Goal: Task Accomplishment & Management: Manage account settings

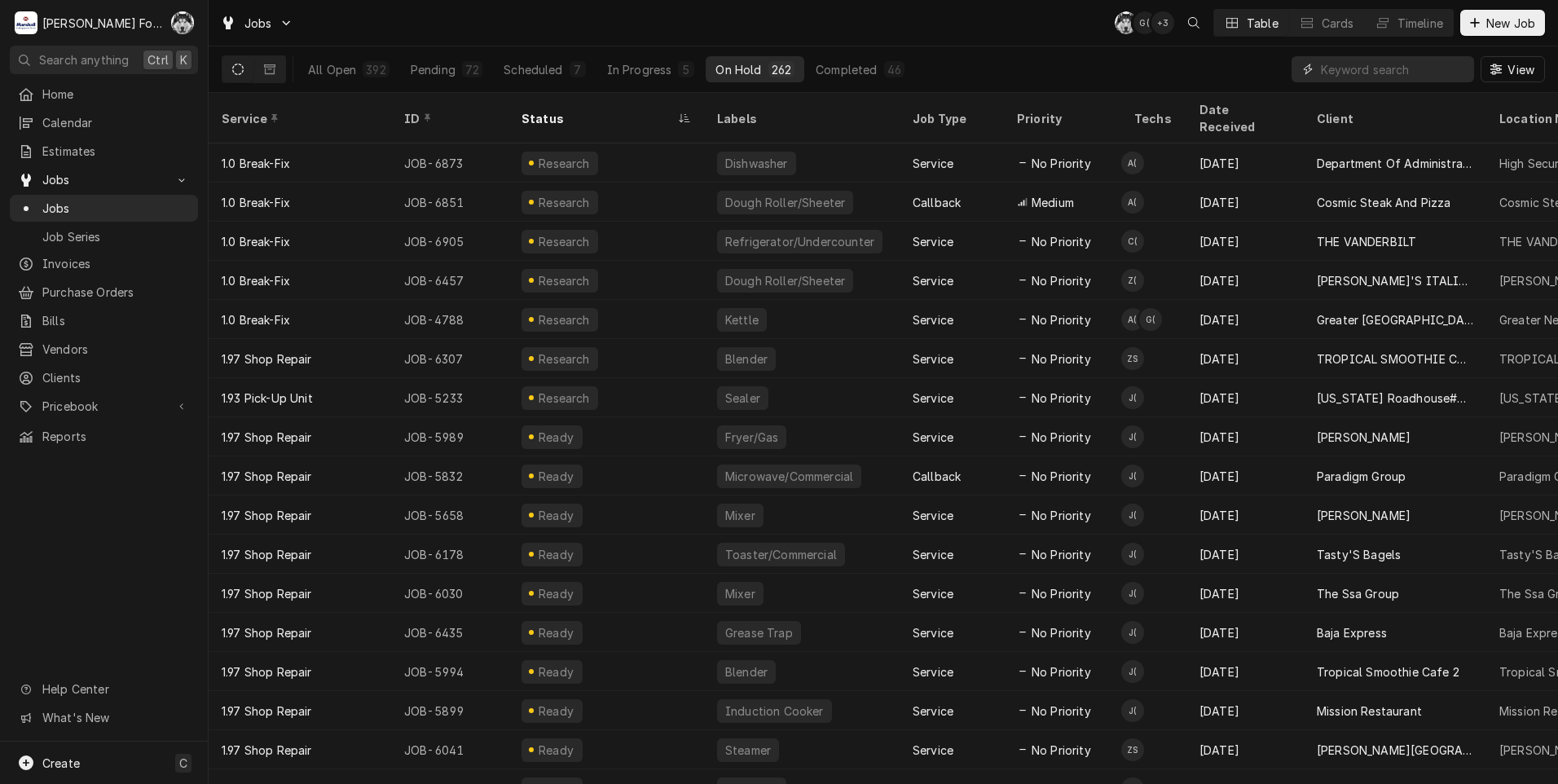
click at [1366, 66] on input "Dynamic Content Wrapper" at bounding box center [1394, 69] width 145 height 26
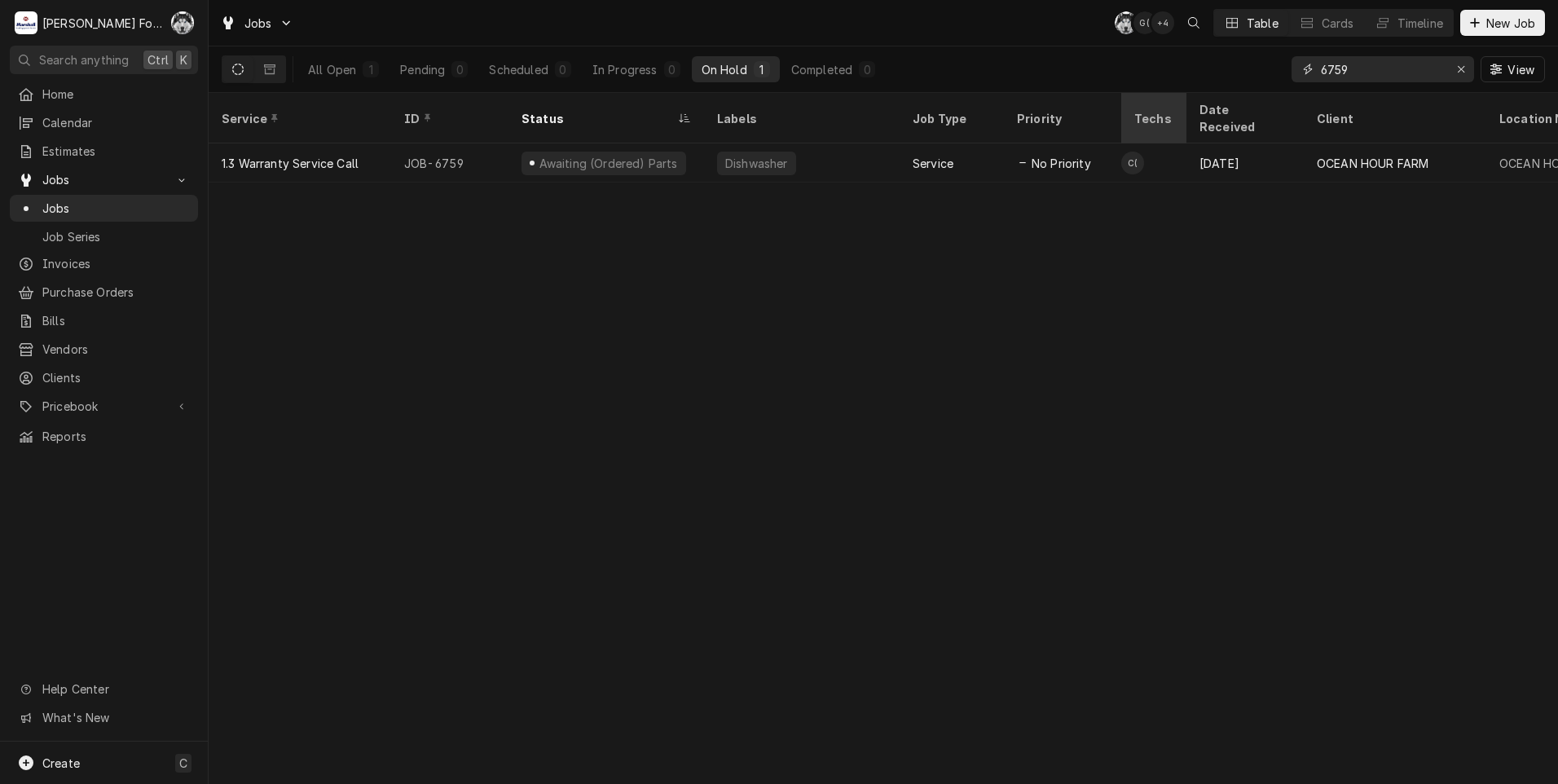
drag, startPoint x: 1349, startPoint y: 72, endPoint x: 1158, endPoint y: 108, distance: 194.4
click at [1161, 108] on div "Jobs C( G( + 4 Table Cards Timeline New Job All Open 1 Pending 0 Scheduled 0 In…" at bounding box center [883, 392] width 1350 height 784
drag, startPoint x: 1376, startPoint y: 65, endPoint x: 1257, endPoint y: 69, distance: 119.1
click at [1269, 82] on div "All Open 1 Pending 0 Scheduled 0 In Progress 0 On Hold 1 Completed 0 6362 View" at bounding box center [883, 68] width 1324 height 45
type input "6835"
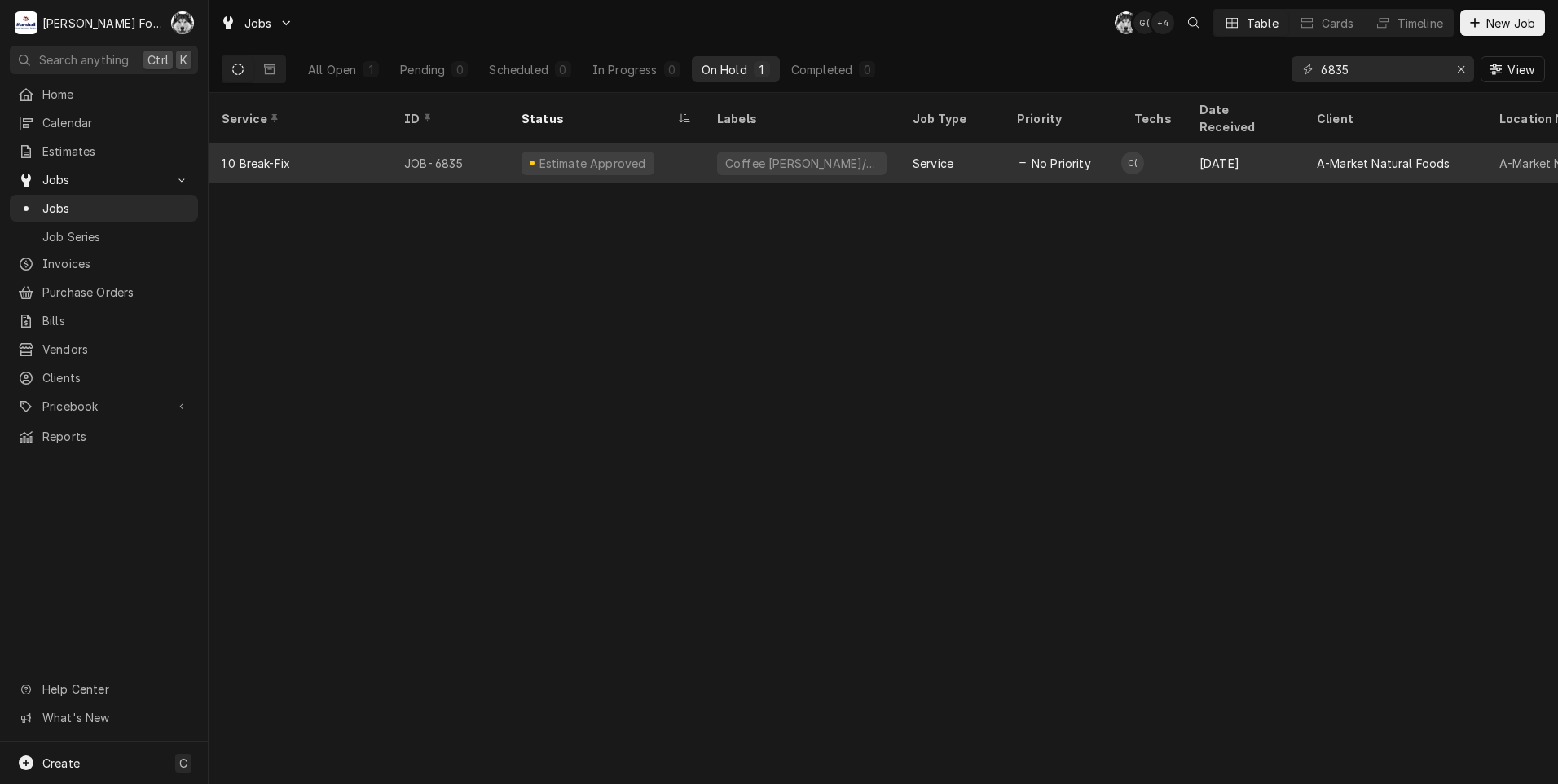
click at [705, 156] on div "Coffee [PERSON_NAME]/Hot" at bounding box center [802, 163] width 196 height 39
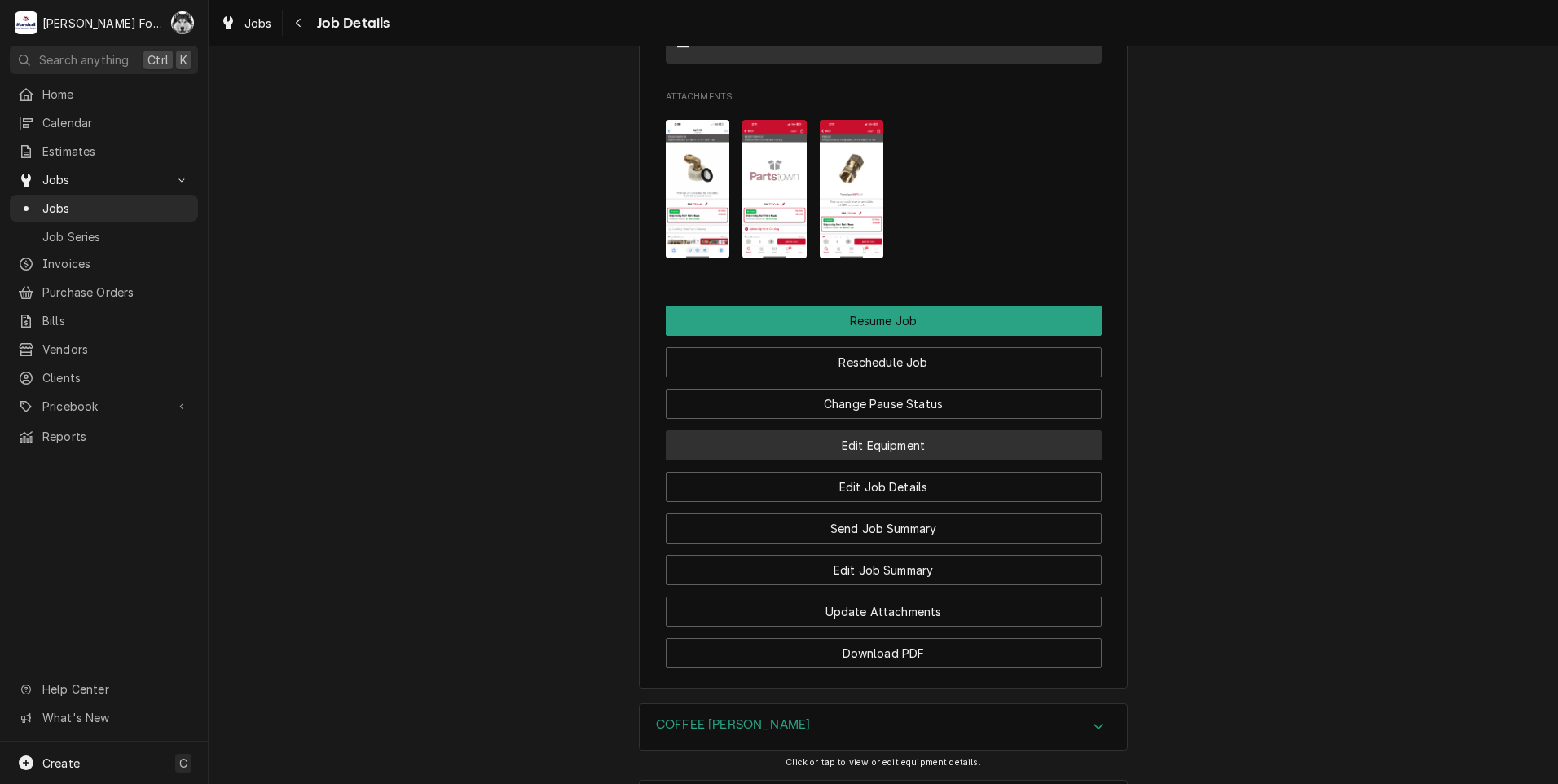
scroll to position [2084, 0]
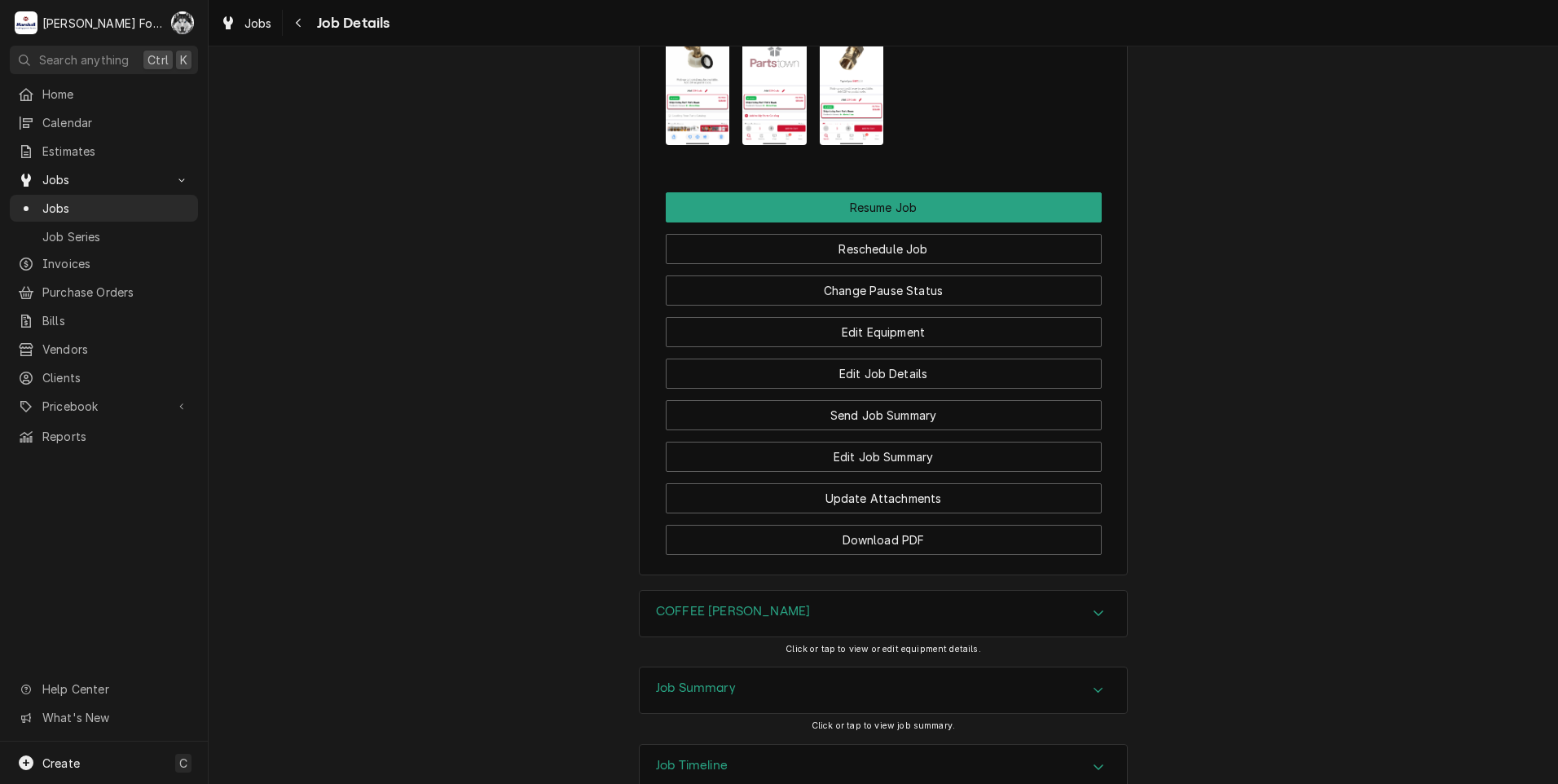
click at [751, 603] on h3 "COFFEE BREWER" at bounding box center [733, 611] width 154 height 16
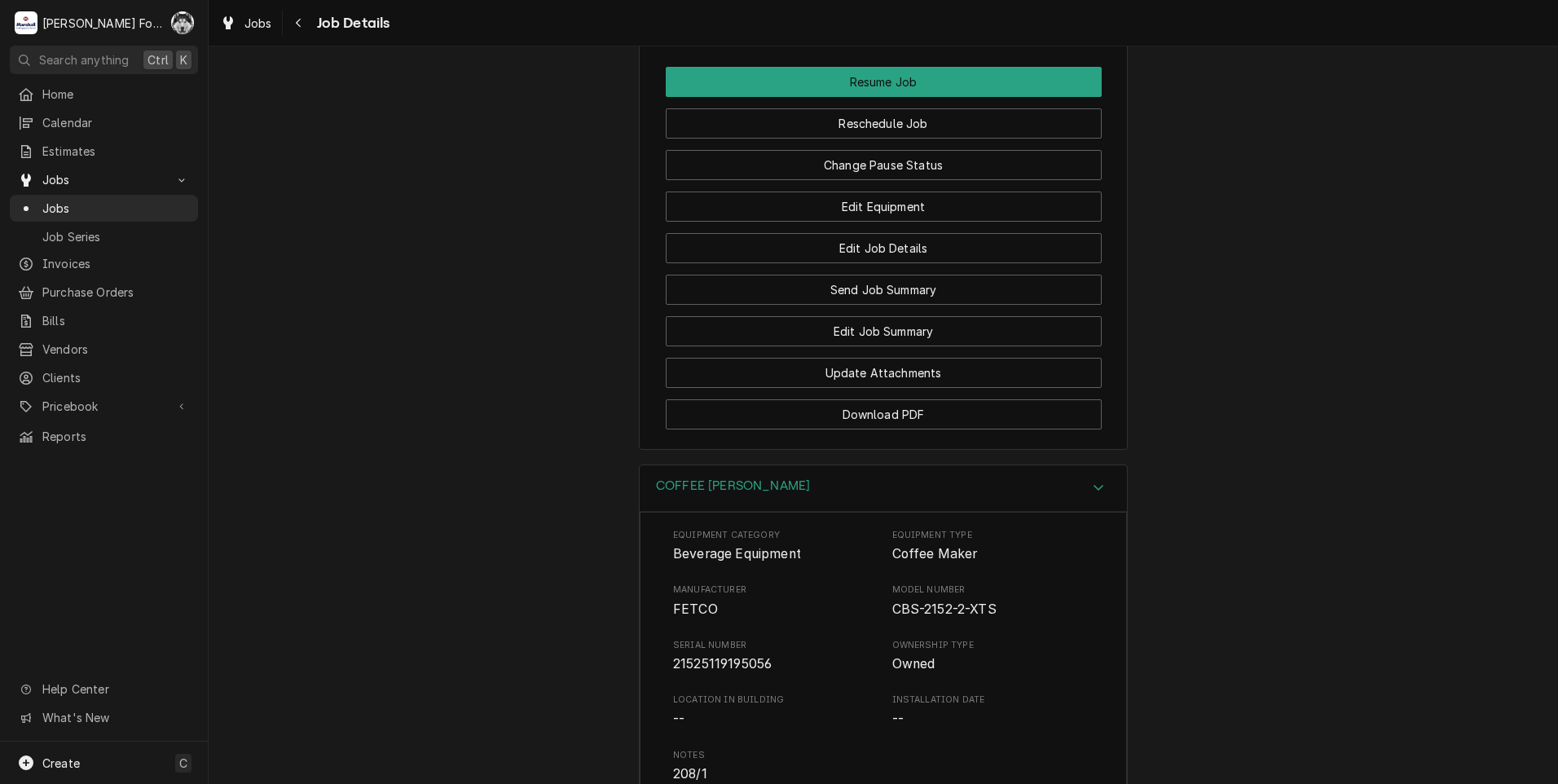
scroll to position [2551, 0]
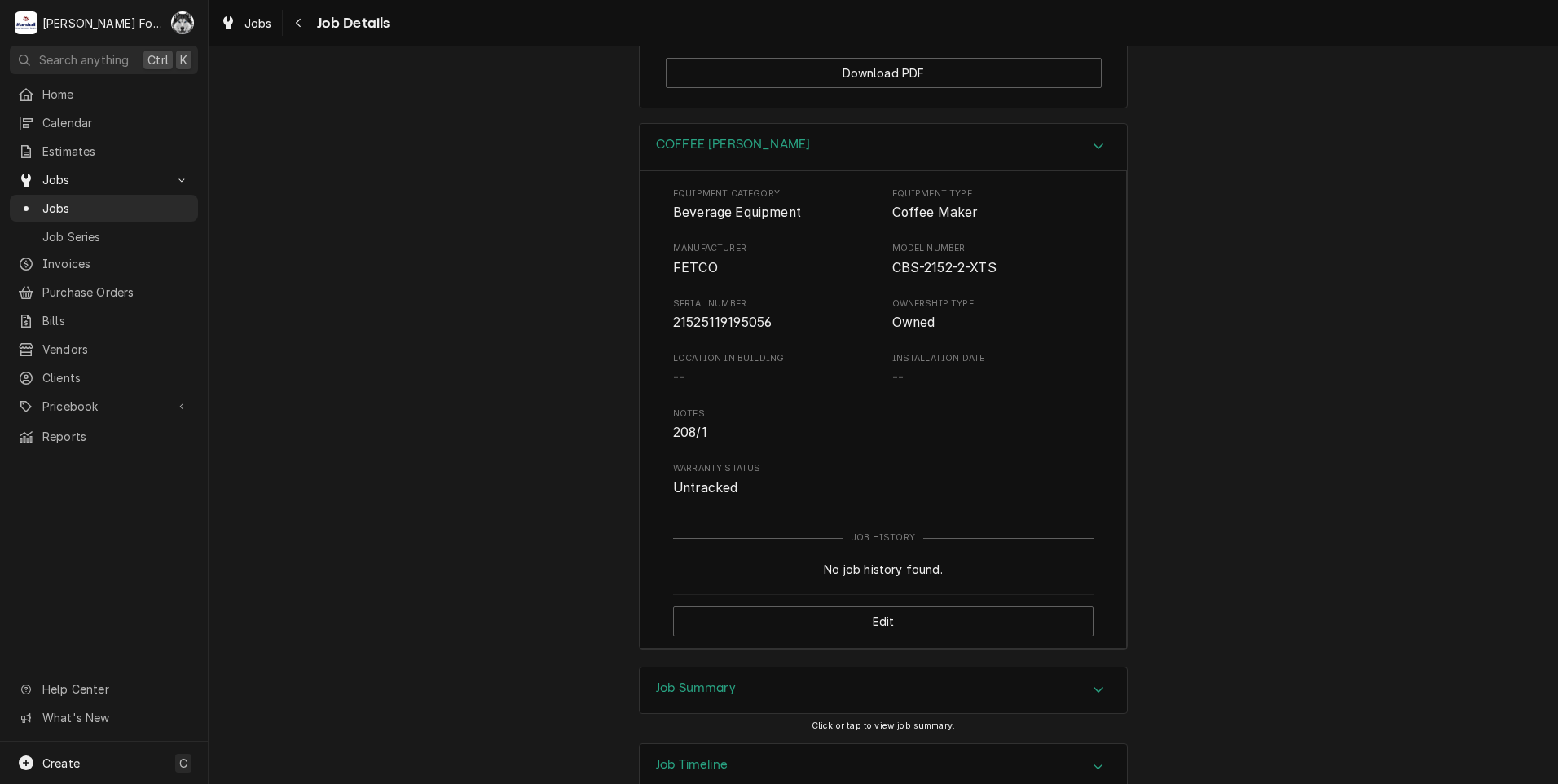
click at [751, 667] on div "Job Summary" at bounding box center [883, 689] width 487 height 45
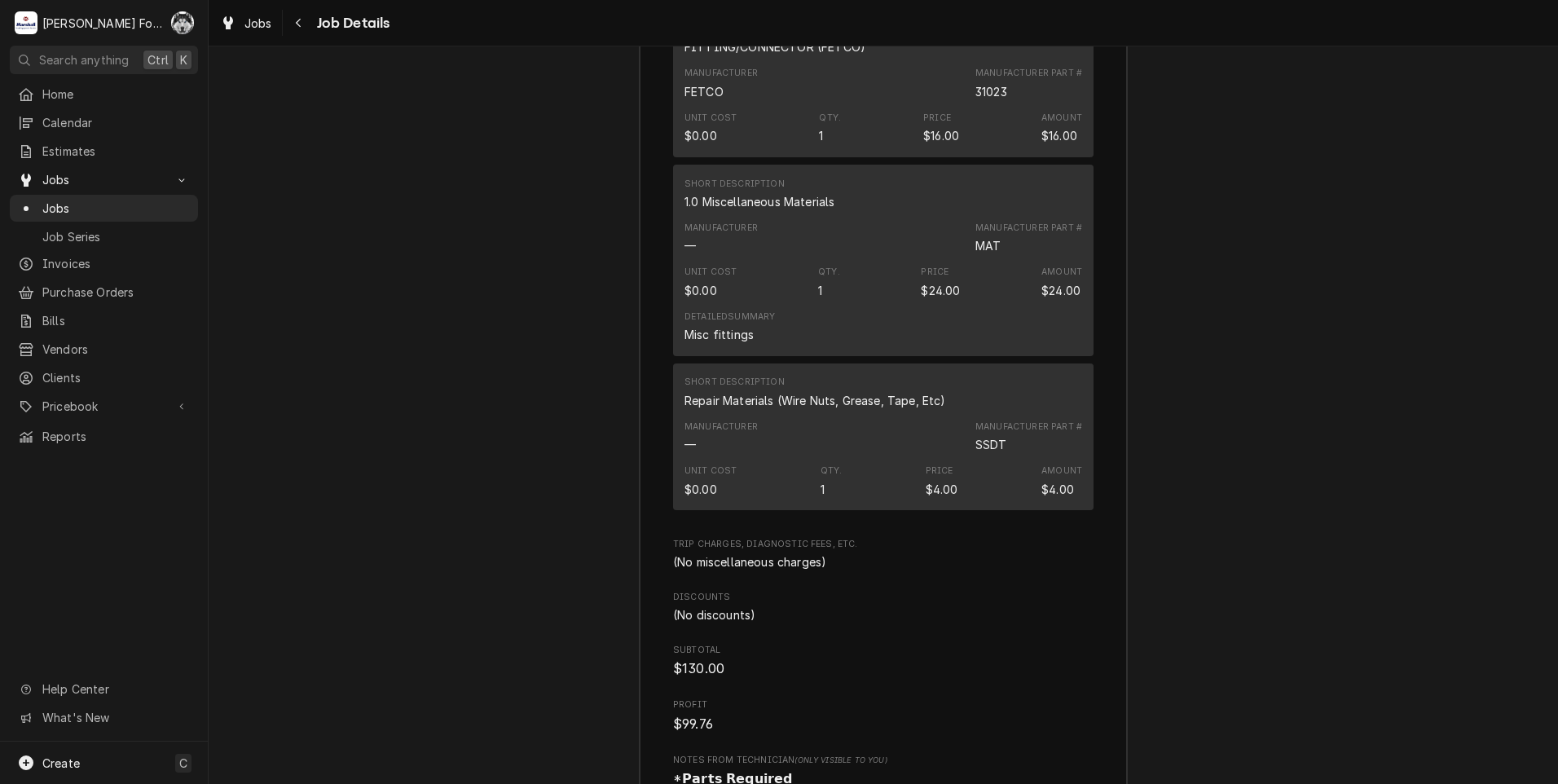
scroll to position [4506, 0]
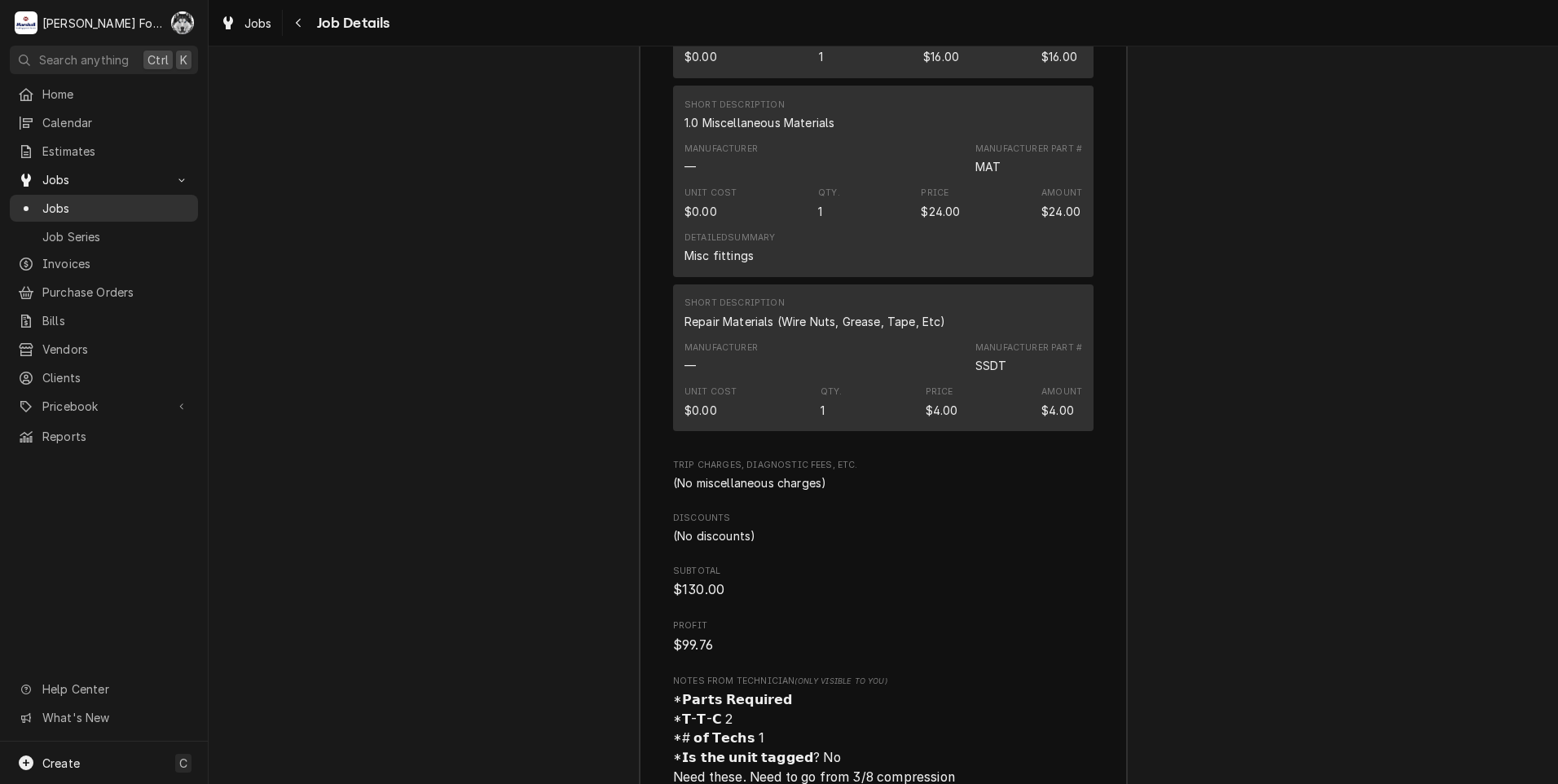
click at [42, 200] on span "Jobs" at bounding box center [116, 208] width 148 height 17
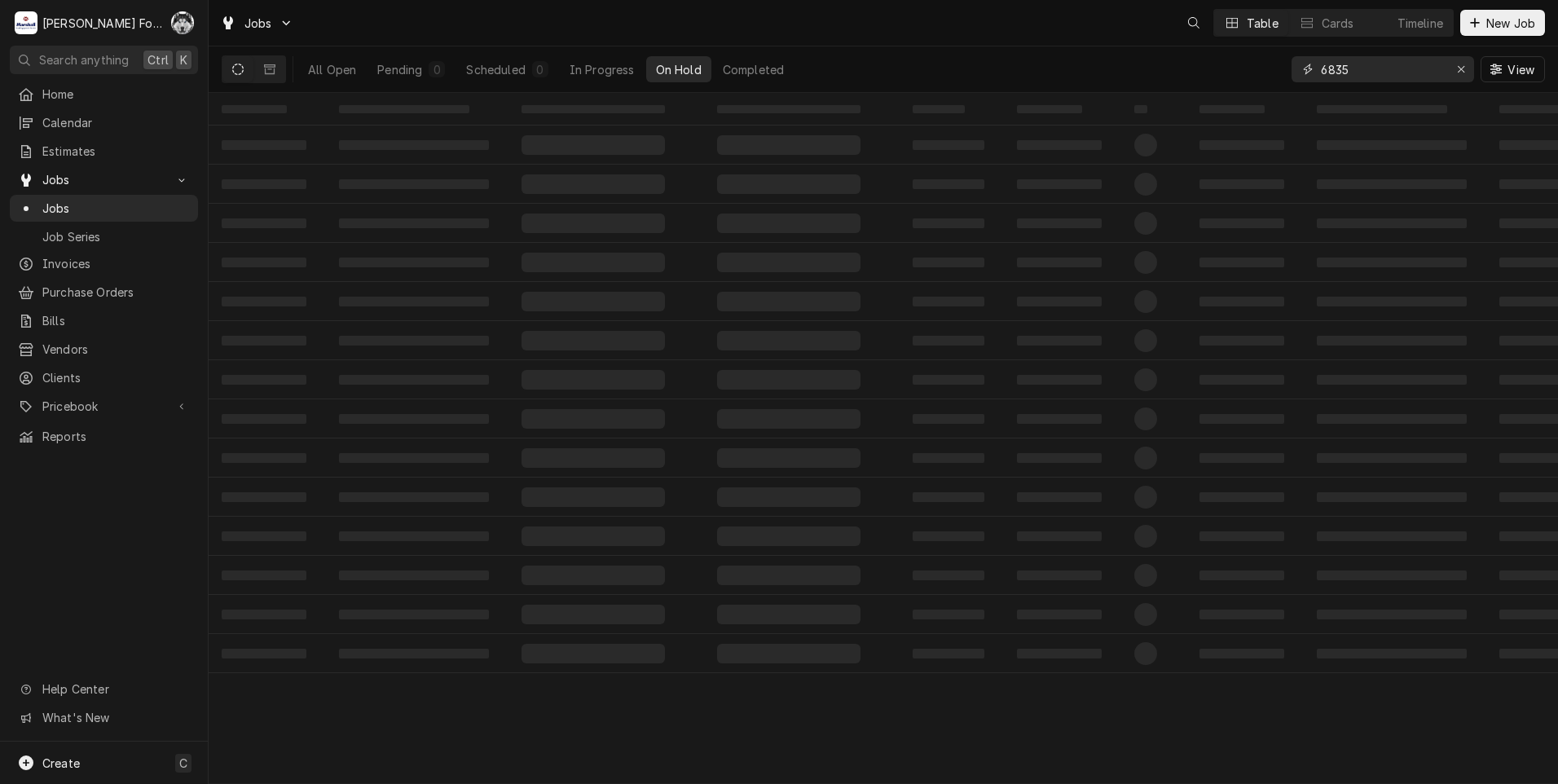
drag, startPoint x: 1389, startPoint y: 73, endPoint x: 1153, endPoint y: 114, distance: 239.5
click at [1153, 114] on div "Jobs Table Cards Timeline New Job All Open Pending 0 Scheduled 0 In Progress On…" at bounding box center [883, 392] width 1350 height 784
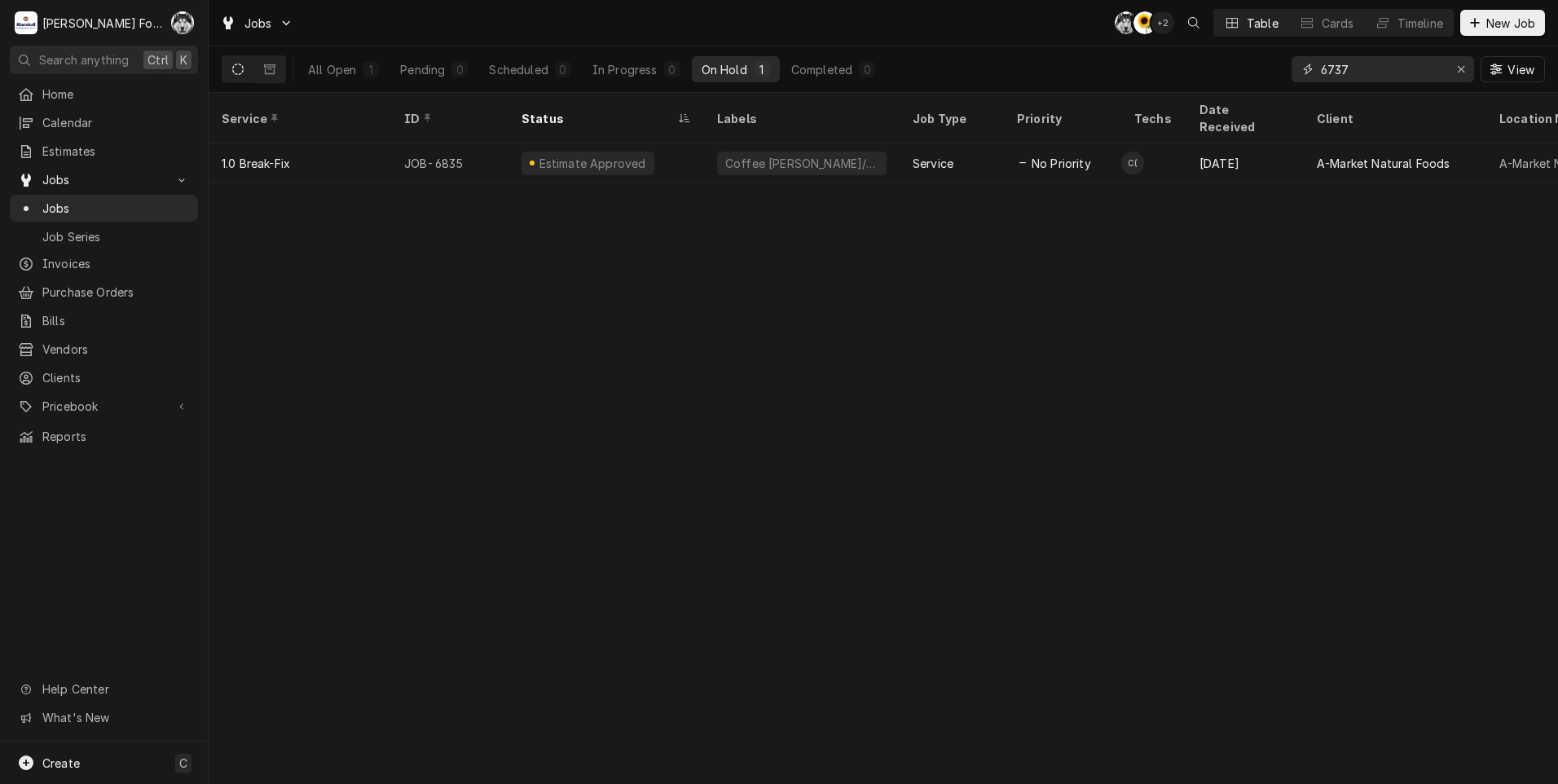
type input "6737"
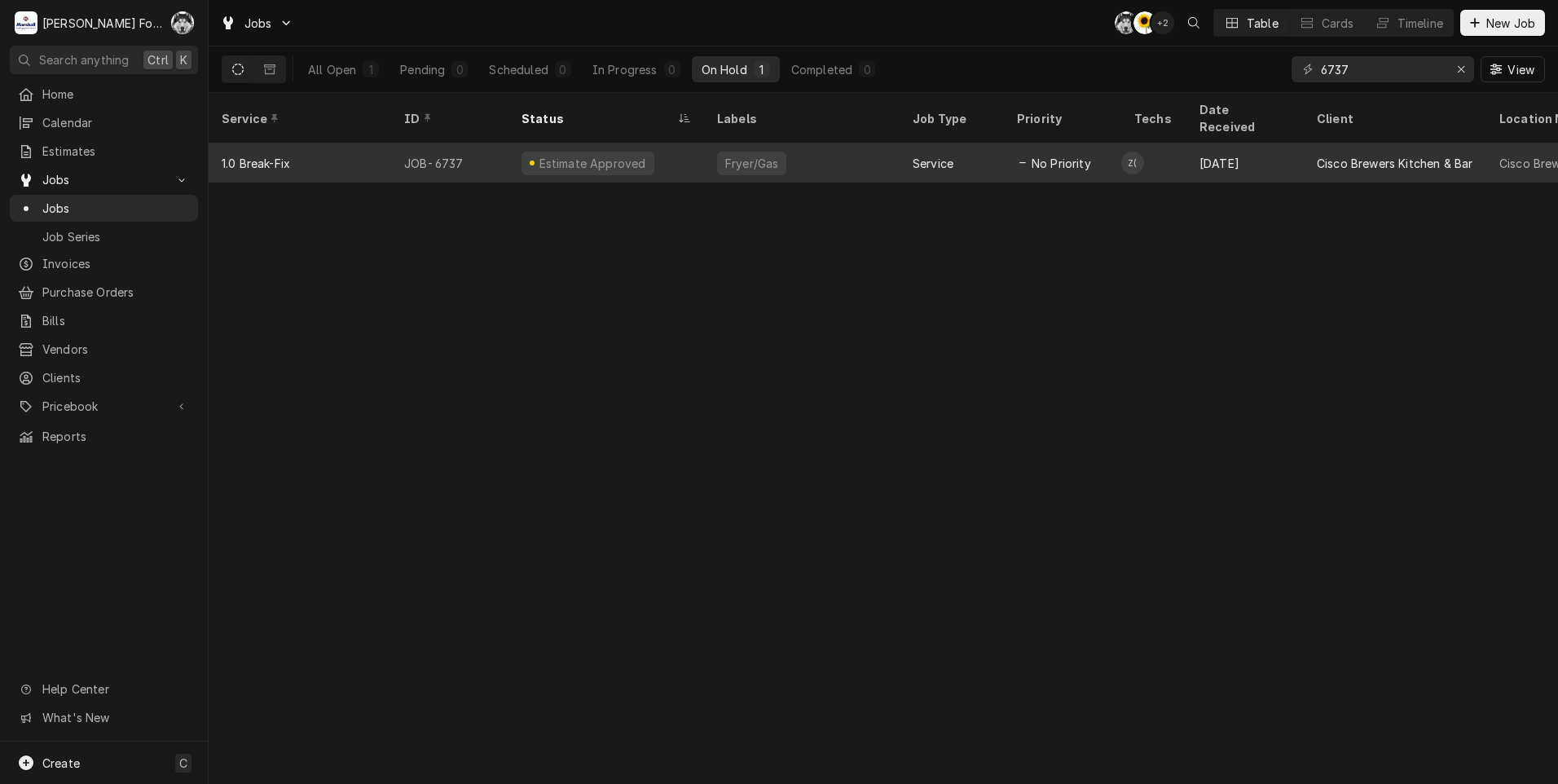
click at [985, 153] on div "Service" at bounding box center [952, 163] width 104 height 39
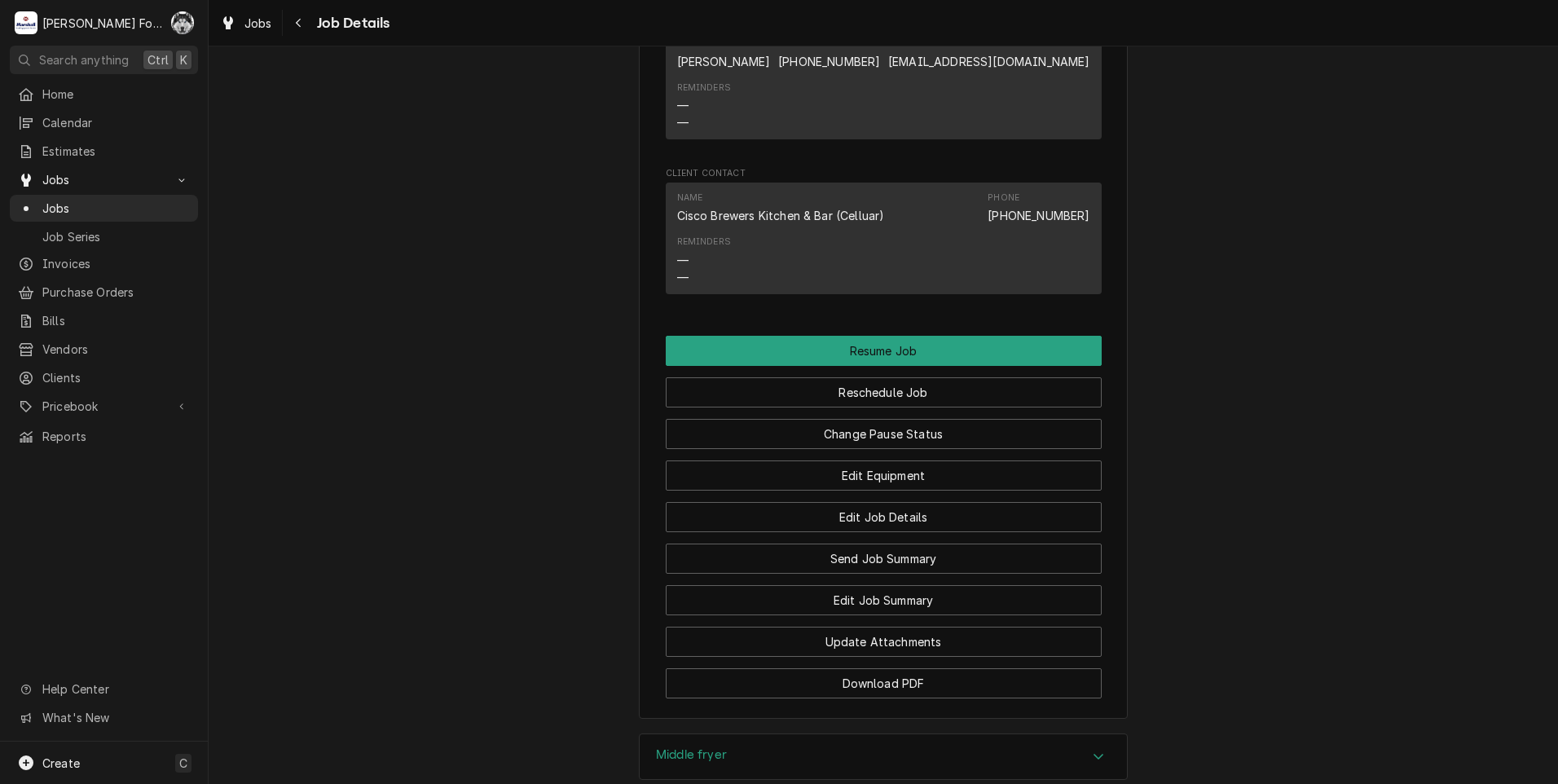
scroll to position [1969, 0]
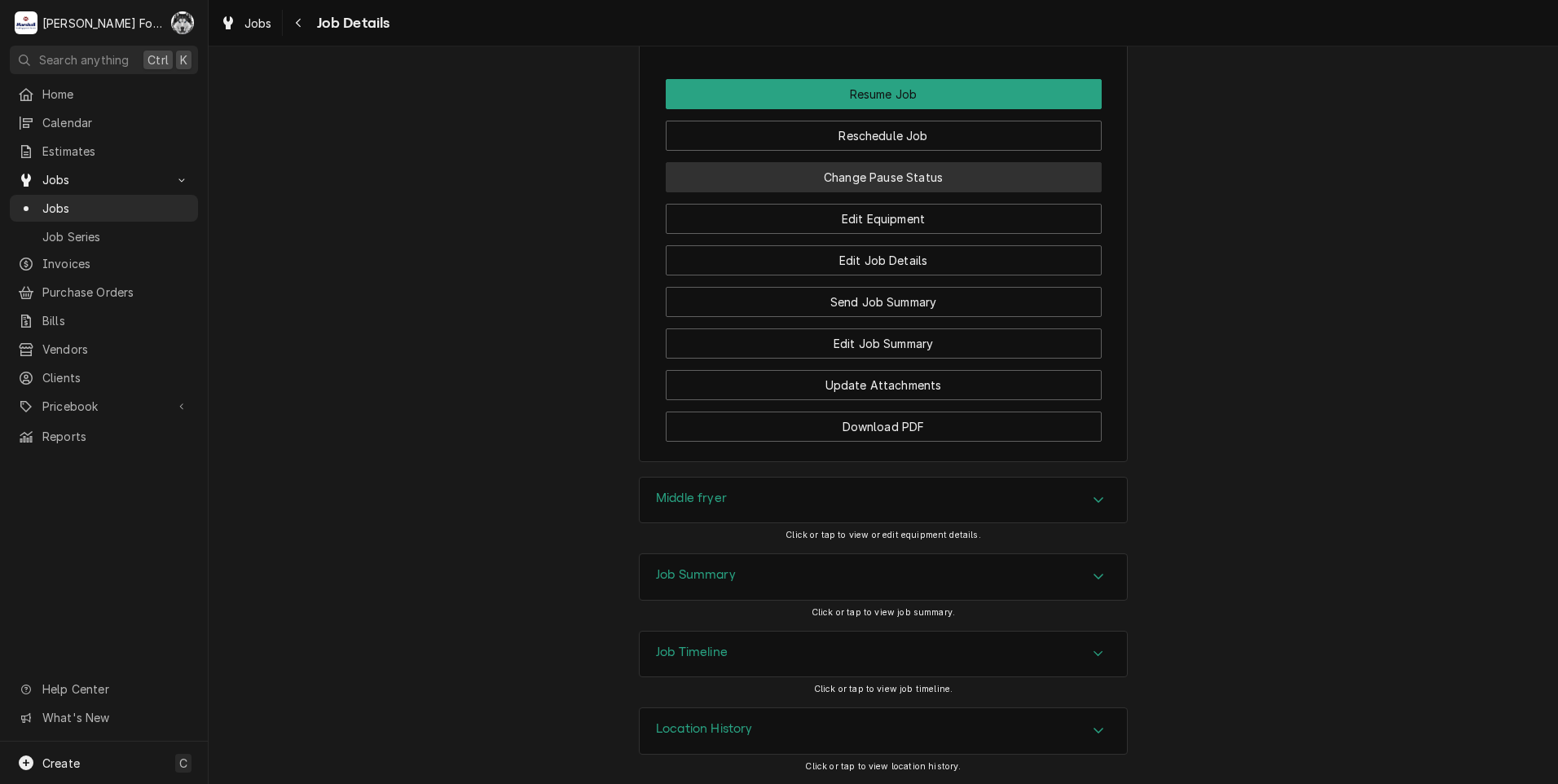
click at [881, 169] on button "Change Pause Status" at bounding box center [883, 177] width 436 height 31
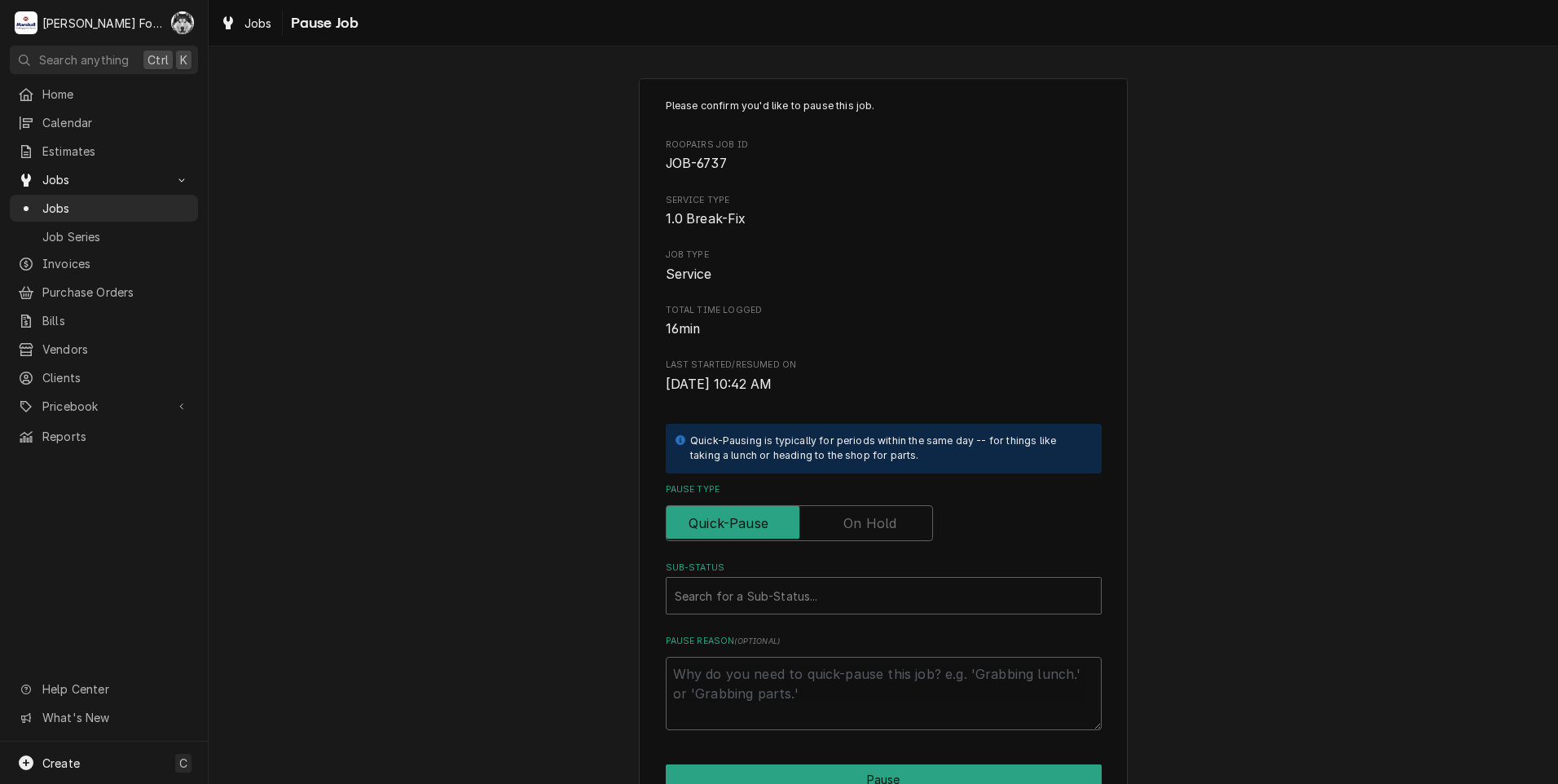
click at [858, 523] on label "Pause Type" at bounding box center [799, 522] width 268 height 35
click at [858, 523] on input "Pause Type" at bounding box center [799, 522] width 253 height 35
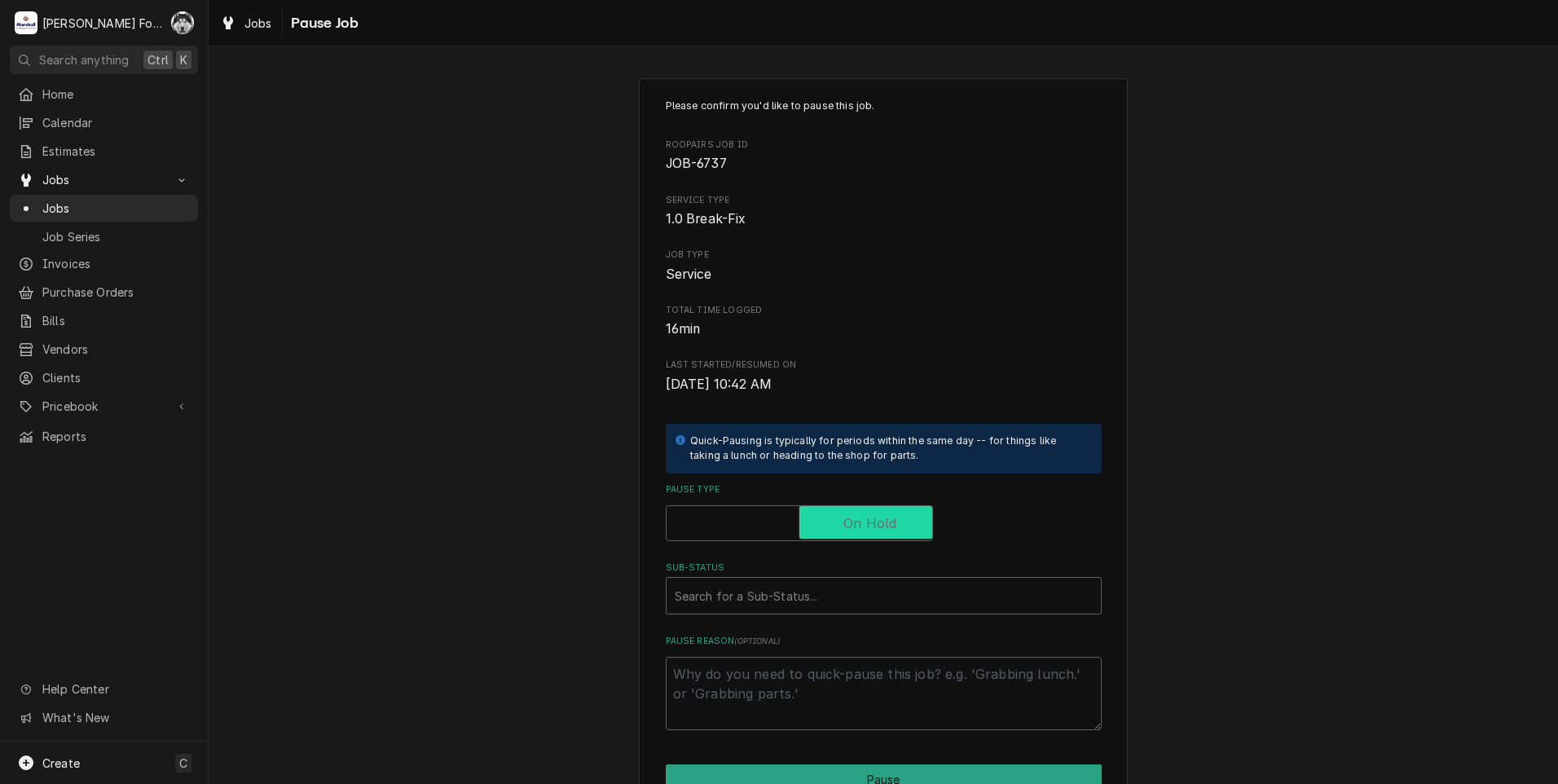
checkbox input "true"
click at [850, 595] on div "Sub-Status" at bounding box center [883, 596] width 418 height 30
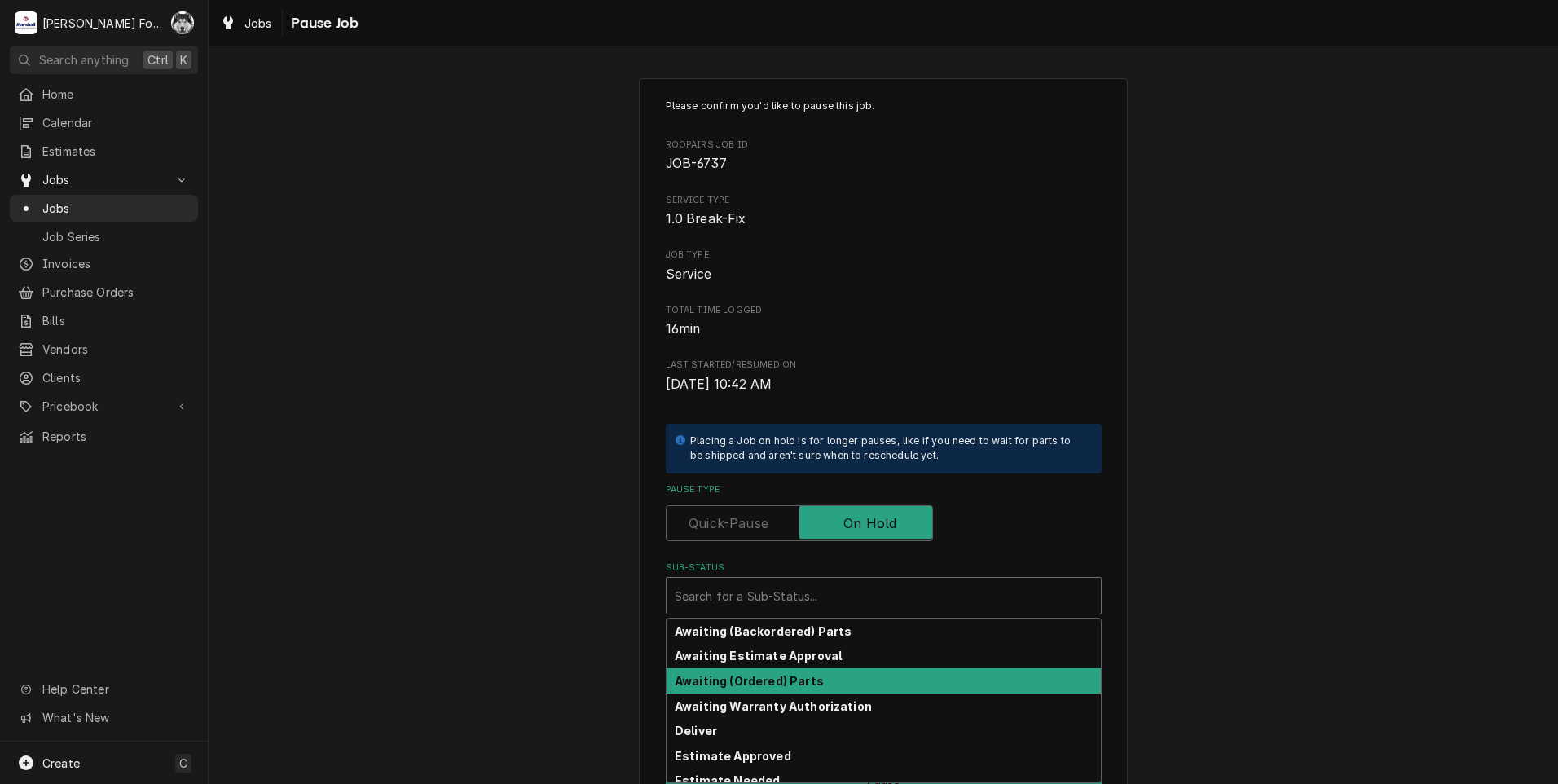
click at [819, 684] on div "Awaiting (Ordered) Parts" at bounding box center [883, 680] width 434 height 26
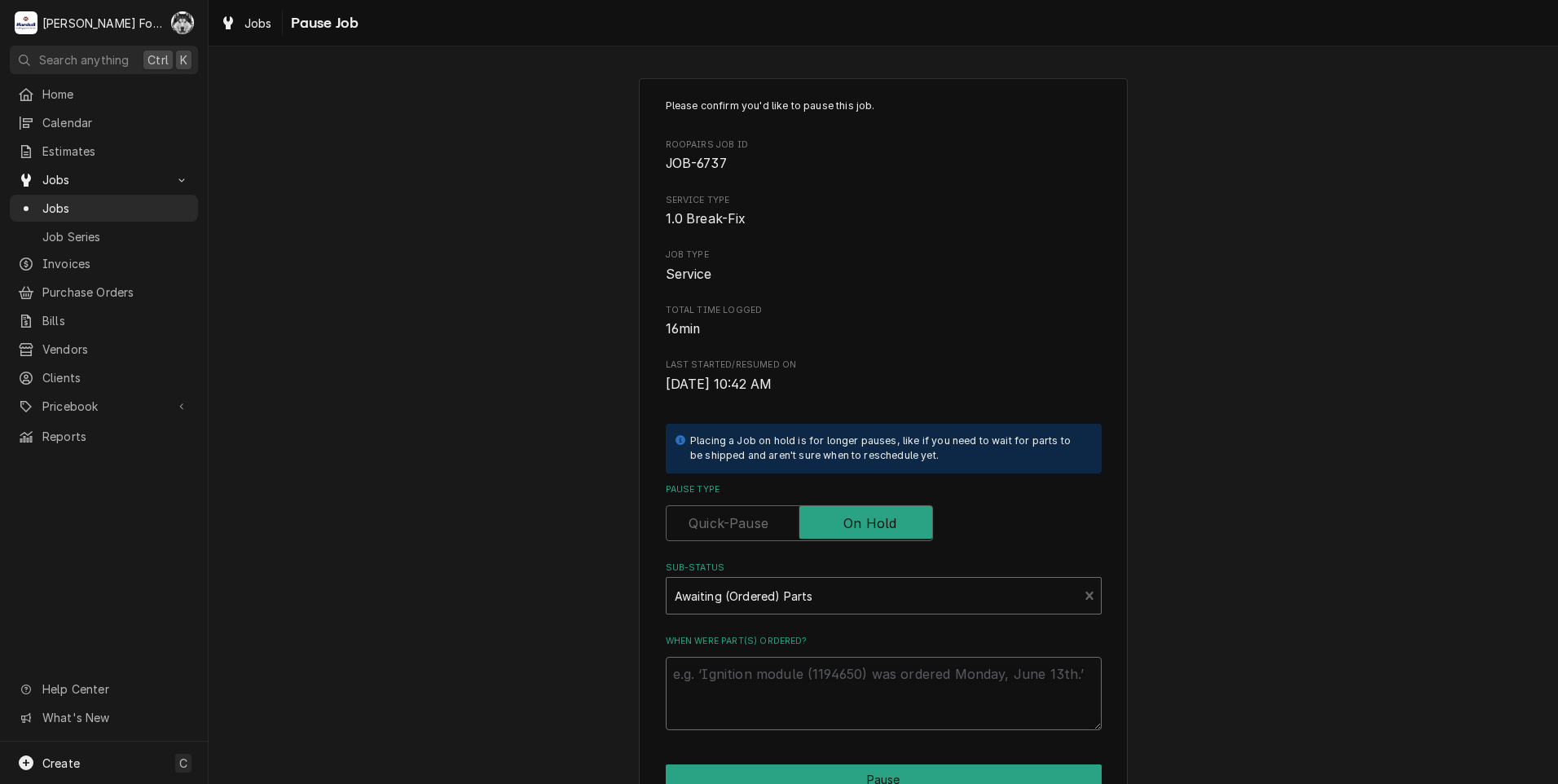
click at [770, 672] on textarea "When were part(s) ordered?" at bounding box center [883, 693] width 436 height 73
type textarea "x"
type textarea "8"
type textarea "x"
type textarea "8/"
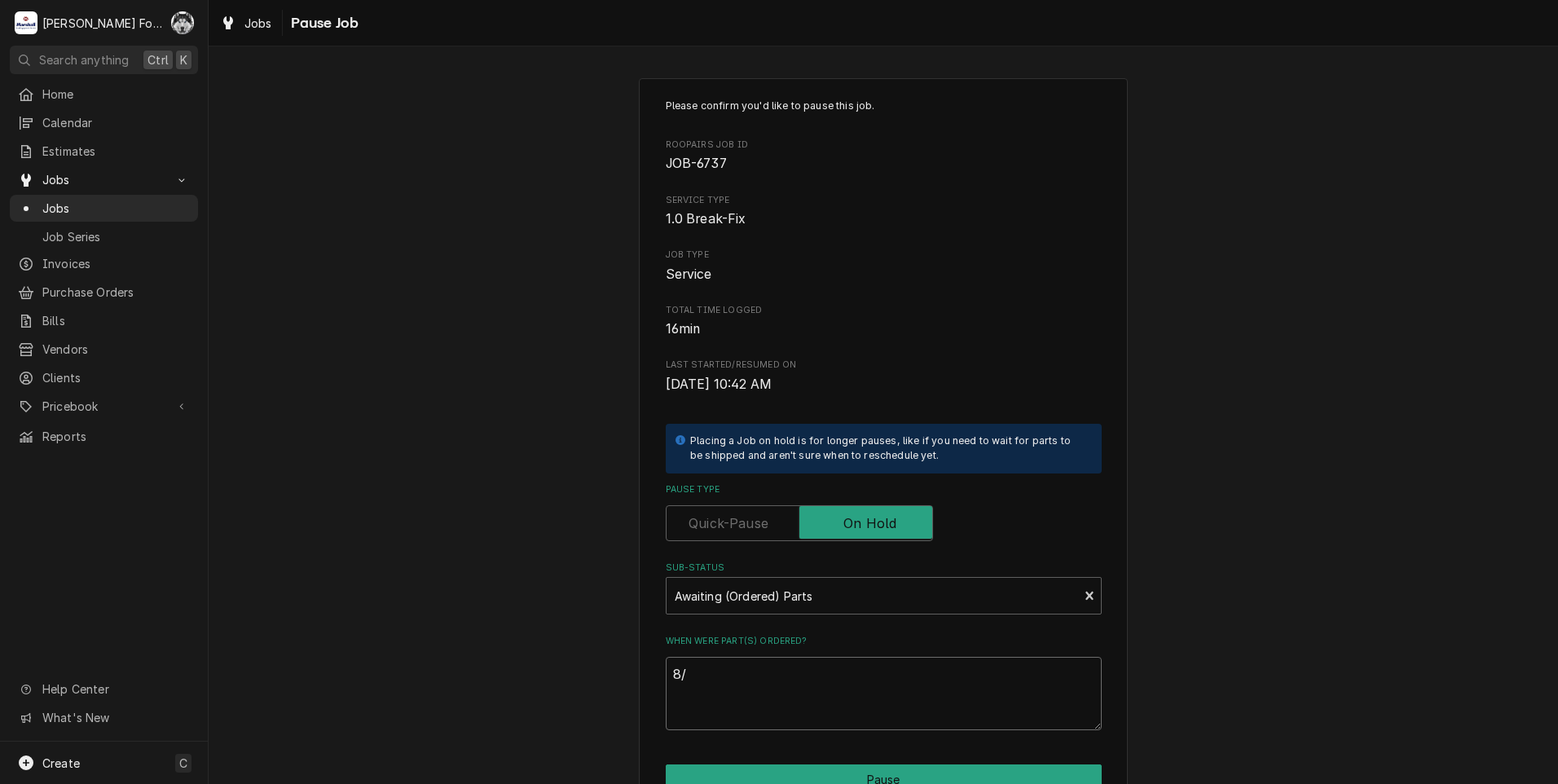
type textarea "x"
type textarea "8/1"
type textarea "x"
type textarea "8/18"
type textarea "x"
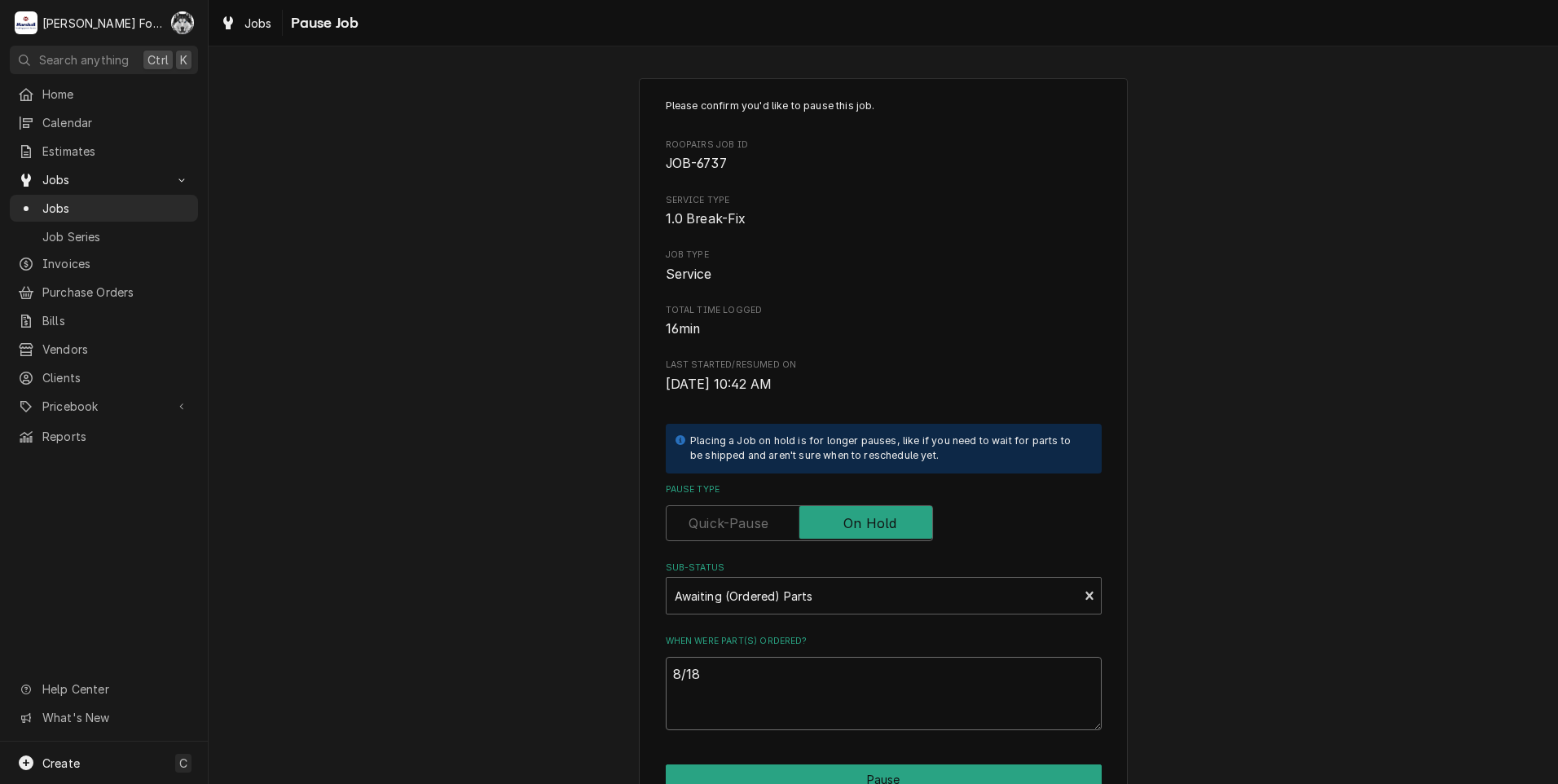
type textarea "8/18/"
type textarea "x"
type textarea "8/18/2"
type textarea "x"
type textarea "8/18/20"
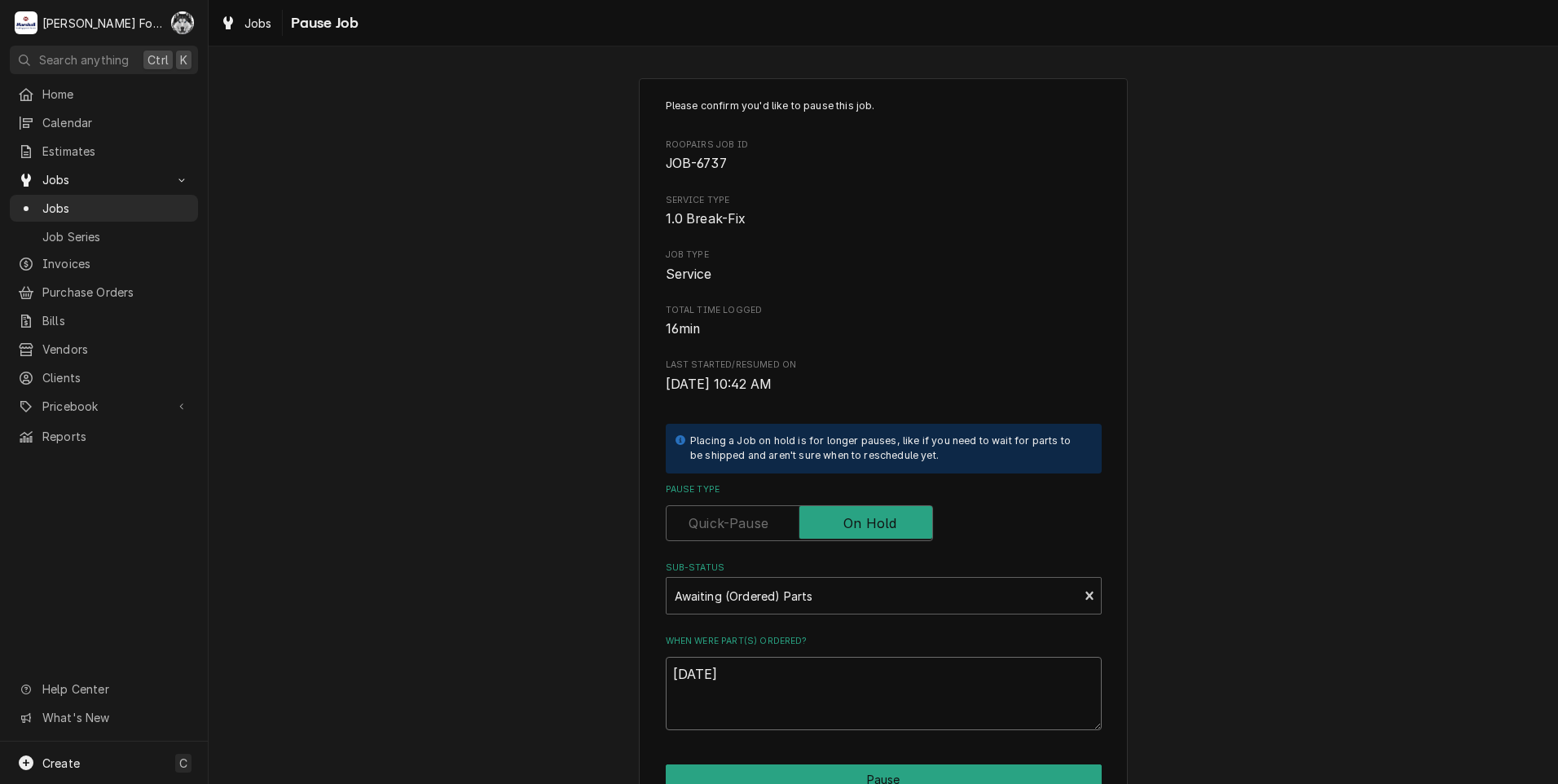
type textarea "x"
type textarea "8/18/202"
type textarea "x"
type textarea "8/18/2028"
type textarea "x"
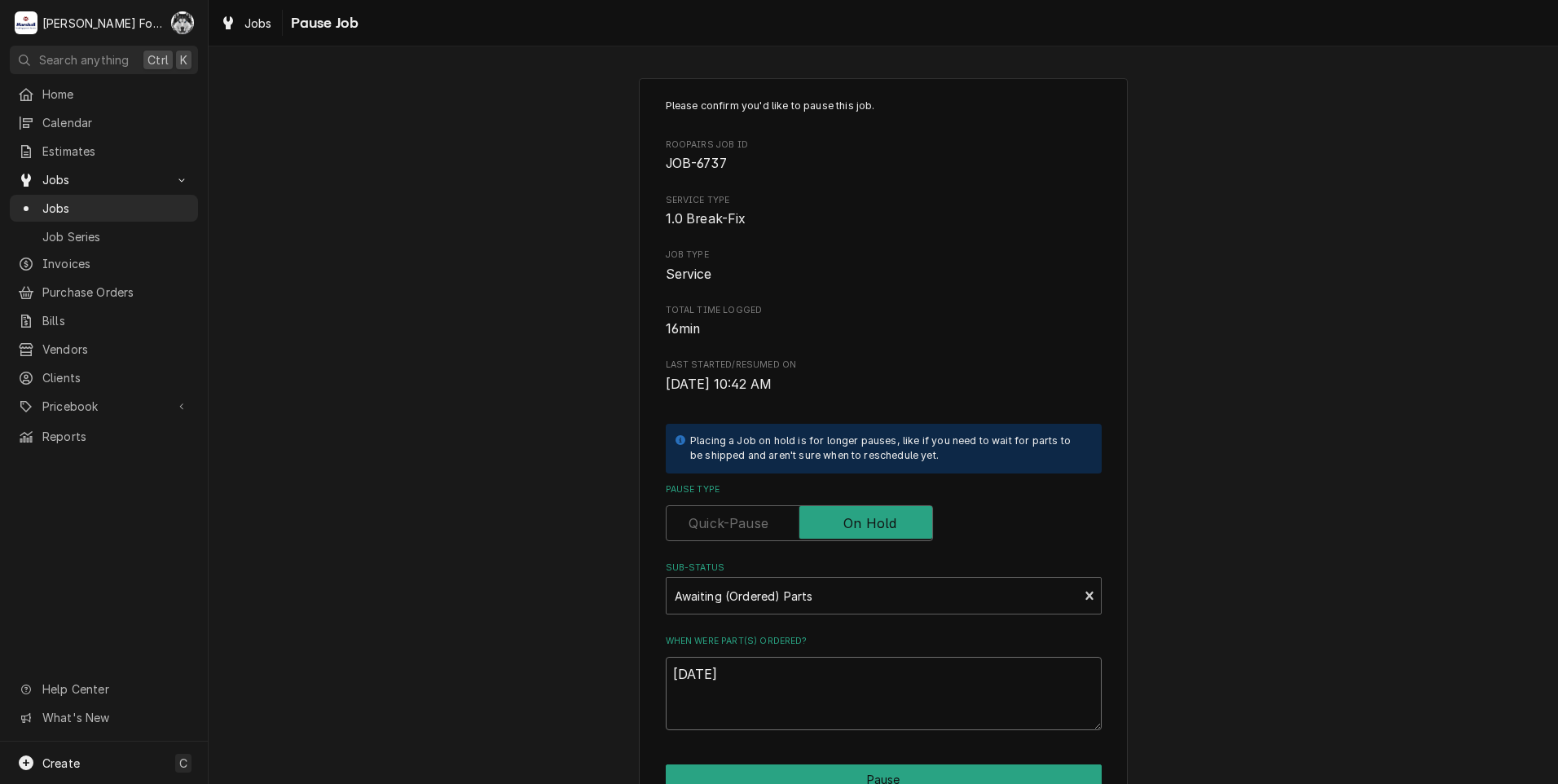
type textarea "8/18/202"
type textarea "x"
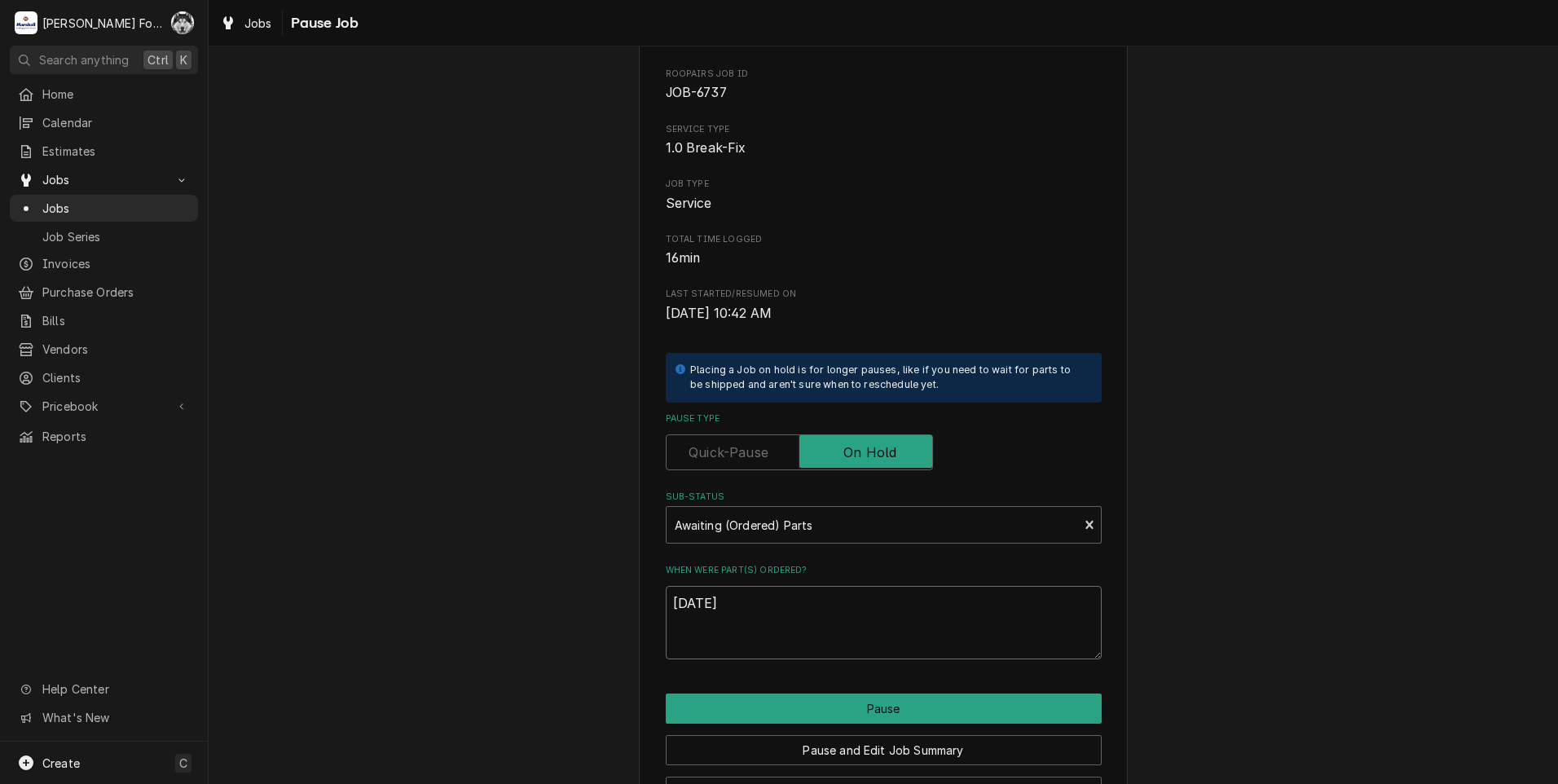
scroll to position [129, 0]
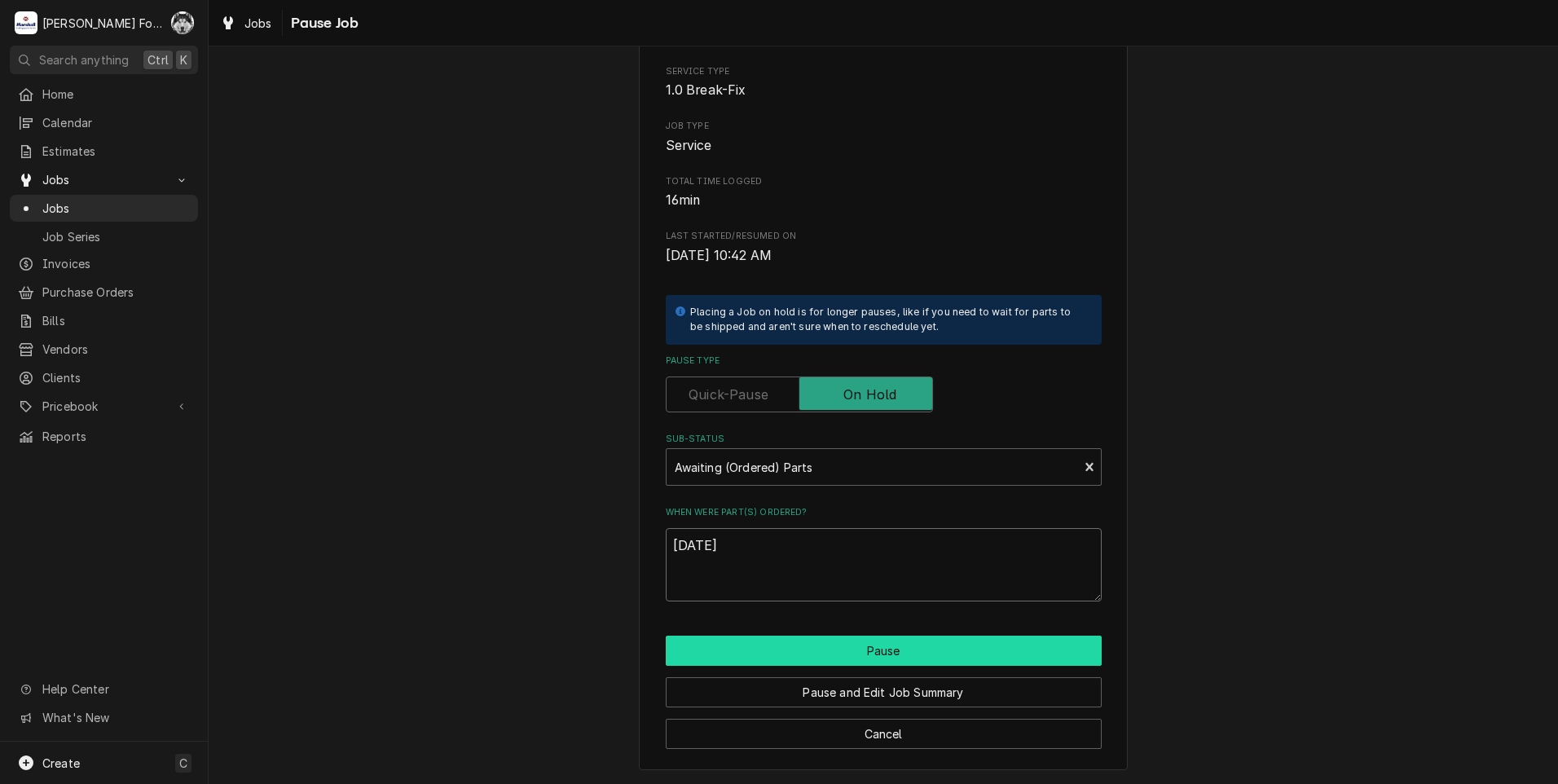
type textarea "[DATE]"
click at [823, 649] on button "Pause" at bounding box center [883, 650] width 436 height 31
type textarea "x"
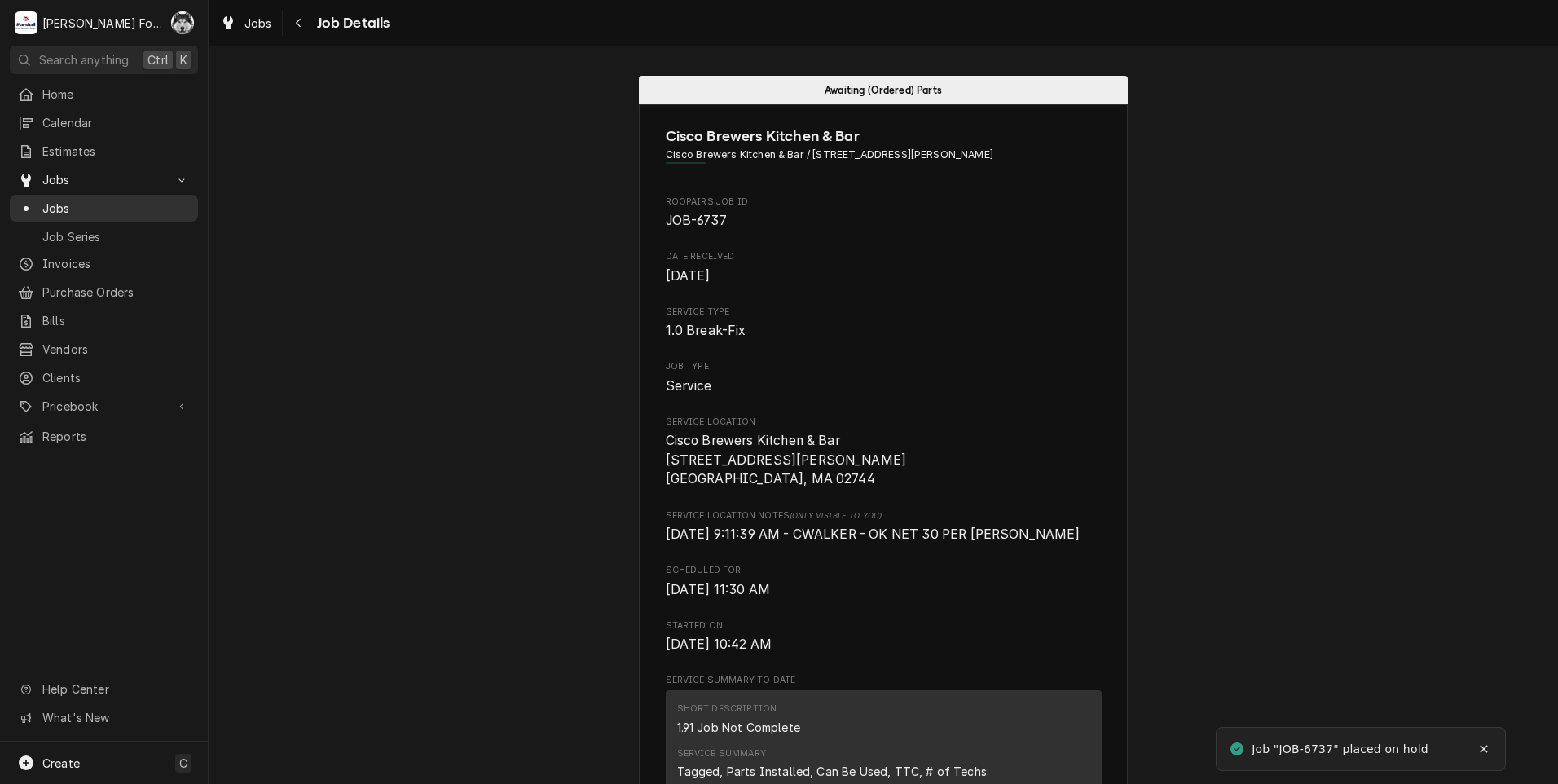
click at [64, 202] on span "Jobs" at bounding box center [116, 208] width 148 height 17
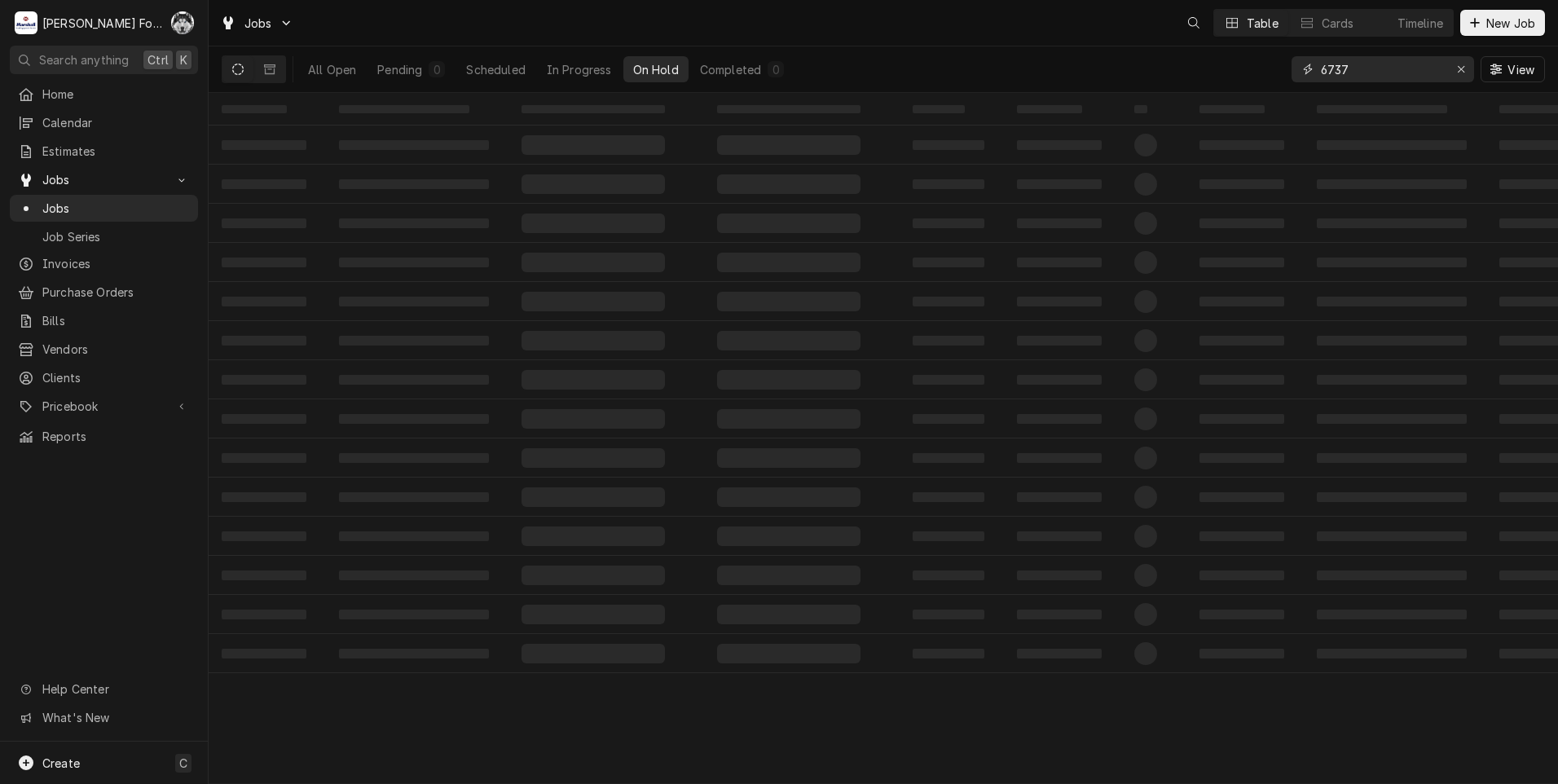
drag, startPoint x: 1355, startPoint y: 70, endPoint x: 1229, endPoint y: 99, distance: 129.3
click at [1229, 99] on div "Jobs Table Cards Timeline New Job All Open Pending 0 Scheduled In Progress On H…" at bounding box center [883, 392] width 1350 height 784
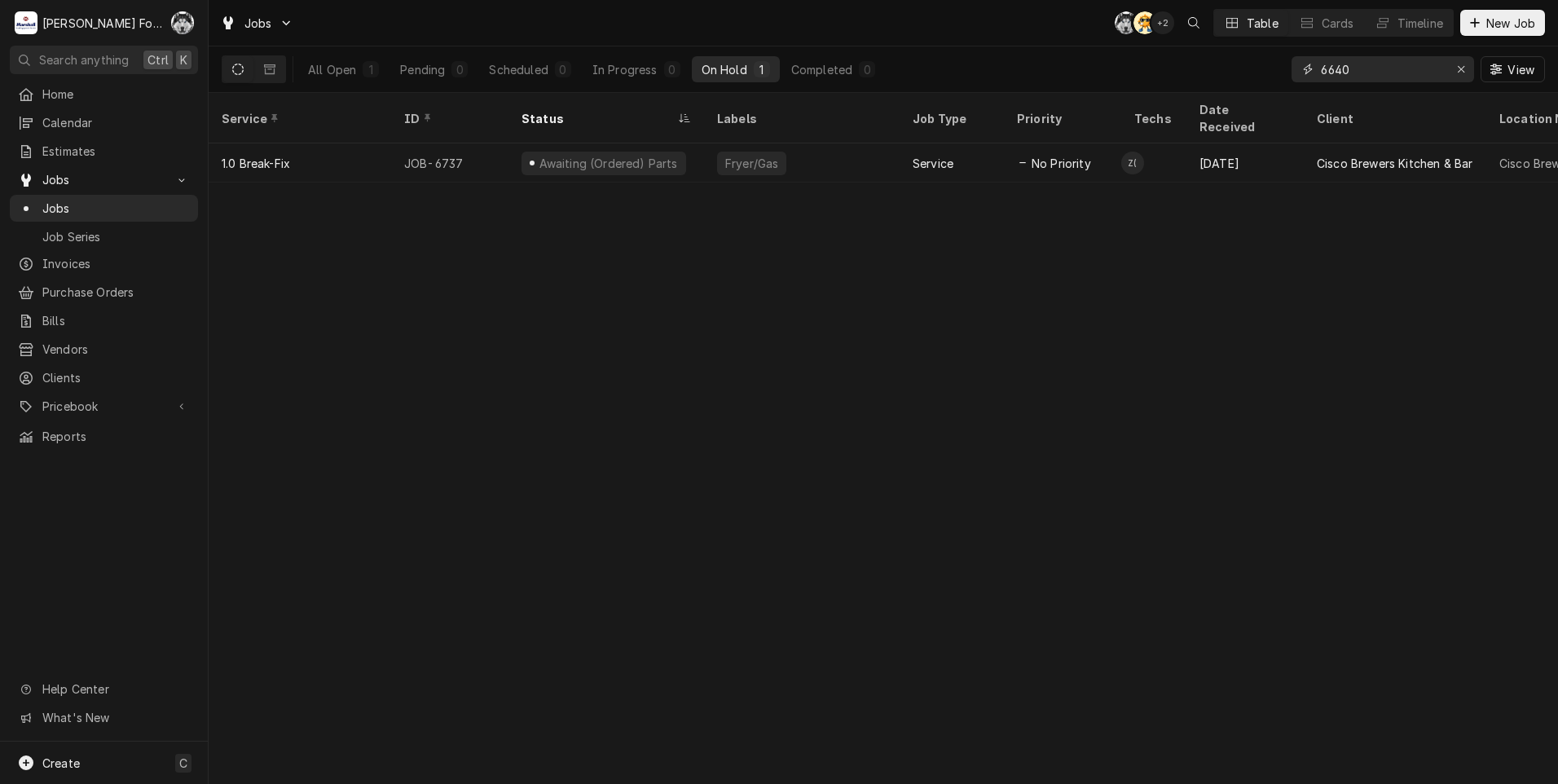
type input "6640"
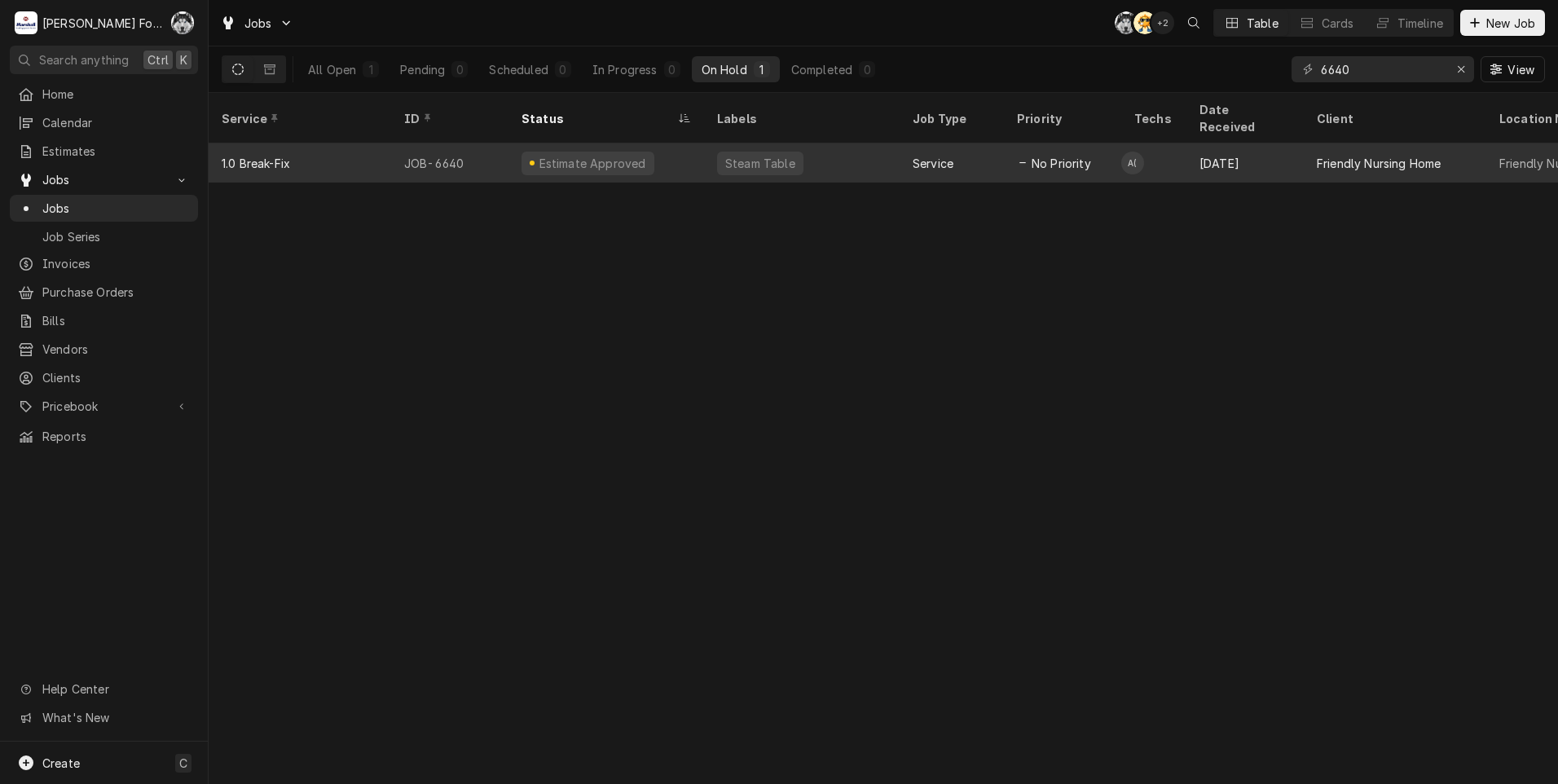
click at [766, 155] on div "Steam Table" at bounding box center [760, 163] width 73 height 17
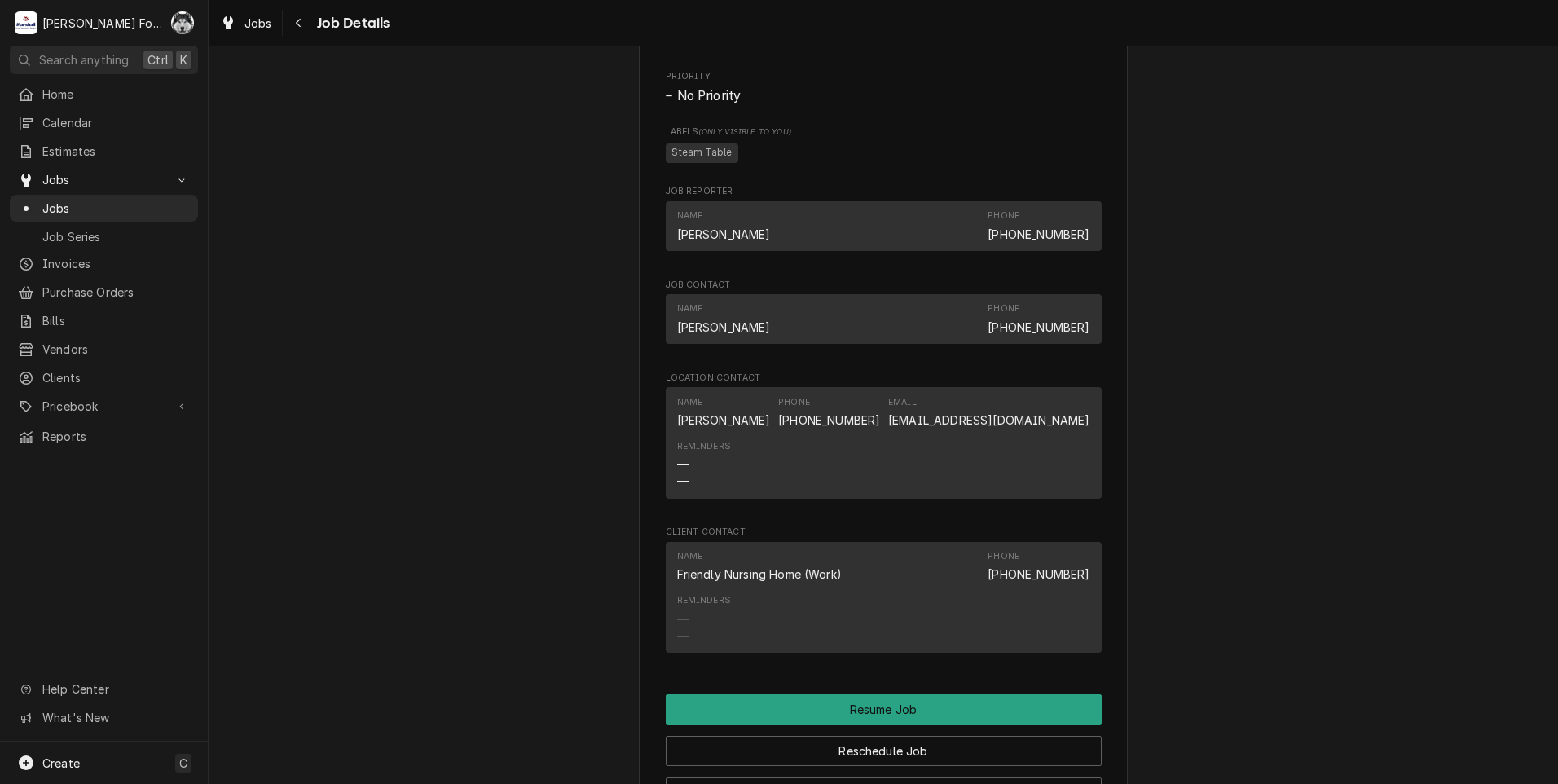
scroll to position [1938, 0]
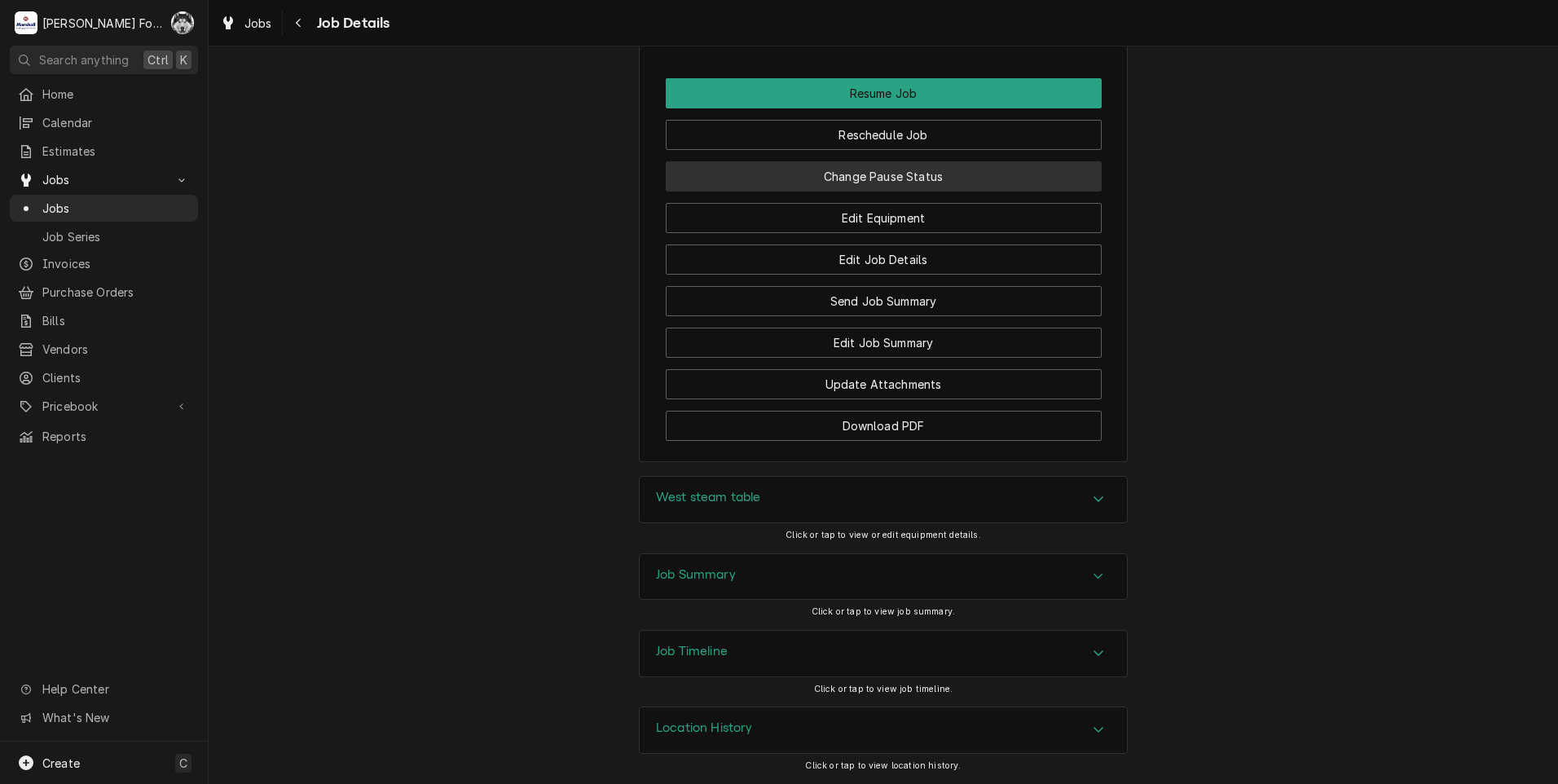
click at [851, 178] on button "Change Pause Status" at bounding box center [883, 176] width 436 height 31
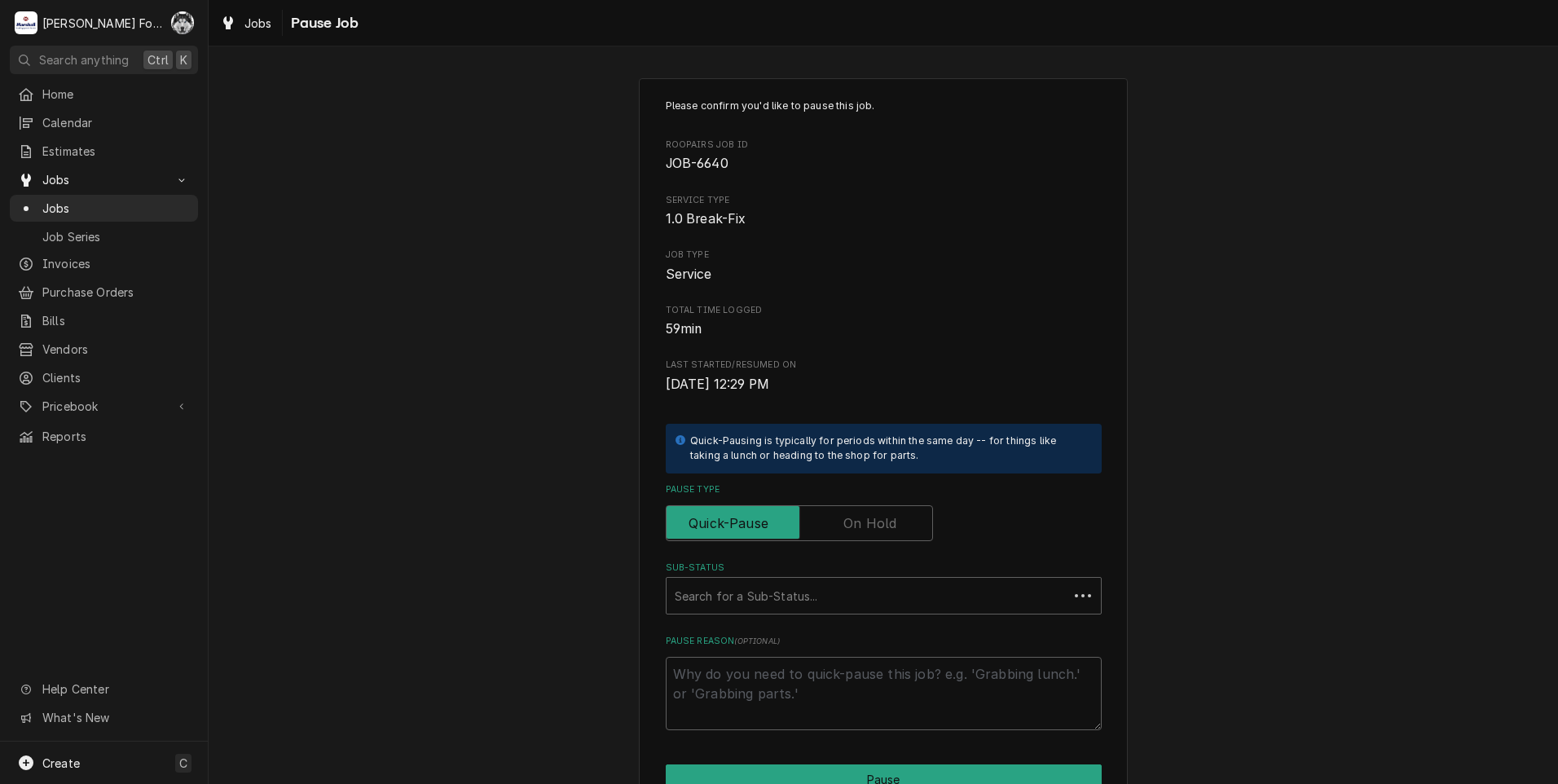
type textarea "x"
click at [888, 531] on label "Pause Type" at bounding box center [799, 522] width 268 height 35
click at [888, 531] on input "Pause Type" at bounding box center [799, 522] width 253 height 35
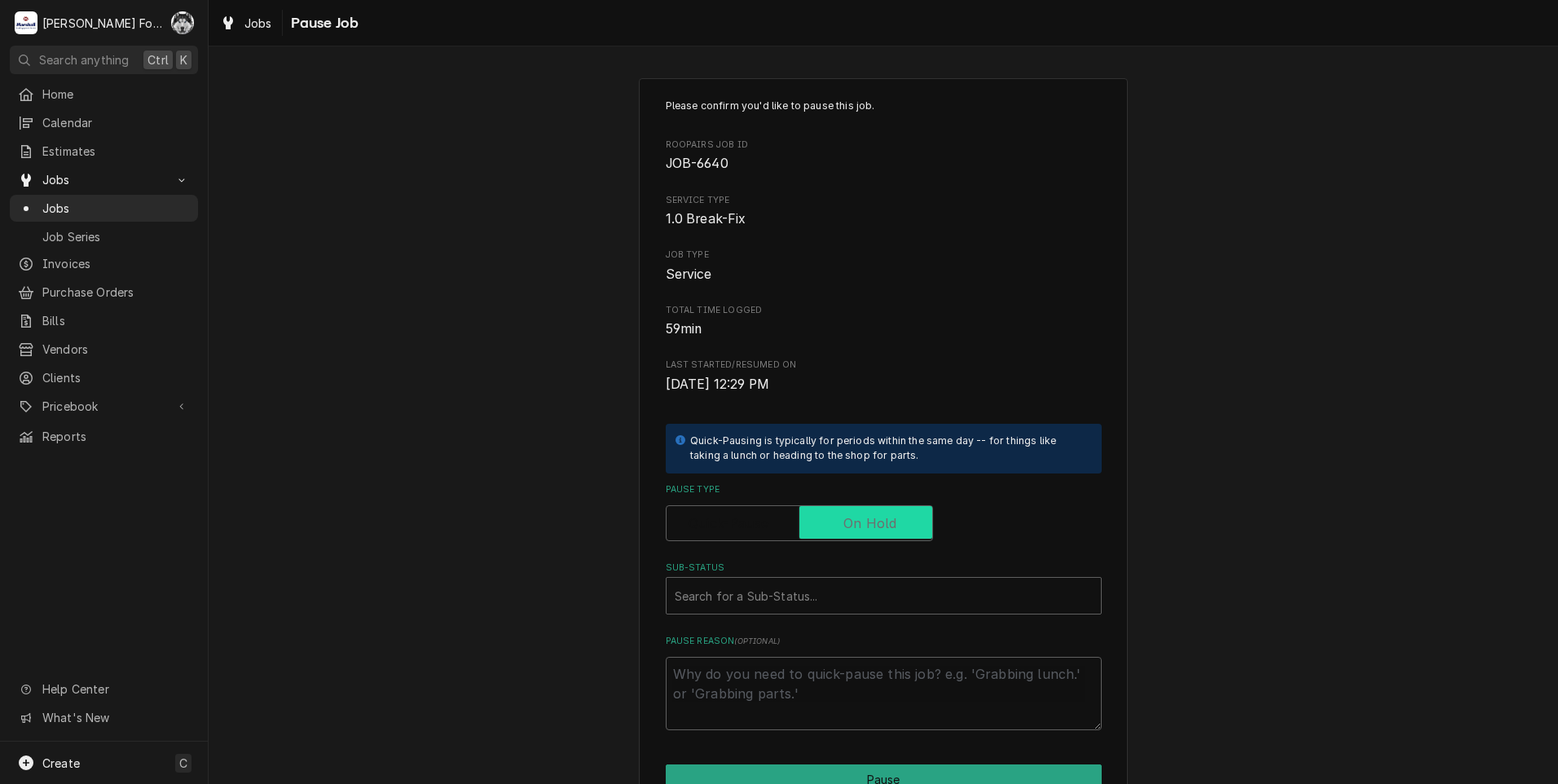
checkbox input "true"
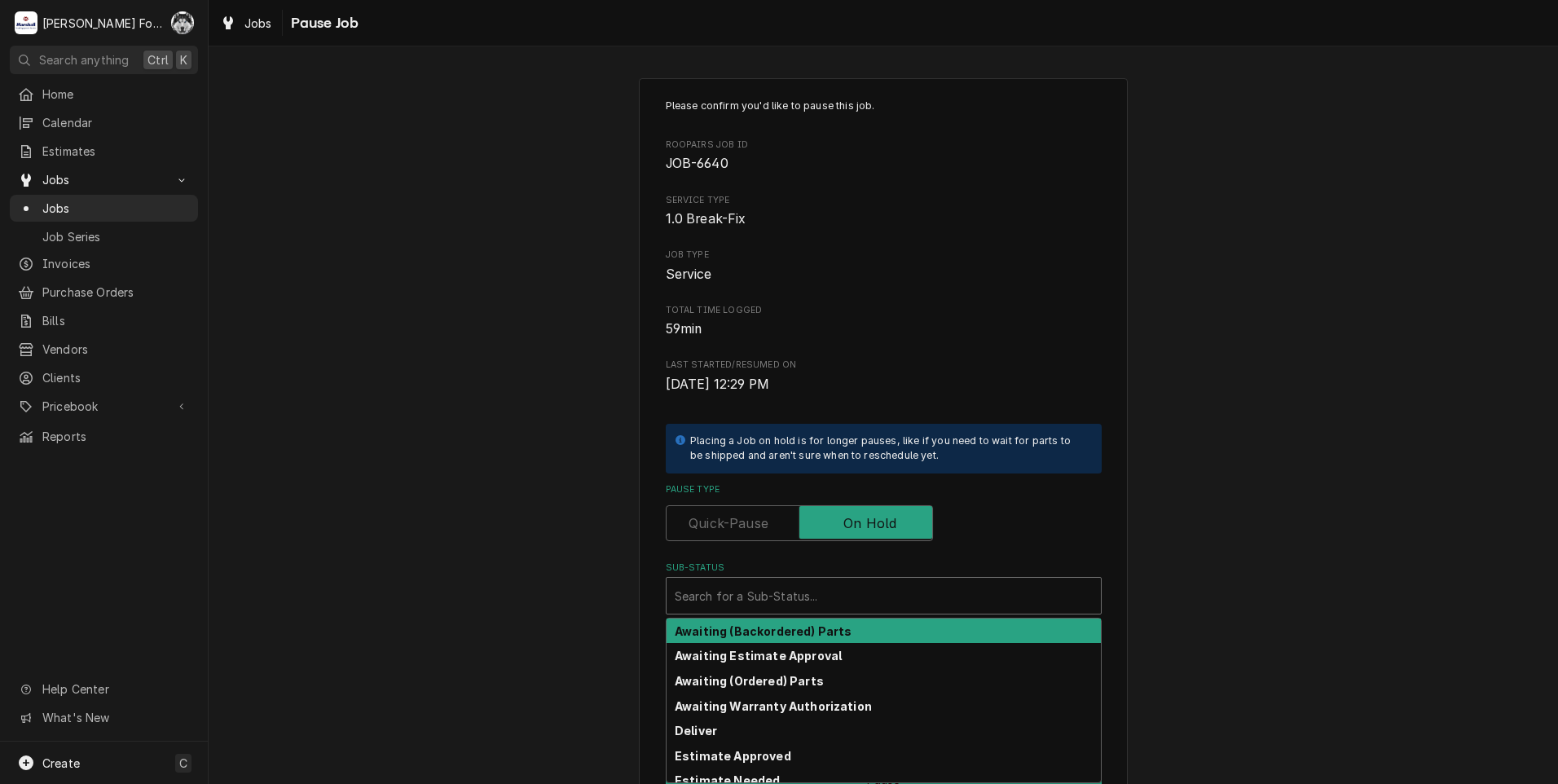
drag, startPoint x: 836, startPoint y: 581, endPoint x: 831, endPoint y: 612, distance: 31.4
click at [834, 586] on div "Sub-Status" at bounding box center [883, 596] width 418 height 30
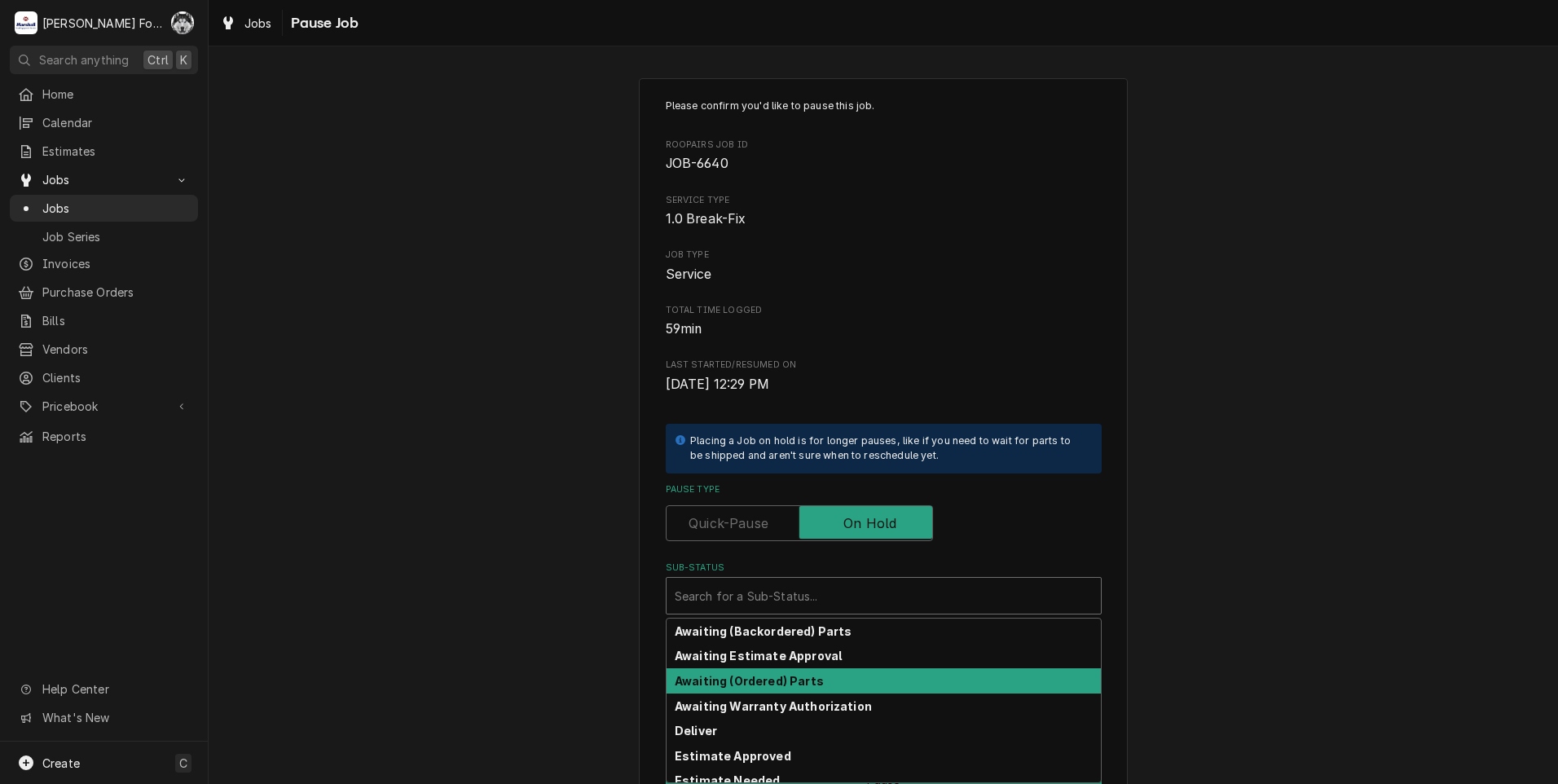
click at [797, 687] on strong "Awaiting (Ordered) Parts" at bounding box center [749, 680] width 149 height 14
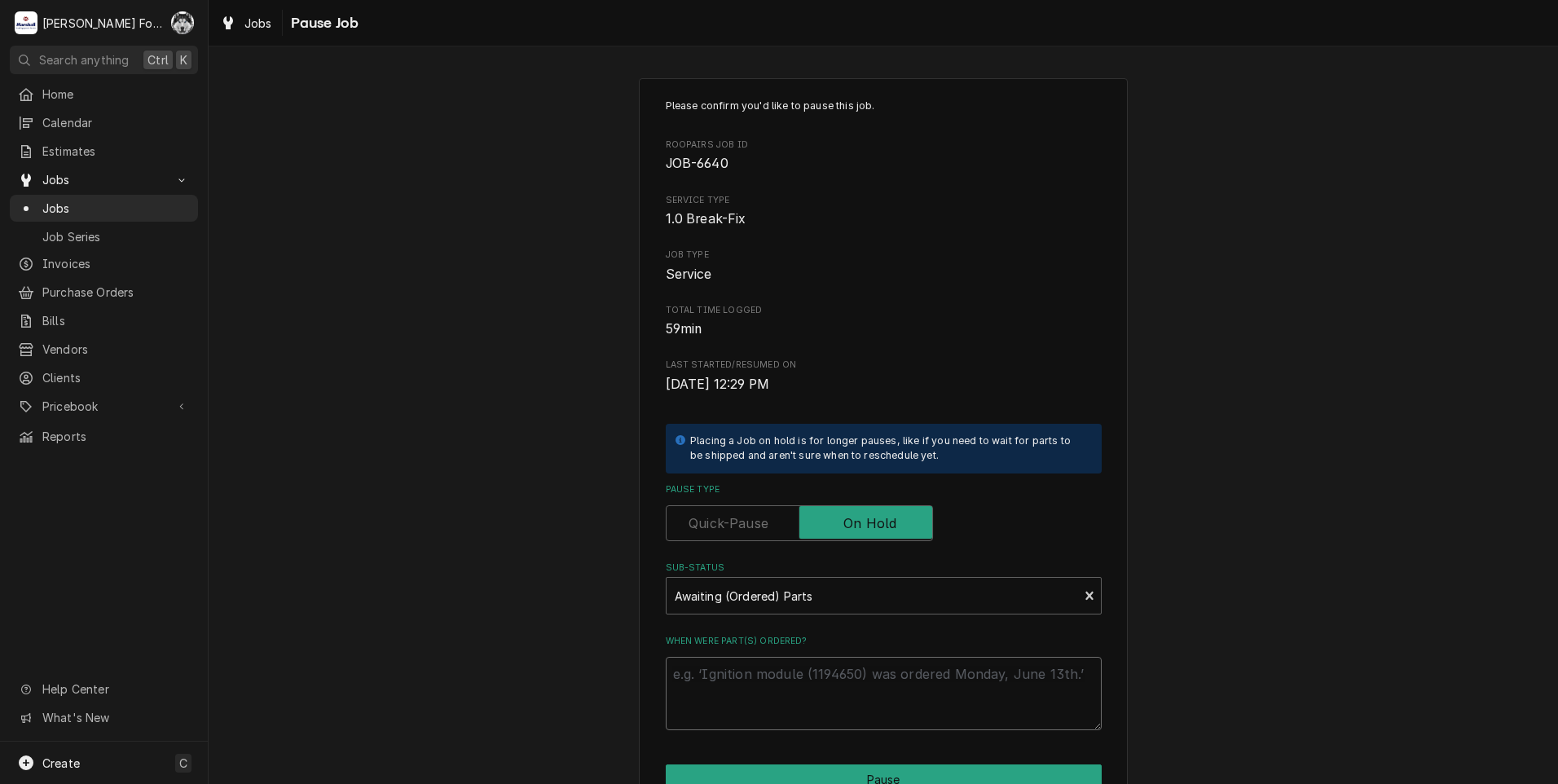
click at [780, 672] on textarea "When were part(s) ordered?" at bounding box center [883, 693] width 436 height 73
type textarea "x"
type textarea "8"
type textarea "x"
type textarea "8/"
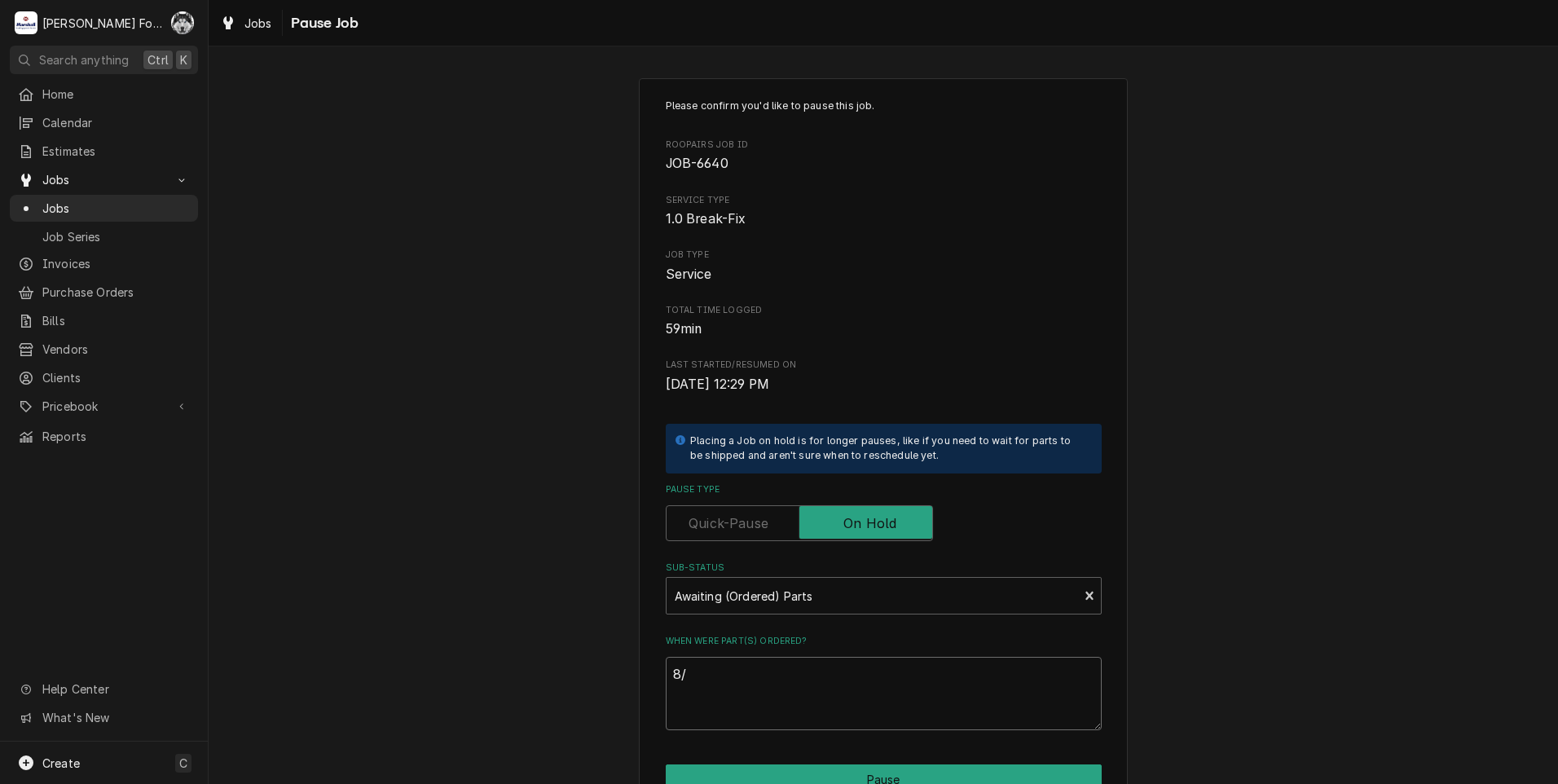
type textarea "x"
type textarea "8/1"
type textarea "x"
type textarea "8/18"
type textarea "x"
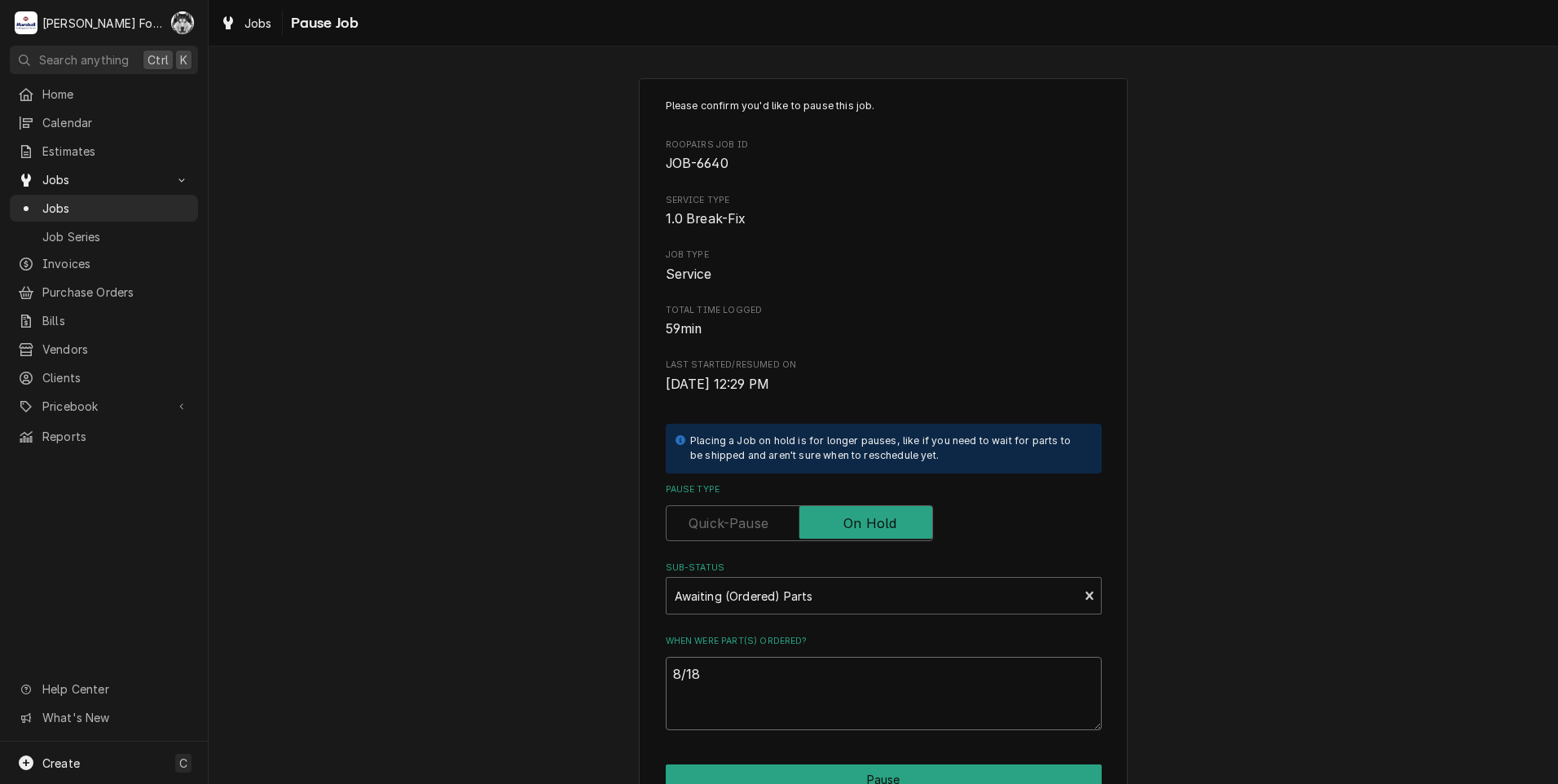
type textarea "8/18/"
type textarea "x"
type textarea "8/18/2"
type textarea "x"
type textarea "8/18/20"
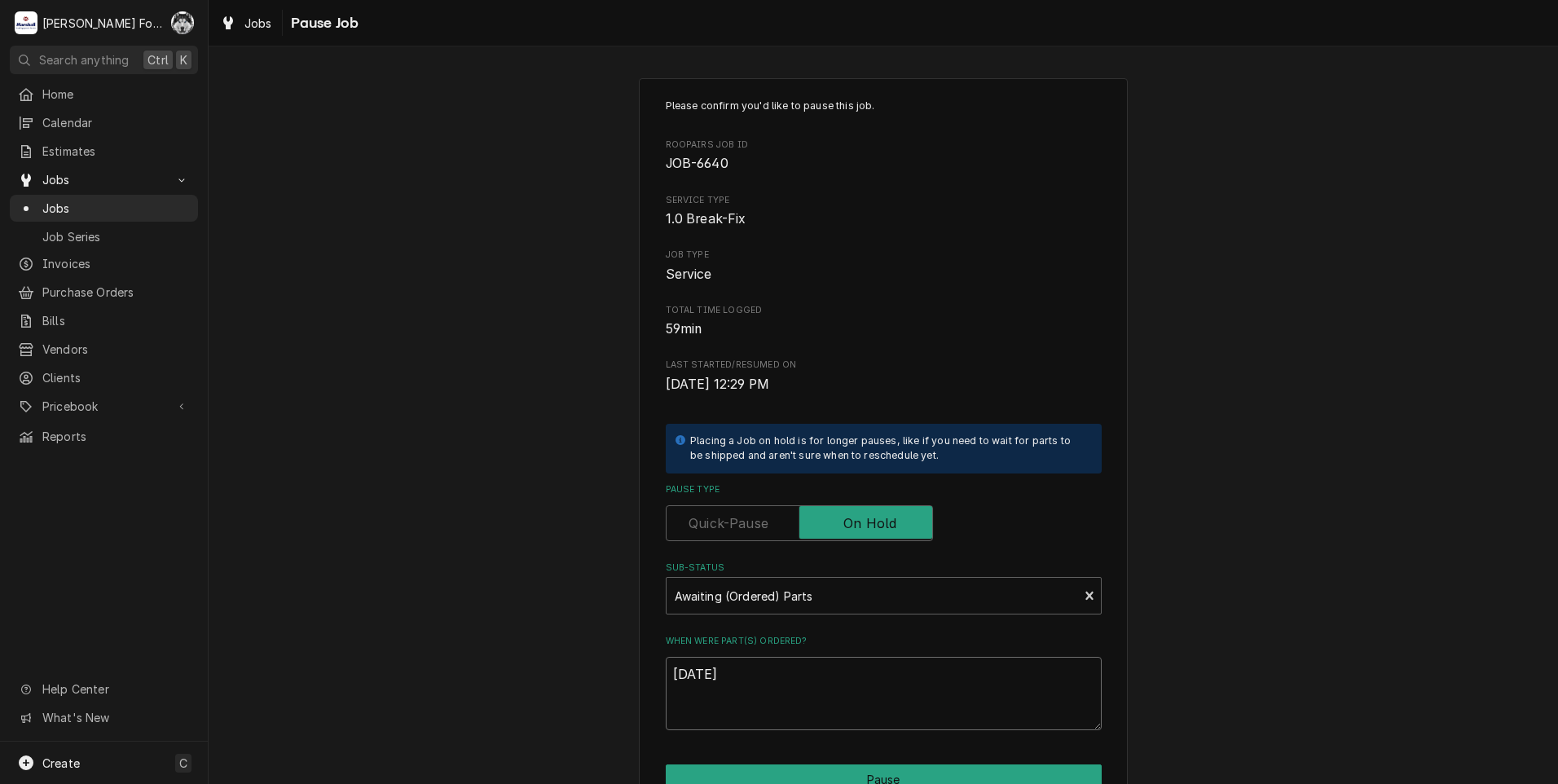
type textarea "x"
type textarea "8/18/202"
type textarea "x"
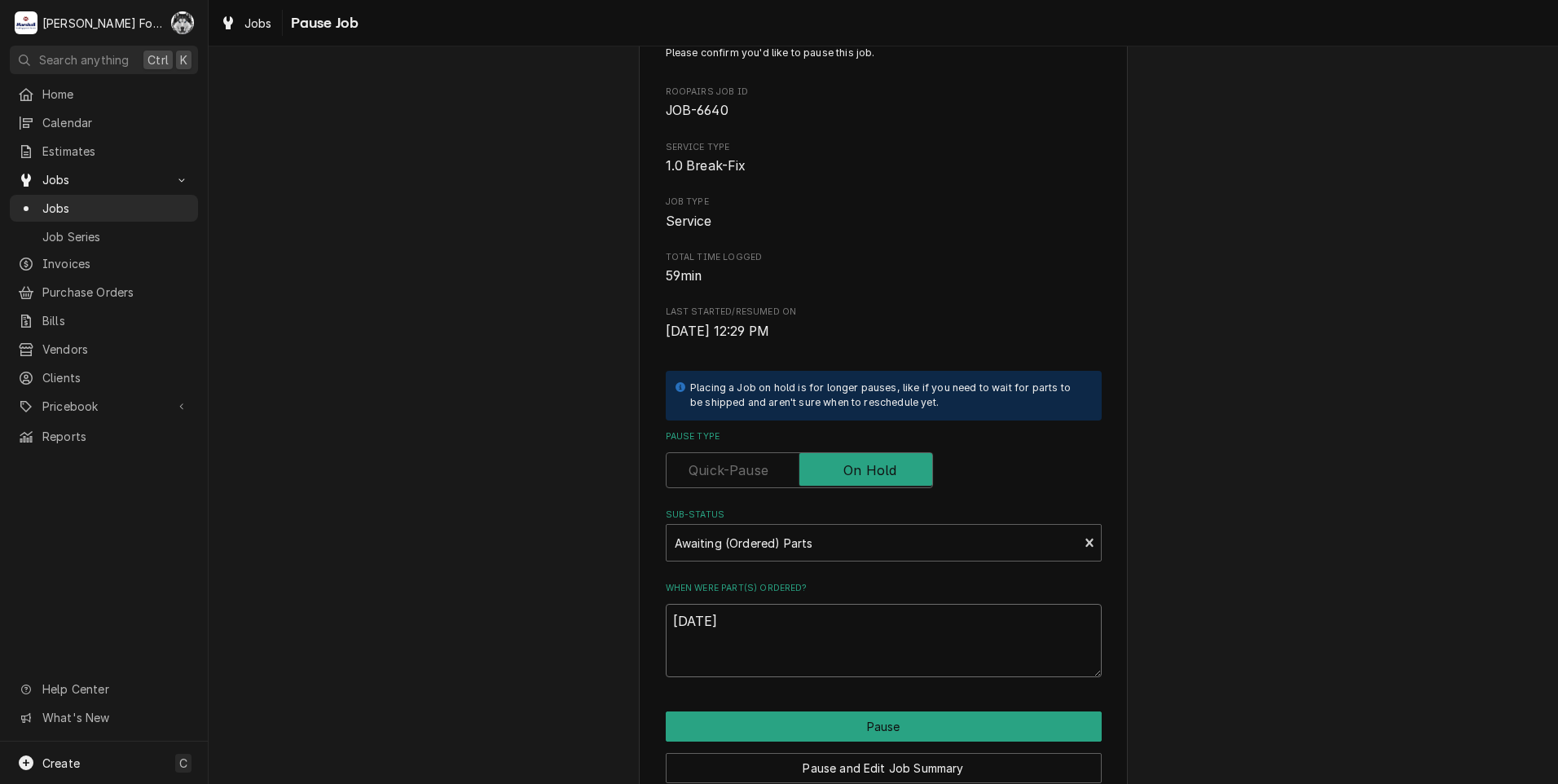
scroll to position [82, 0]
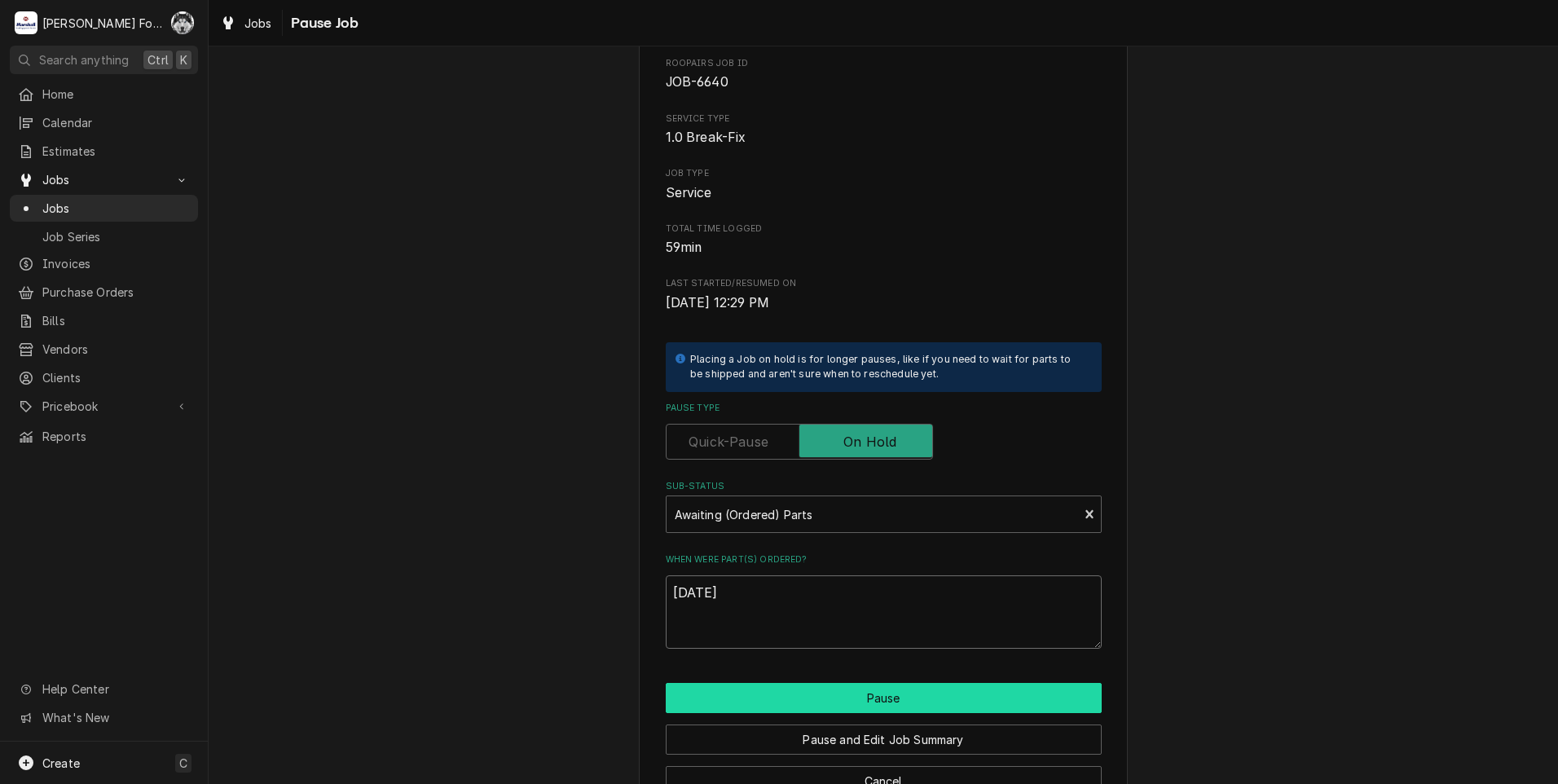
type textarea "[DATE]"
click at [811, 696] on button "Pause" at bounding box center [883, 697] width 436 height 31
type textarea "x"
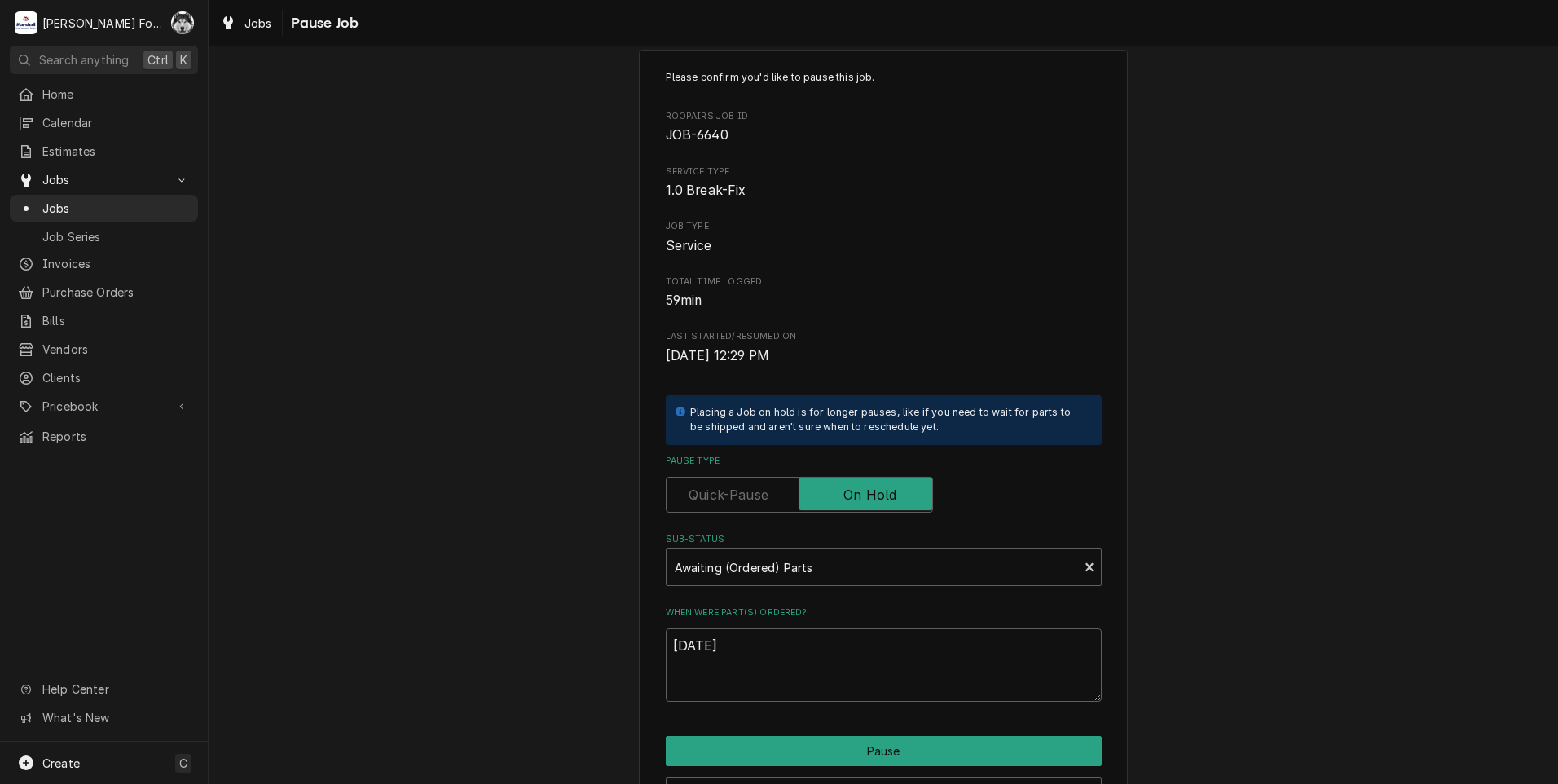
scroll to position [0, 0]
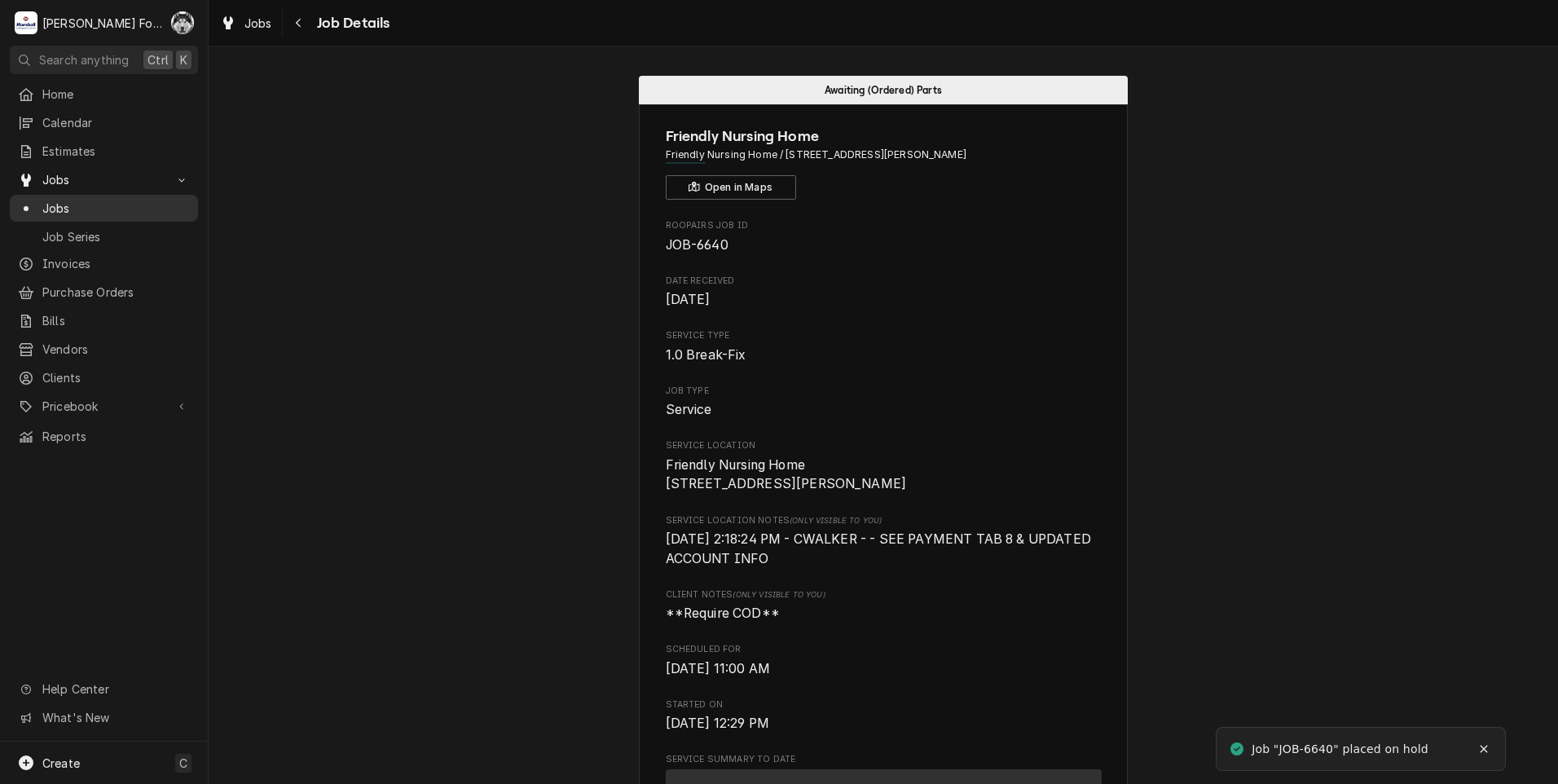
click at [53, 201] on span "Jobs" at bounding box center [116, 208] width 148 height 17
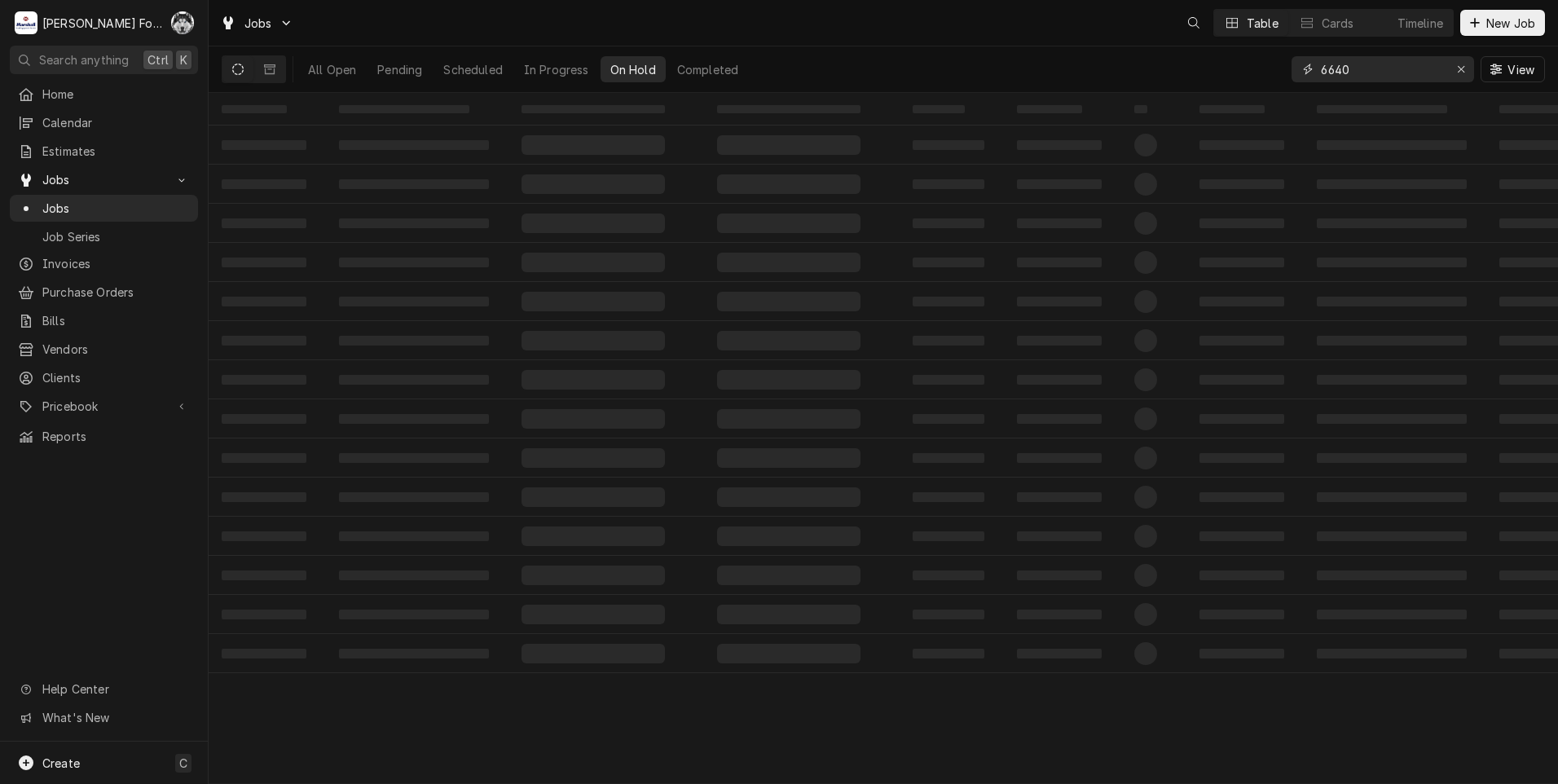
click at [1206, 115] on div "Jobs Table Cards Timeline New Job All Open Pending Scheduled In Progress On Hol…" at bounding box center [883, 392] width 1350 height 784
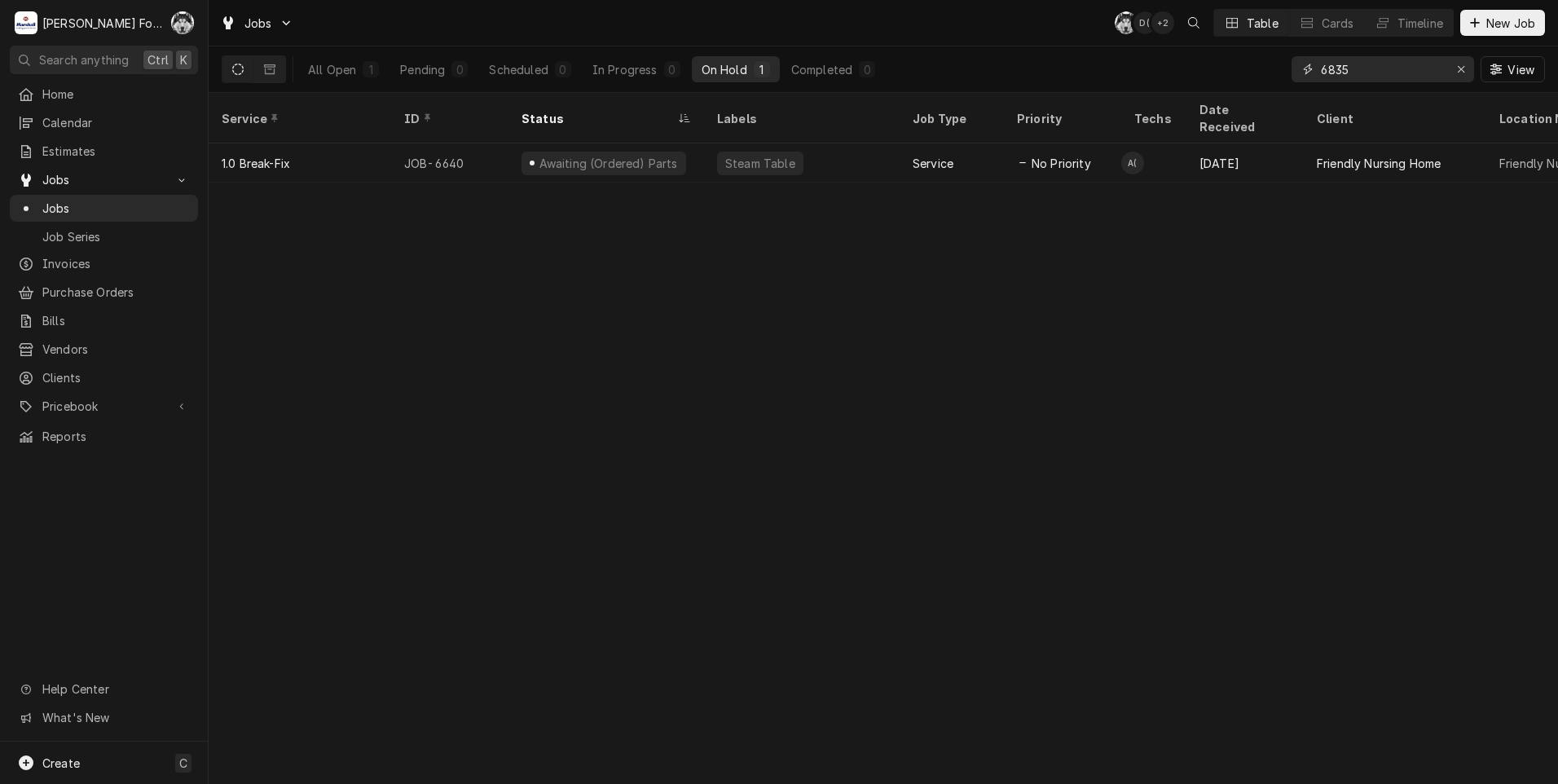
type input "6835"
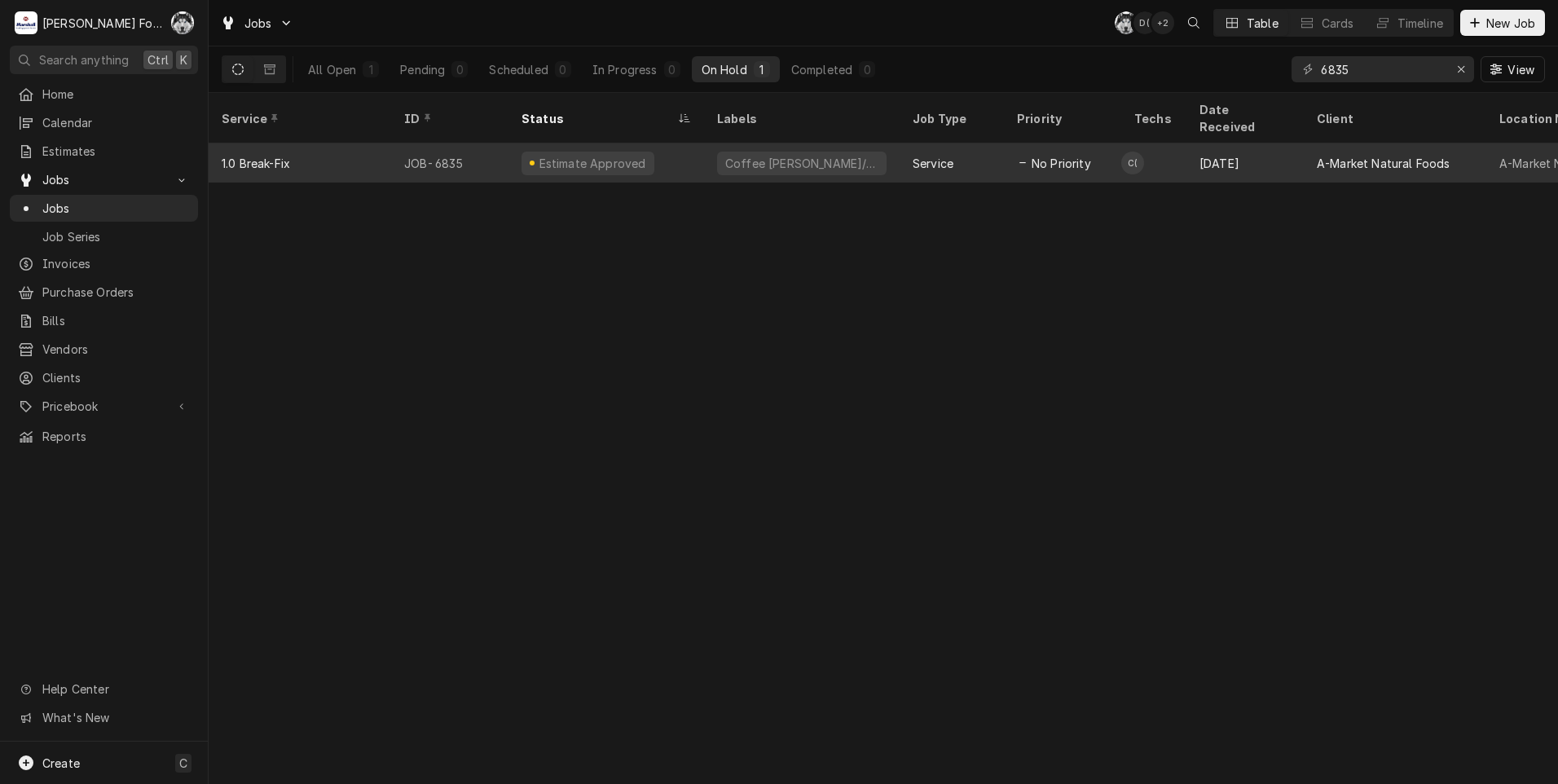
click at [817, 152] on div "Coffee [PERSON_NAME]/Hot" at bounding box center [802, 163] width 169 height 24
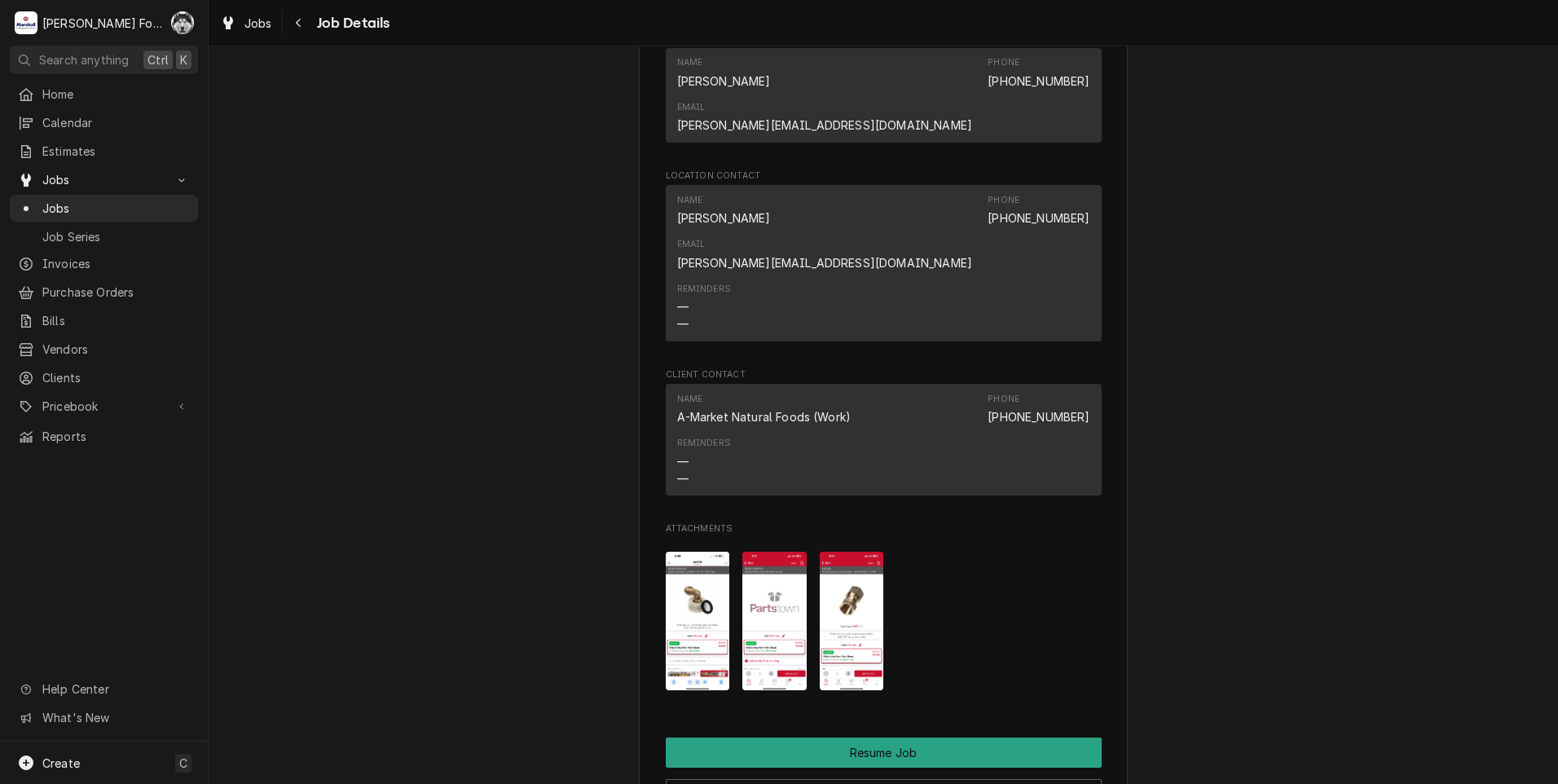
scroll to position [2084, 0]
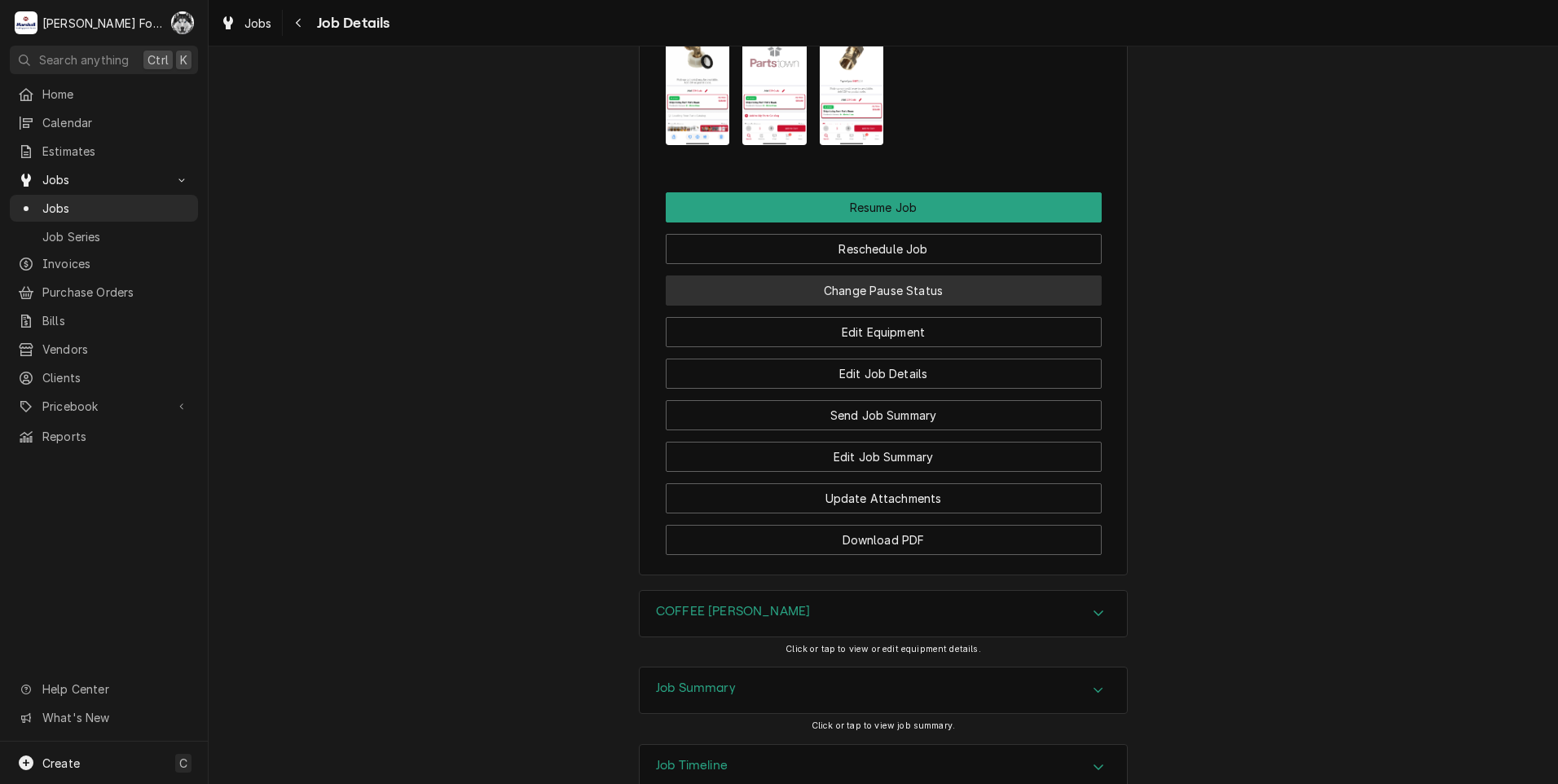
click at [823, 276] on button "Change Pause Status" at bounding box center [883, 290] width 436 height 31
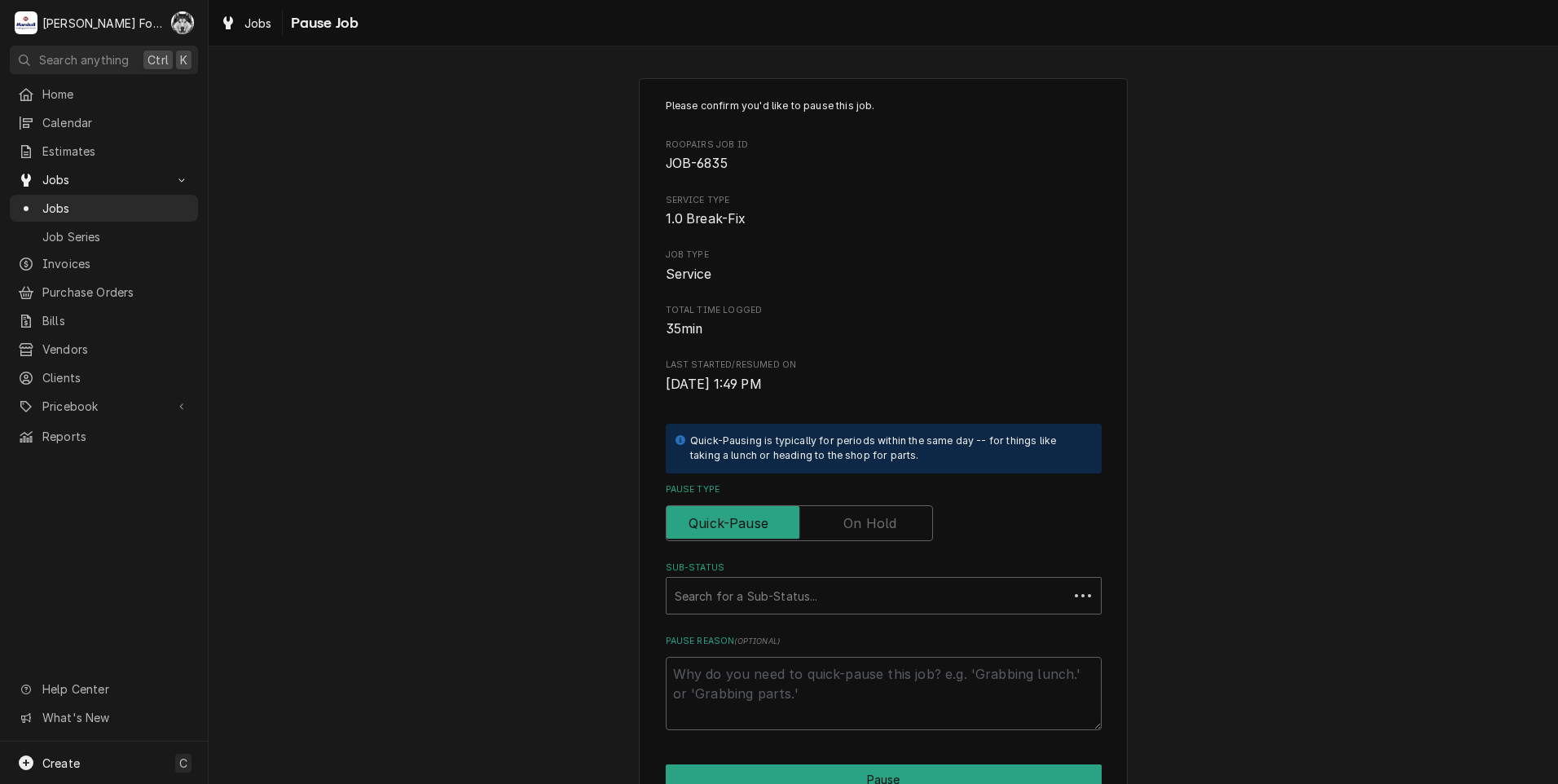
type textarea "x"
click at [822, 536] on input "Pause Type" at bounding box center [799, 522] width 253 height 35
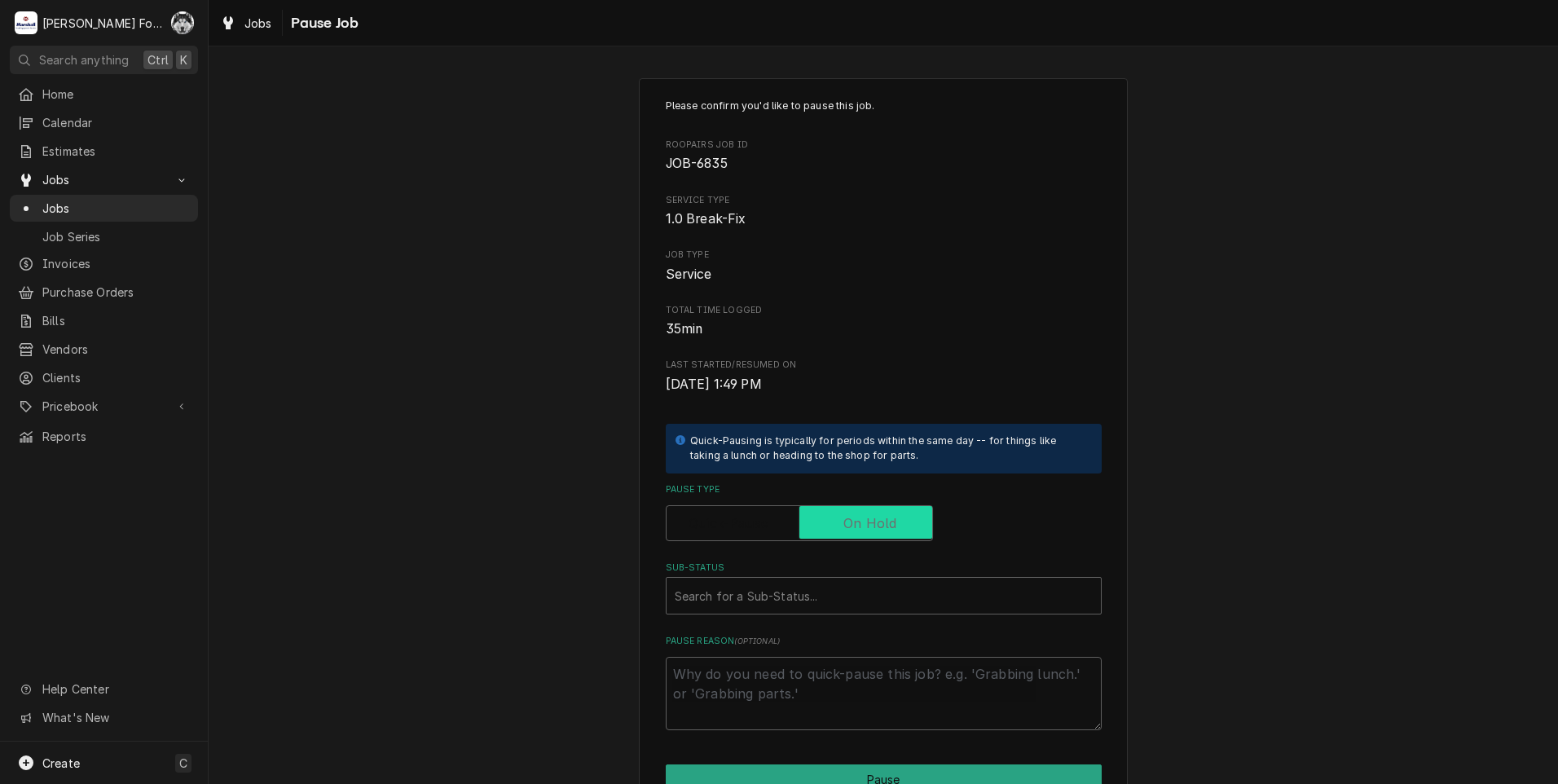
checkbox input "true"
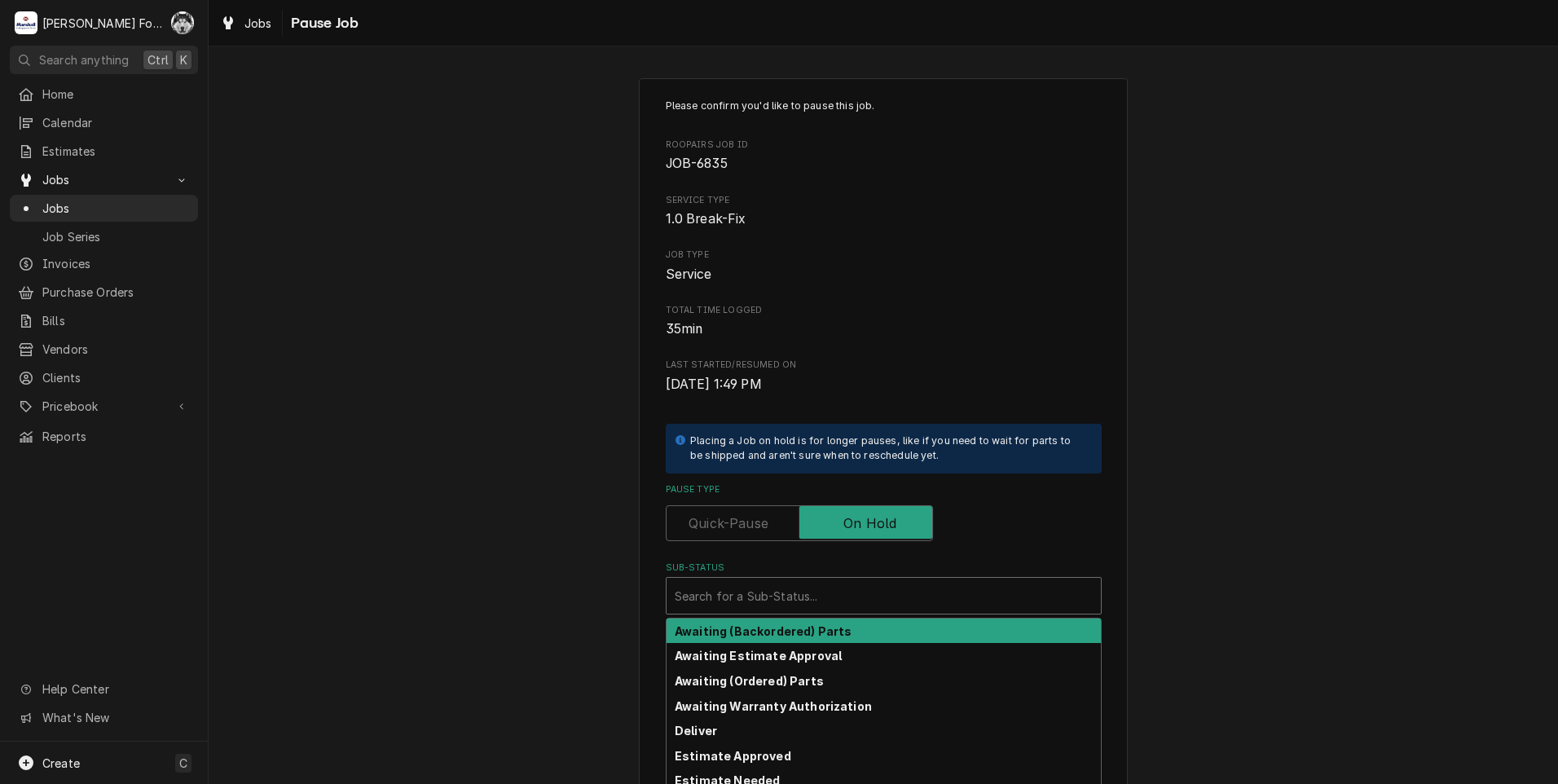
drag, startPoint x: 779, startPoint y: 591, endPoint x: 712, endPoint y: 678, distance: 109.8
click at [755, 611] on div "Search for a Sub-Status..." at bounding box center [883, 595] width 434 height 35
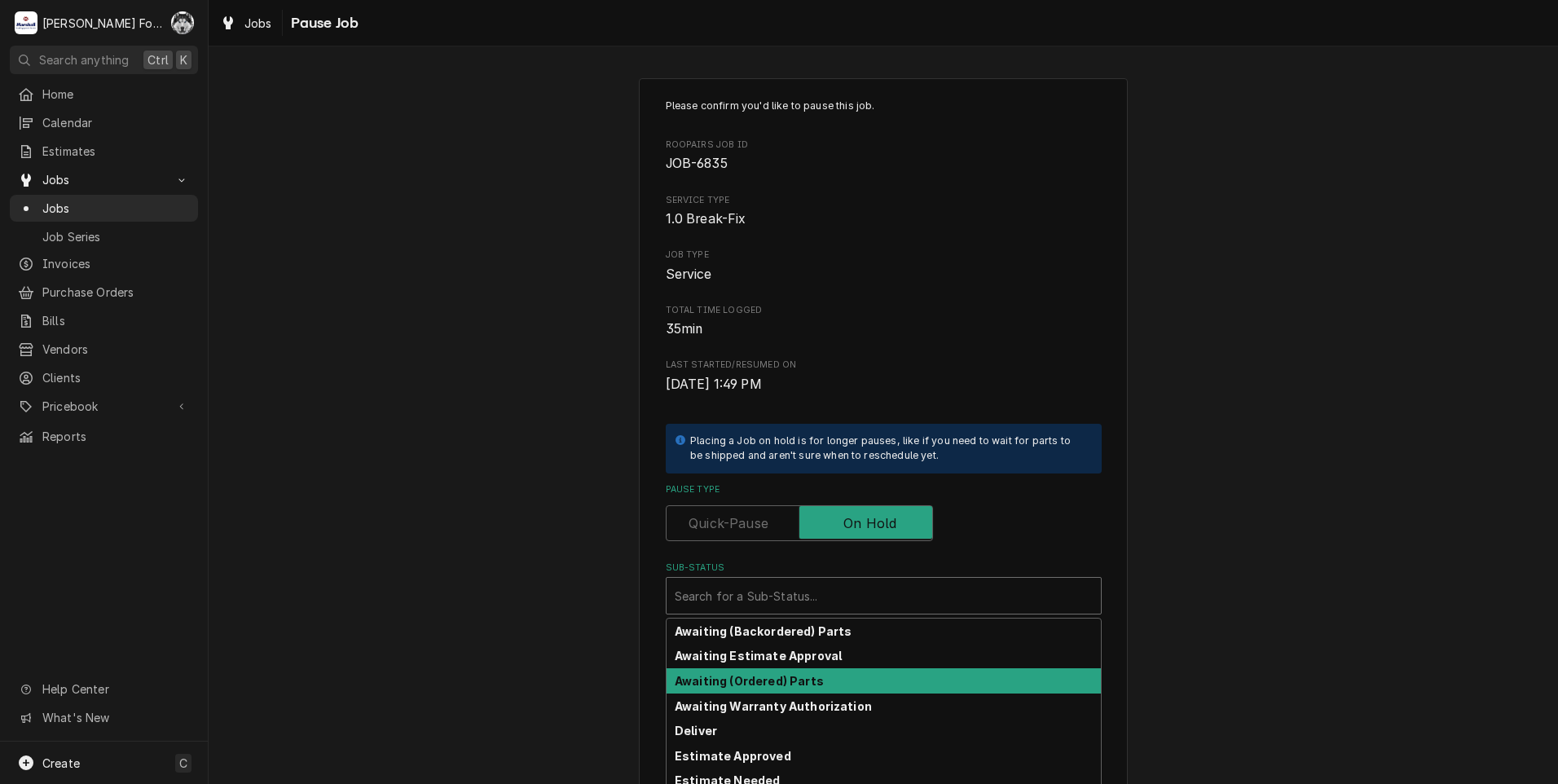
click at [739, 685] on strong "Awaiting (Ordered) Parts" at bounding box center [749, 680] width 149 height 14
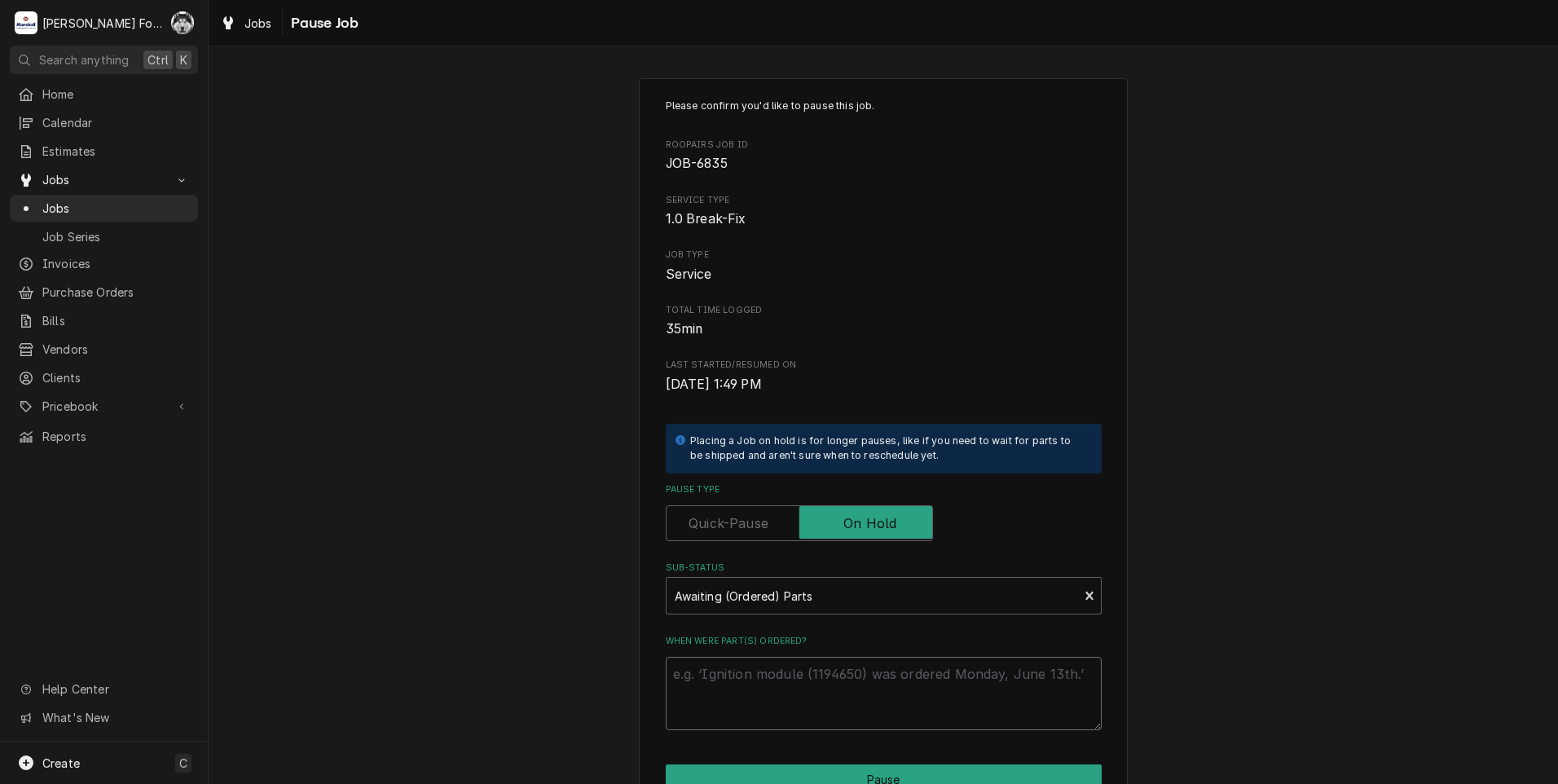
click at [731, 668] on textarea "When were part(s) ordered?" at bounding box center [883, 693] width 436 height 73
type textarea "x"
type textarea "8"
type textarea "x"
type textarea "8/"
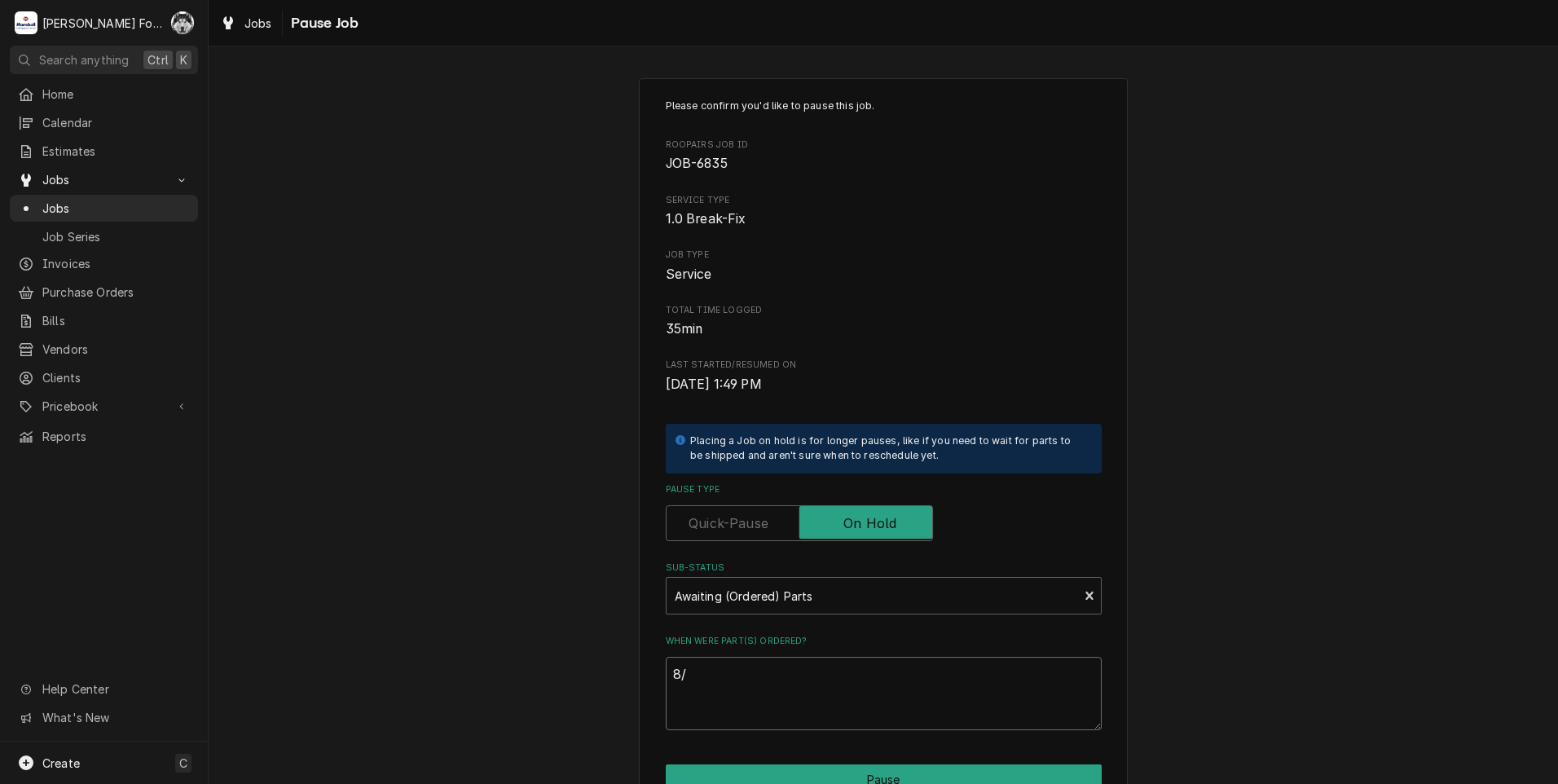
type textarea "x"
type textarea "8/1"
type textarea "x"
type textarea "8/18"
type textarea "x"
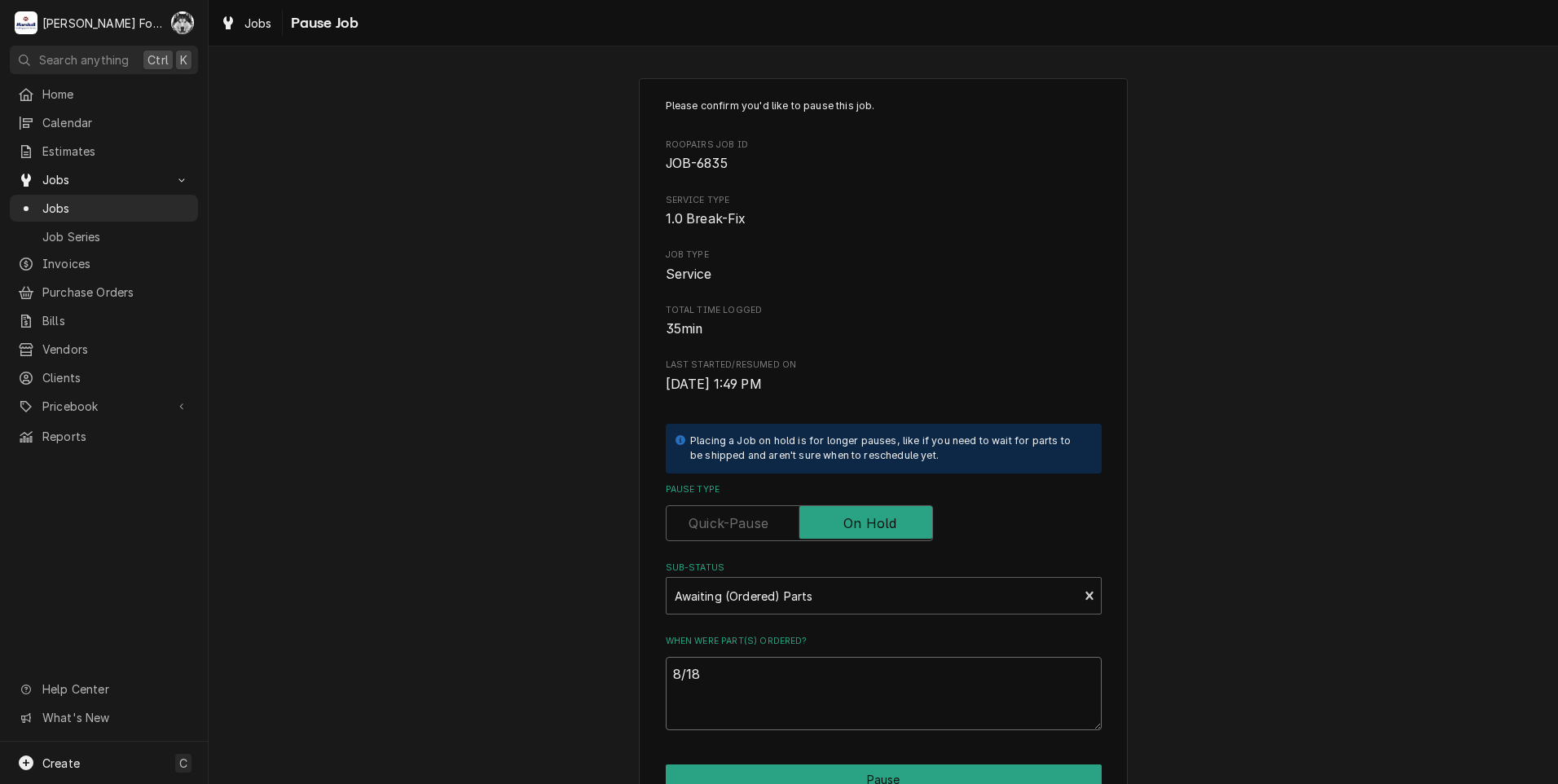
type textarea "8/18/"
type textarea "x"
type textarea "8/18/2"
type textarea "x"
type textarea "8/18/20"
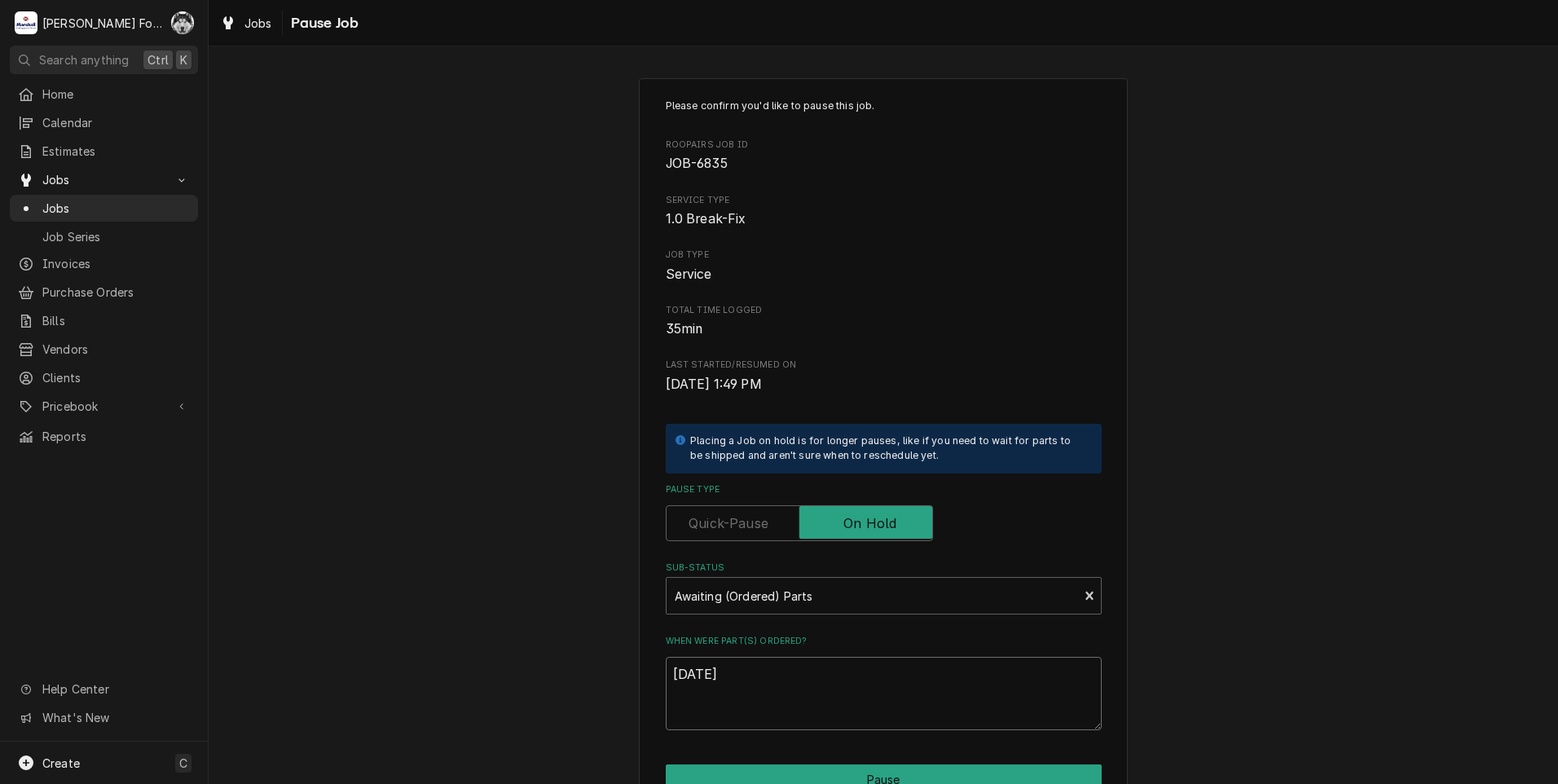
type textarea "x"
type textarea "8/18/202"
type textarea "x"
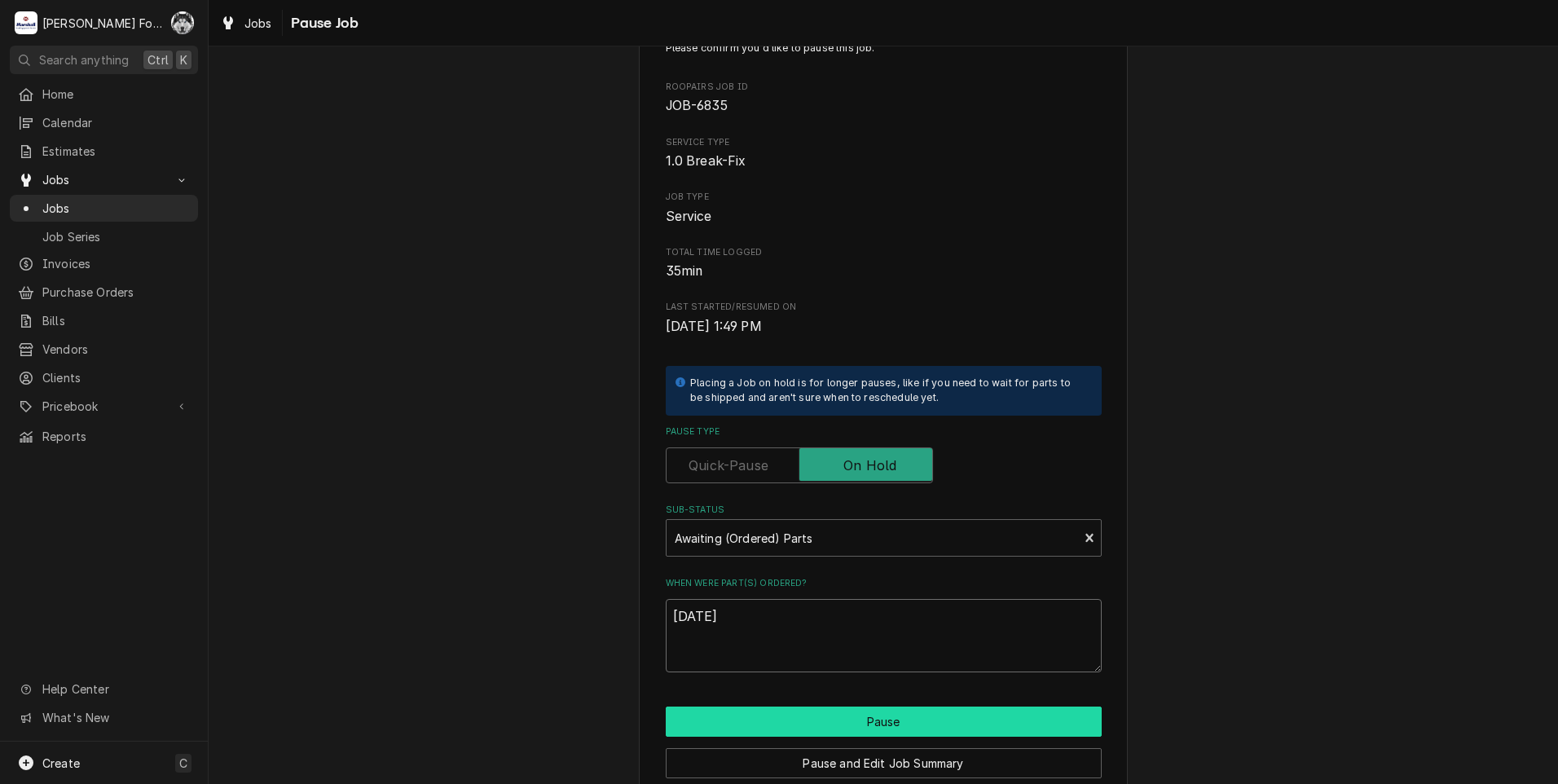
scroll to position [129, 0]
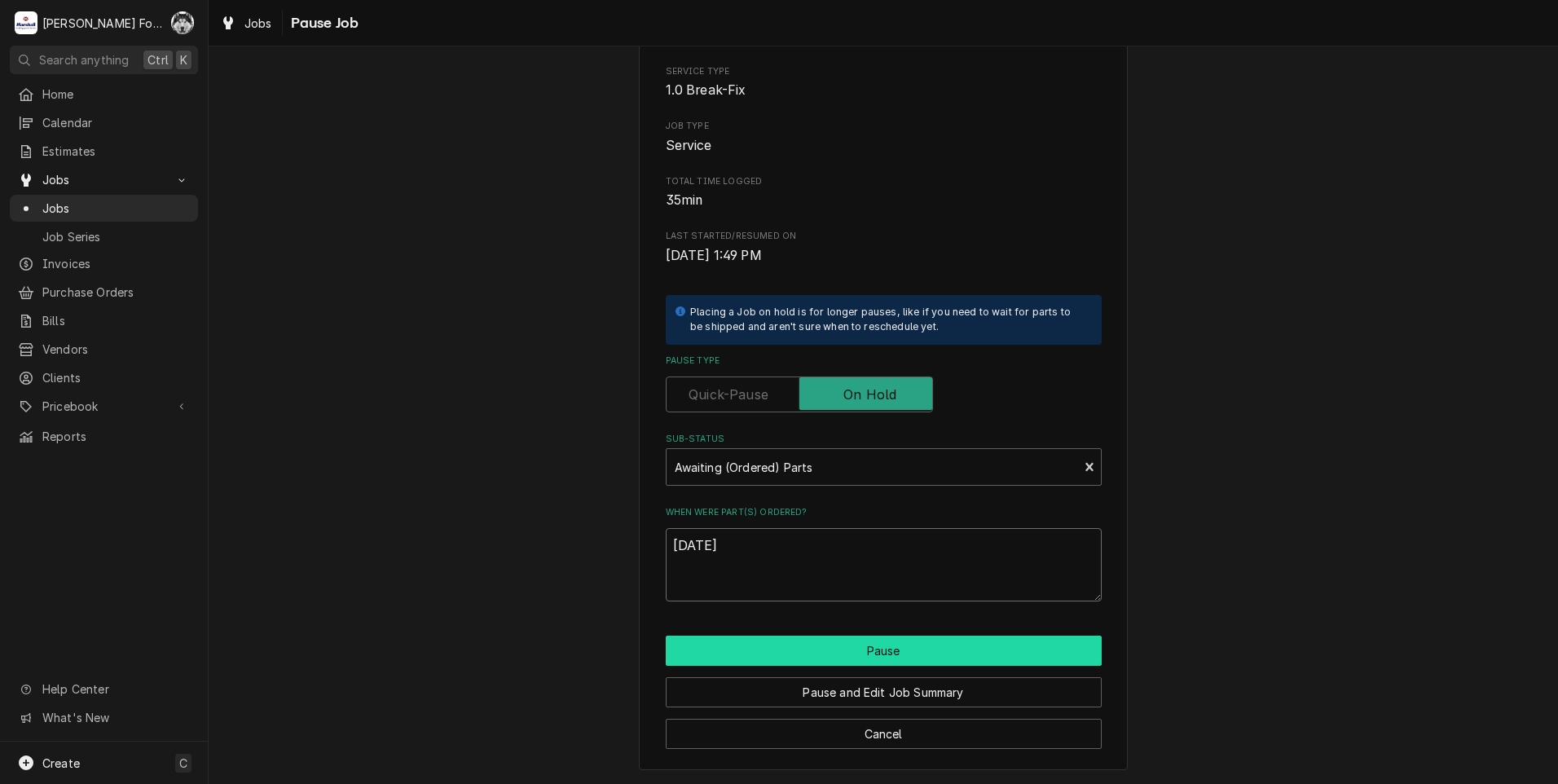
type textarea "8/18/2025"
click at [807, 652] on button "Pause" at bounding box center [883, 650] width 436 height 31
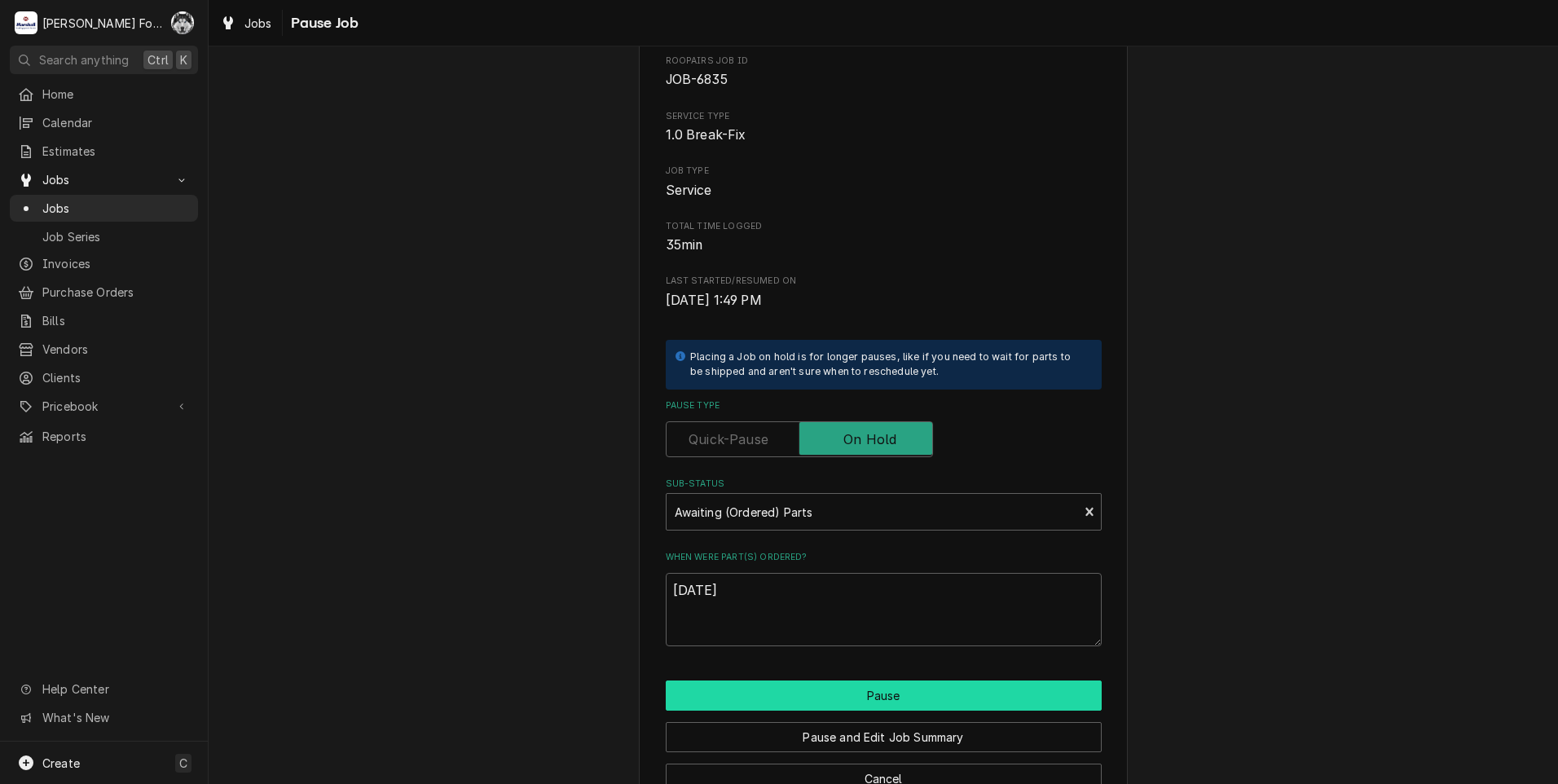
scroll to position [47, 0]
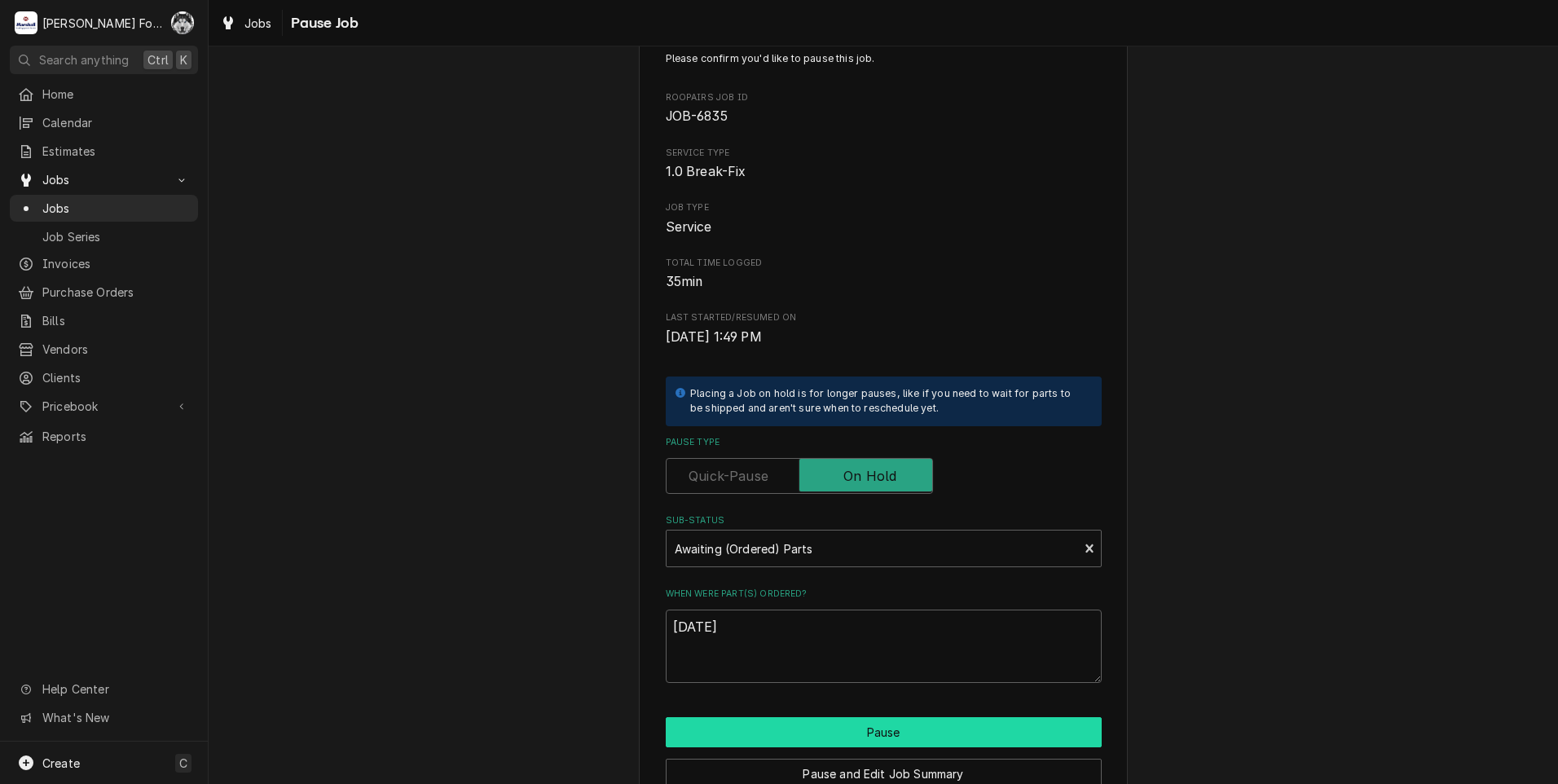
type textarea "x"
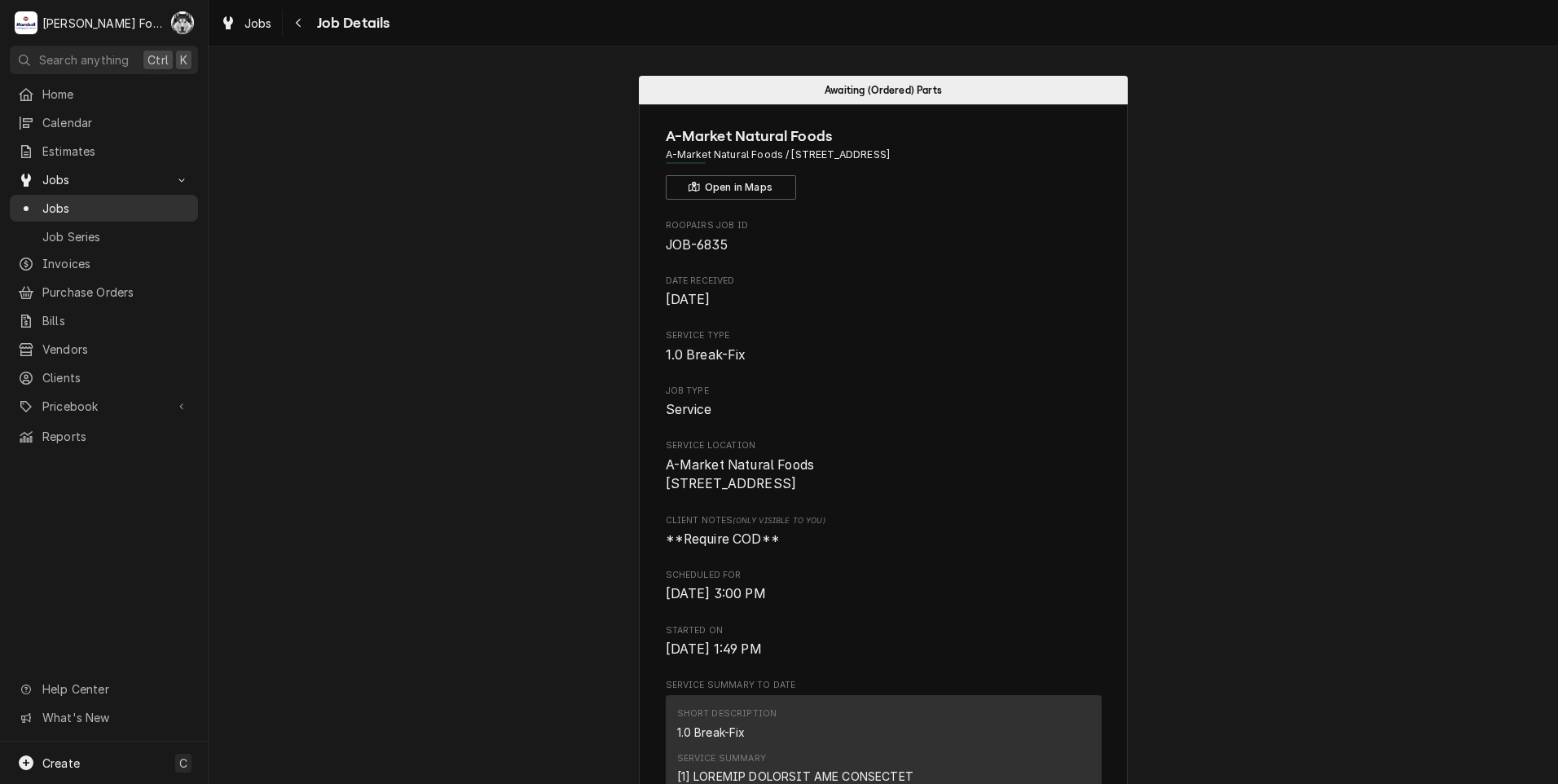
click at [60, 201] on span "Jobs" at bounding box center [116, 208] width 148 height 17
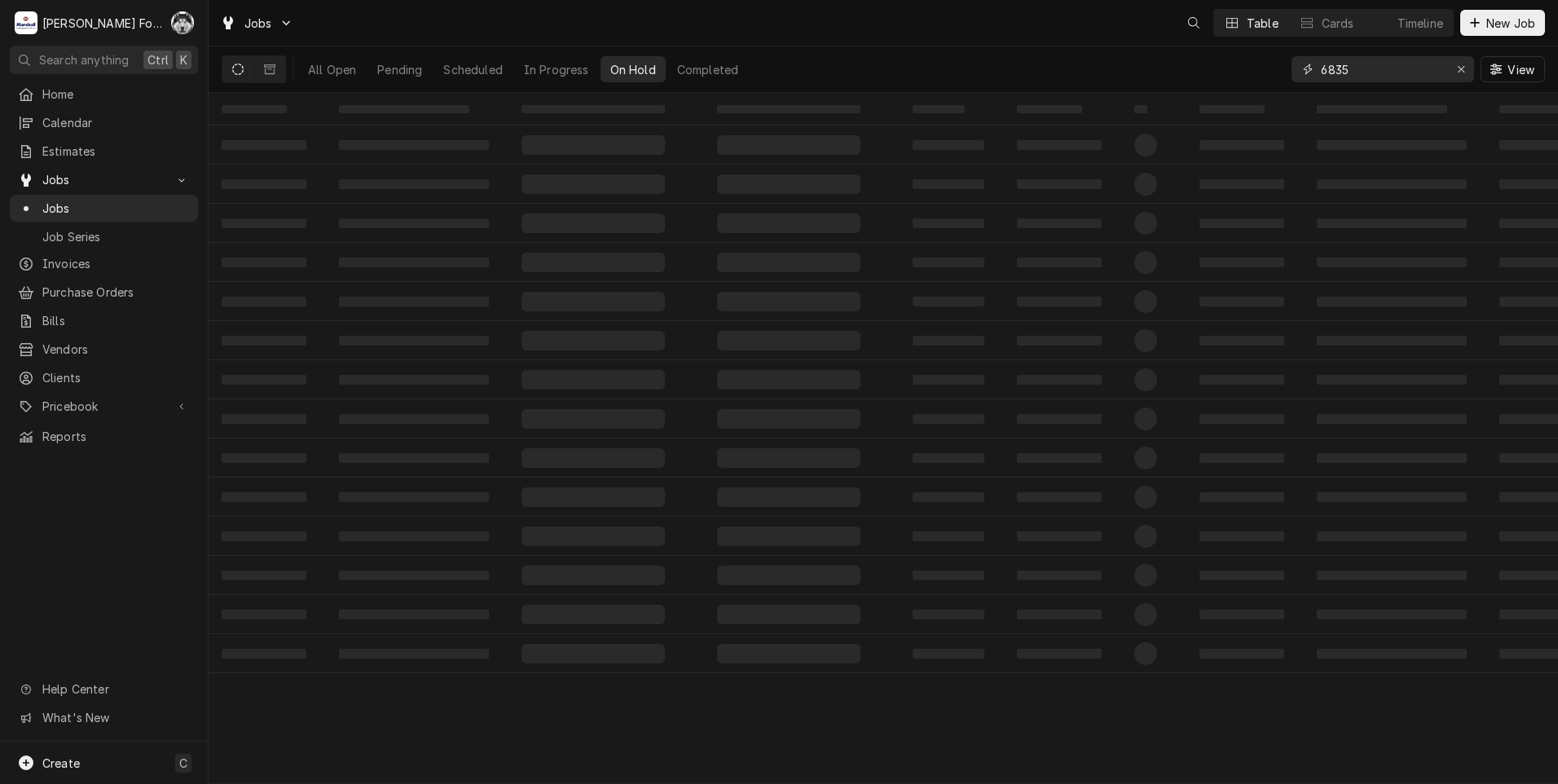
drag, startPoint x: 1360, startPoint y: 74, endPoint x: 1136, endPoint y: 104, distance: 226.0
click at [1144, 110] on div "Jobs Table Cards Timeline New Job All Open Pending Scheduled In Progress On Hol…" at bounding box center [883, 392] width 1350 height 784
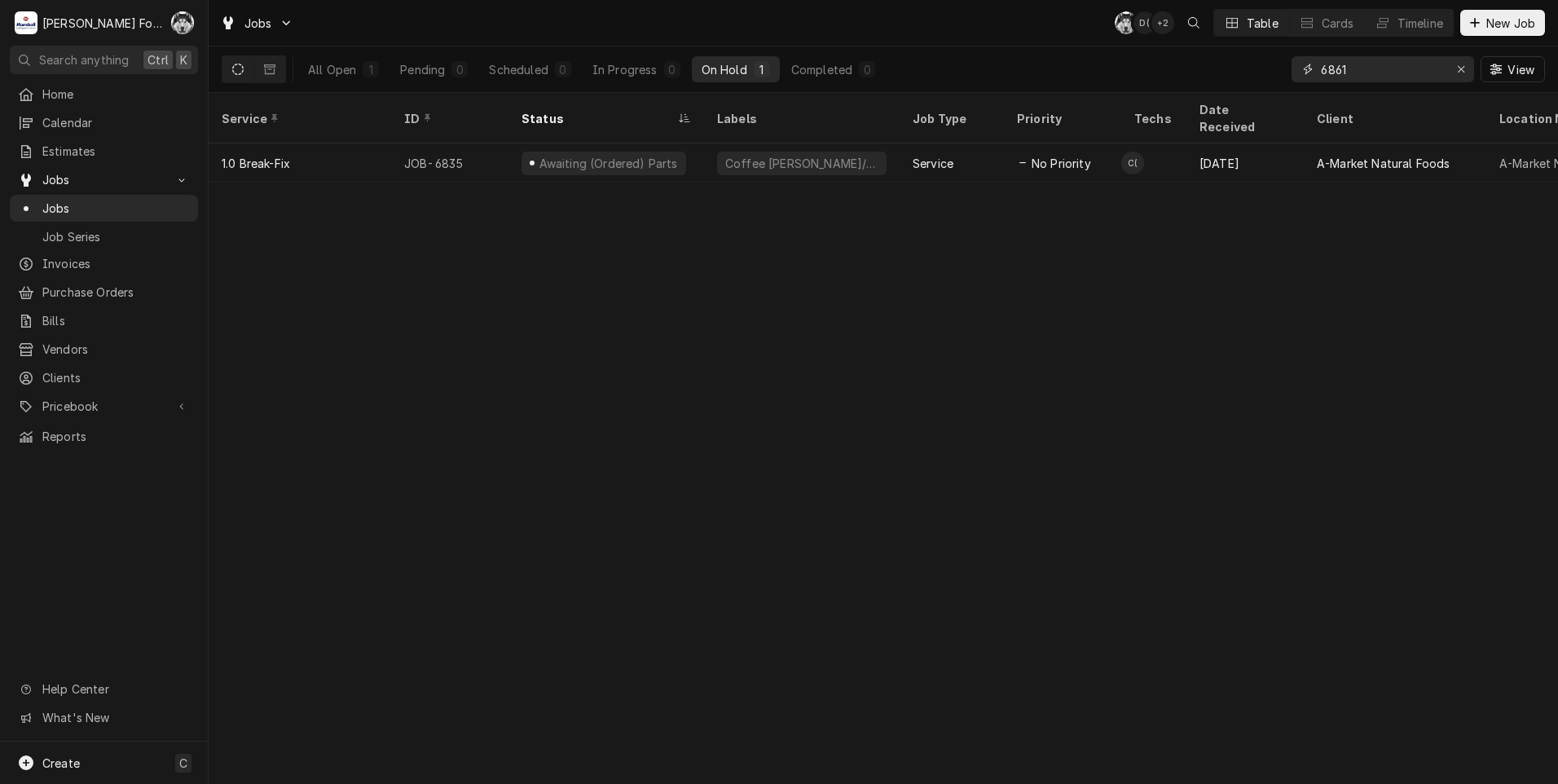
type input "6861"
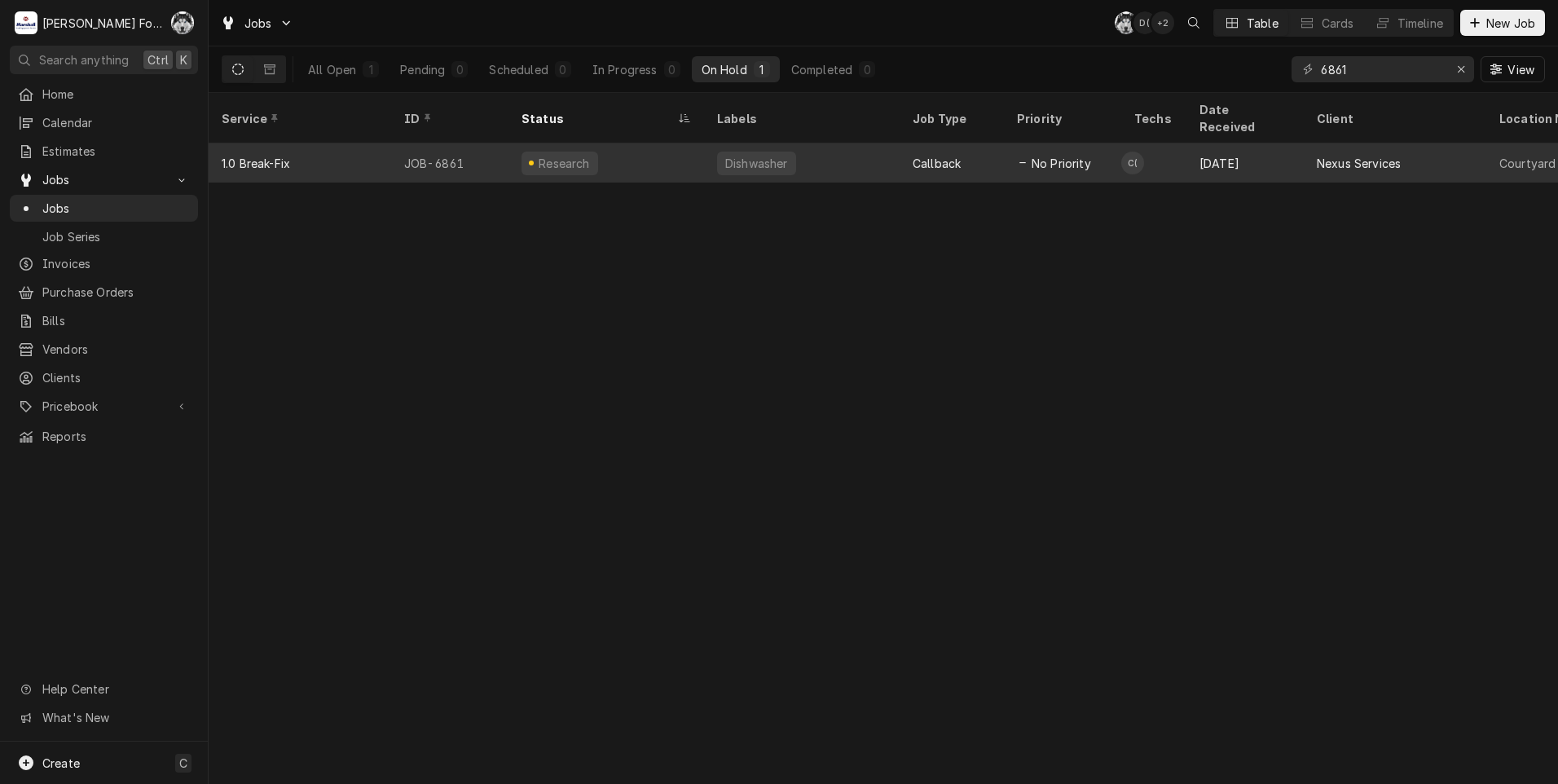
click at [814, 144] on div "Dishwasher" at bounding box center [802, 163] width 196 height 39
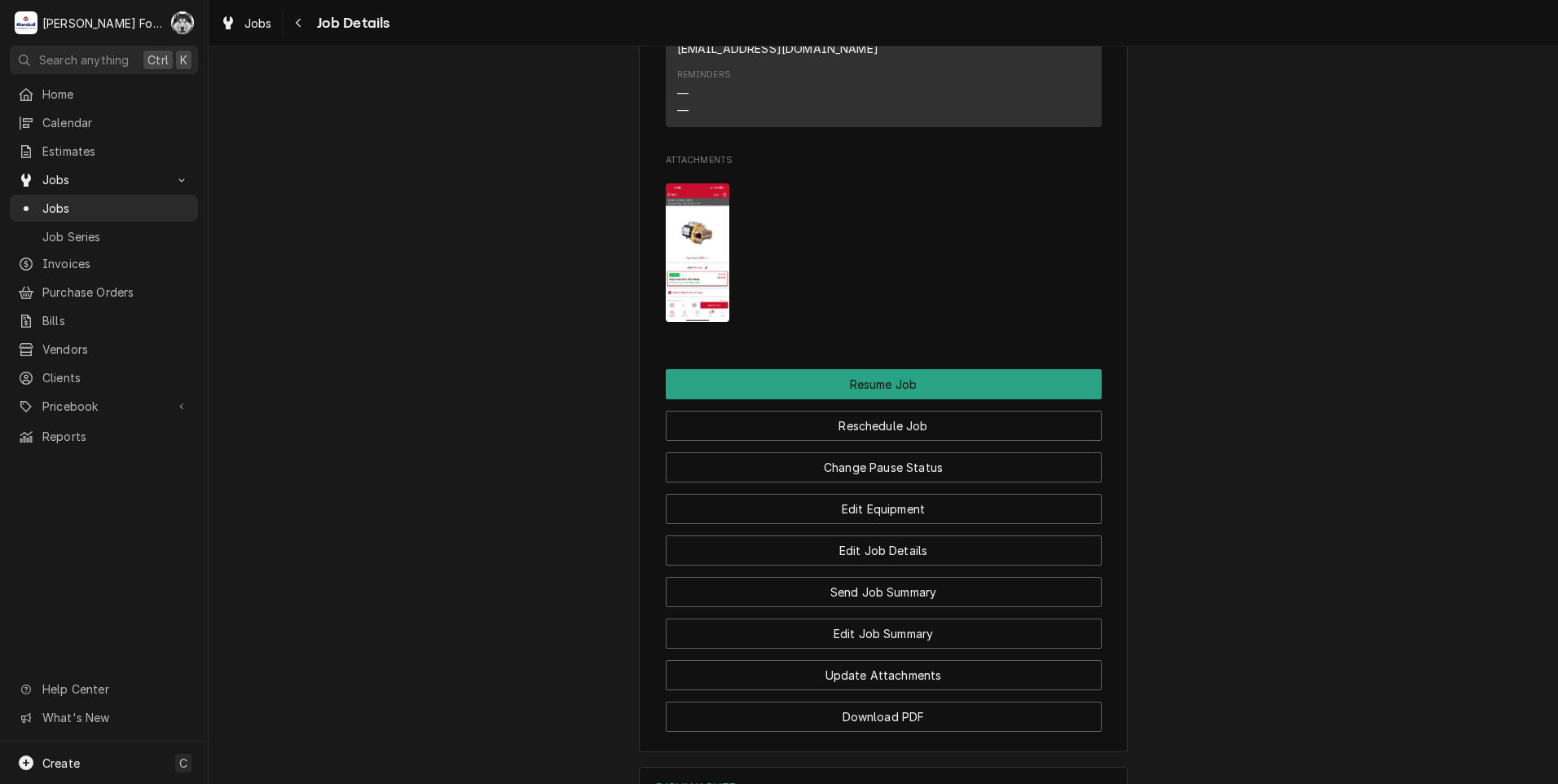
scroll to position [2121, 0]
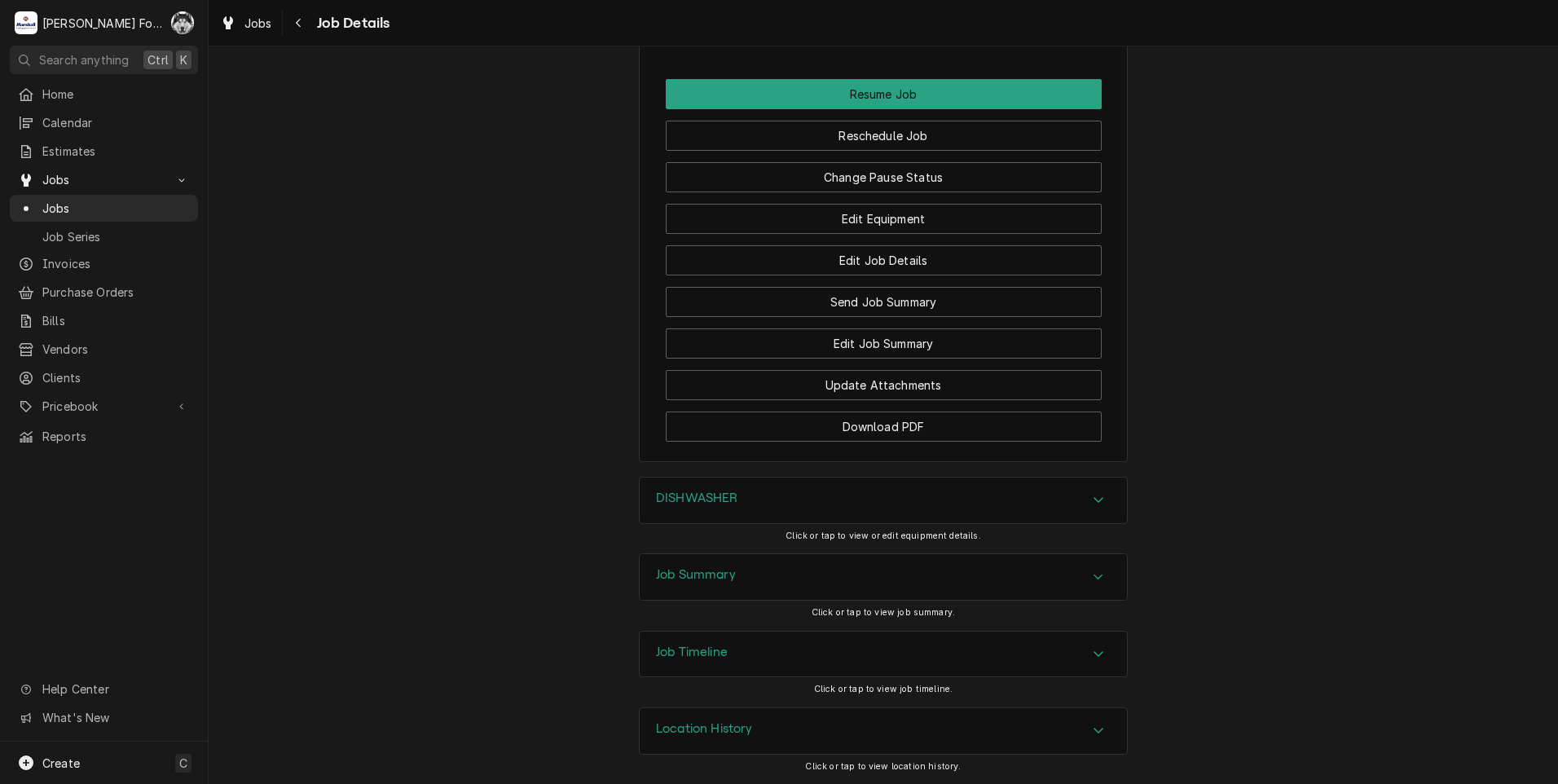
click at [776, 506] on div "DISHWASHER" at bounding box center [883, 499] width 487 height 45
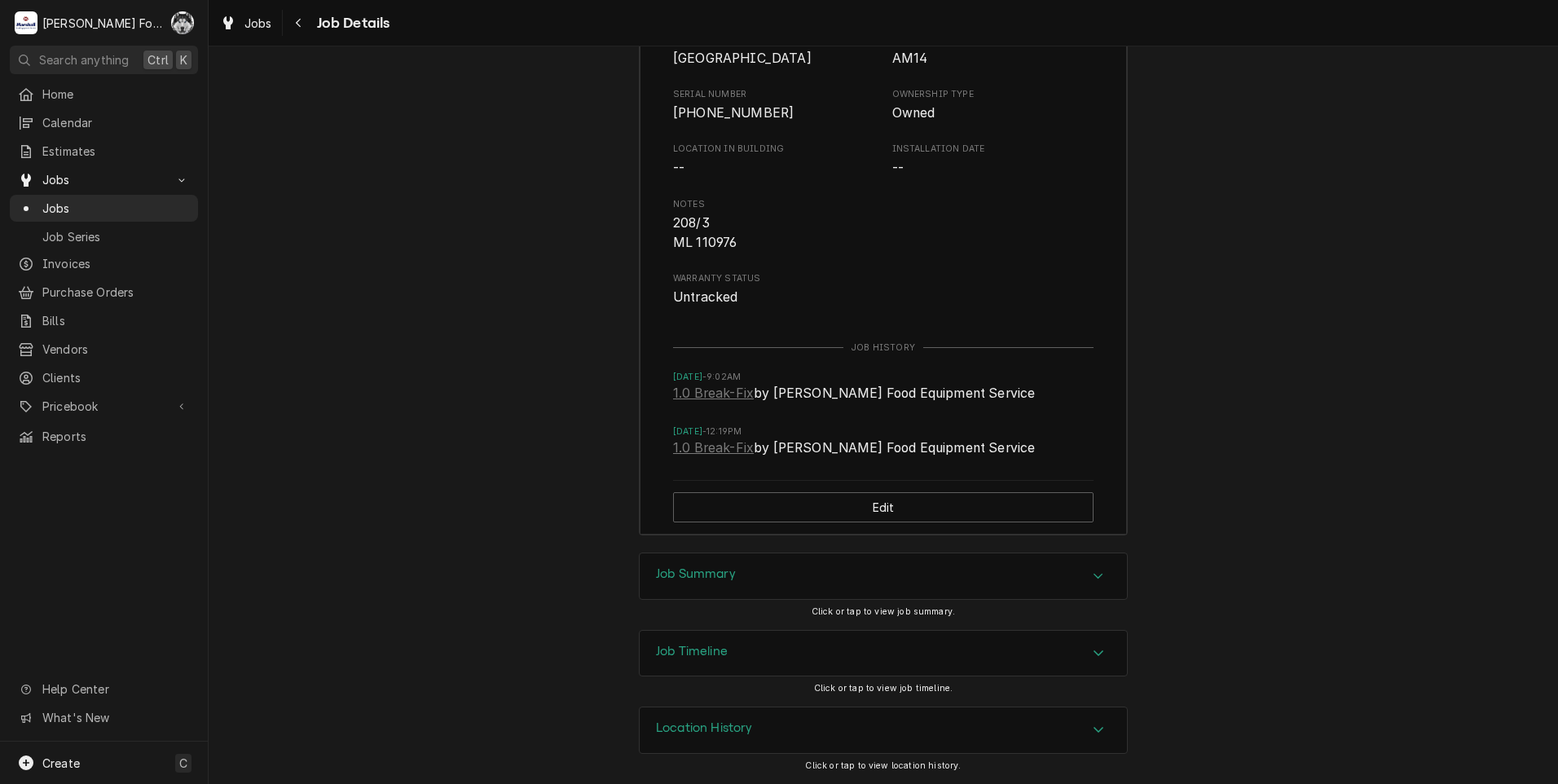
click at [730, 588] on div "Job Summary" at bounding box center [883, 575] width 487 height 45
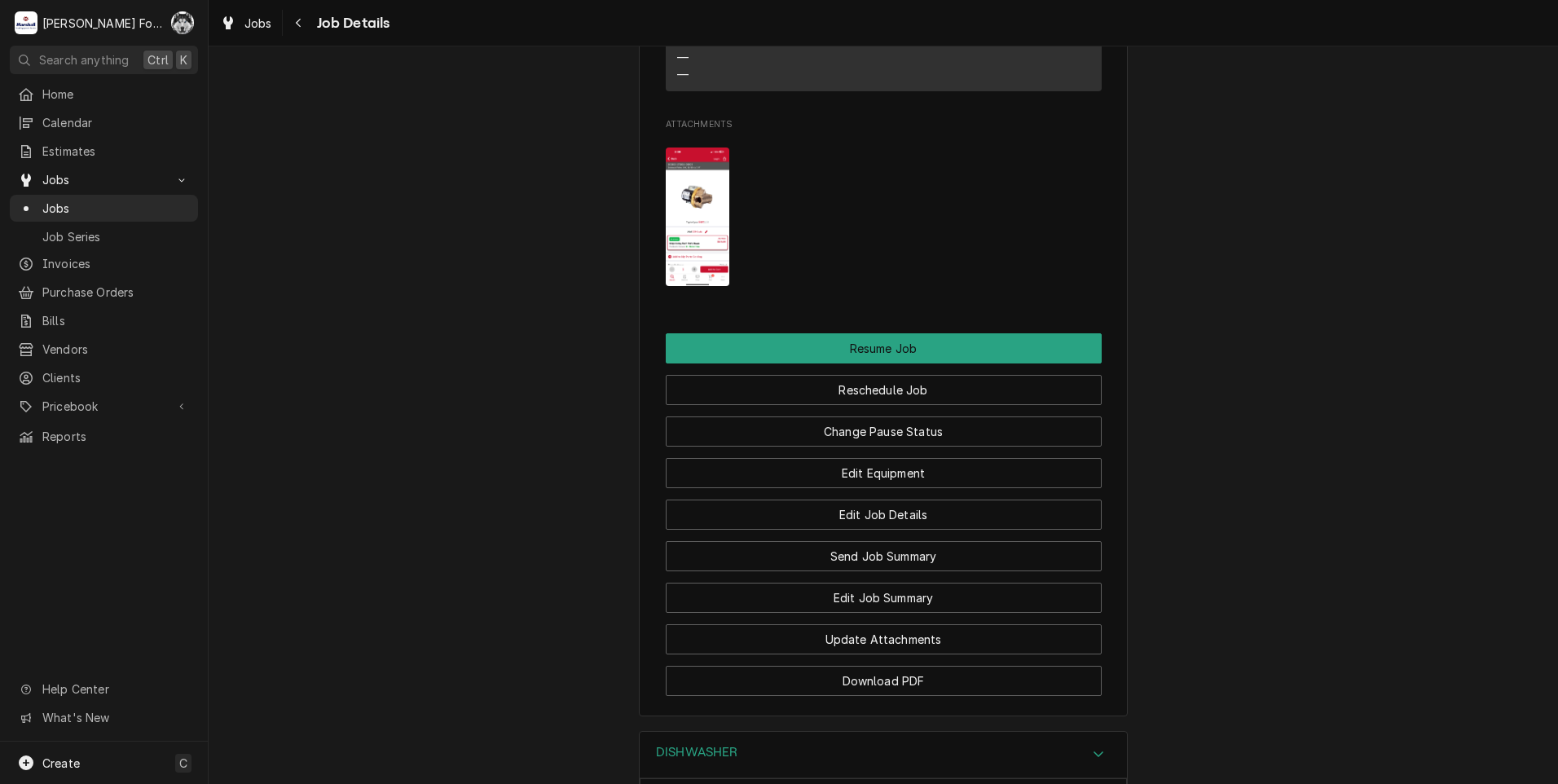
scroll to position [1526, 0]
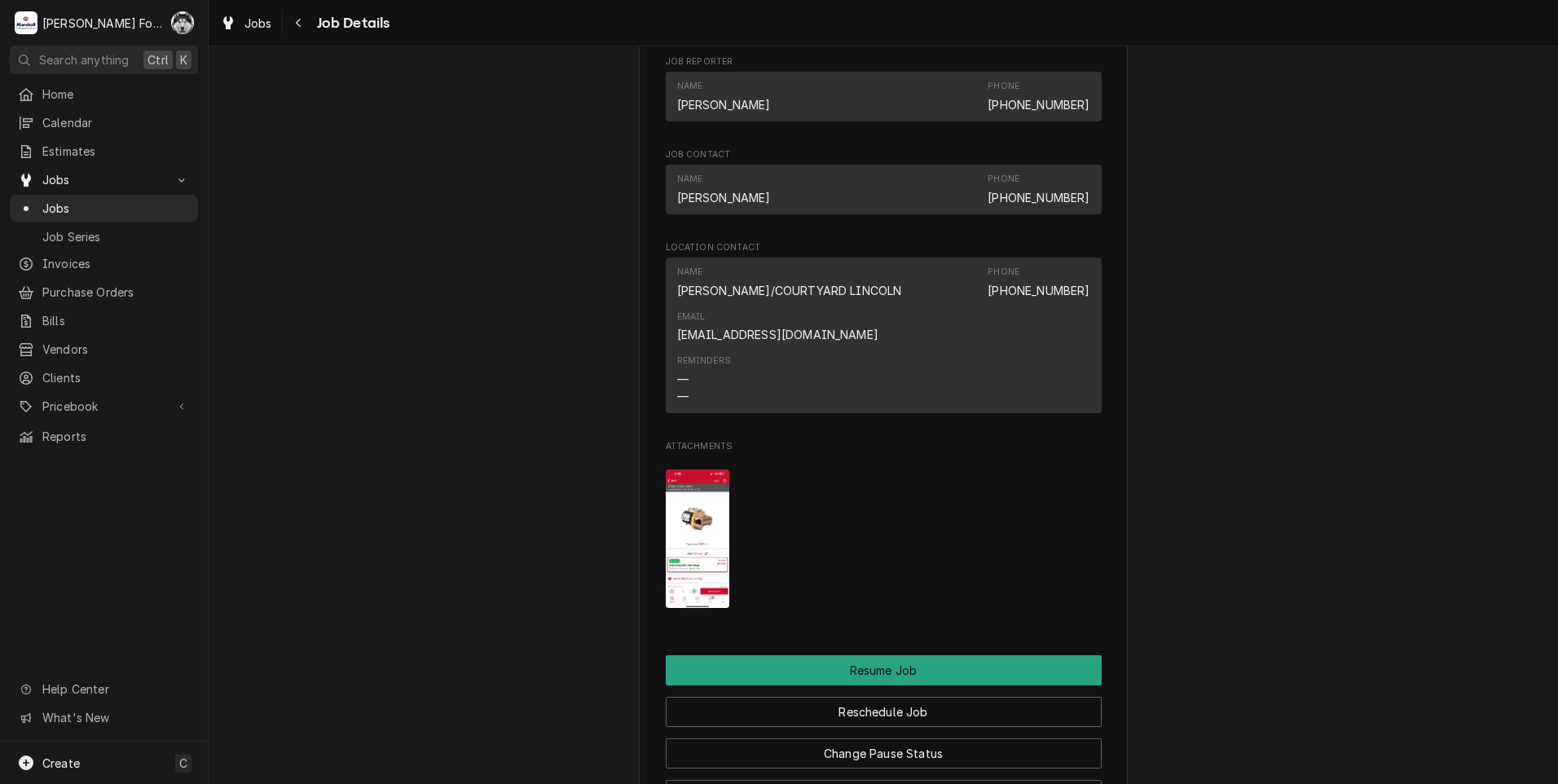
click at [665, 545] on img "Attachments" at bounding box center [698, 539] width 64 height 139
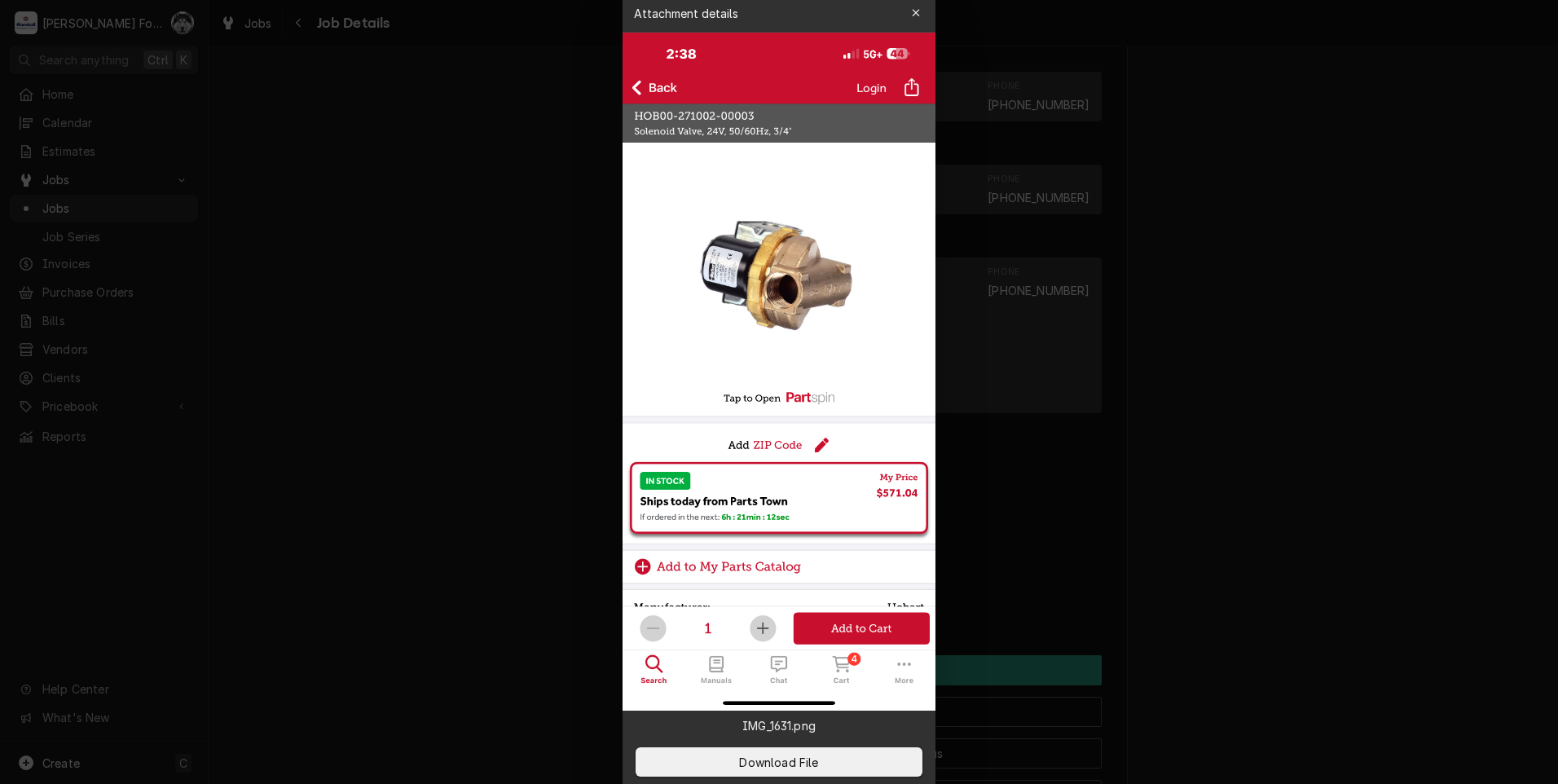
click at [923, 10] on button "button" at bounding box center [916, 13] width 26 height 26
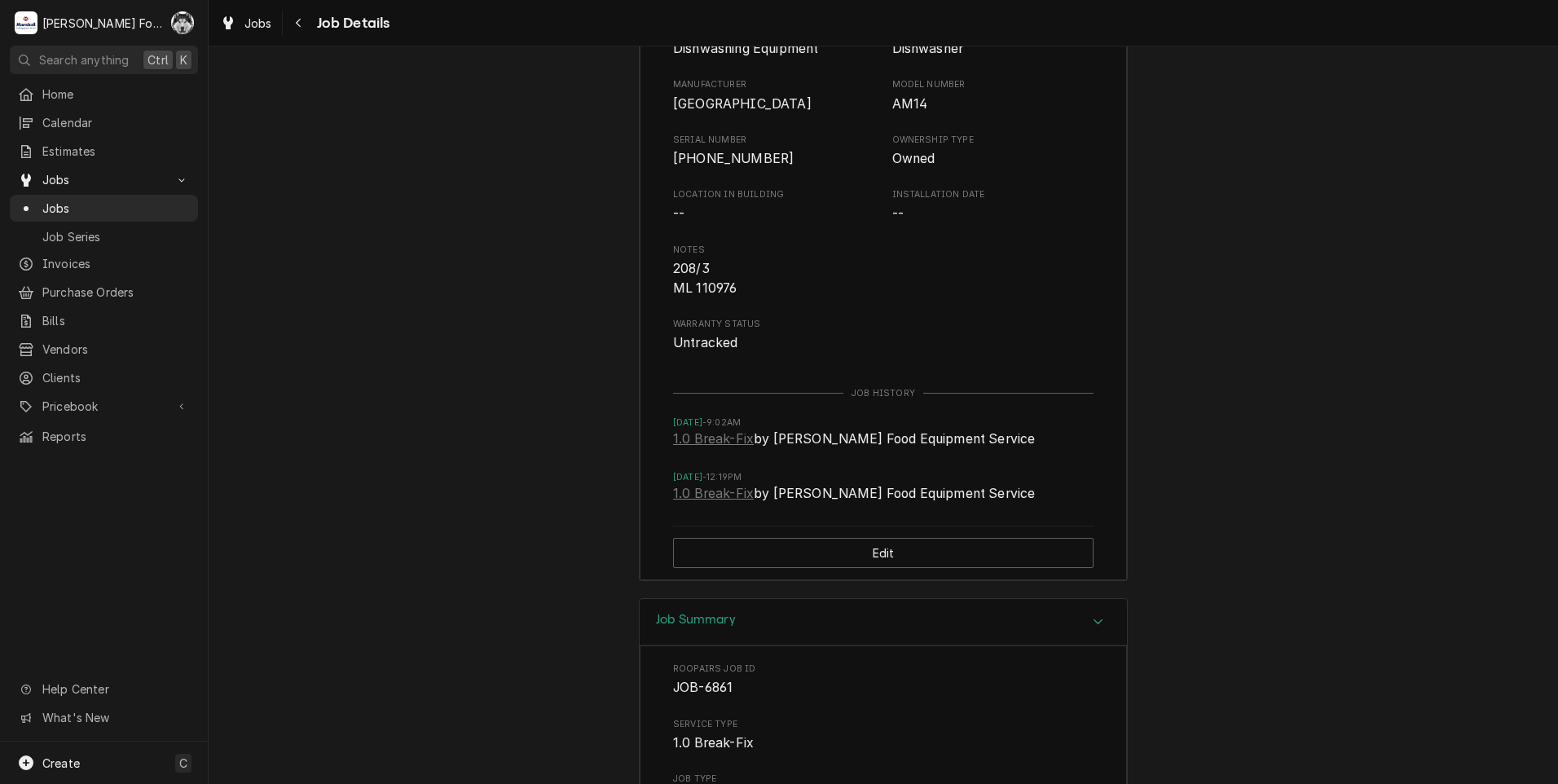
scroll to position [2199, 0]
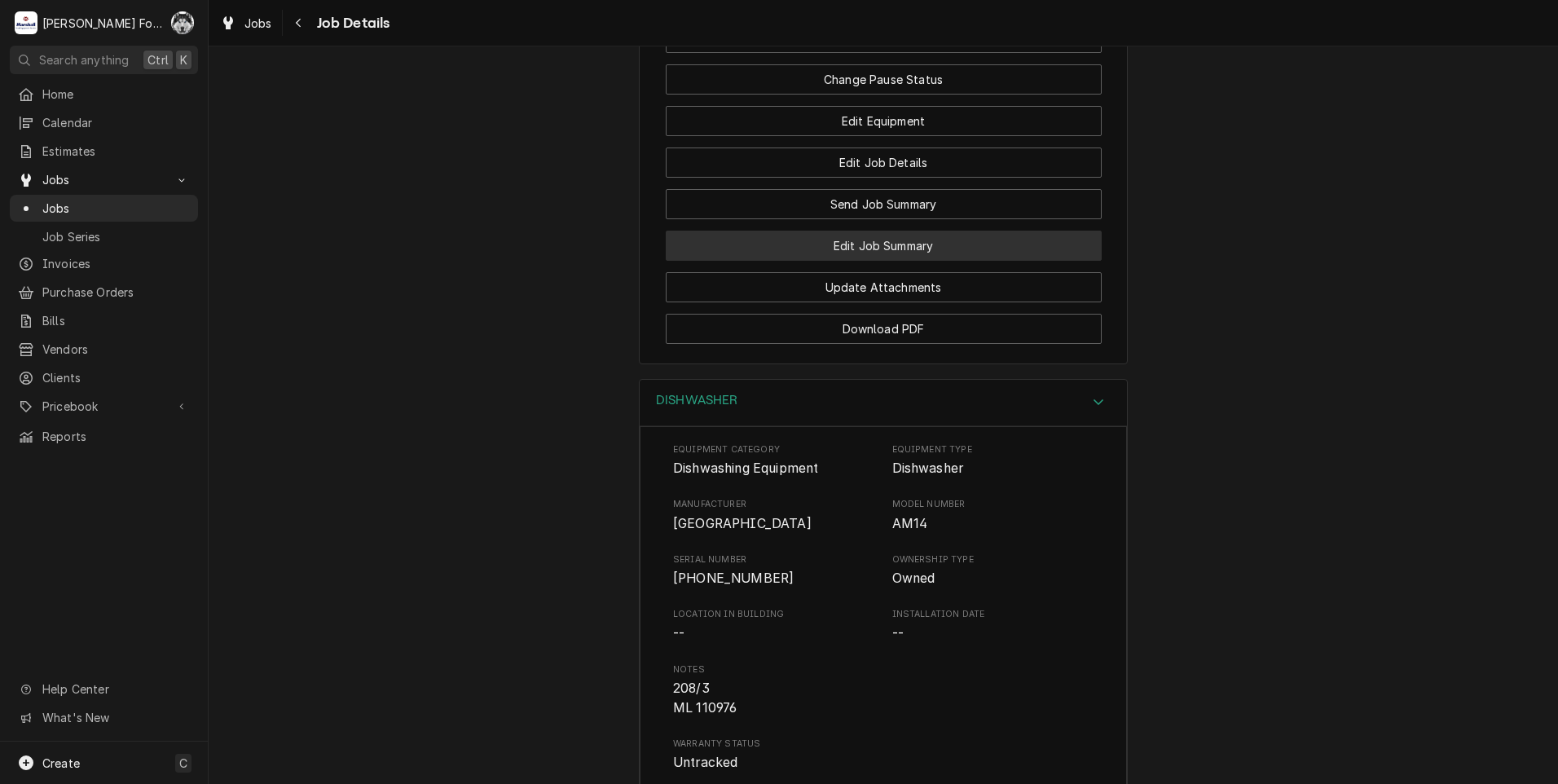
click at [869, 259] on button "Edit Job Summary" at bounding box center [883, 245] width 436 height 31
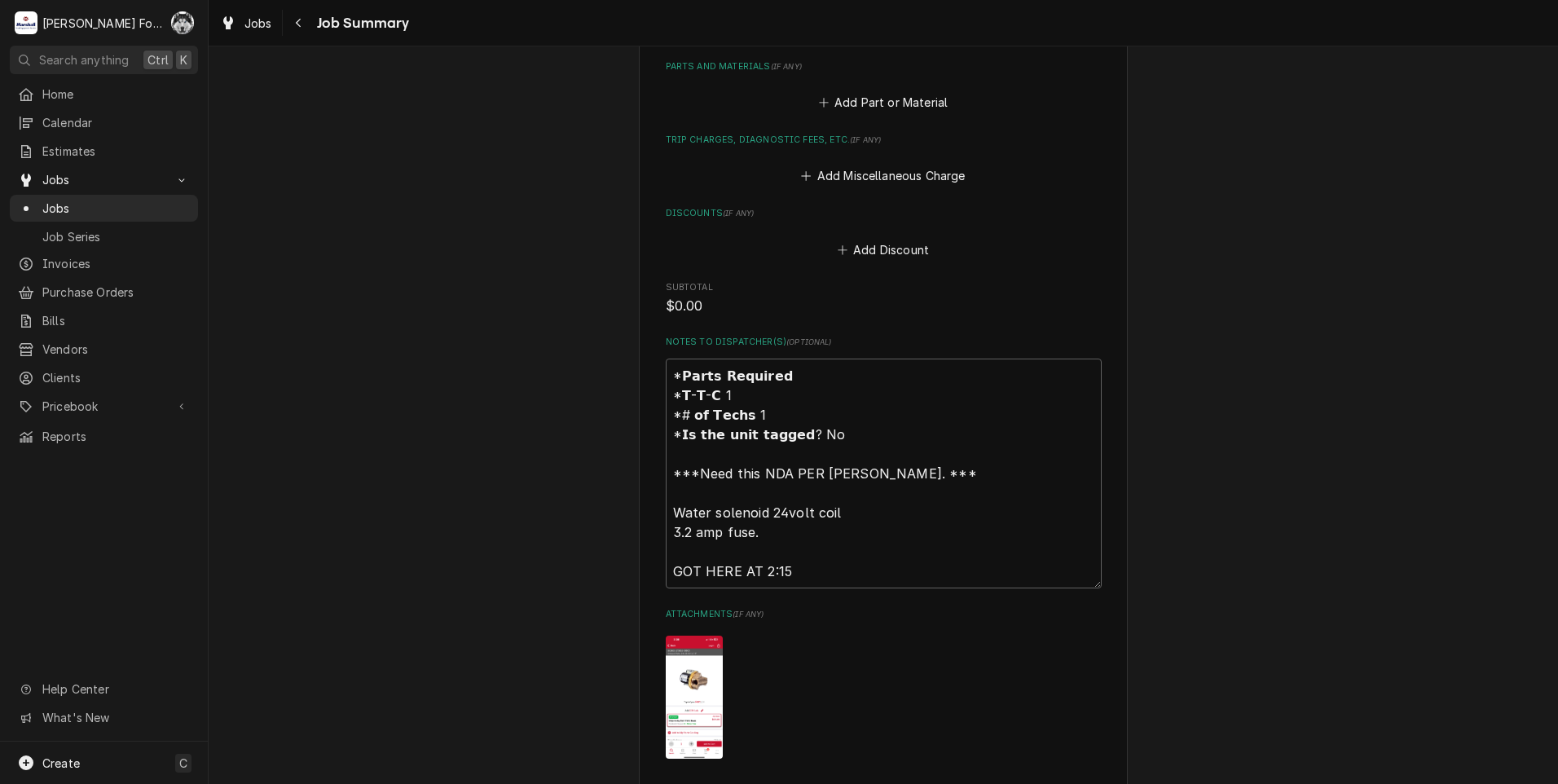
scroll to position [1141, 0]
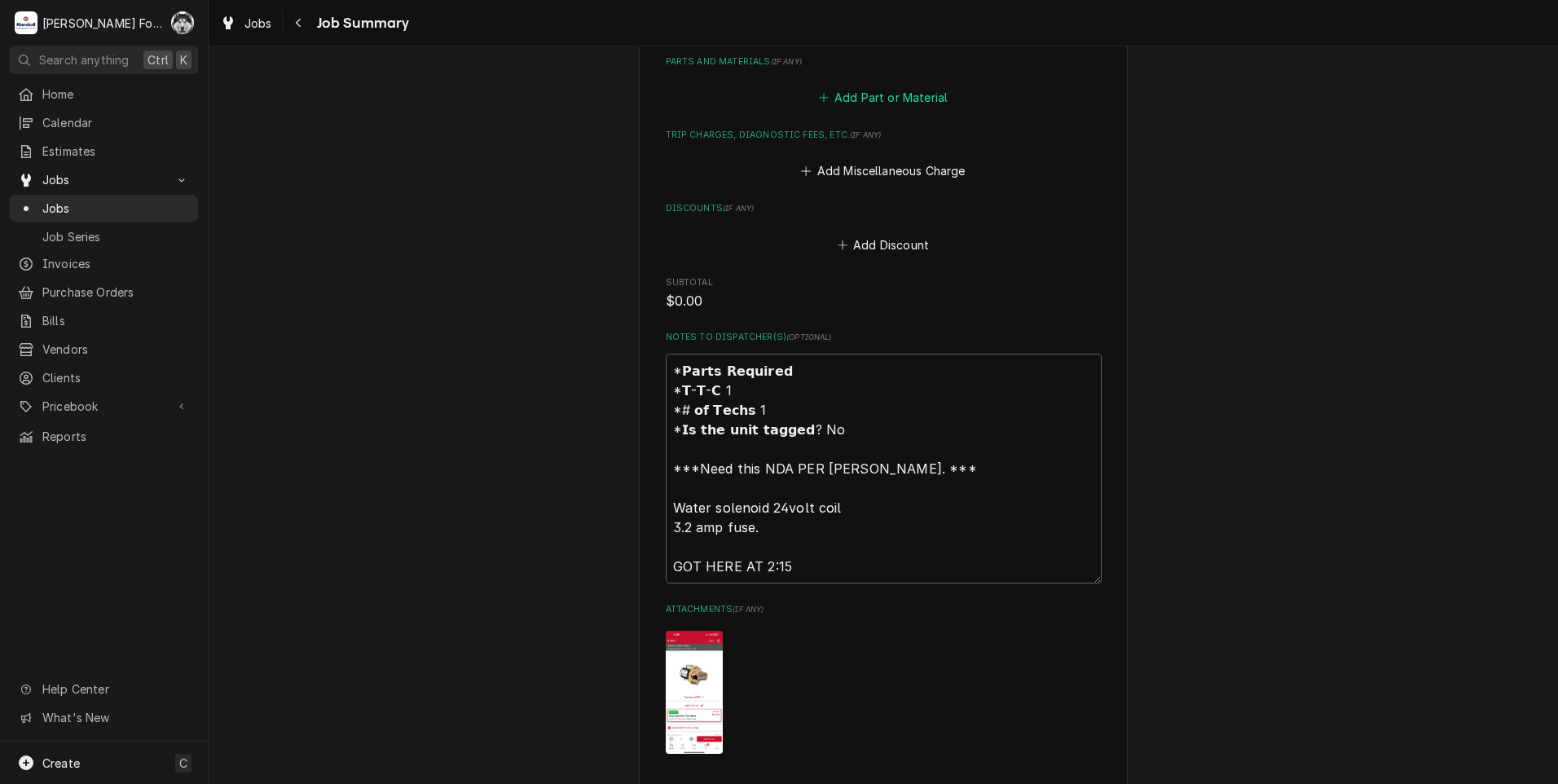
click at [860, 87] on button "Add Part or Material" at bounding box center [883, 98] width 135 height 23
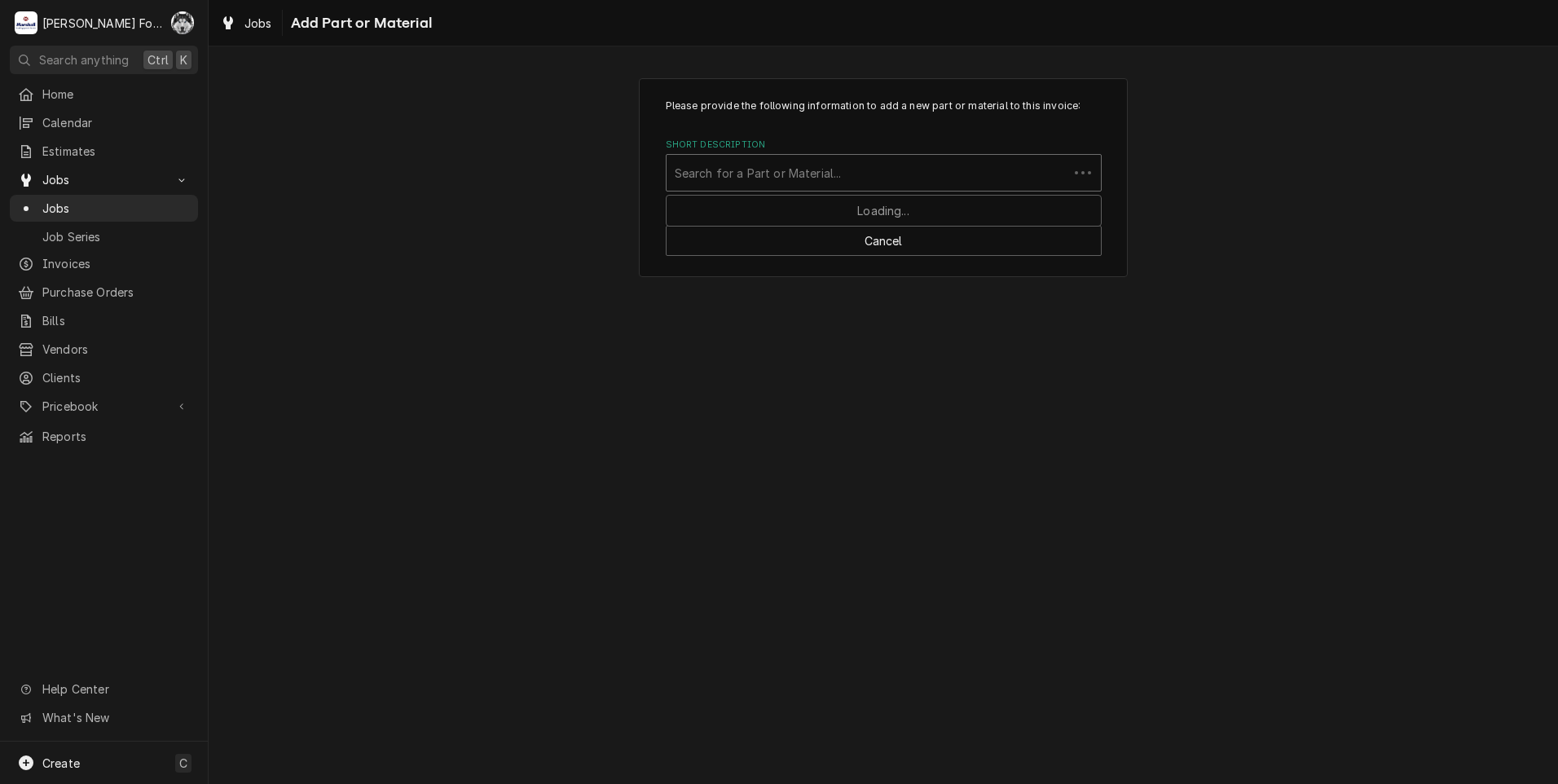
click at [858, 171] on div "Short Description" at bounding box center [867, 172] width 386 height 30
type input "00-271002-00003"
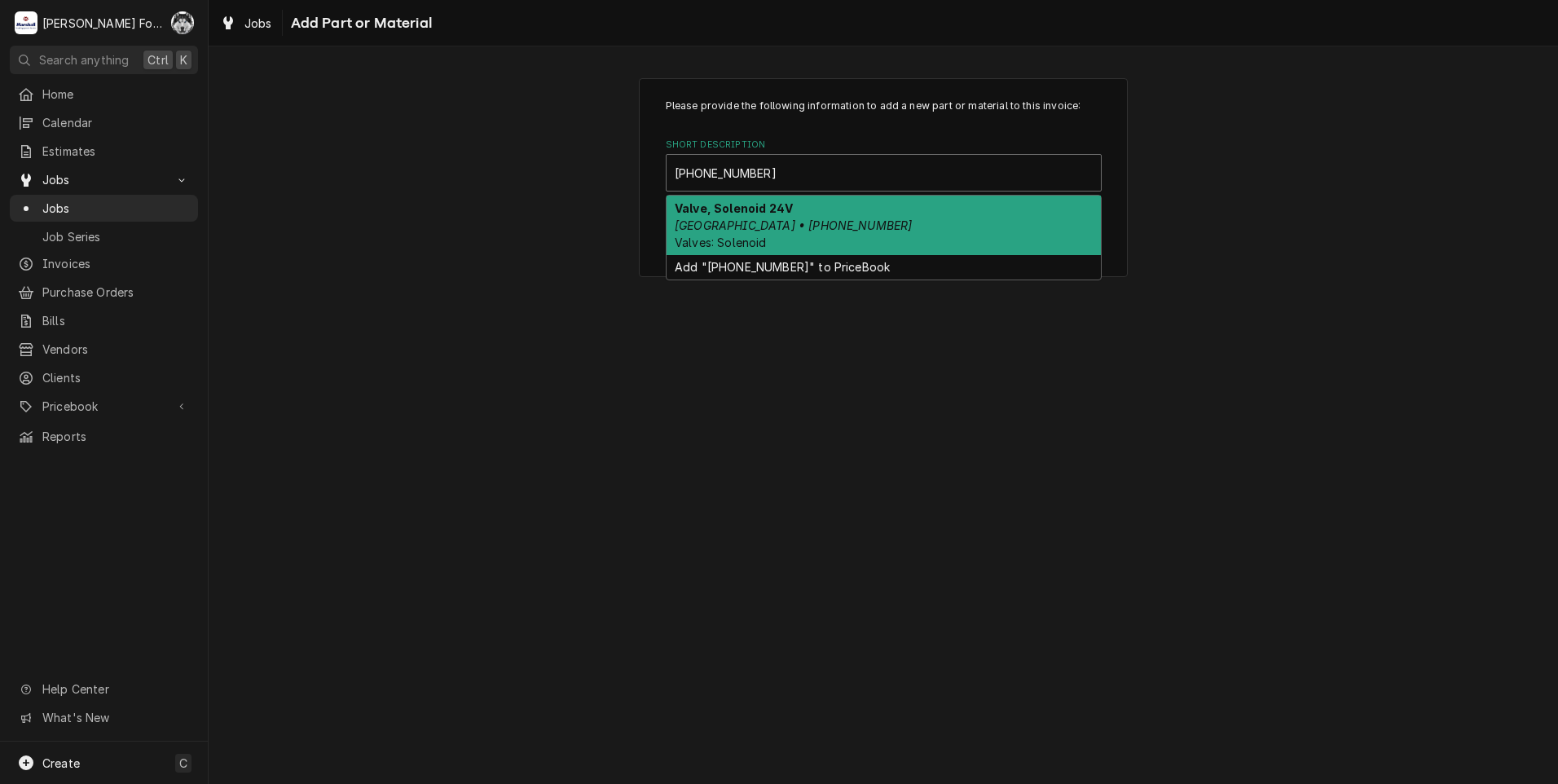
click at [793, 210] on div "Valve, Solenoid 24V Hobart • 00-271002-00003 Valves: Solenoid" at bounding box center [883, 225] width 434 height 59
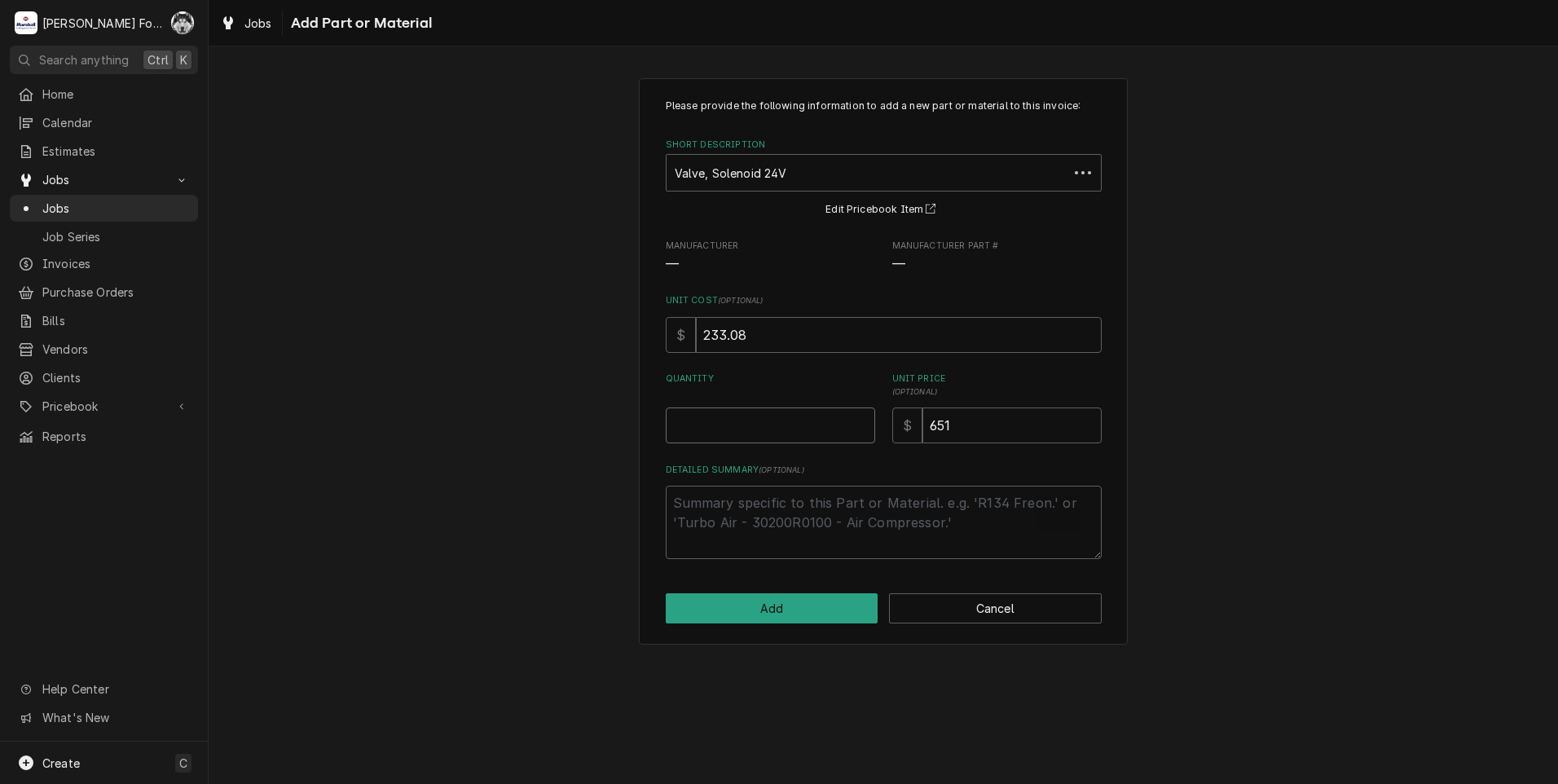
type textarea "x"
type input "0.5"
click at [860, 418] on input "0.5" at bounding box center [770, 425] width 210 height 35
type textarea "x"
type input "1"
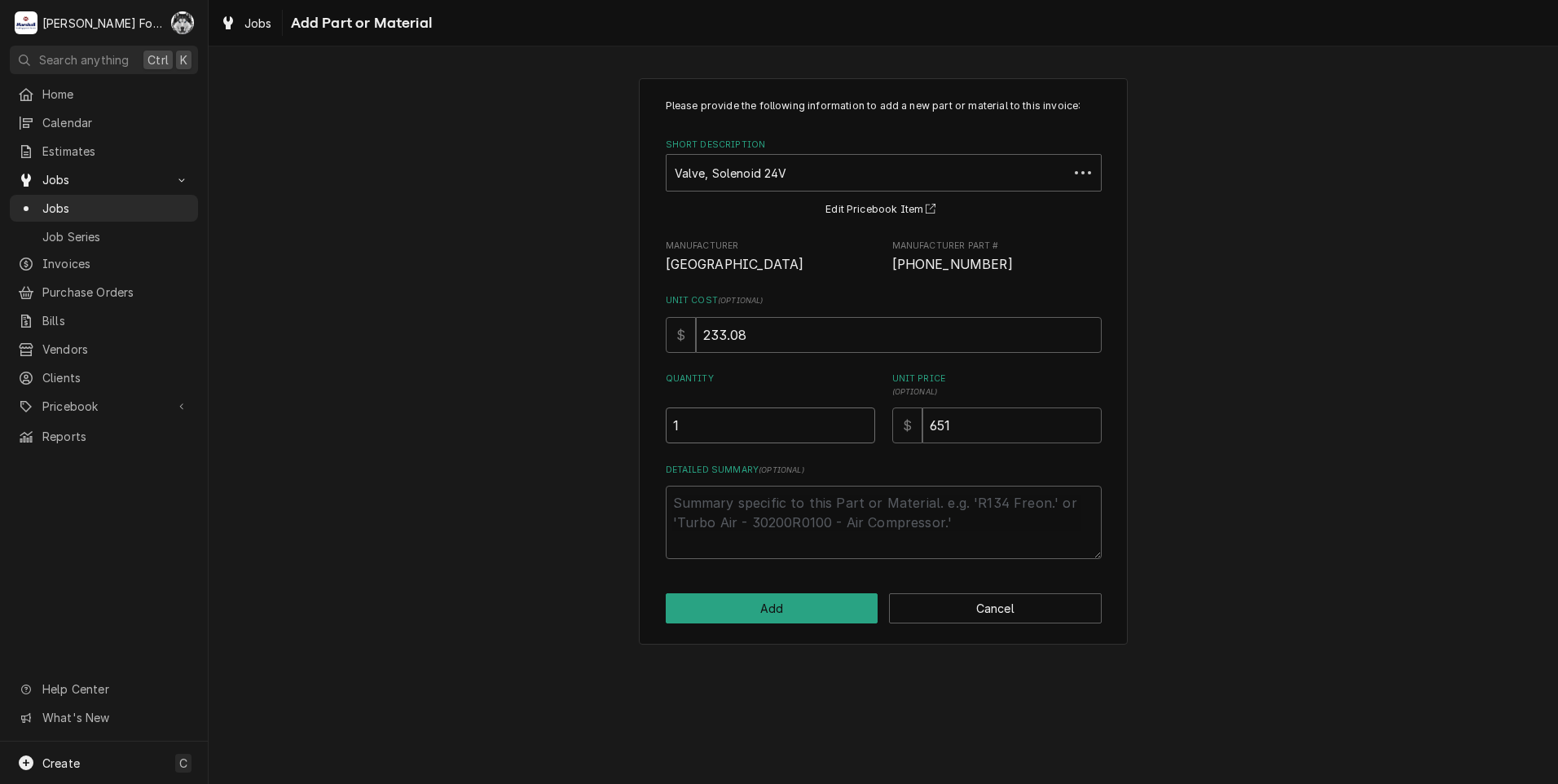
click at [860, 418] on input "1" at bounding box center [770, 425] width 210 height 35
click at [786, 612] on button "Add" at bounding box center [772, 608] width 213 height 31
type textarea "x"
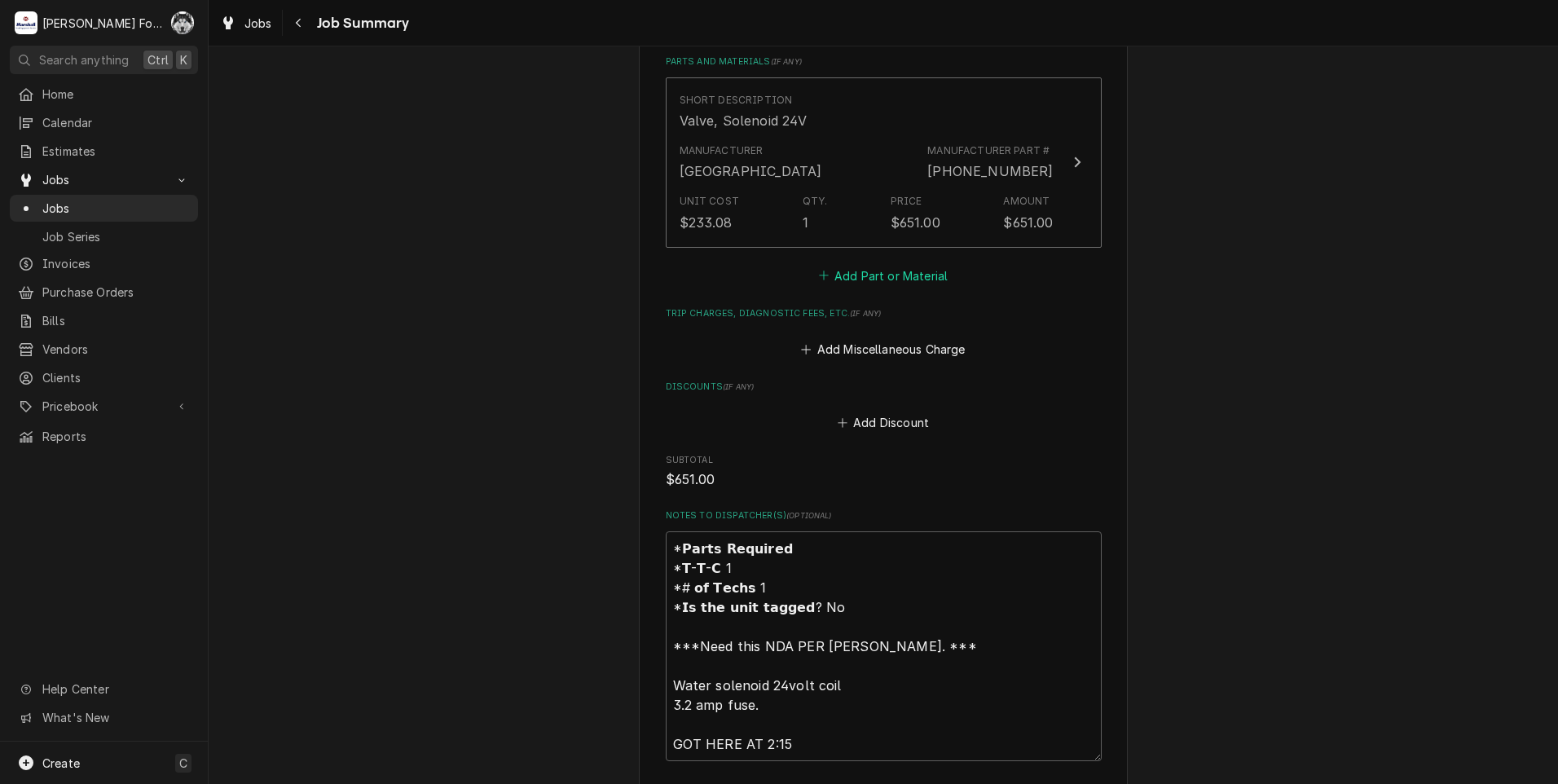
click at [892, 264] on button "Add Part or Material" at bounding box center [883, 276] width 135 height 23
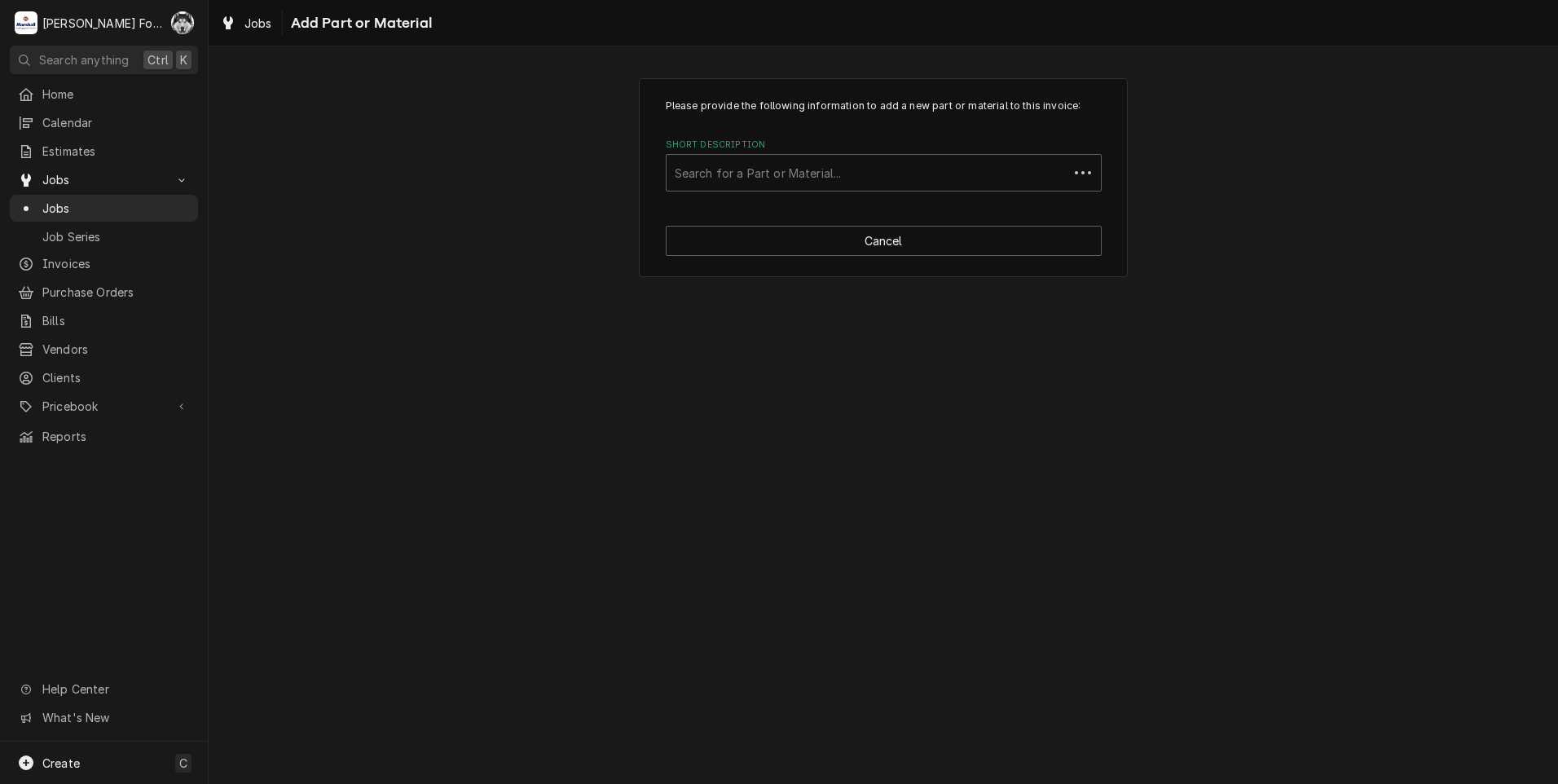
click at [902, 151] on label "Short Description" at bounding box center [883, 145] width 436 height 13
click at [893, 168] on div "Short Description" at bounding box center [867, 172] width 386 height 30
type input "FE-021-19"
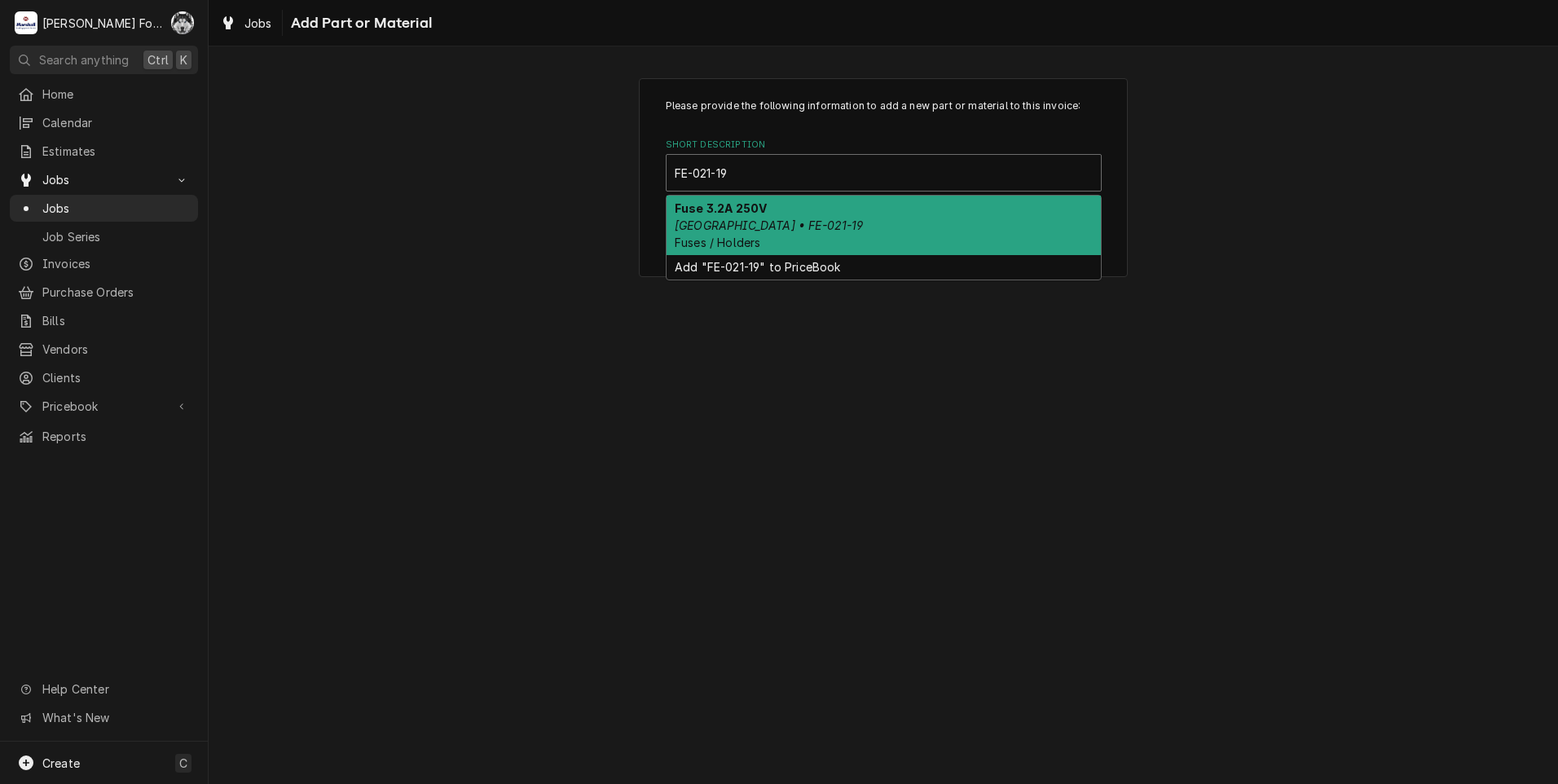
click at [799, 224] on div "Fuse 3.2A 250V Hobart • FE-021-19 Fuses / Holders" at bounding box center [883, 225] width 434 height 59
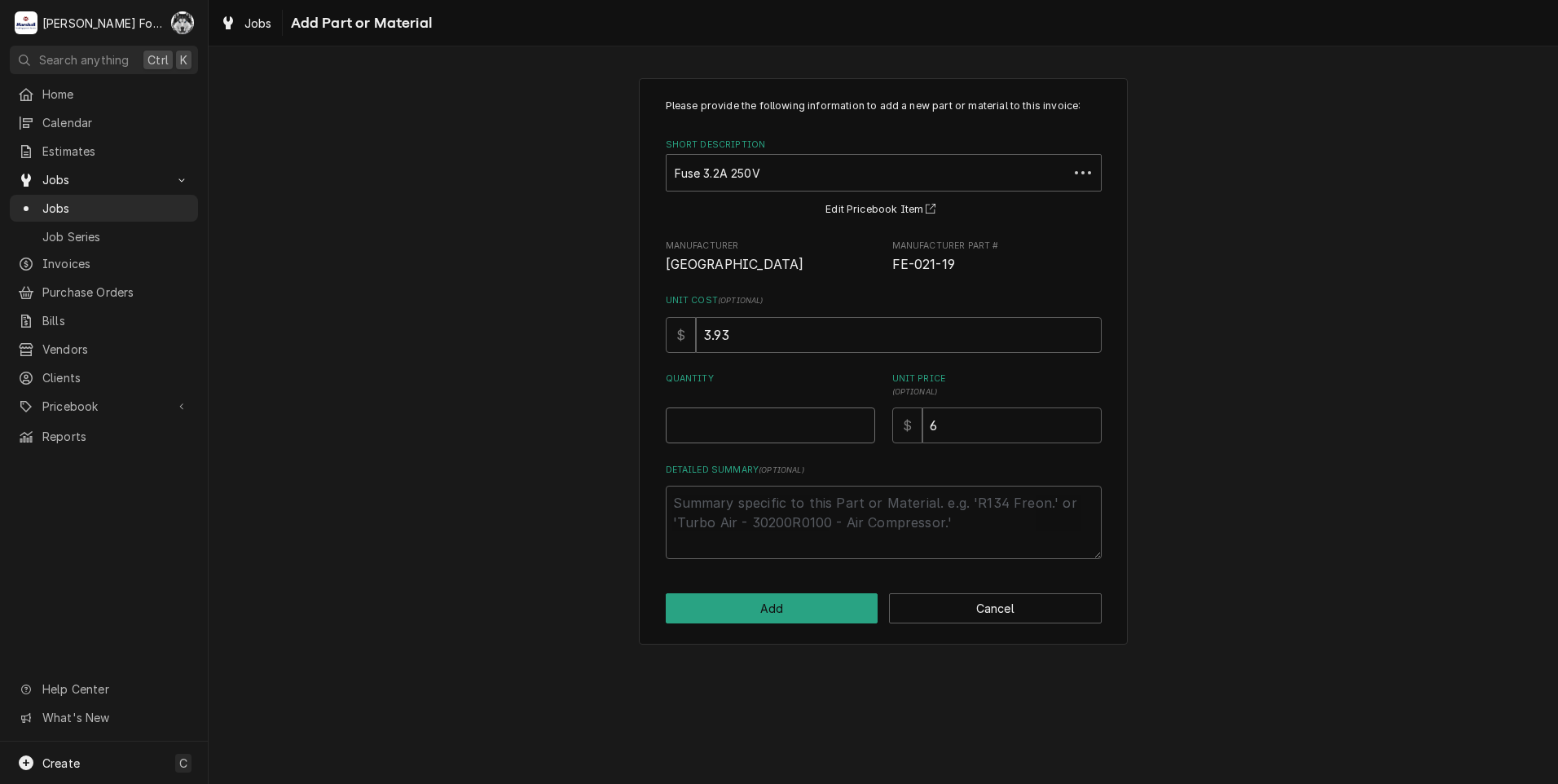
type textarea "x"
type input "0.5"
click at [860, 420] on input "0.5" at bounding box center [770, 425] width 210 height 35
type textarea "x"
type input "1"
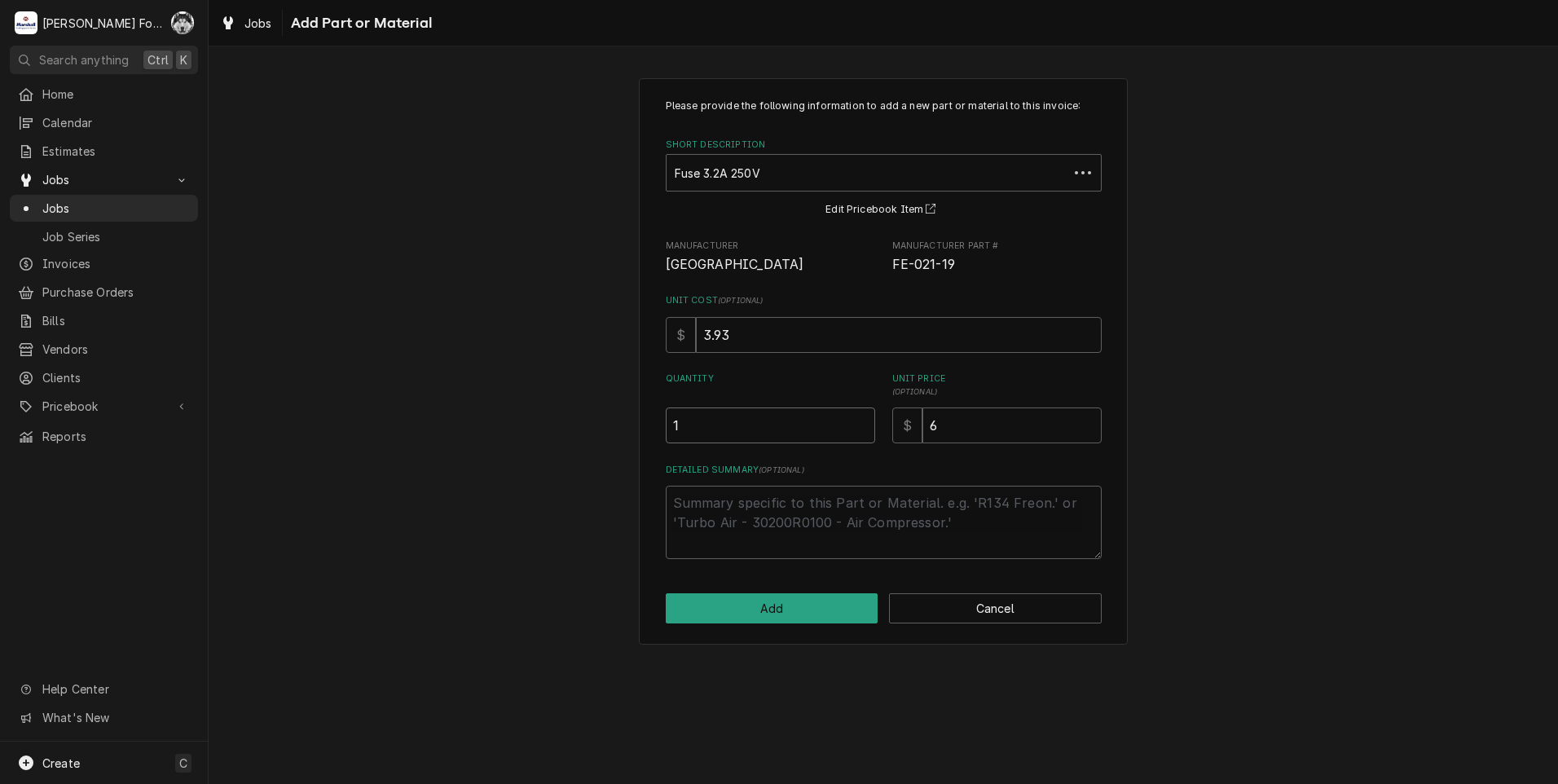
click at [860, 420] on input "1" at bounding box center [770, 425] width 210 height 35
drag, startPoint x: 855, startPoint y: 468, endPoint x: 725, endPoint y: 484, distance: 131.0
click at [732, 484] on div "Please provide the following information to add a new part or material to this …" at bounding box center [883, 328] width 436 height 460
type textarea "x"
type input "9"
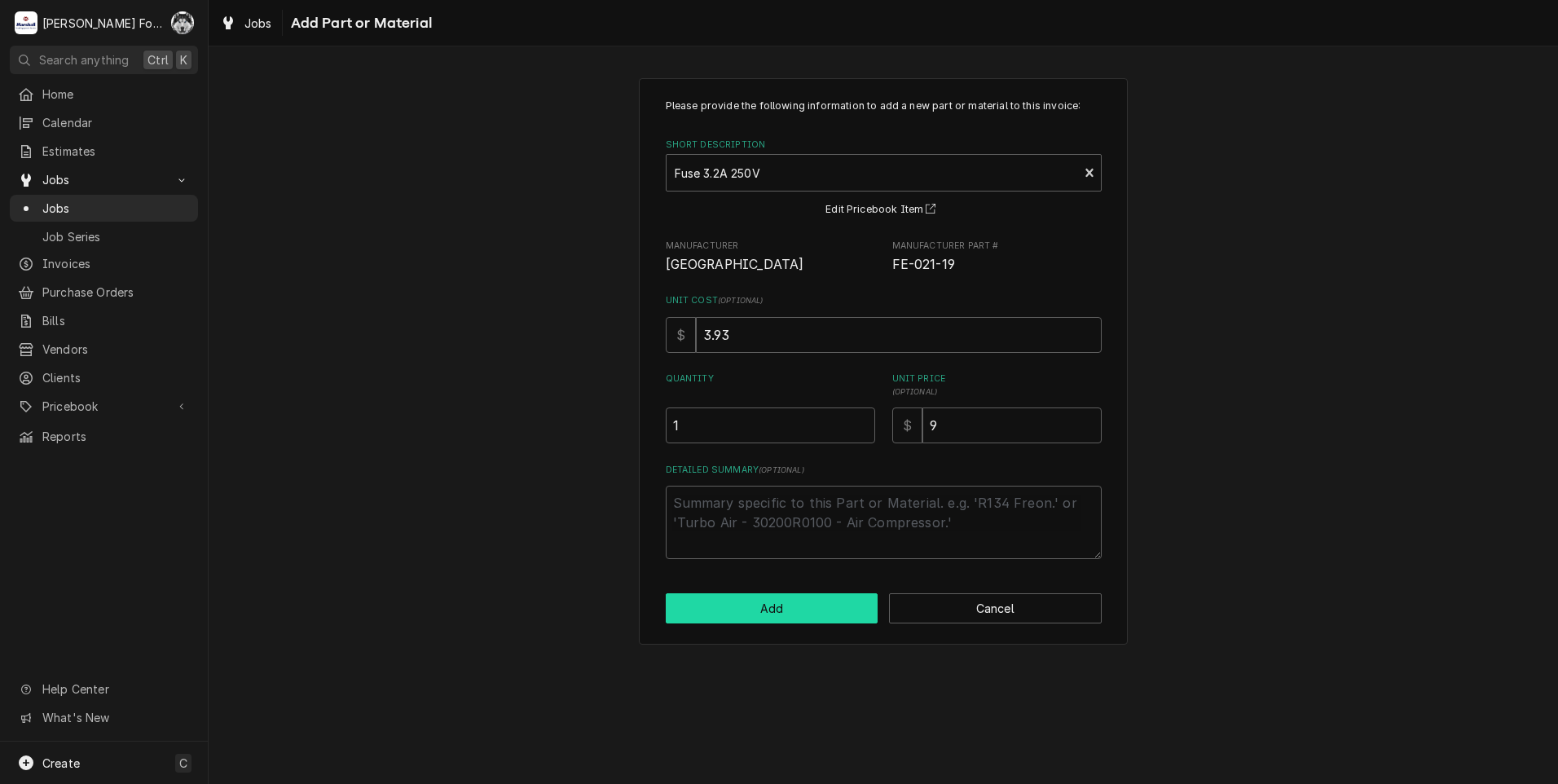
click at [738, 609] on button "Add" at bounding box center [772, 608] width 213 height 31
type textarea "x"
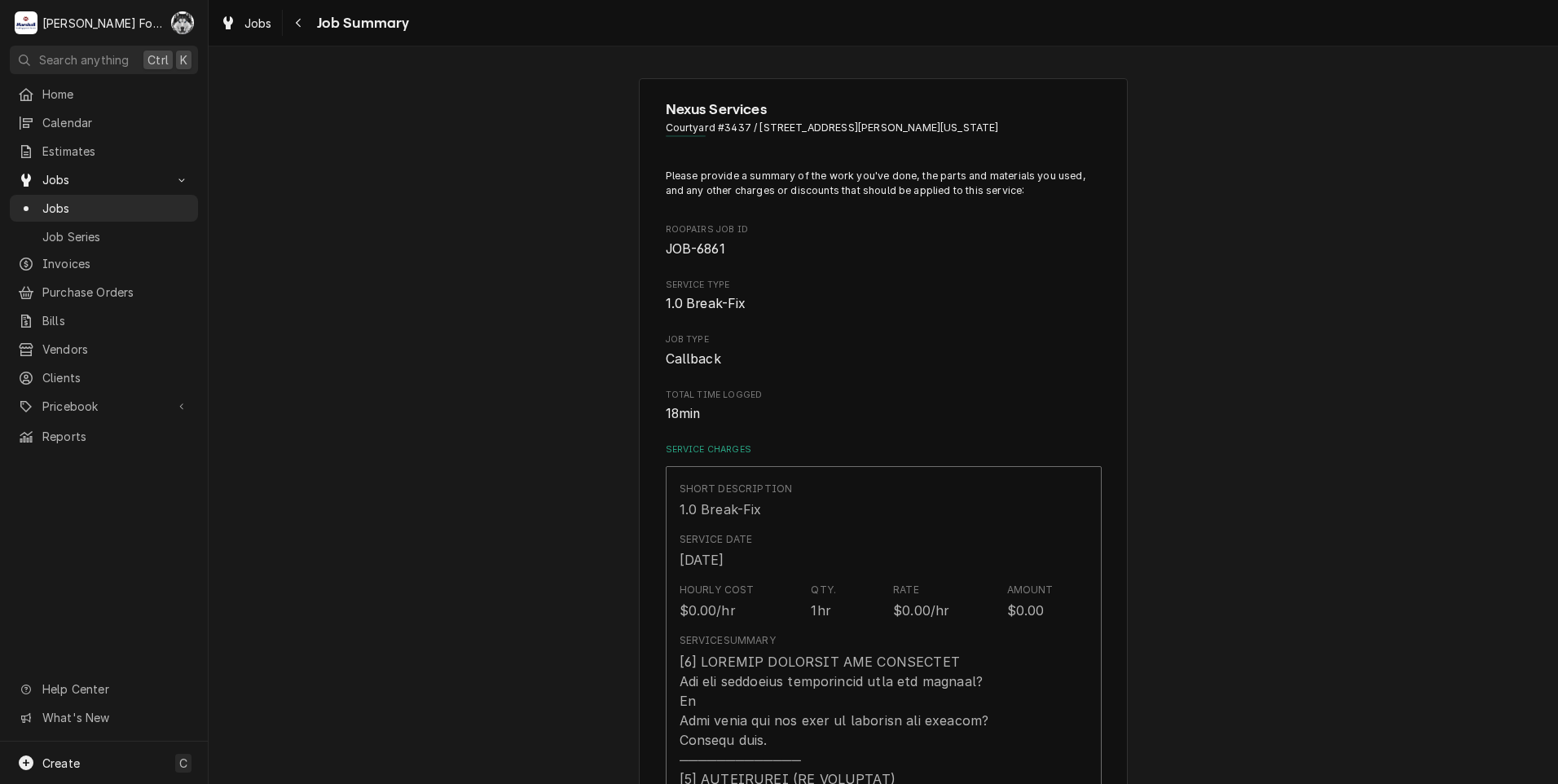
scroll to position [1141, 0]
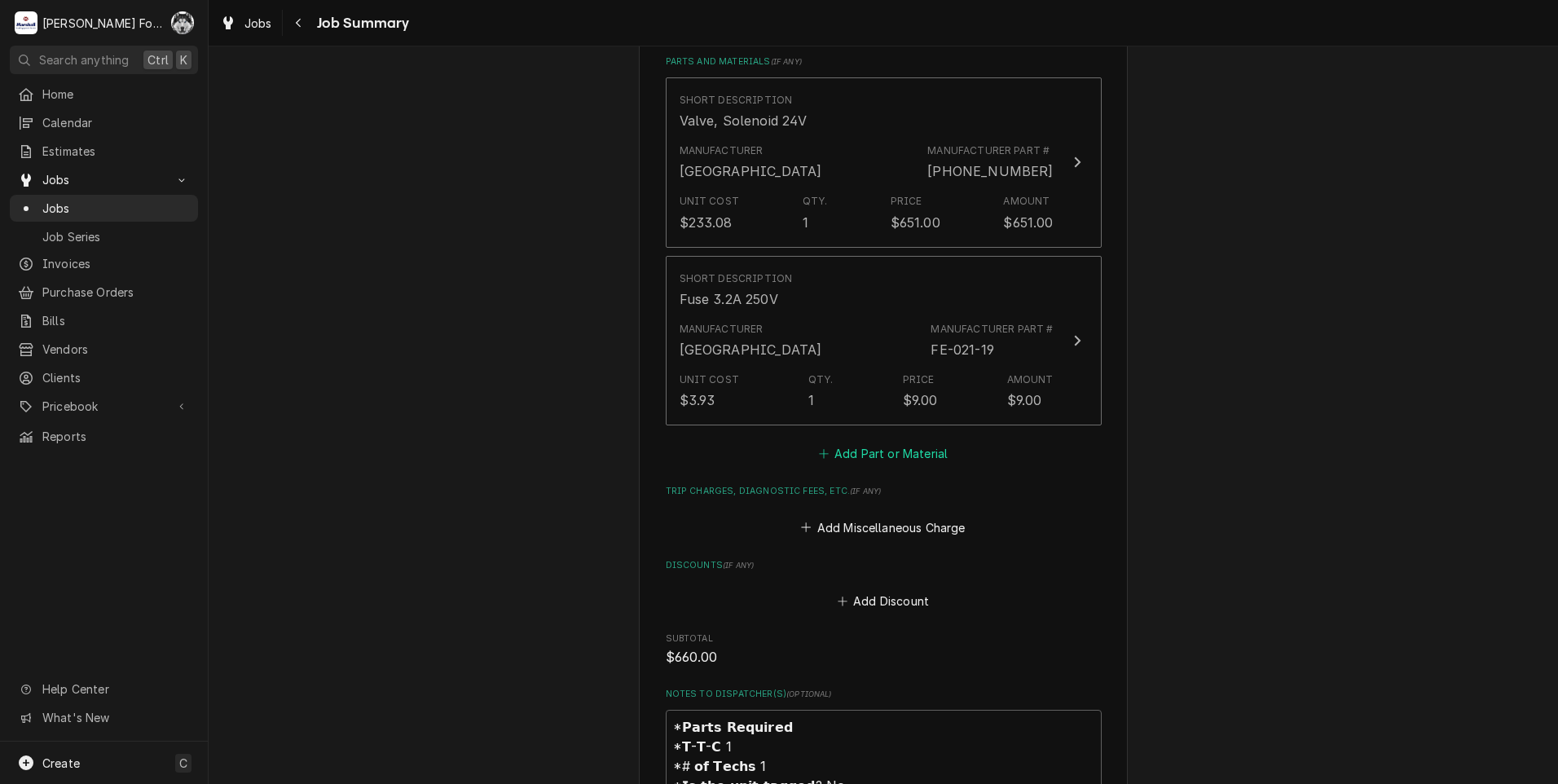
click at [891, 442] on button "Add Part or Material" at bounding box center [883, 454] width 135 height 23
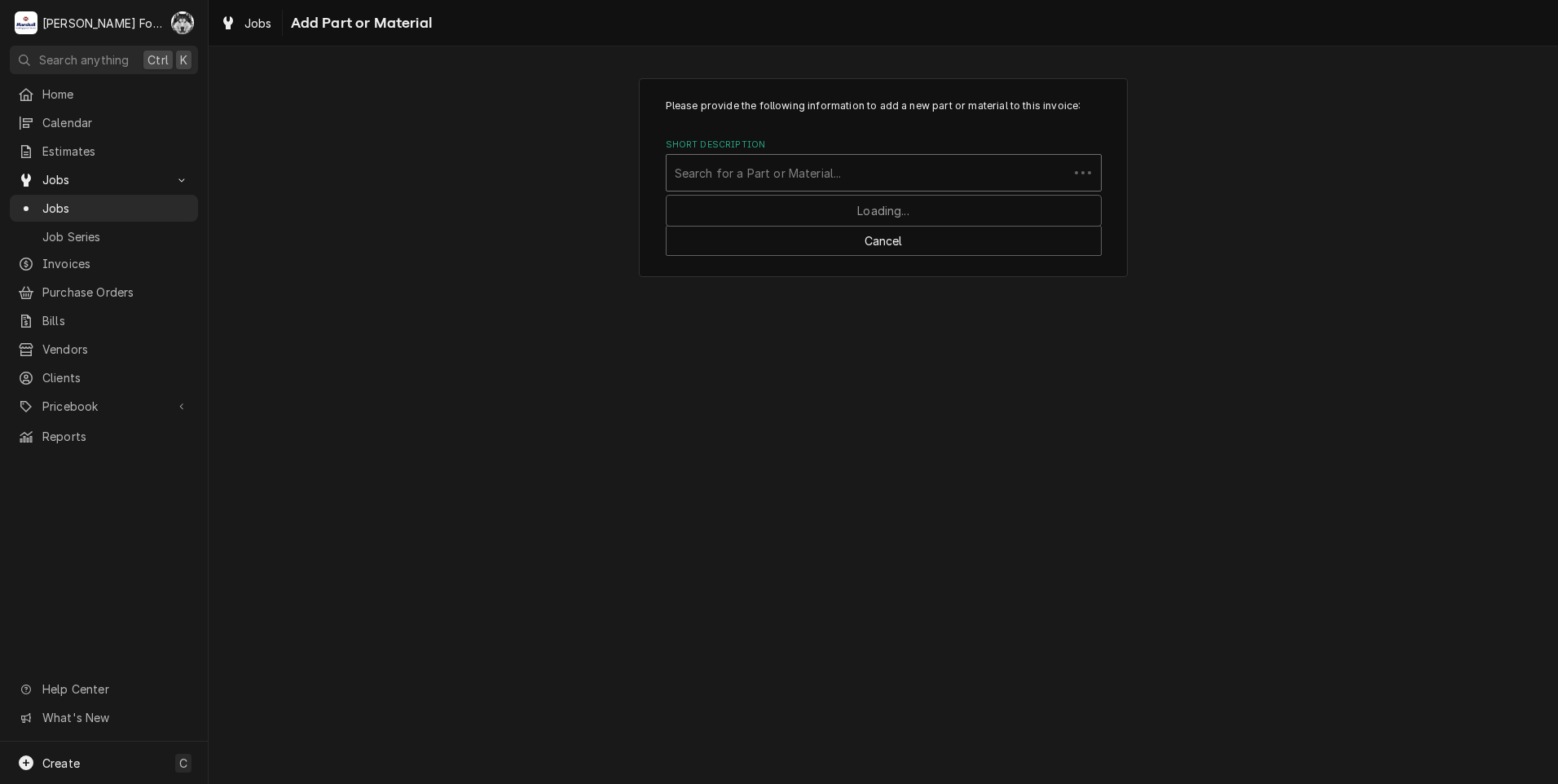
click at [877, 170] on div "Short Description" at bounding box center [867, 172] width 386 height 30
type input "SSDT"
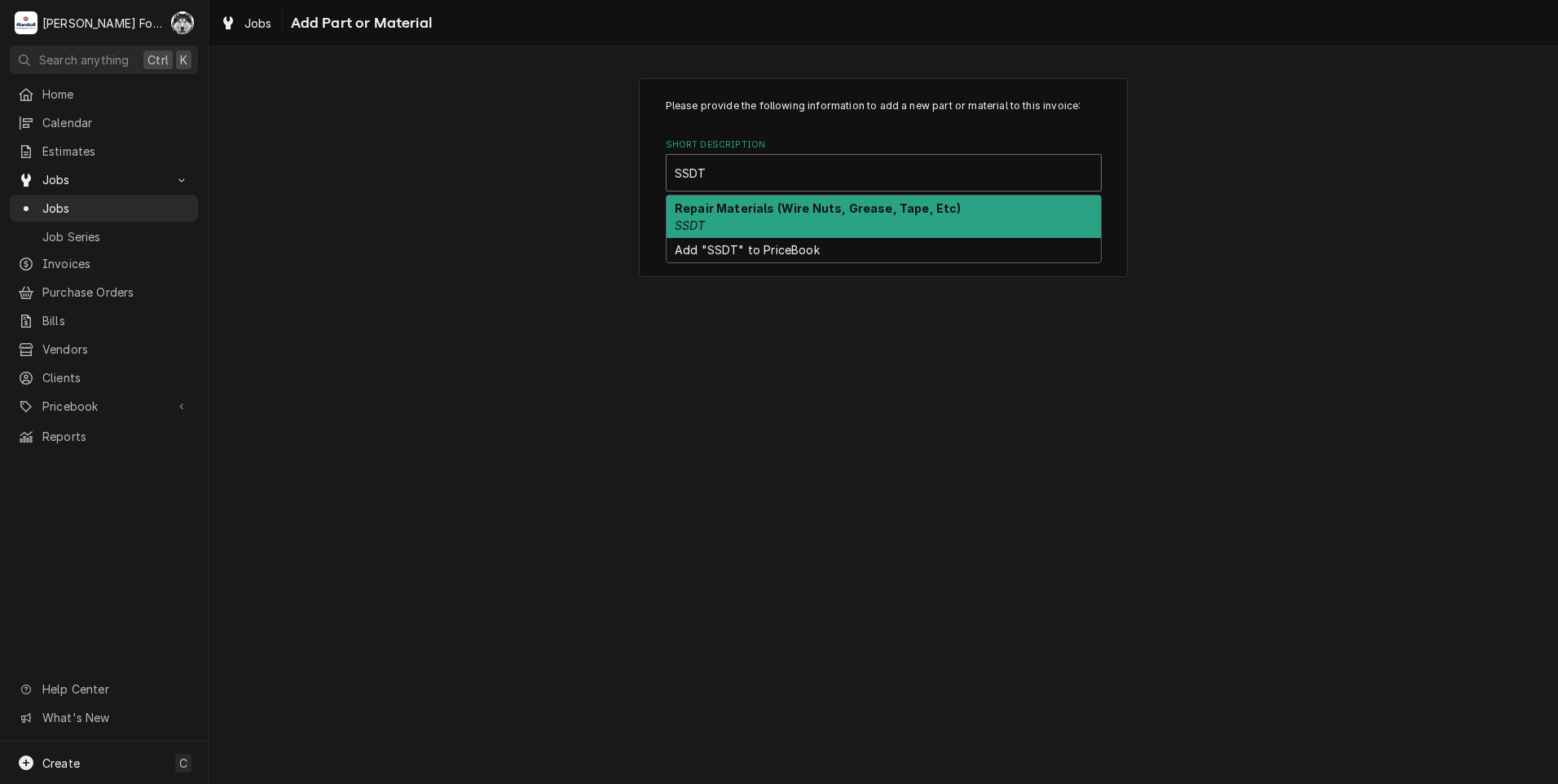
click at [775, 207] on strong "Repair Materials (Wire Nuts, Grease, Tape, Etc)" at bounding box center [817, 208] width 287 height 14
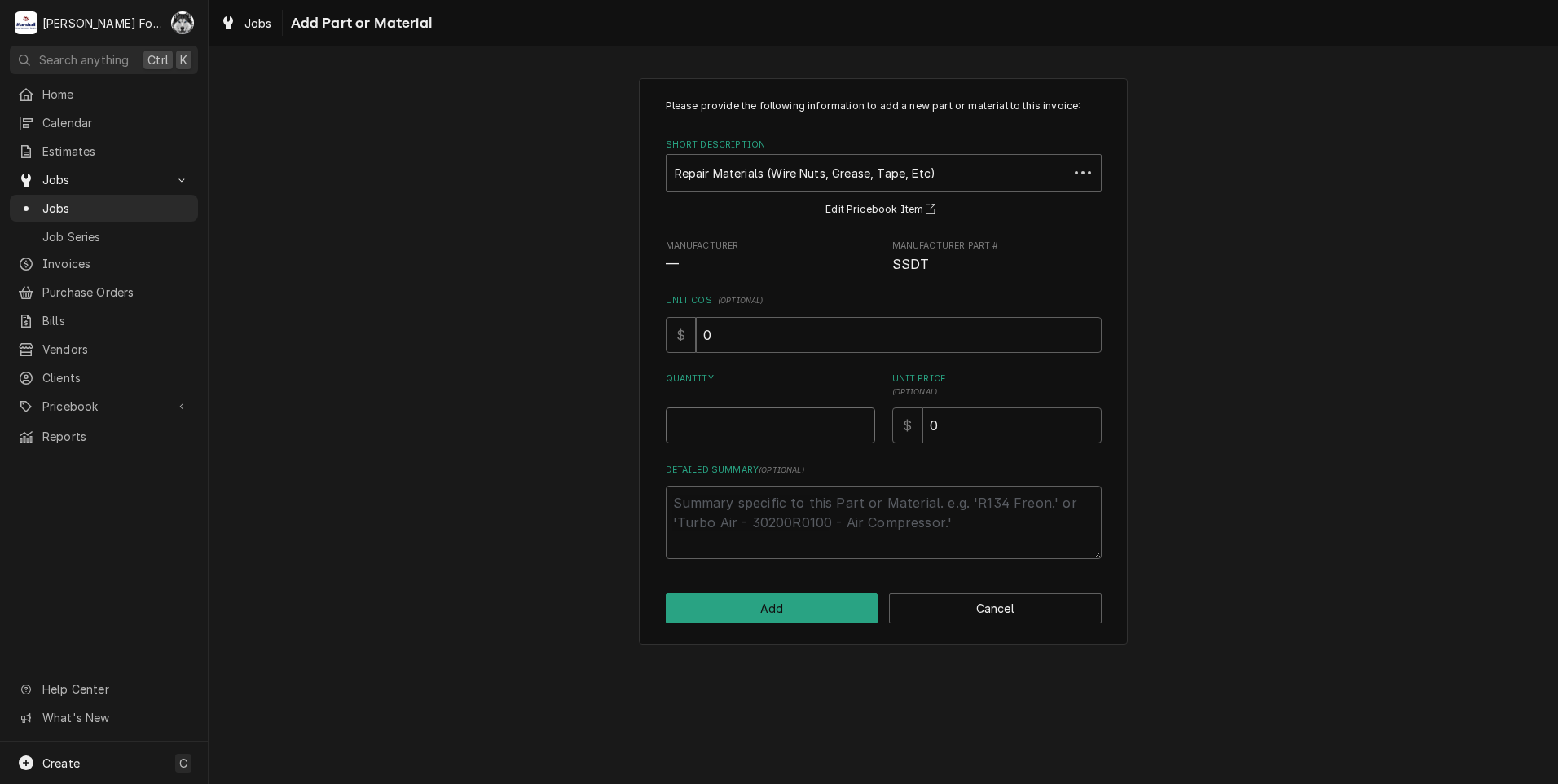
type textarea "x"
type input "0.5"
click at [856, 420] on input "0.5" at bounding box center [770, 425] width 210 height 35
type textarea "x"
type input "1"
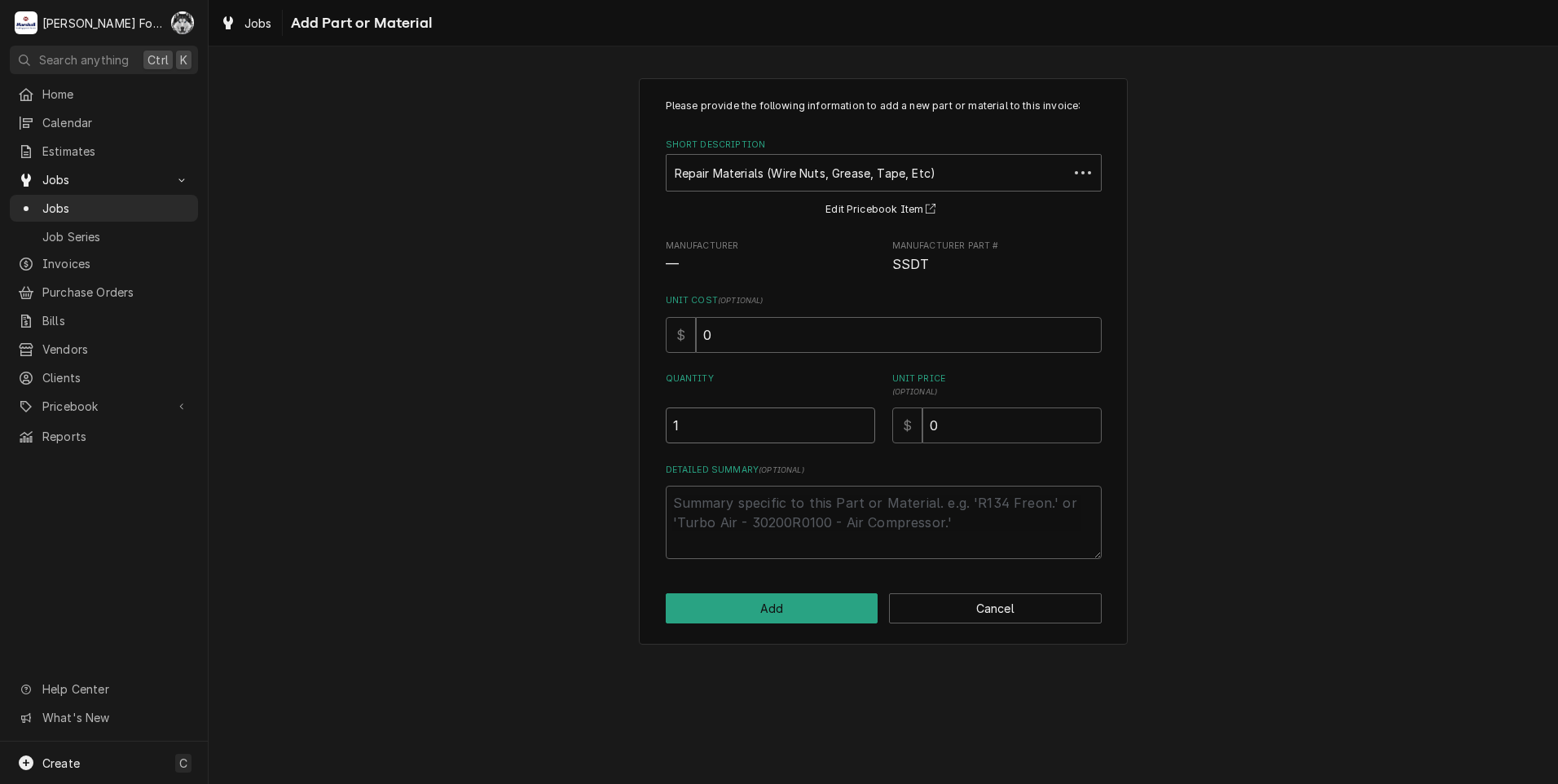
click at [856, 420] on input "1" at bounding box center [770, 425] width 210 height 35
drag, startPoint x: 978, startPoint y: 441, endPoint x: 888, endPoint y: 446, distance: 90.1
click at [888, 446] on div "Please provide the following information to add a new part or material to this …" at bounding box center [883, 328] width 436 height 460
type textarea "x"
type input "1"
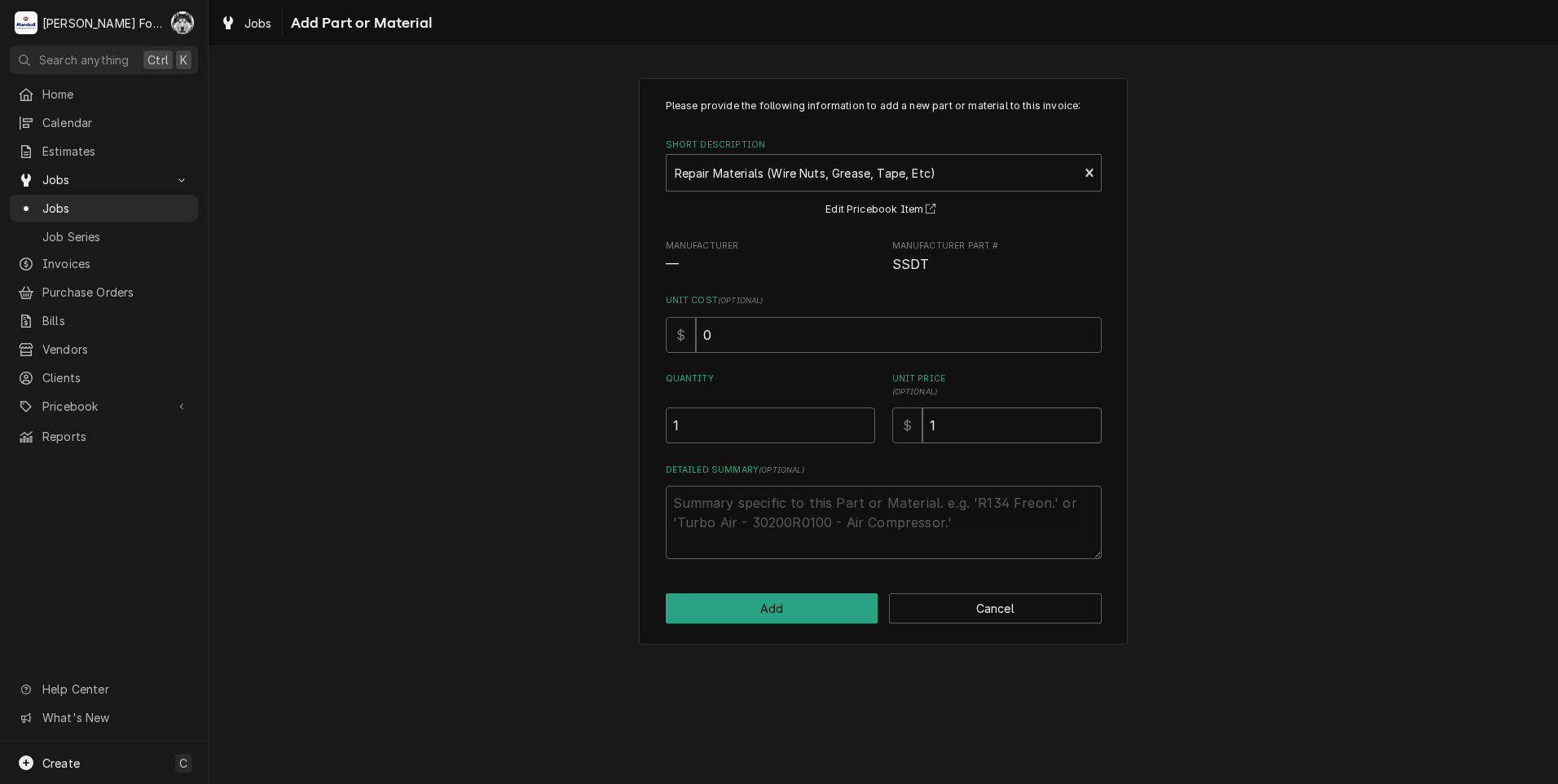
type textarea "x"
type input "14"
click at [776, 617] on button "Add" at bounding box center [772, 608] width 213 height 31
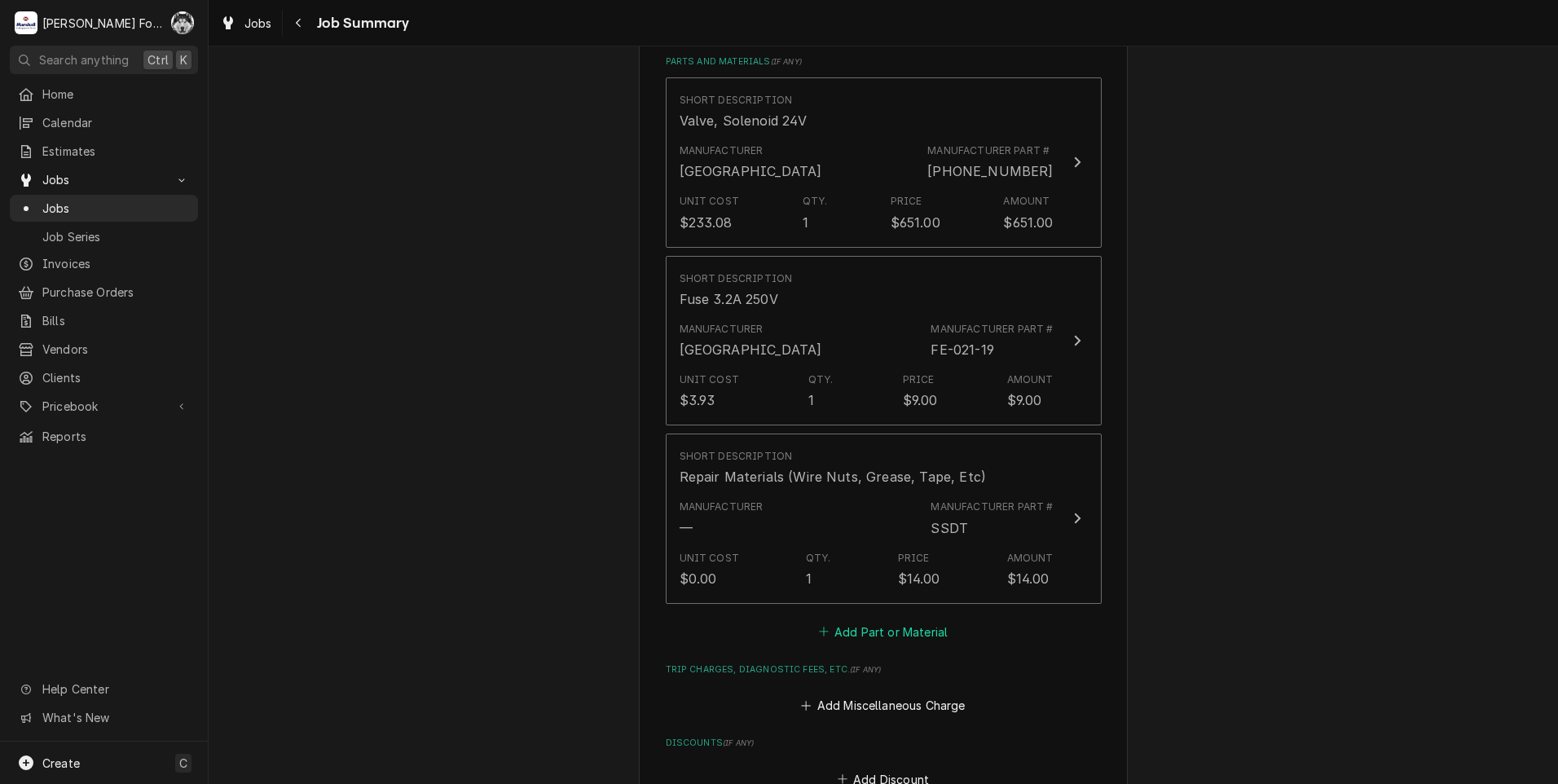
scroll to position [1927, 0]
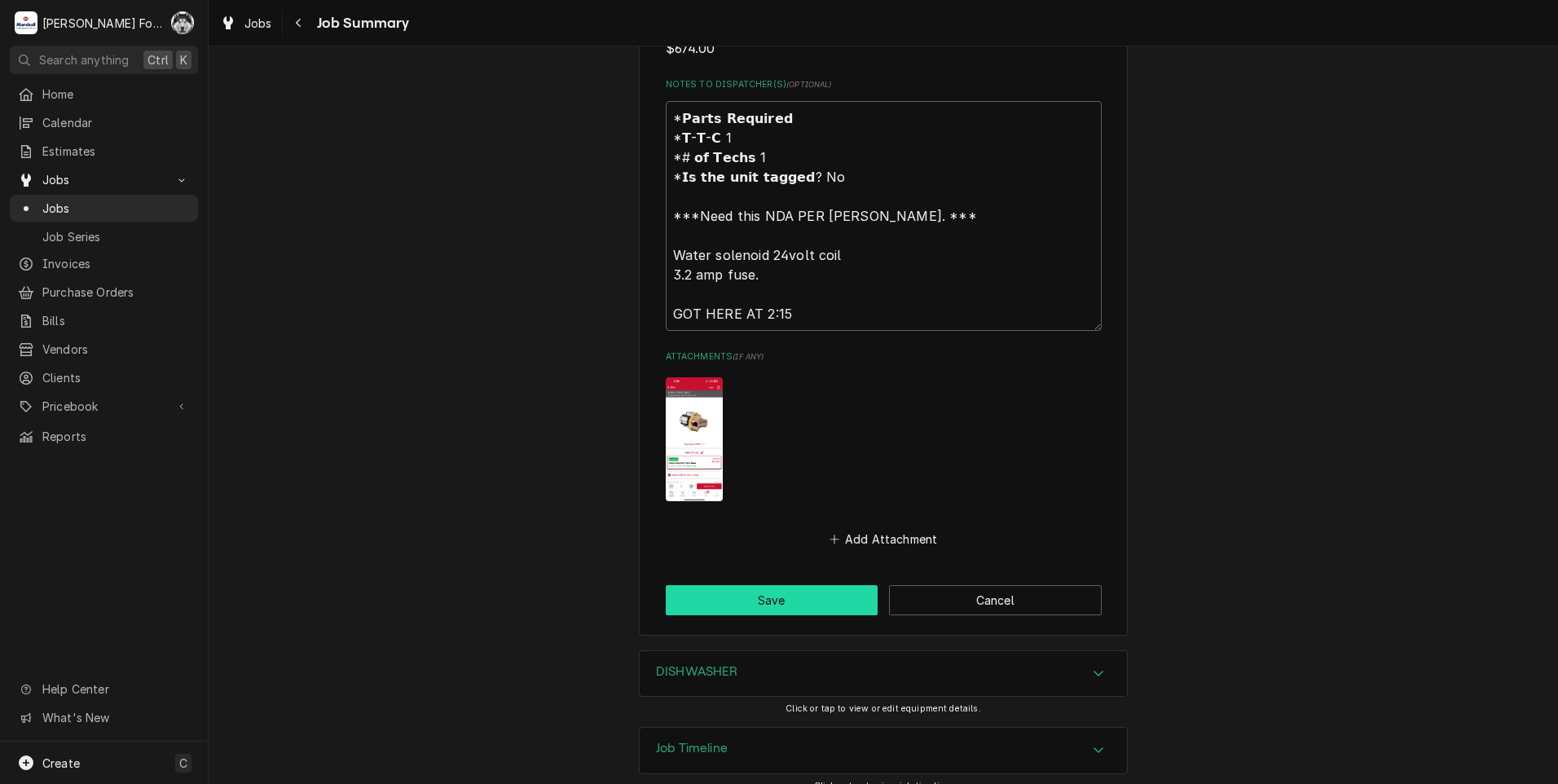
click at [830, 585] on button "Save" at bounding box center [772, 600] width 213 height 31
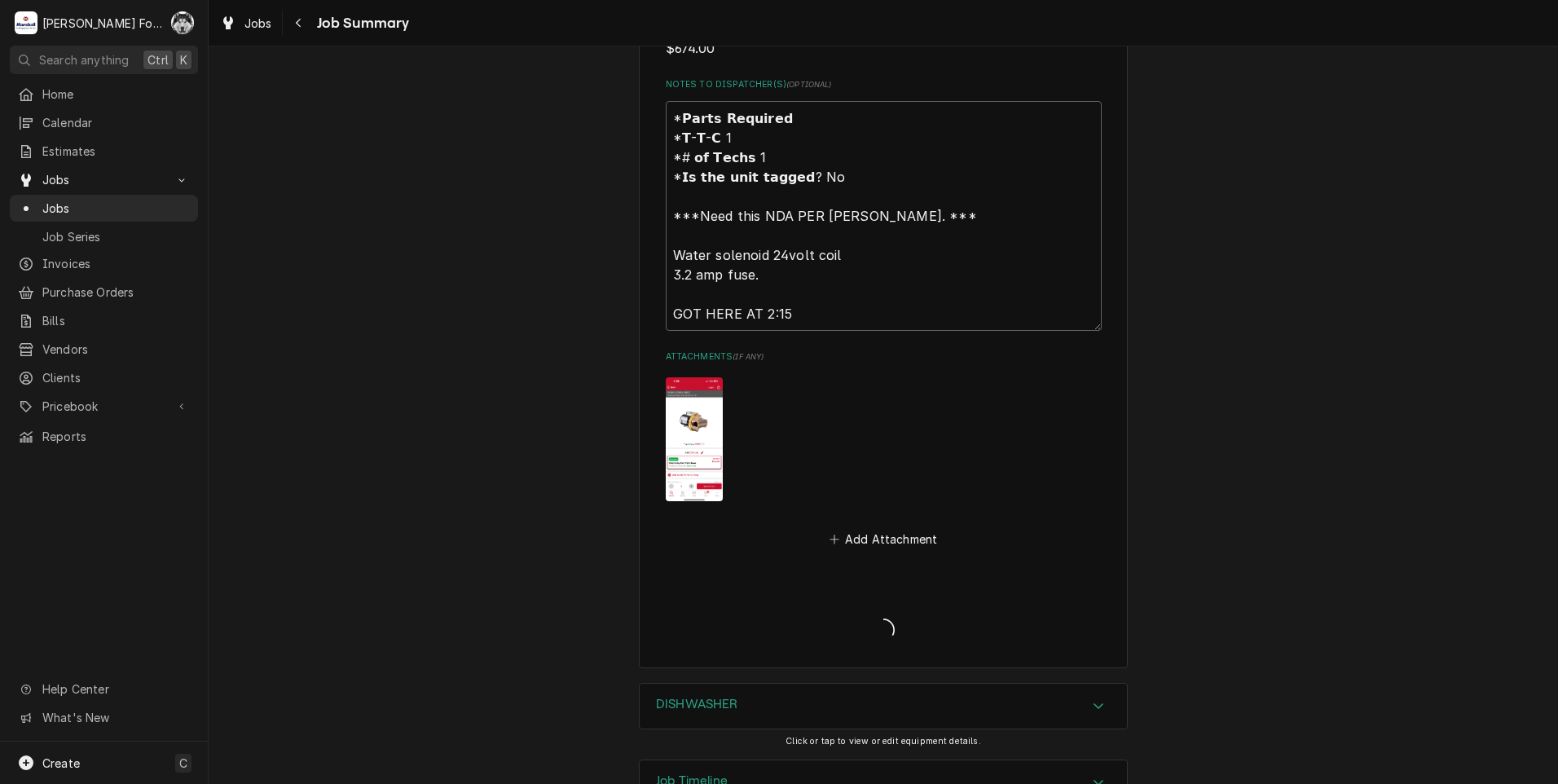
type textarea "x"
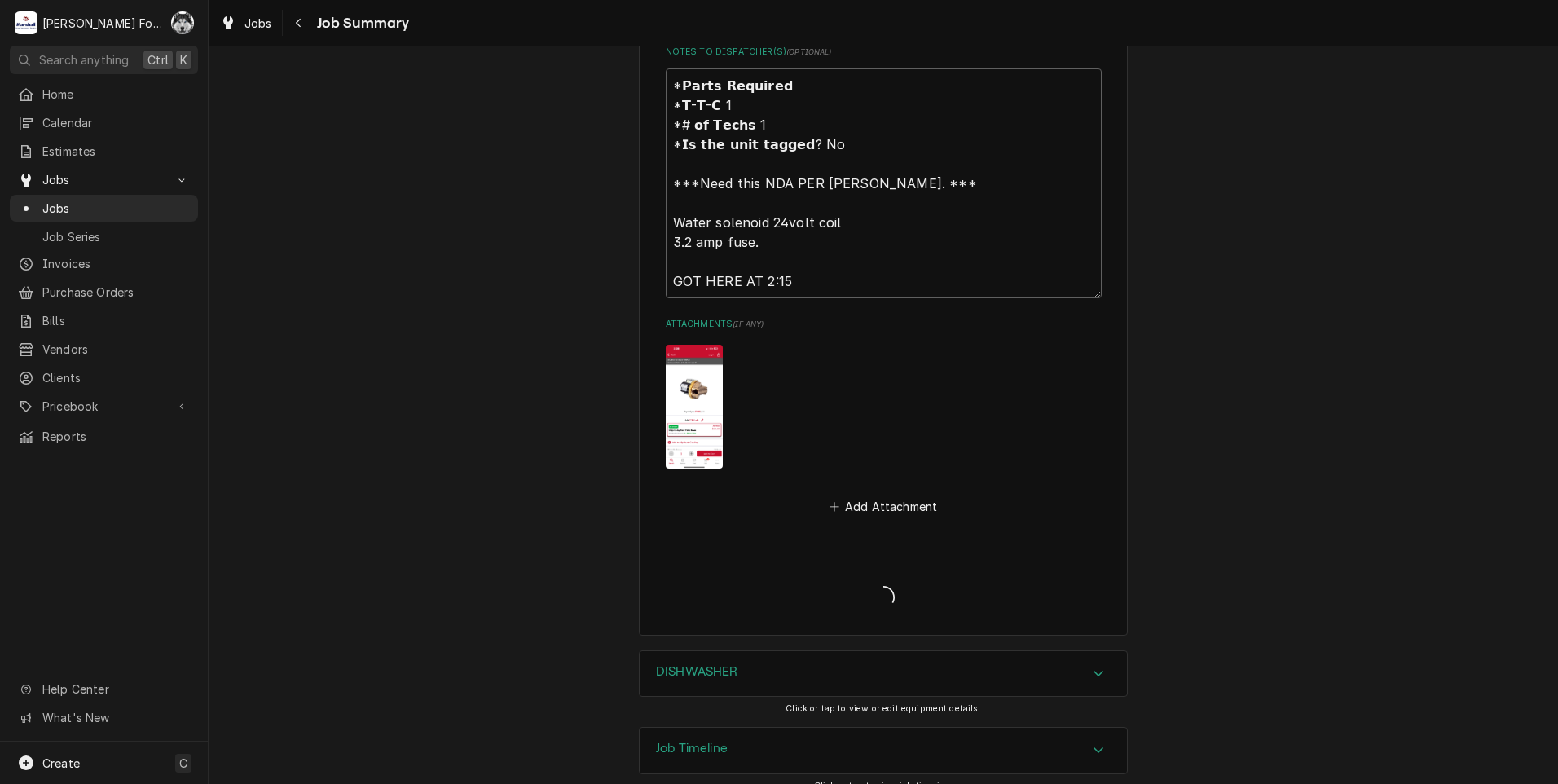
scroll to position [1380, 0]
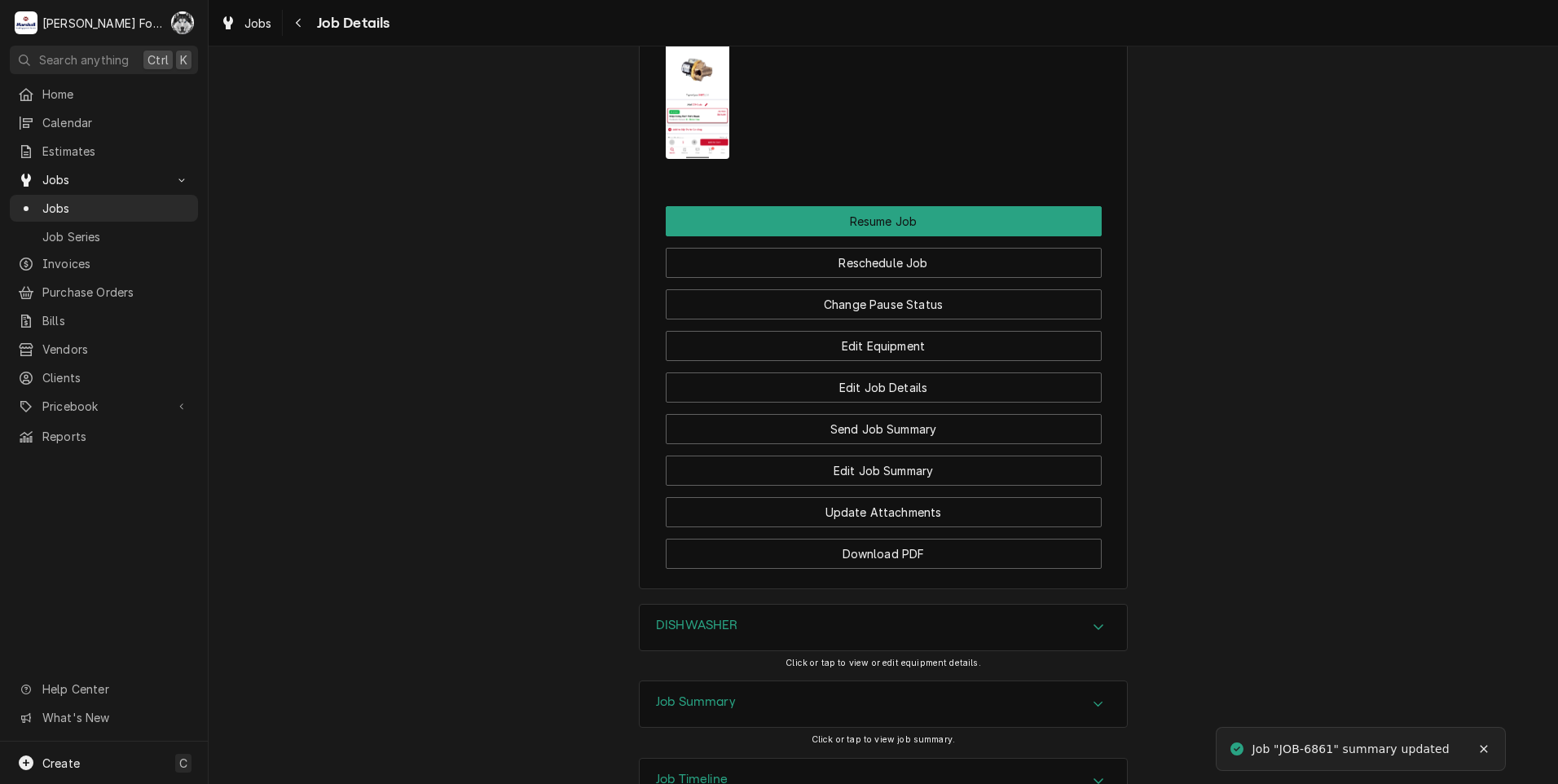
scroll to position [2121, 0]
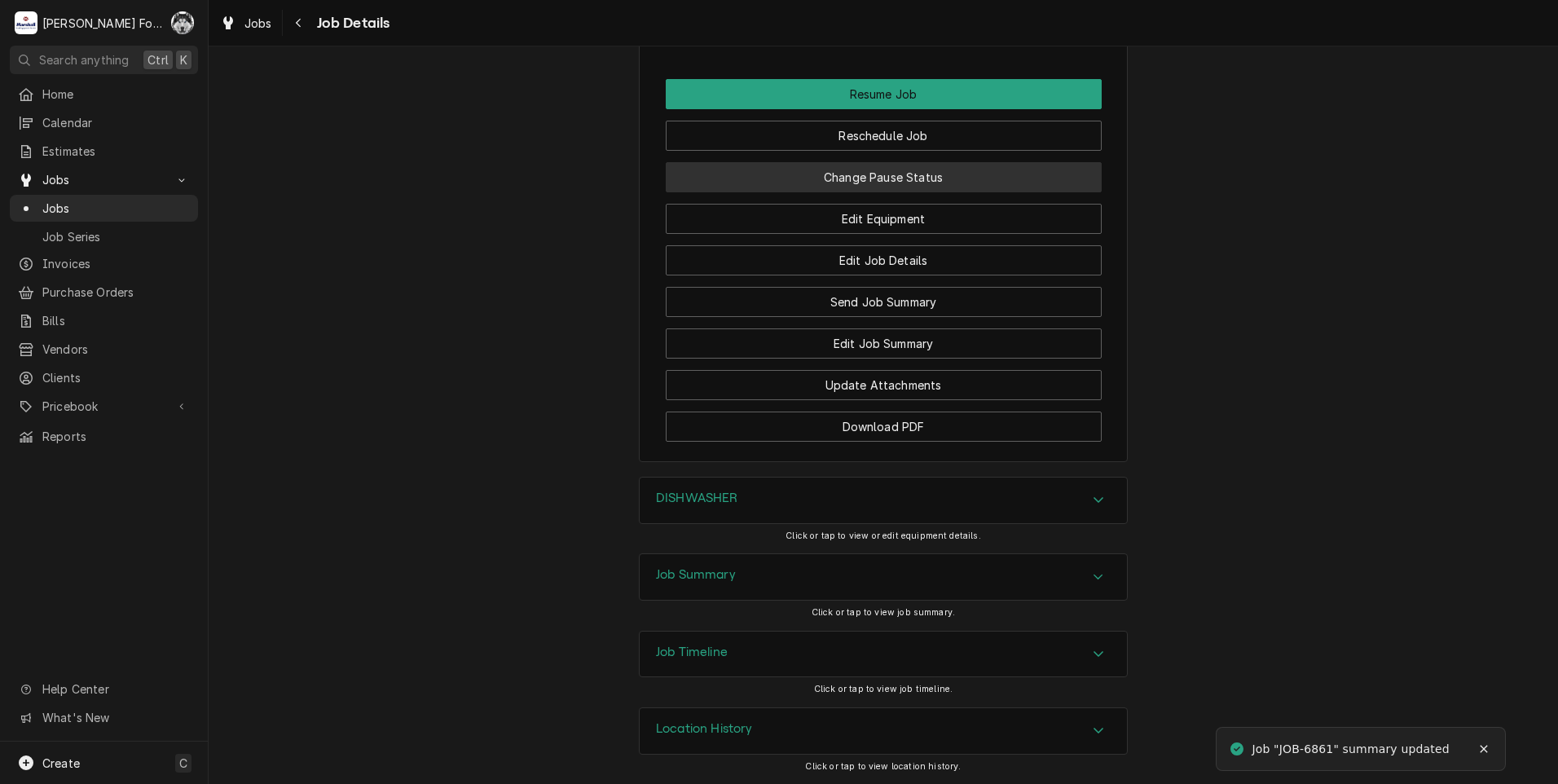
click at [888, 182] on button "Change Pause Status" at bounding box center [883, 177] width 436 height 31
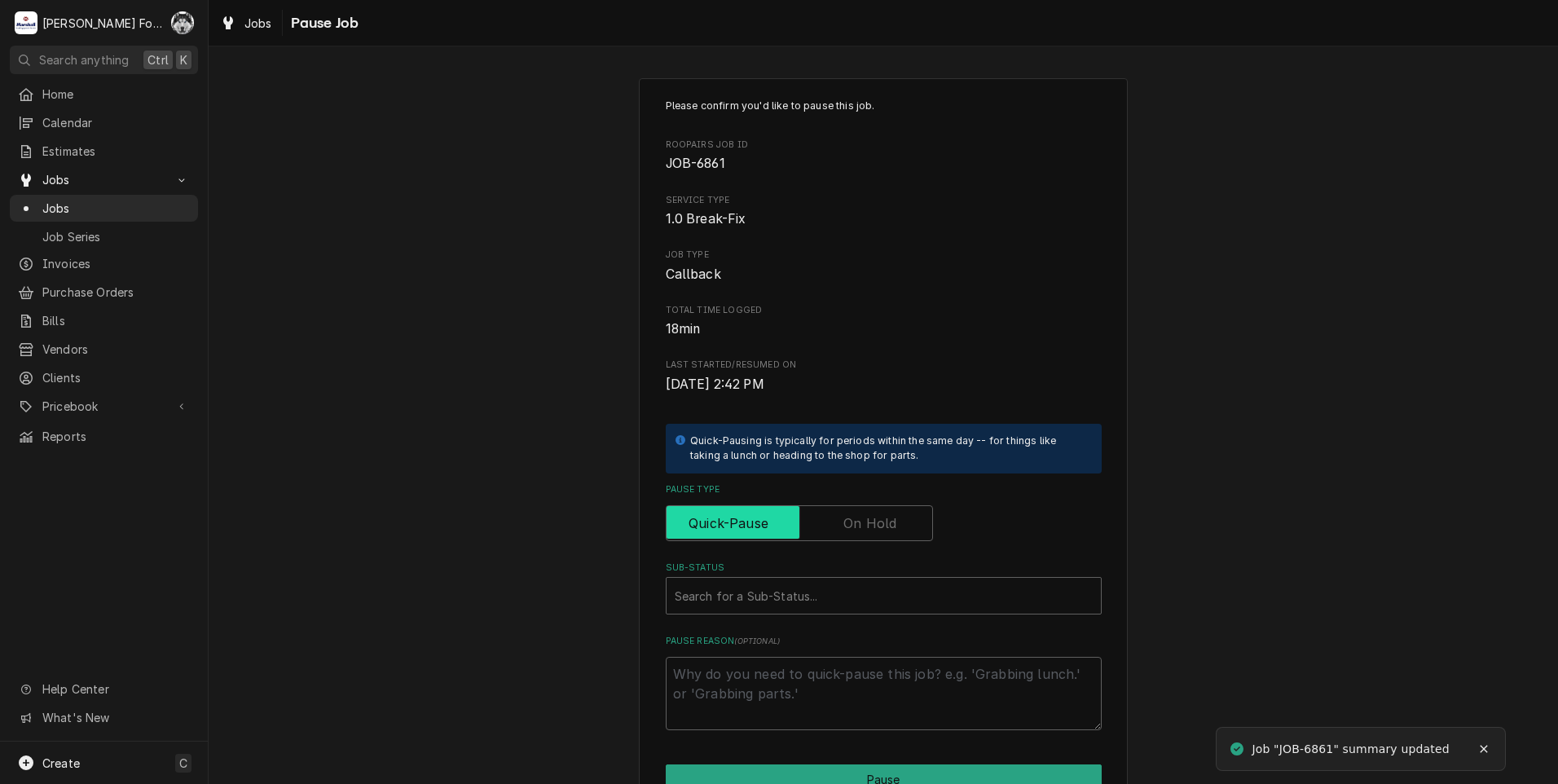
click at [848, 536] on input "Pause Type" at bounding box center [799, 522] width 253 height 35
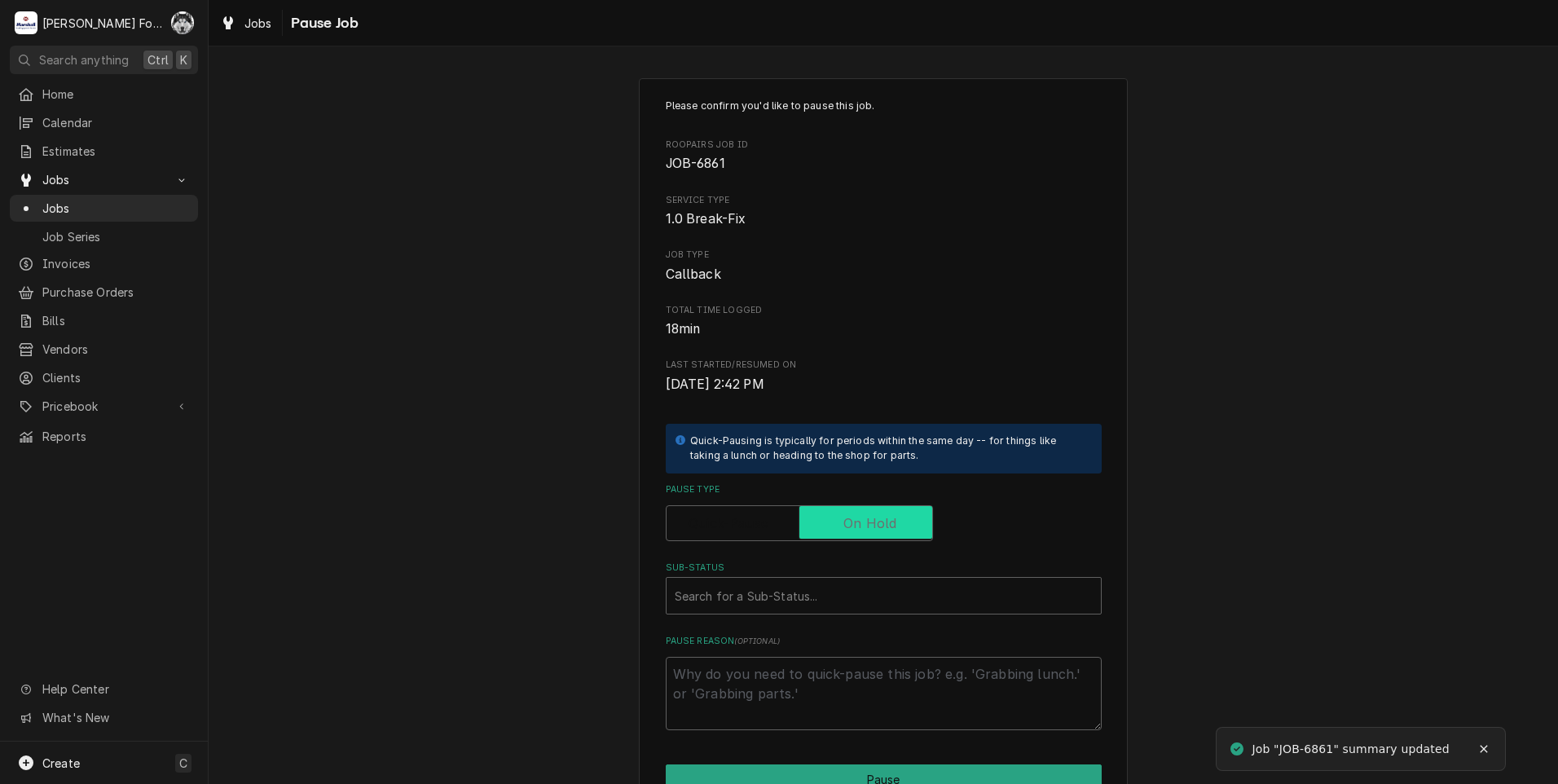
checkbox input "true"
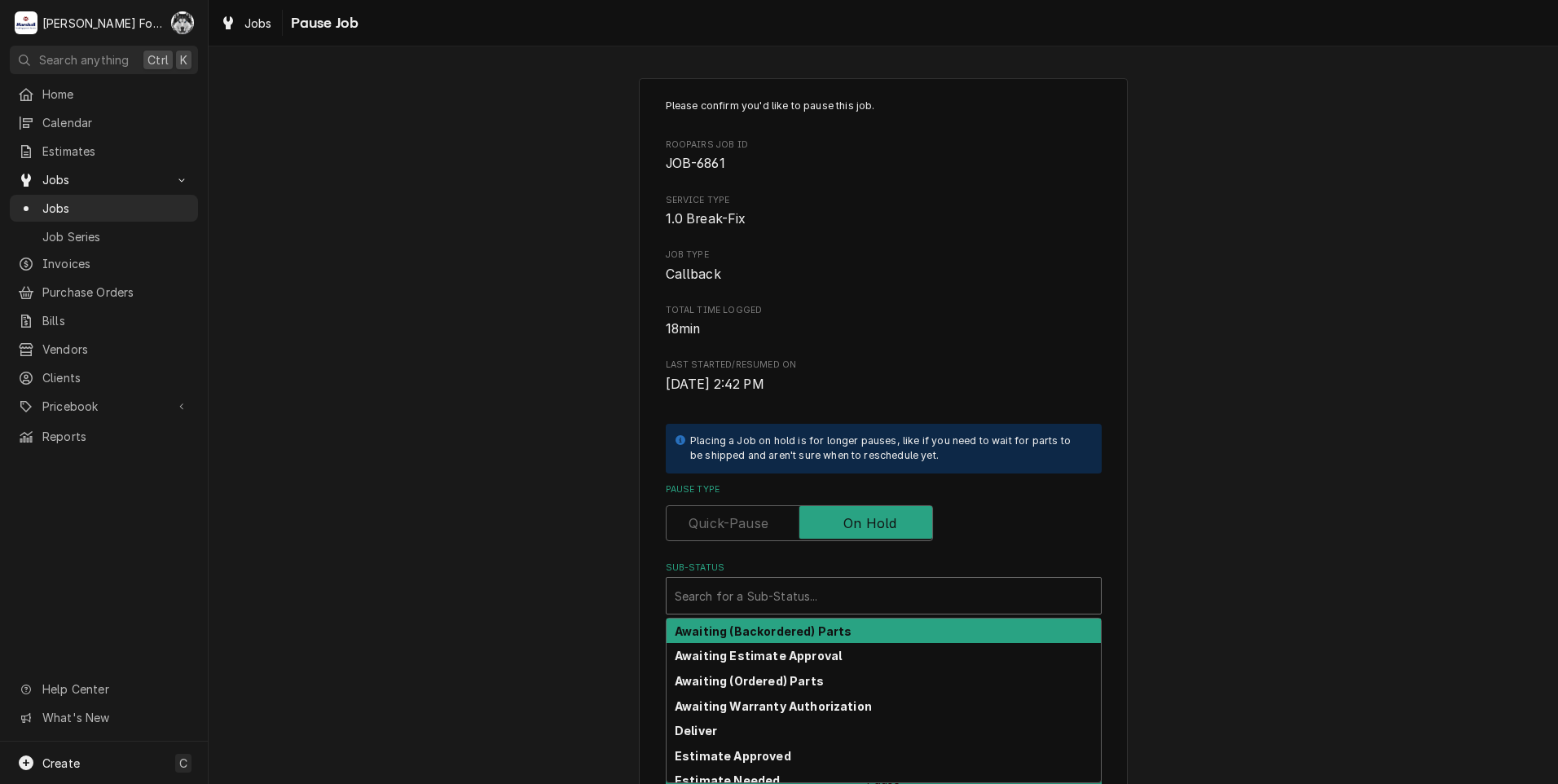
click at [821, 603] on div "Sub-Status" at bounding box center [883, 596] width 418 height 30
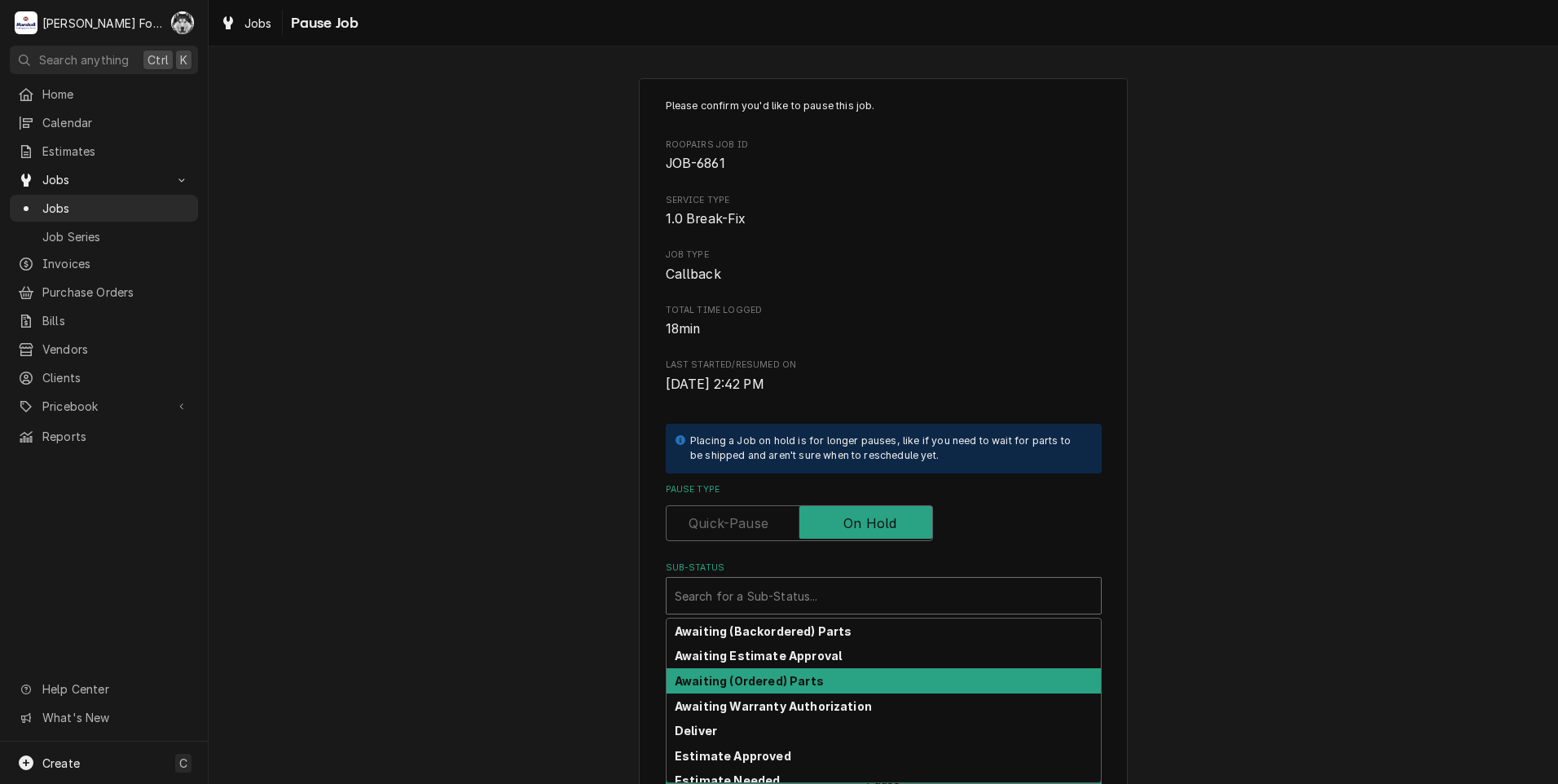
click at [779, 673] on strong "Awaiting (Ordered) Parts" at bounding box center [749, 680] width 149 height 14
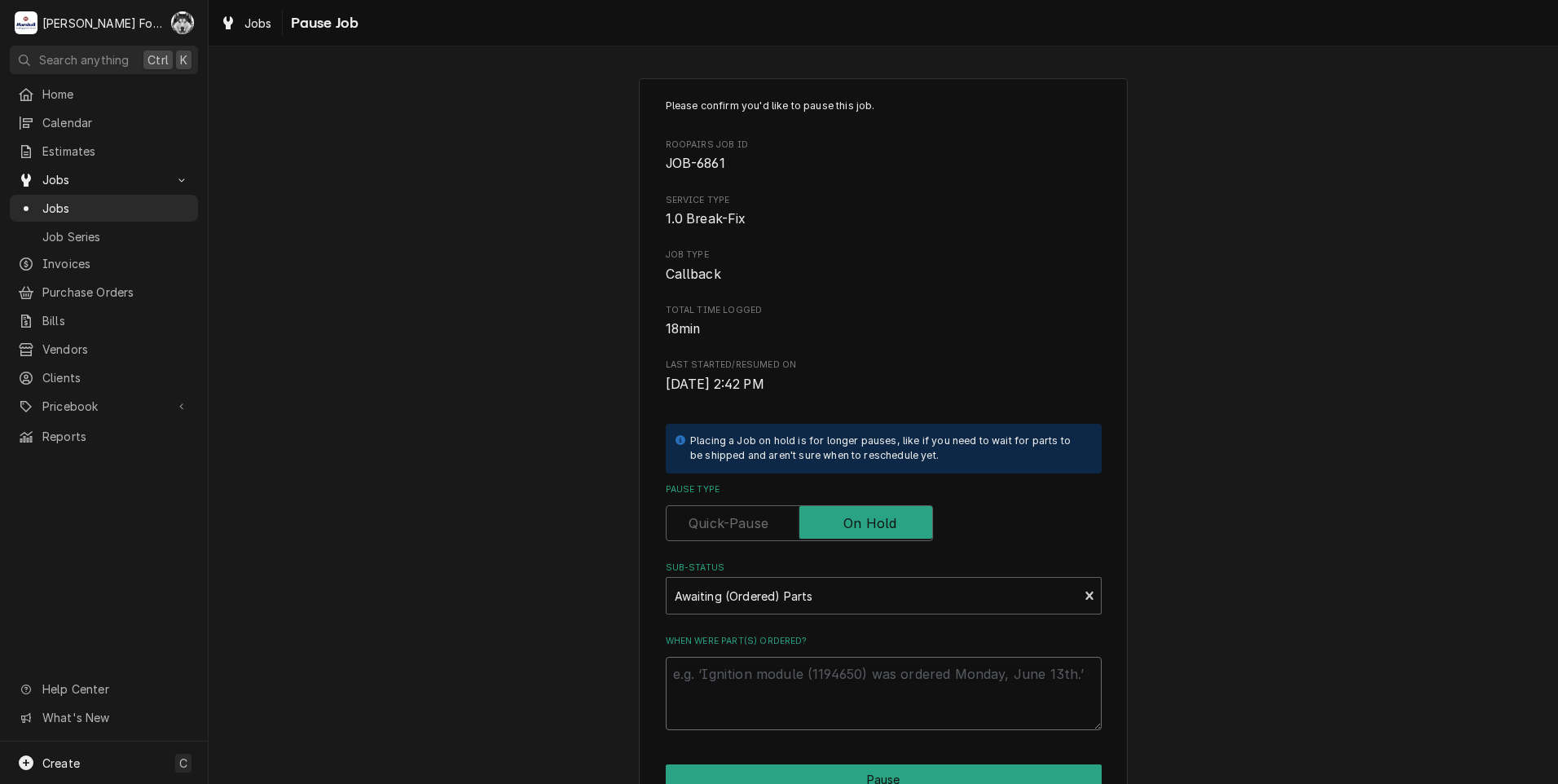
click at [774, 682] on textarea "When were part(s) ordered?" at bounding box center [883, 693] width 436 height 73
type textarea "x"
type textarea "8"
type textarea "x"
type textarea "8/"
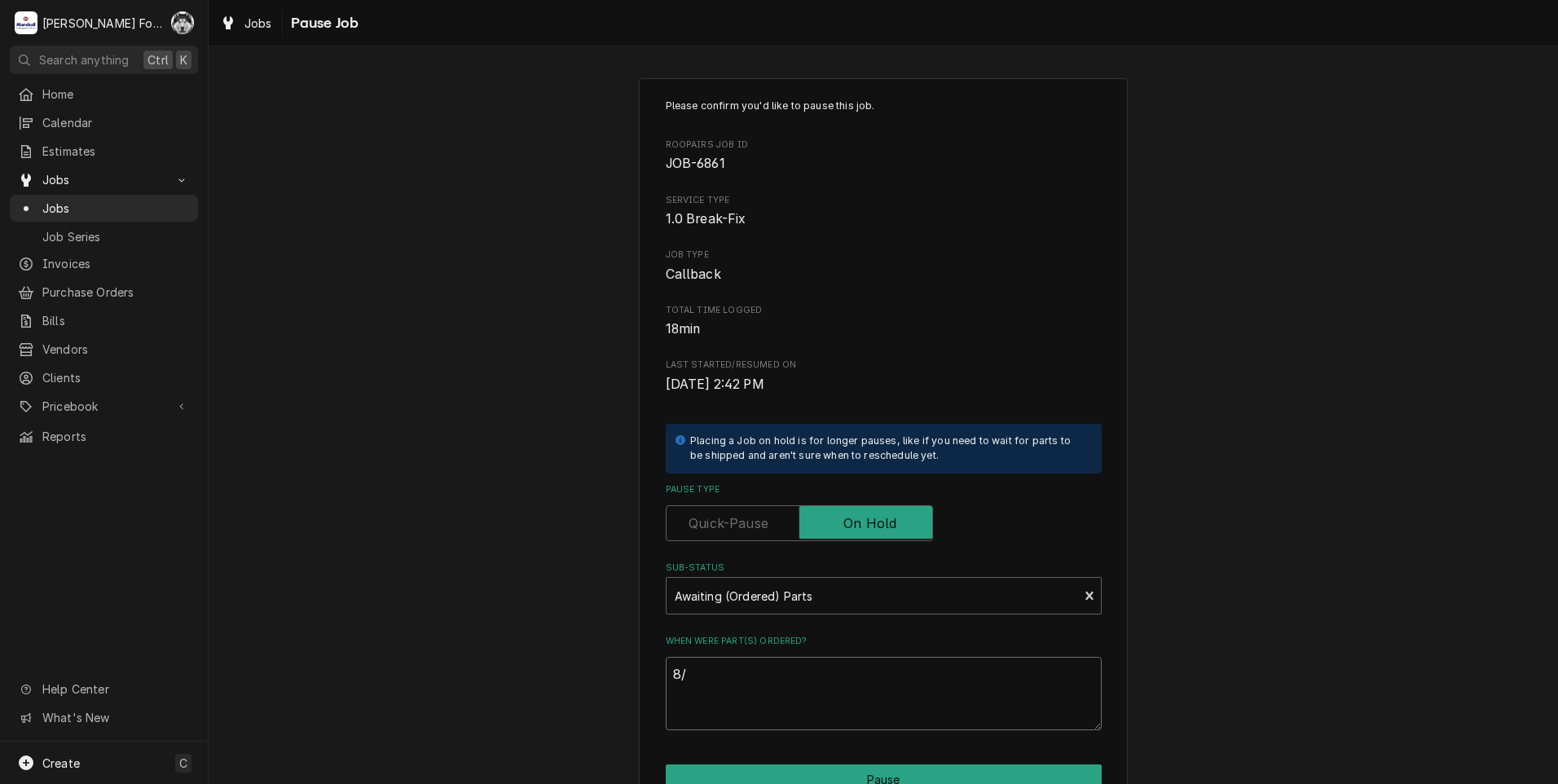
type textarea "x"
type textarea "8/1"
type textarea "x"
type textarea "8/18"
type textarea "x"
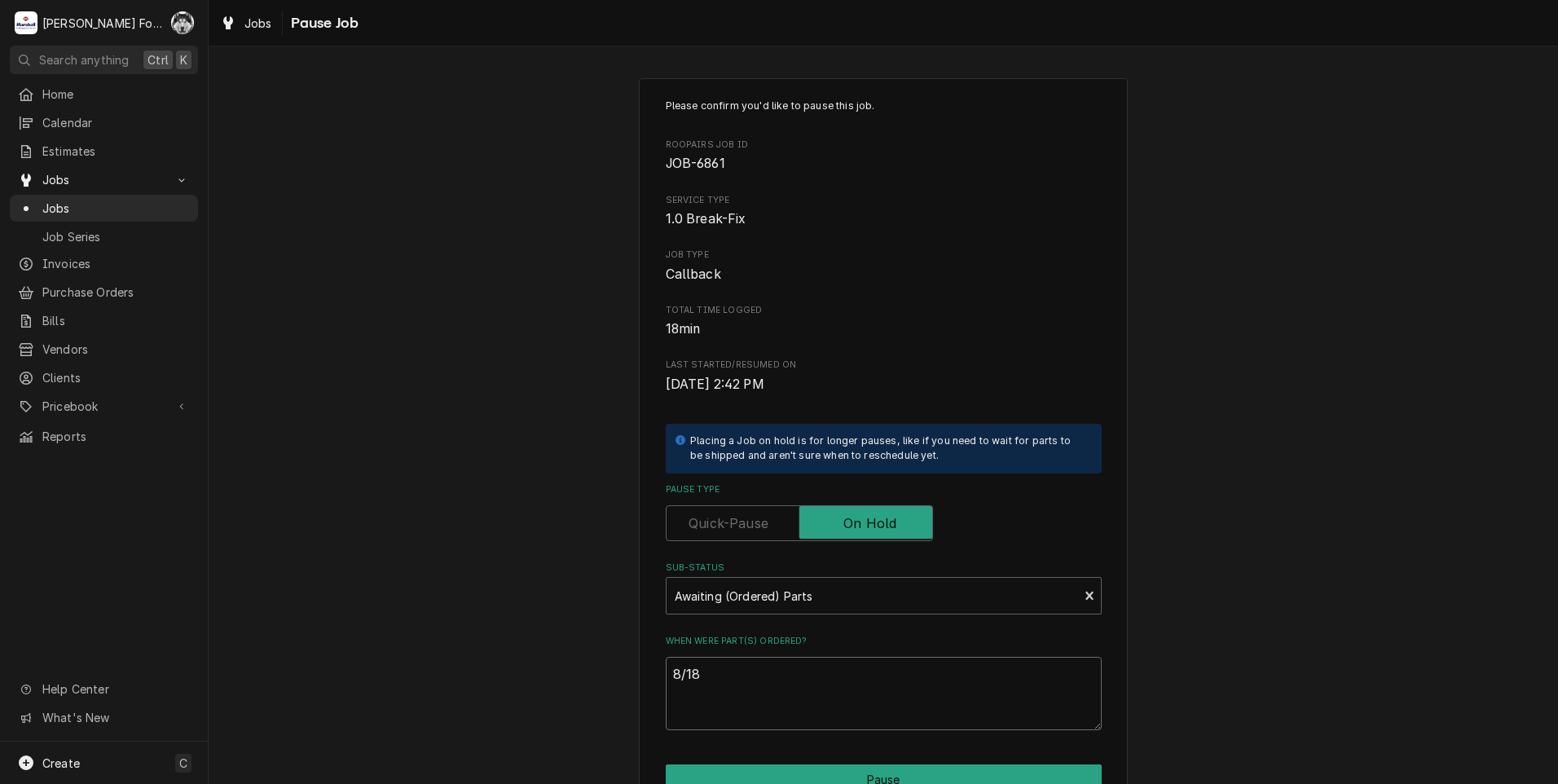
type textarea "8/18/"
type textarea "x"
type textarea "8/18/2"
type textarea "x"
type textarea "8/18/20"
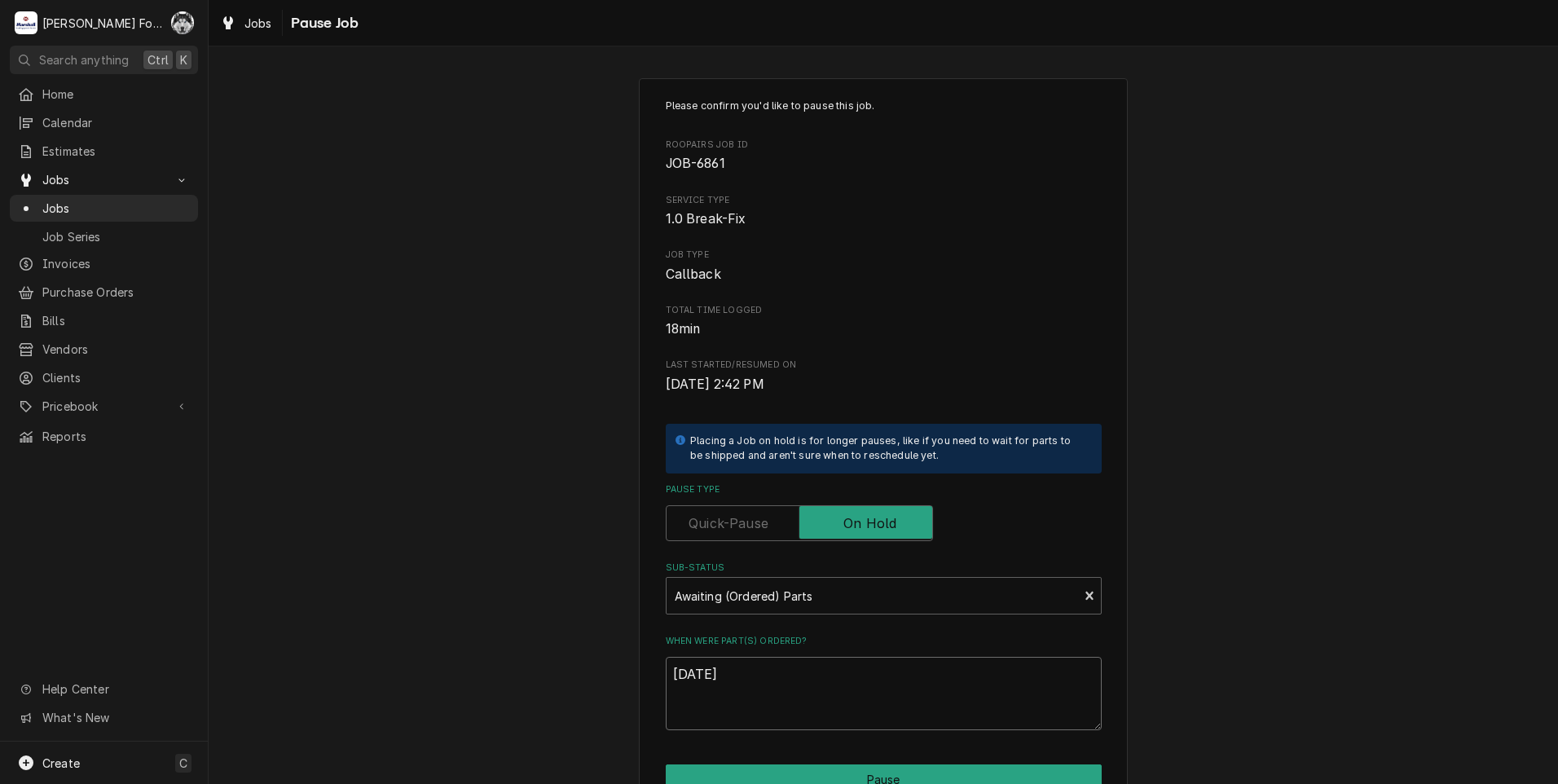
type textarea "x"
type textarea "8/18/202"
type textarea "x"
type textarea "[DATE]"
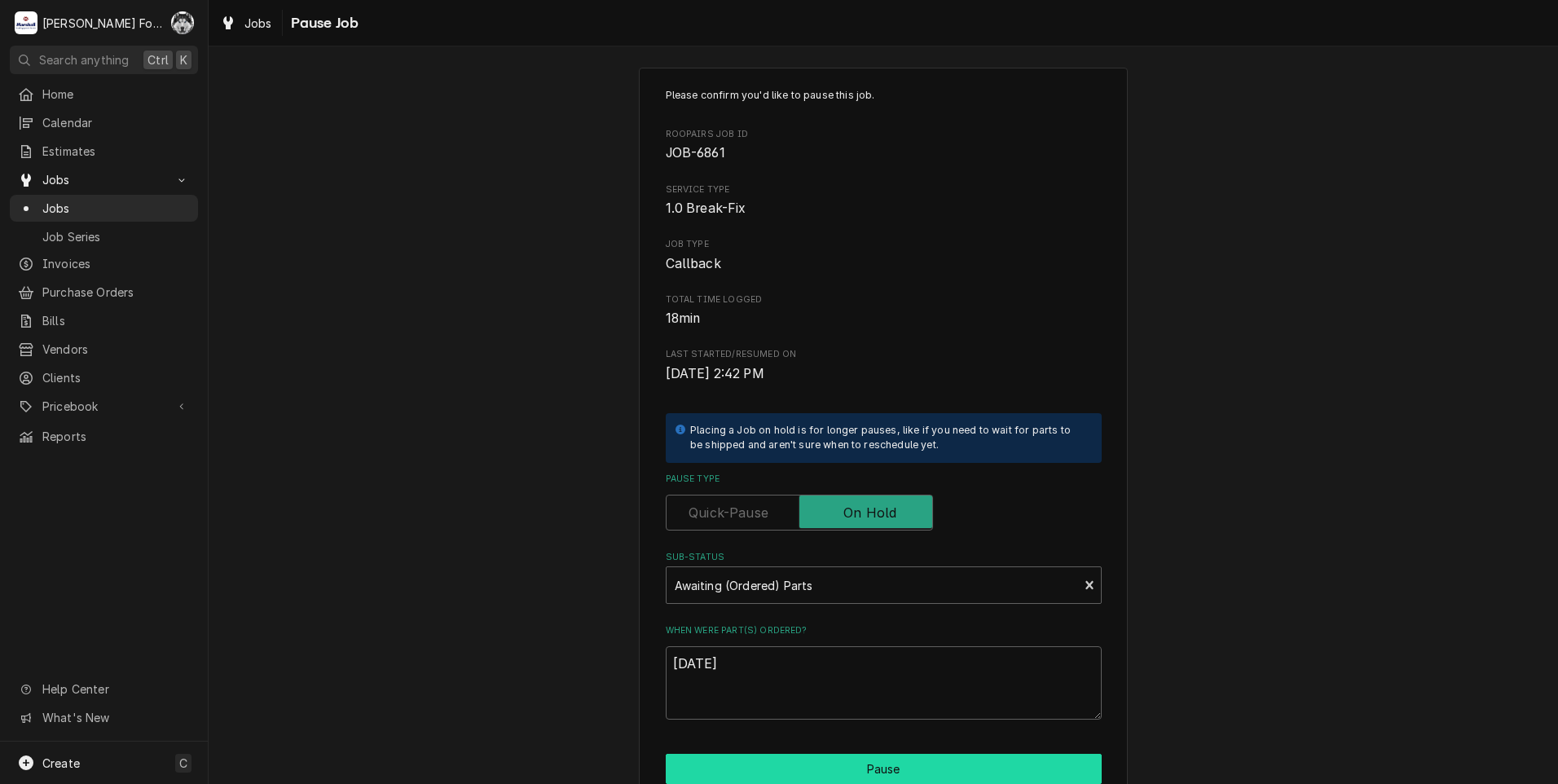
click at [845, 764] on button "Pause" at bounding box center [883, 768] width 436 height 31
type textarea "x"
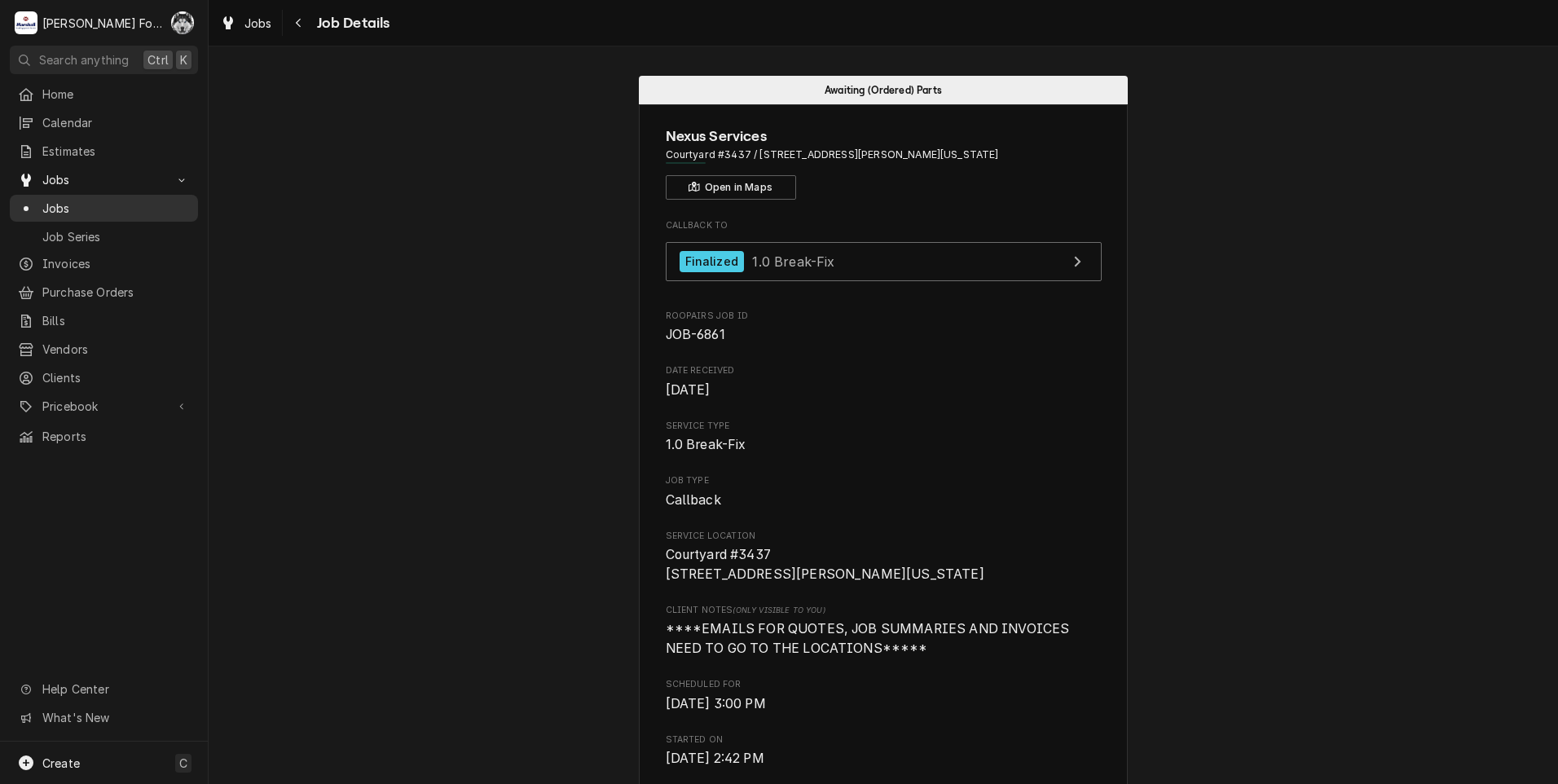
click at [54, 201] on span "Jobs" at bounding box center [116, 208] width 148 height 17
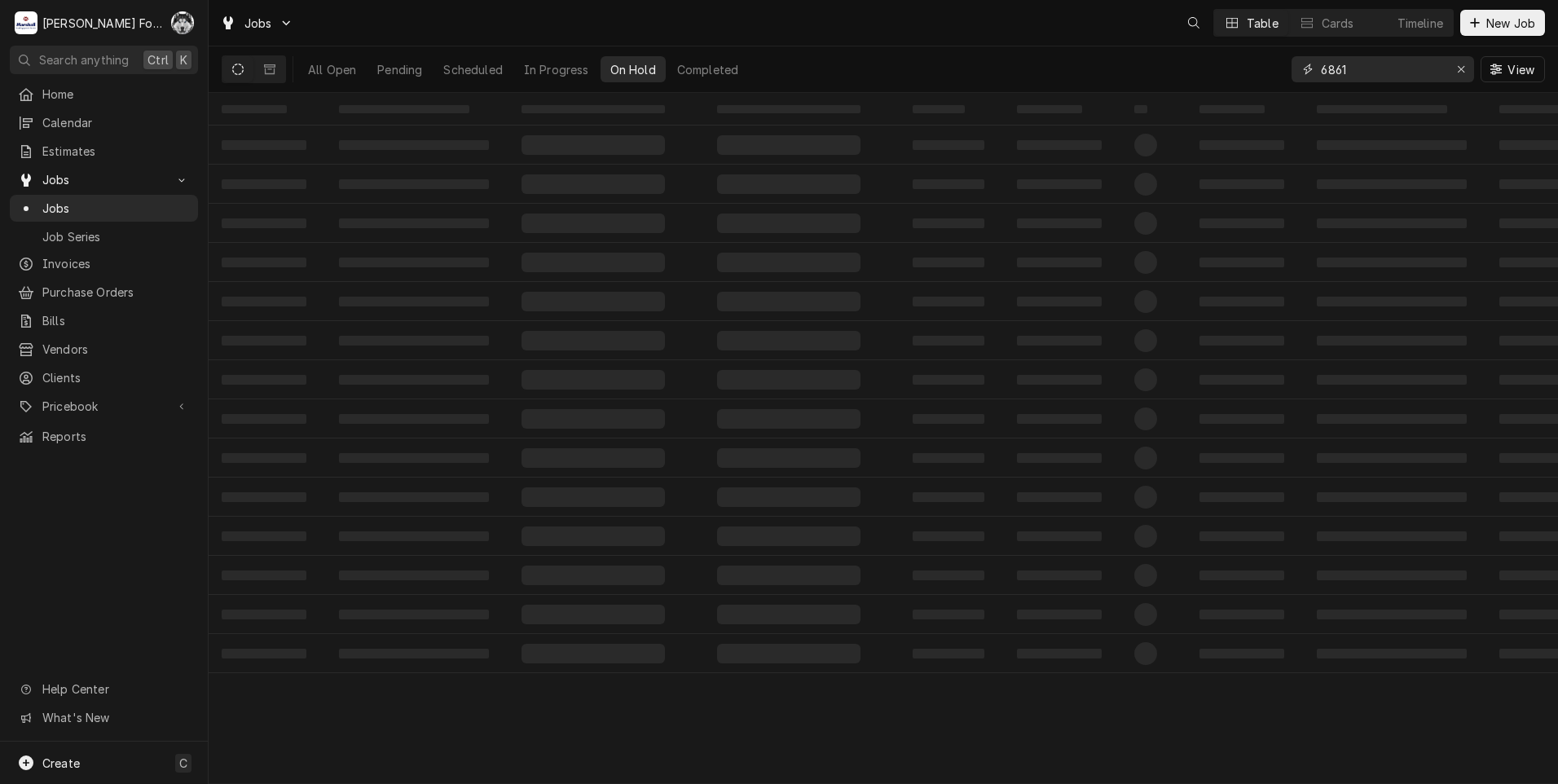
click at [1110, 101] on div "Jobs Table Cards Timeline New Job All Open Pending Scheduled In Progress On Hol…" at bounding box center [883, 392] width 1350 height 784
type input "6934"
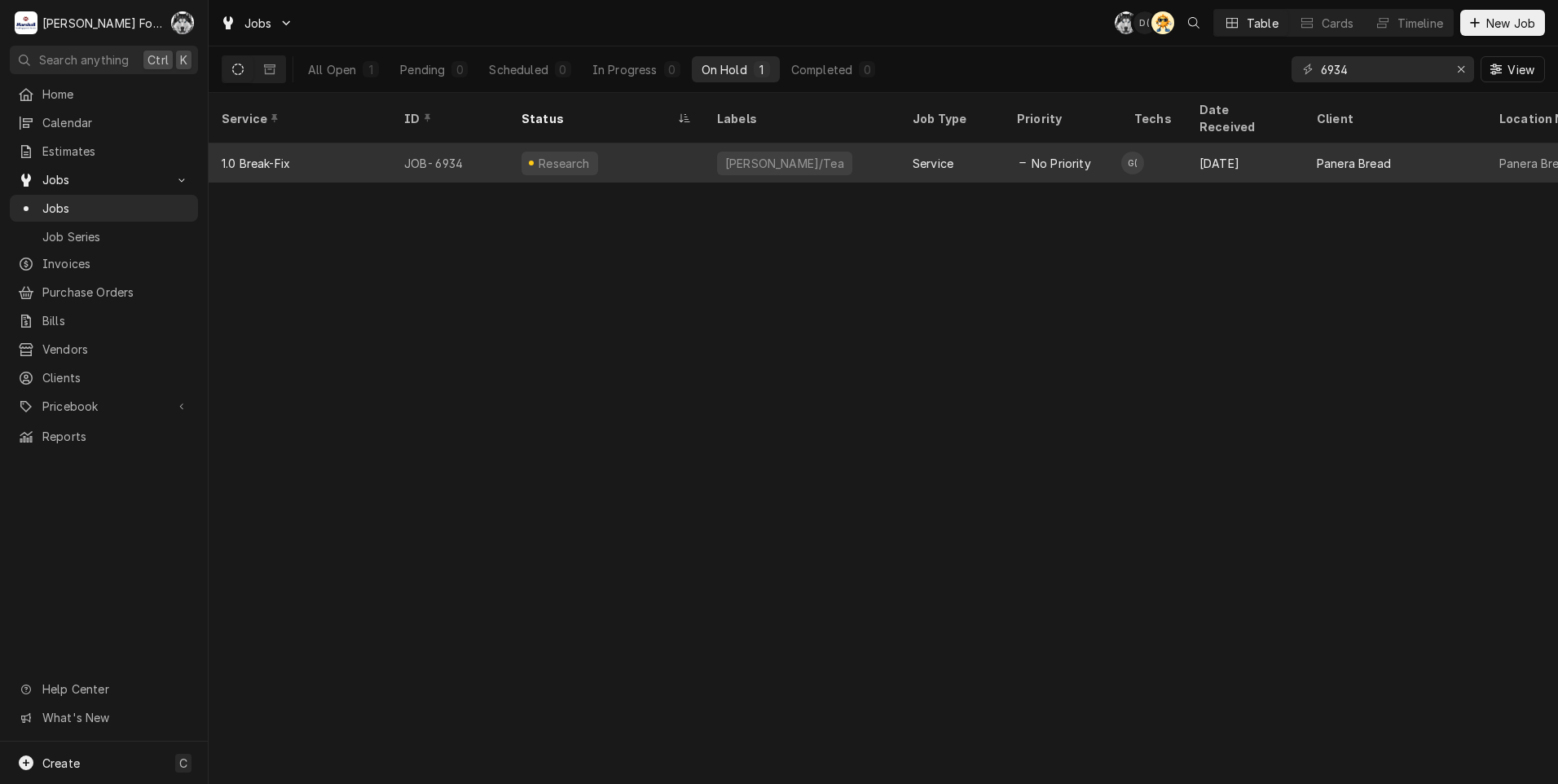
click at [862, 144] on div "[PERSON_NAME]/Tea" at bounding box center [802, 163] width 196 height 39
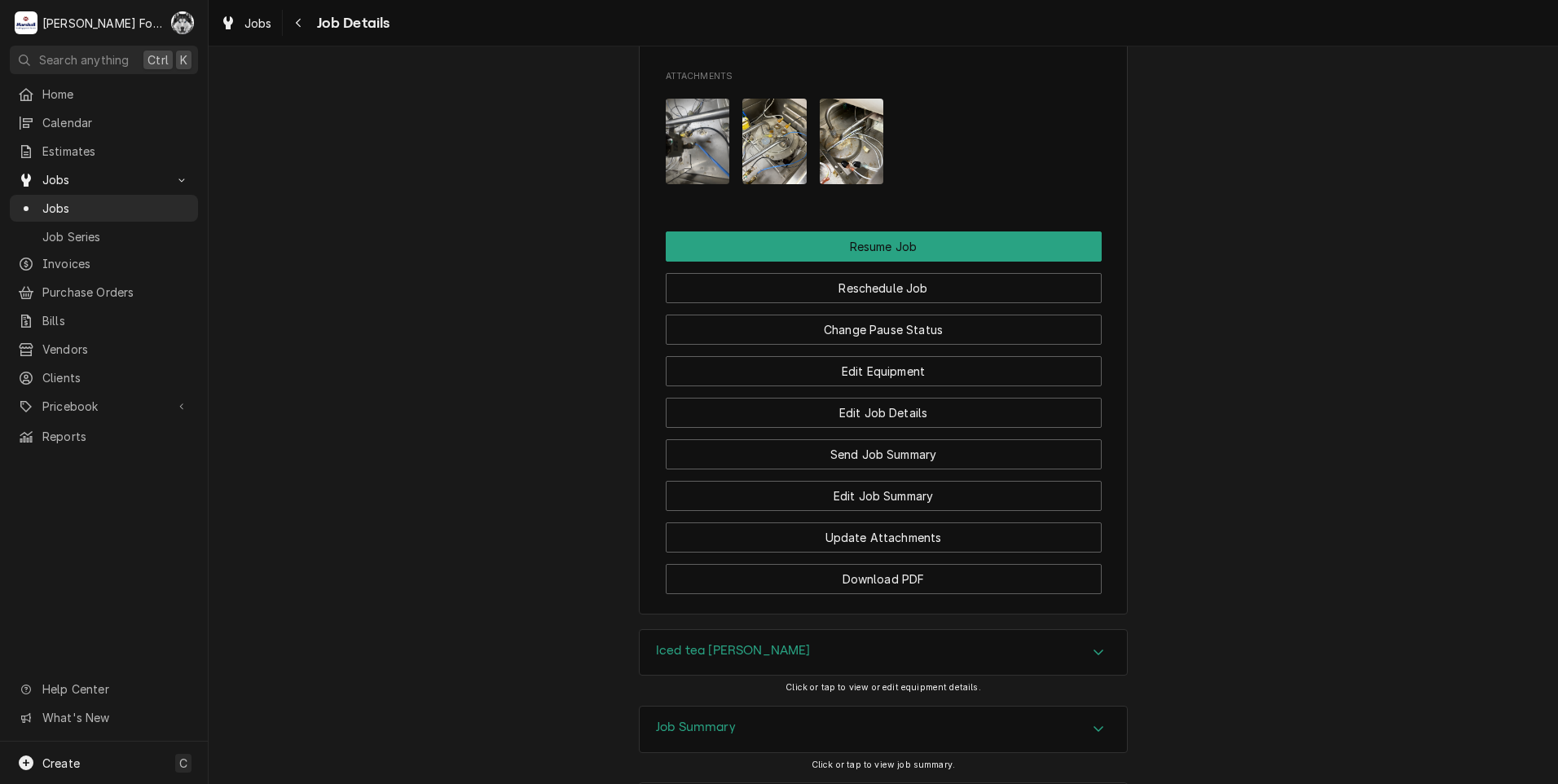
scroll to position [2247, 0]
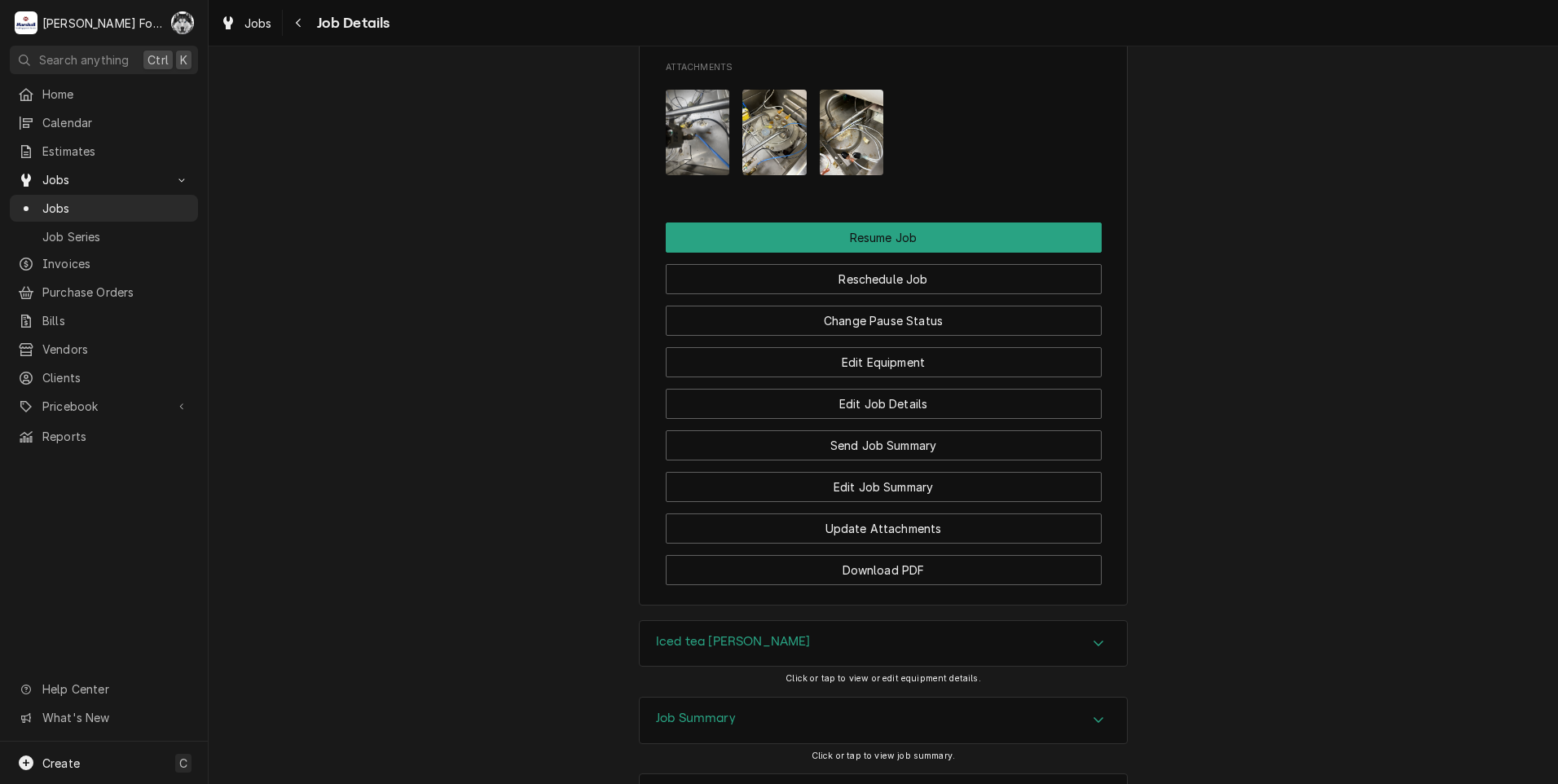
click at [757, 654] on div "Iced tea [PERSON_NAME]" at bounding box center [883, 643] width 487 height 45
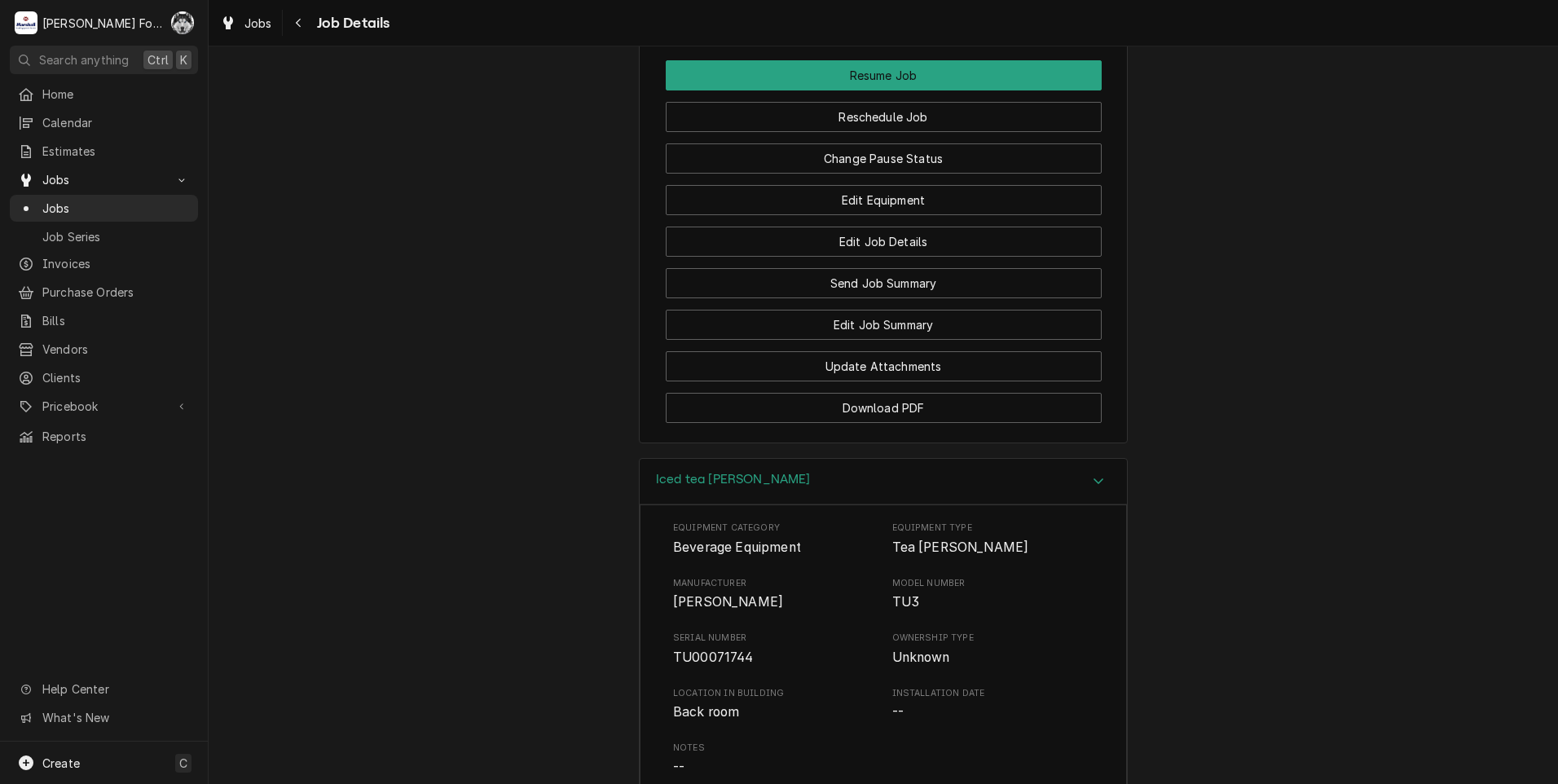
scroll to position [2411, 0]
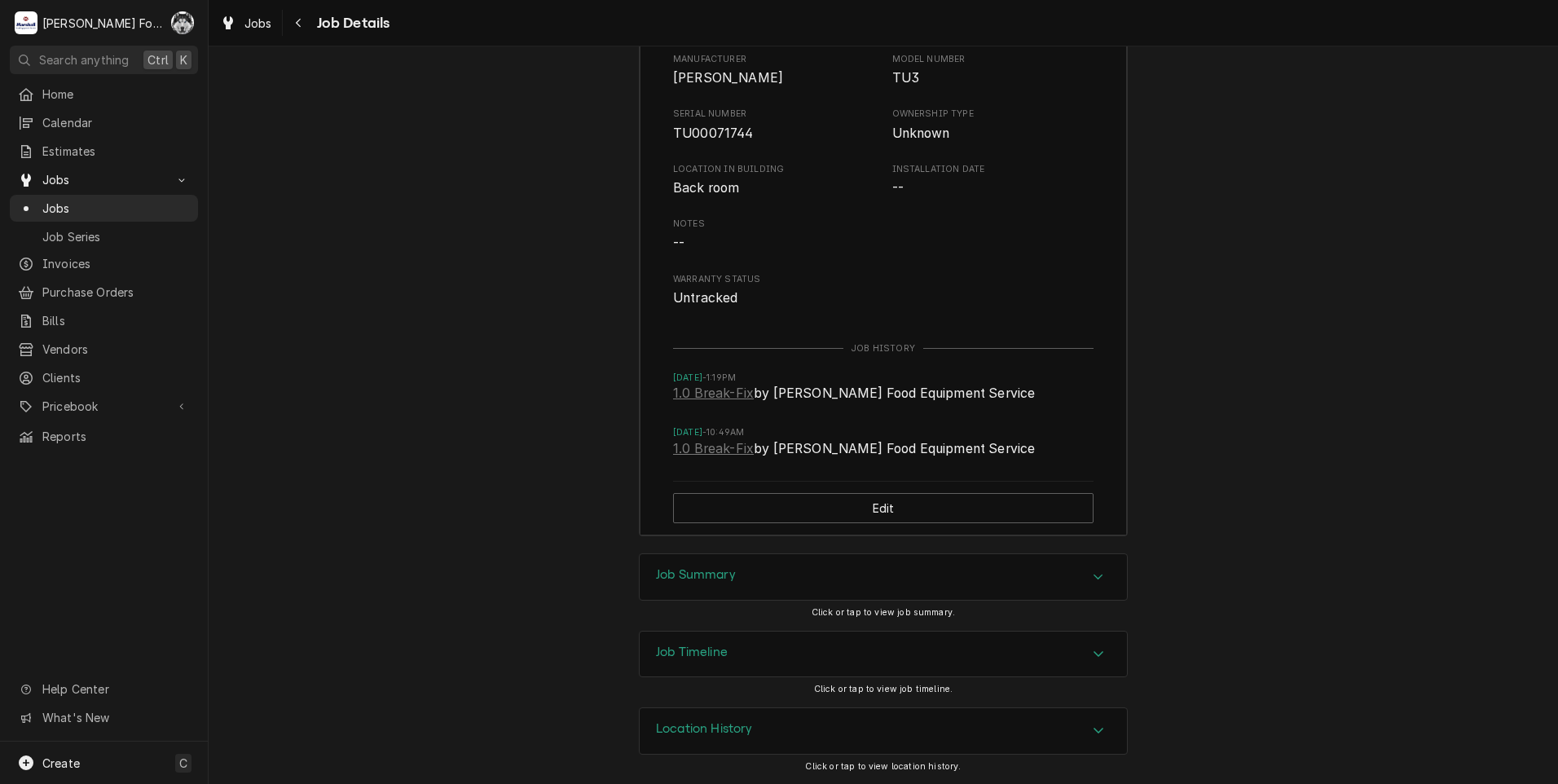
click at [739, 581] on div "Job Summary" at bounding box center [883, 576] width 487 height 45
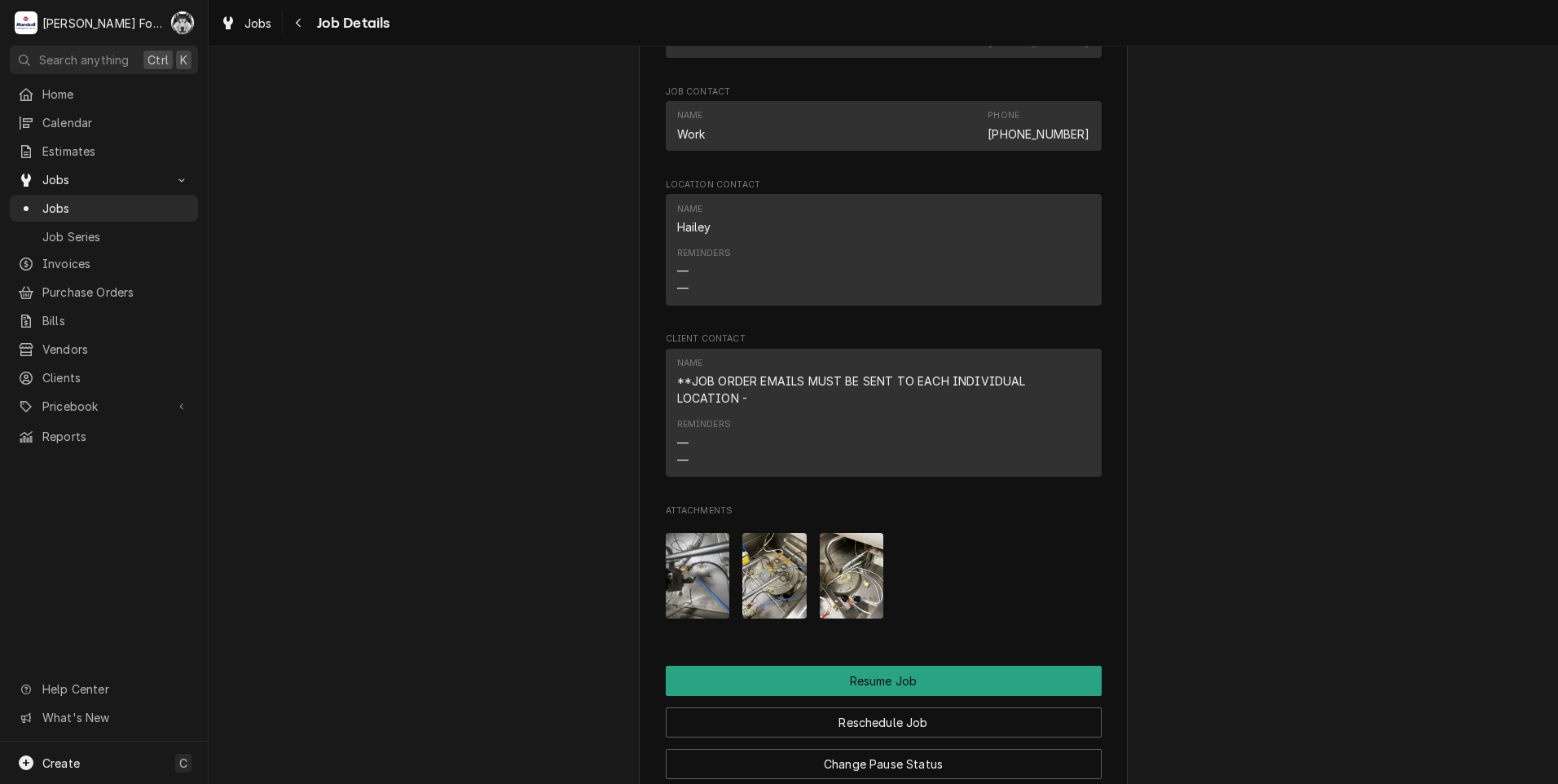
scroll to position [1793, 0]
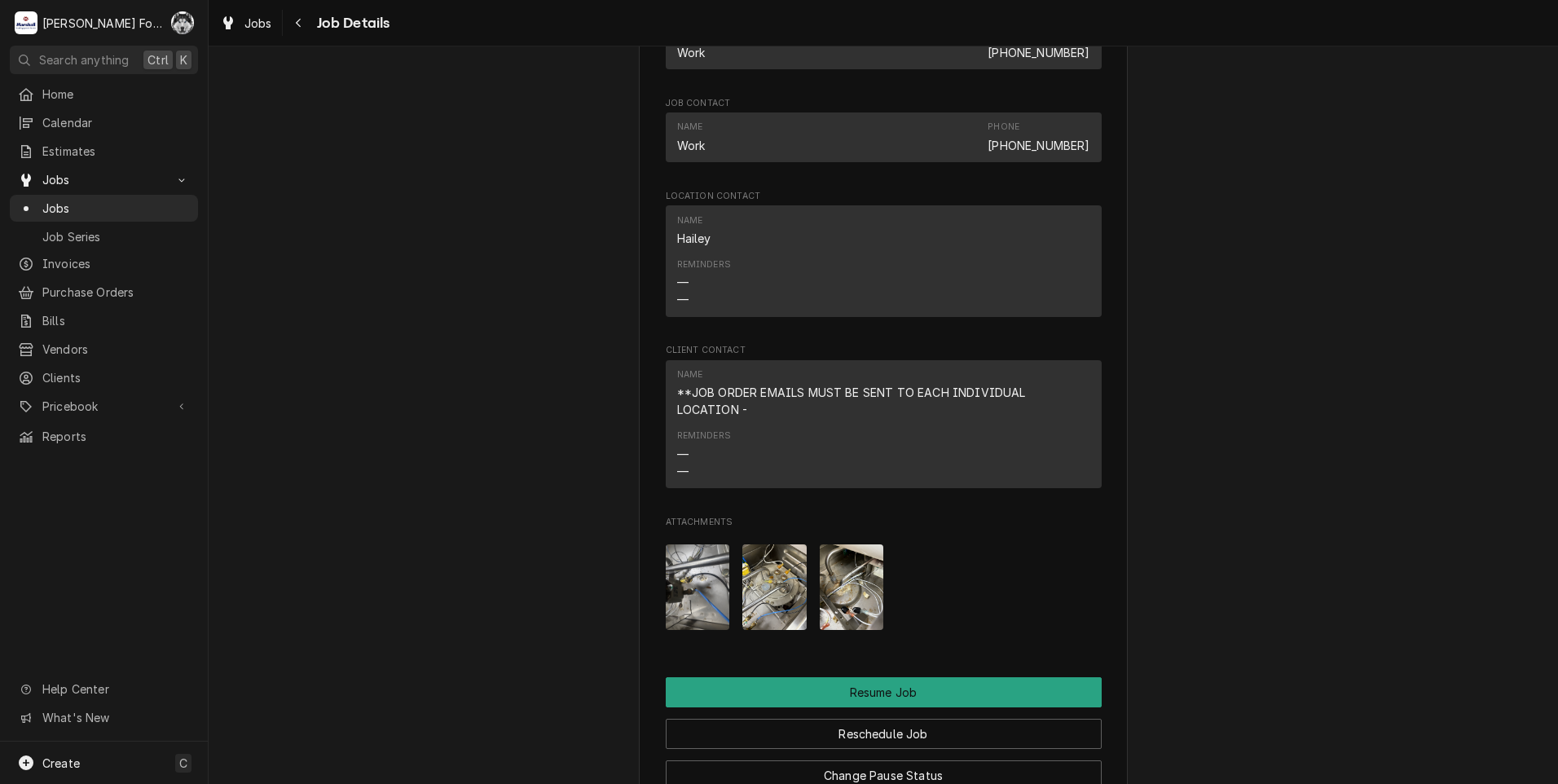
click at [670, 622] on img "Attachments" at bounding box center [698, 587] width 64 height 86
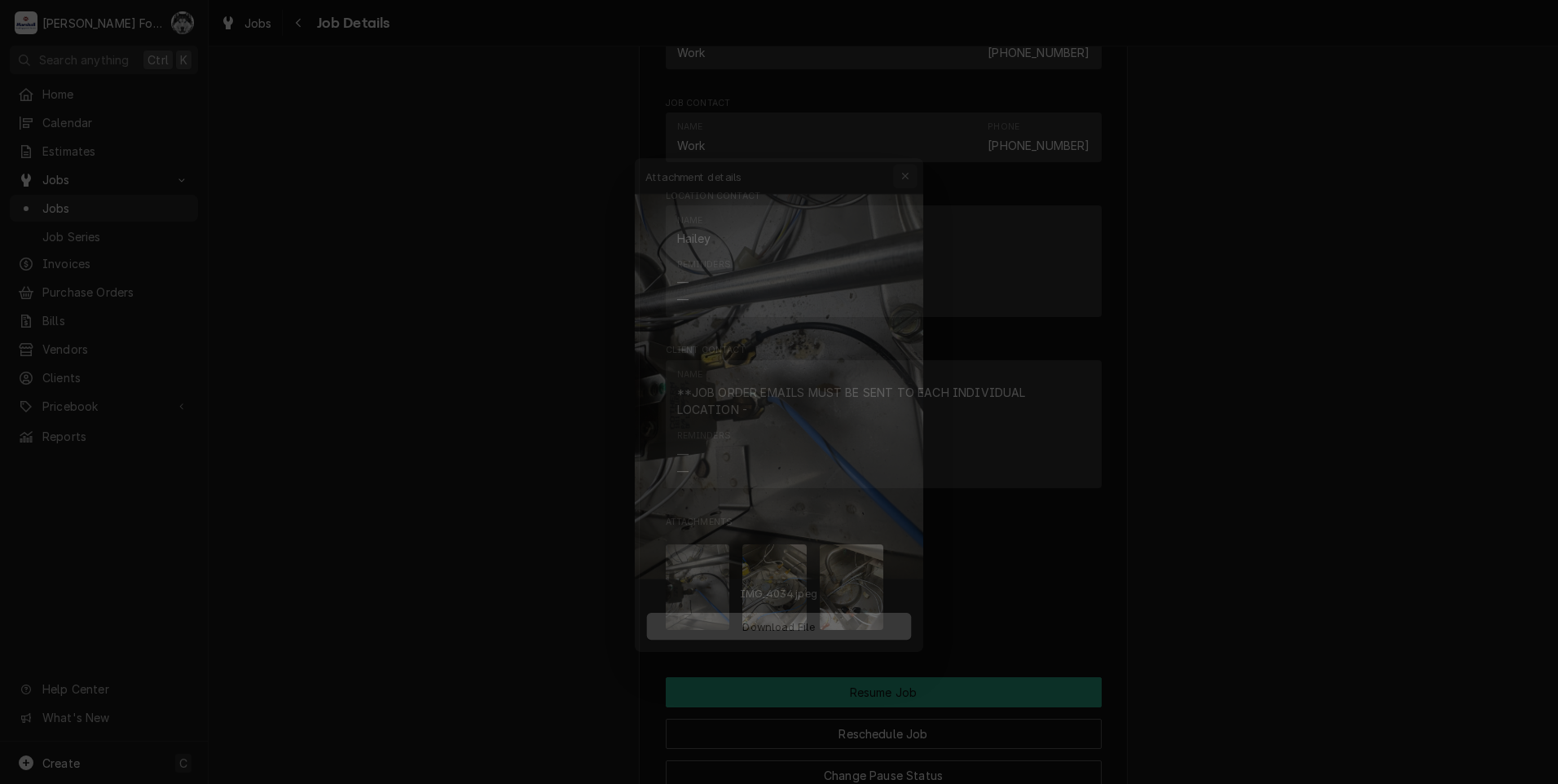
click at [921, 147] on div "button" at bounding box center [916, 144] width 17 height 17
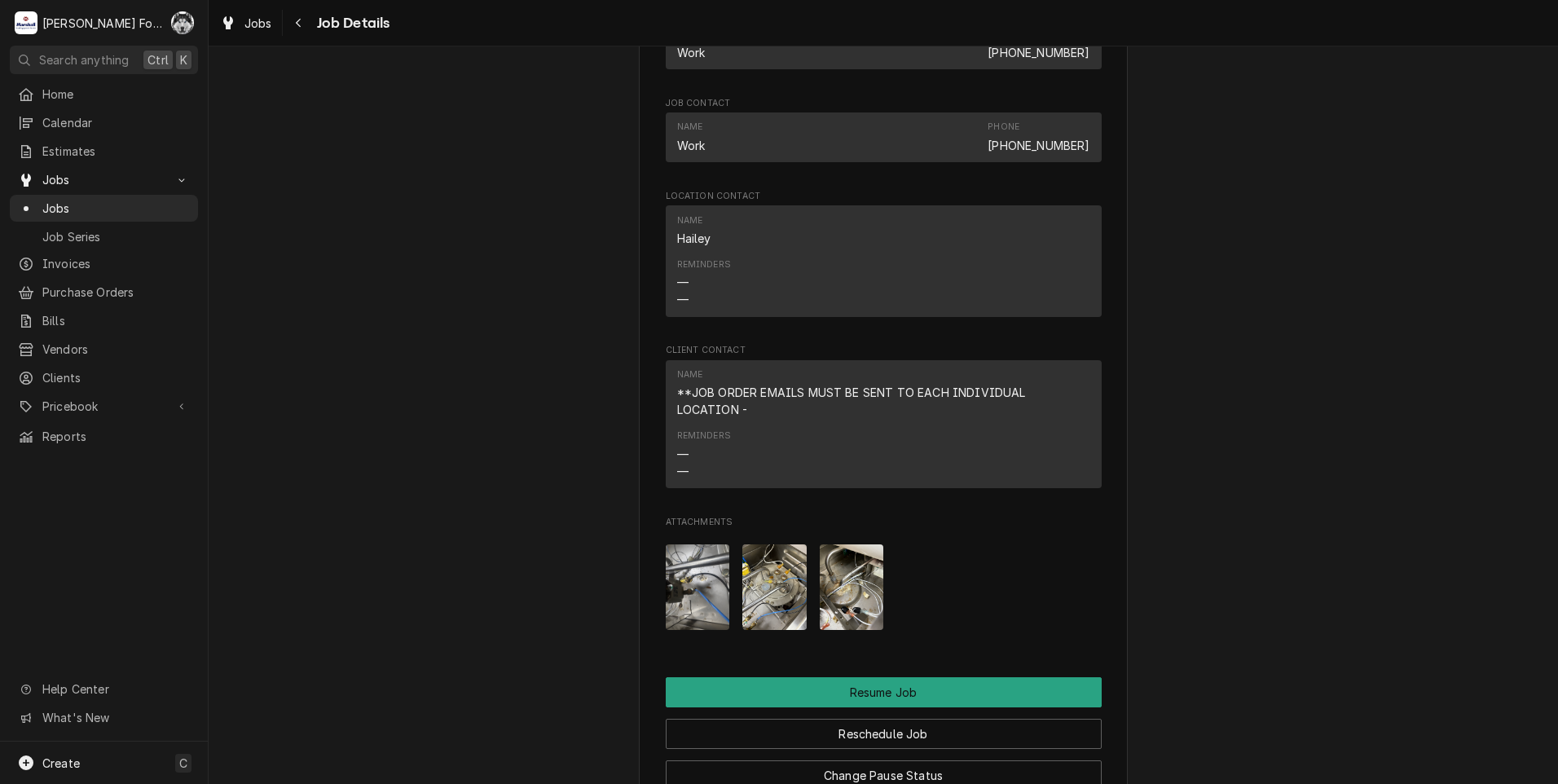
click at [762, 624] on img "Attachments" at bounding box center [774, 587] width 64 height 86
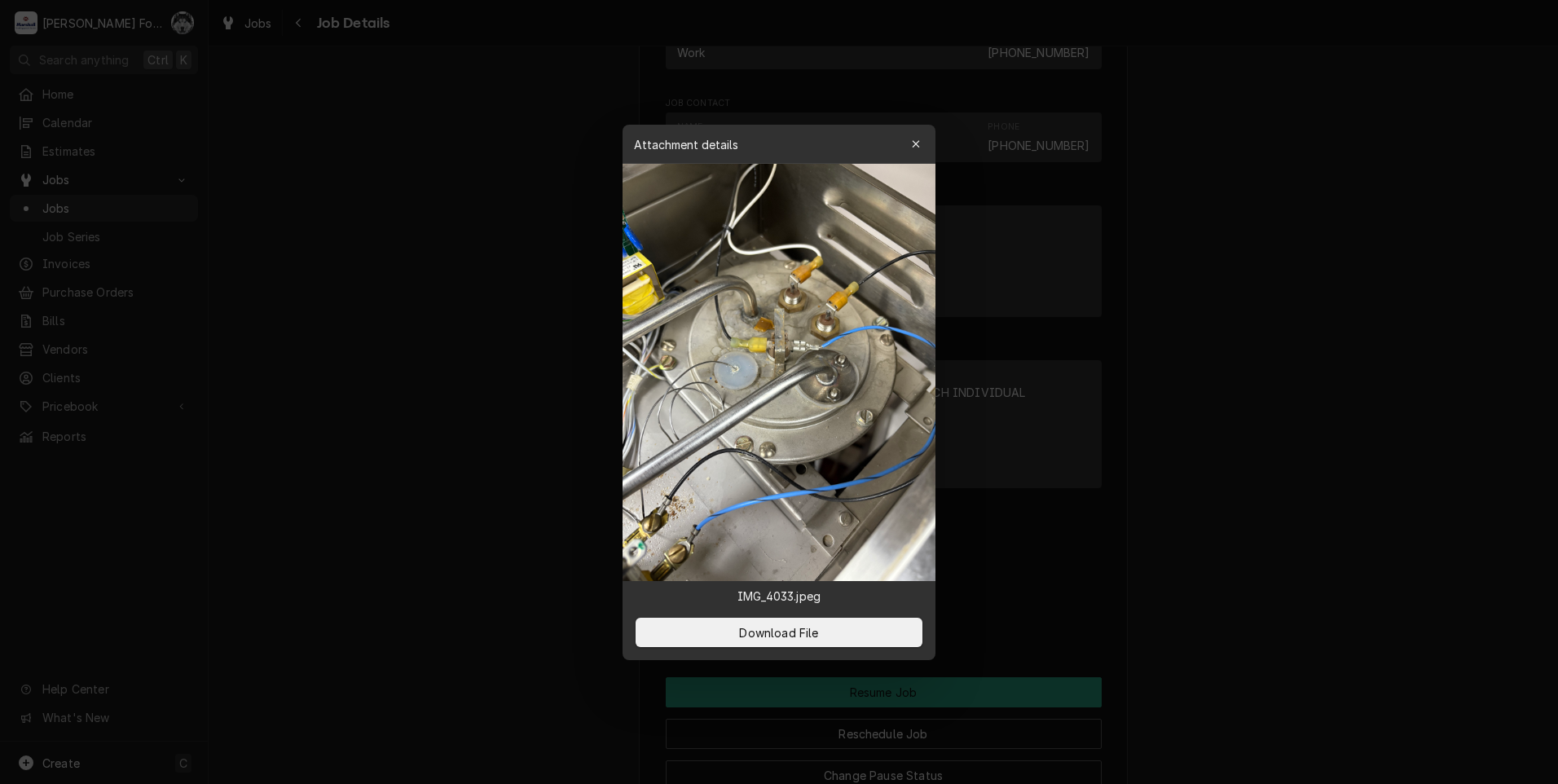
click at [924, 144] on button "button" at bounding box center [916, 144] width 26 height 26
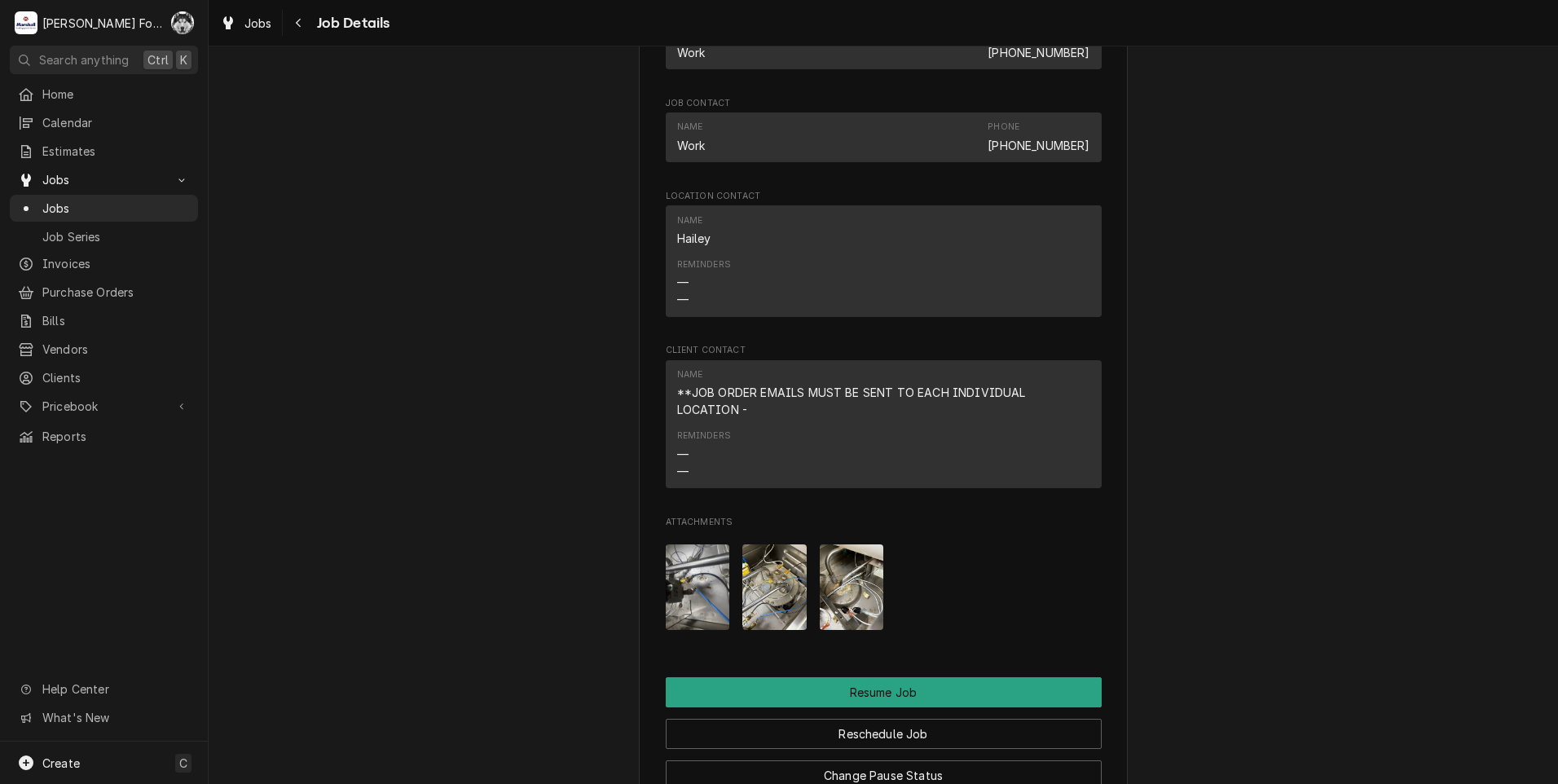
click at [837, 600] on img "Attachments" at bounding box center [852, 587] width 64 height 86
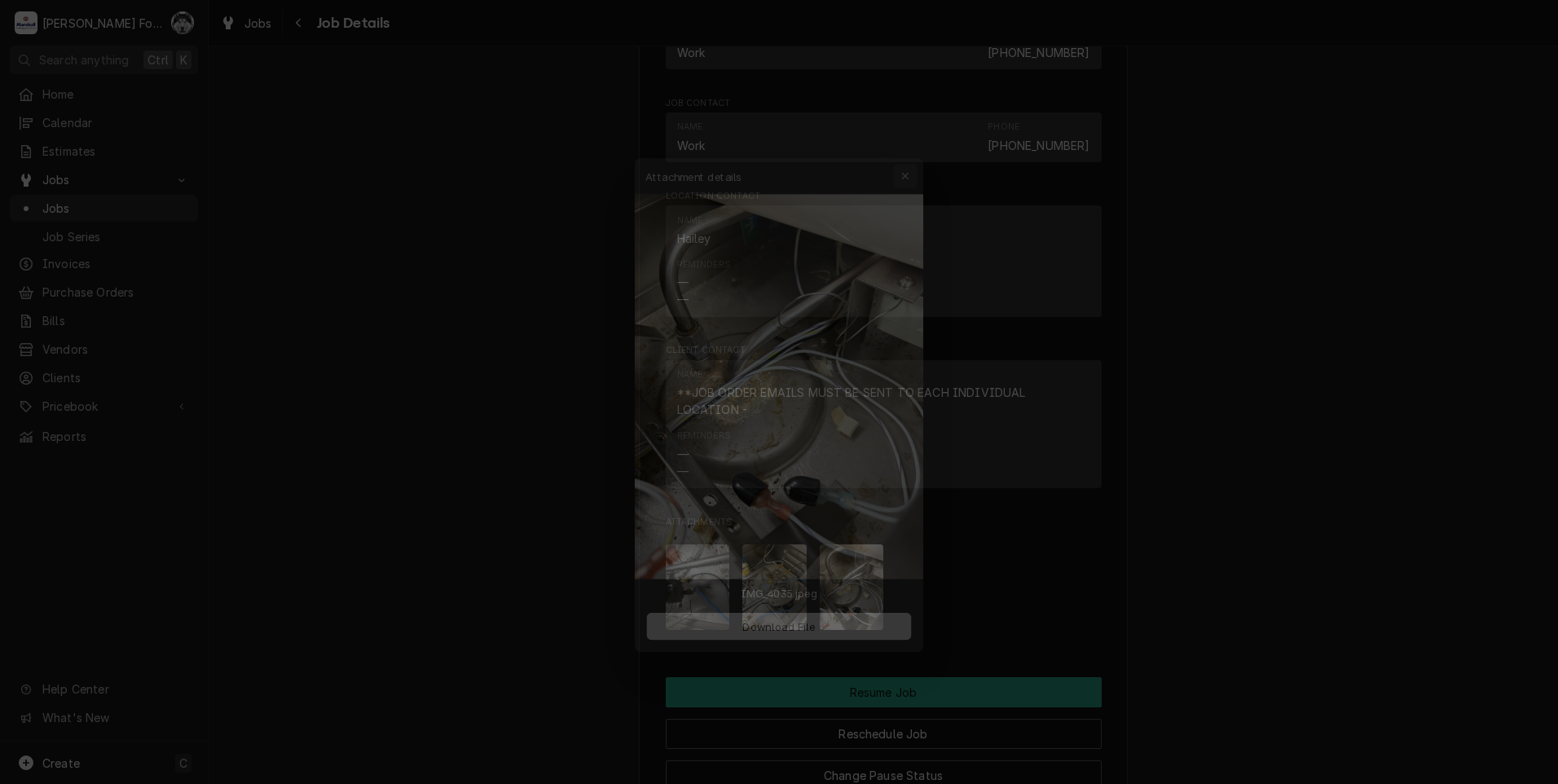
click at [916, 144] on icon "button" at bounding box center [916, 144] width 7 height 7
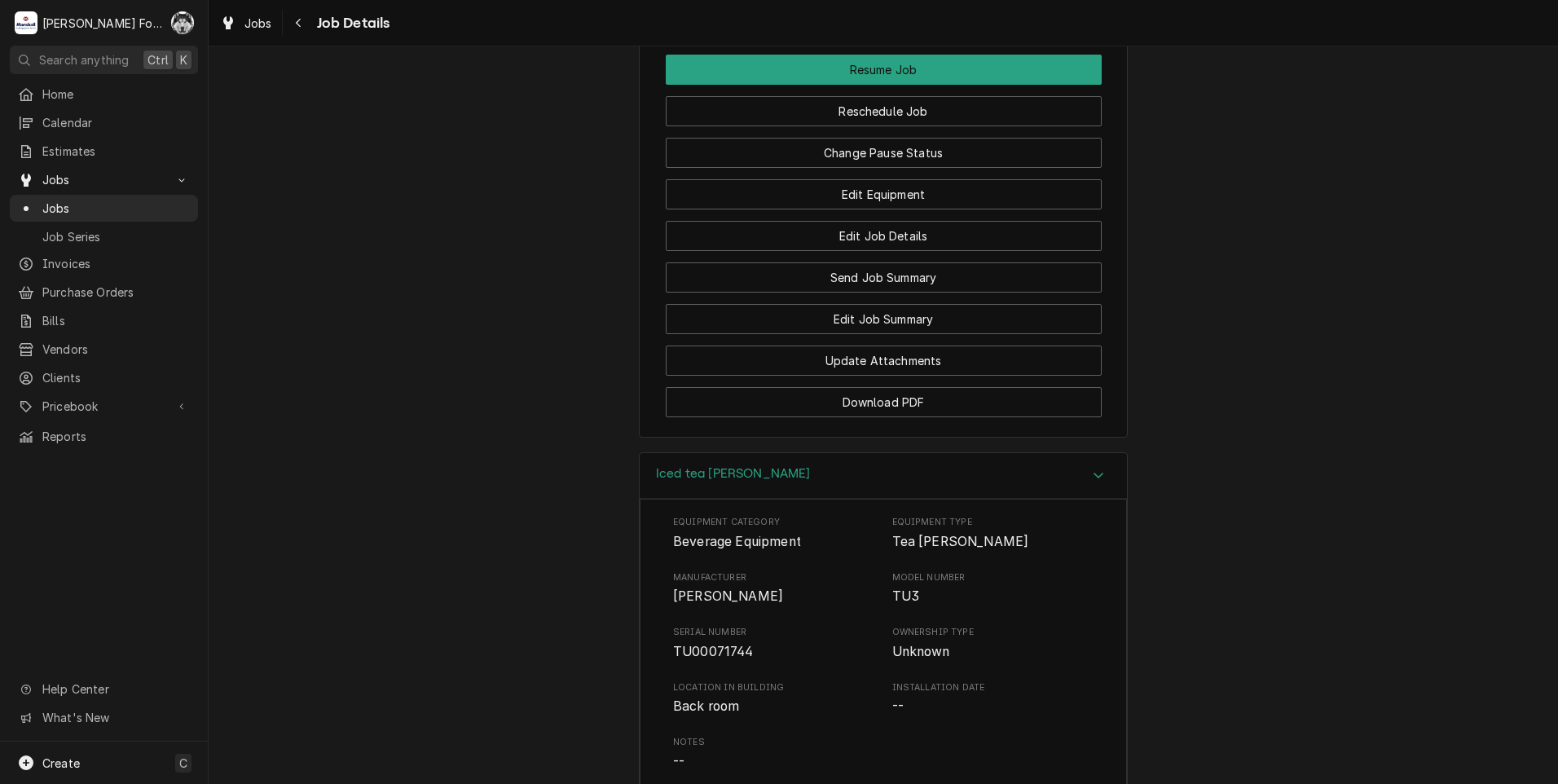
scroll to position [2444, 0]
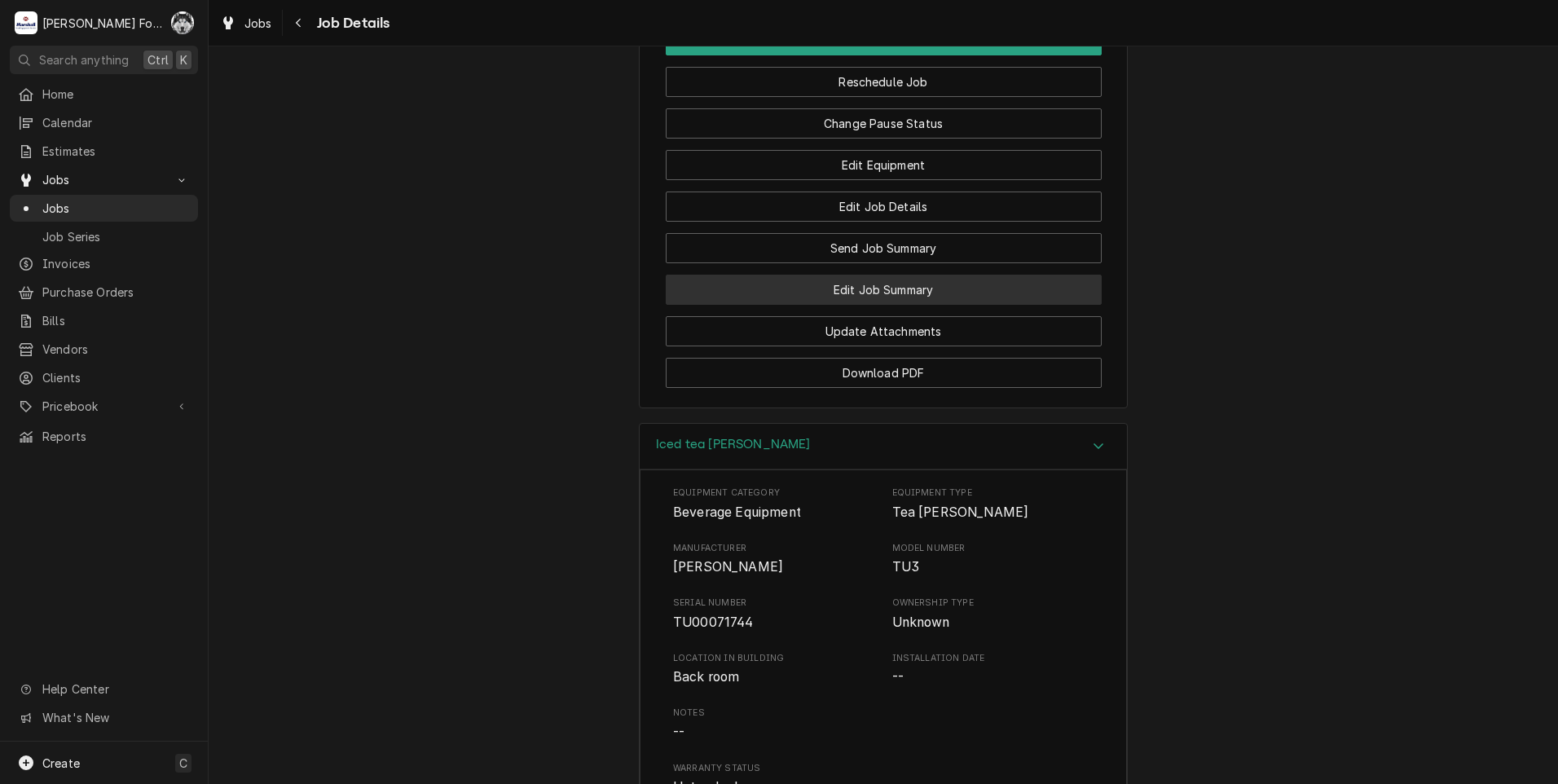
click at [878, 305] on button "Edit Job Summary" at bounding box center [883, 290] width 436 height 31
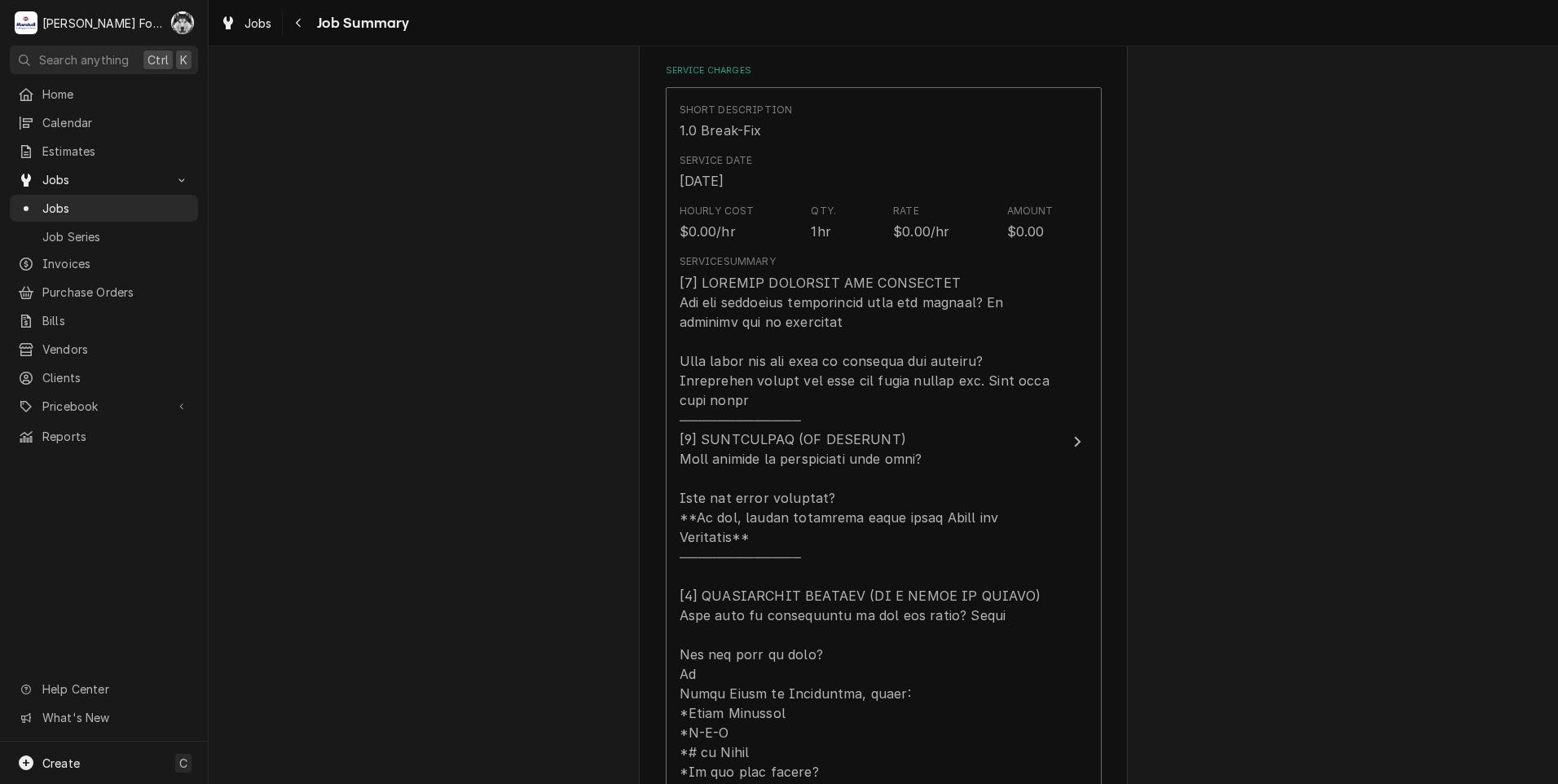
scroll to position [733, 0]
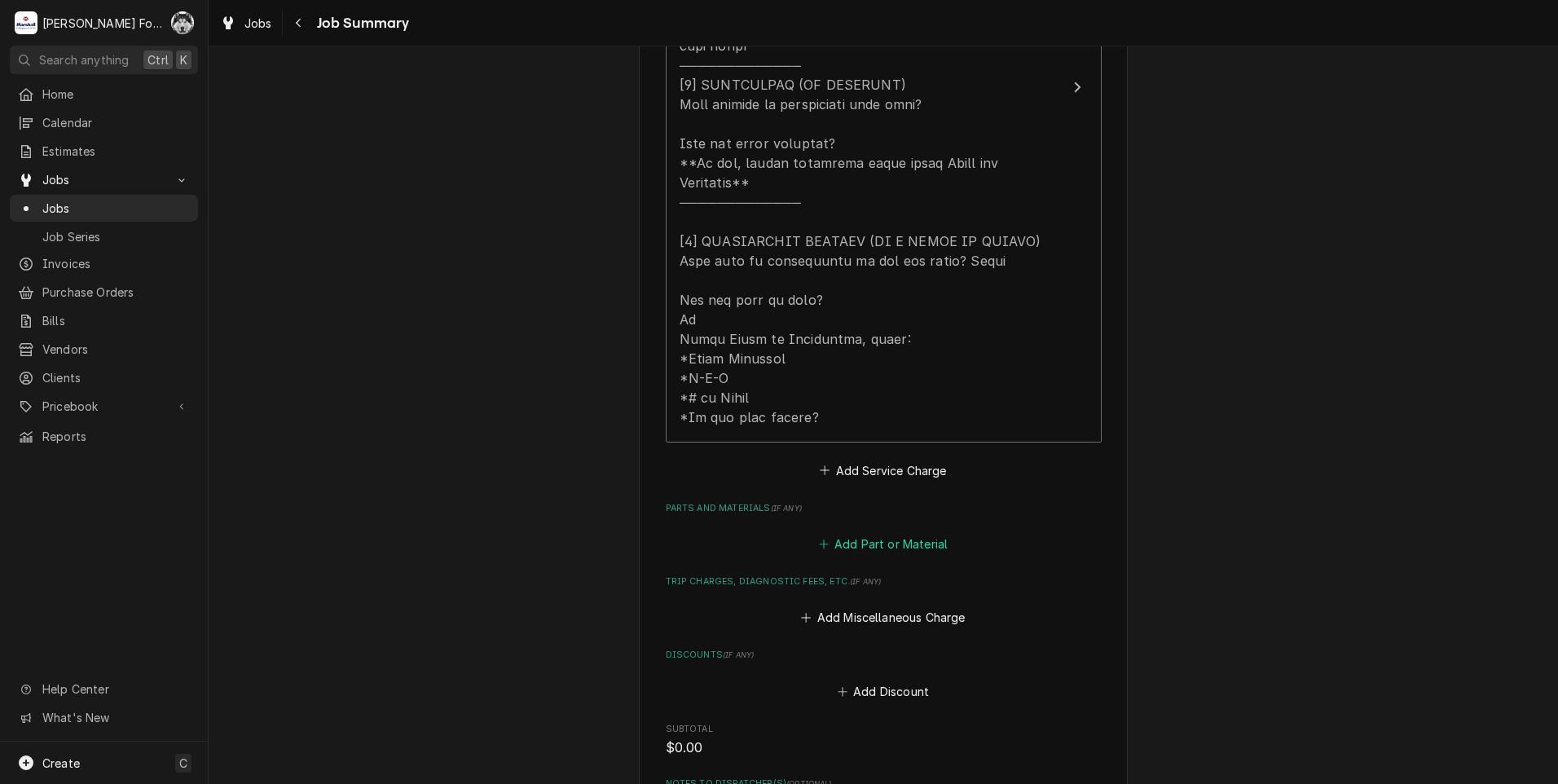
click at [898, 533] on button "Add Part or Material" at bounding box center [883, 545] width 135 height 23
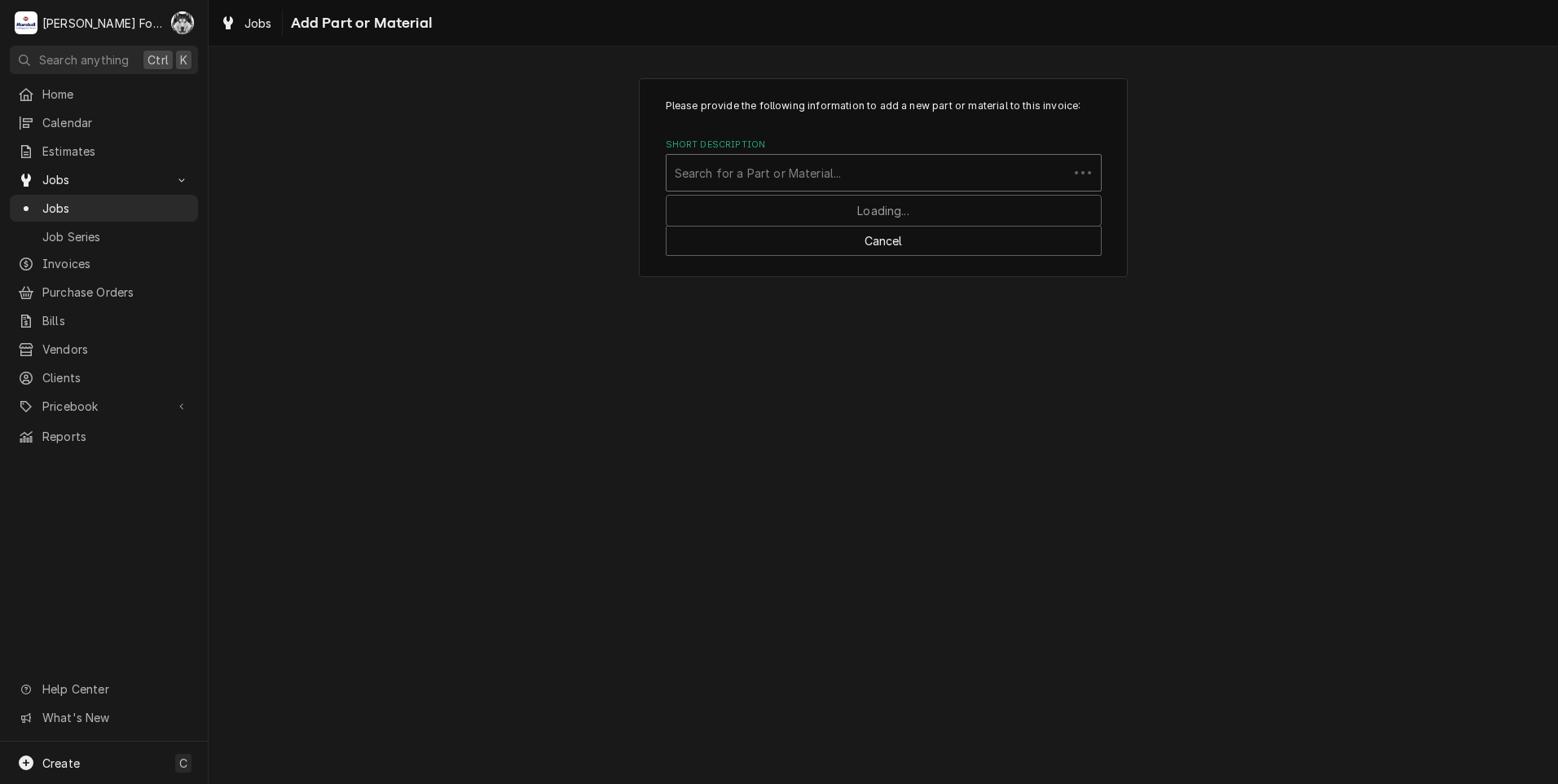
click at [902, 168] on div "Short Description" at bounding box center [867, 172] width 386 height 30
type input "03024.0005"
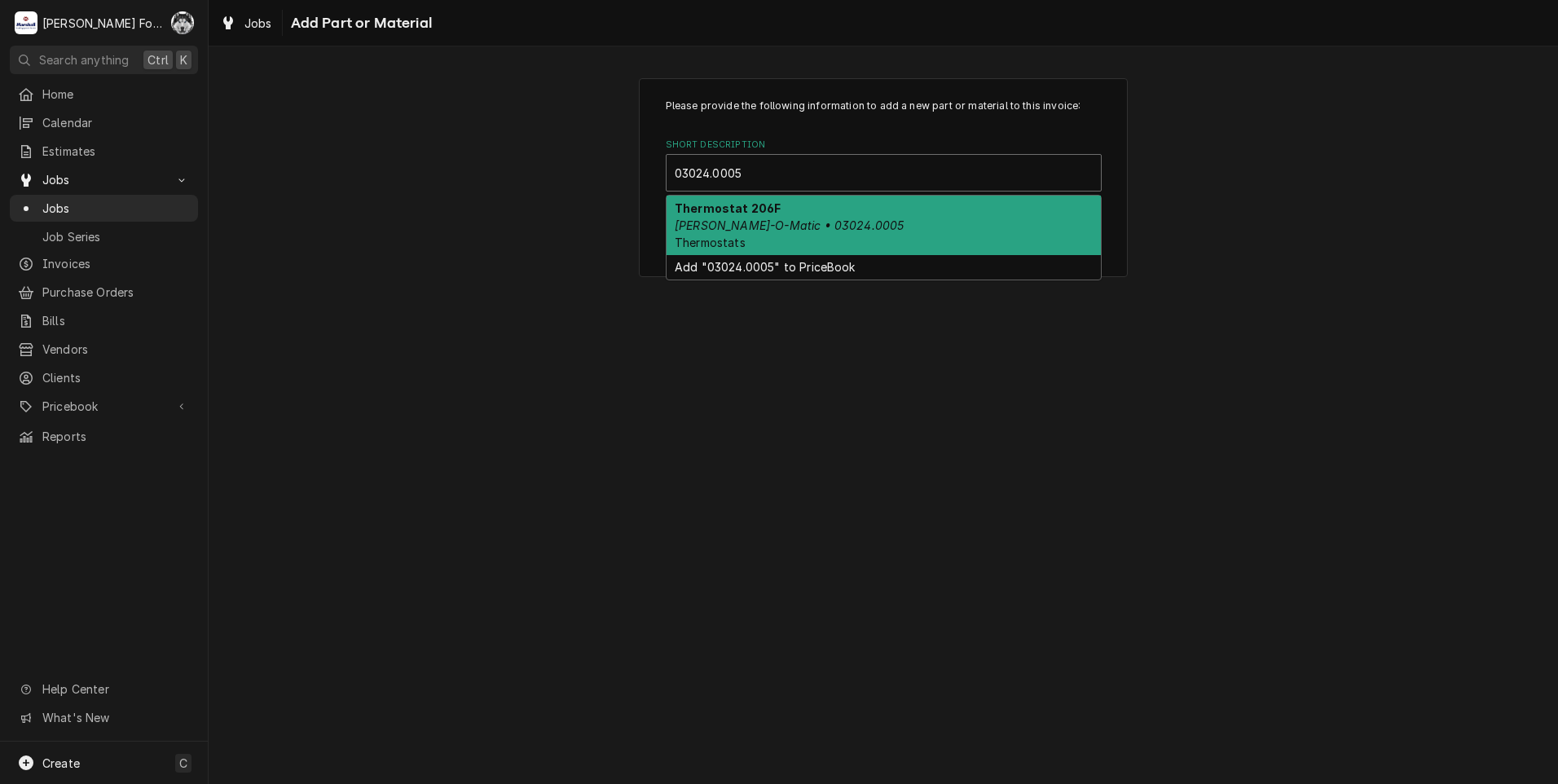
click at [904, 222] on div "Thermostat 206F Bunn-O-Matic • 03024.0005 Thermostats" at bounding box center [883, 225] width 434 height 59
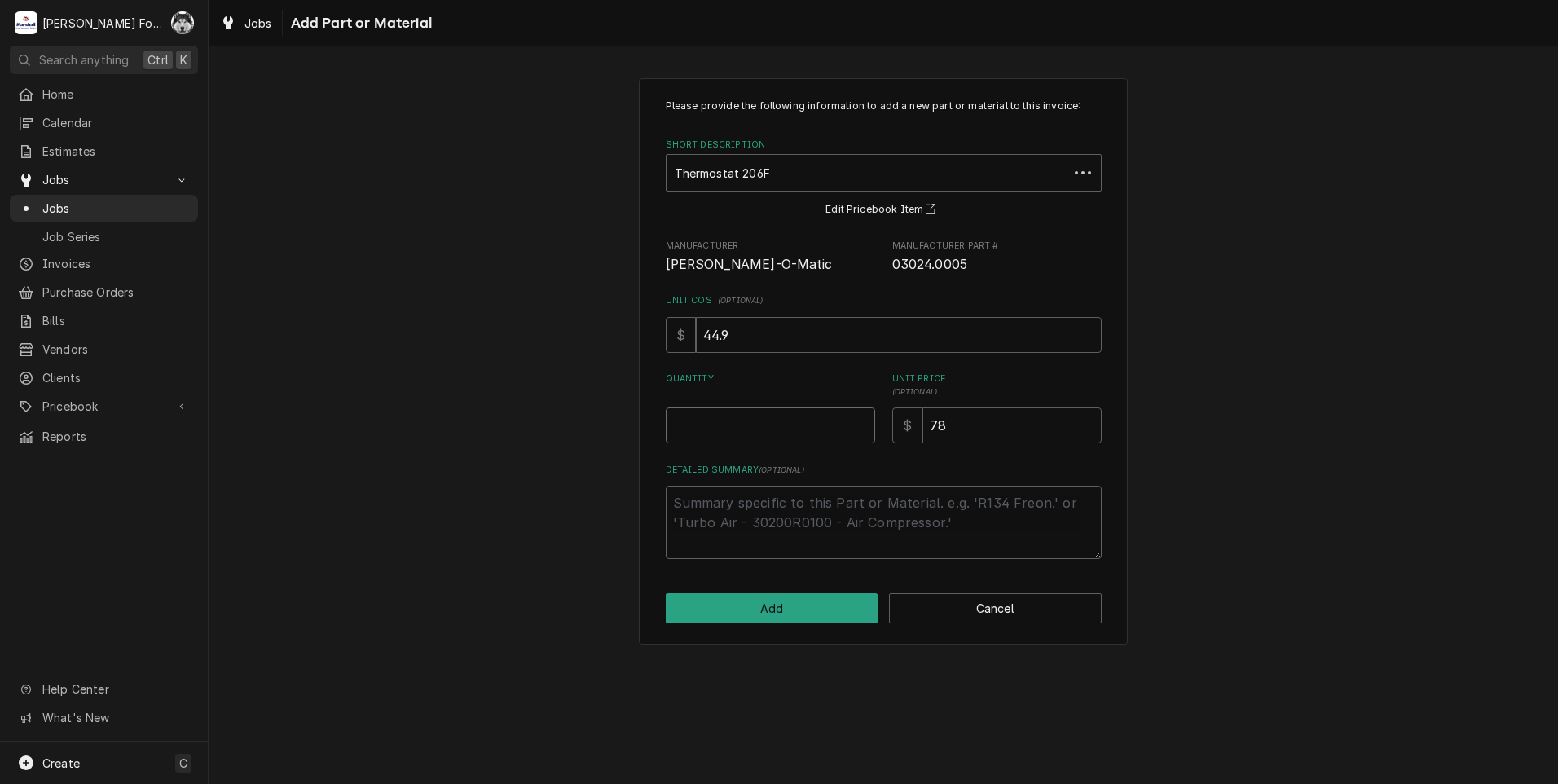
click at [860, 416] on input "Quantity" at bounding box center [770, 425] width 210 height 35
type textarea "x"
type input "0.5"
click at [862, 423] on input "0.5" at bounding box center [770, 425] width 210 height 35
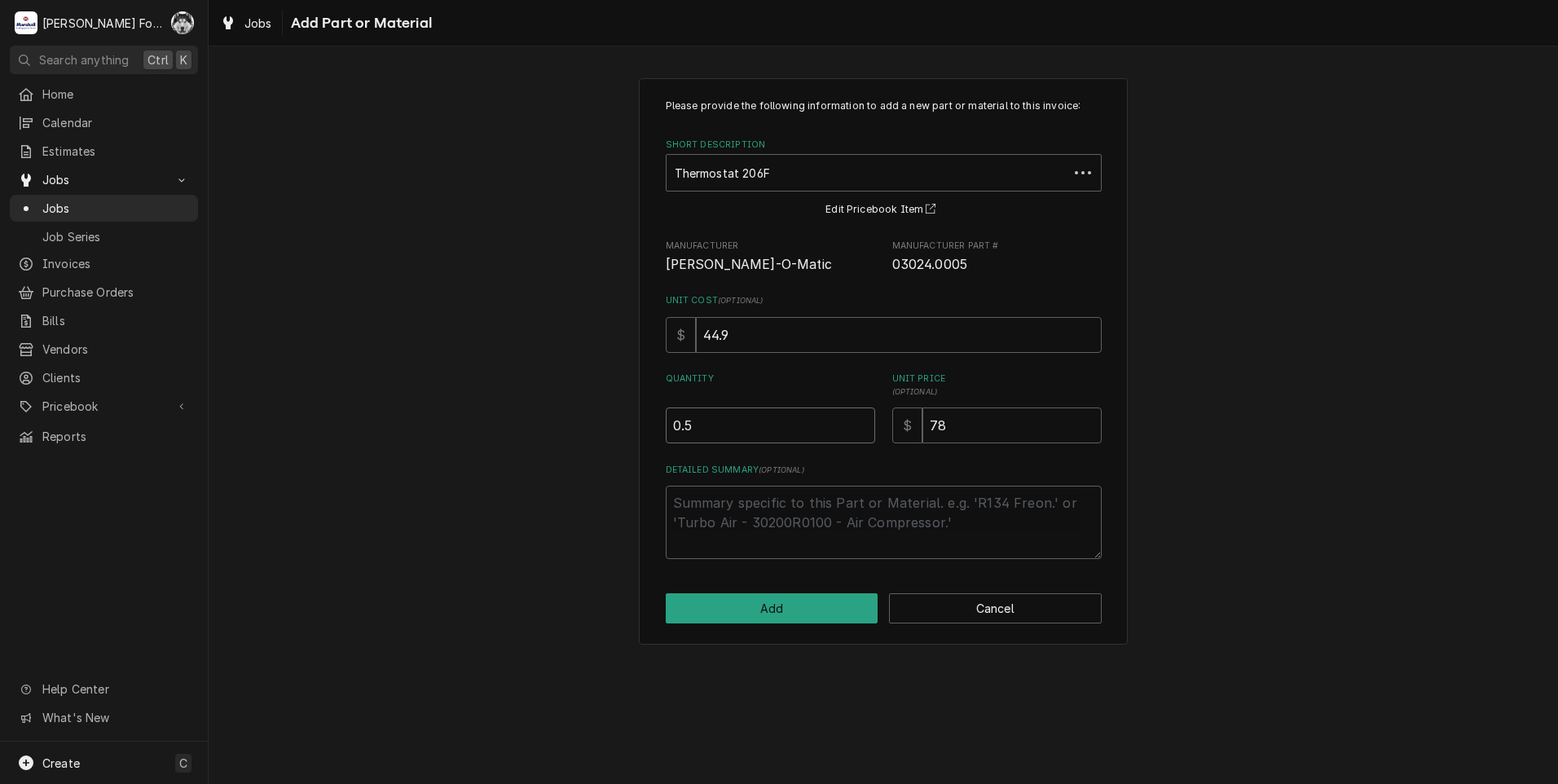
type textarea "x"
type input "1"
click at [862, 423] on input "1" at bounding box center [770, 425] width 210 height 35
click at [759, 616] on button "Add" at bounding box center [772, 608] width 213 height 31
type textarea "x"
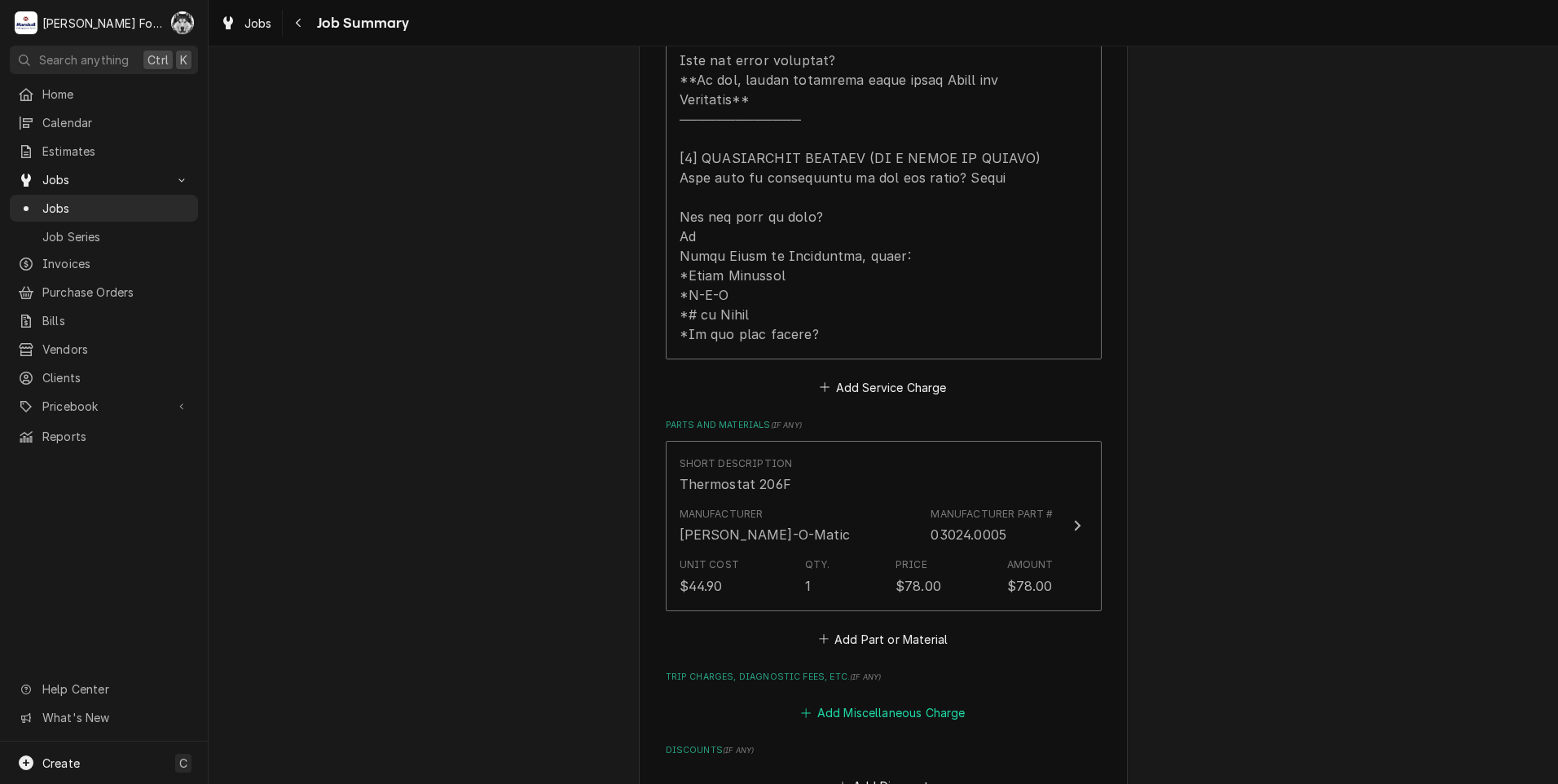
scroll to position [896, 0]
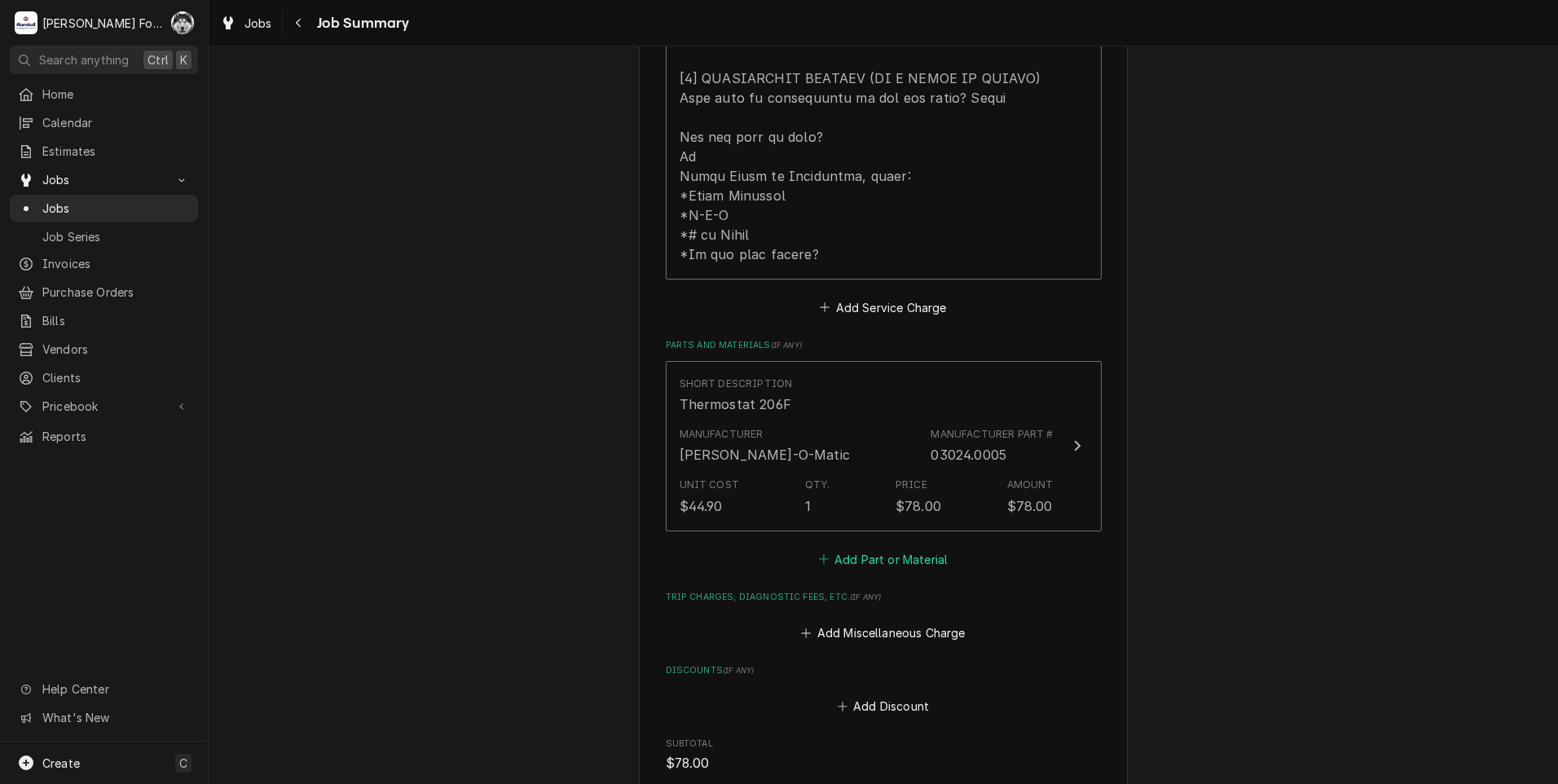
click at [855, 547] on button "Add Part or Material" at bounding box center [883, 559] width 135 height 23
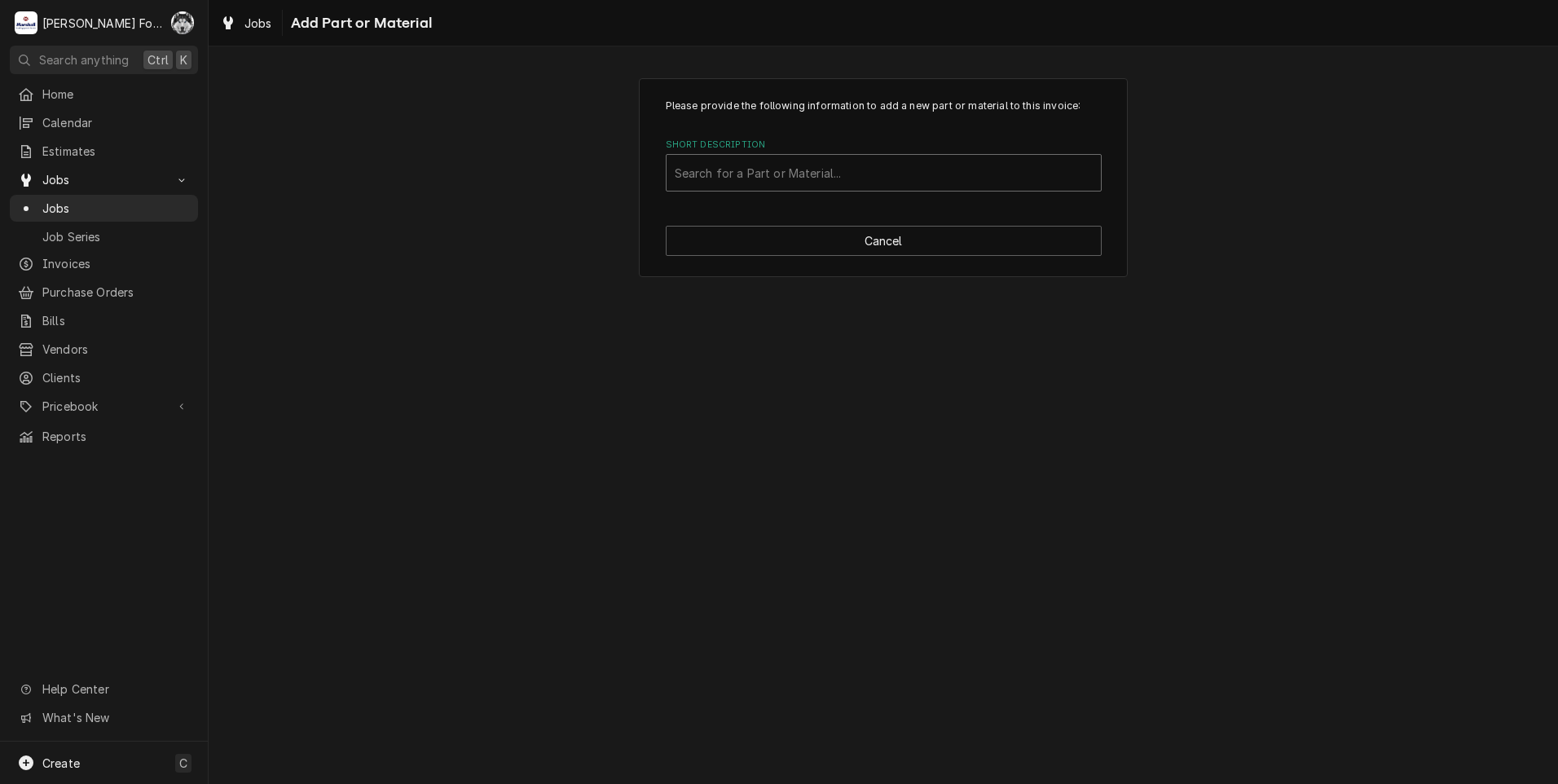
click at [820, 173] on div "Short Description" at bounding box center [883, 172] width 418 height 30
type input "29329.1000"
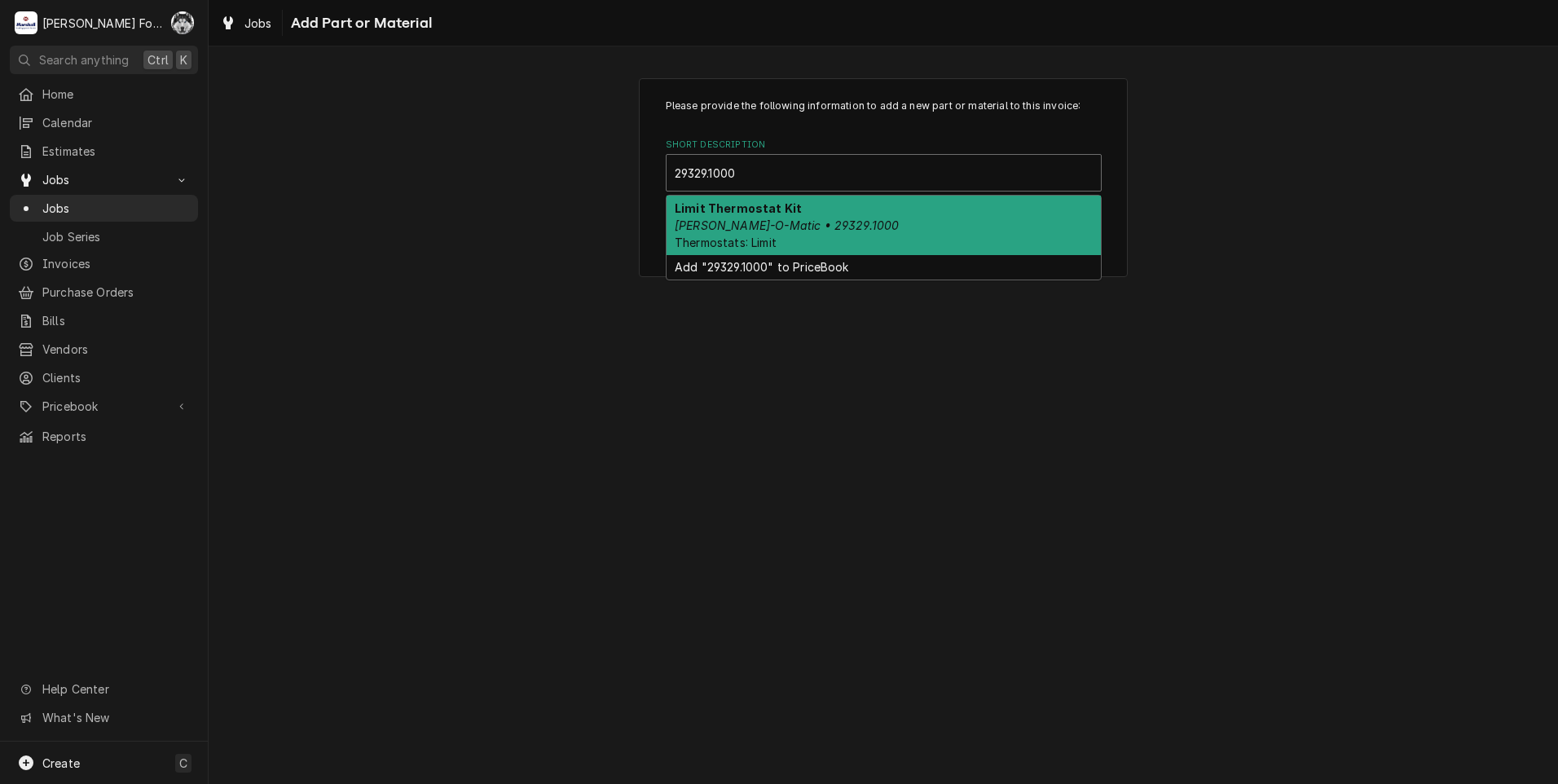
click at [811, 224] on em "Bunn-O-Matic • 29329.1000" at bounding box center [786, 225] width 224 height 14
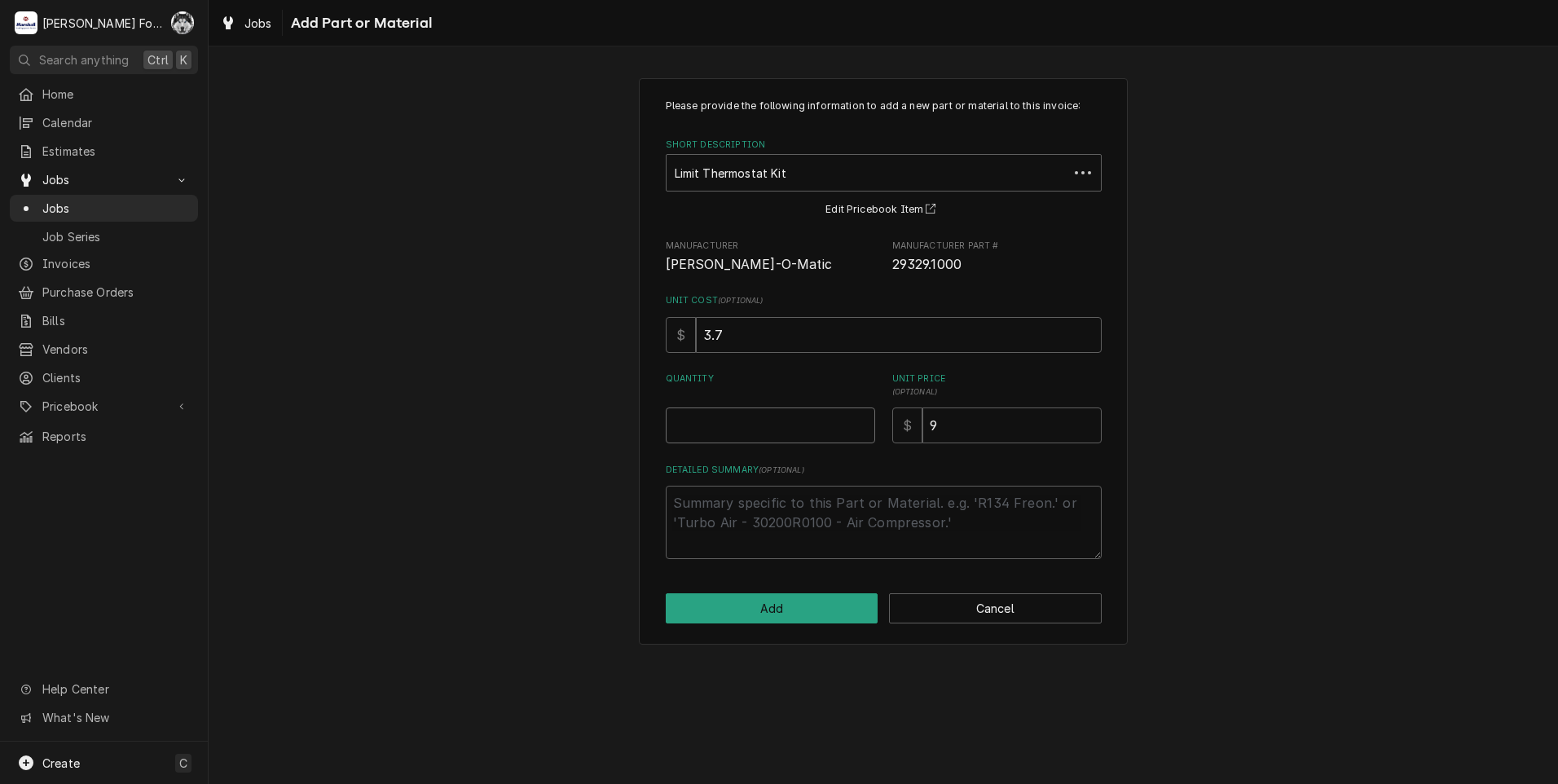
type textarea "x"
type input "0.5"
click at [864, 420] on input "0.5" at bounding box center [770, 425] width 210 height 35
type textarea "x"
type input "1"
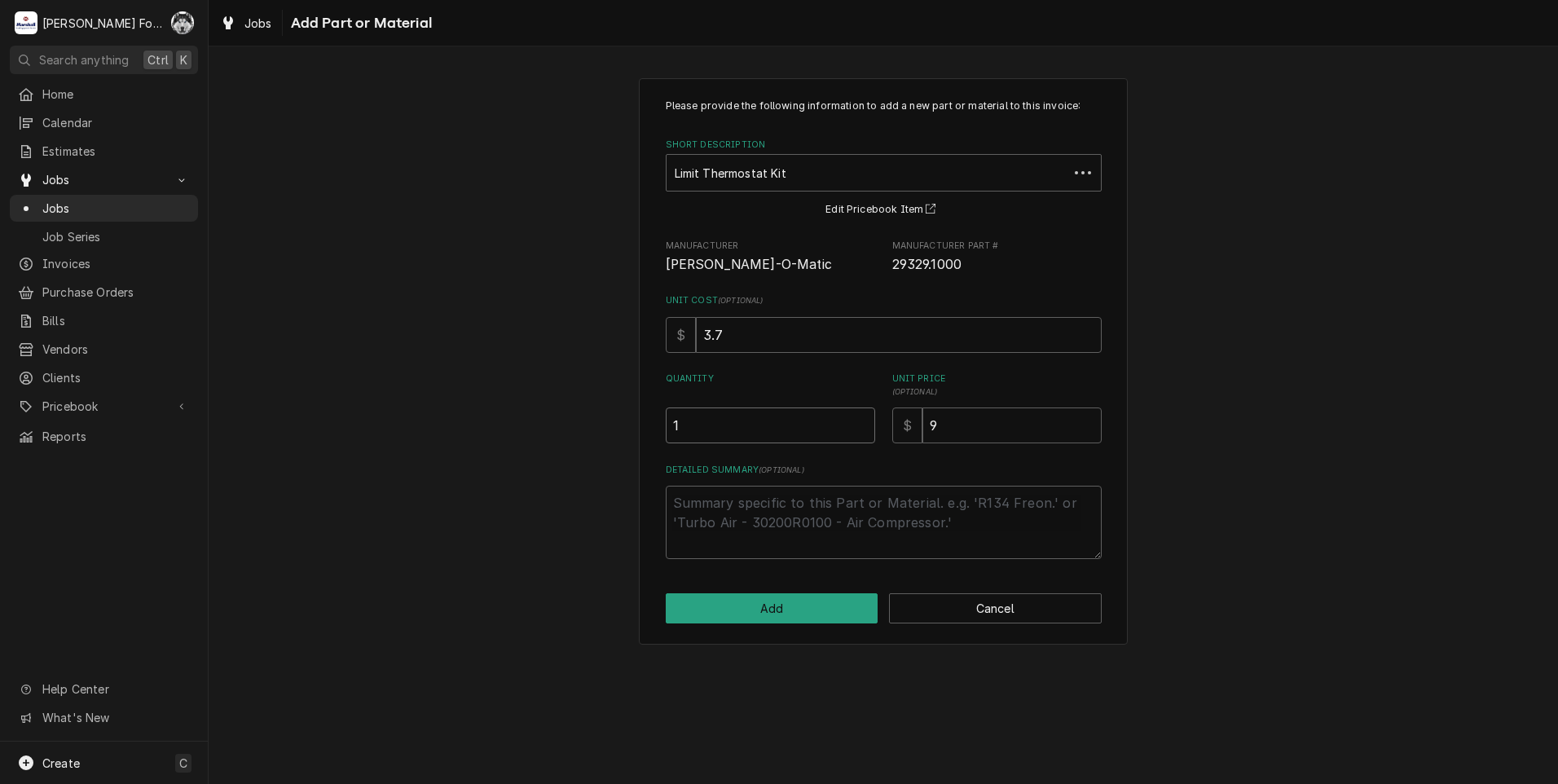
click at [864, 420] on input "1" at bounding box center [770, 425] width 210 height 35
click at [783, 613] on button "Add" at bounding box center [772, 608] width 213 height 31
type textarea "x"
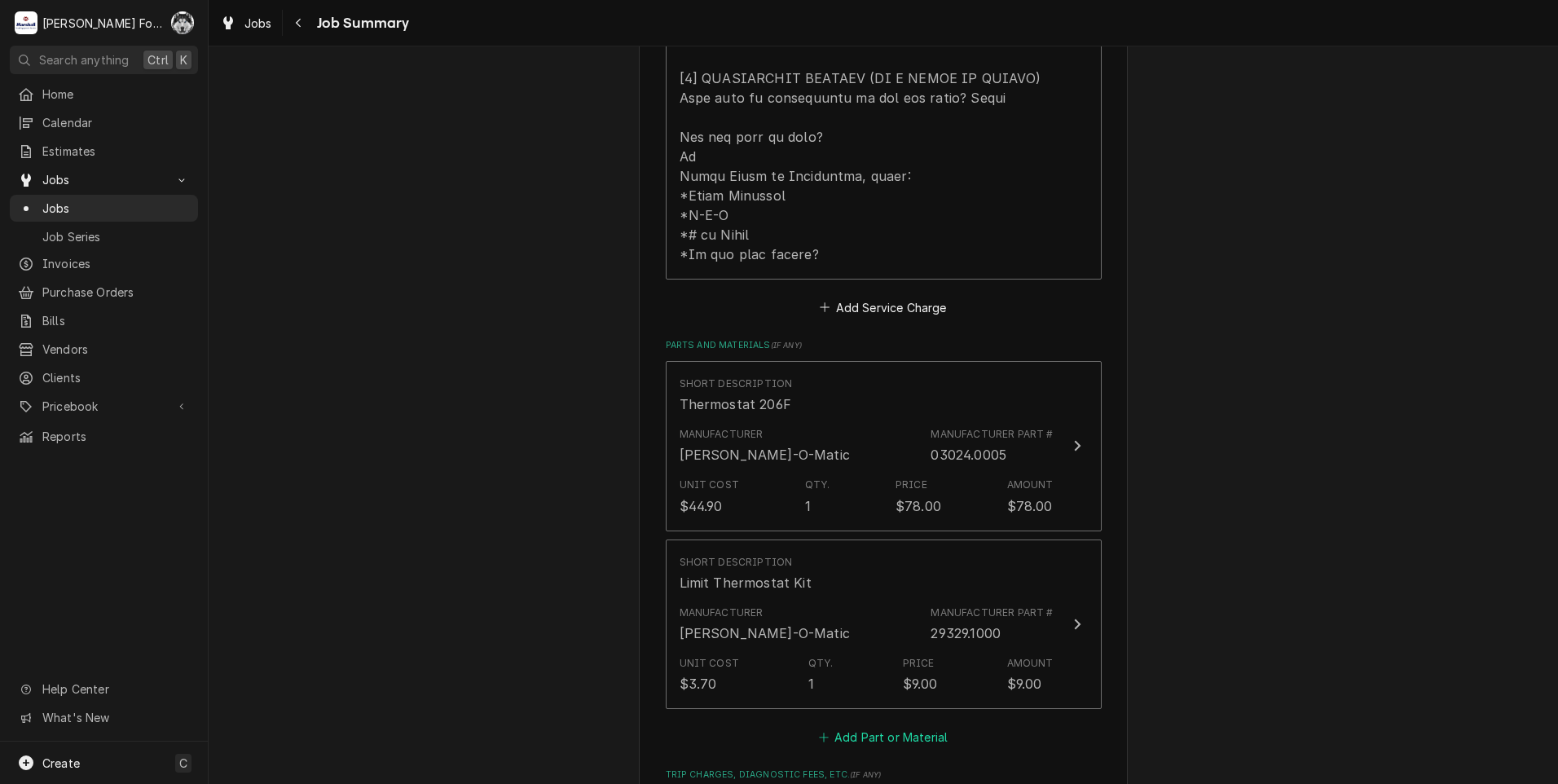
click at [864, 726] on button "Add Part or Material" at bounding box center [883, 738] width 135 height 23
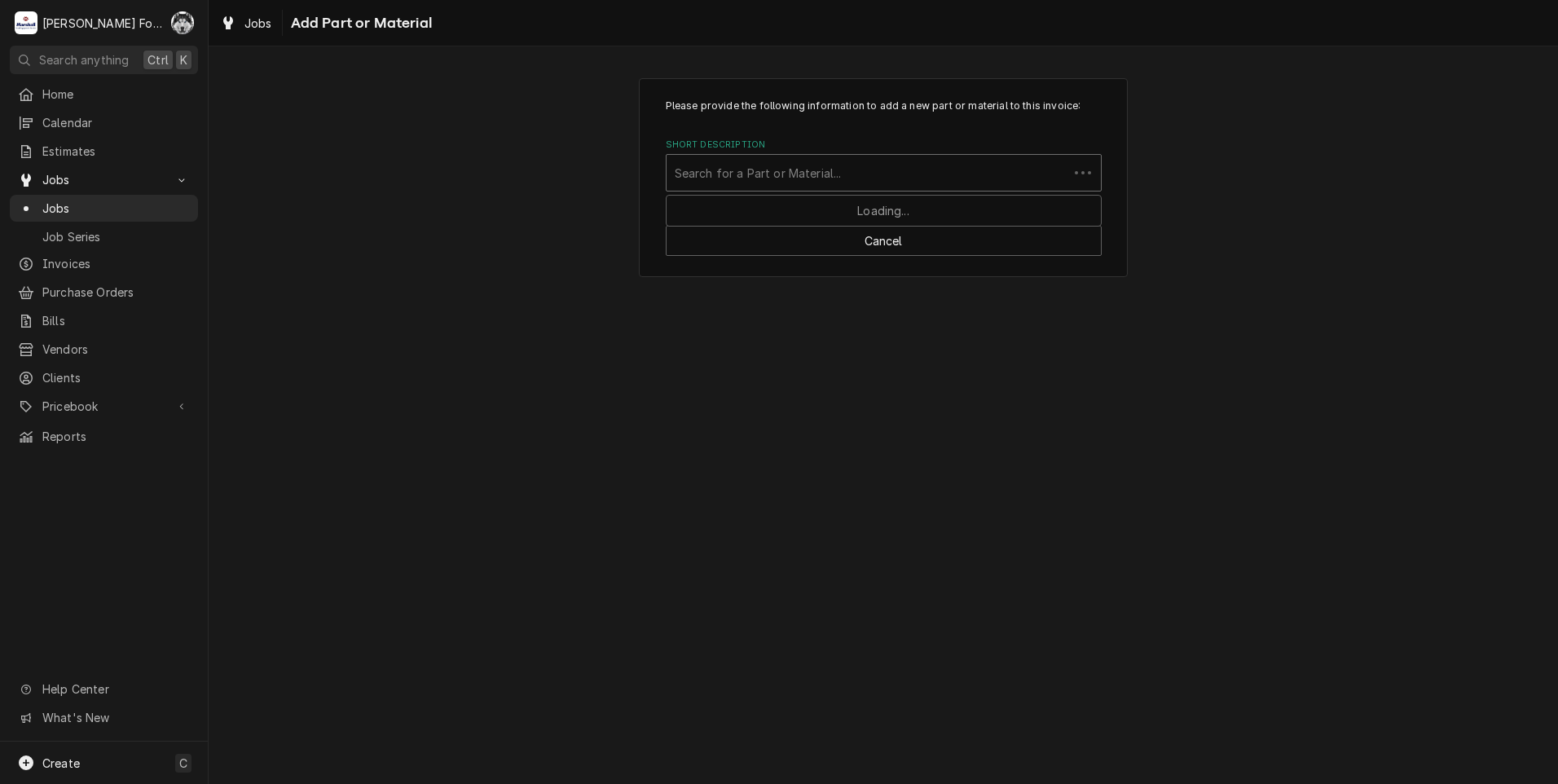
click at [910, 159] on div "Short Description" at bounding box center [867, 172] width 386 height 30
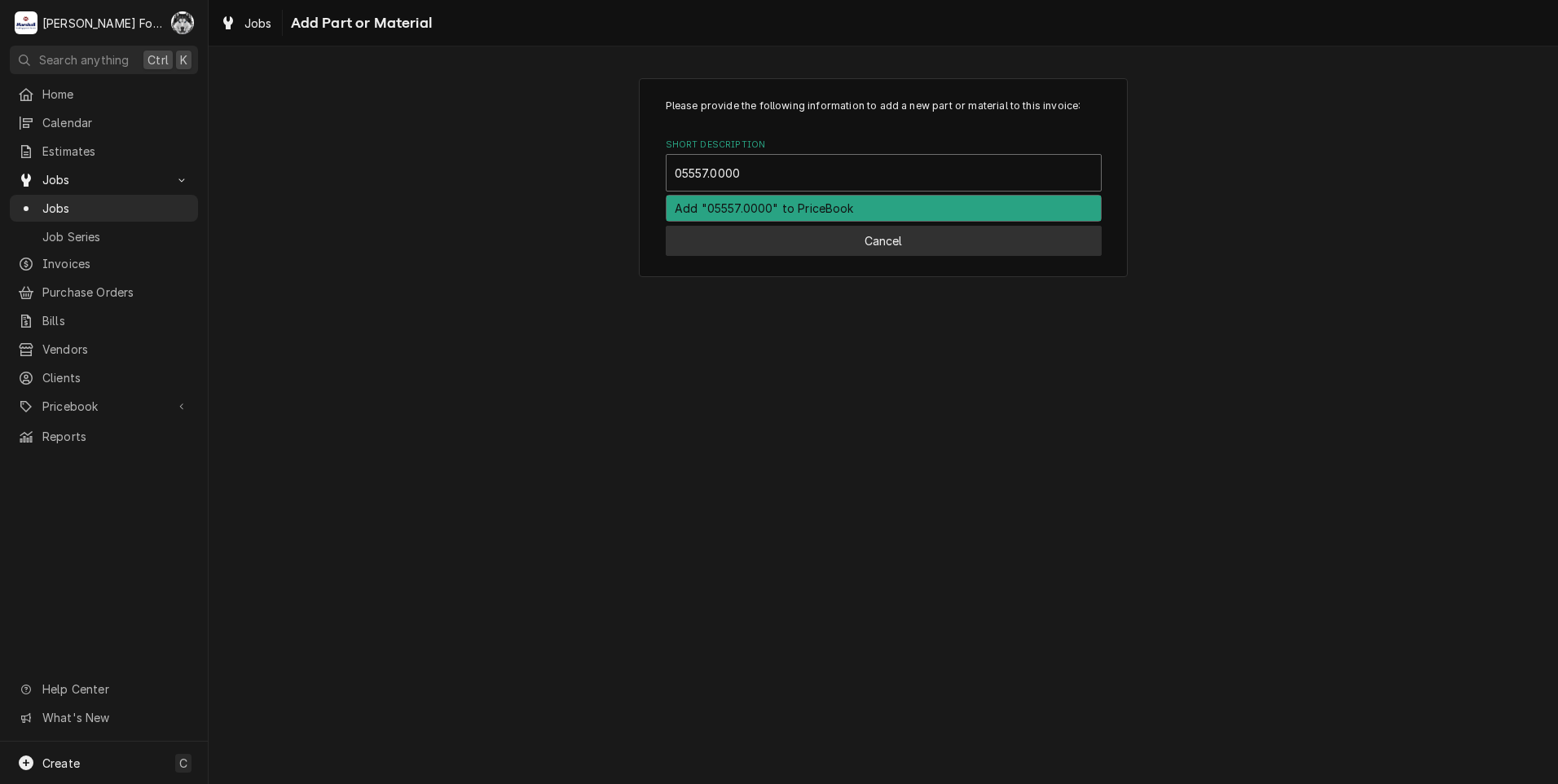
type input "05557.0000"
click at [811, 247] on button "Cancel" at bounding box center [883, 240] width 436 height 31
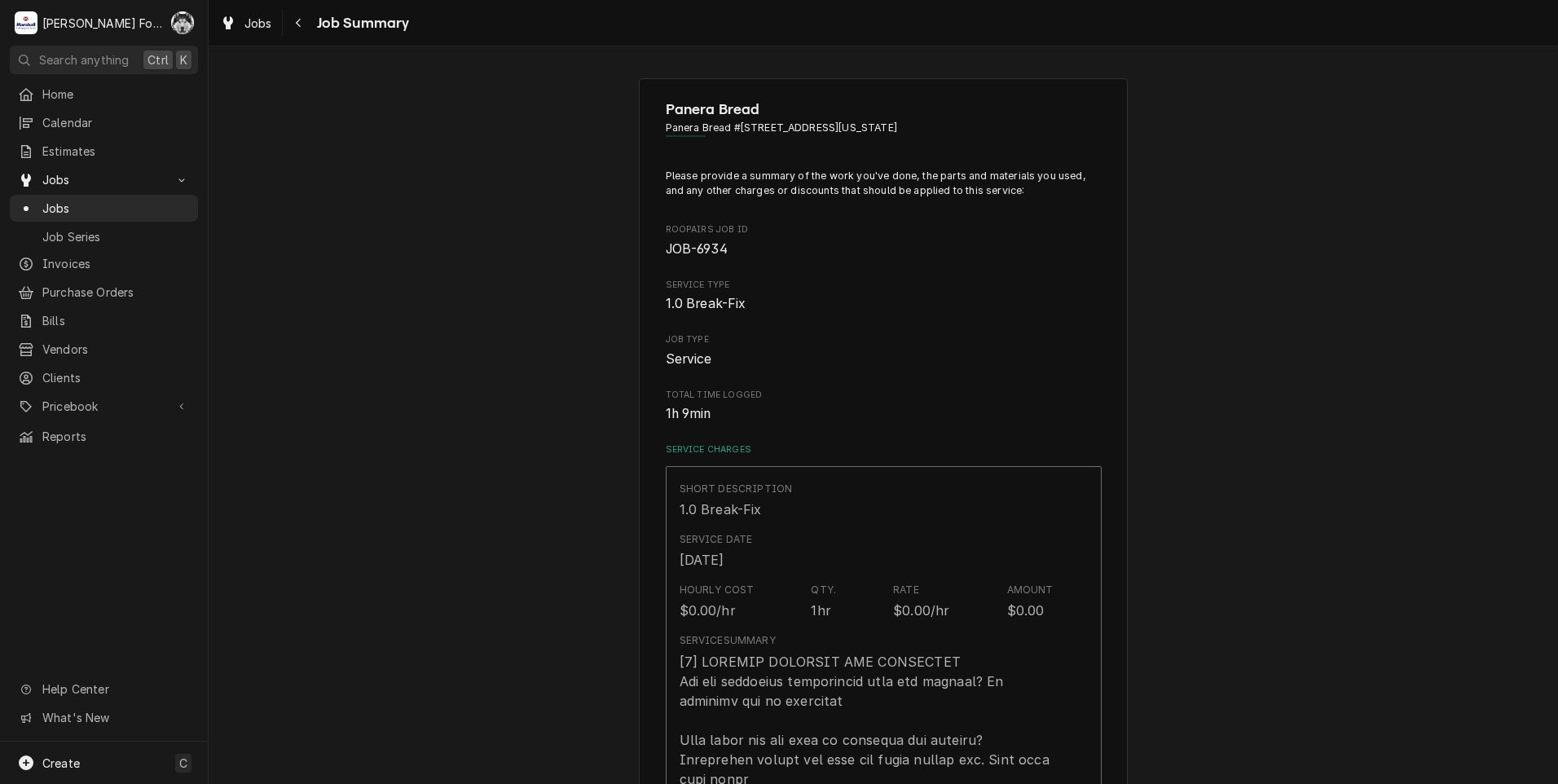
scroll to position [896, 0]
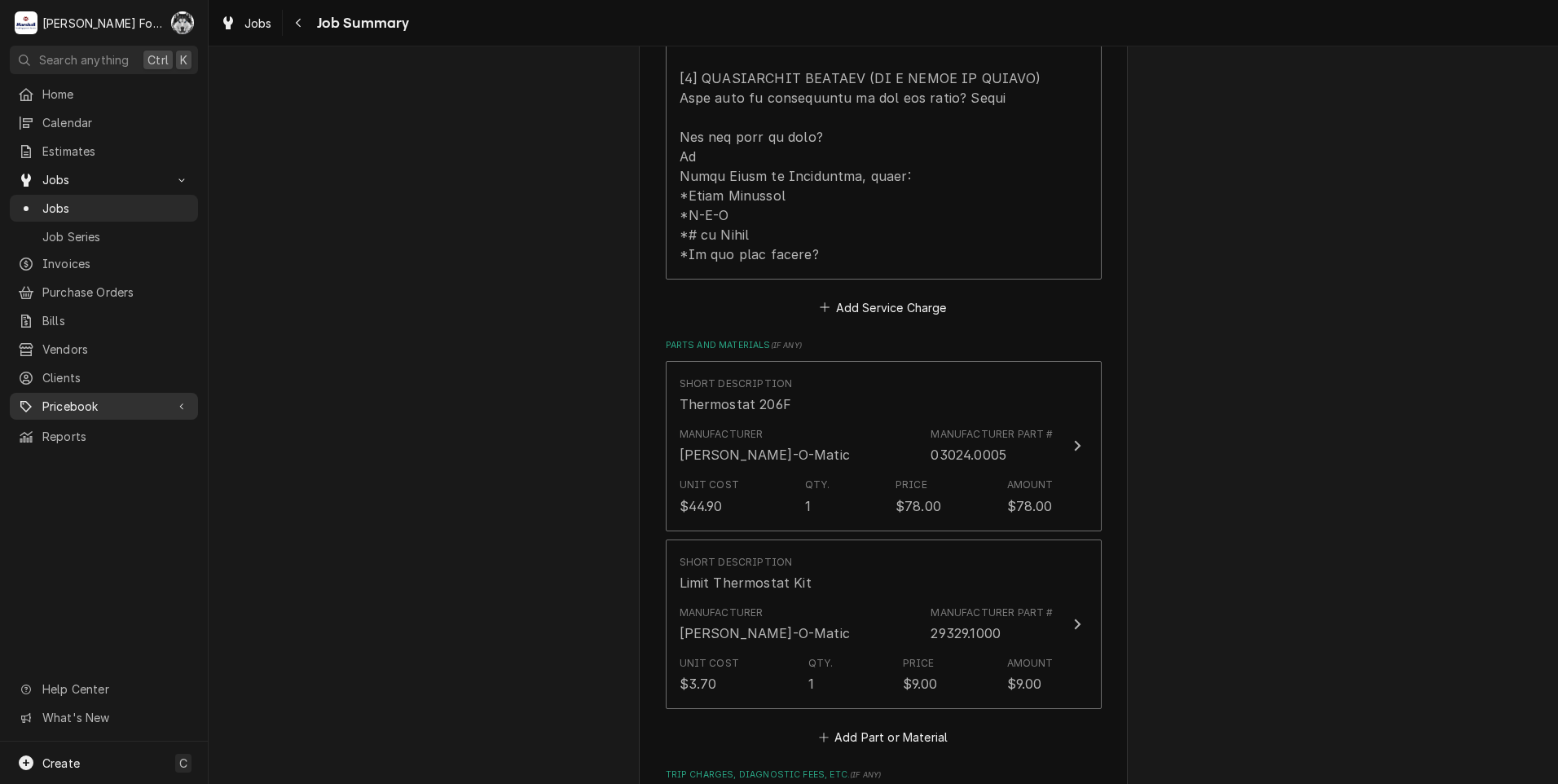
click at [78, 399] on span "Pricebook" at bounding box center [103, 406] width 123 height 17
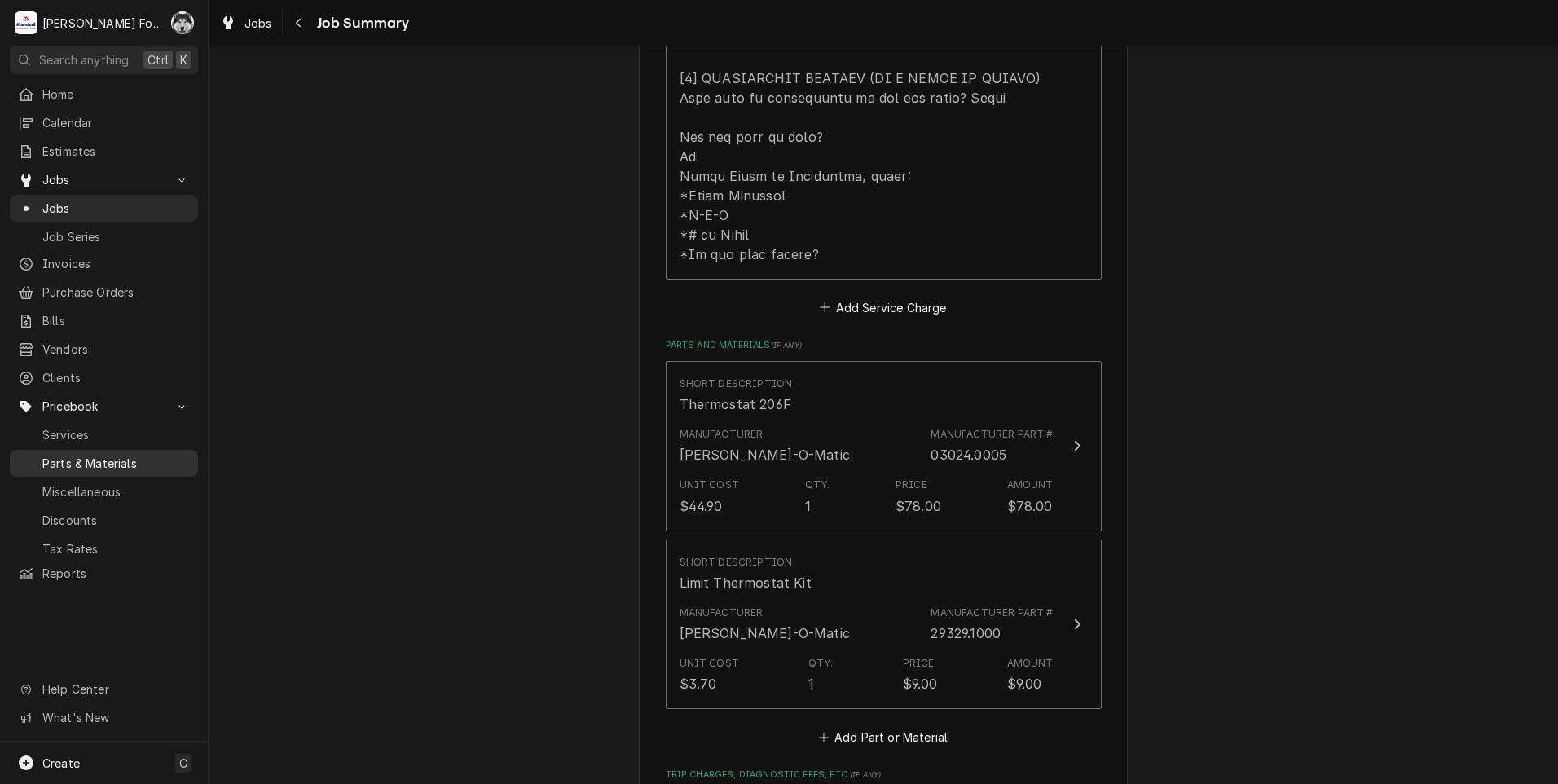
click at [94, 455] on span "Parts & Materials" at bounding box center [116, 463] width 148 height 17
type textarea "x"
click at [863, 726] on button "Add Part or Material" at bounding box center [883, 738] width 135 height 23
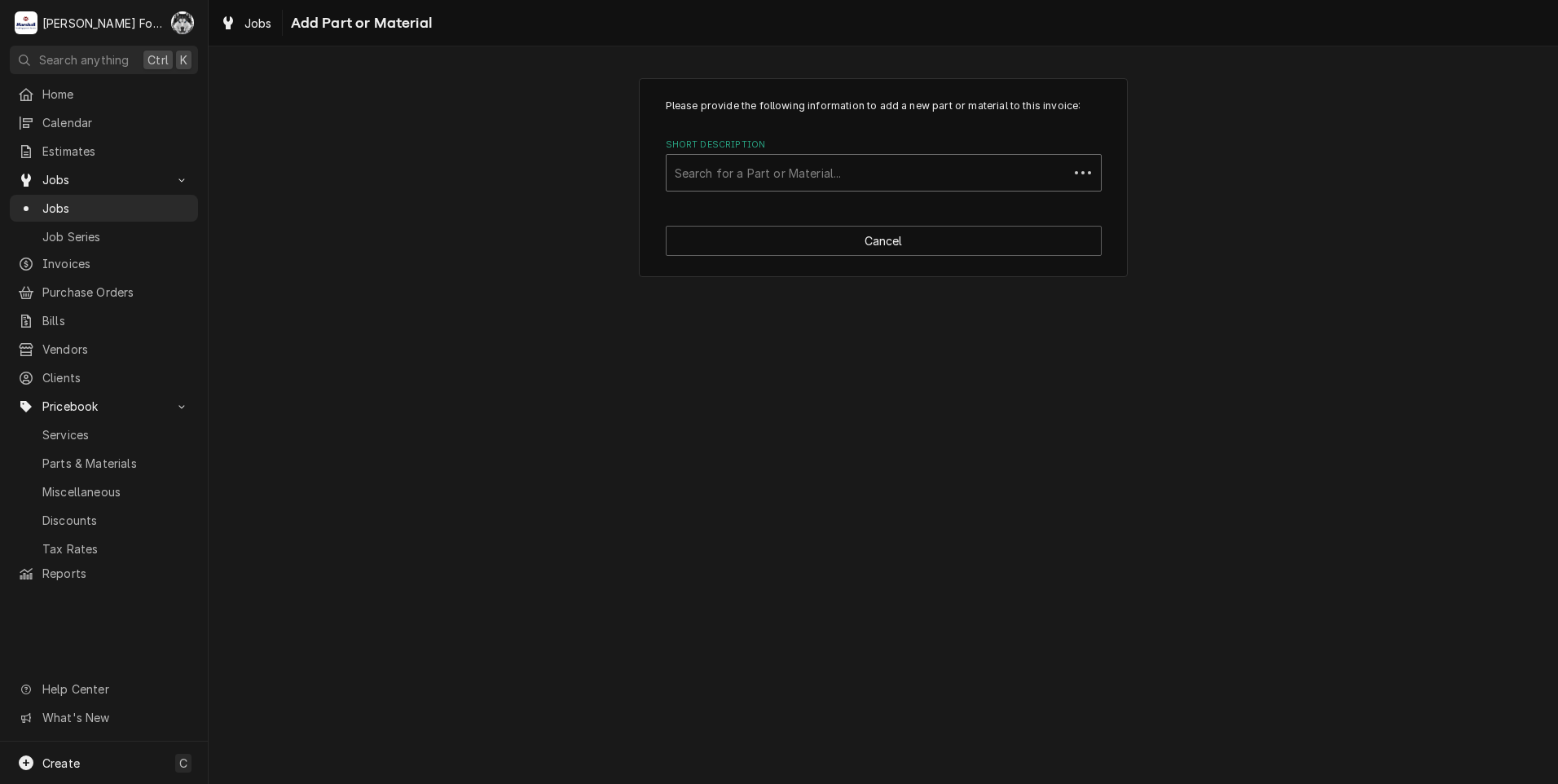
click at [862, 175] on div "Short Description" at bounding box center [867, 172] width 386 height 30
type input "05557"
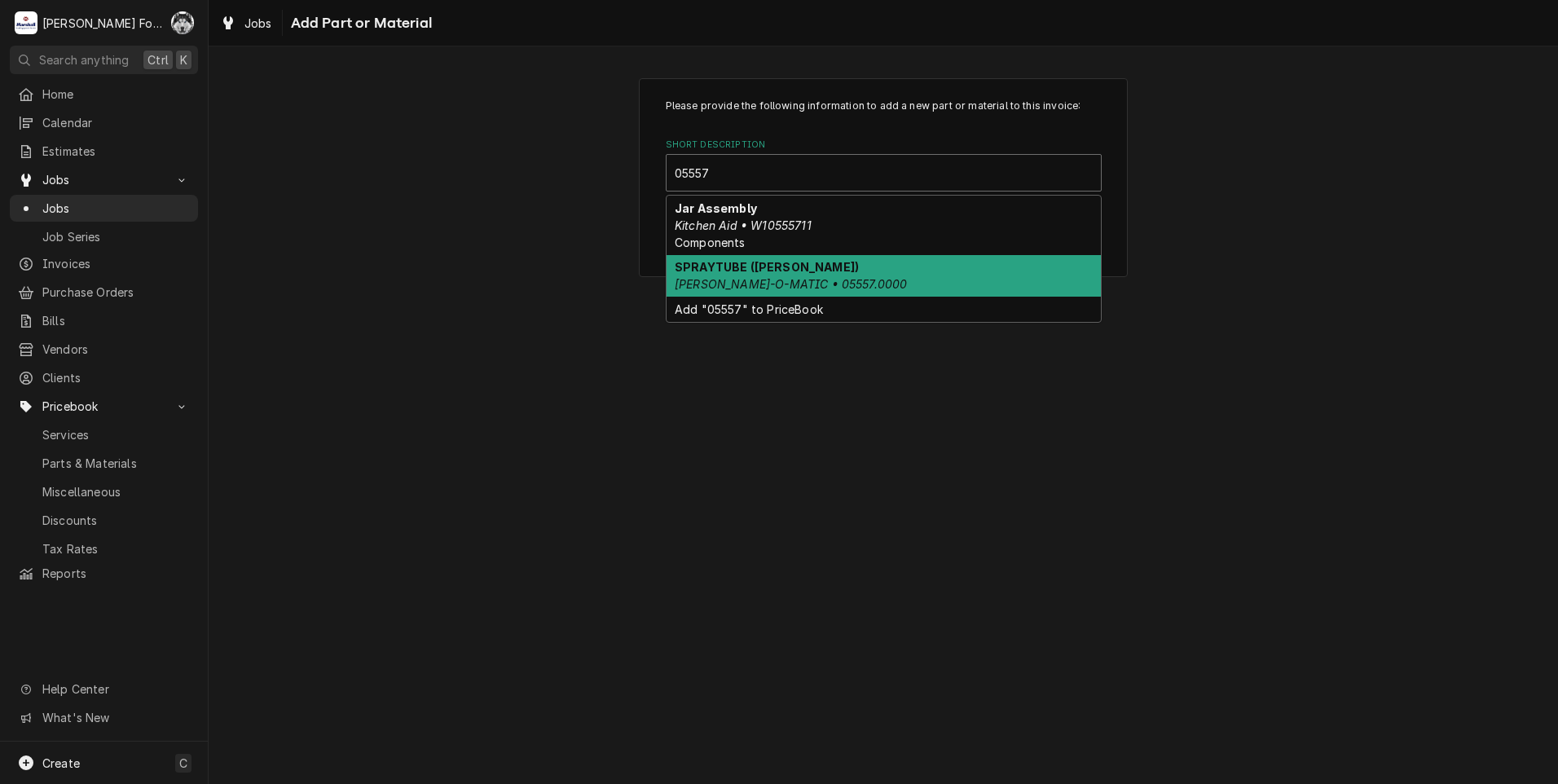
click at [817, 273] on div "SPRAYTUBE (BUNN) BUNN-O-MATIC • 05557.0000" at bounding box center [883, 276] width 434 height 42
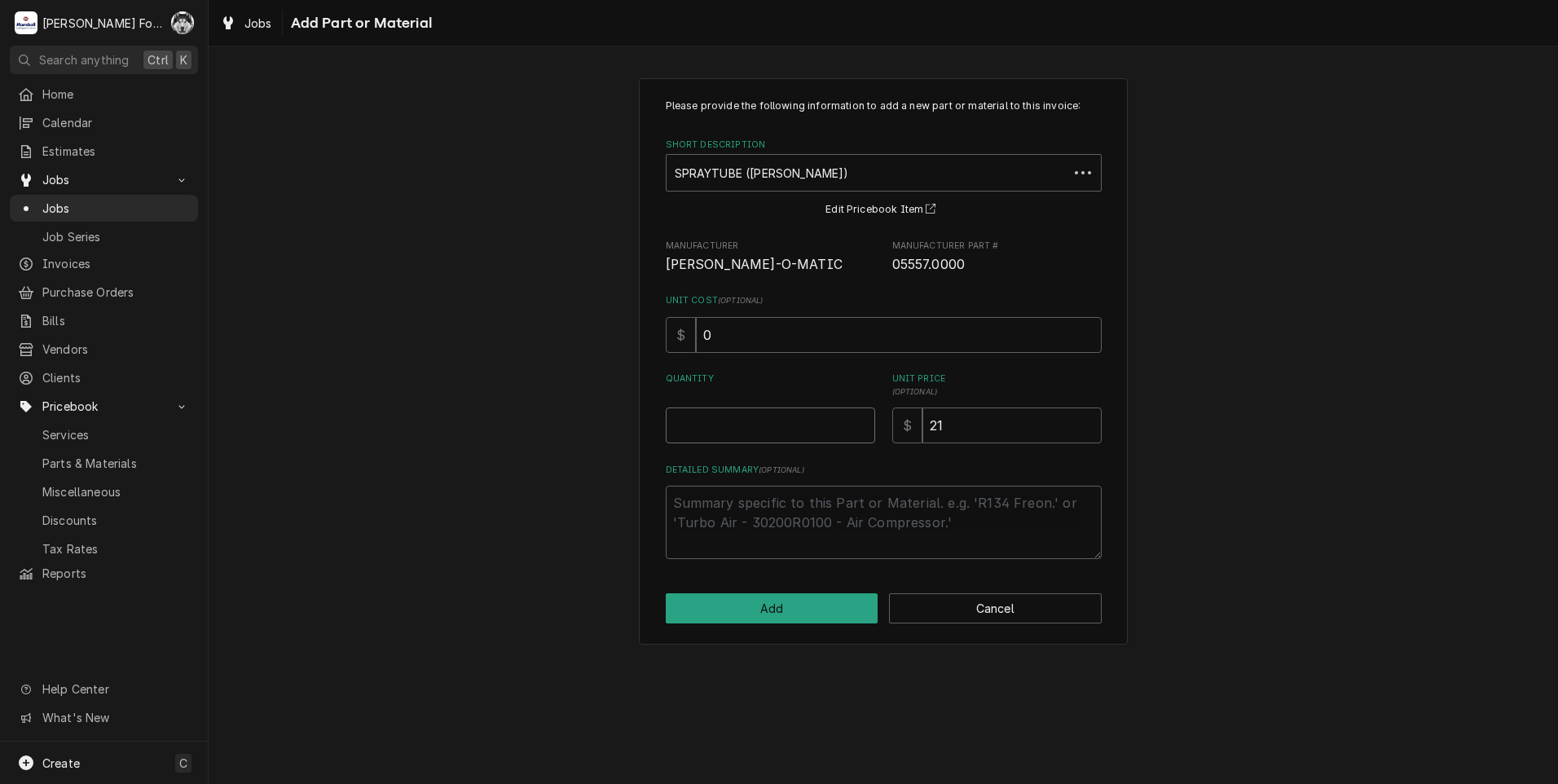
click at [856, 416] on input "Quantity" at bounding box center [770, 425] width 210 height 35
click at [859, 417] on input "Quantity" at bounding box center [770, 425] width 210 height 35
type textarea "x"
type input "0.5"
click at [860, 417] on input "0.5" at bounding box center [770, 425] width 210 height 35
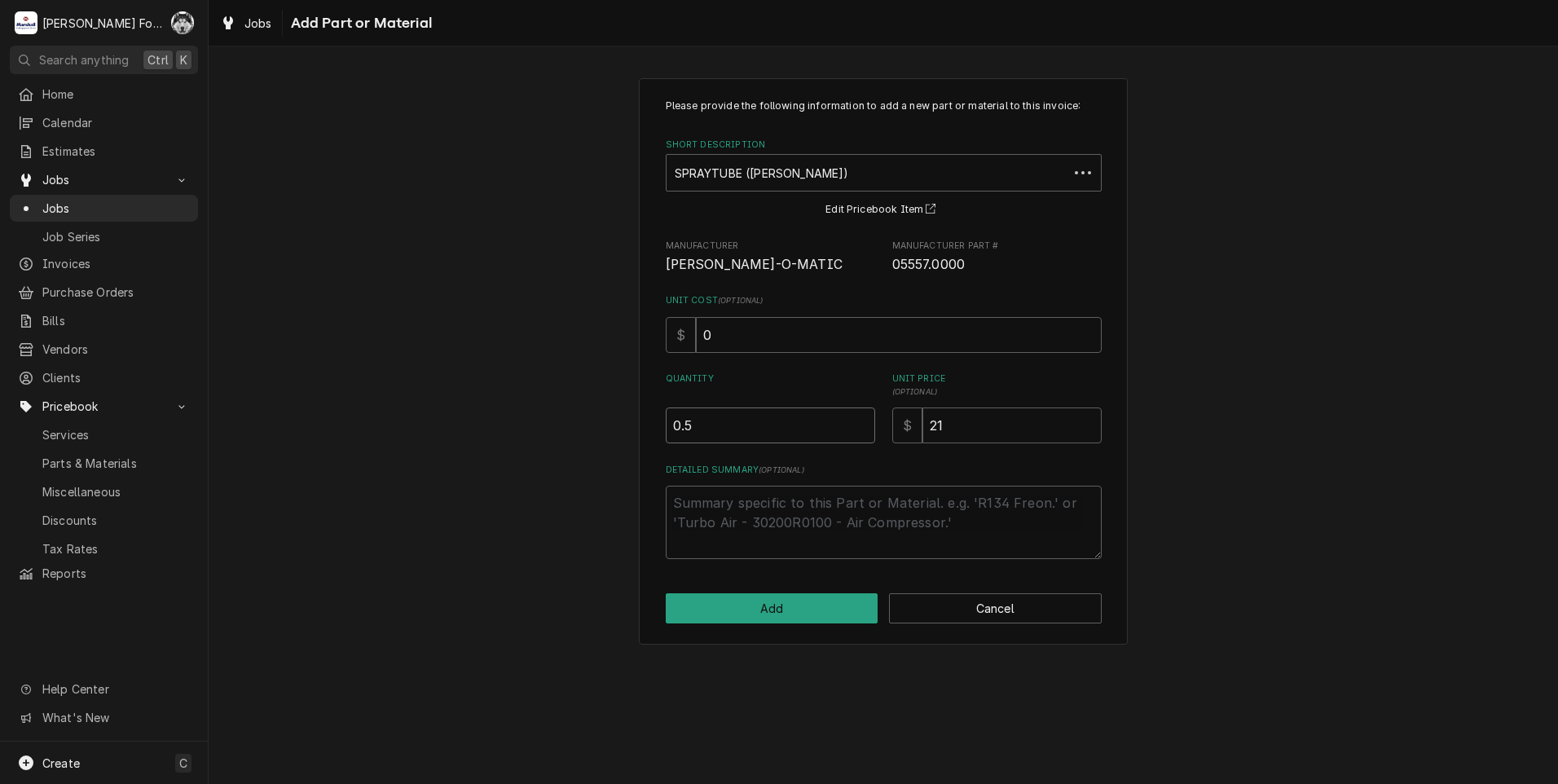
type textarea "x"
type input "1"
click at [860, 417] on input "1" at bounding box center [770, 425] width 210 height 35
click at [783, 617] on button "Add" at bounding box center [772, 608] width 213 height 31
type textarea "x"
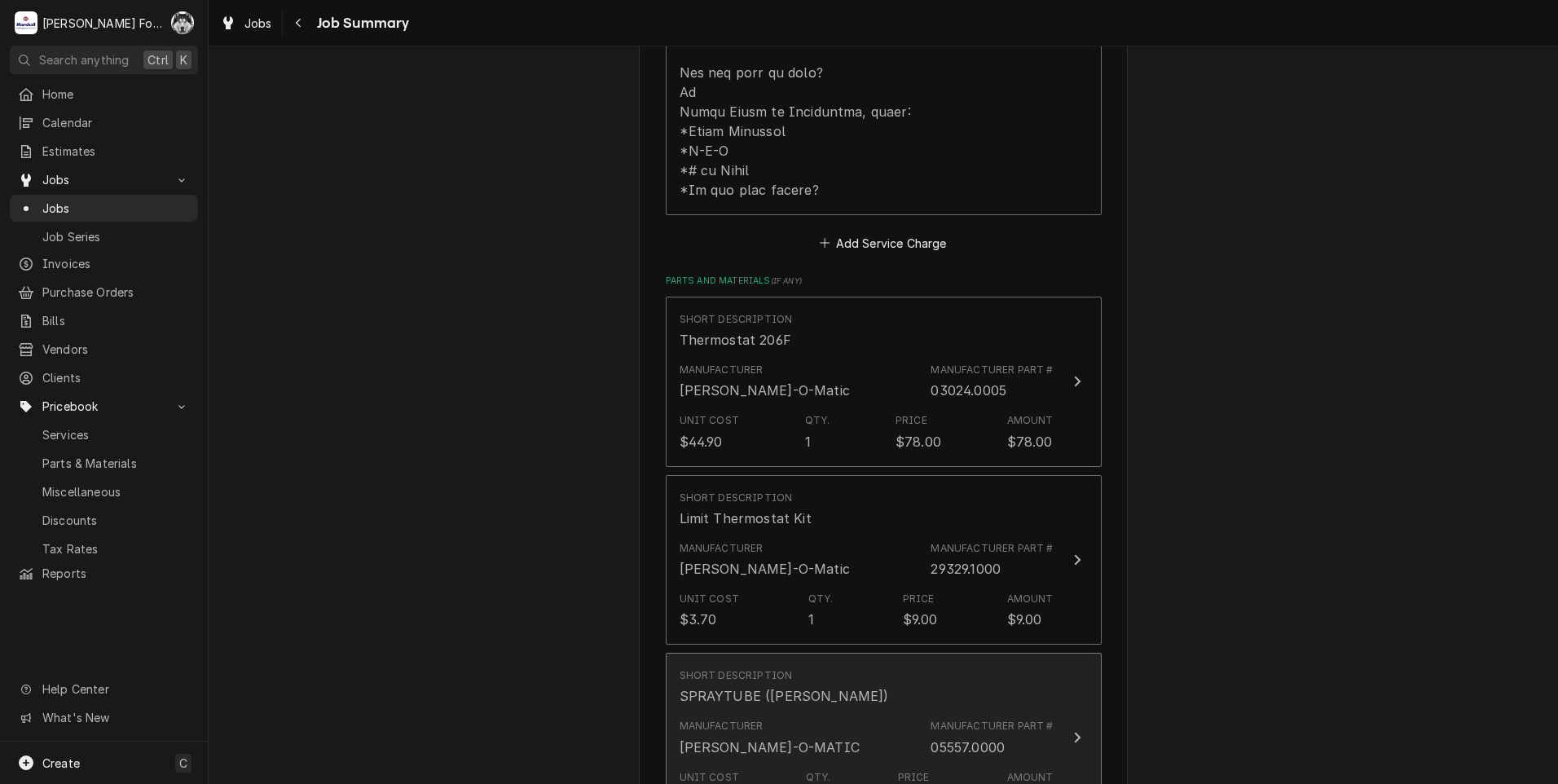
scroll to position [1059, 0]
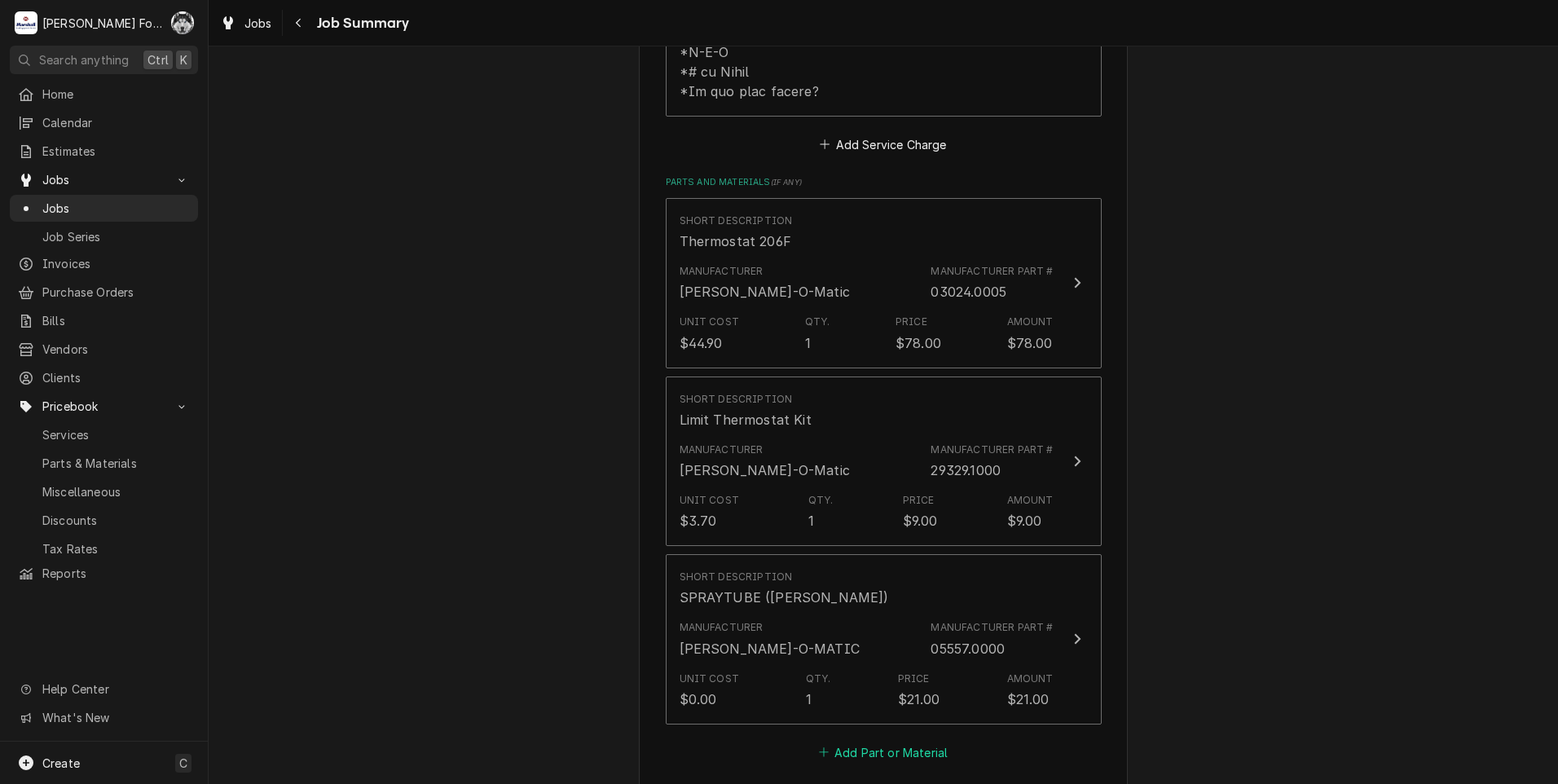
click at [873, 740] on button "Add Part or Material" at bounding box center [883, 752] width 135 height 23
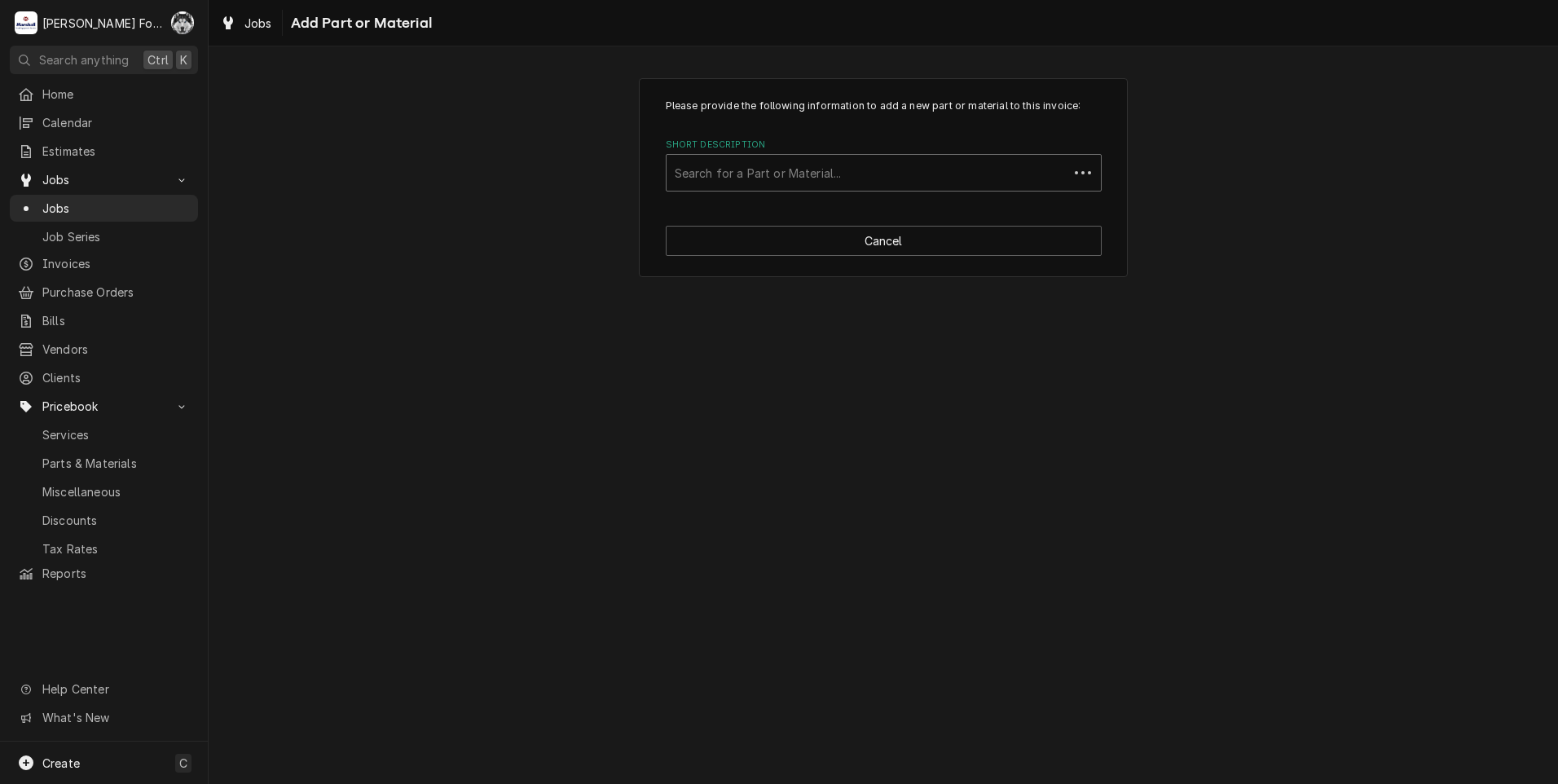
click at [840, 176] on div "Short Description" at bounding box center [867, 172] width 386 height 30
type input "SSDT"
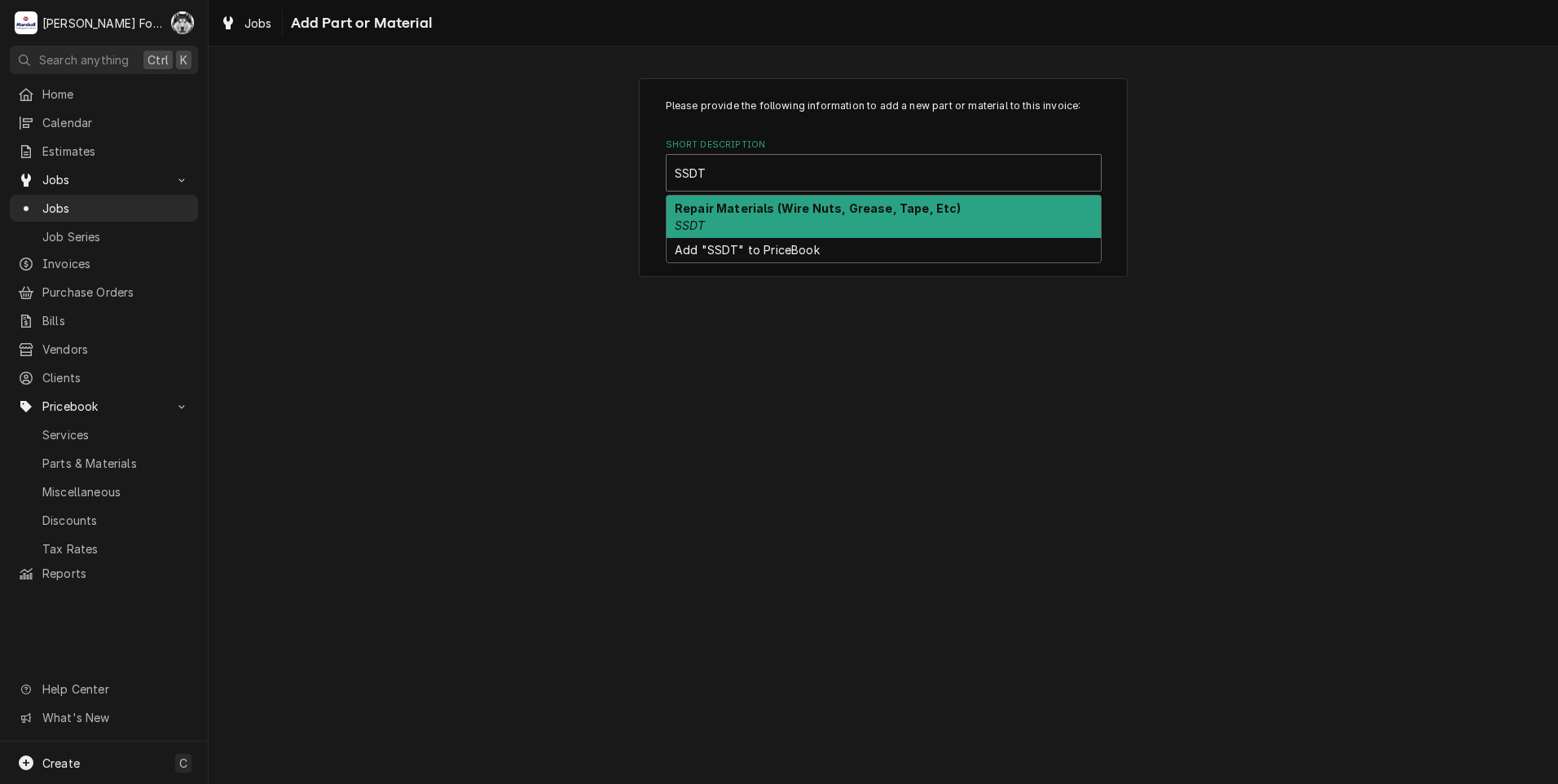
click at [815, 205] on strong "Repair Materials (Wire Nuts, Grease, Tape, Etc)" at bounding box center [817, 208] width 287 height 14
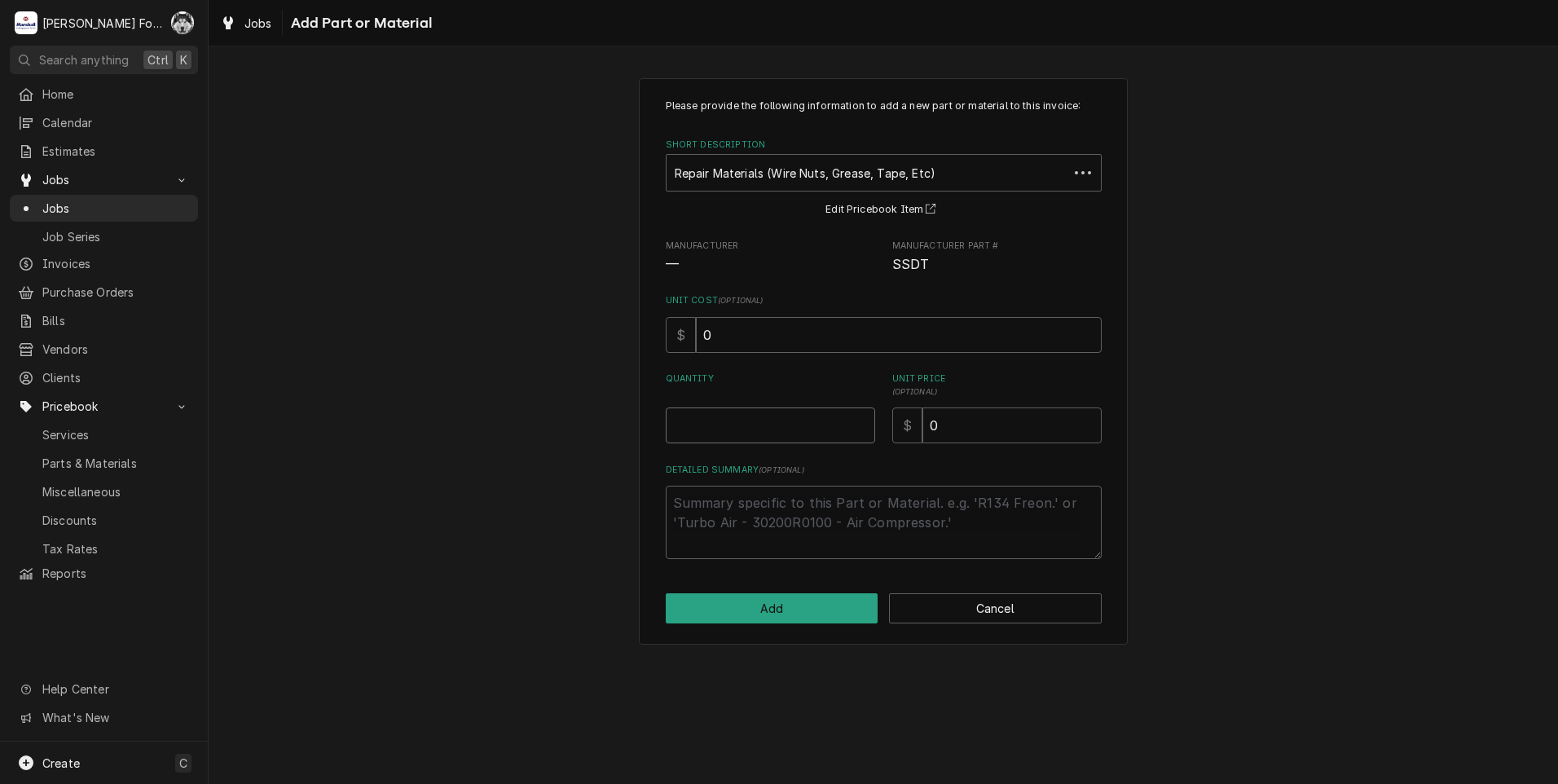
type textarea "x"
type input "0.5"
click at [861, 420] on input "0.5" at bounding box center [770, 425] width 210 height 35
type textarea "x"
type input "1"
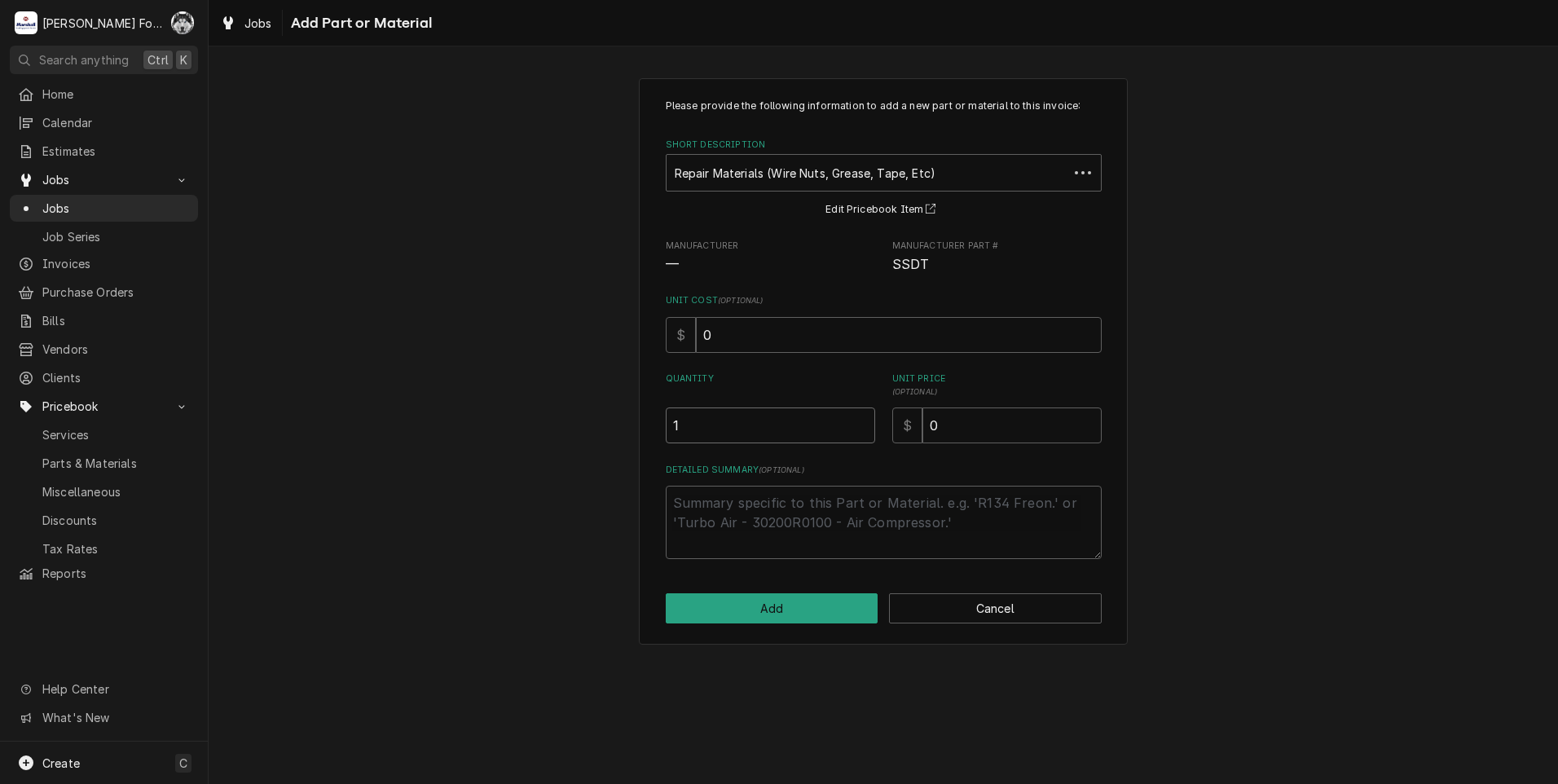
click at [861, 420] on input "1" at bounding box center [770, 425] width 210 height 35
click at [755, 614] on button "Add" at bounding box center [772, 608] width 213 height 31
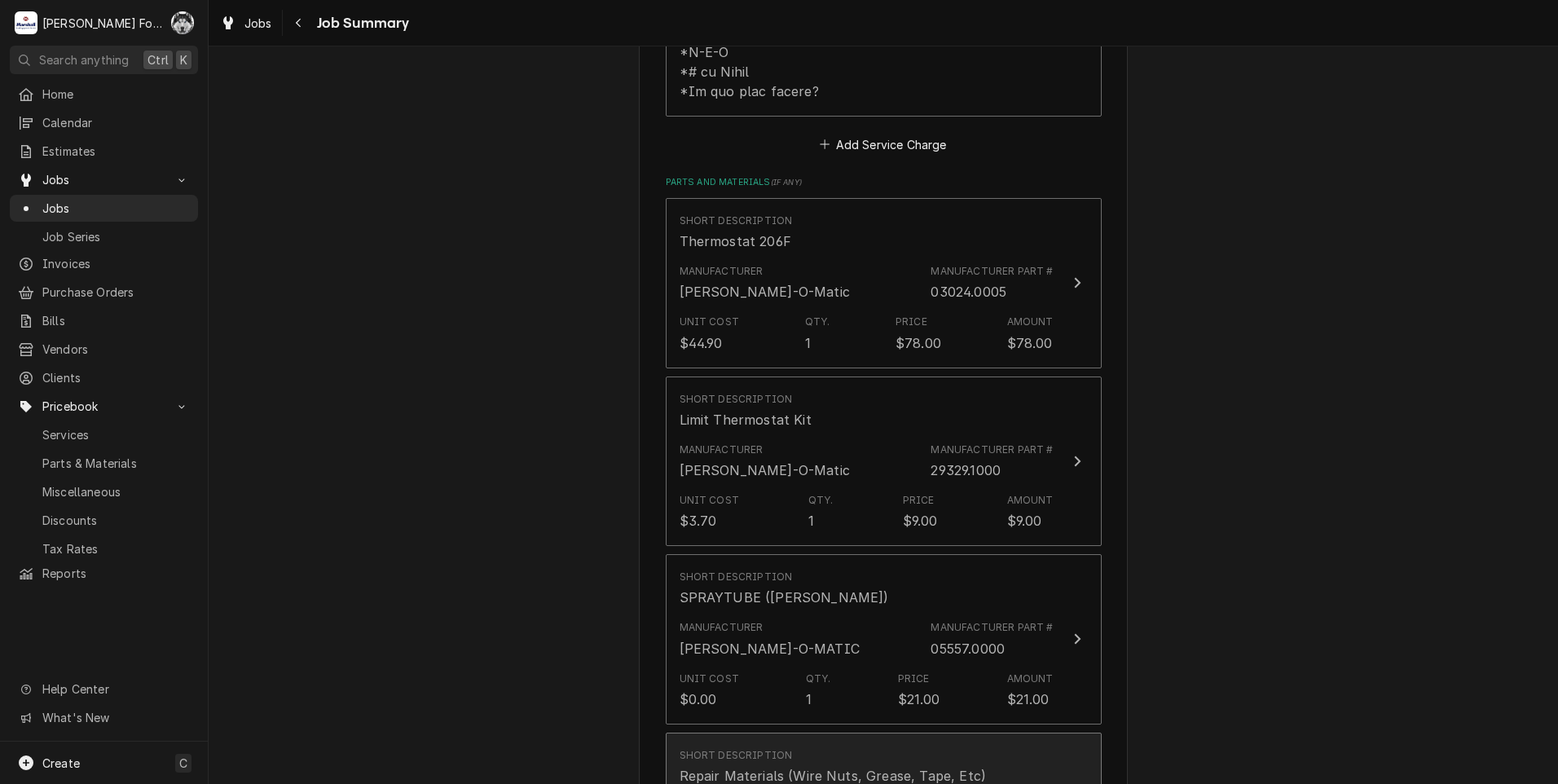
click at [816, 748] on div "Short Description Repair Materials (Wire Nuts, Grease, Tape, Etc)" at bounding box center [833, 766] width 307 height 37
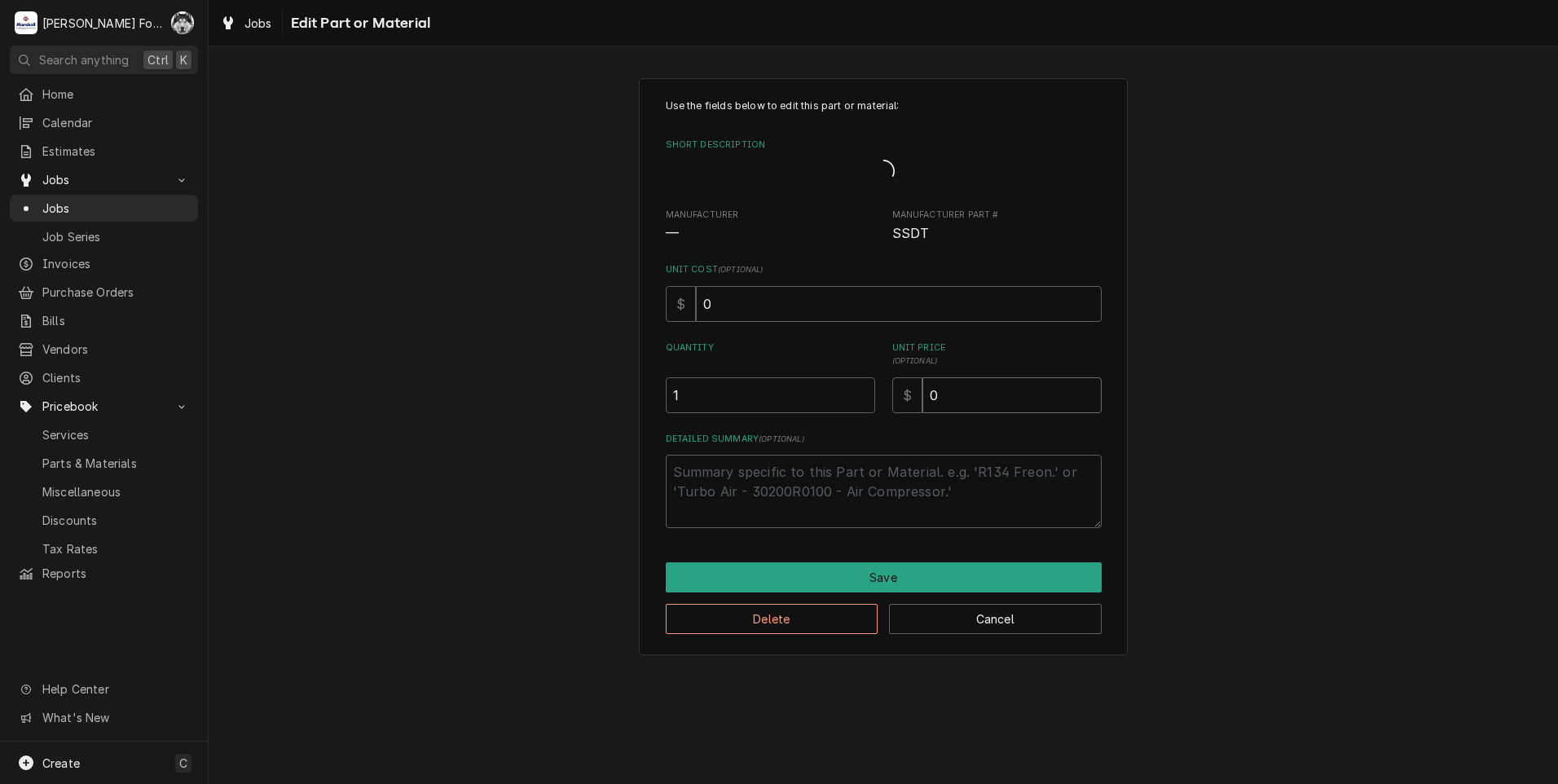
drag, startPoint x: 963, startPoint y: 399, endPoint x: 727, endPoint y: 445, distance: 240.4
click at [733, 446] on div "Use the fields below to edit this part or material: Short Description Manufactu…" at bounding box center [883, 313] width 436 height 429
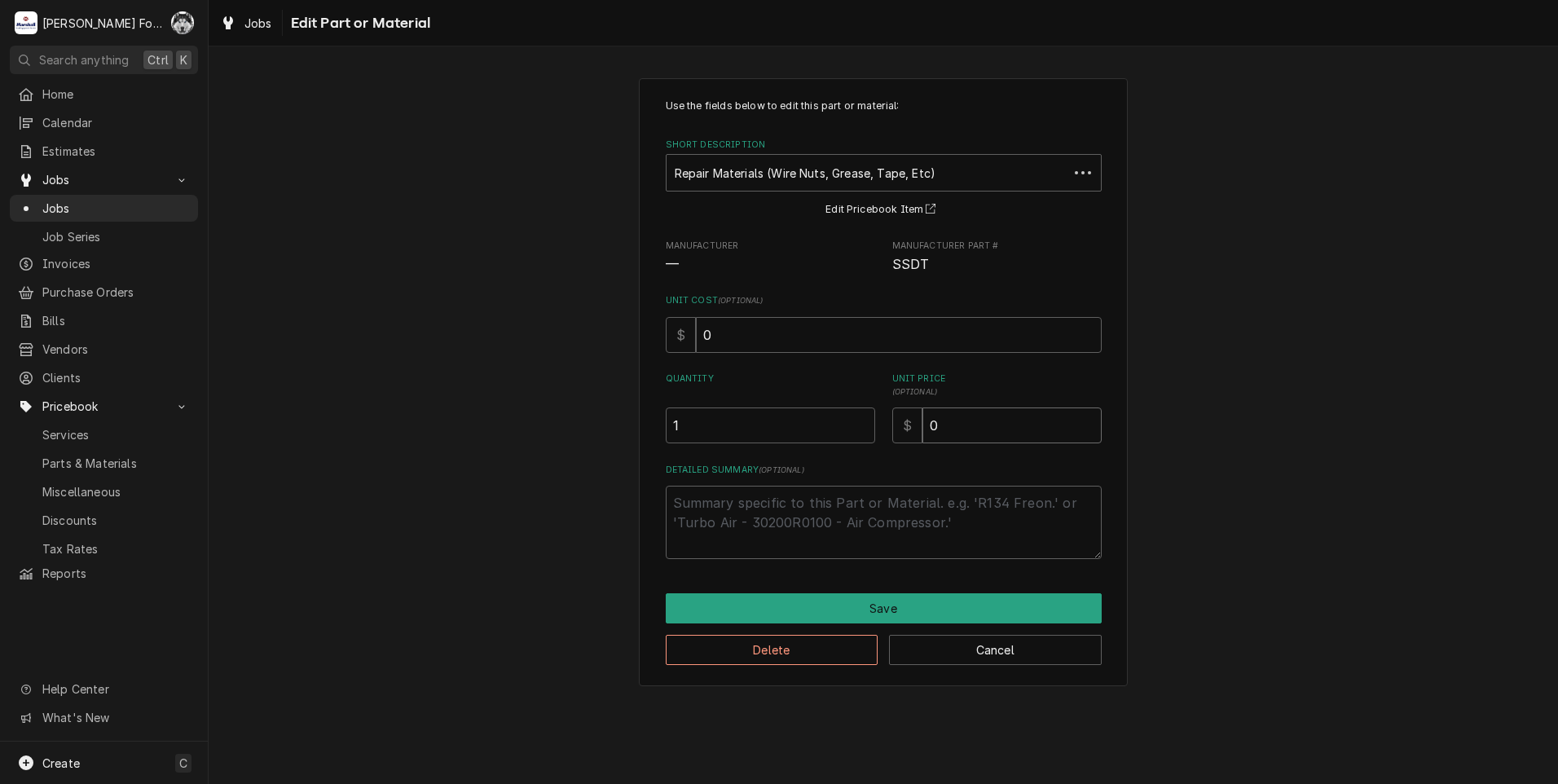
click at [959, 419] on input "0" at bounding box center [1011, 425] width 179 height 35
type textarea "x"
type input "4"
drag, startPoint x: 861, startPoint y: 576, endPoint x: 861, endPoint y: 589, distance: 13.0
click at [861, 579] on div "Use the fields below to edit this part or material: Short Description Repair Ma…" at bounding box center [883, 382] width 489 height 607
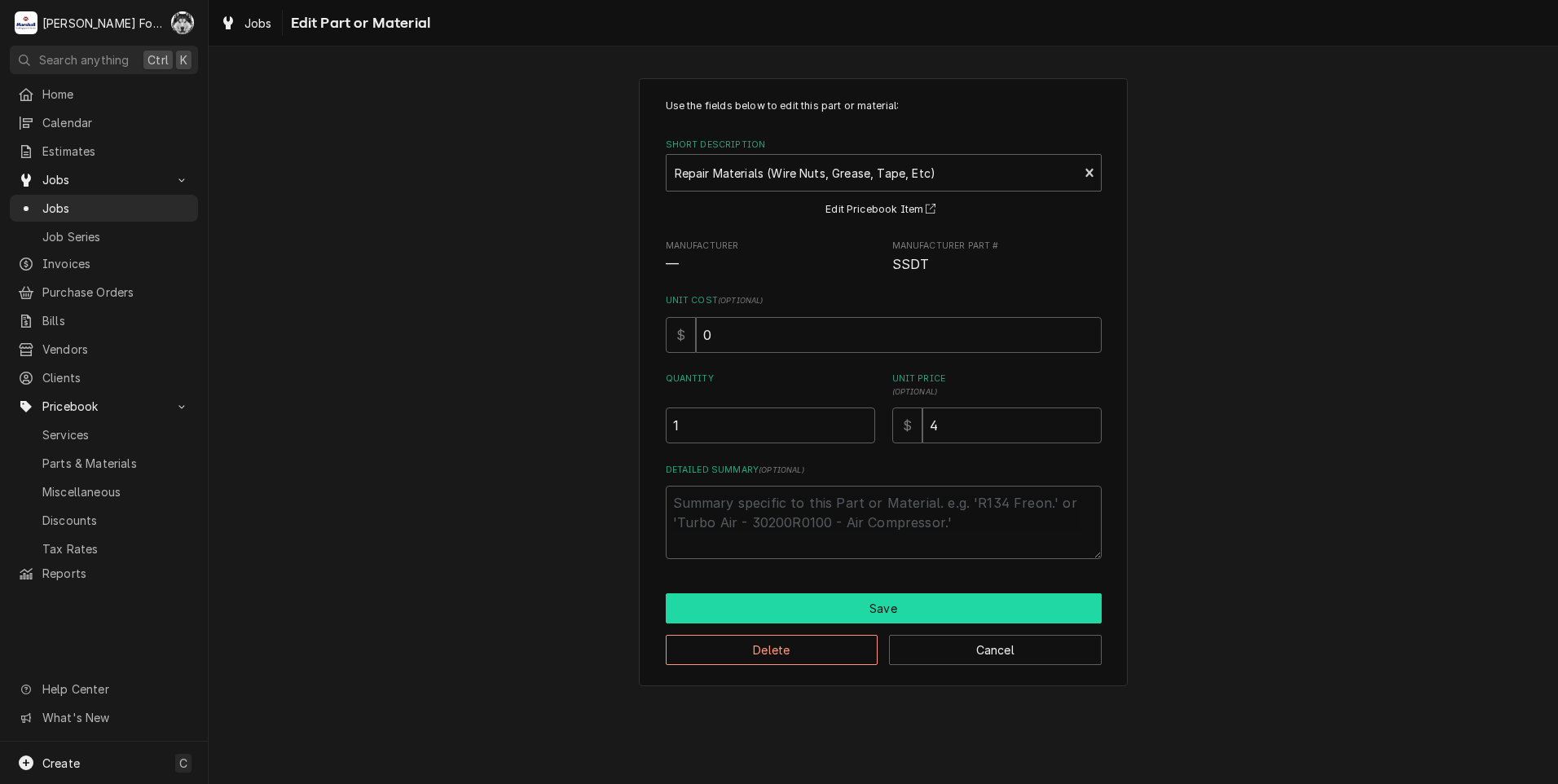
click at [866, 600] on button "Save" at bounding box center [883, 608] width 436 height 31
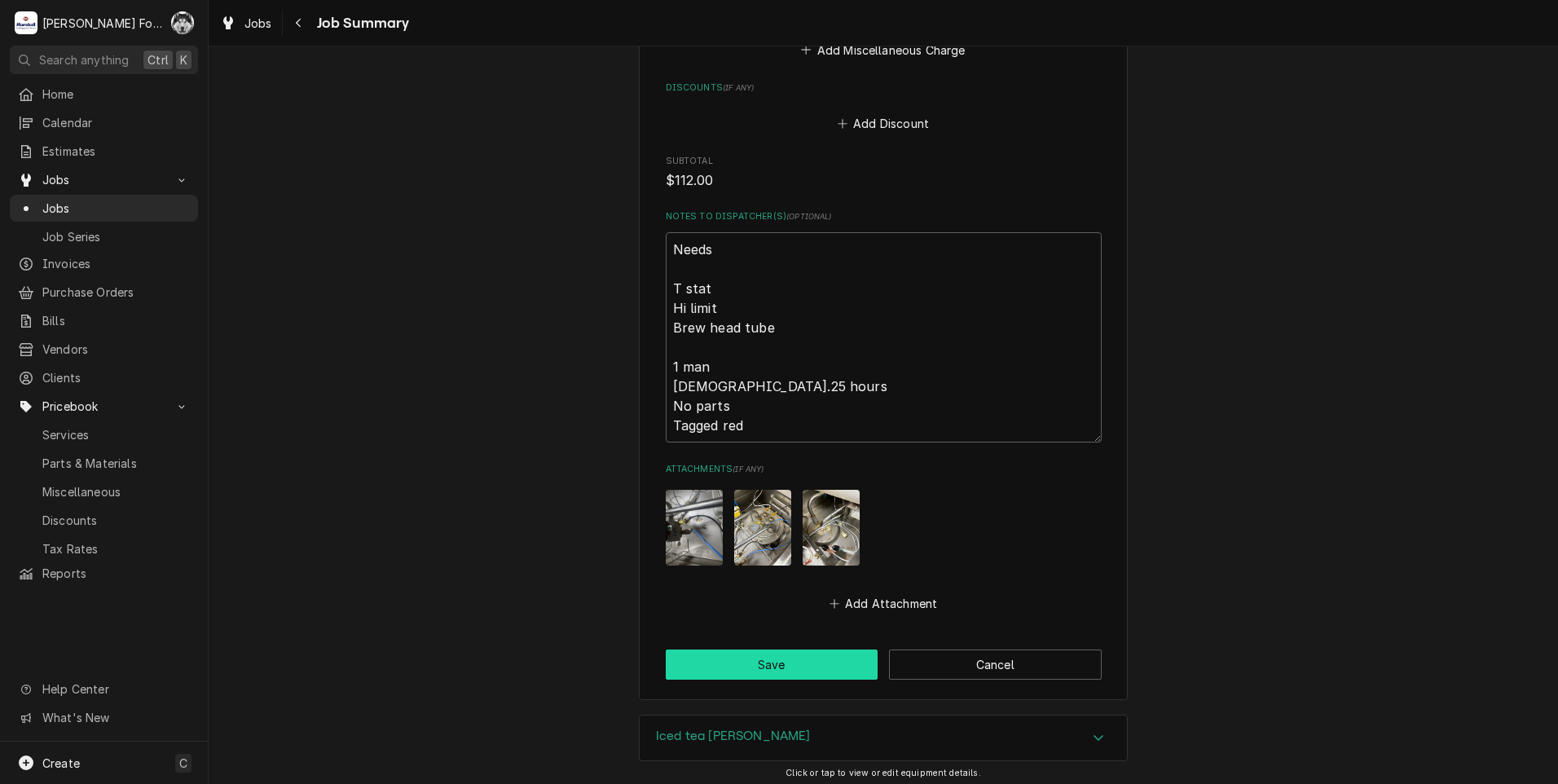
scroll to position [2078, 0]
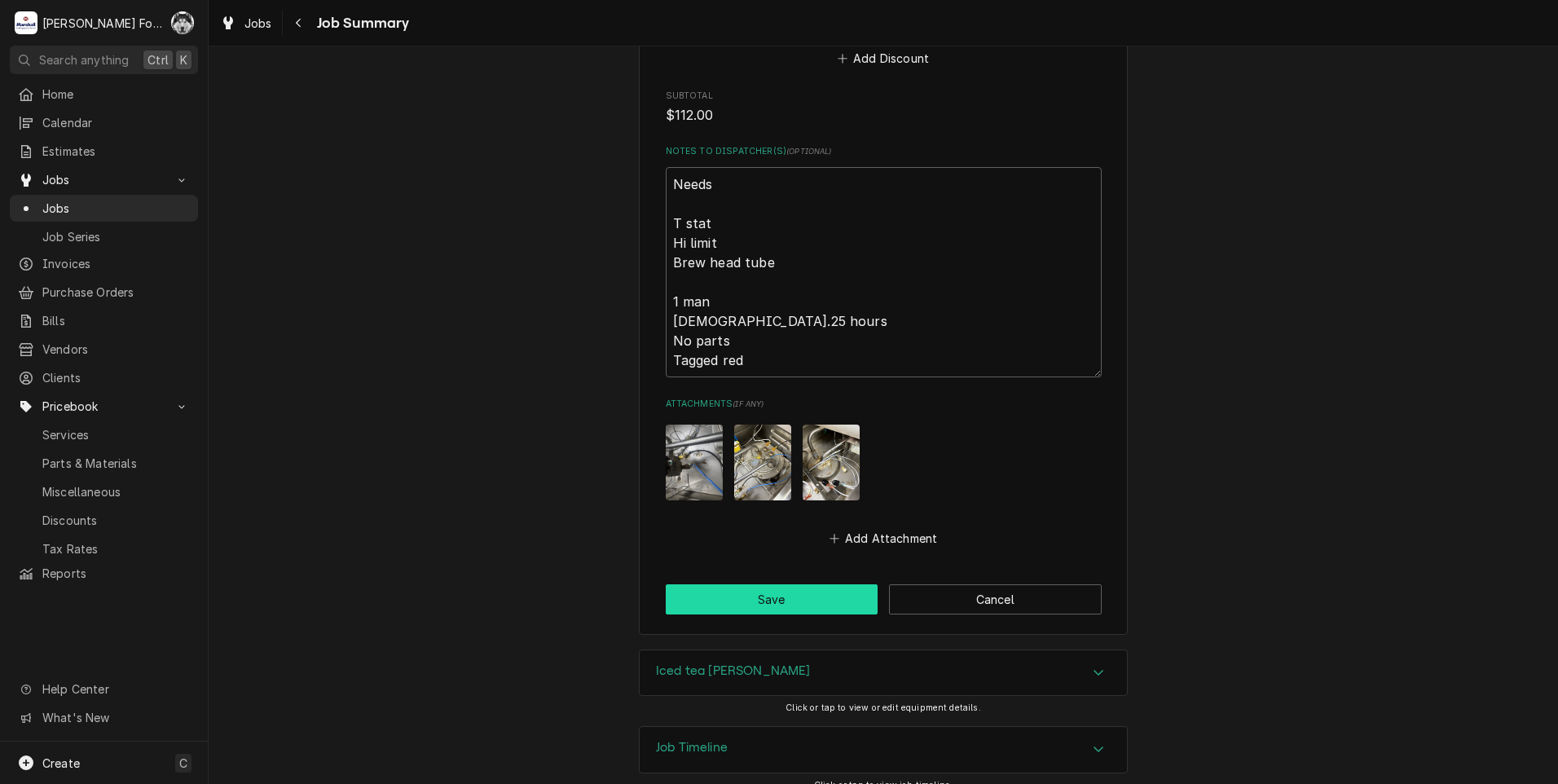
click at [760, 590] on button "Save" at bounding box center [772, 599] width 213 height 31
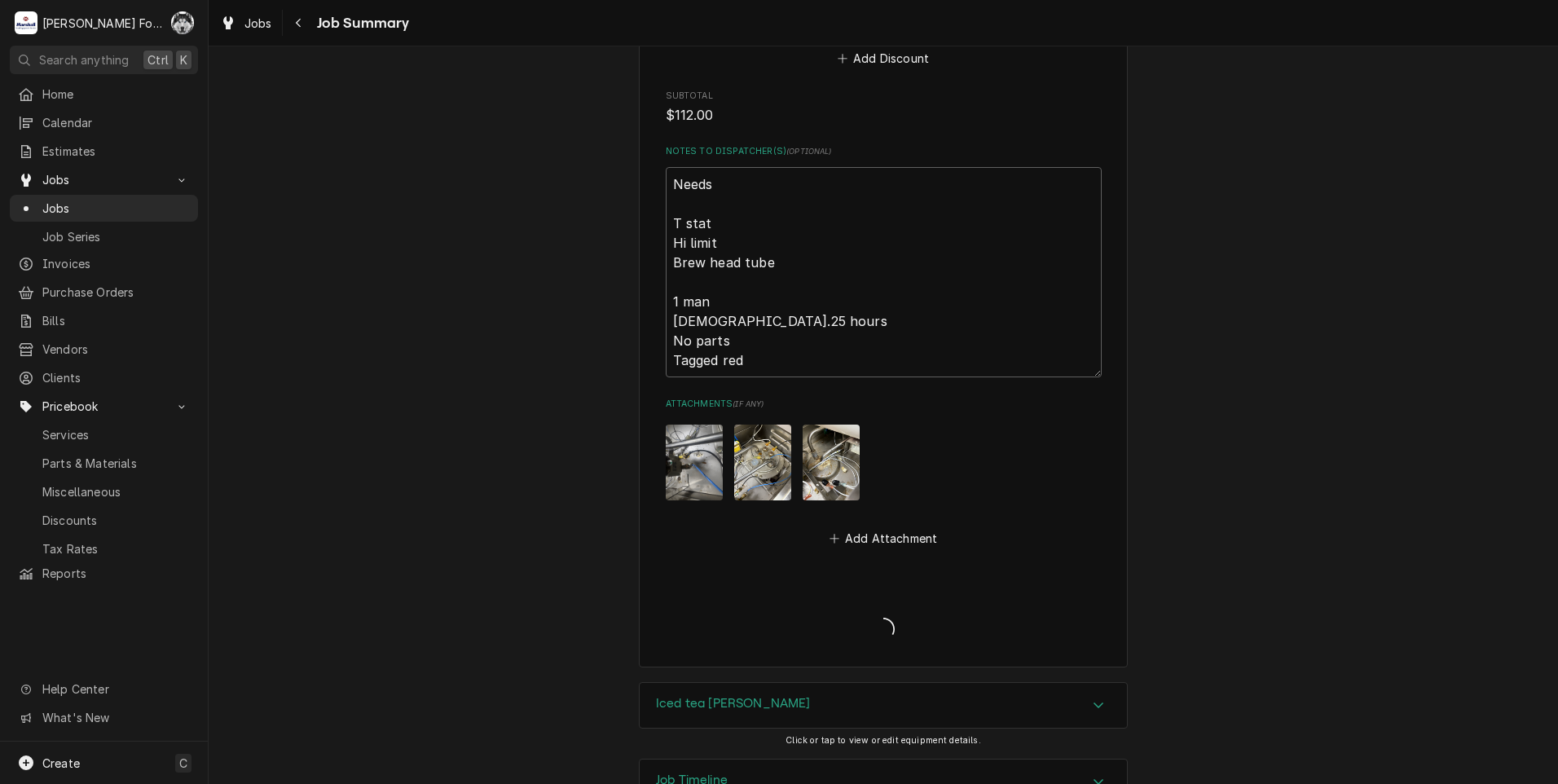
type textarea "x"
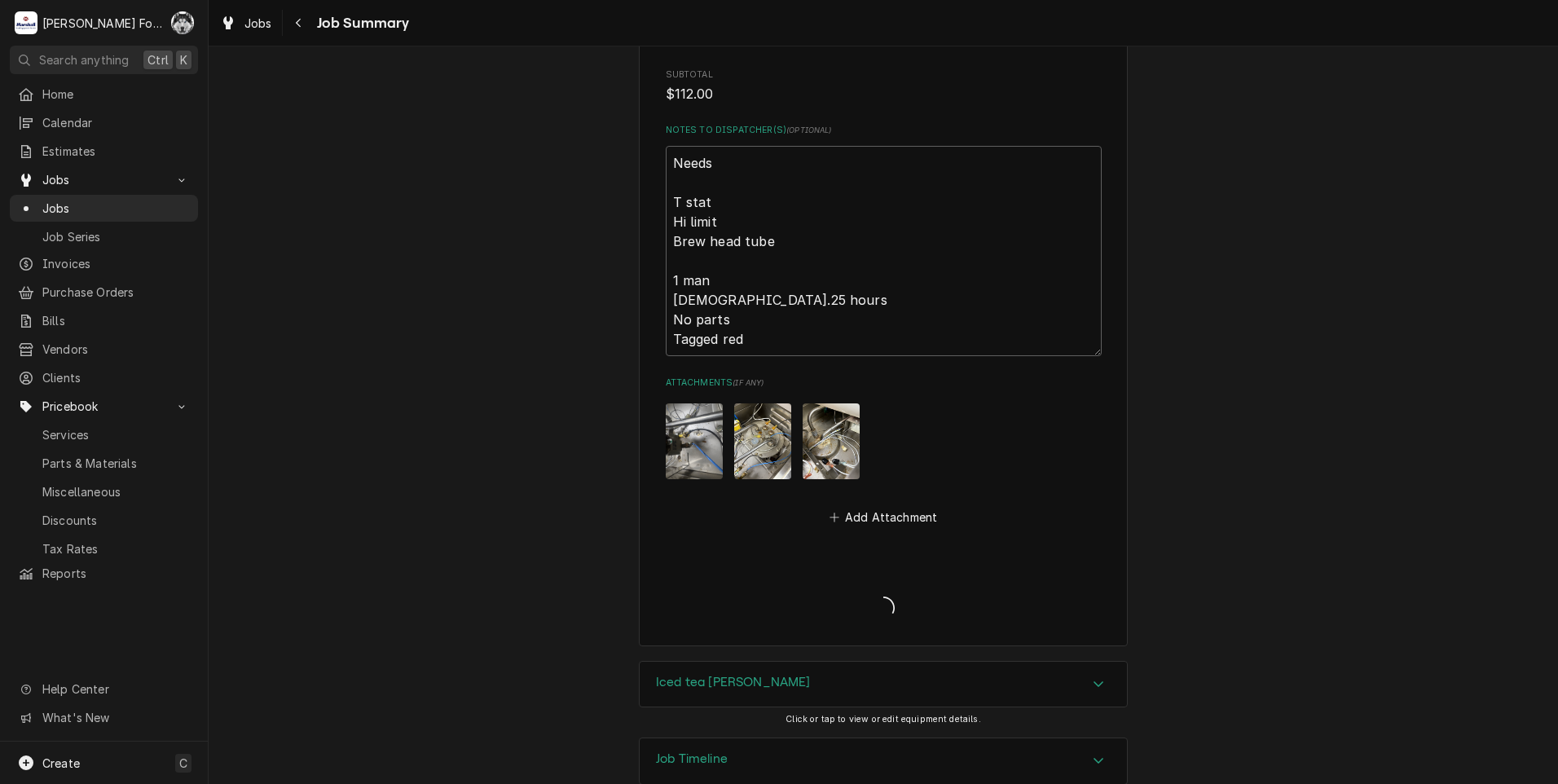
scroll to position [2111, 0]
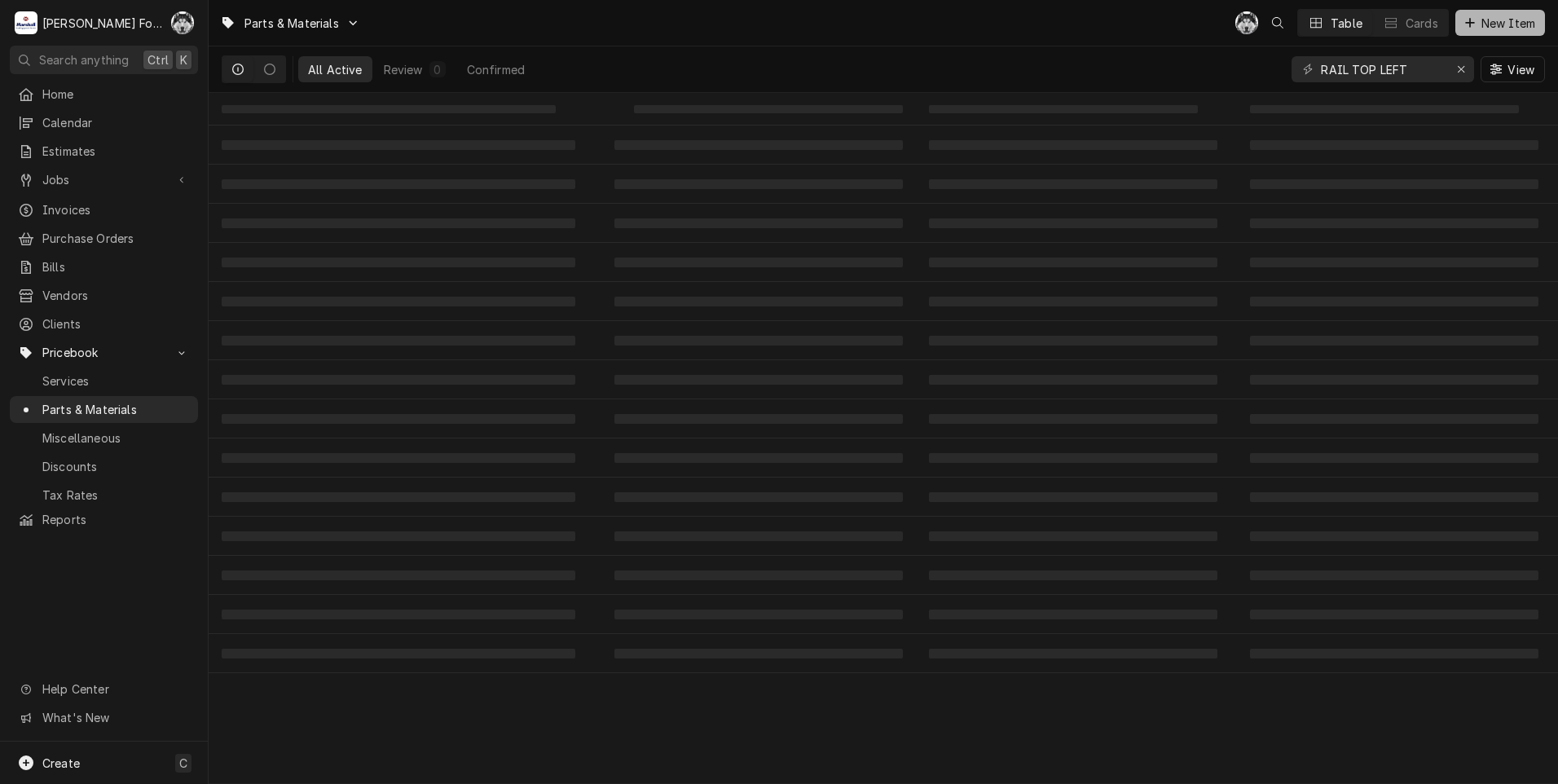
click at [1494, 11] on button "New Item" at bounding box center [1500, 23] width 90 height 26
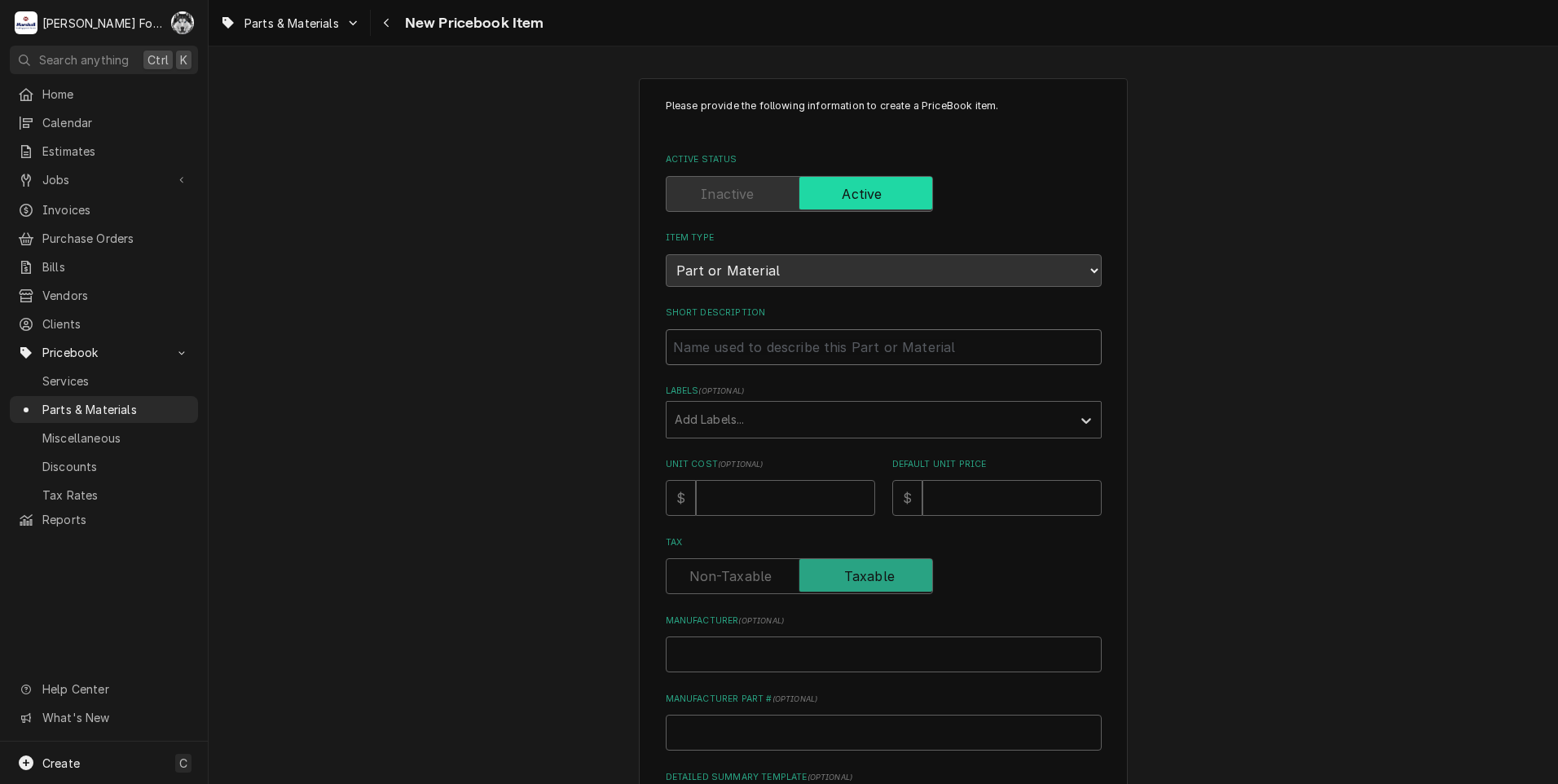
click at [780, 361] on input "Short Description" at bounding box center [883, 347] width 436 height 35
type textarea "x"
type input "S"
type textarea "x"
type input "SP"
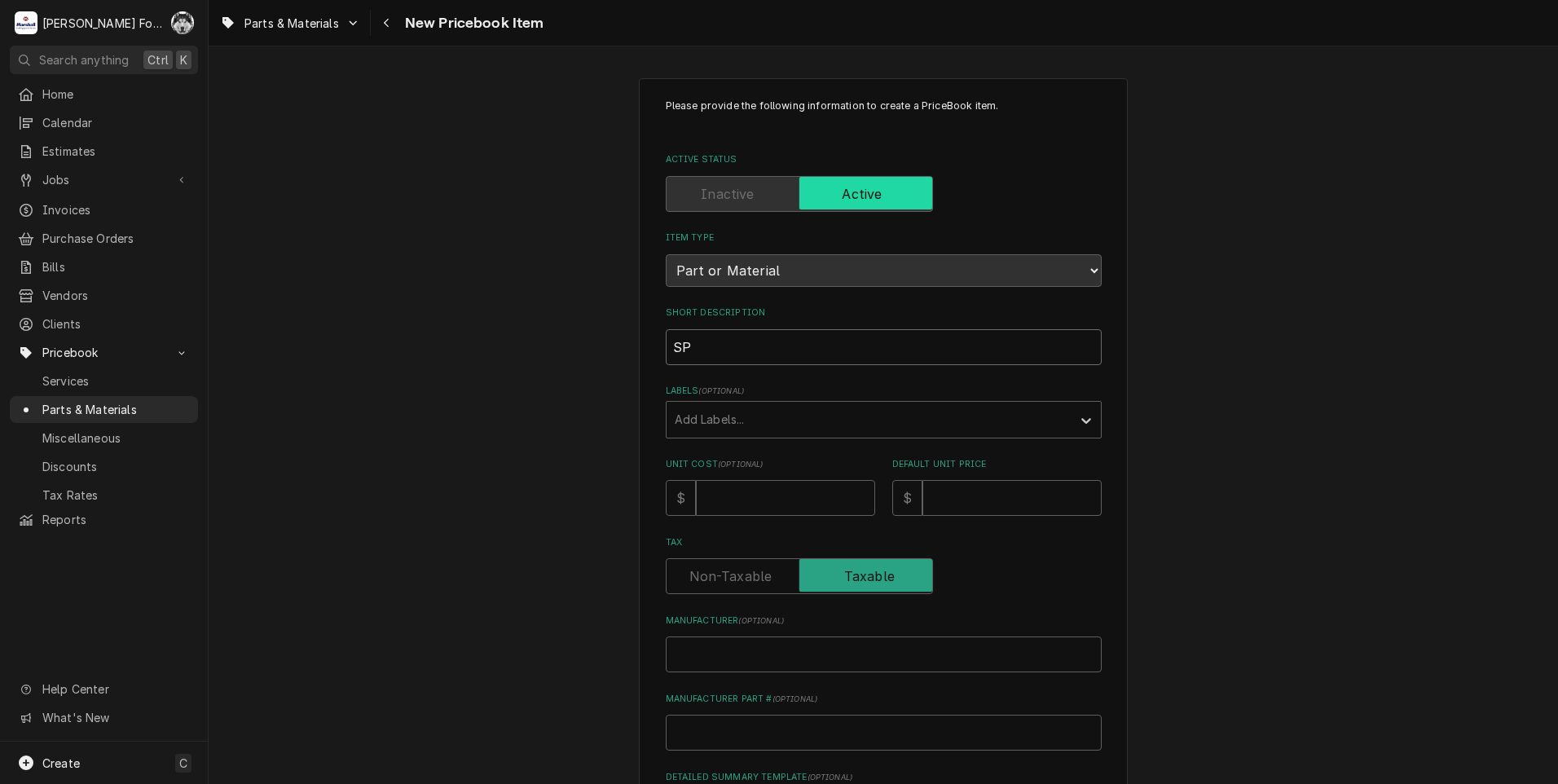
type textarea "x"
type input "SPR"
type textarea "x"
type input "SPRA"
type textarea "x"
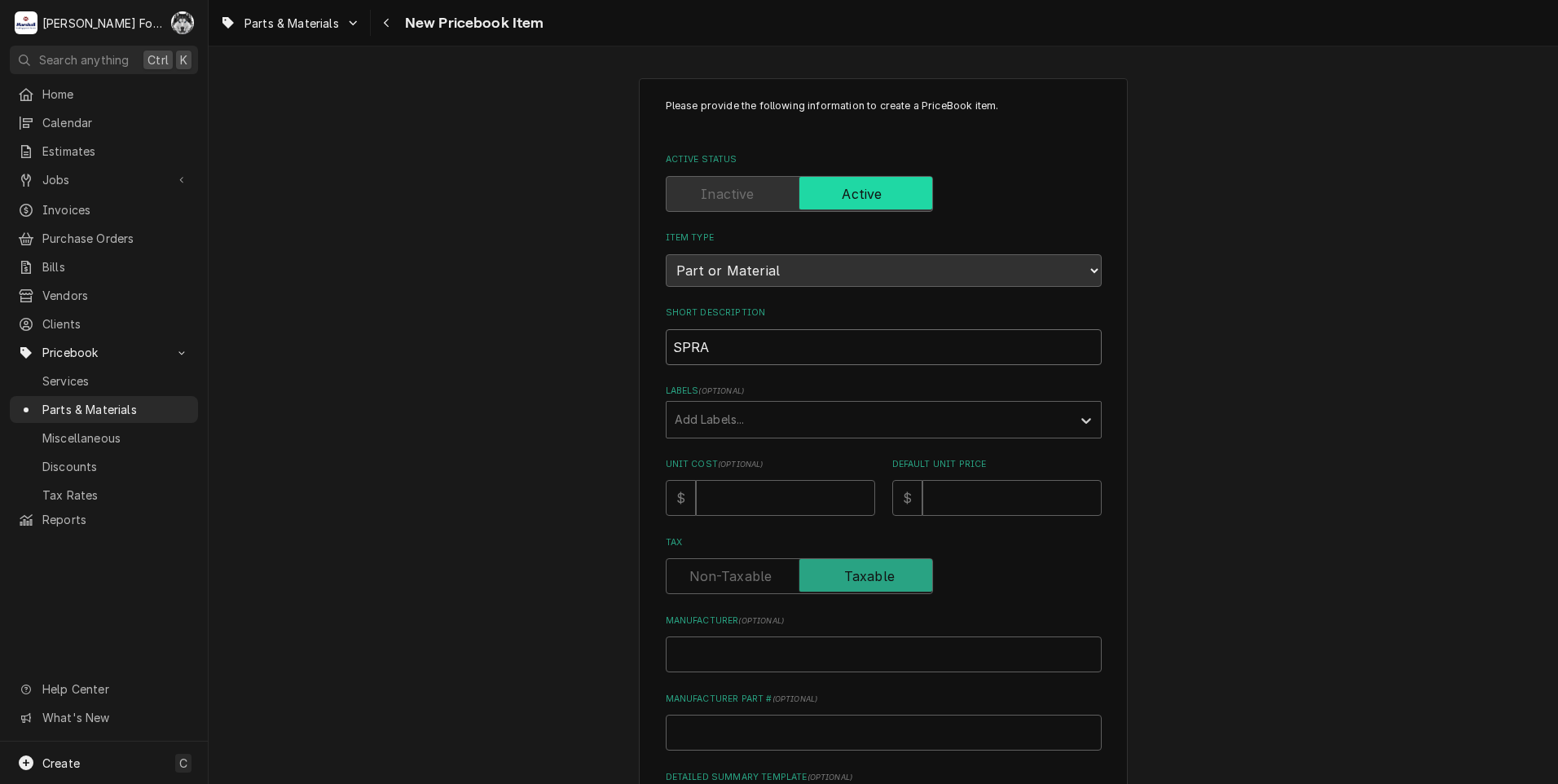
type input "SPRAT"
type textarea "x"
type input "SPRA"
type textarea "x"
type input "SPRAY"
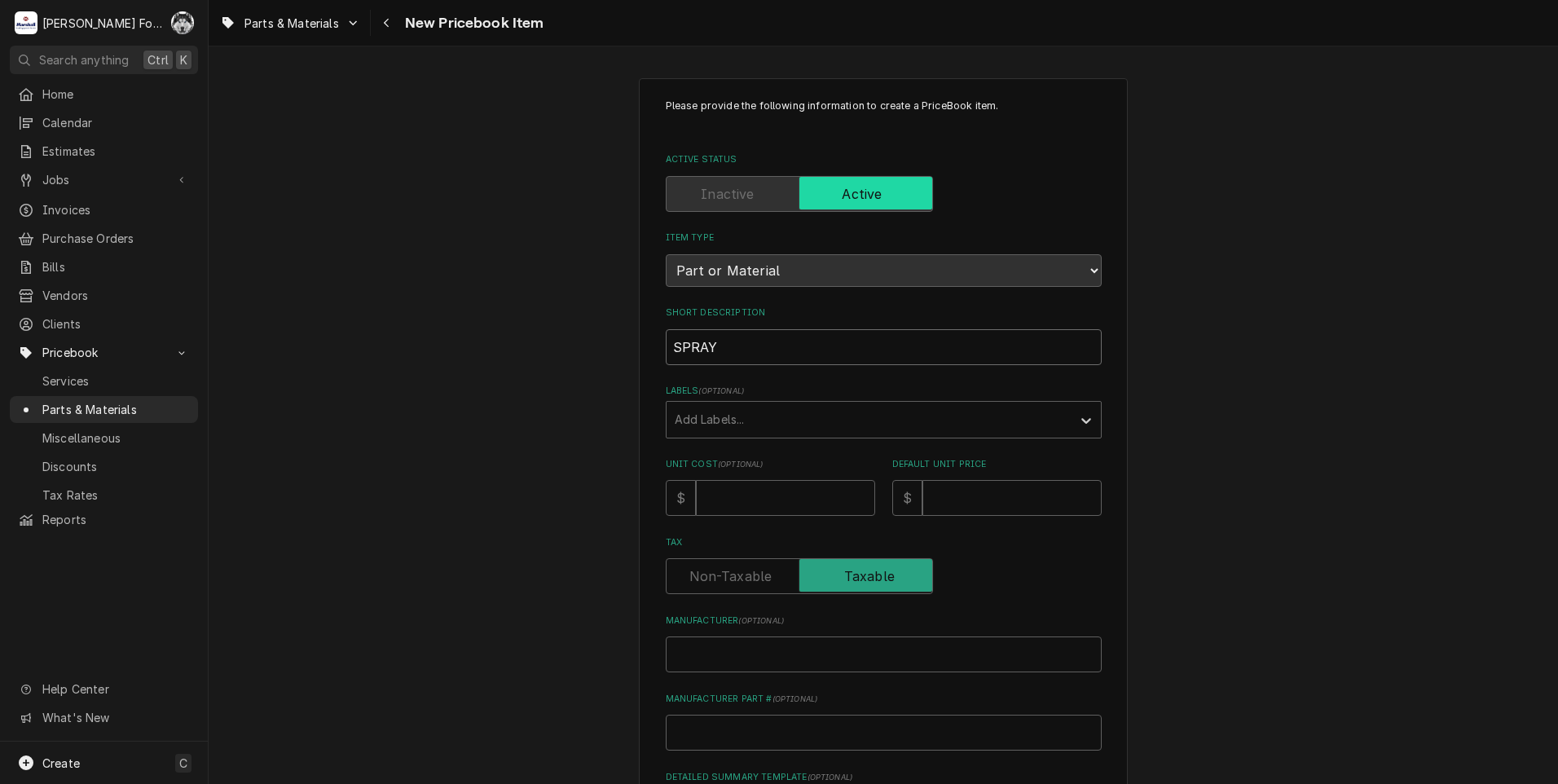
type textarea "x"
type input "SPRAYT"
type textarea "x"
type input "SPRAYTU"
type textarea "x"
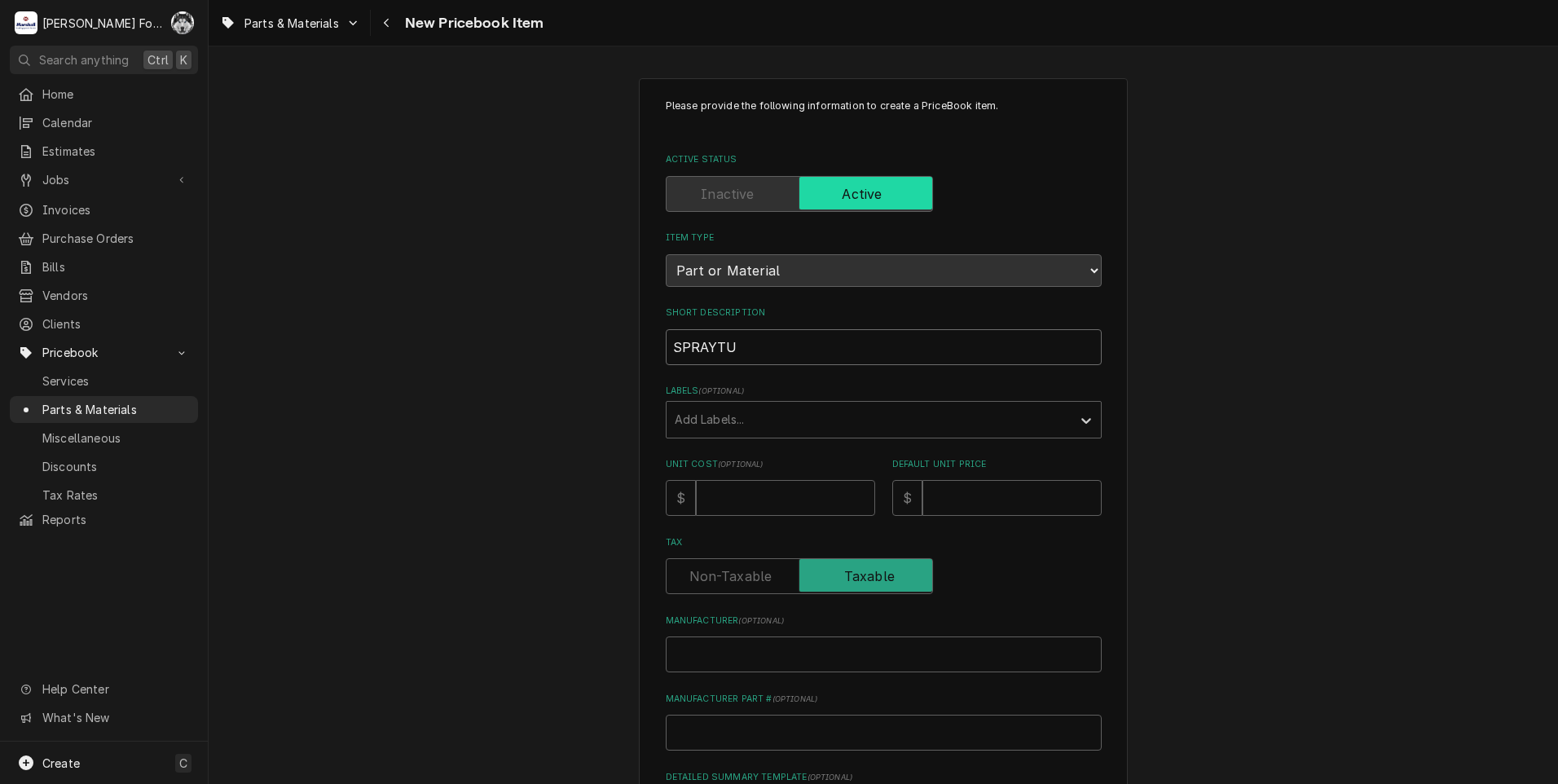
type input "SPRAYTUB"
type textarea "x"
type input "SPRAYTUBE"
type textarea "x"
type input "SPRAYTUBE"
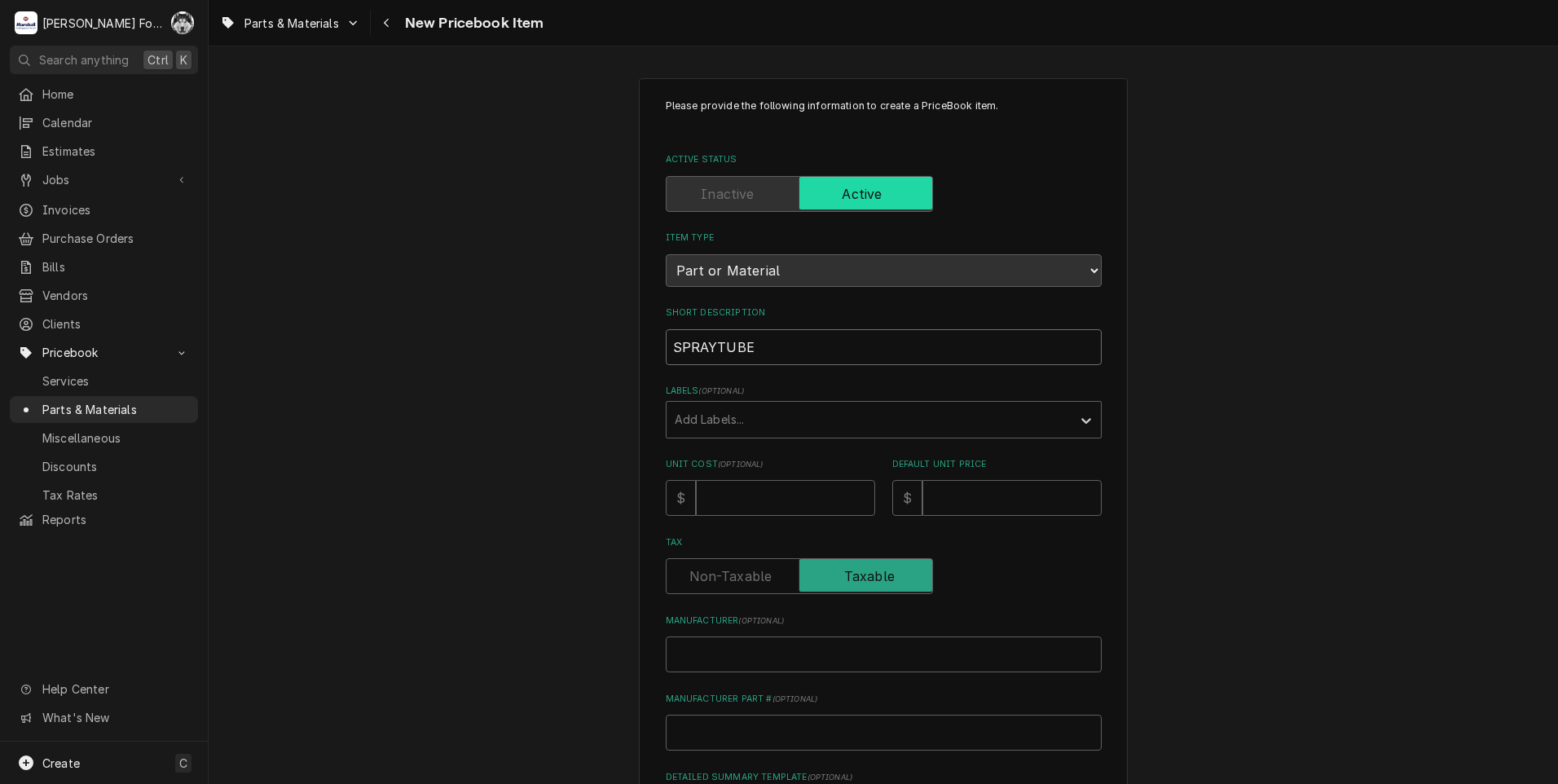
type textarea "x"
type input "SPRAYTUBE ("
type textarea "x"
type input "SPRAYTUBE (B"
type textarea "x"
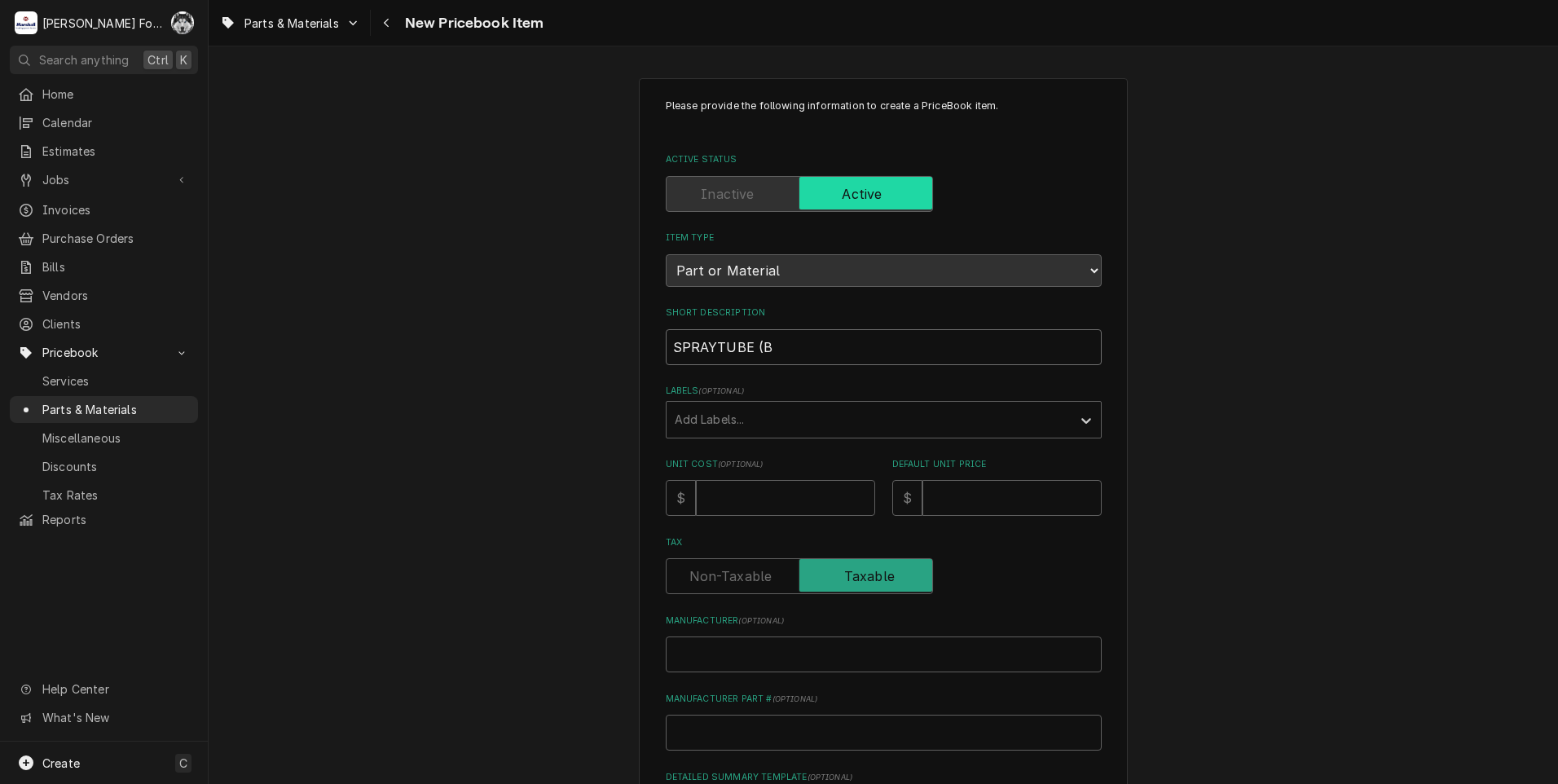
type input "SPRAYTUBE (BU"
type textarea "x"
type input "SPRAYTUBE (BUN"
type textarea "x"
type input "SPRAYTUBE (BUNN"
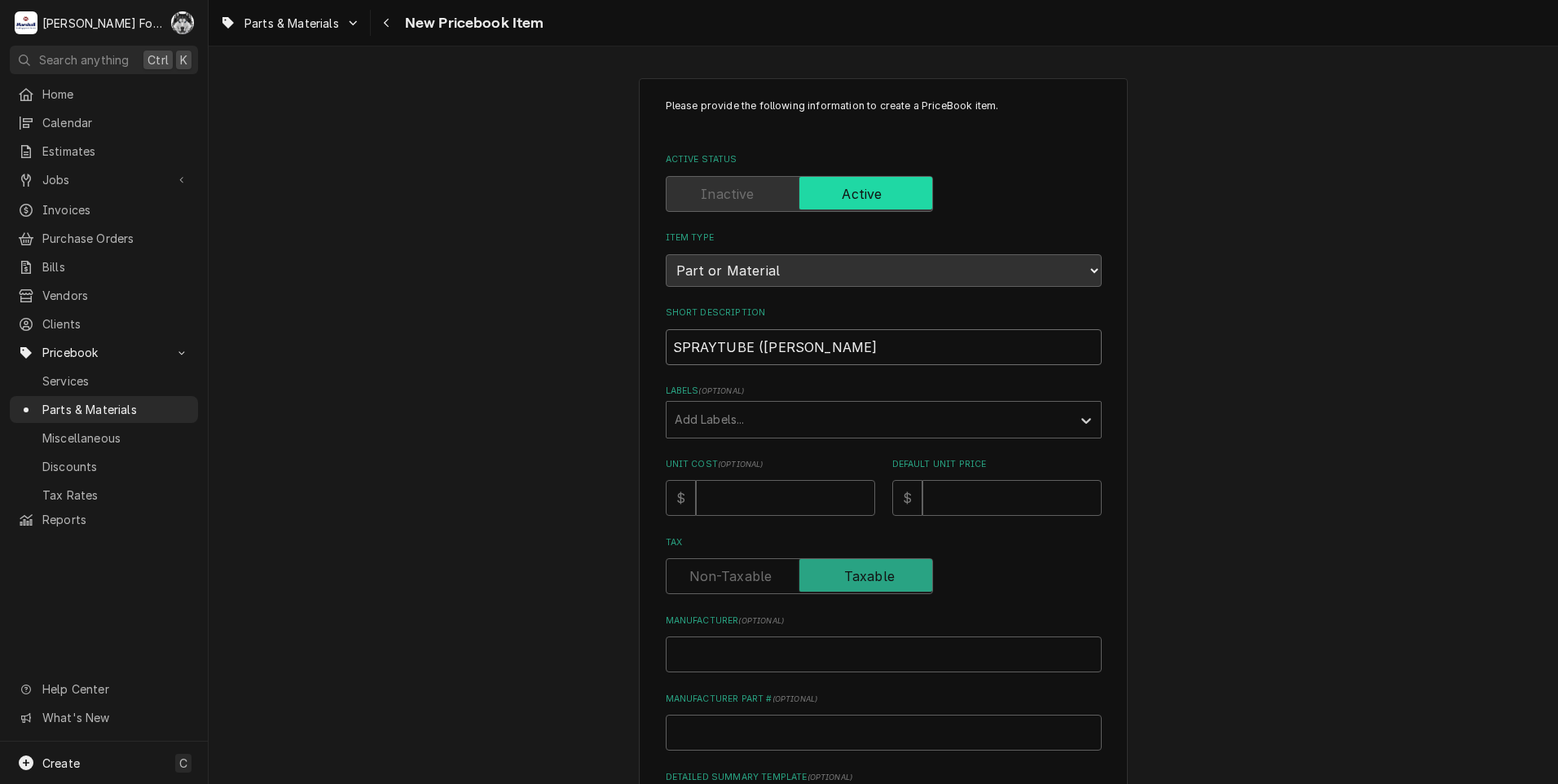
type textarea "x"
type input "SPRAYTUBE (BUNN)"
type textarea "x"
type input "2"
type textarea "x"
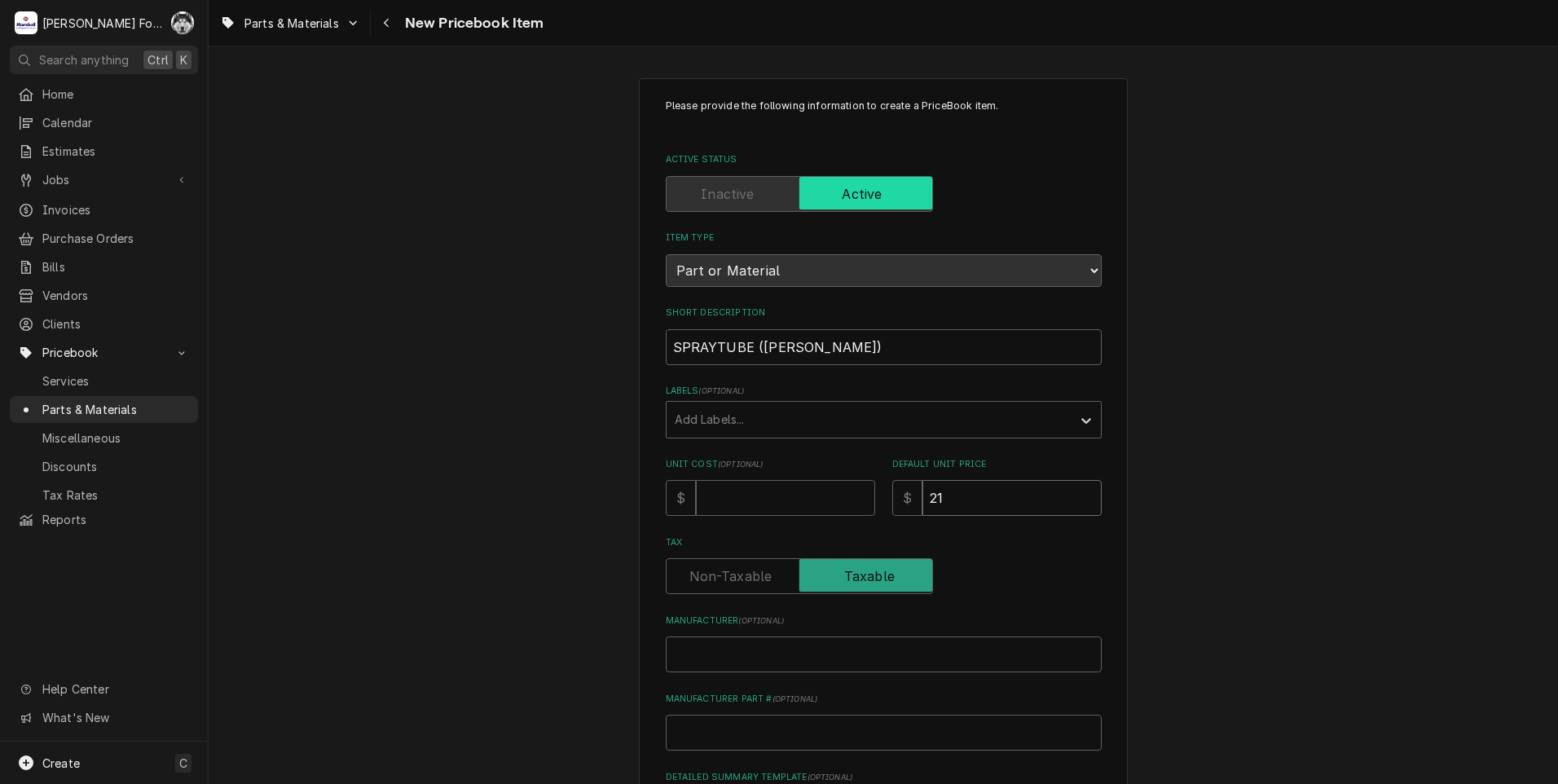
type input "21"
type textarea "x"
type input "B"
type textarea "x"
type input "BU"
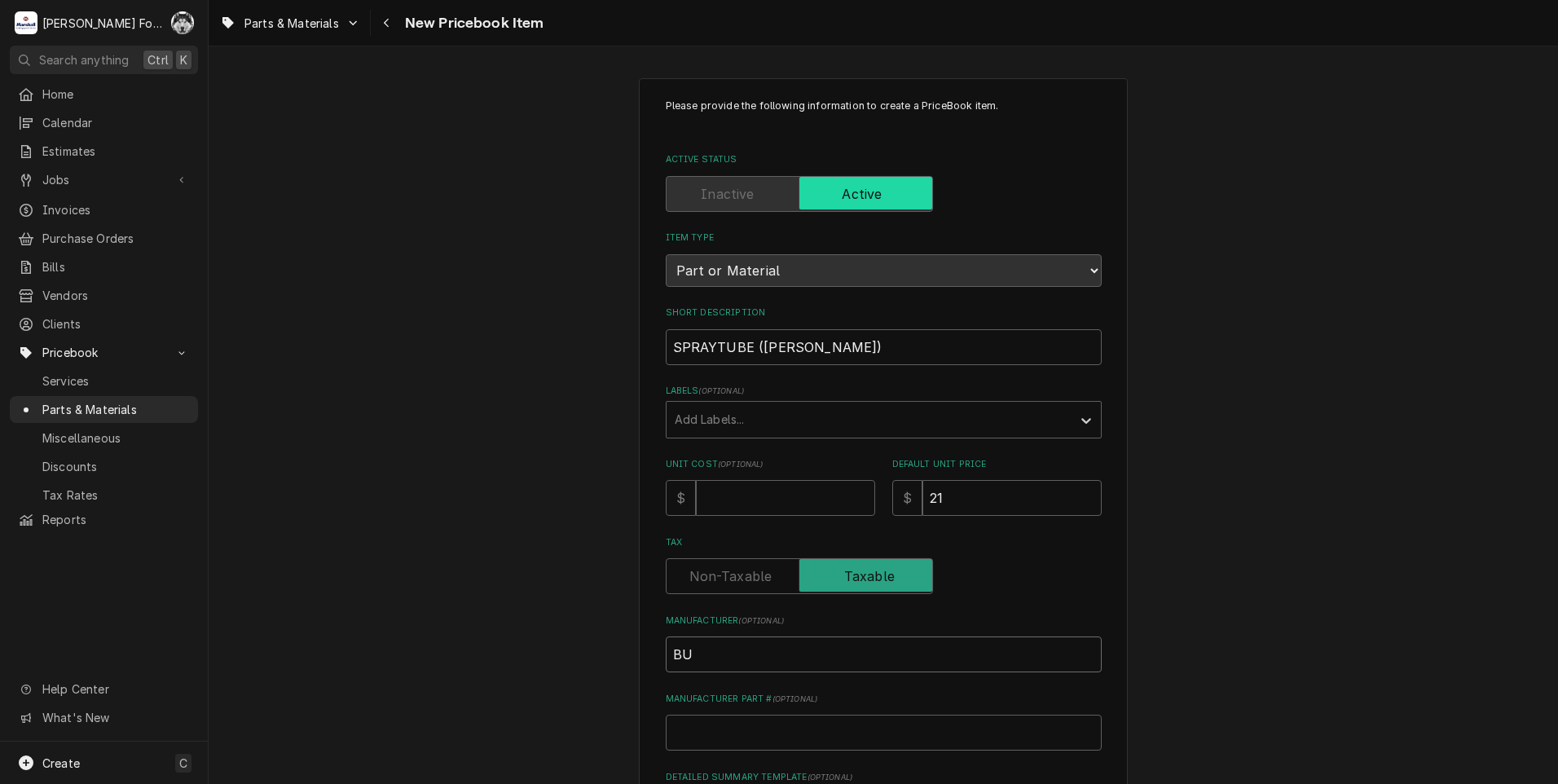
type textarea "x"
type input "BUN"
type textarea "x"
type input "BUNN"
type textarea "x"
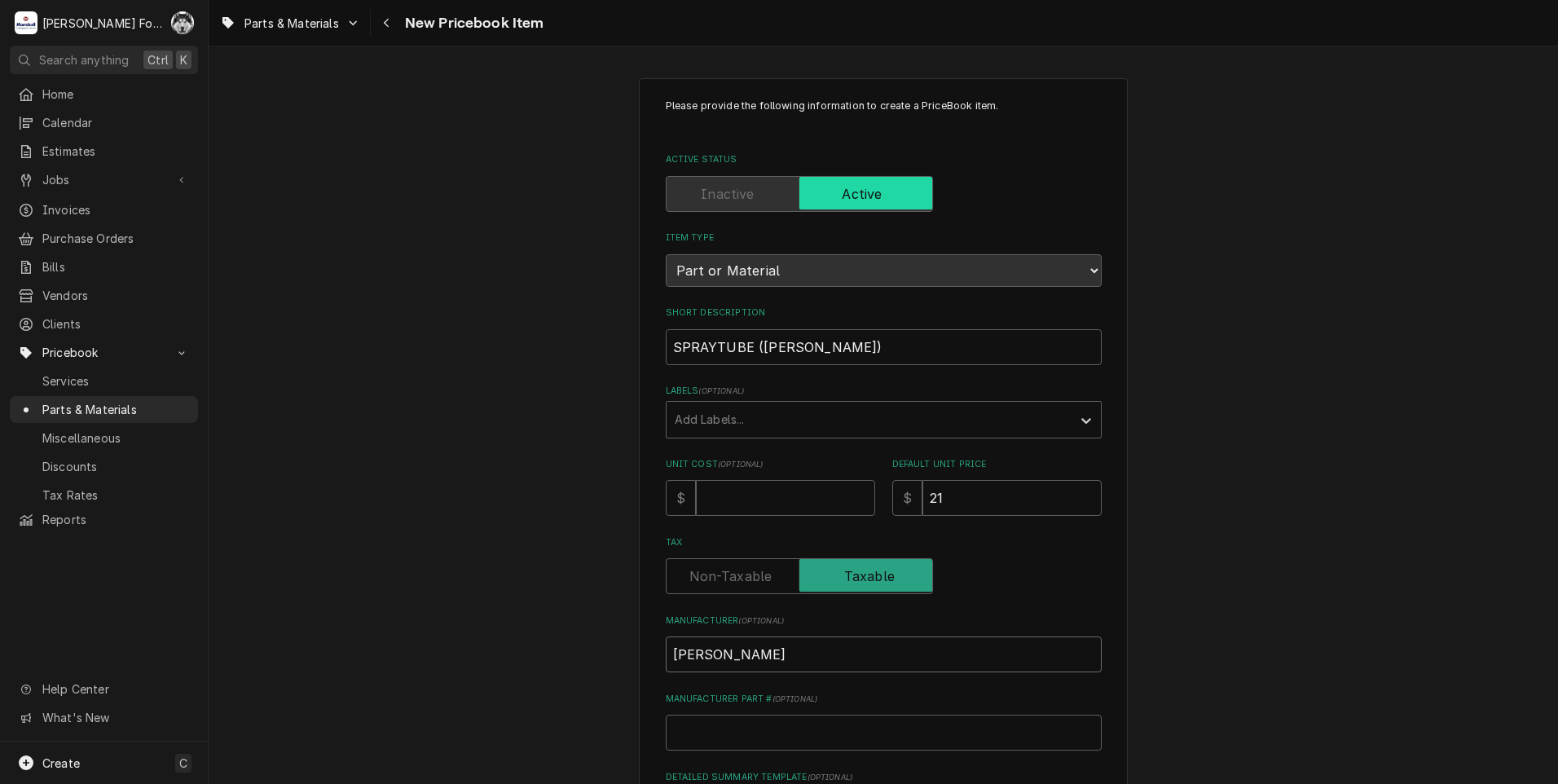
type input "BUNN-"
type textarea "x"
type input "BUNN-O"
type textarea "x"
type input "BUNN-O-"
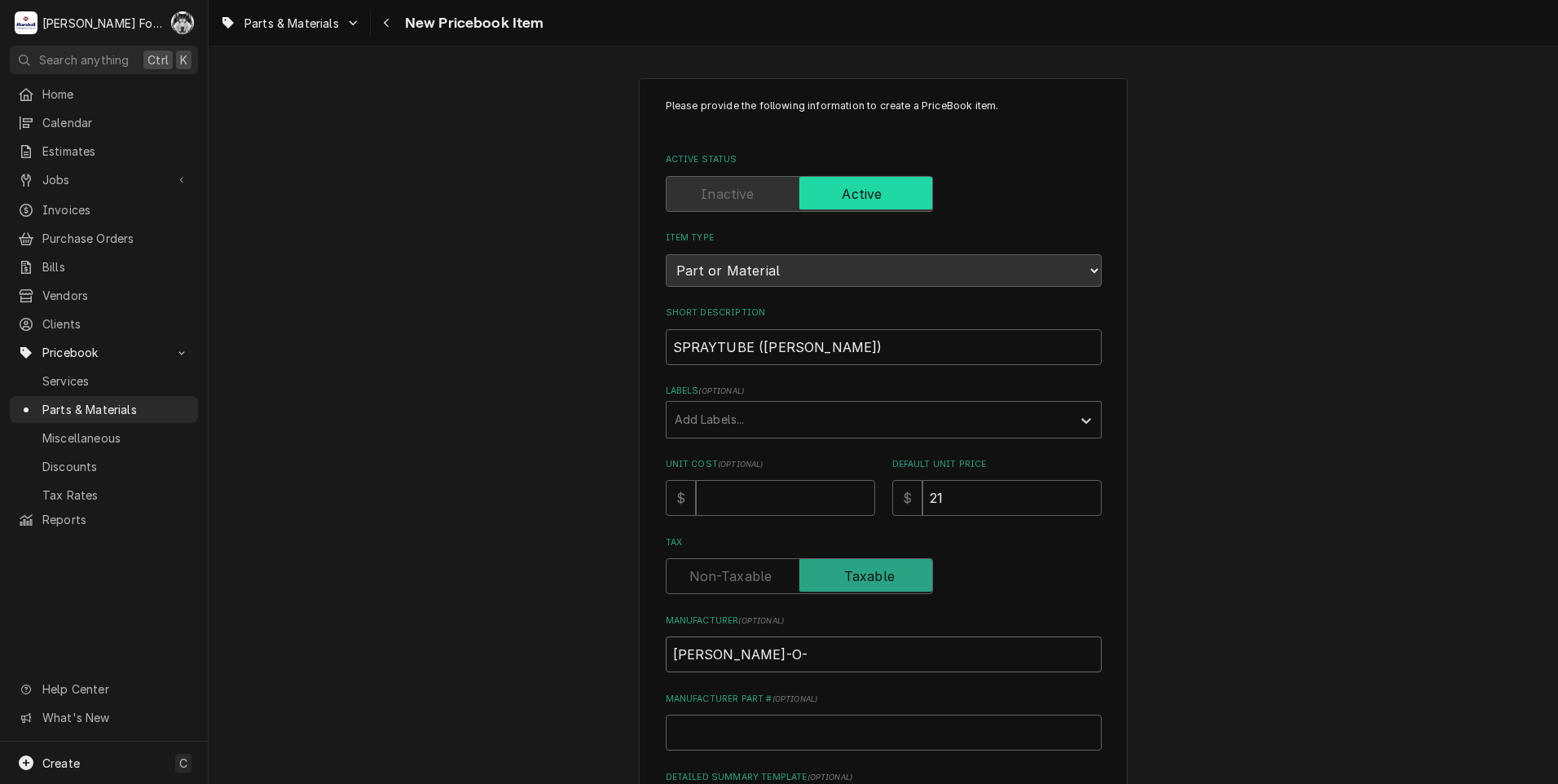
type textarea "x"
type input "BUNN-O-M"
type textarea "x"
type input "BUNN-O-MA"
type textarea "x"
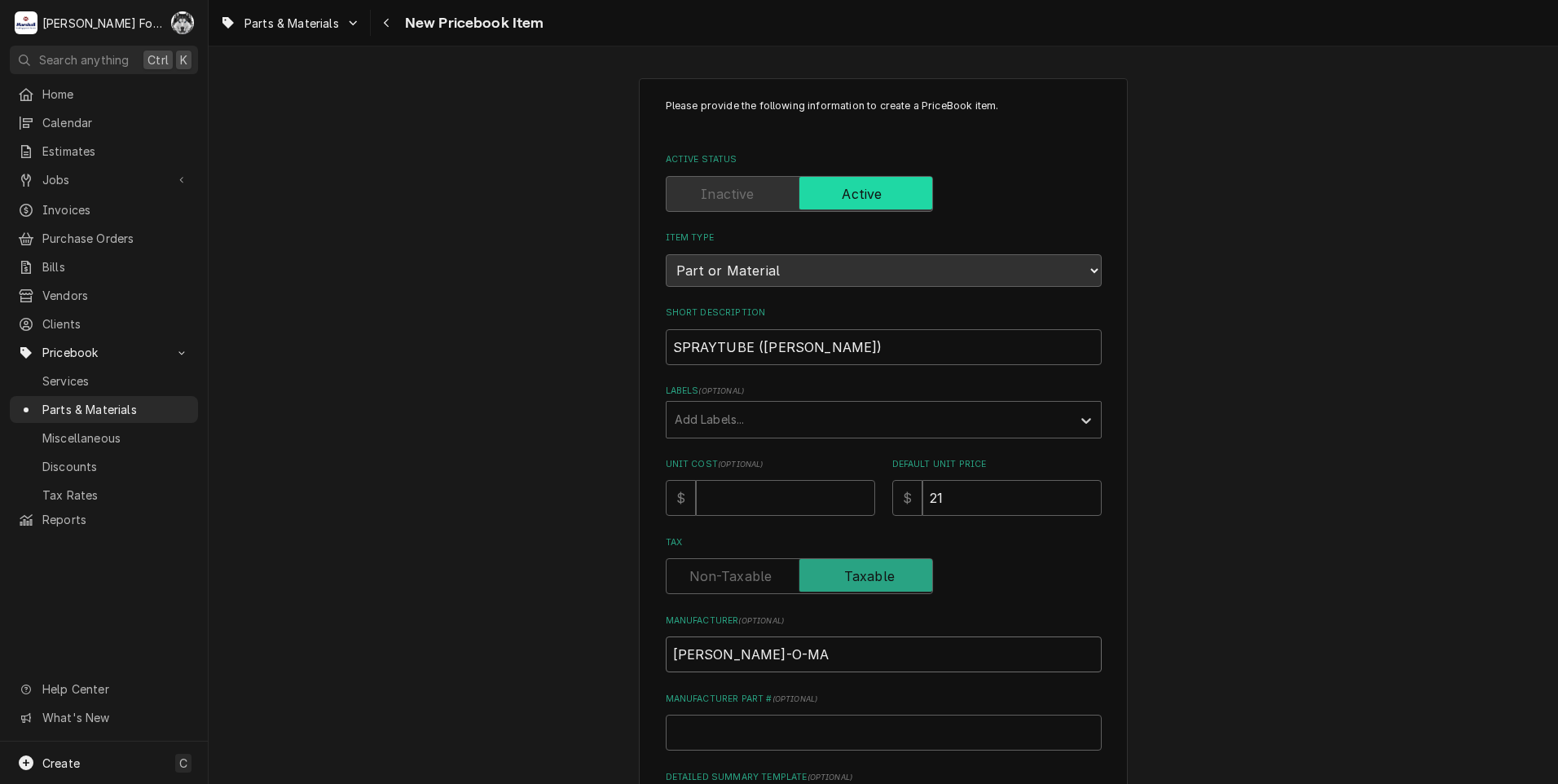
type input "BUNN-O-MAT"
type textarea "x"
type input "BUNN-O-MATI"
type textarea "x"
type input "BUNN-O-MATIC"
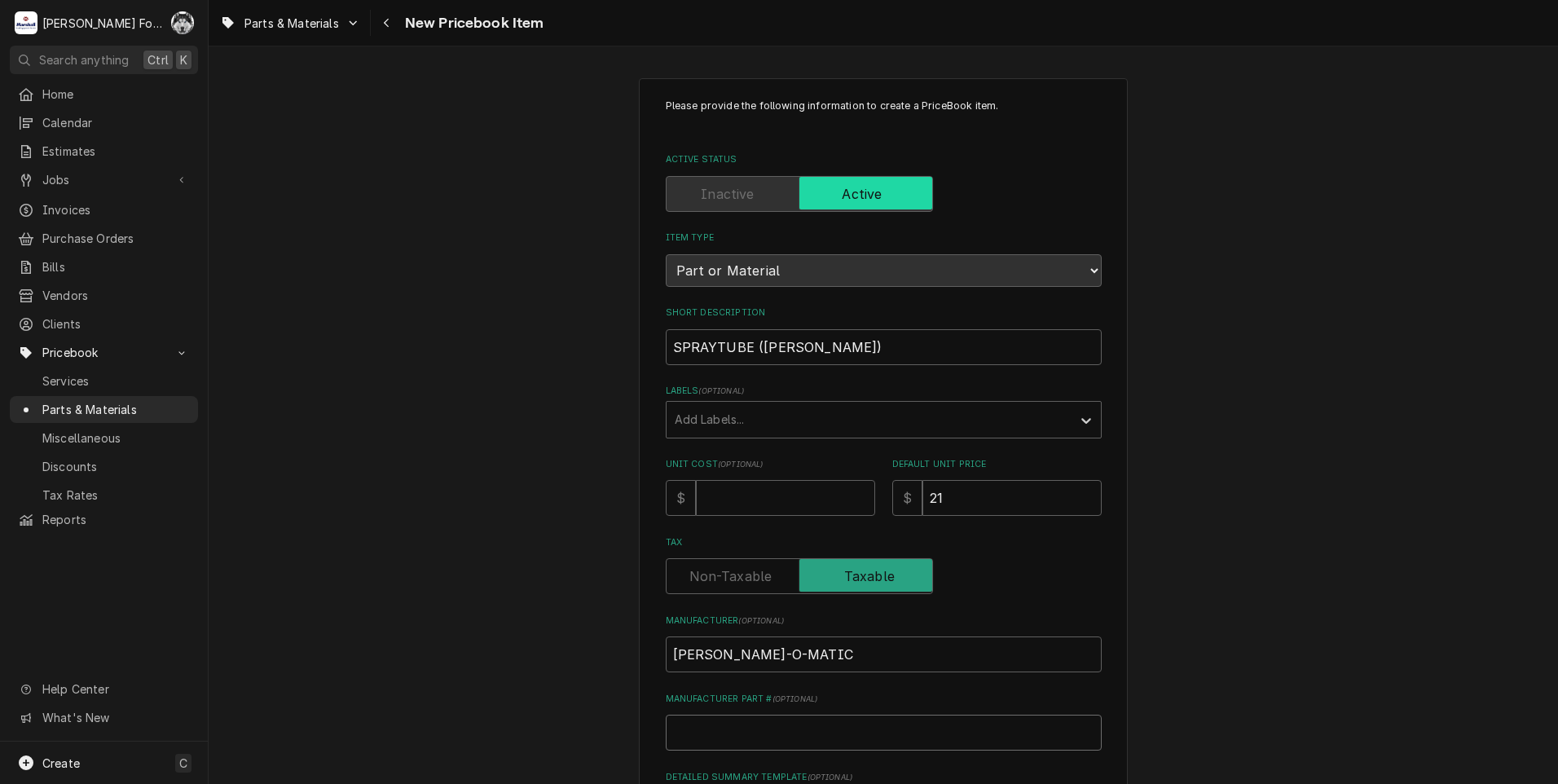
type textarea "x"
type input "0"
type textarea "x"
type input "05"
type textarea "x"
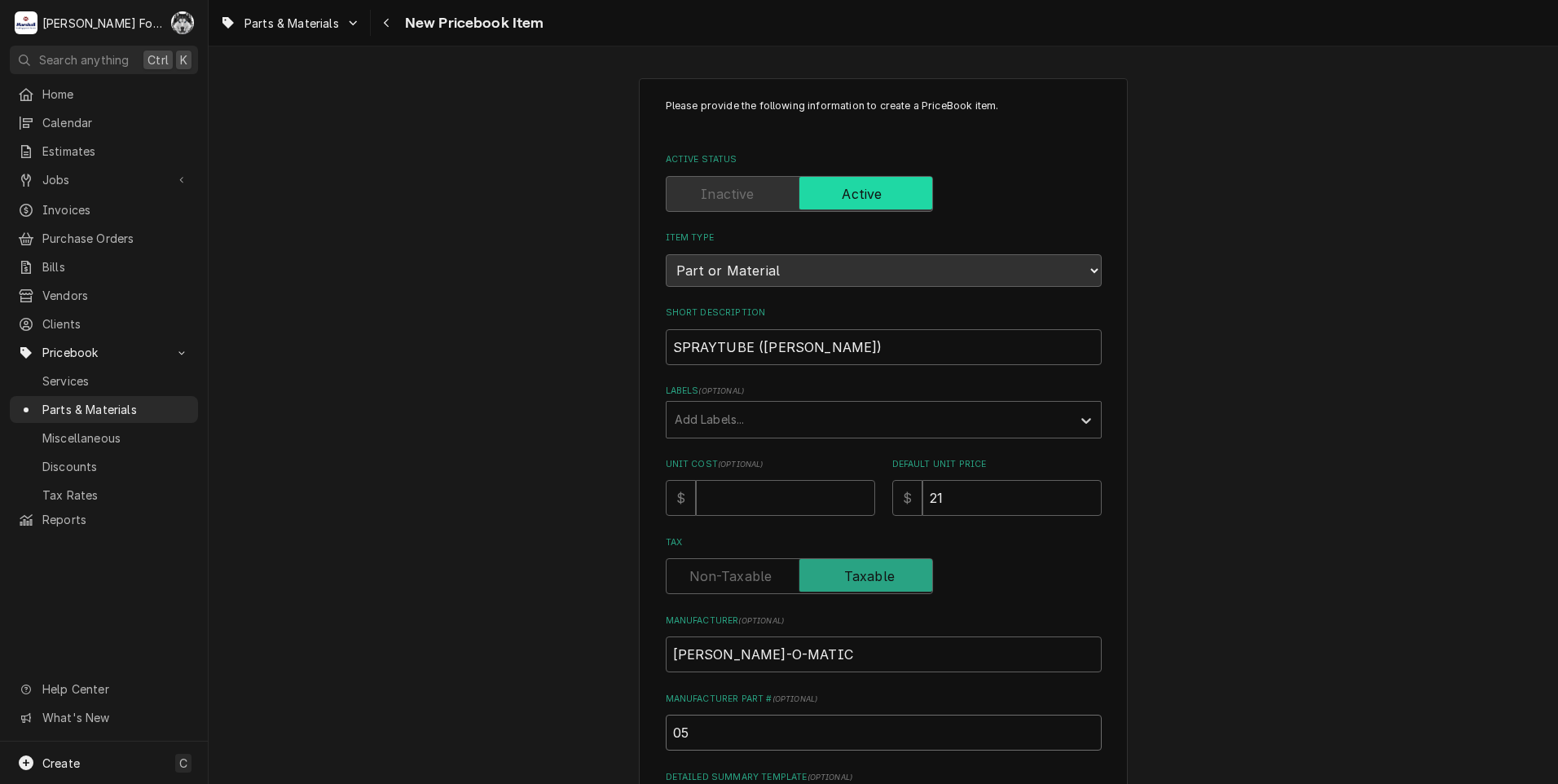
type input "055"
type textarea "x"
type input "0555"
type textarea "x"
type input "05557"
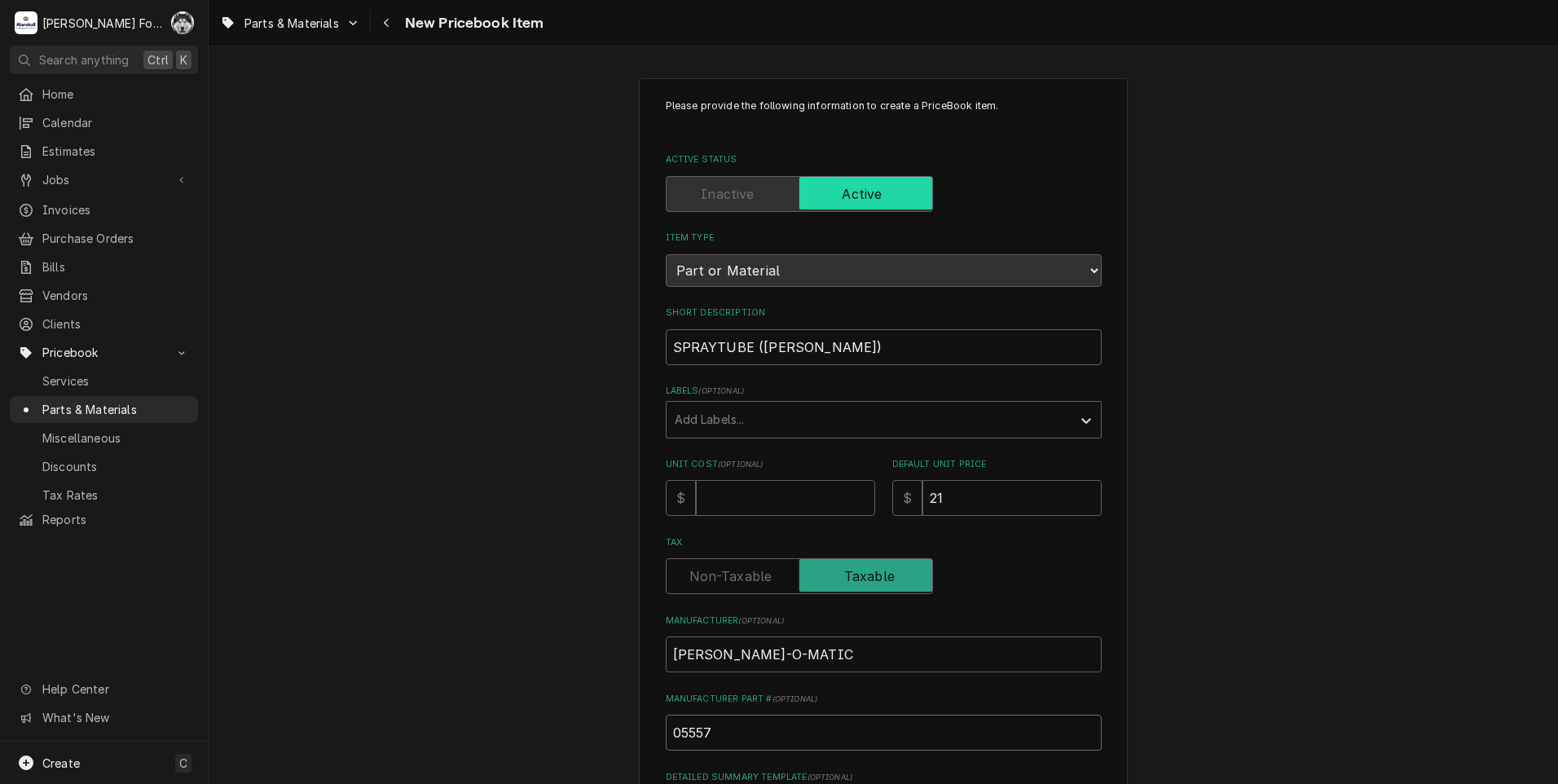
type textarea "x"
type input "05557."
type textarea "x"
type input "05557.0"
type textarea "x"
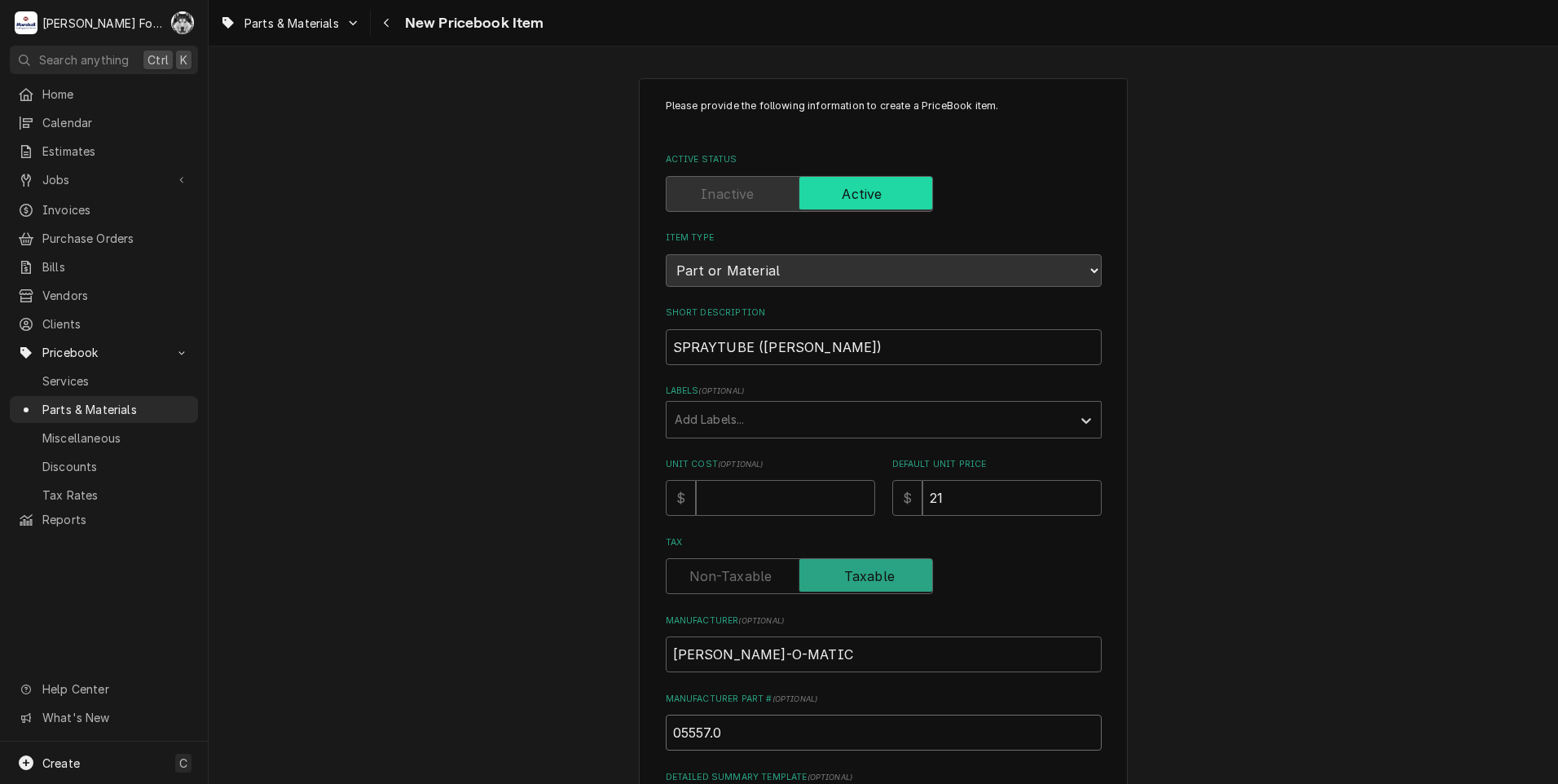
type input "05557.00"
type textarea "x"
type input "05557.000"
type textarea "x"
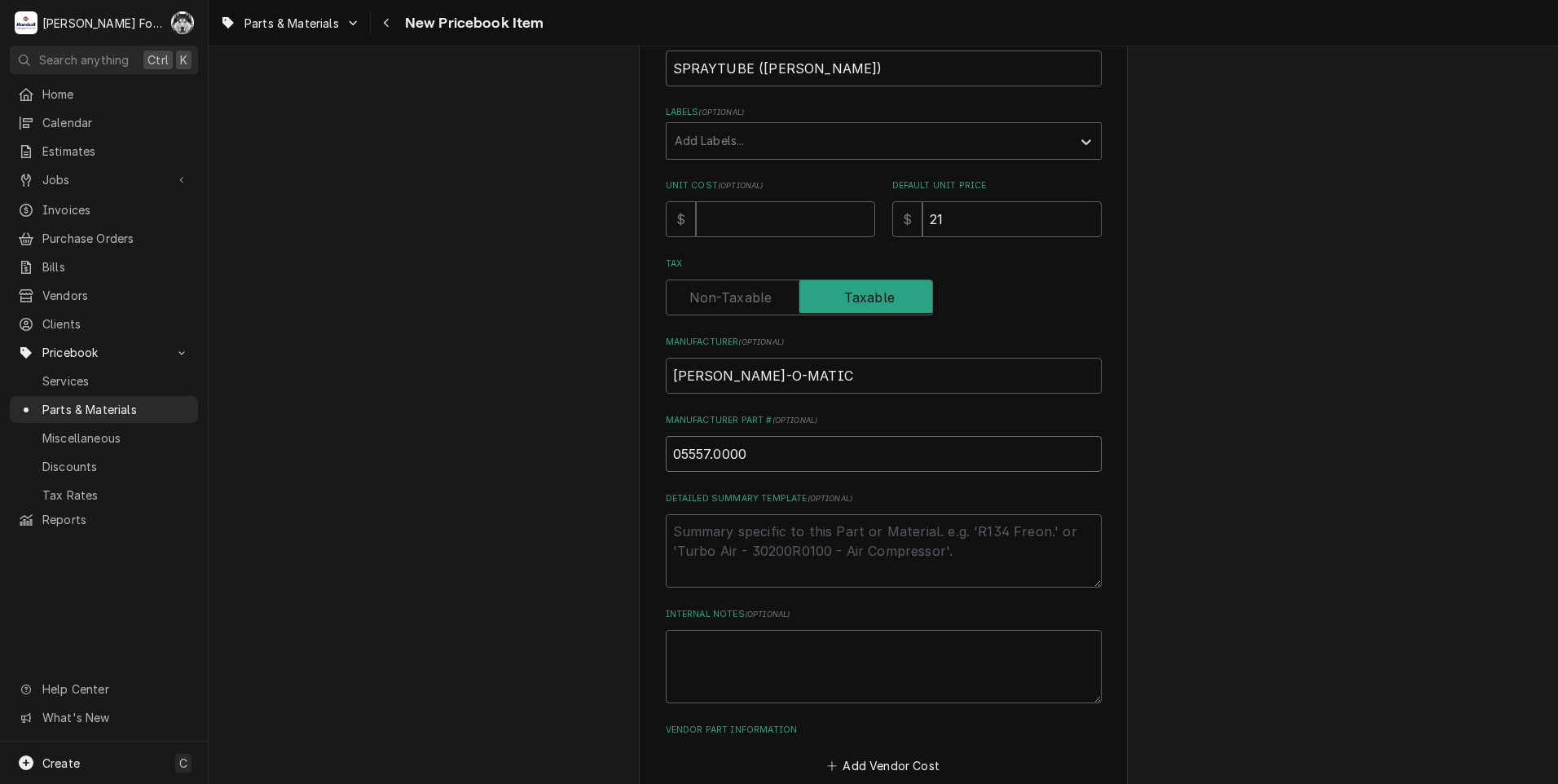
scroll to position [326, 0]
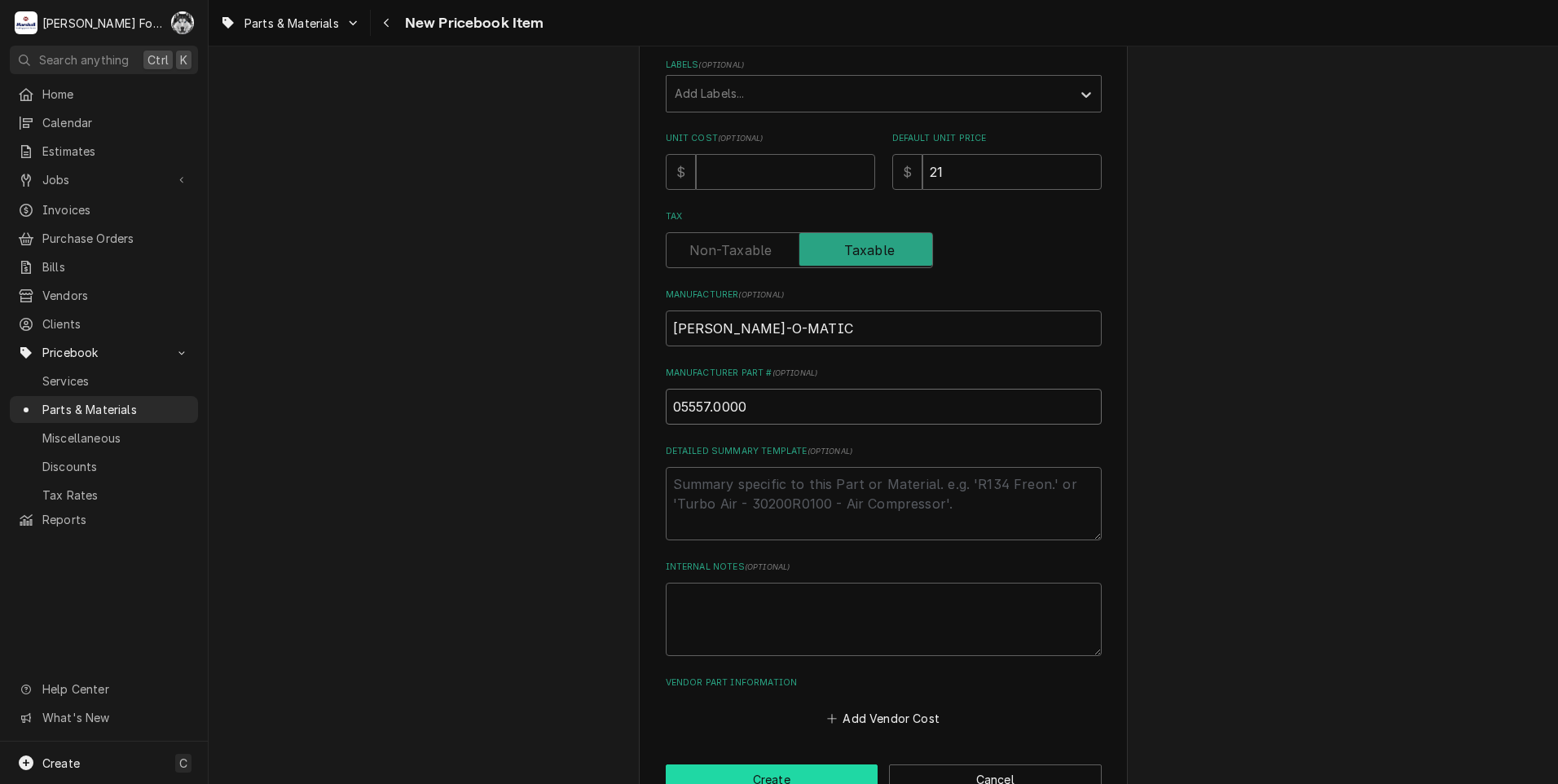
type input "05557.0000"
click at [735, 763] on div "Please provide the following information to create a PriceBook item. Active Sta…" at bounding box center [883, 284] width 489 height 1063
click at [732, 773] on button "Create" at bounding box center [772, 779] width 213 height 31
type textarea "x"
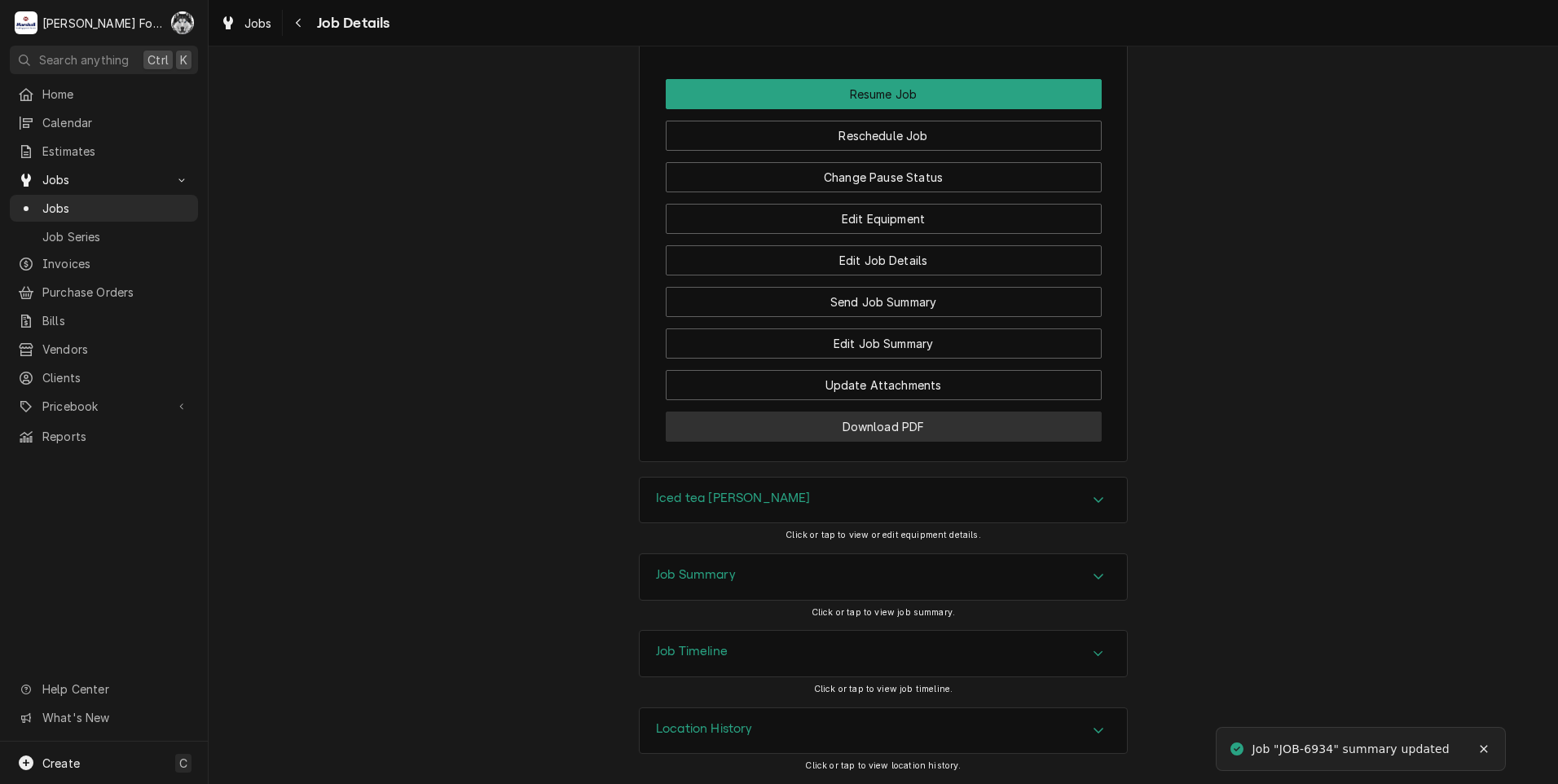
scroll to position [2329, 0]
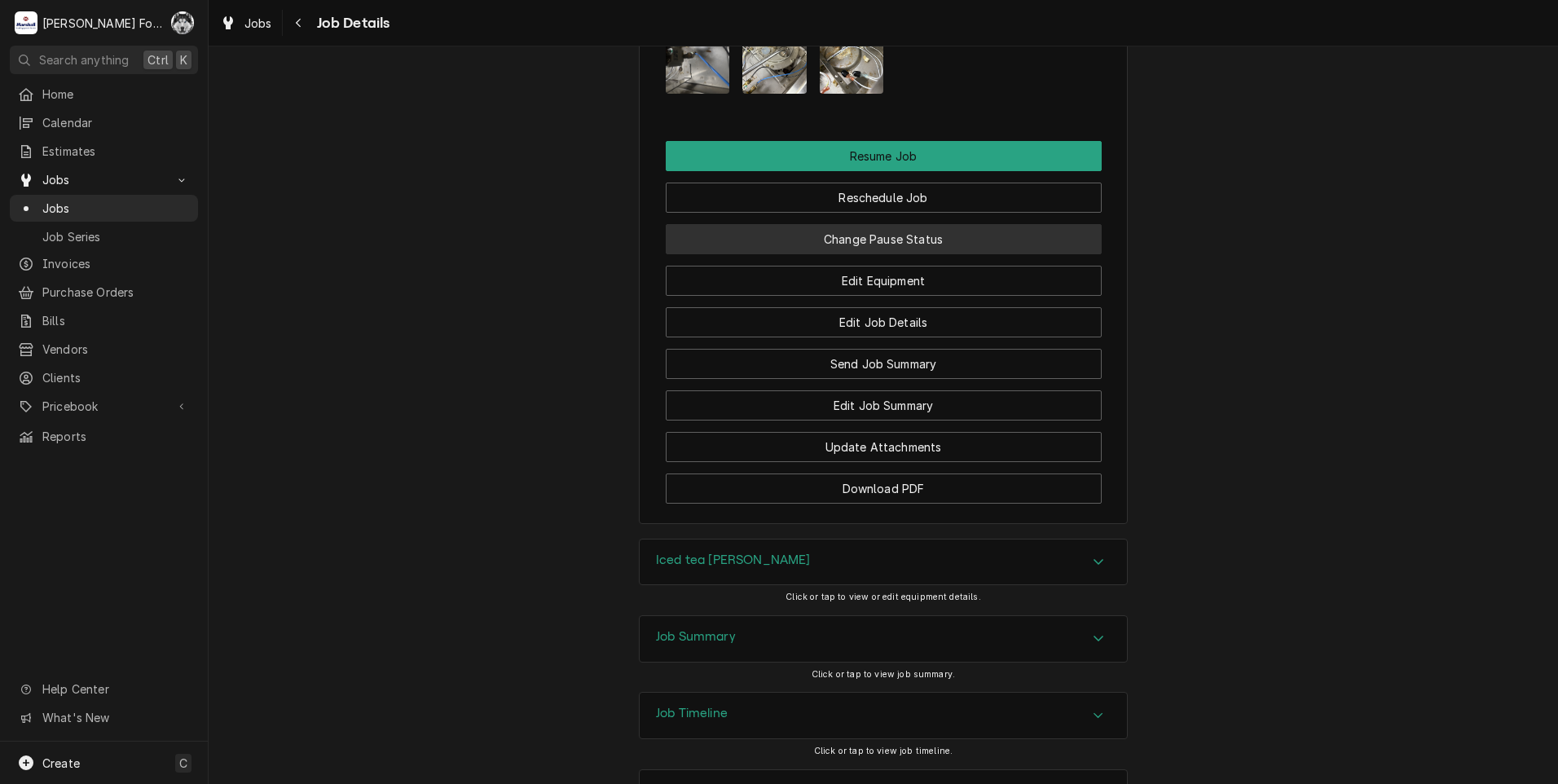
click at [887, 251] on button "Change Pause Status" at bounding box center [883, 239] width 436 height 31
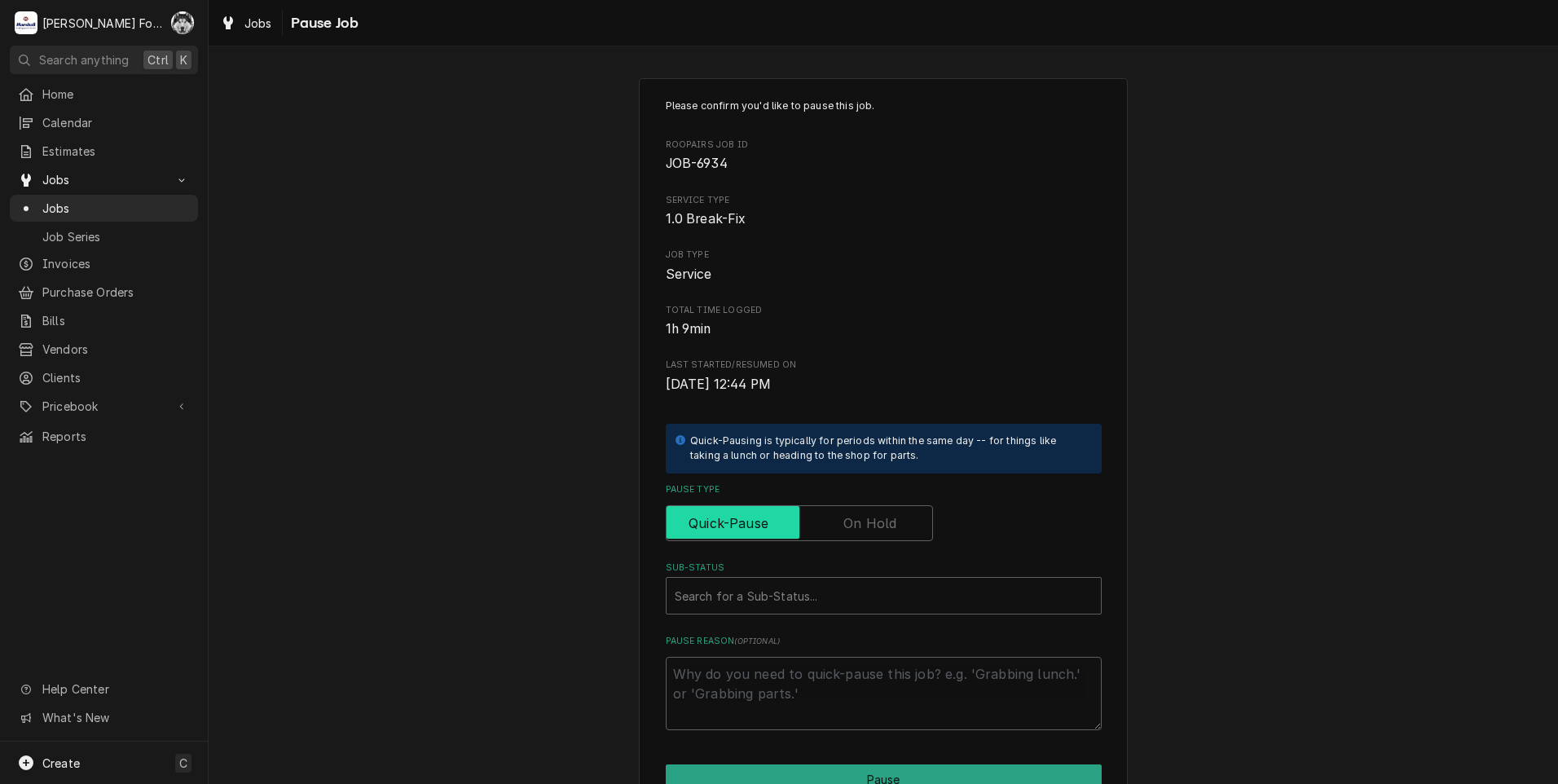
click at [856, 505] on input "Pause Type" at bounding box center [799, 522] width 253 height 35
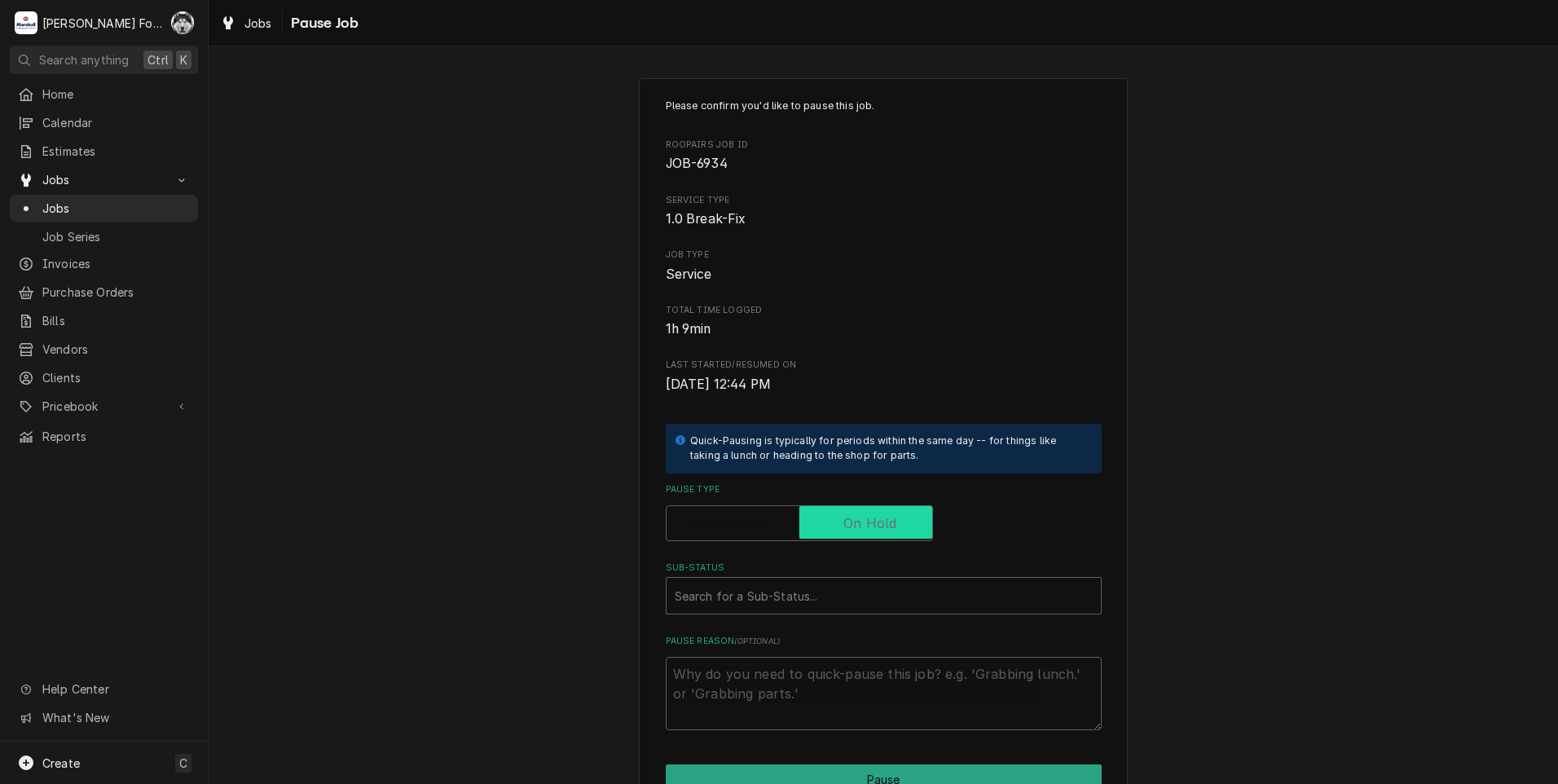
checkbox input "true"
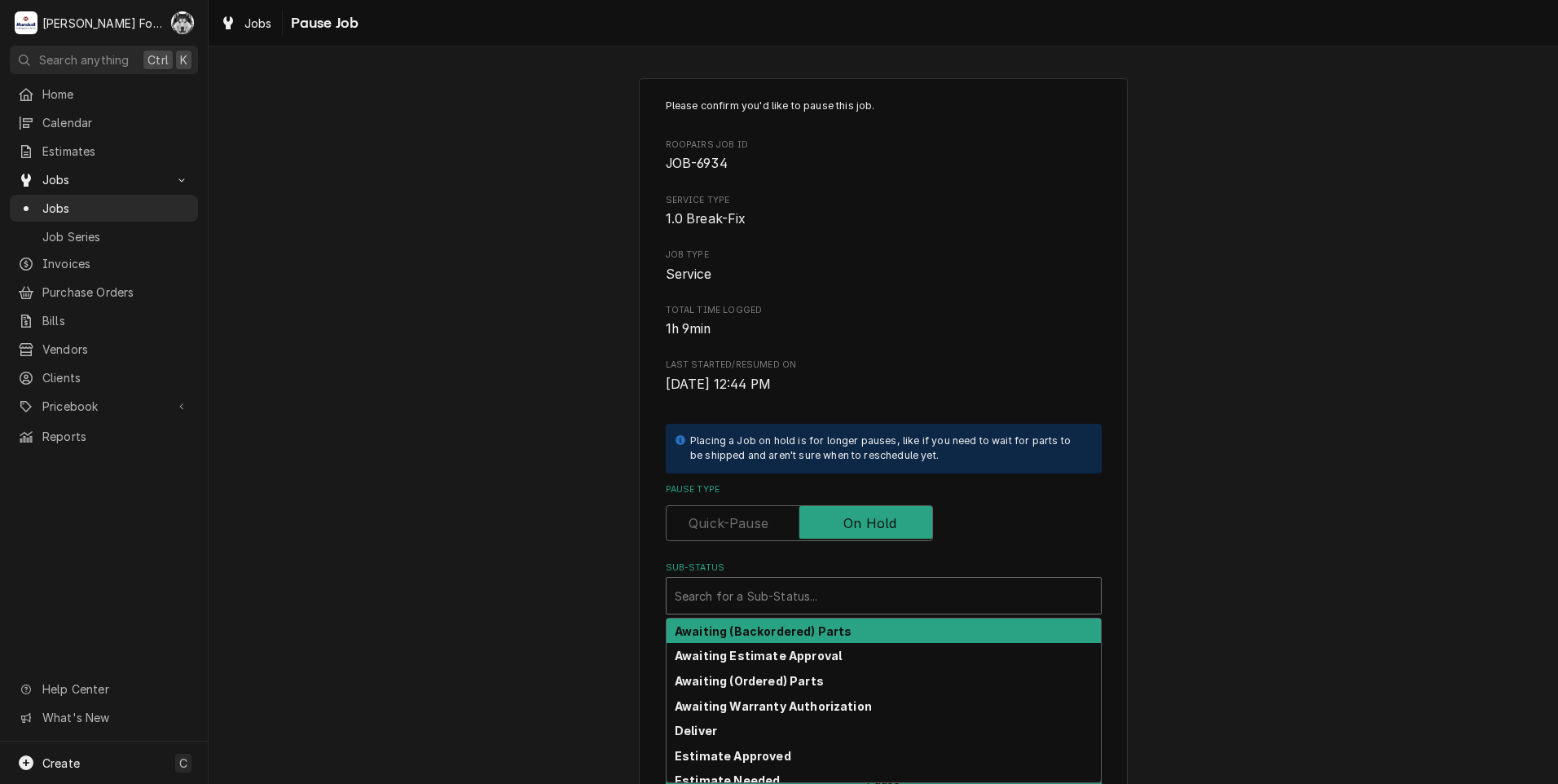
click at [805, 596] on div "Sub-Status" at bounding box center [883, 596] width 418 height 30
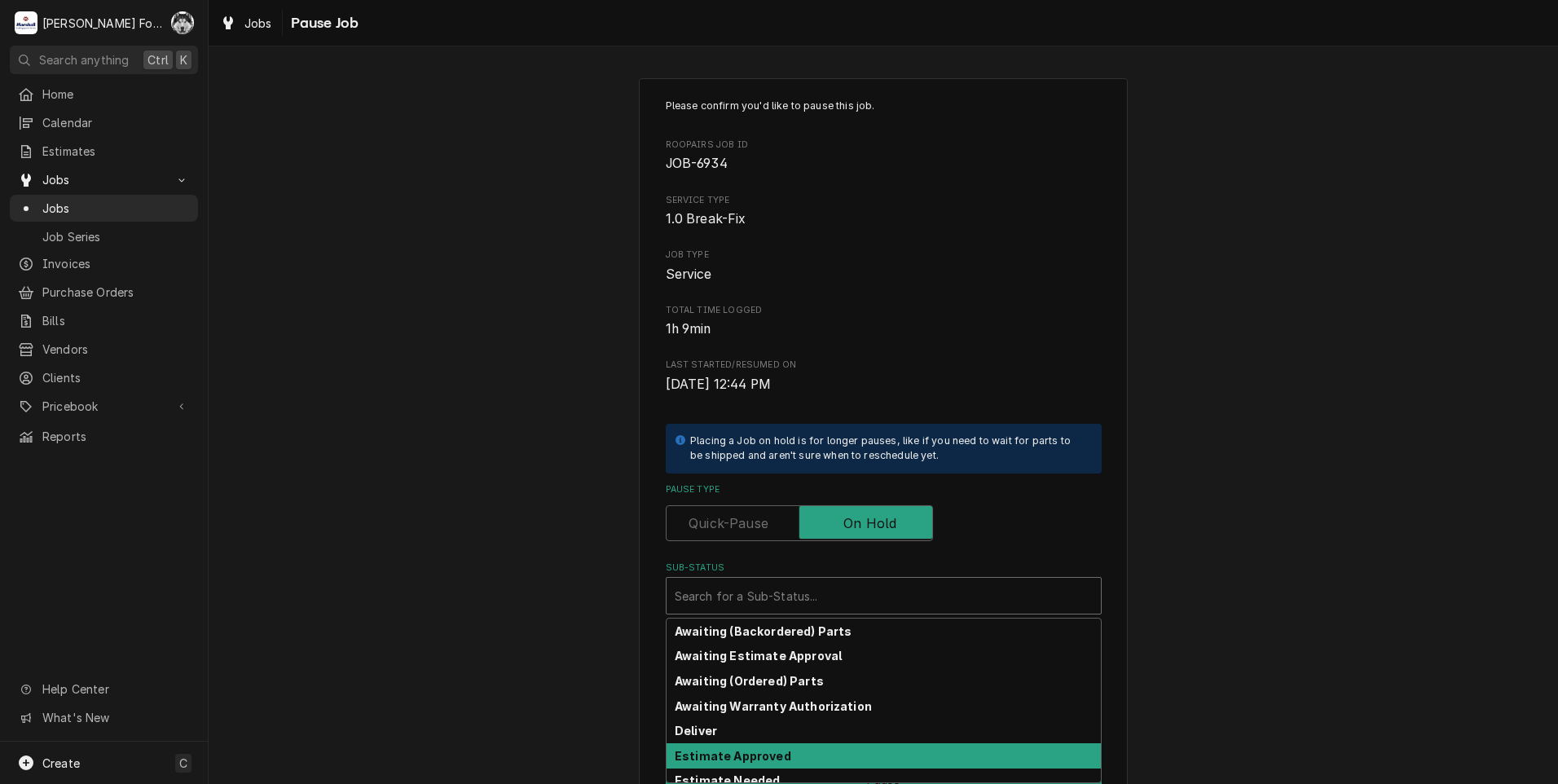
click at [741, 756] on strong "Estimate Approved" at bounding box center [732, 755] width 116 height 14
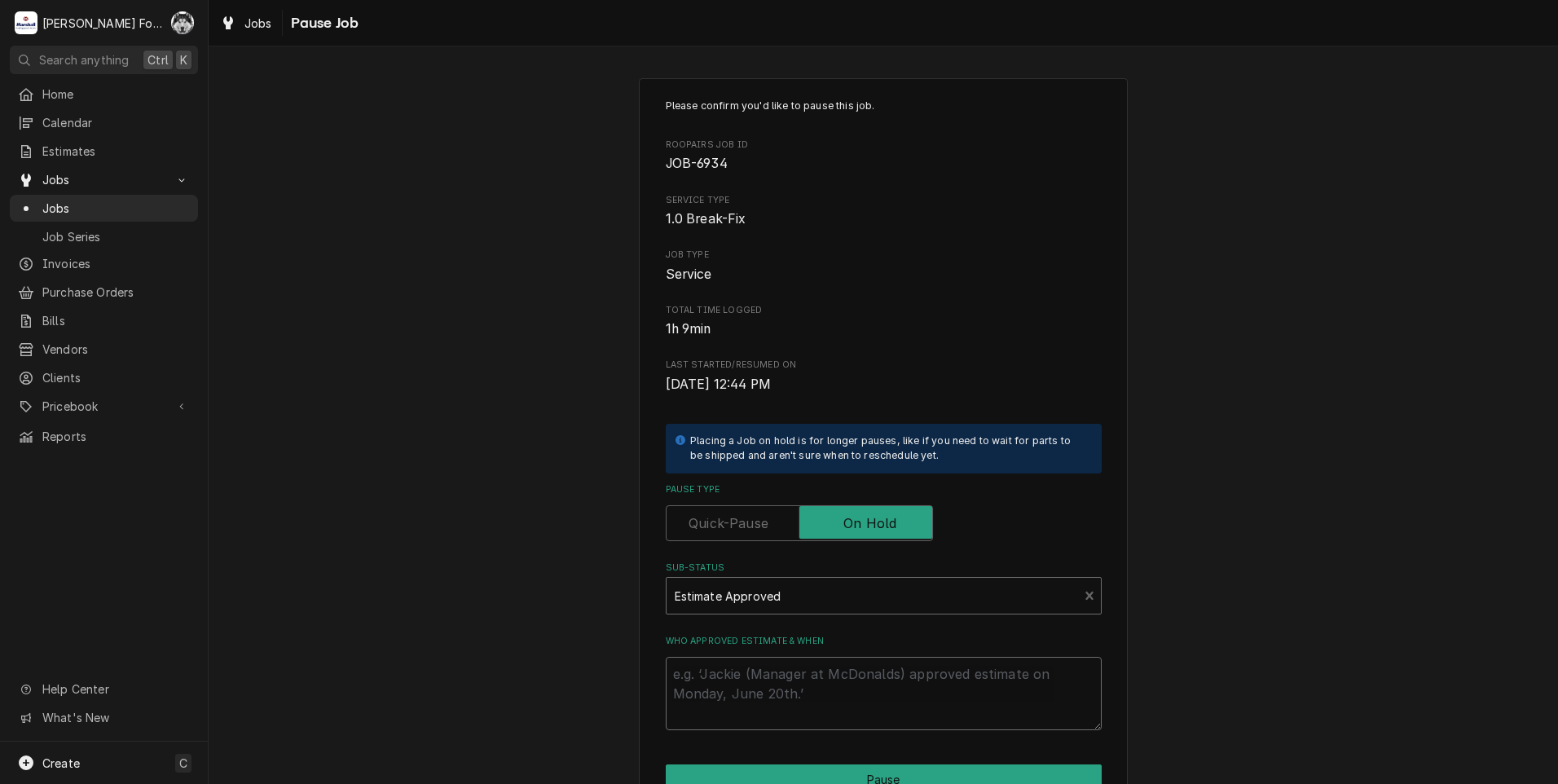
click at [737, 669] on textarea "Who approved estimate & when" at bounding box center [883, 693] width 436 height 73
type textarea "x"
type textarea "P"
type textarea "x"
type textarea "PA"
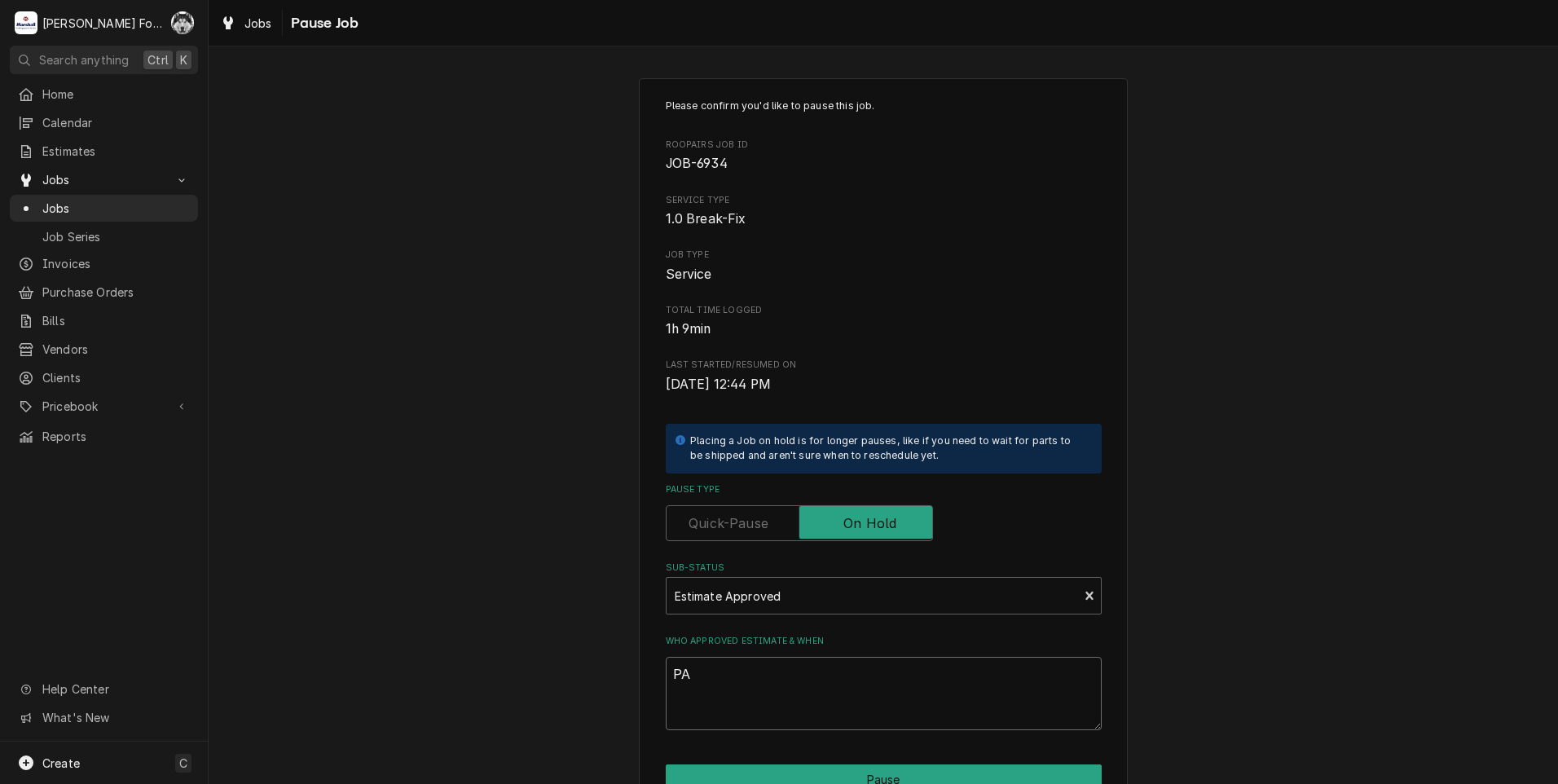
type textarea "x"
type textarea "PAR"
type textarea "x"
type textarea "PARTS"
type textarea "x"
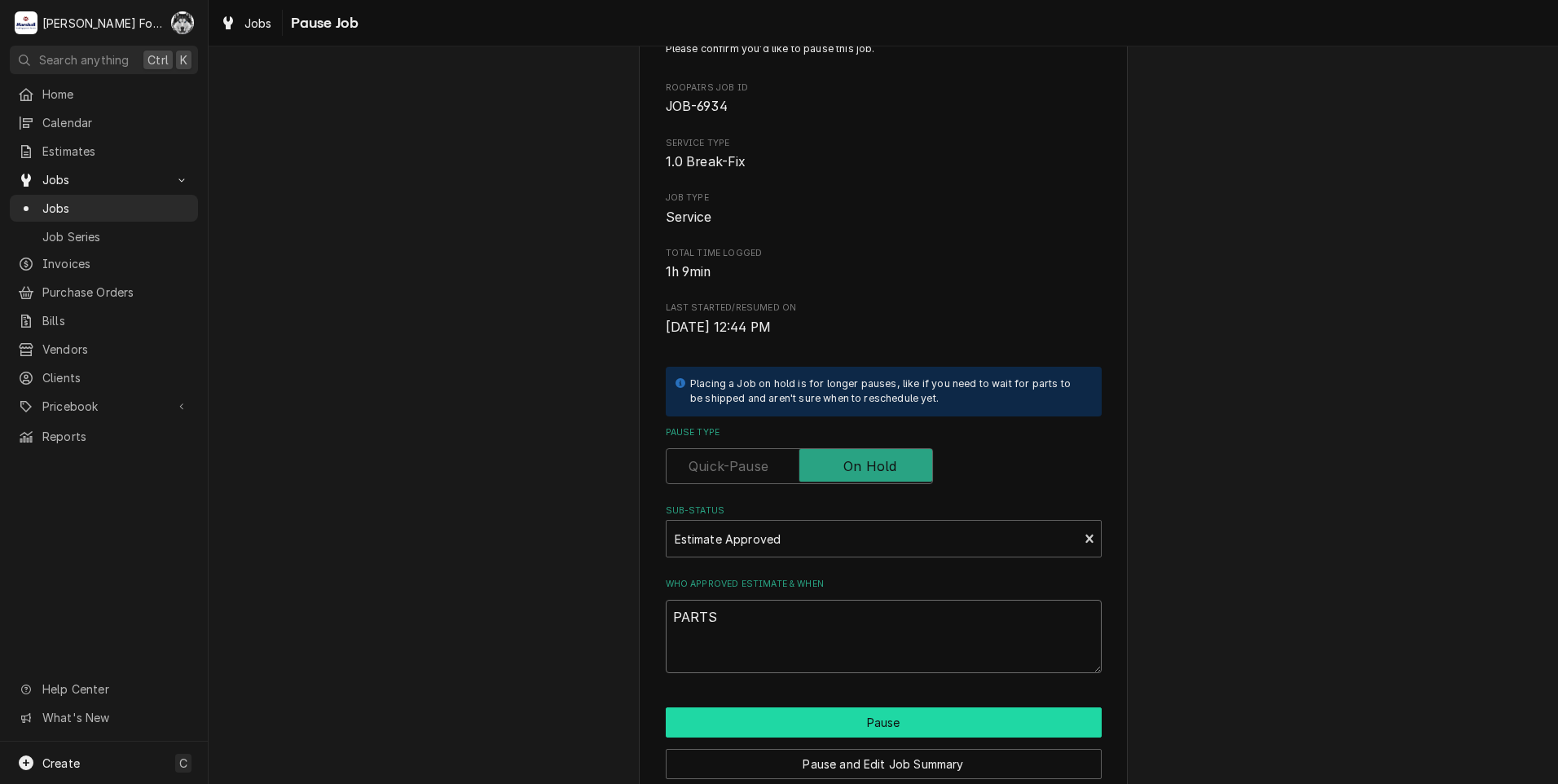
scroll to position [129, 0]
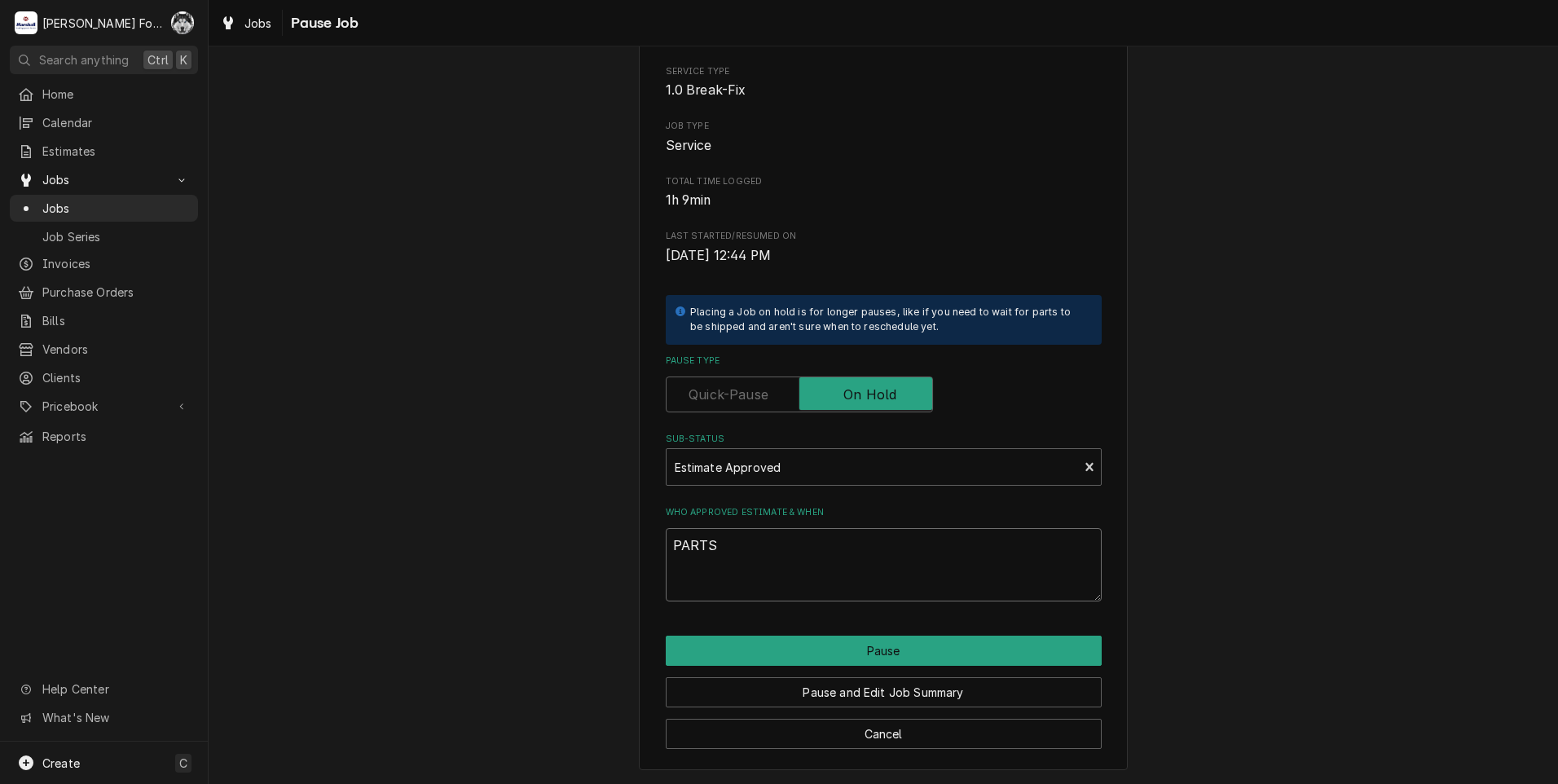
type textarea "PARTS"
click at [770, 668] on div "Pause and Edit Job Summary" at bounding box center [883, 686] width 436 height 41
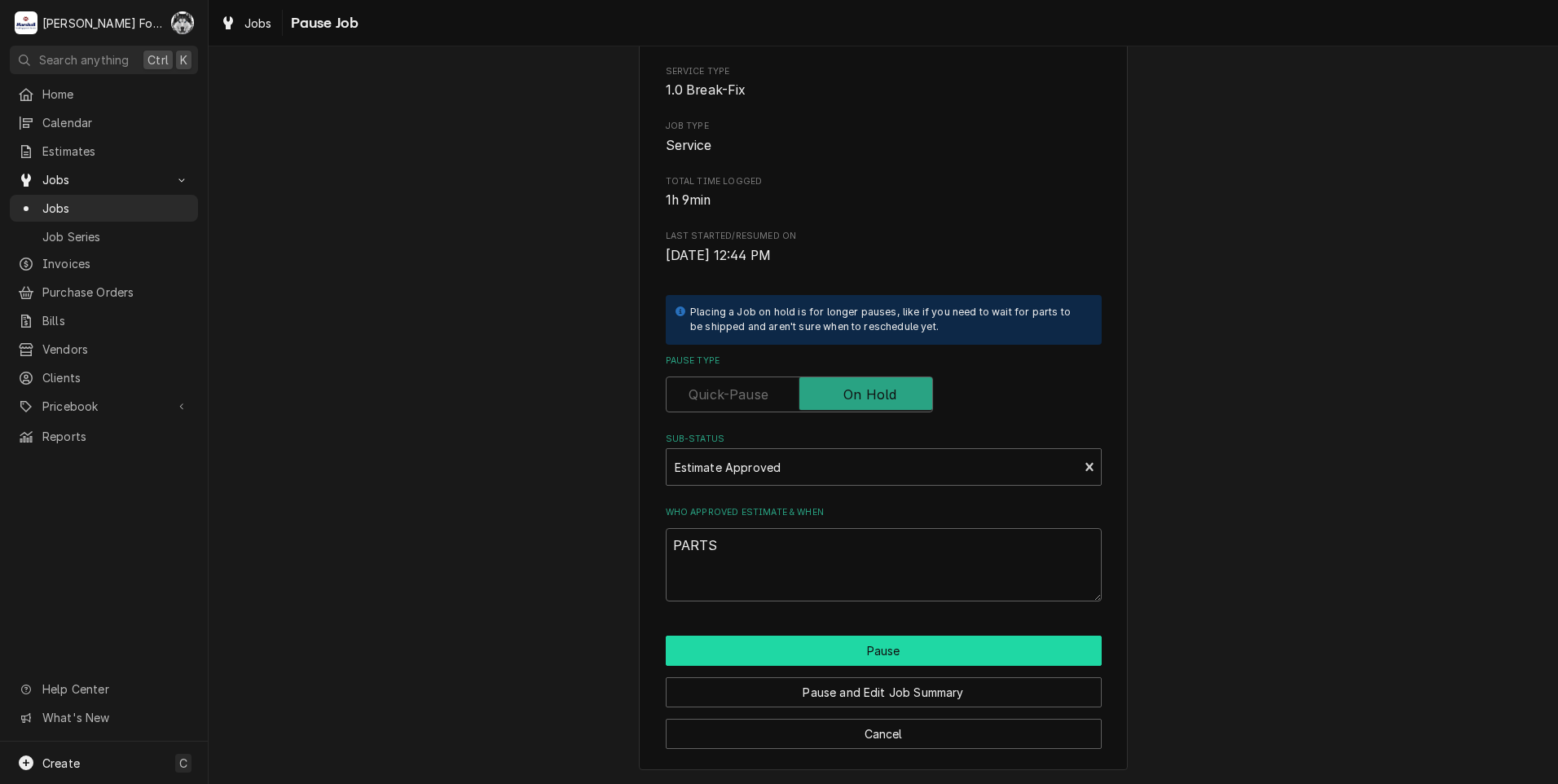
click at [779, 651] on button "Pause" at bounding box center [883, 650] width 436 height 31
type textarea "x"
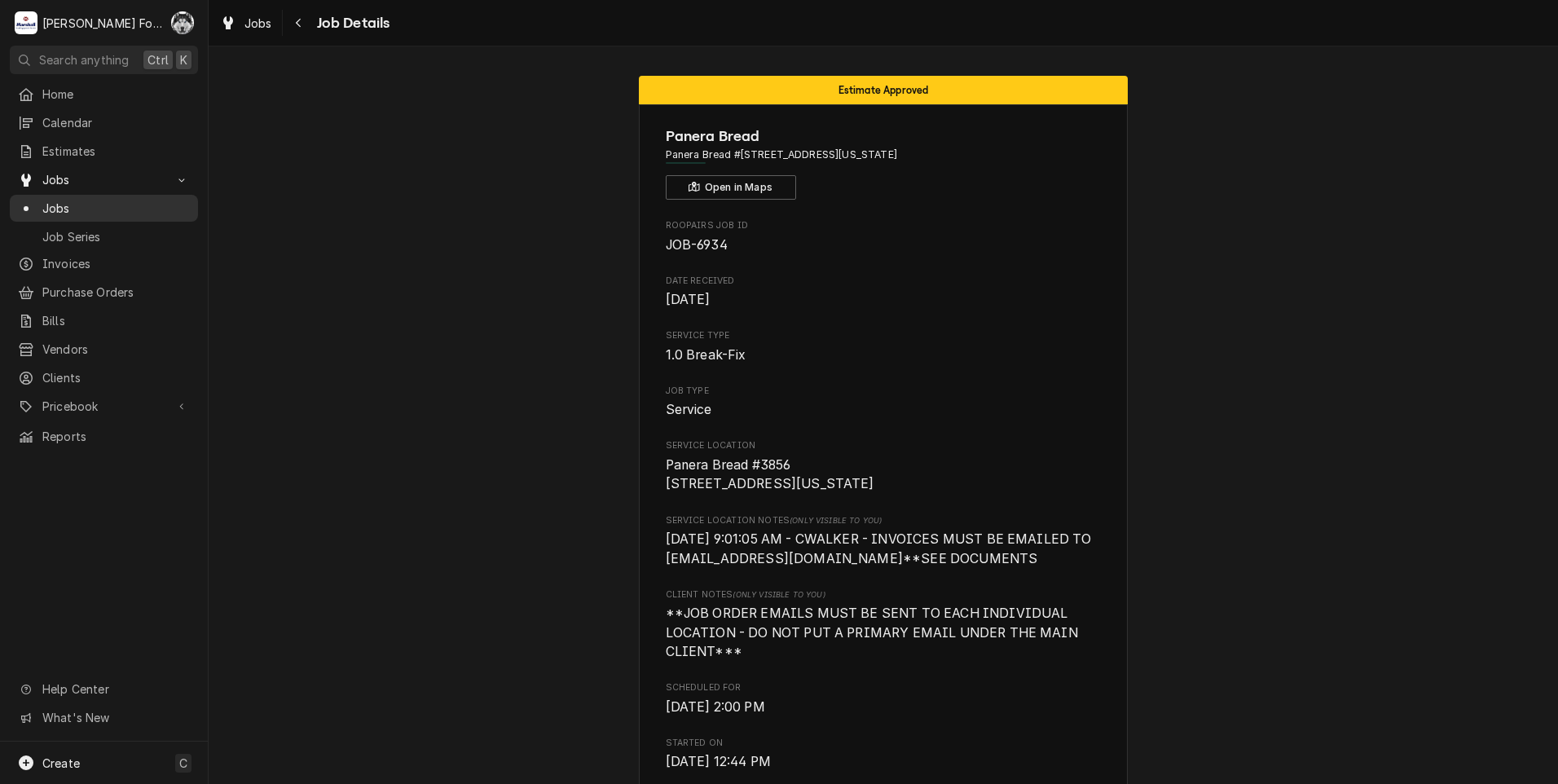
click at [36, 201] on div "Jobs" at bounding box center [104, 208] width 172 height 17
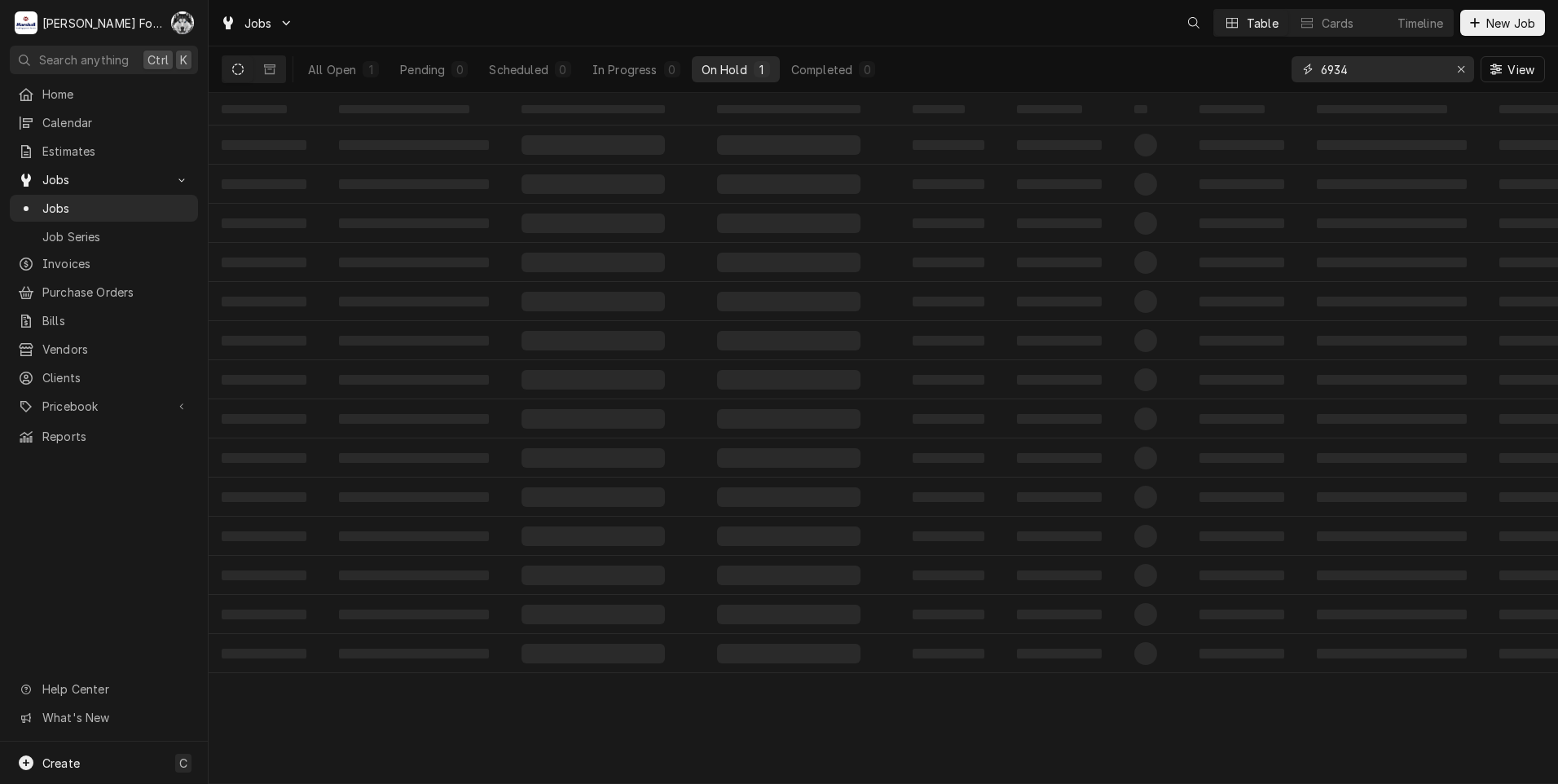
drag, startPoint x: 1360, startPoint y: 68, endPoint x: 1099, endPoint y: 125, distance: 267.2
click at [1099, 125] on div "Jobs Table Cards Timeline New Job All Open 1 Pending 0 Scheduled 0 In Progress …" at bounding box center [883, 392] width 1350 height 784
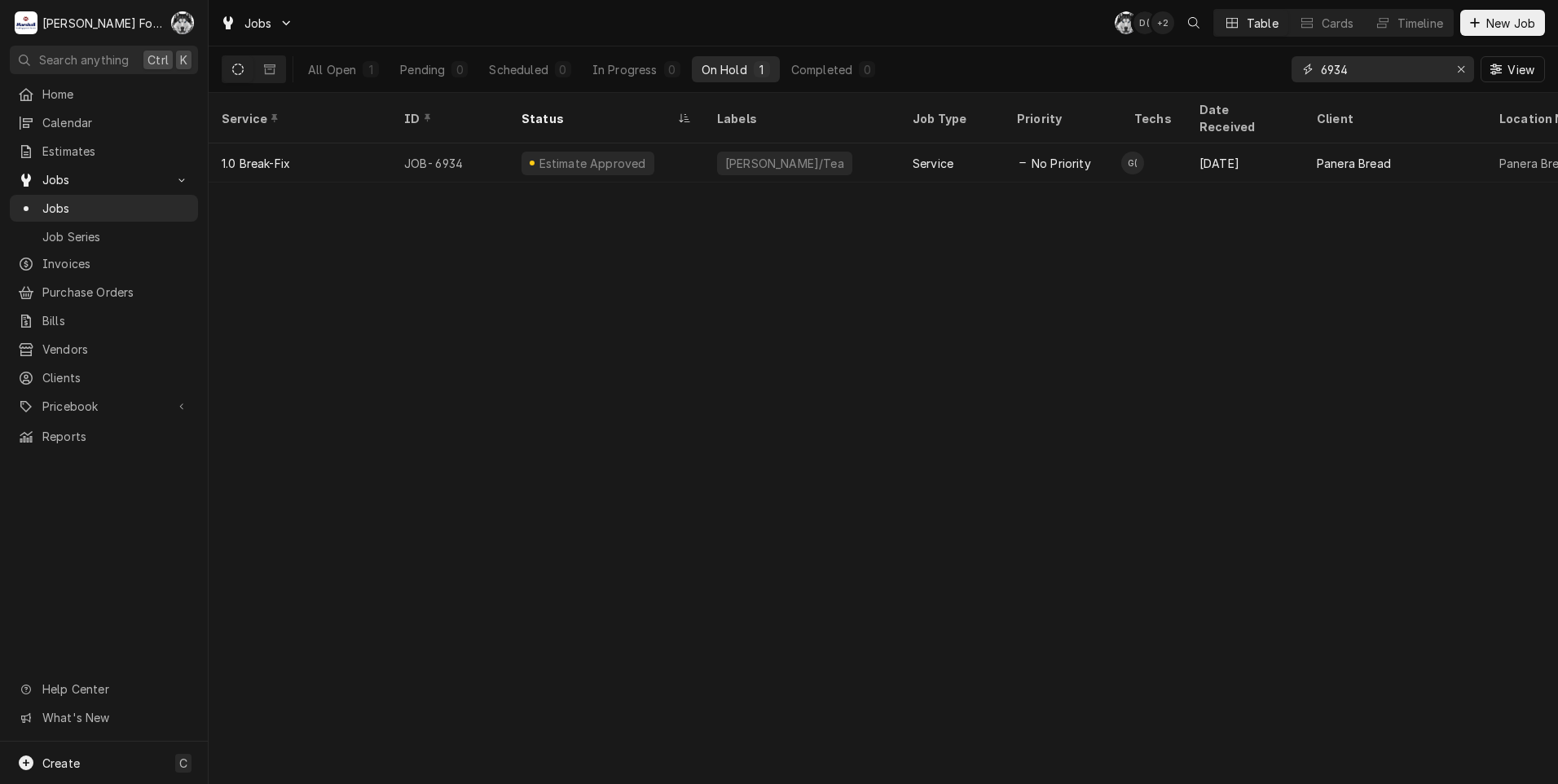
type input "6"
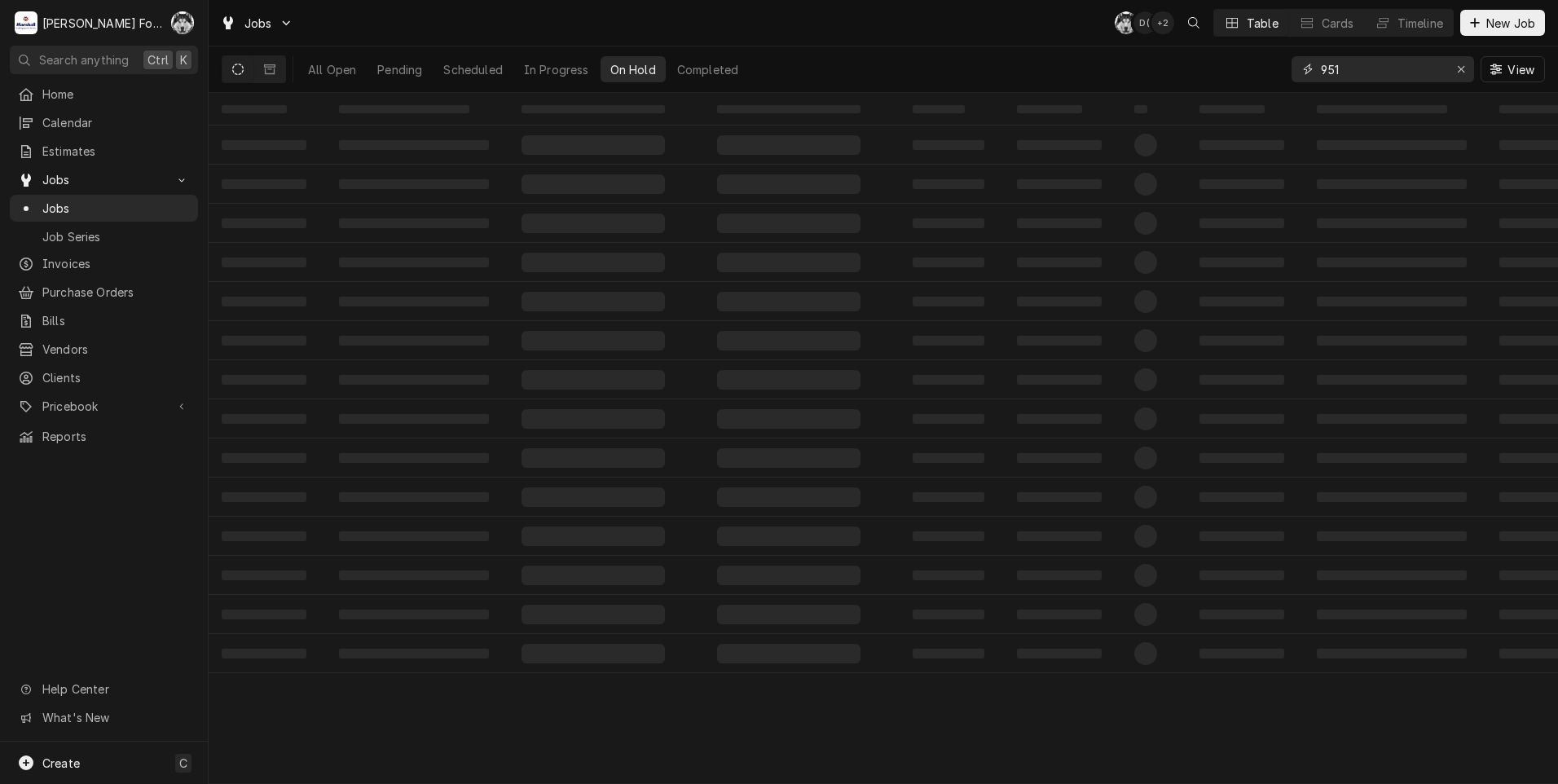
type input "951"
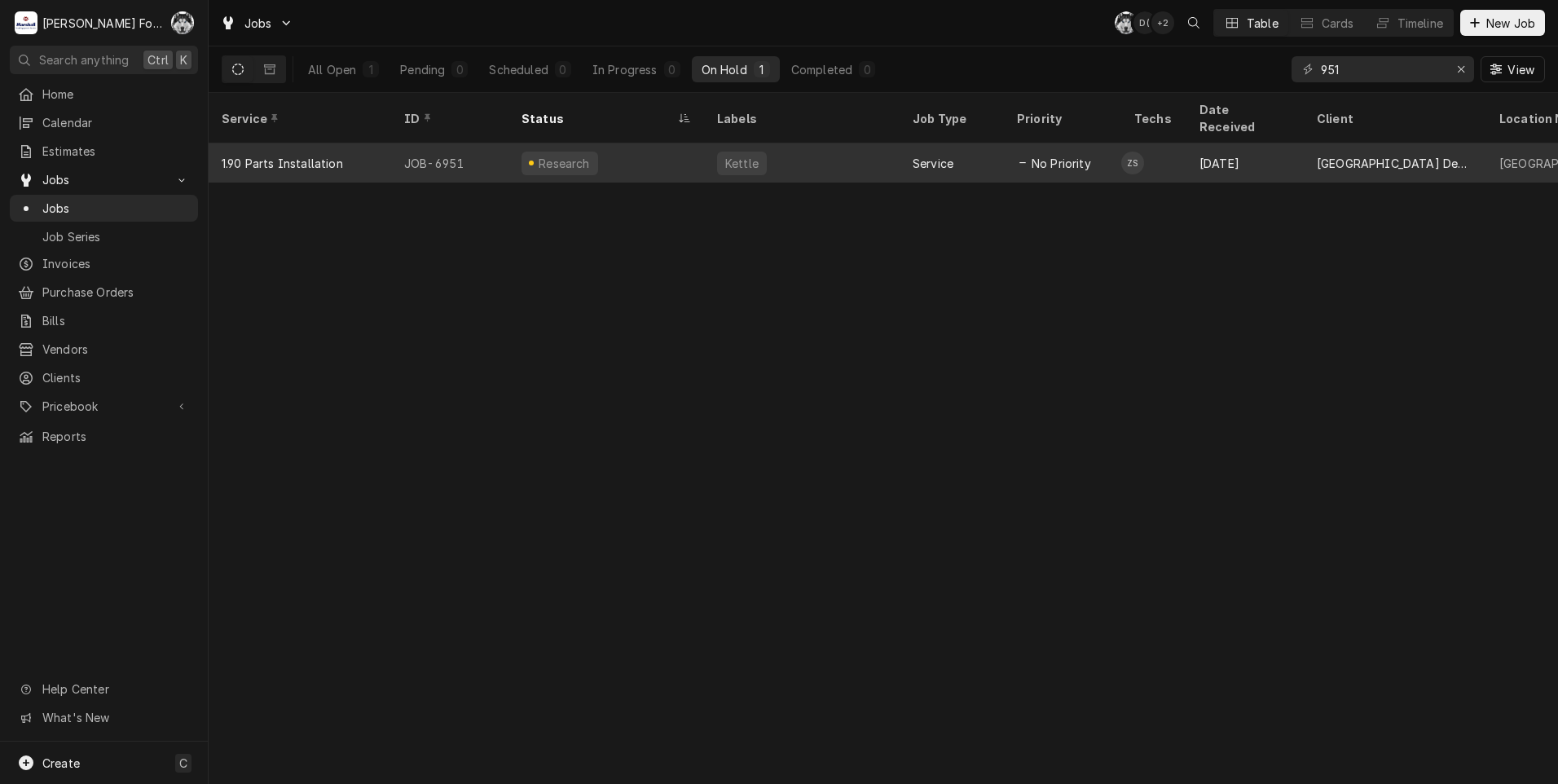
click at [814, 145] on div "Kettle" at bounding box center [802, 163] width 196 height 39
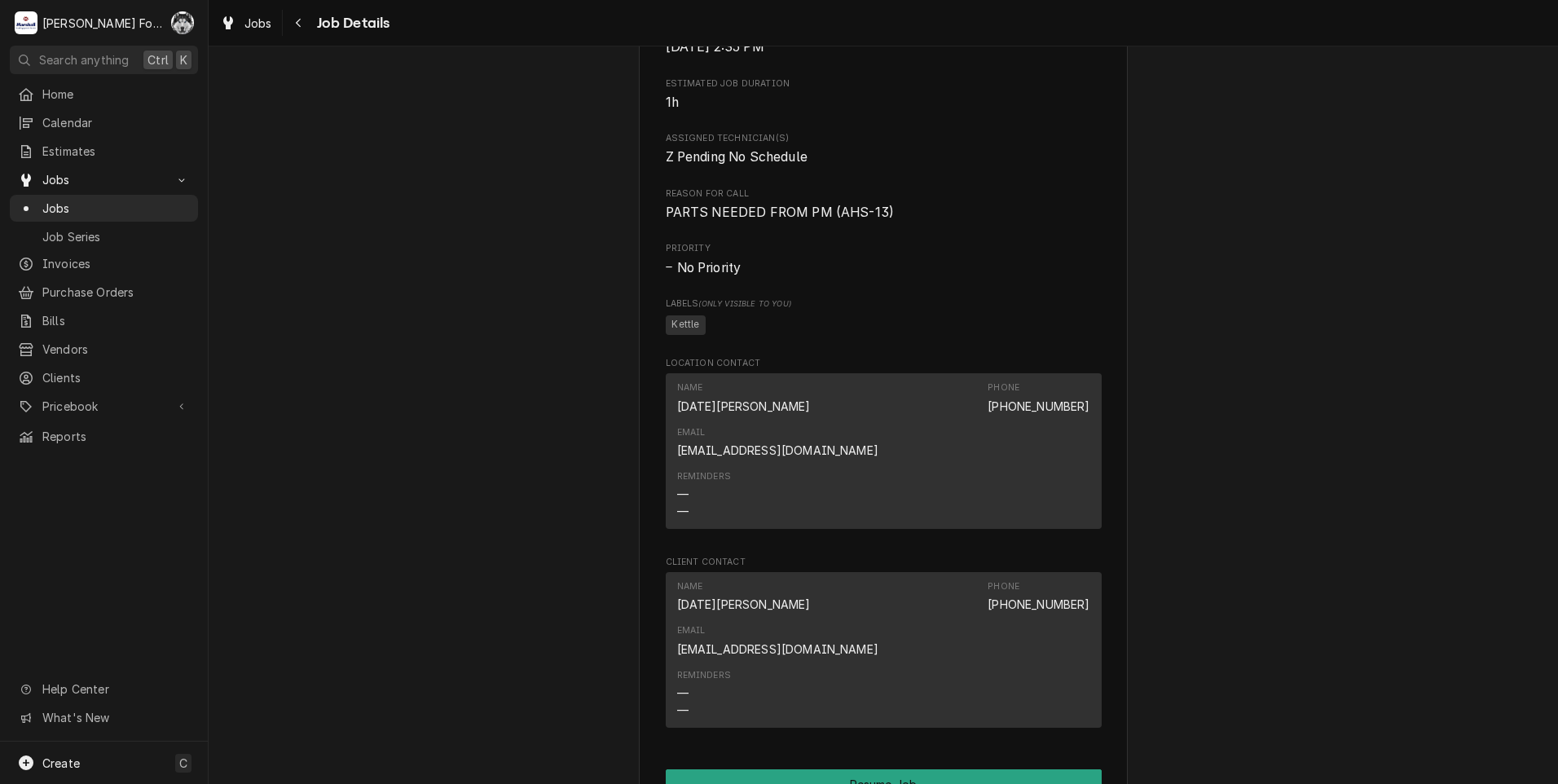
scroll to position [1517, 0]
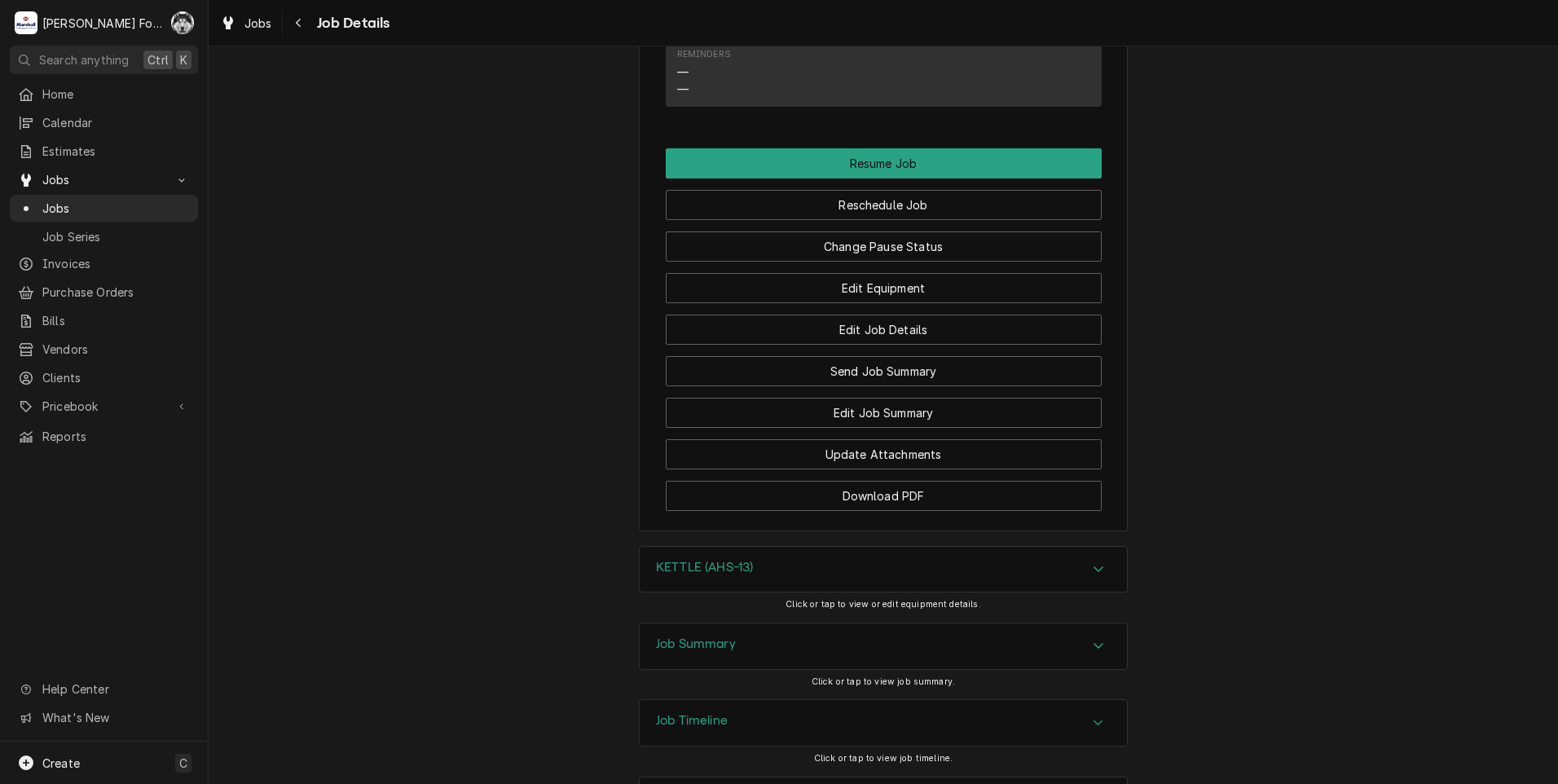
click at [734, 560] on div "KETTLE (AHS-13)" at bounding box center [704, 569] width 97 height 20
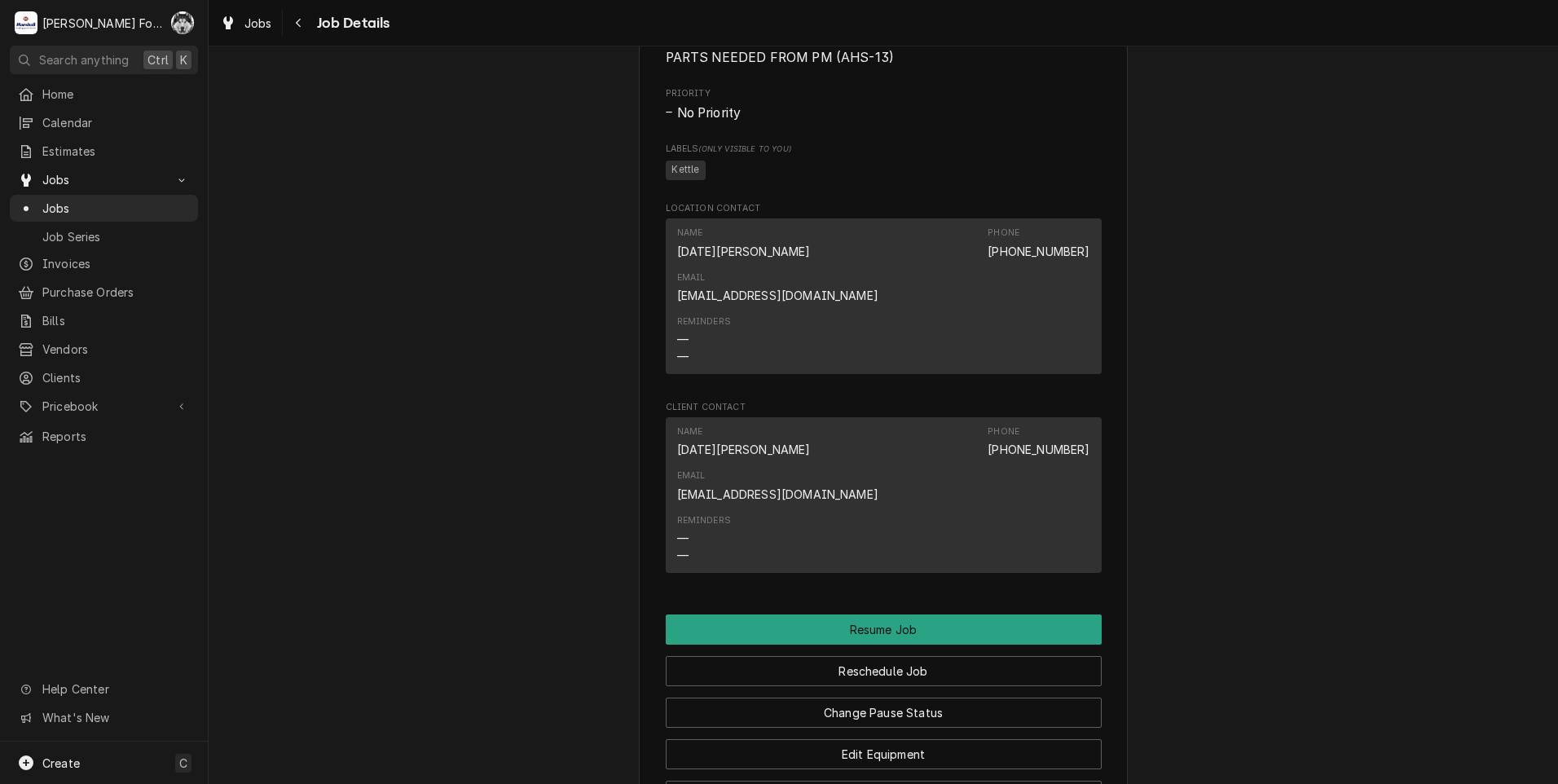
scroll to position [1088, 0]
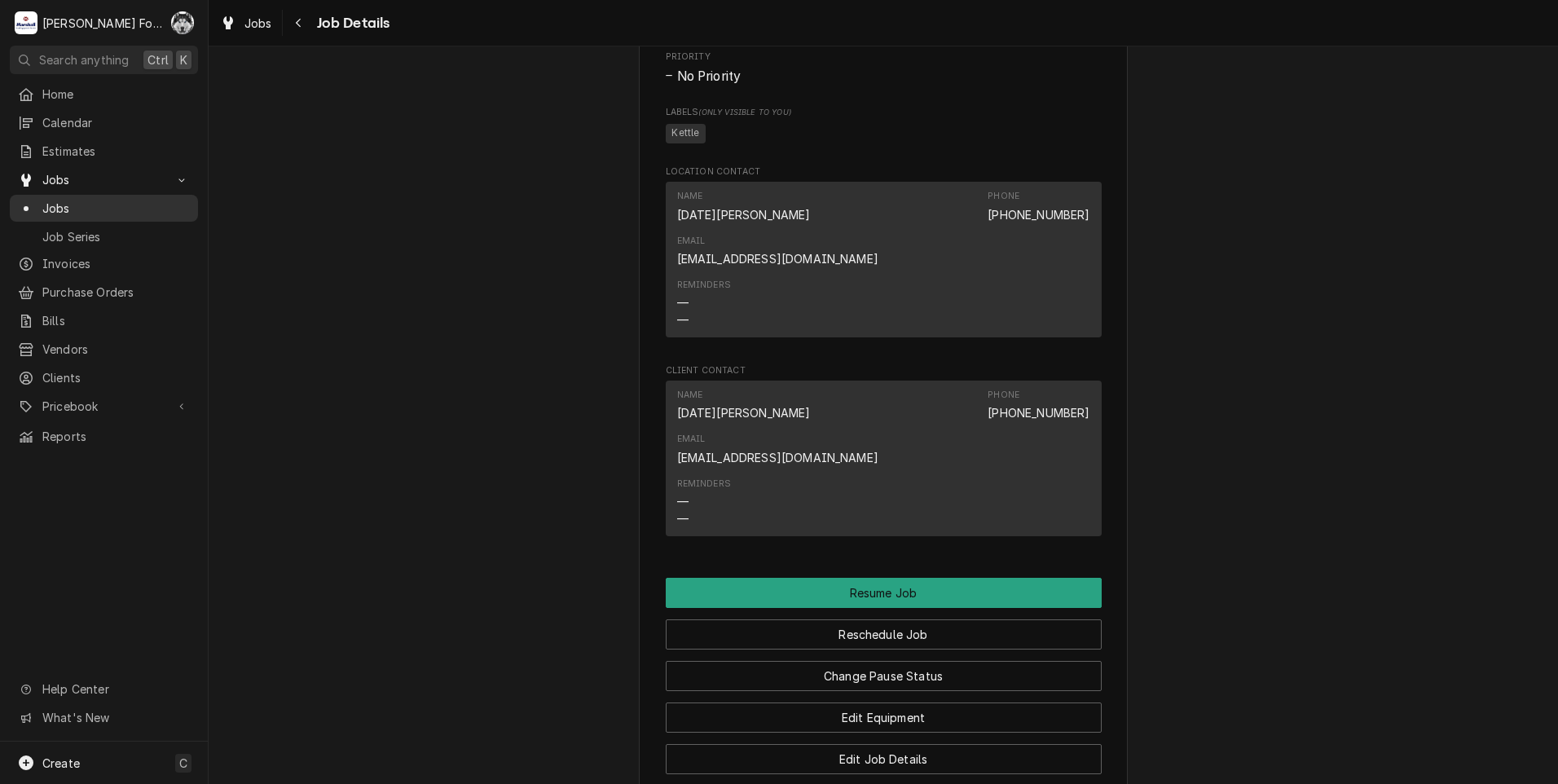
click at [55, 200] on span "Jobs" at bounding box center [116, 208] width 148 height 17
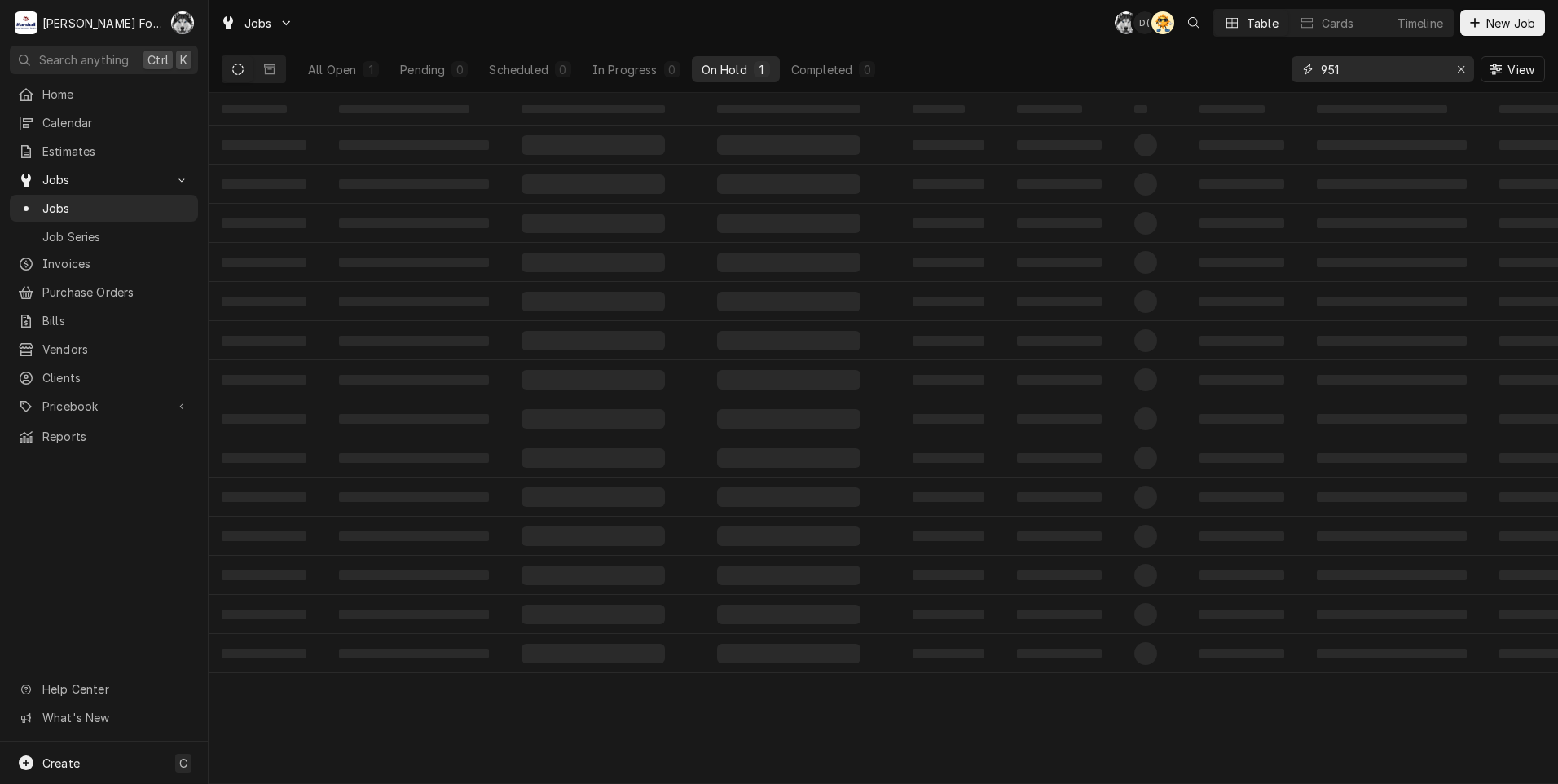
drag, startPoint x: 1350, startPoint y: 64, endPoint x: 1033, endPoint y: 151, distance: 328.7
click at [1036, 151] on div "Jobs C( D( AT Table Cards Timeline New Job All Open 1 Pending 0 Scheduled 0 In …" at bounding box center [883, 392] width 1350 height 784
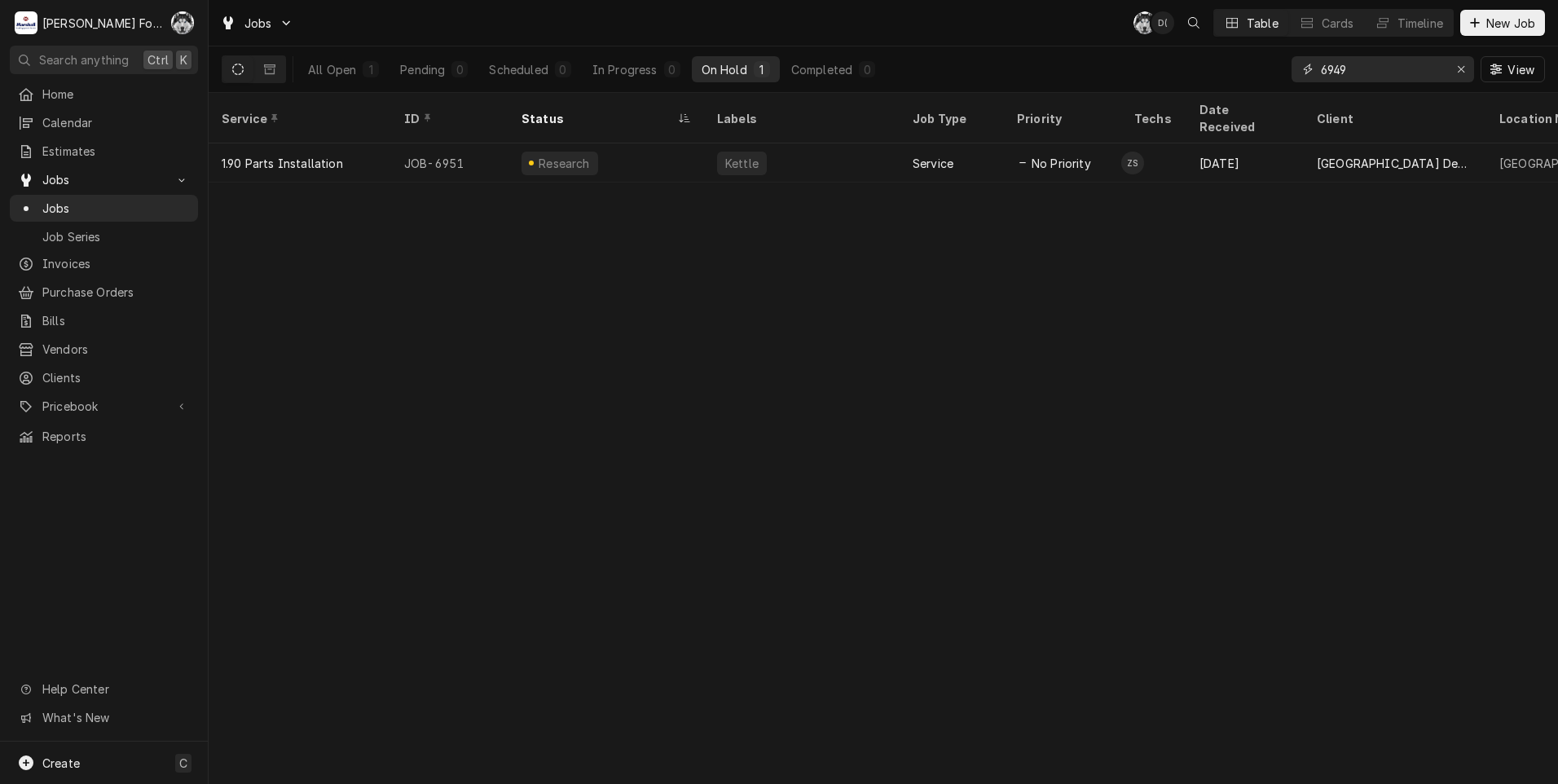
type input "6949"
click at [745, 120] on div "Labels" at bounding box center [802, 117] width 189 height 44
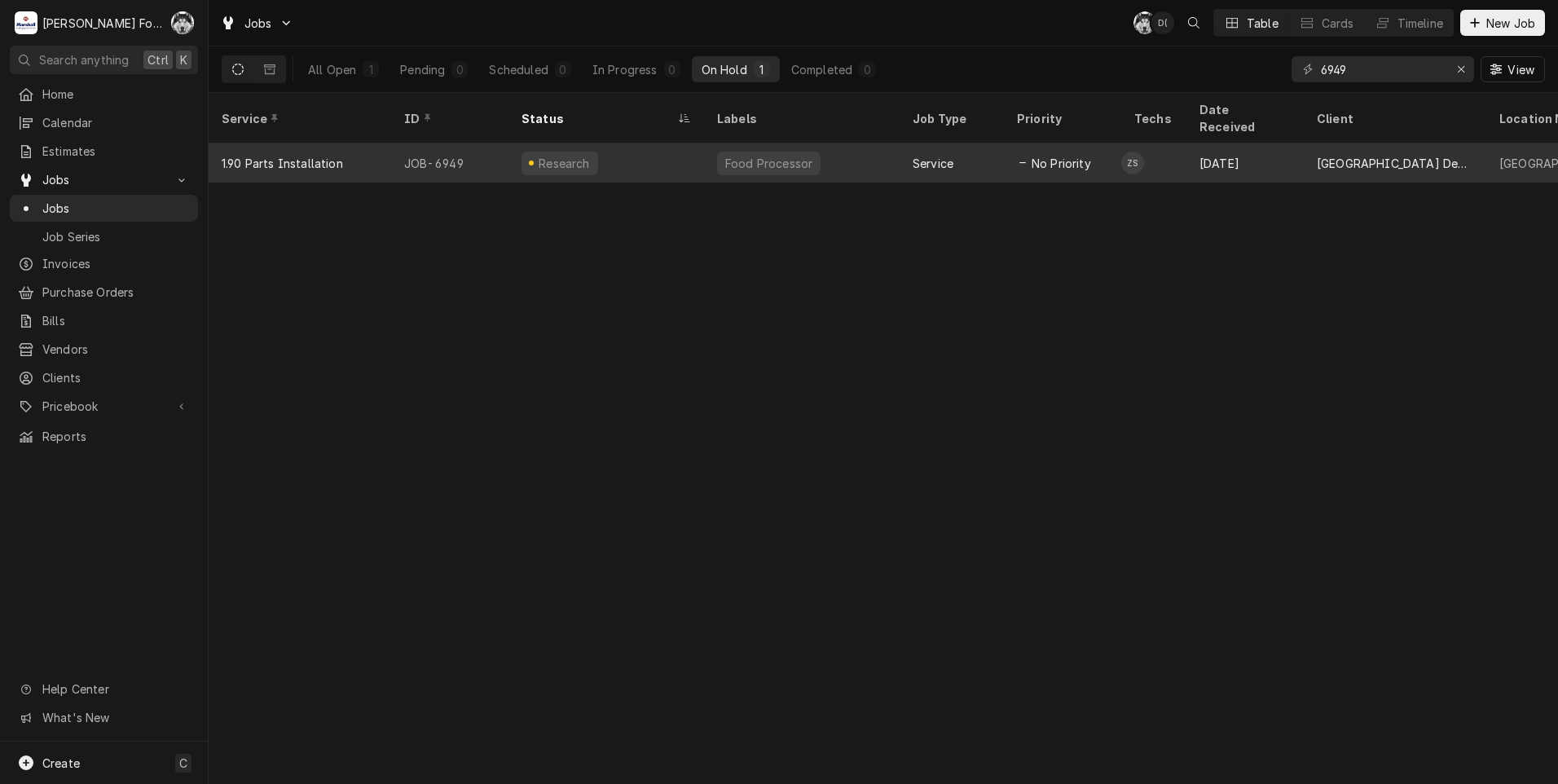
click at [747, 155] on div "Food Processor" at bounding box center [770, 163] width 91 height 17
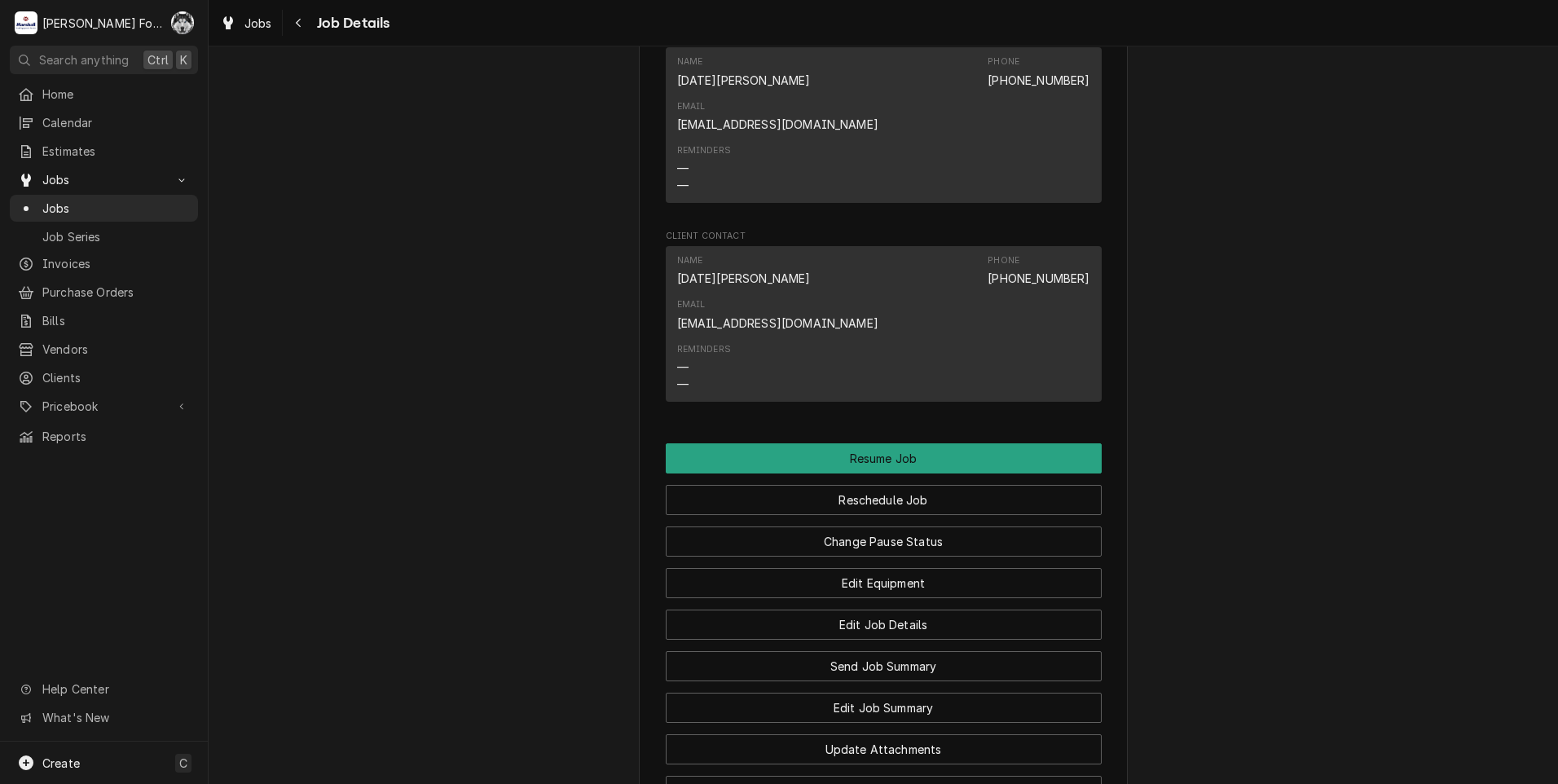
scroll to position [1517, 0]
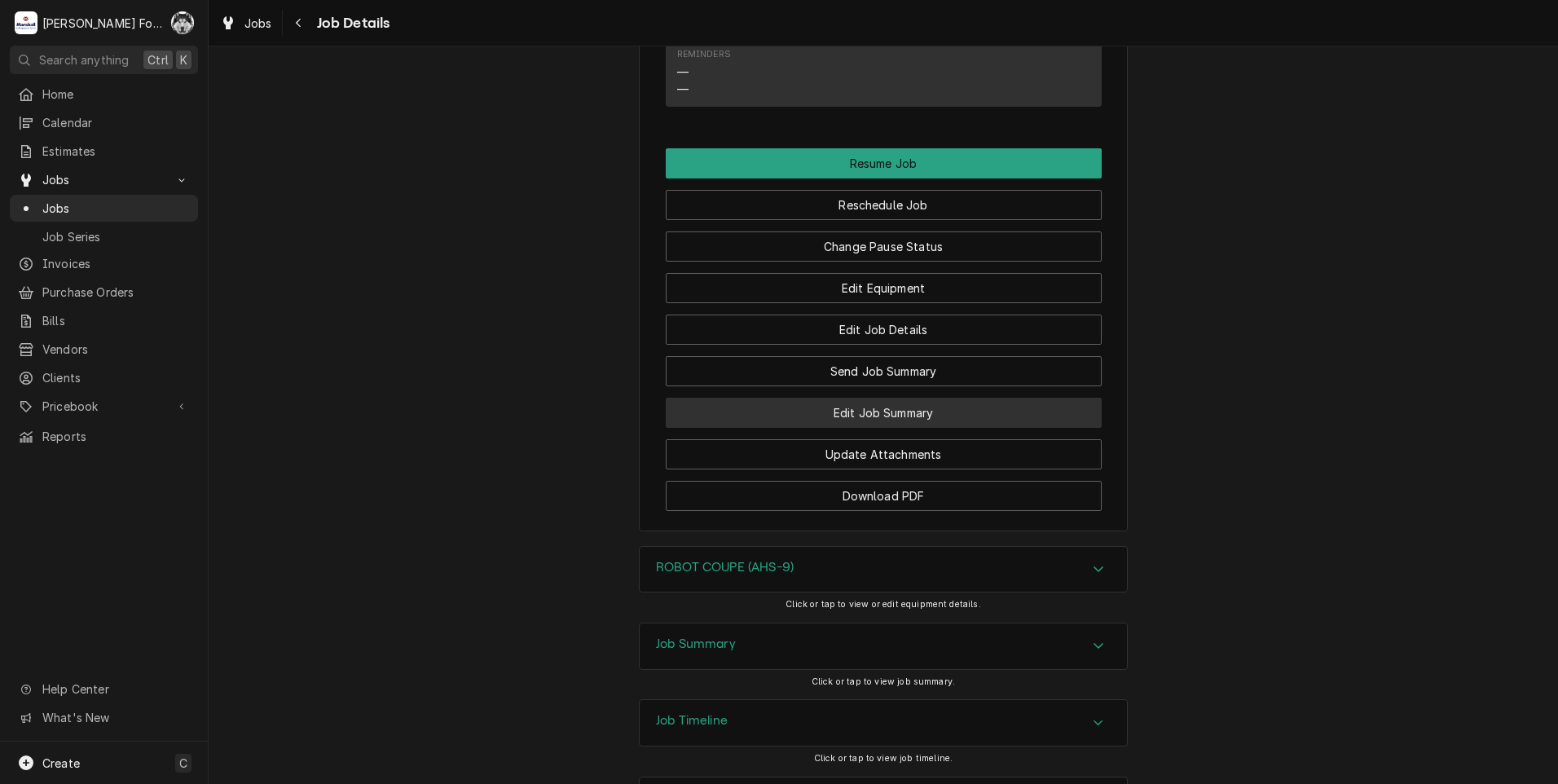
click at [891, 398] on button "Edit Job Summary" at bounding box center [883, 413] width 436 height 31
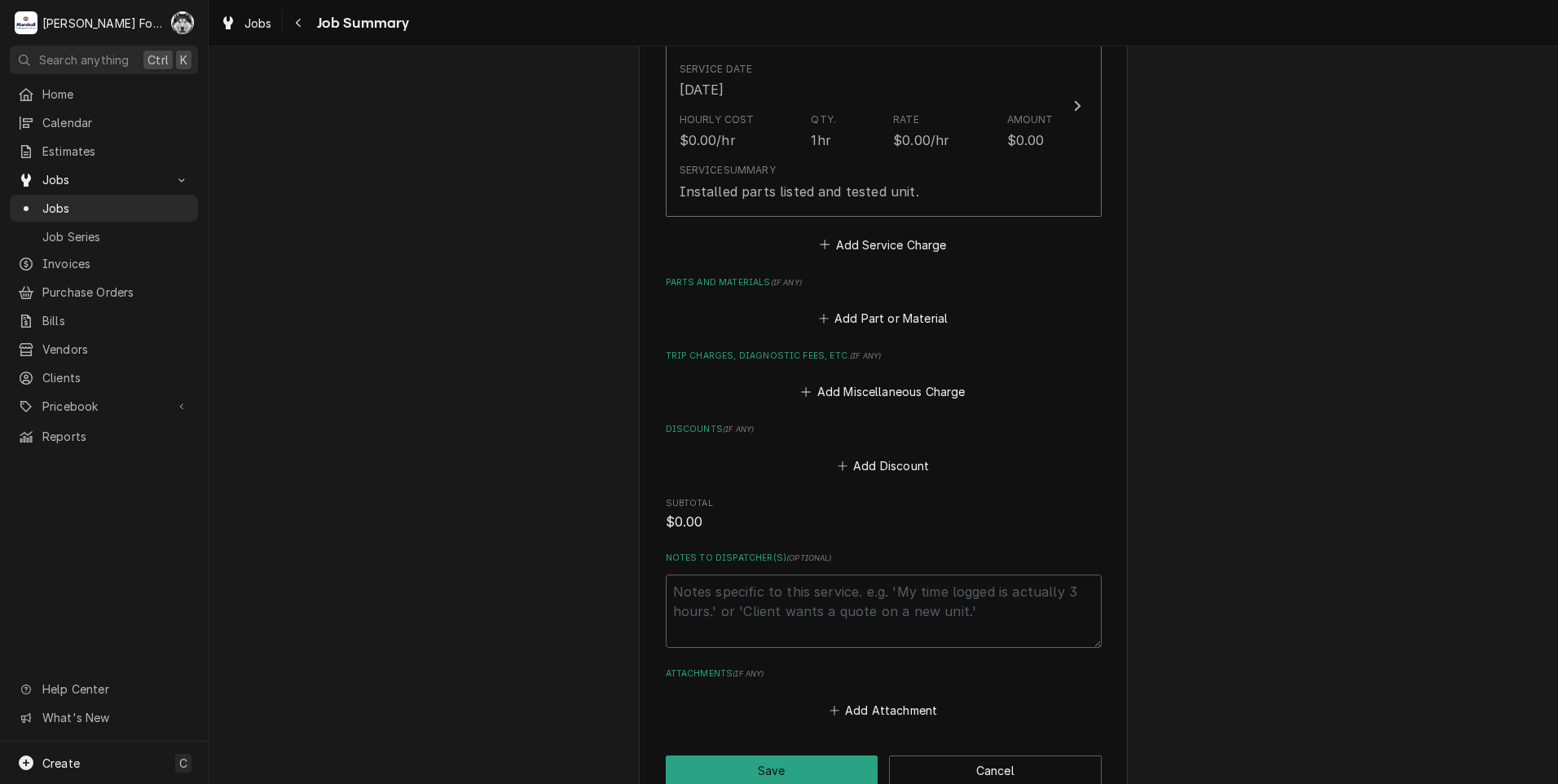
scroll to position [489, 0]
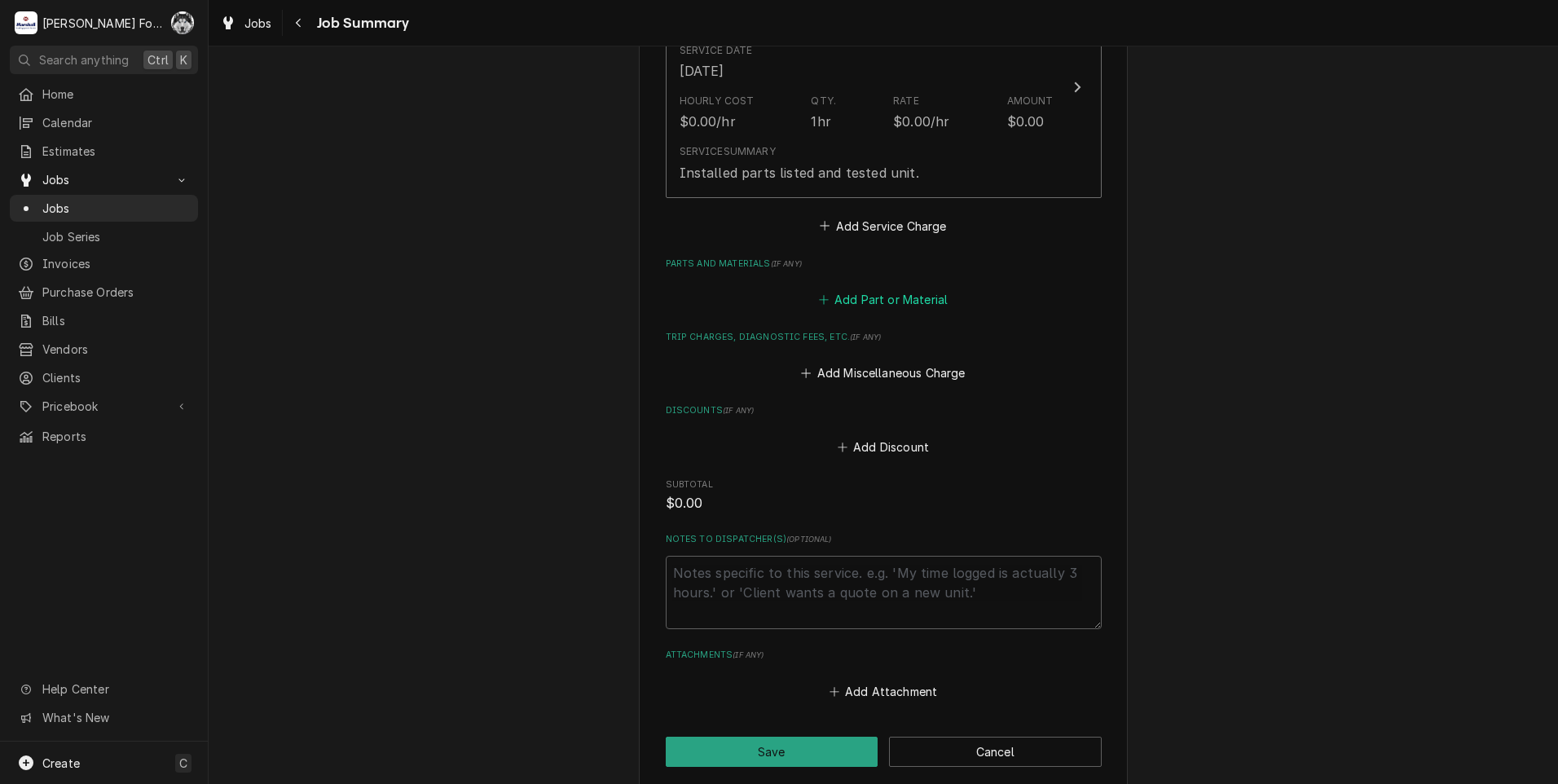
click at [884, 298] on button "Add Part or Material" at bounding box center [883, 300] width 135 height 23
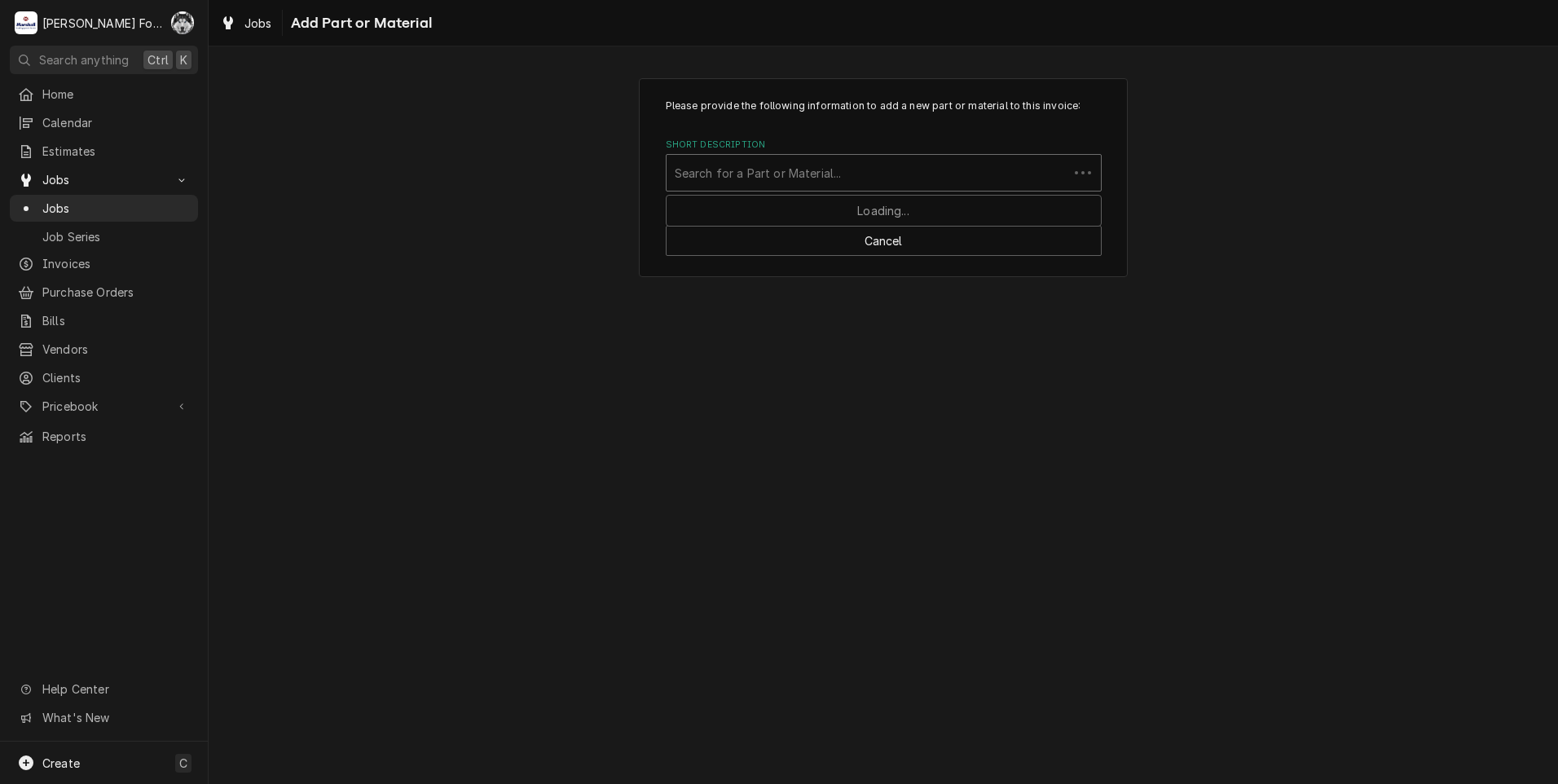
click at [907, 173] on div "Short Description" at bounding box center [867, 172] width 386 height 30
type input "5366-"
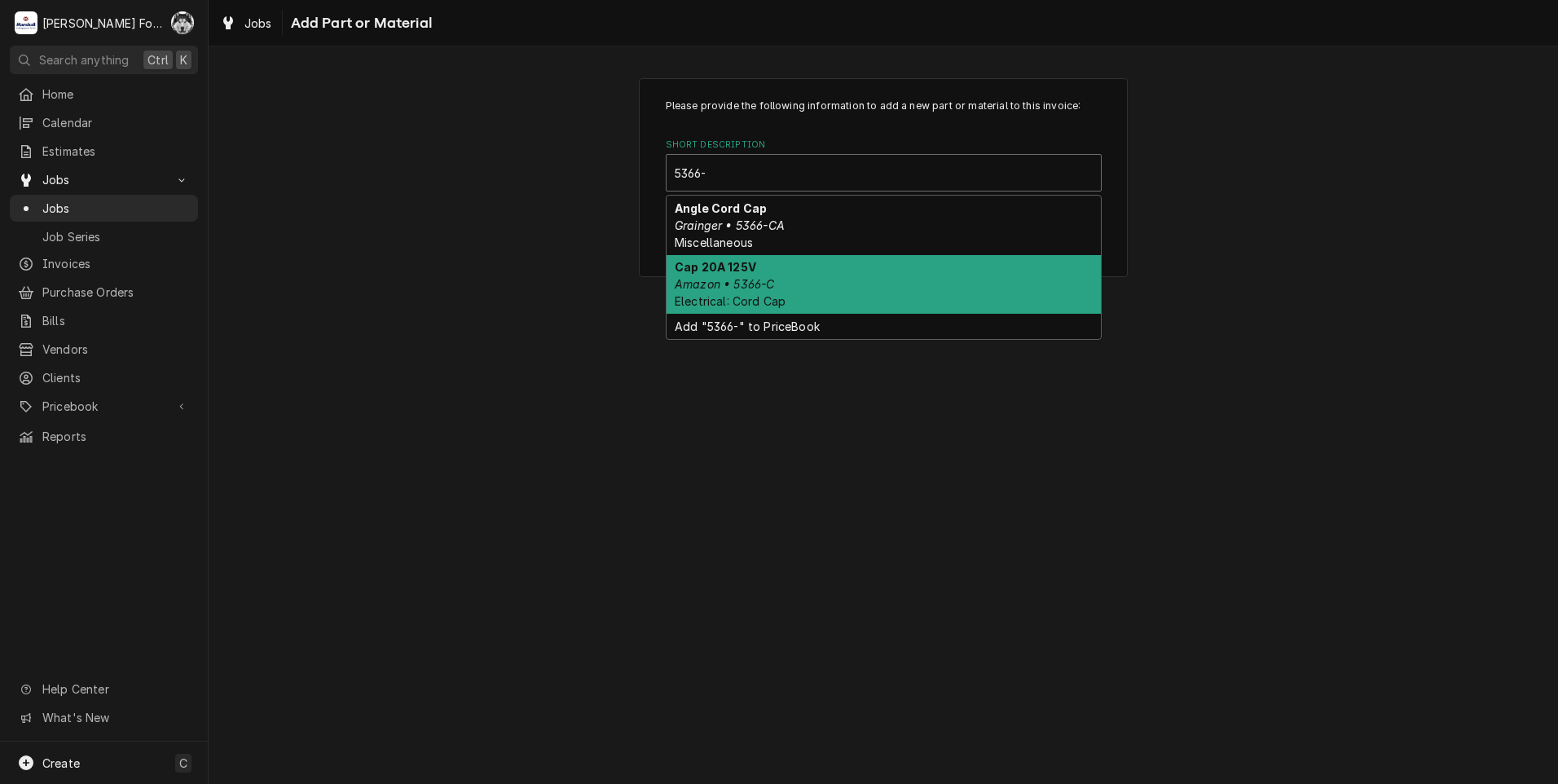
click at [770, 277] on em "Amazon • 5366-C" at bounding box center [724, 284] width 99 height 14
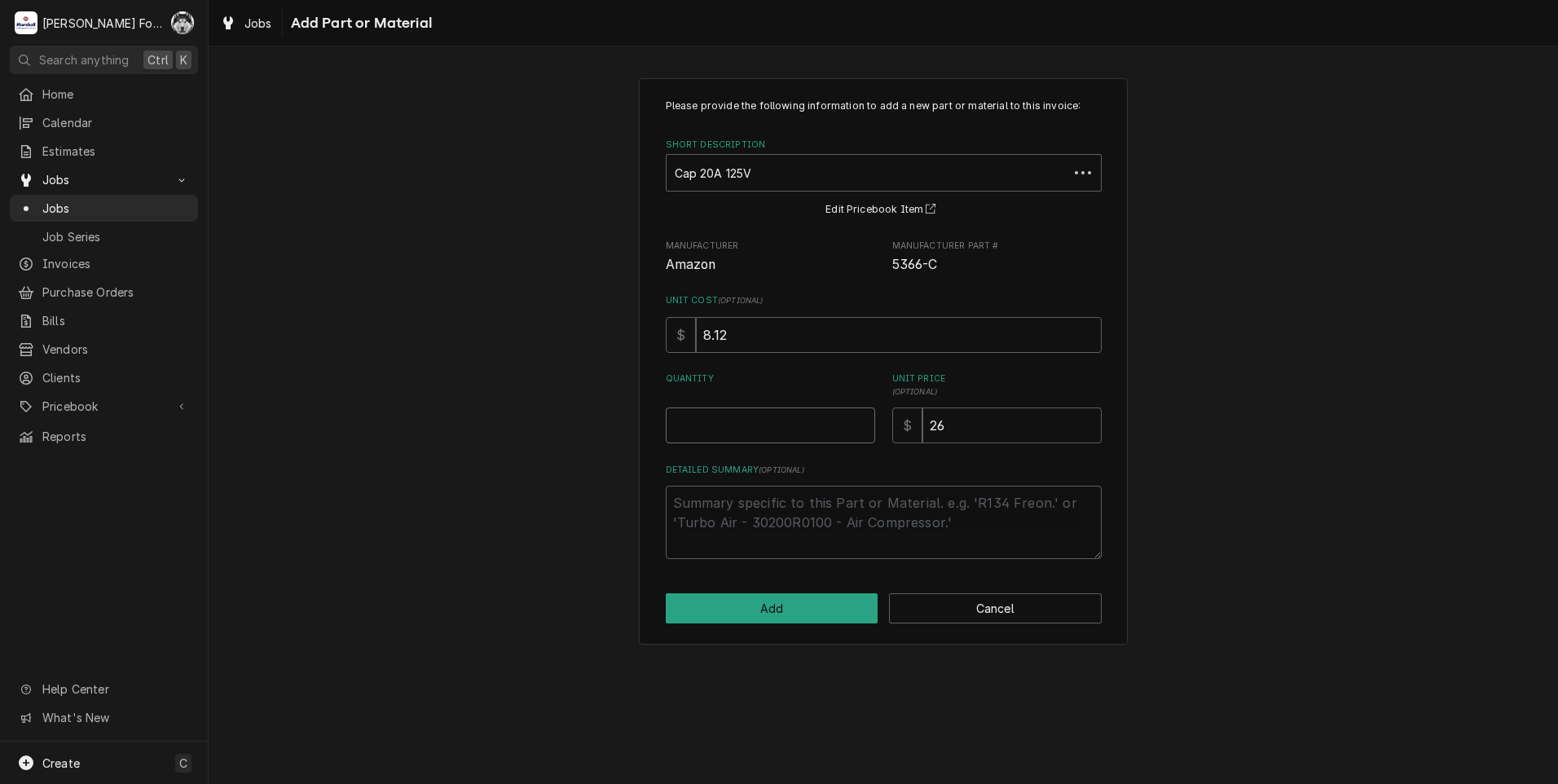
type textarea "x"
type input "0.5"
click at [856, 420] on input "0.5" at bounding box center [770, 425] width 210 height 35
type textarea "x"
type input "1"
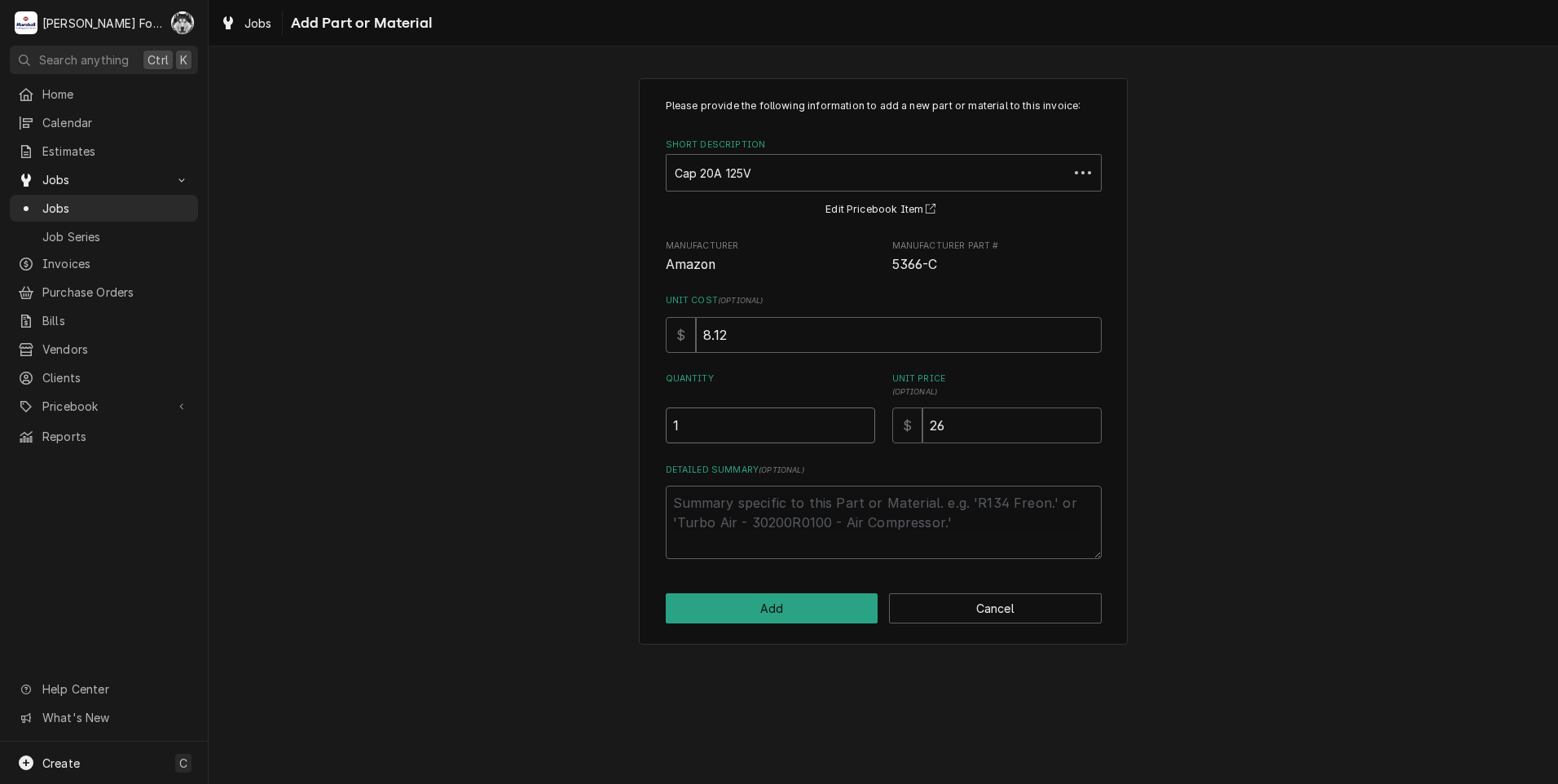
click at [856, 420] on input "1" at bounding box center [770, 425] width 210 height 35
drag, startPoint x: 986, startPoint y: 428, endPoint x: 794, endPoint y: 479, distance: 198.7
click at [795, 479] on div "Please provide the following information to add a new part or material to this …" at bounding box center [883, 328] width 436 height 460
drag, startPoint x: 807, startPoint y: 631, endPoint x: 812, endPoint y: 618, distance: 13.9
click at [807, 631] on div "Please provide the following information to add a new part or material to this …" at bounding box center [883, 361] width 489 height 566
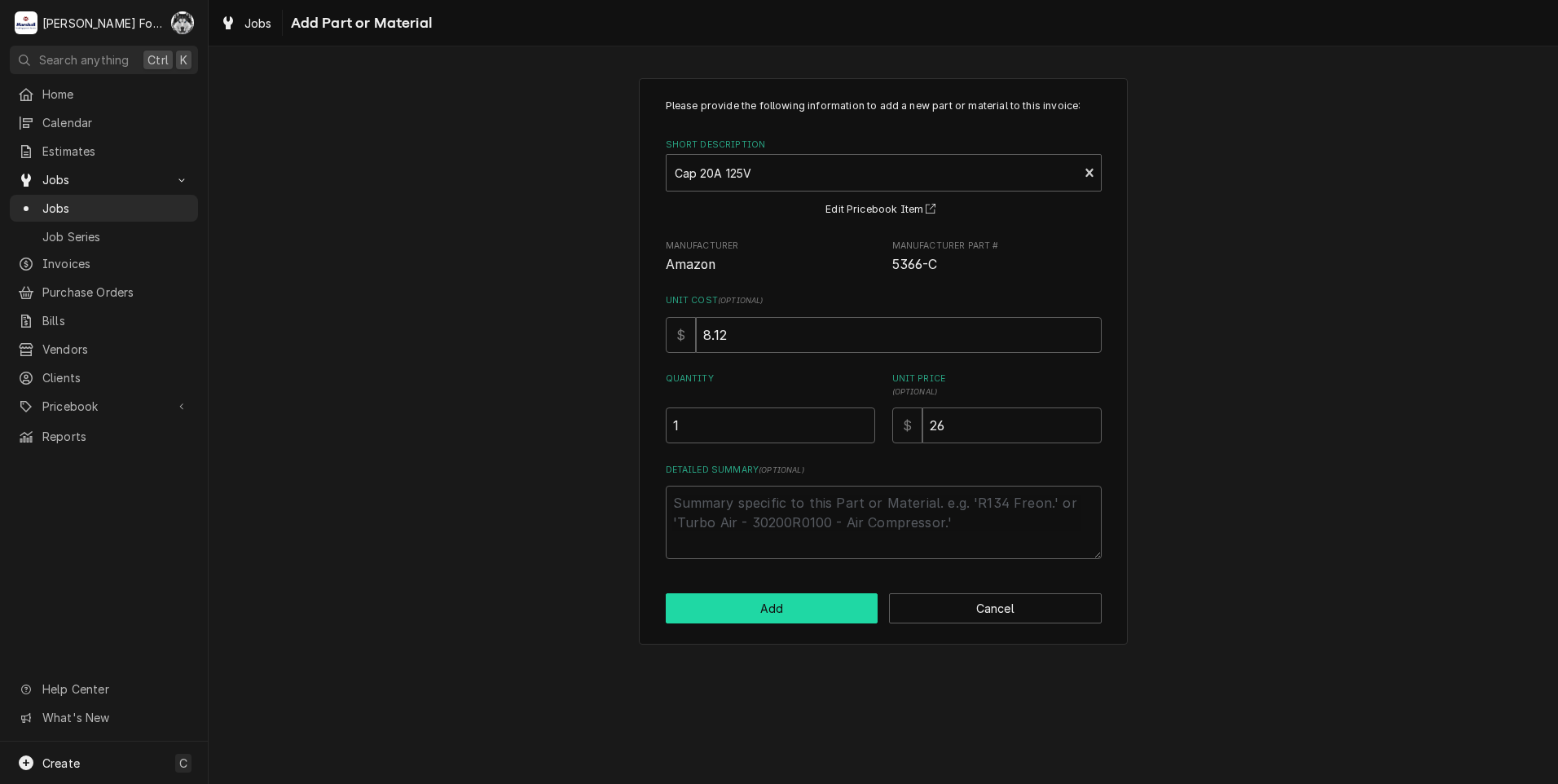
click at [814, 614] on button "Add" at bounding box center [772, 608] width 213 height 31
type textarea "x"
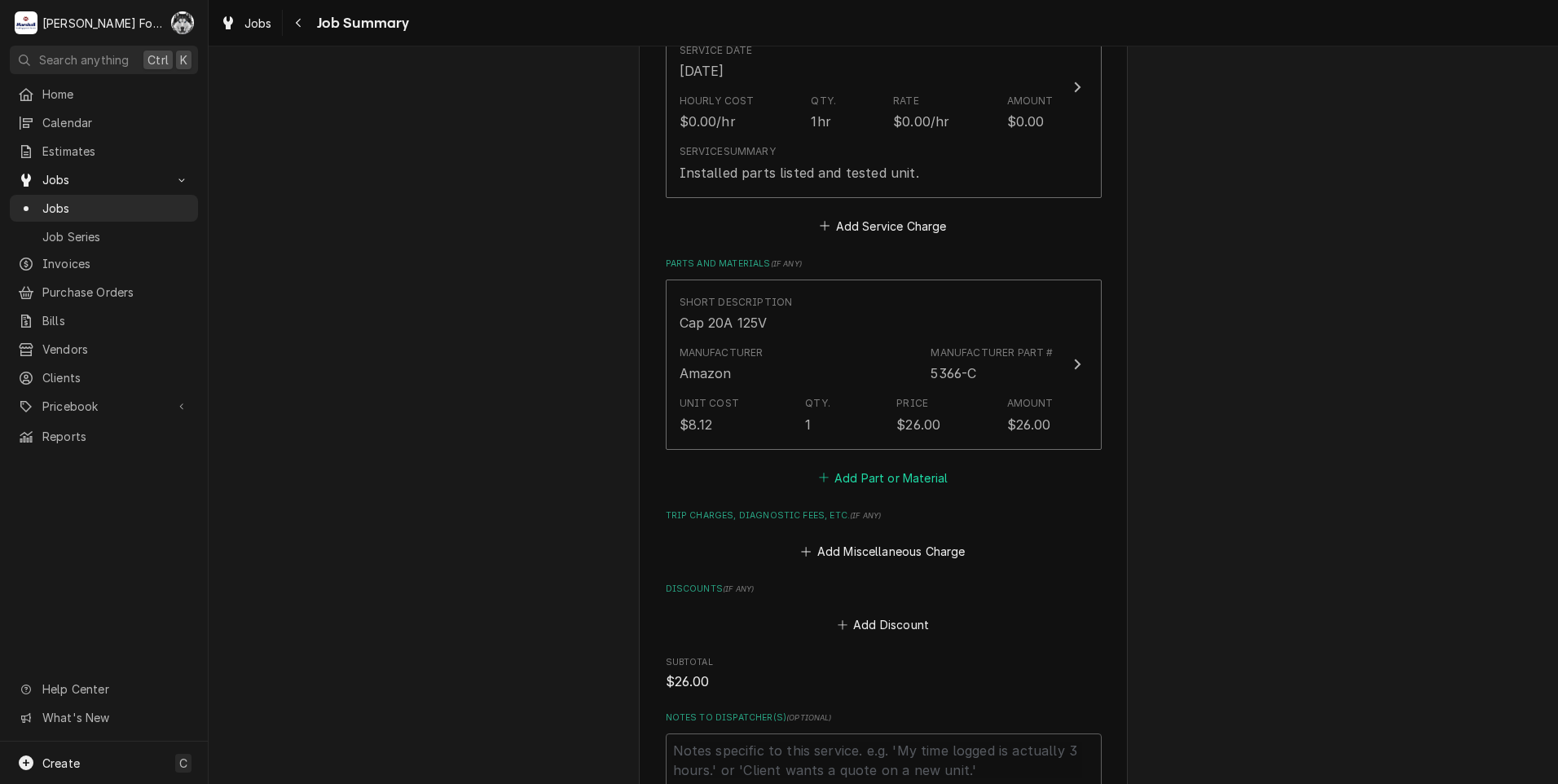
click at [862, 471] on button "Add Part or Material" at bounding box center [883, 478] width 135 height 23
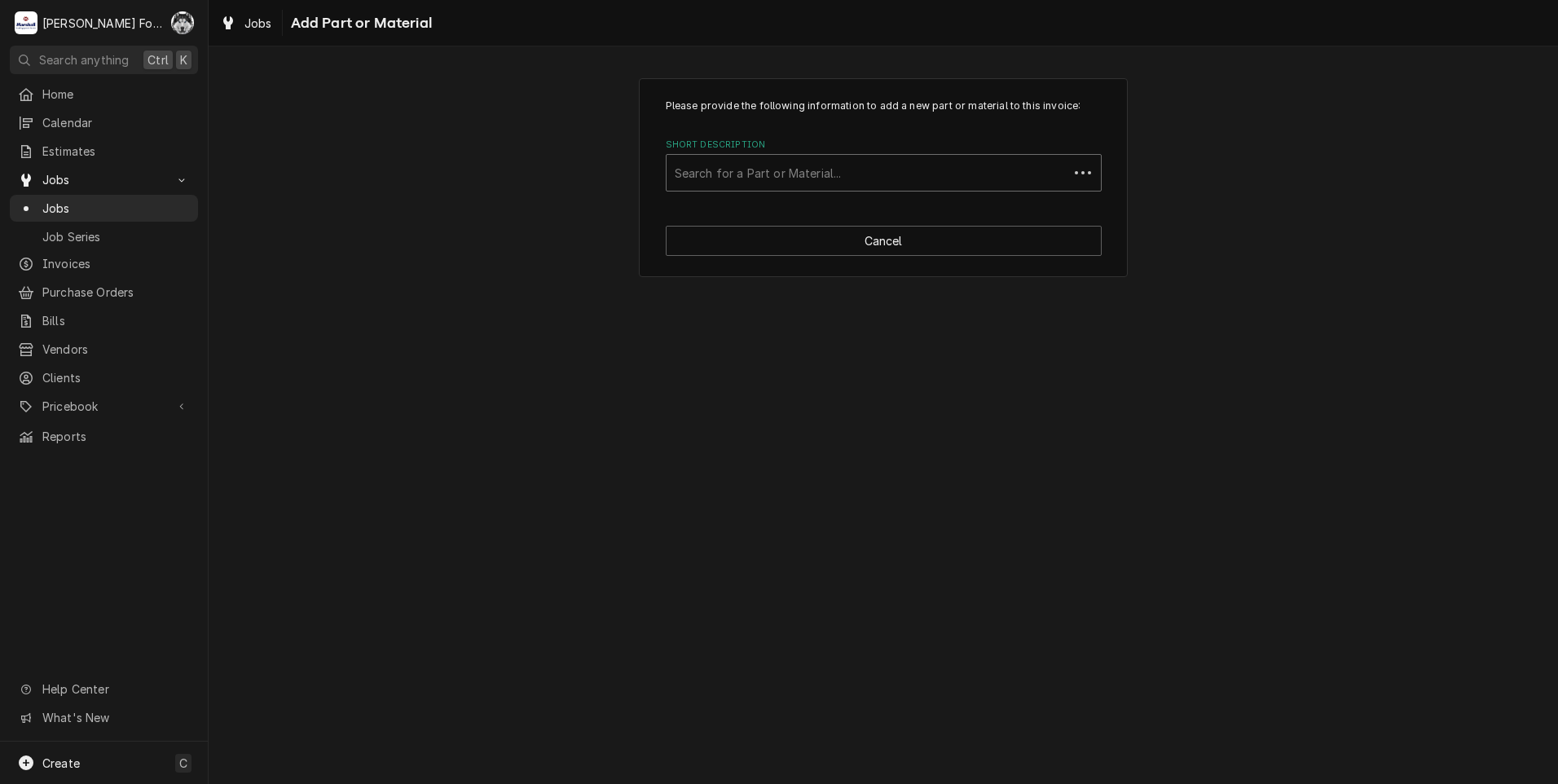
click at [850, 168] on div "Short Description" at bounding box center [867, 172] width 386 height 30
type input "SSDT"
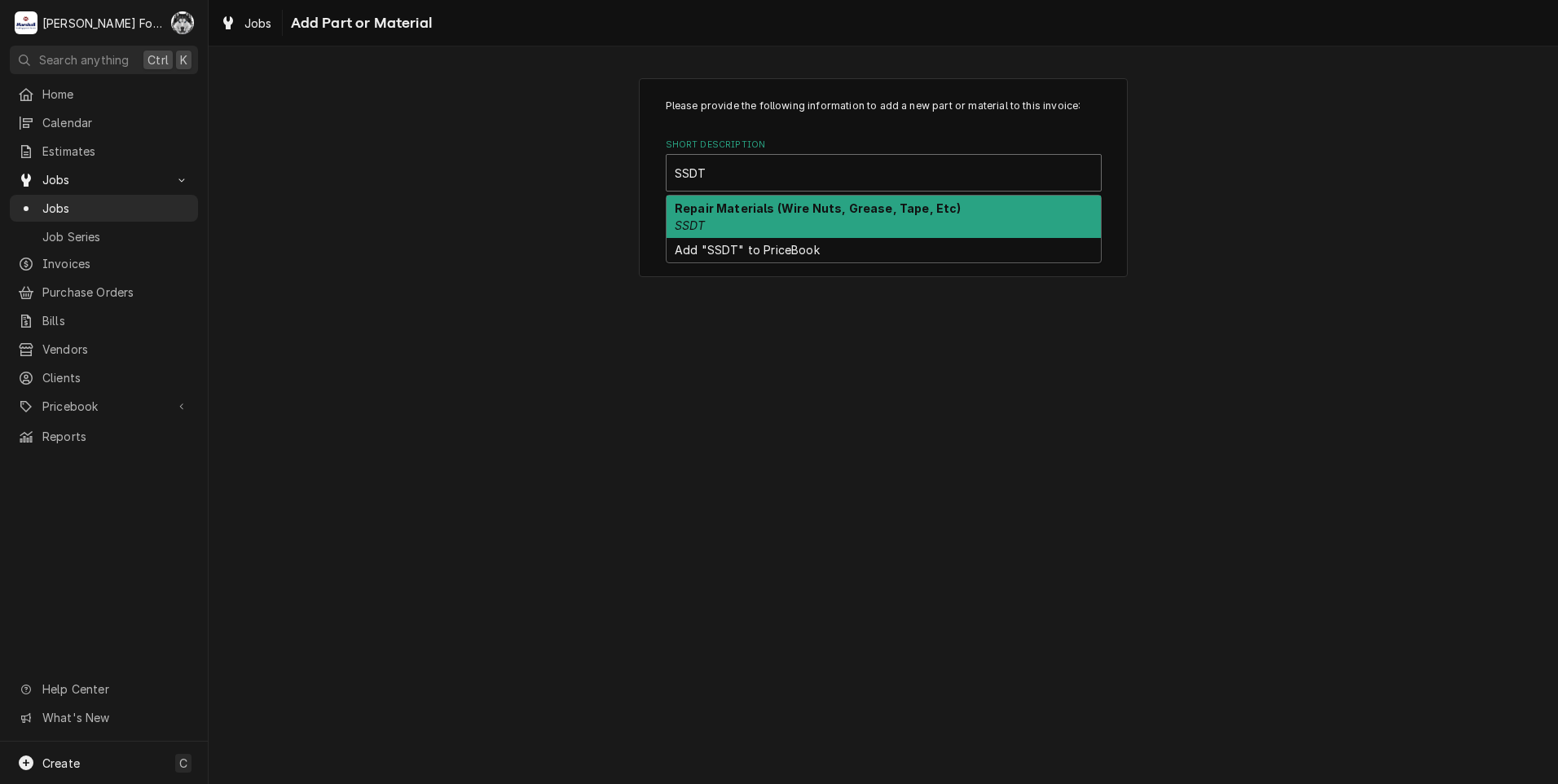
click at [694, 220] on em "SSDT" at bounding box center [690, 225] width 31 height 14
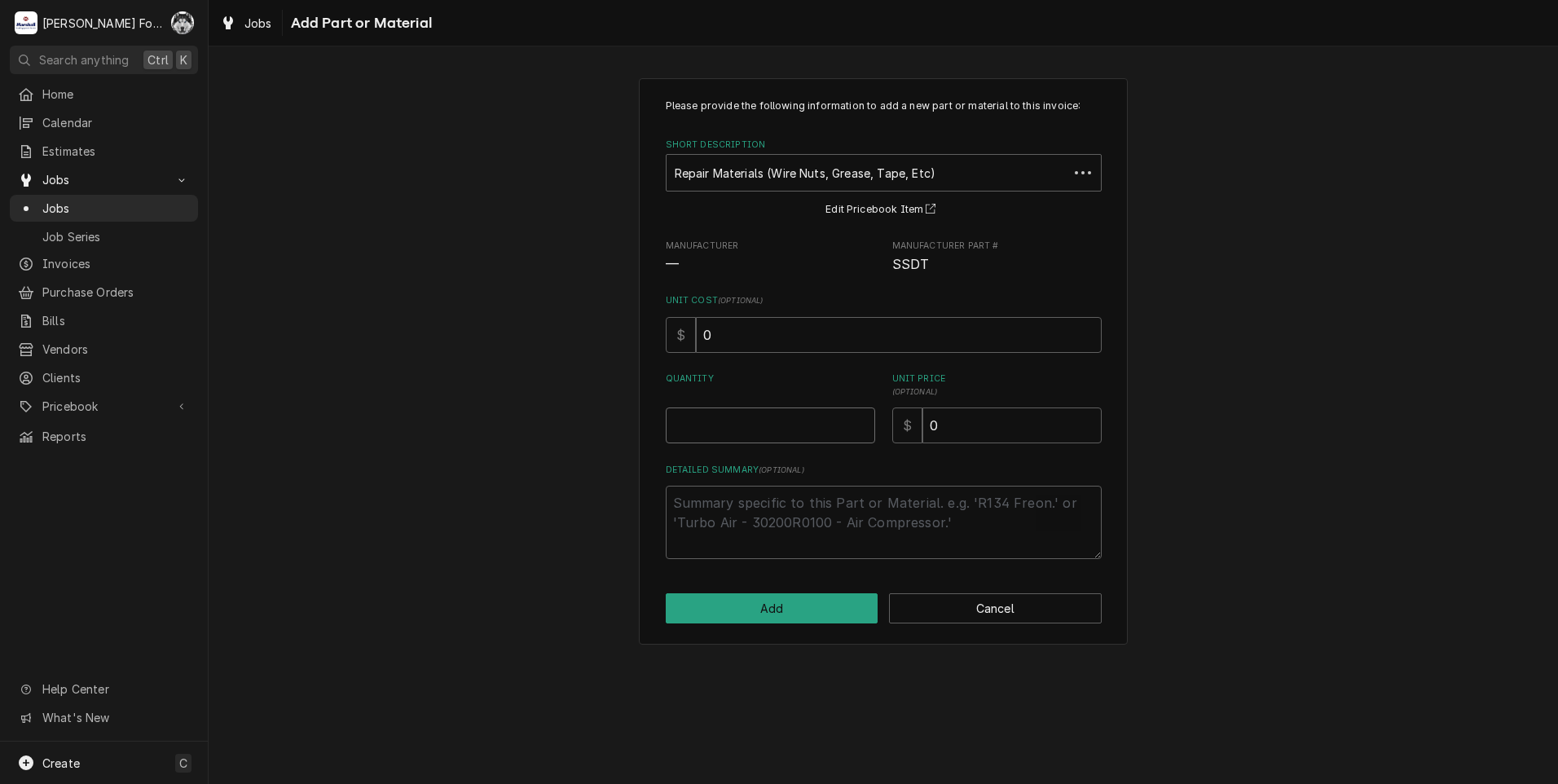
type textarea "x"
type input "0.5"
click at [863, 420] on input "0.5" at bounding box center [770, 425] width 210 height 35
type textarea "x"
type input "1"
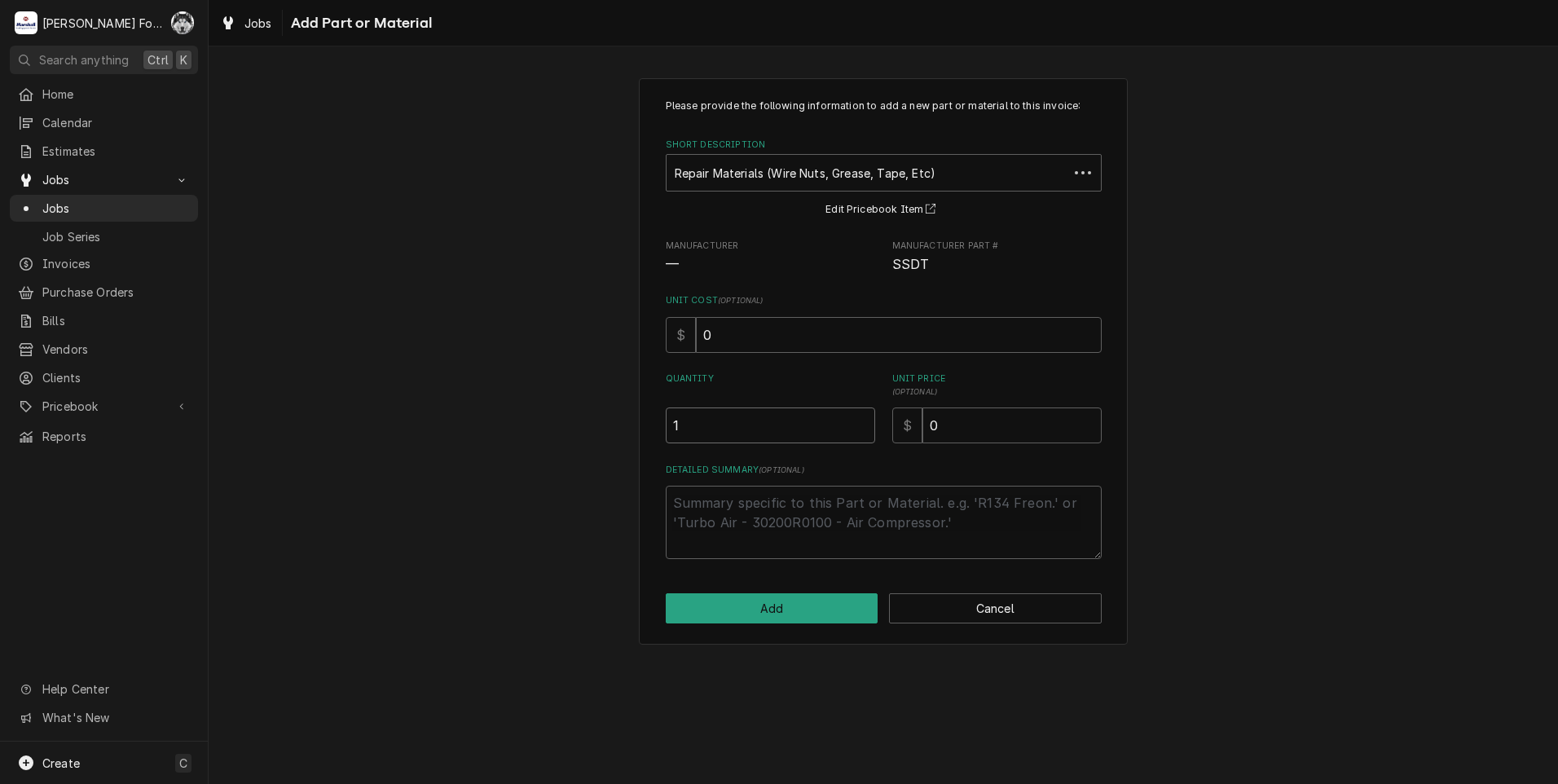
click at [863, 420] on input "1" at bounding box center [770, 425] width 210 height 35
drag, startPoint x: 901, startPoint y: 445, endPoint x: 651, endPoint y: 444, distance: 250.0
click at [680, 461] on div "Please provide the following information to add a new part or material to this …" at bounding box center [883, 328] width 436 height 460
type textarea "x"
type input "2"
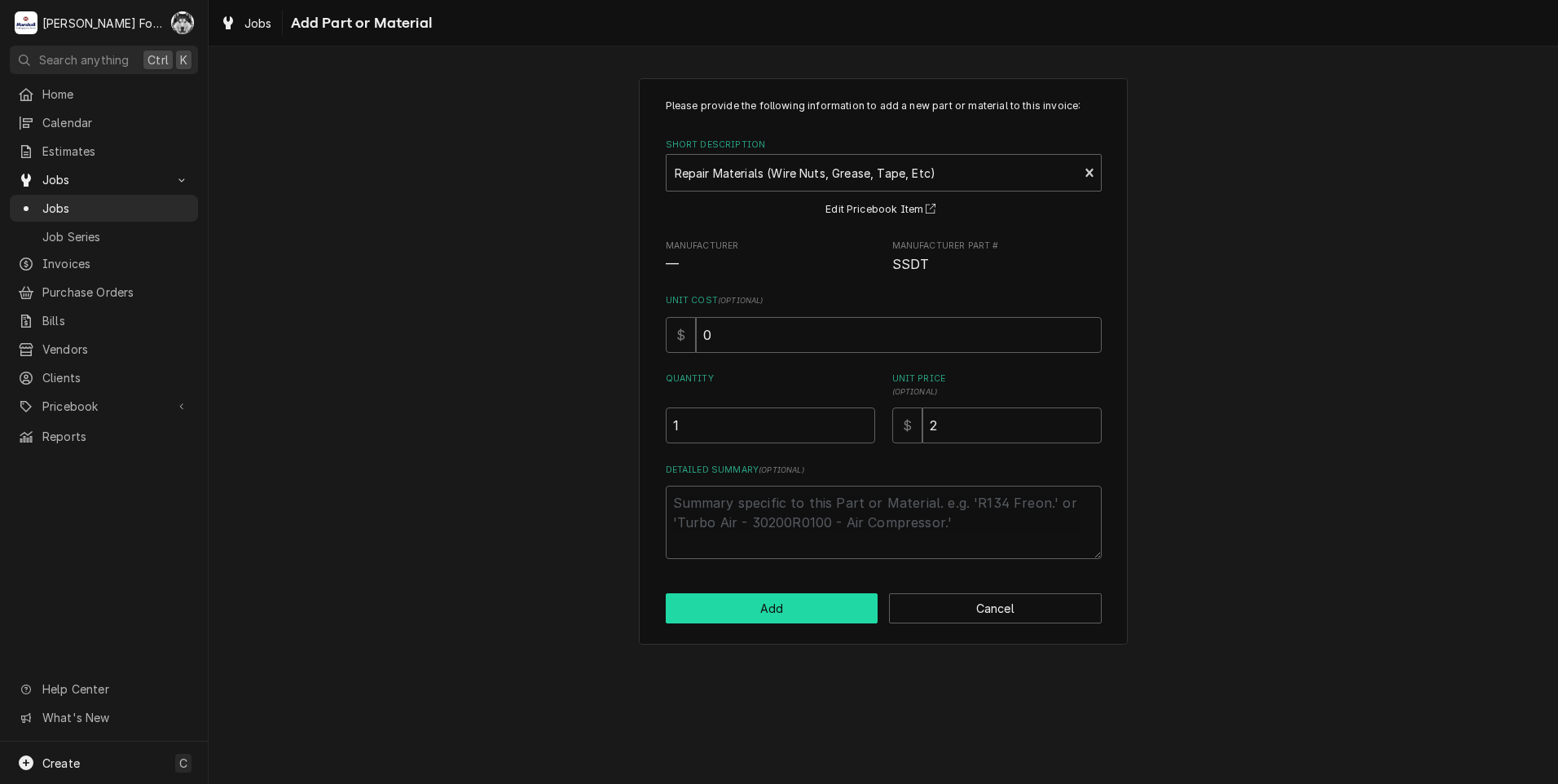
click at [789, 618] on button "Add" at bounding box center [772, 608] width 213 height 31
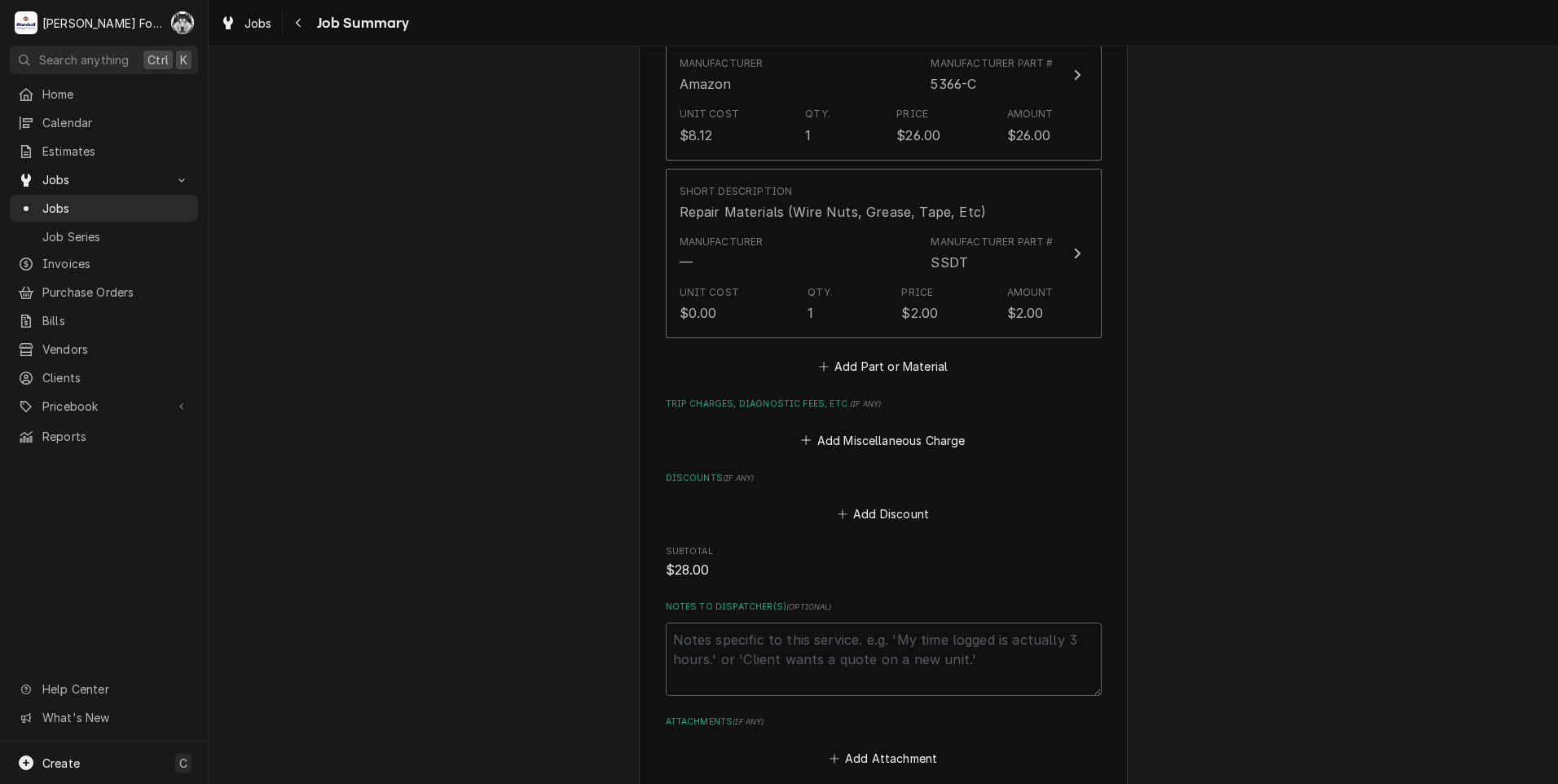
scroll to position [1017, 0]
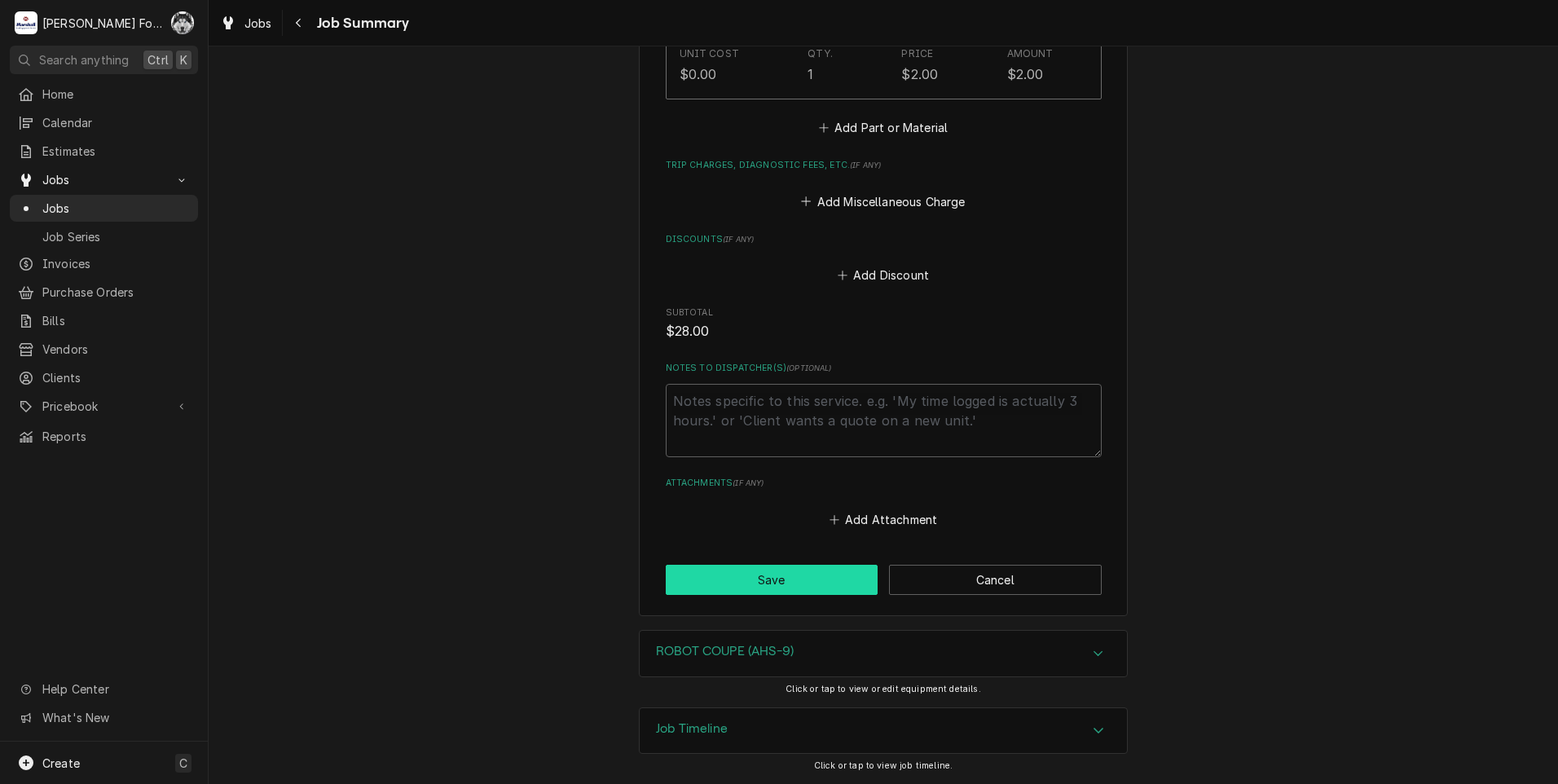
click at [755, 590] on button "Save" at bounding box center [772, 579] width 213 height 31
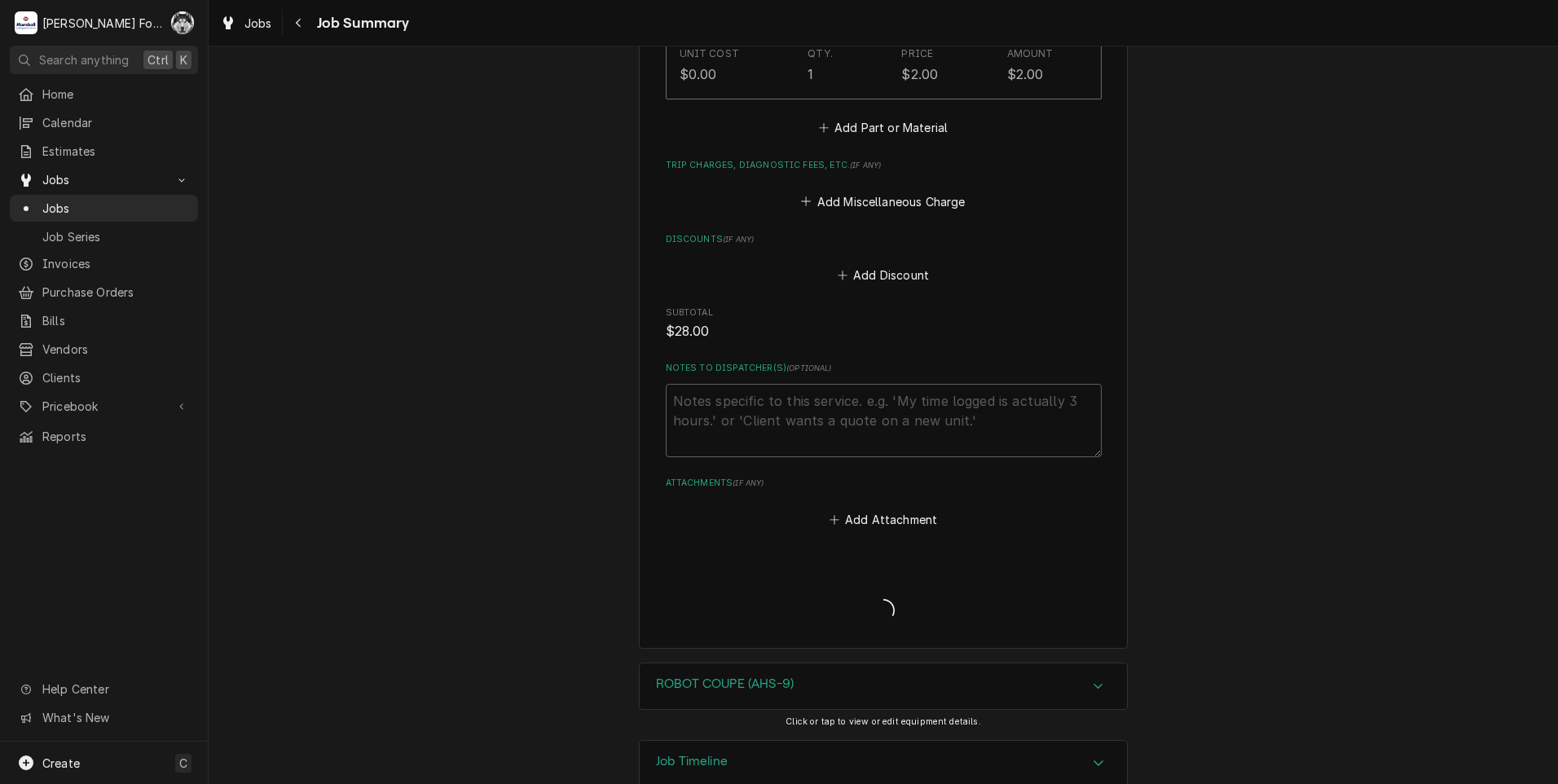
type textarea "x"
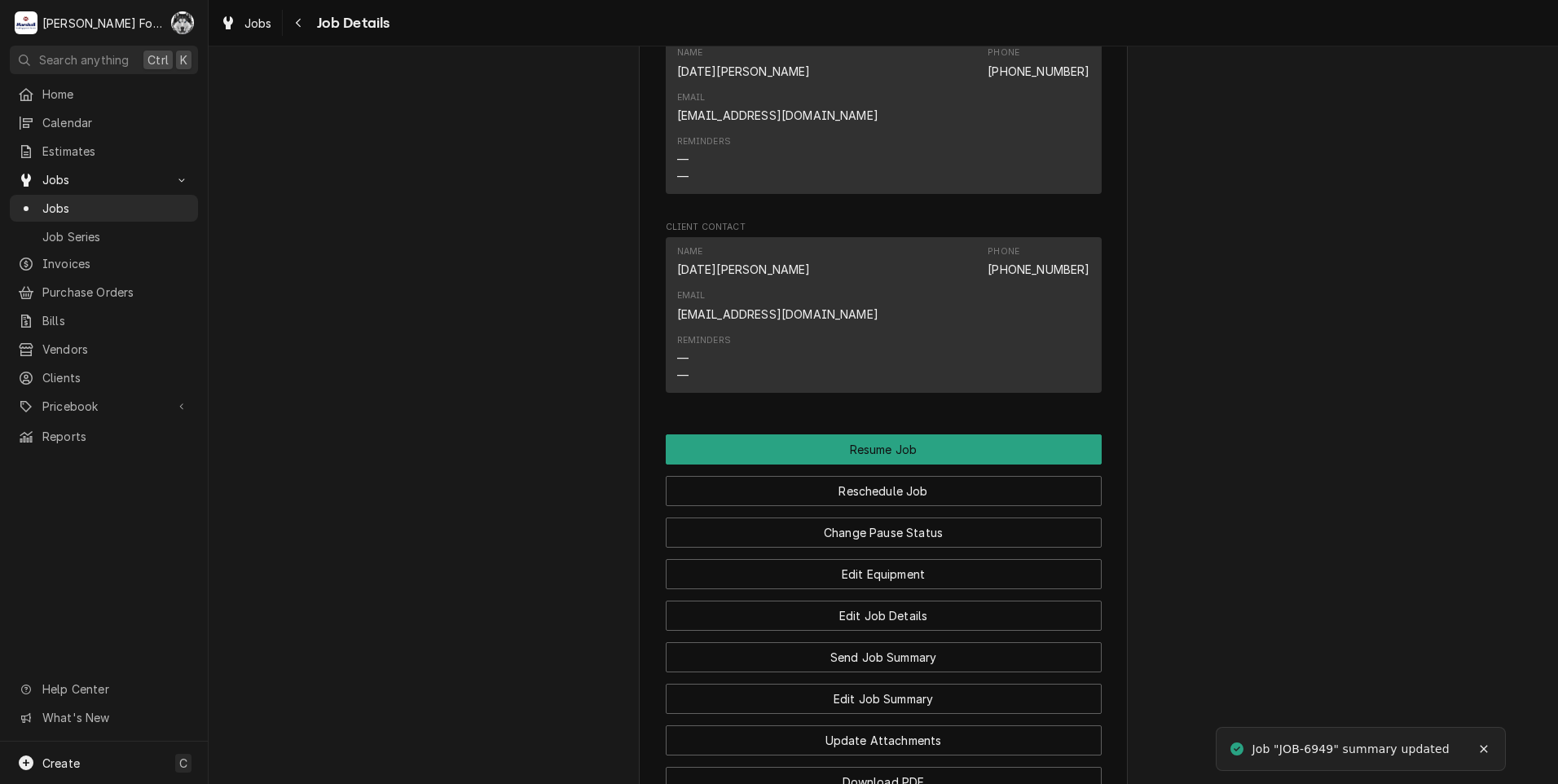
scroll to position [1385, 0]
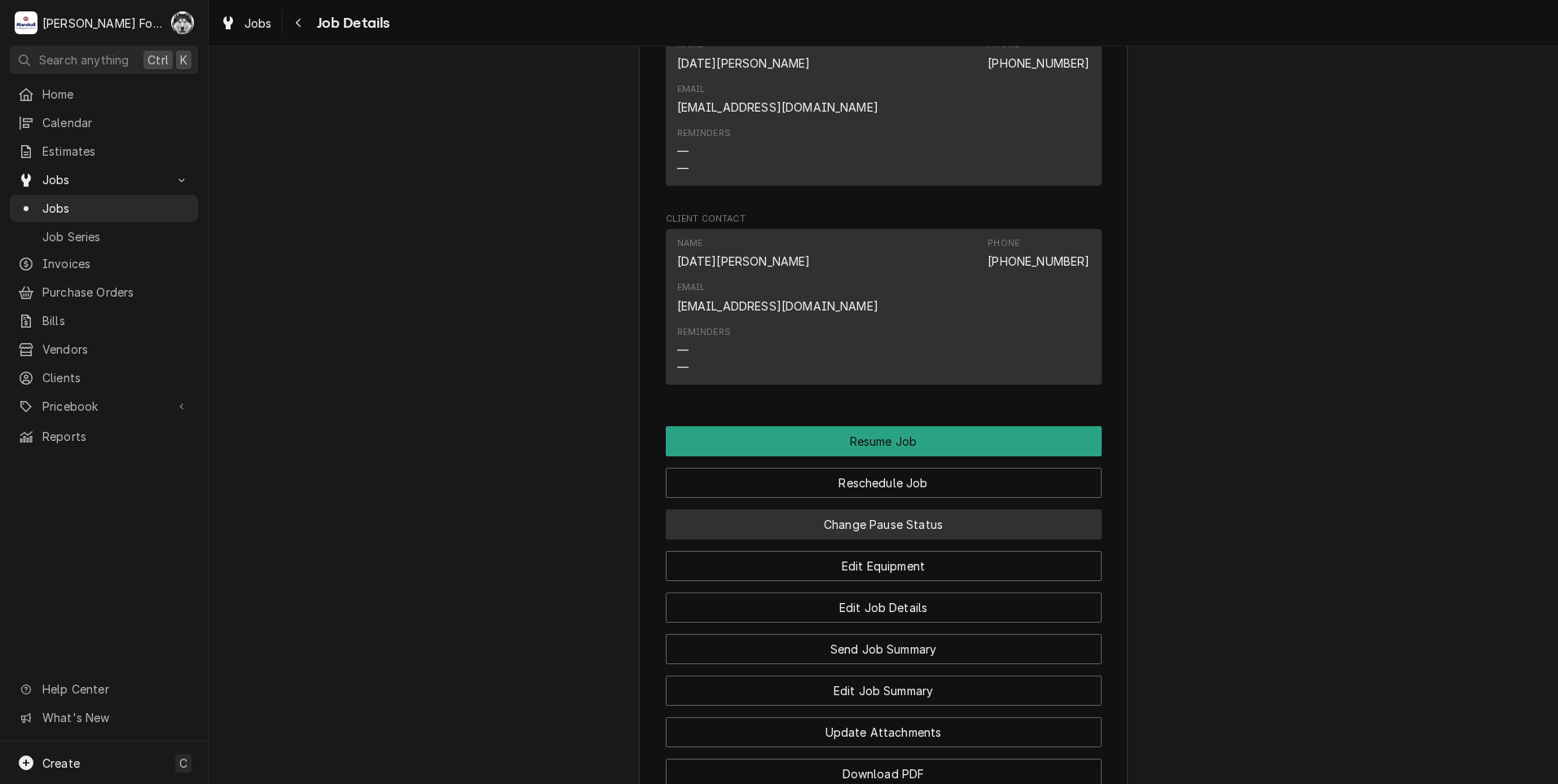
click at [808, 509] on button "Change Pause Status" at bounding box center [883, 524] width 436 height 31
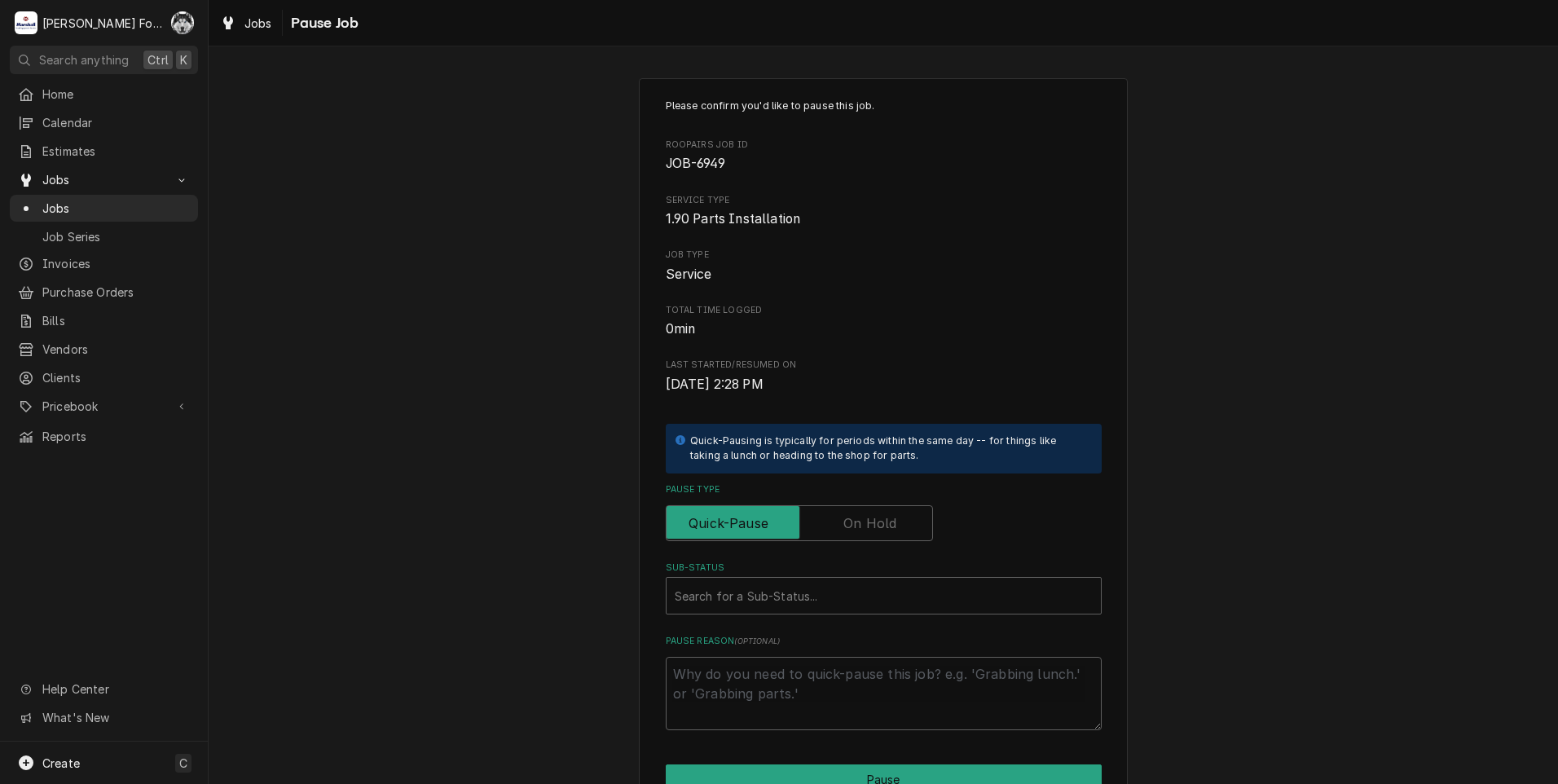
click at [864, 526] on label "Pause Type" at bounding box center [799, 522] width 268 height 35
click at [864, 526] on input "Pause Type" at bounding box center [799, 522] width 253 height 35
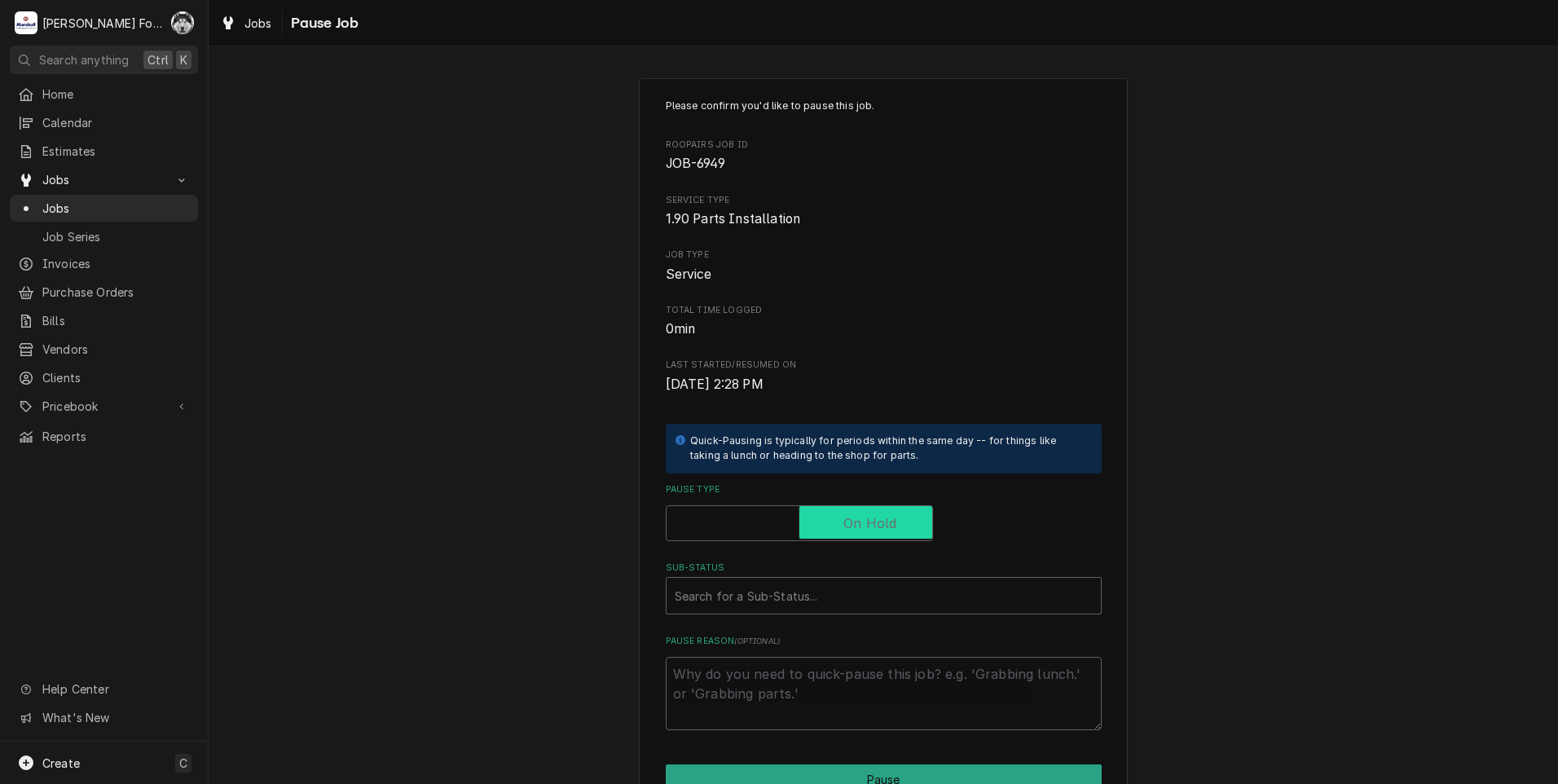
checkbox input "true"
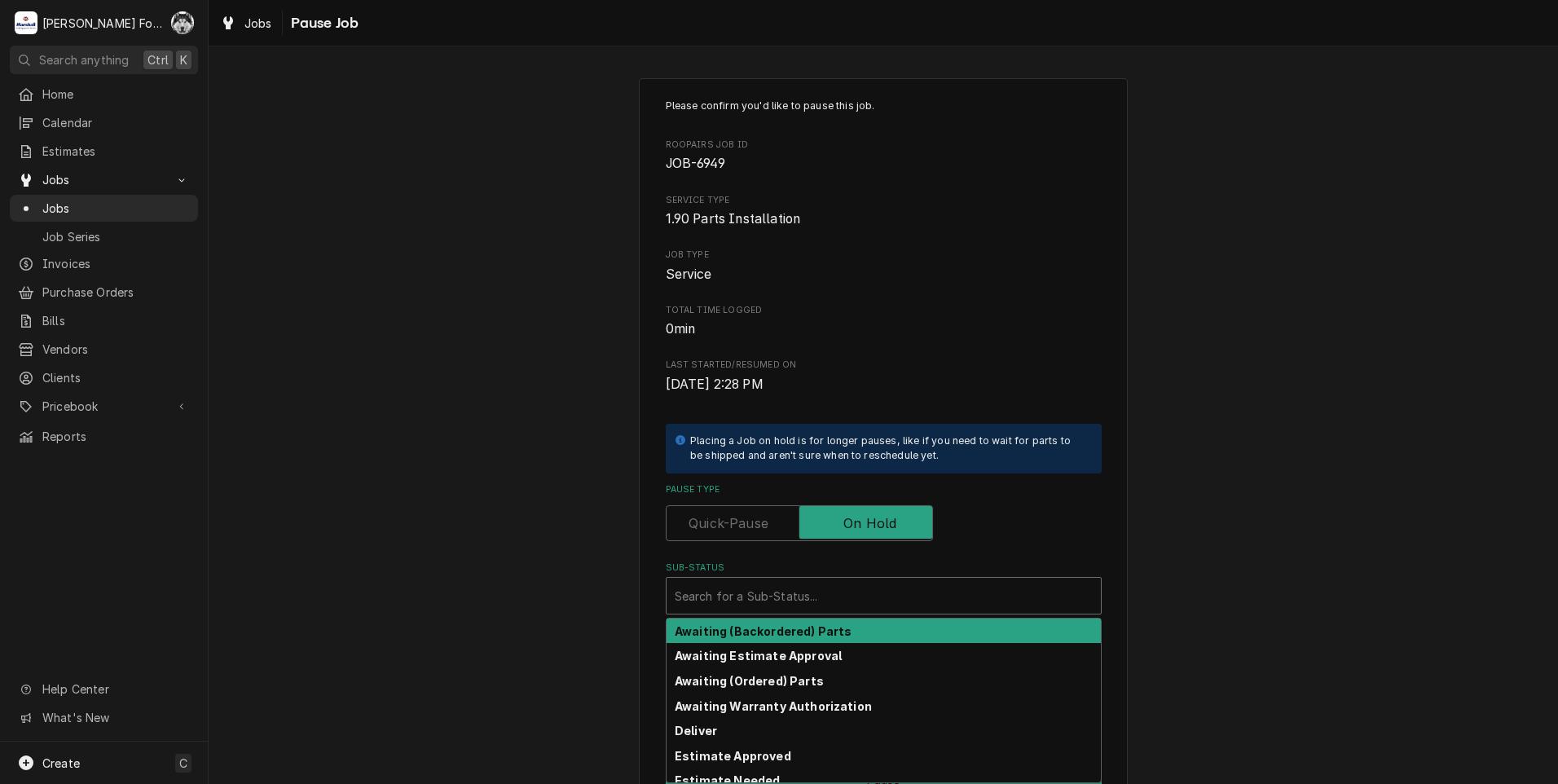
click at [803, 597] on div "Sub-Status" at bounding box center [883, 596] width 418 height 30
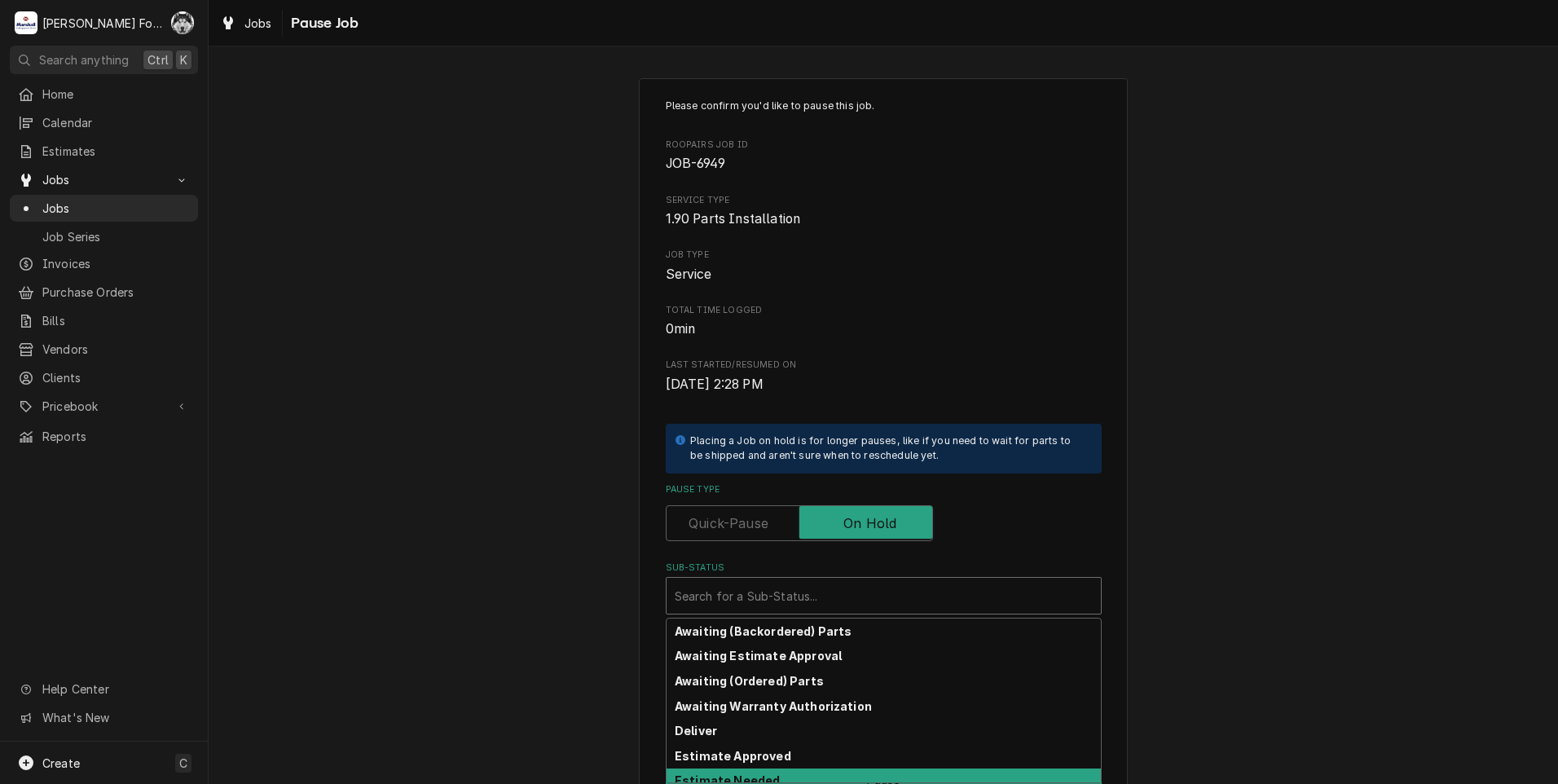
drag, startPoint x: 774, startPoint y: 679, endPoint x: 728, endPoint y: 774, distance: 105.6
click at [733, 781] on div "Awaiting (Backordered) Parts Awaiting Estimate Approval Awaiting (Ordered) Part…" at bounding box center [883, 700] width 434 height 163
click at [728, 773] on strong "Estimate Needed" at bounding box center [727, 780] width 105 height 14
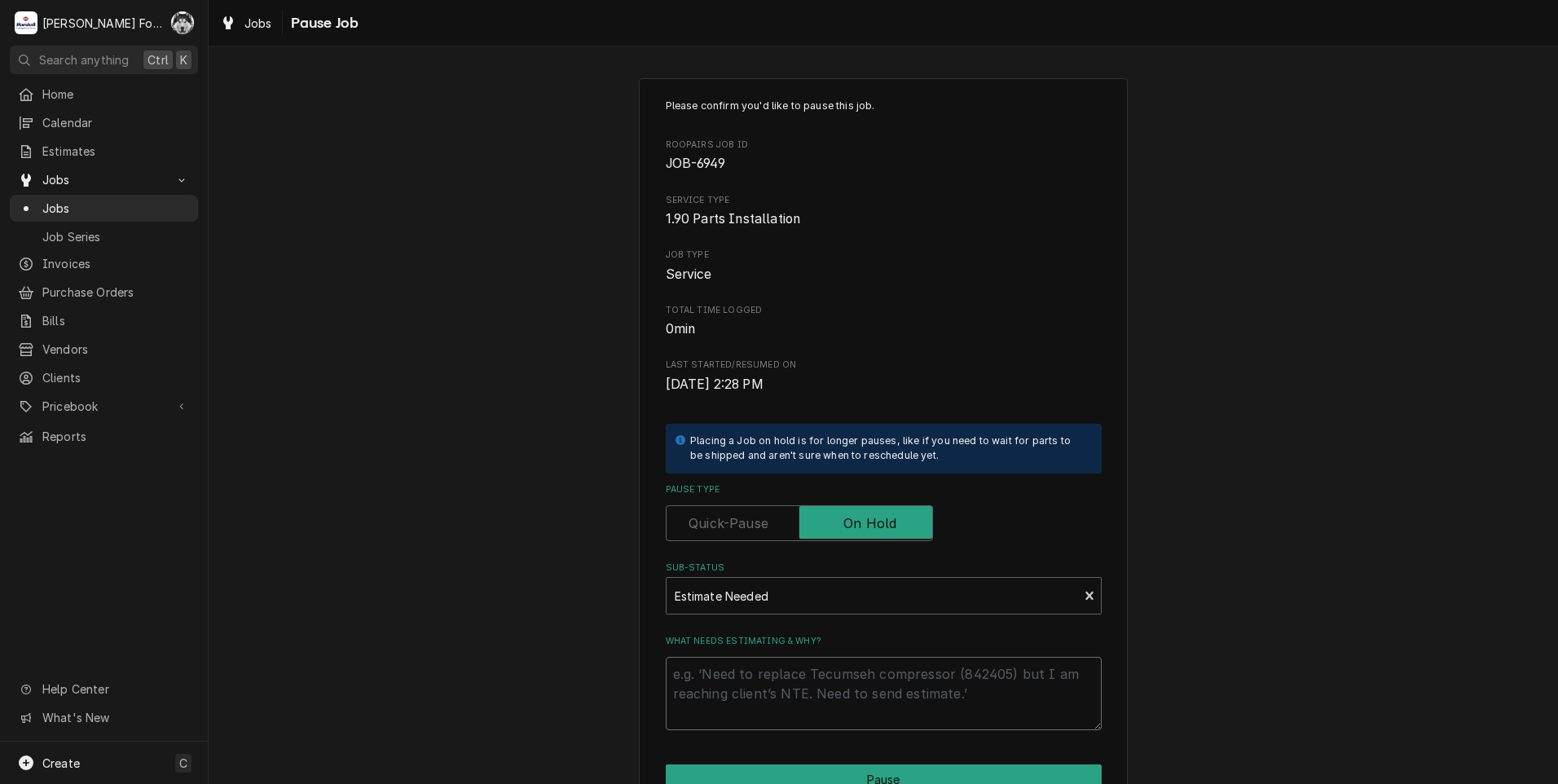
drag, startPoint x: 732, startPoint y: 699, endPoint x: 737, endPoint y: 683, distance: 16.8
click at [732, 692] on textarea "What needs estimating & why?" at bounding box center [883, 693] width 436 height 73
type textarea "x"
type textarea "P"
type textarea "x"
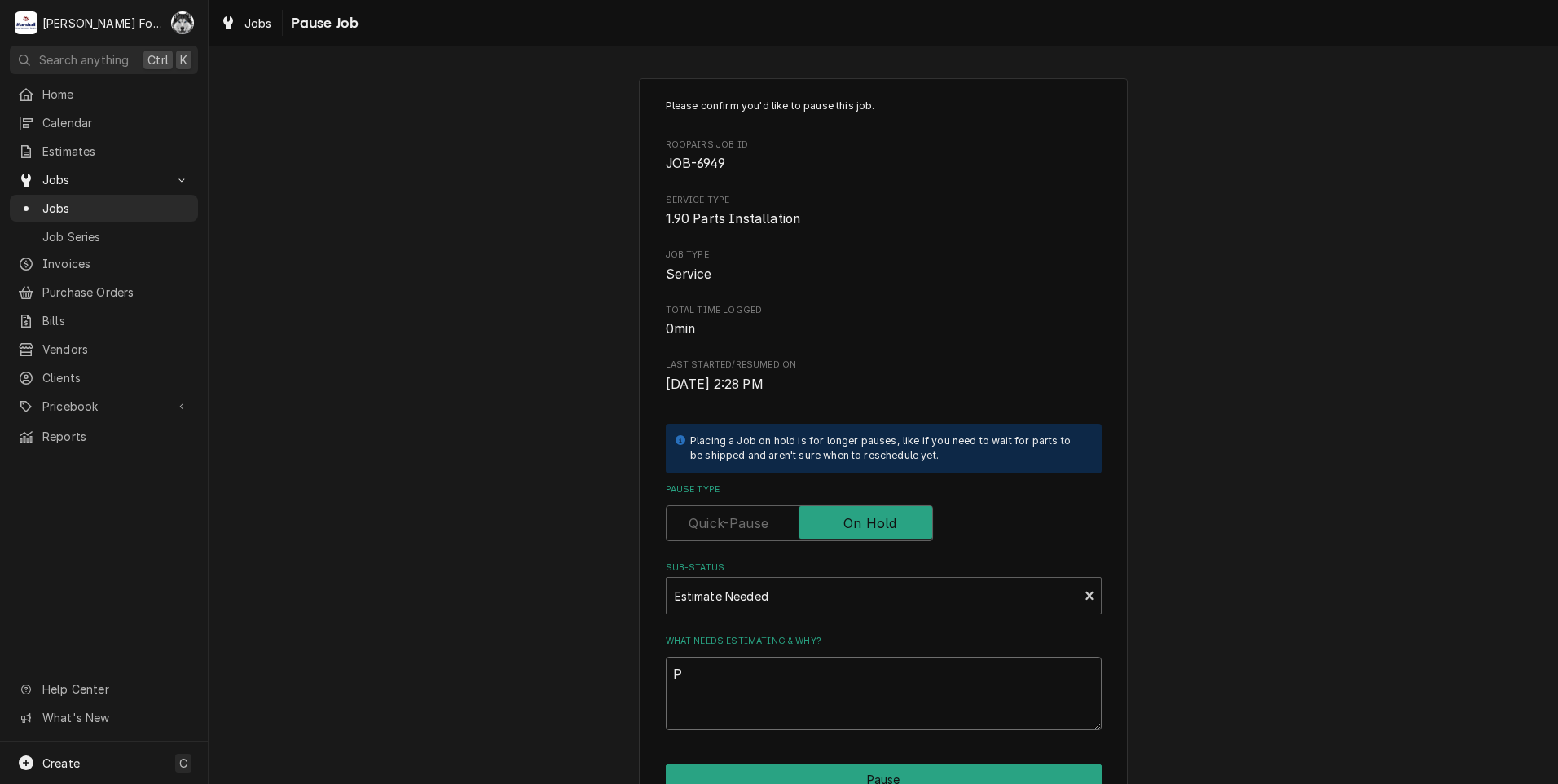
type textarea "PA"
type textarea "x"
type textarea "PAR"
type textarea "x"
type textarea "PART"
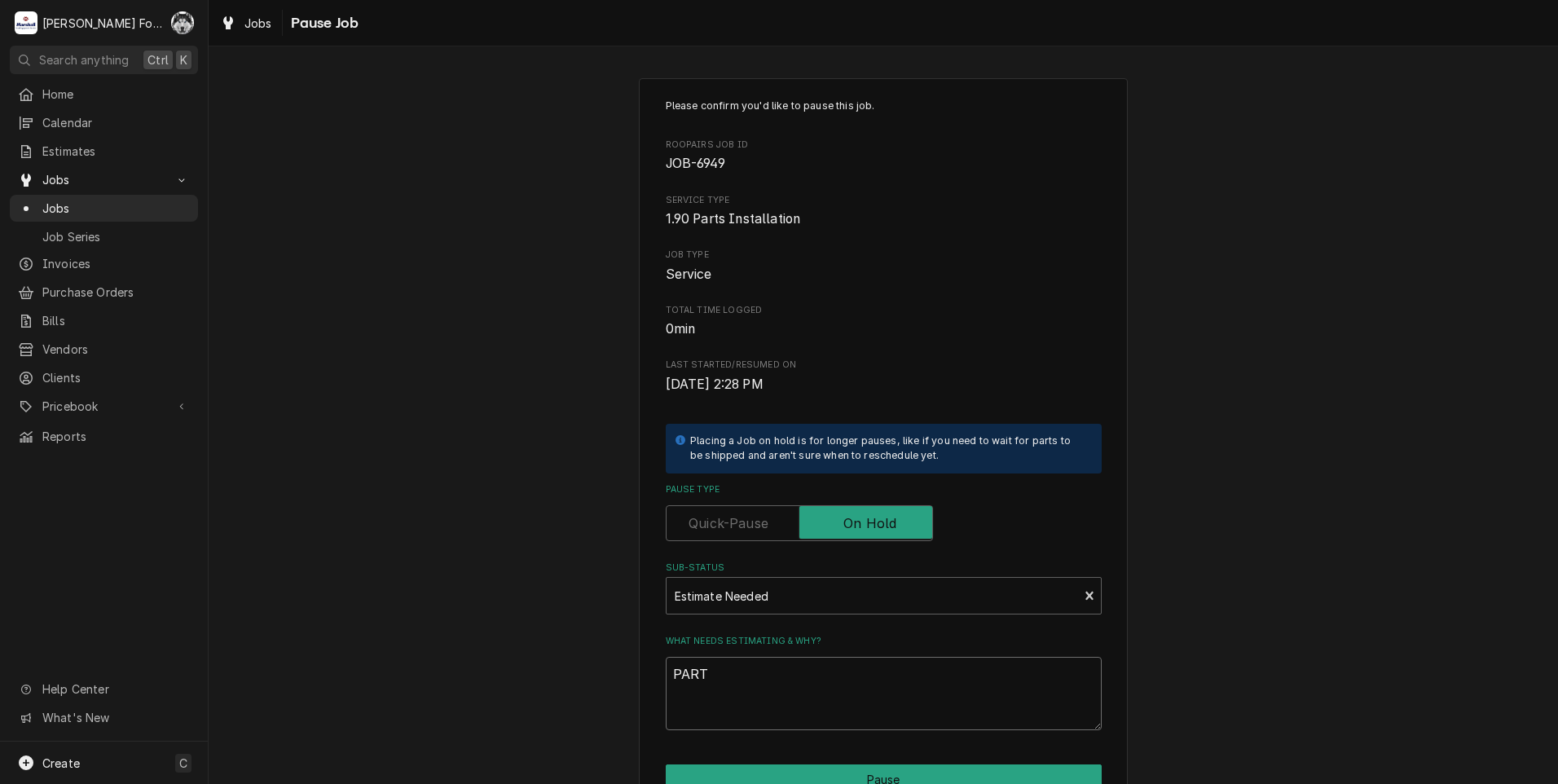
type textarea "x"
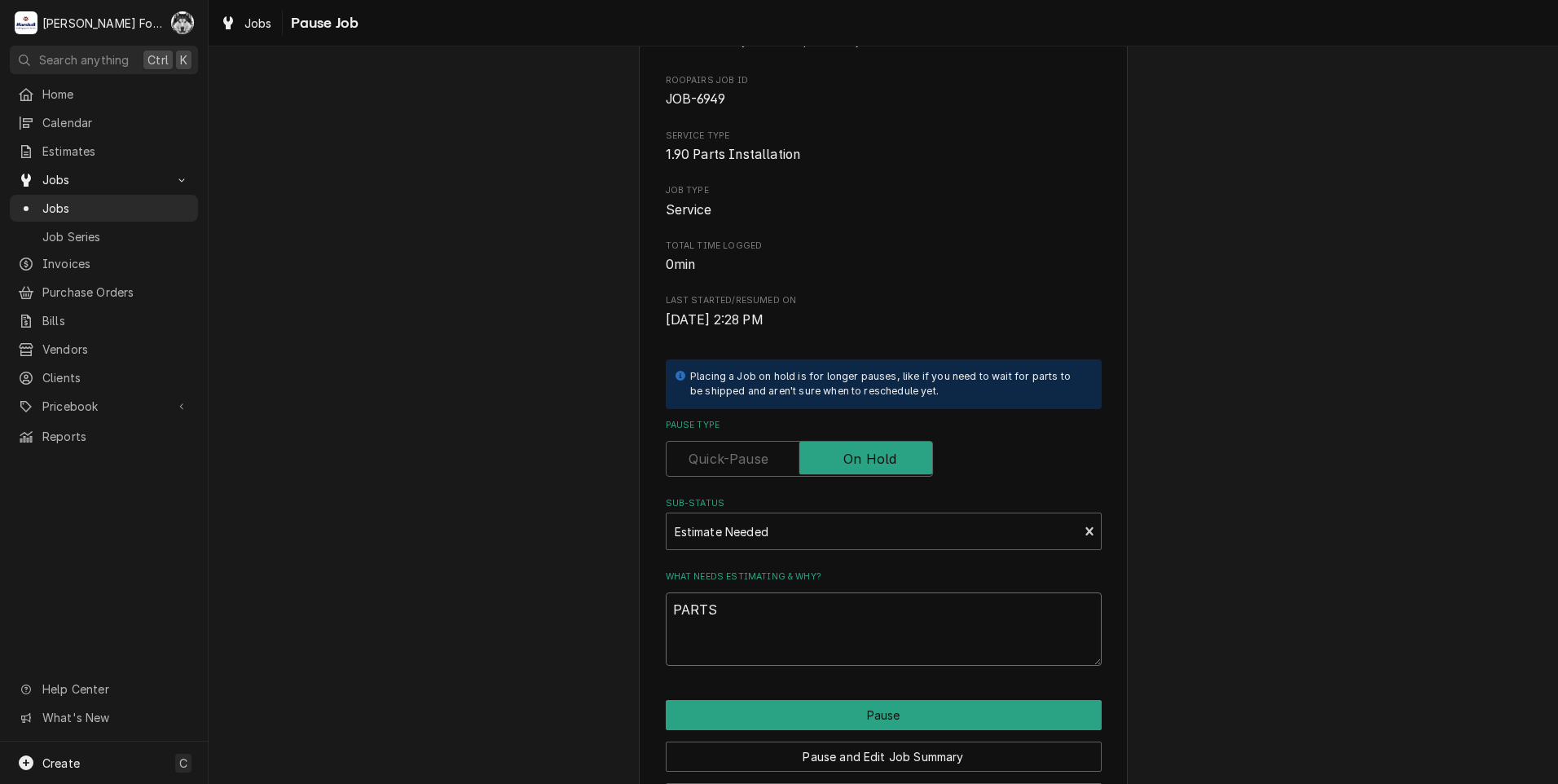
scroll to position [129, 0]
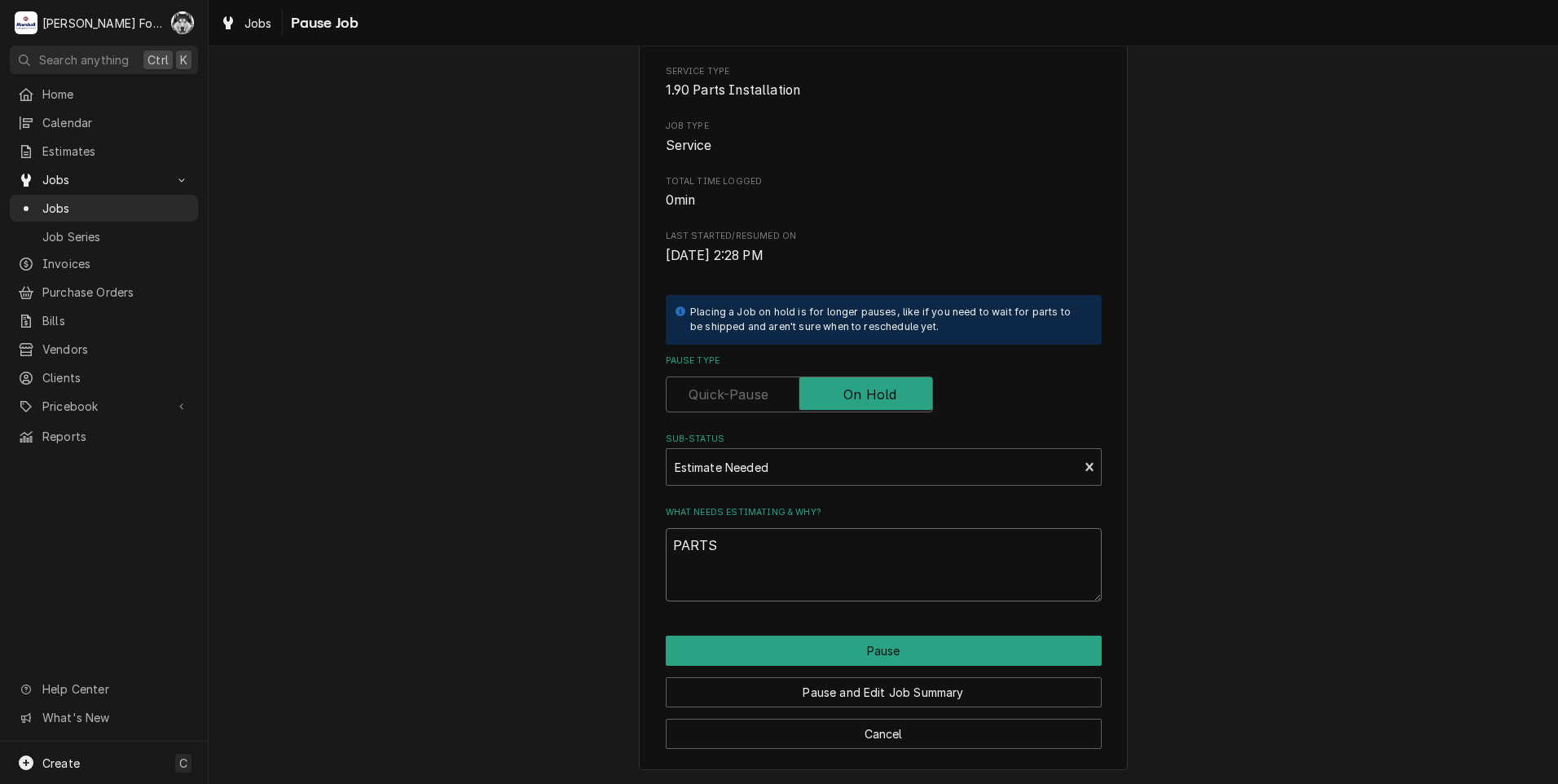
type textarea "PARTS"
click at [832, 668] on div "Pause and Edit Job Summary" at bounding box center [883, 686] width 436 height 41
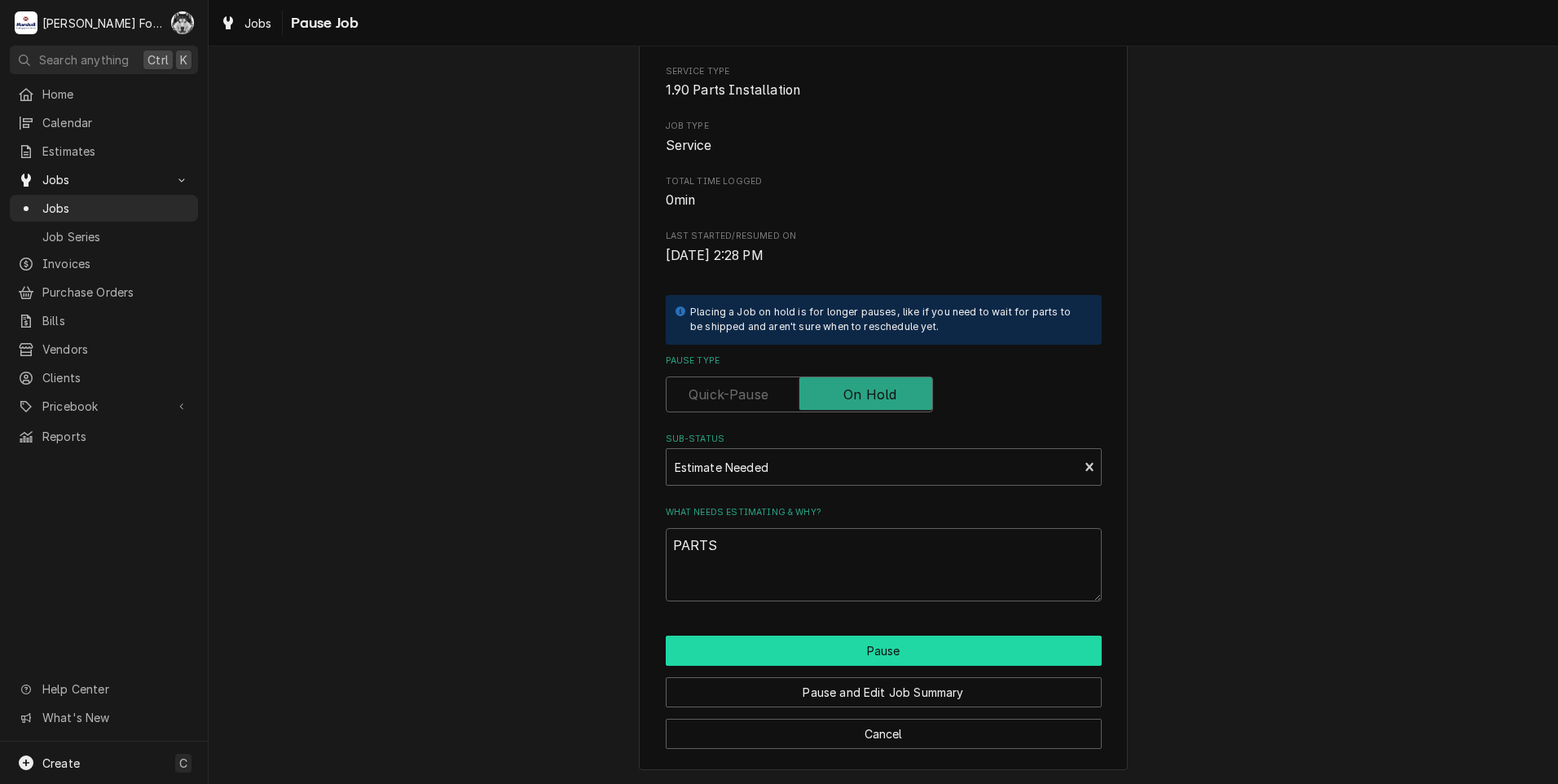
click at [831, 654] on button "Pause" at bounding box center [883, 650] width 436 height 31
type textarea "x"
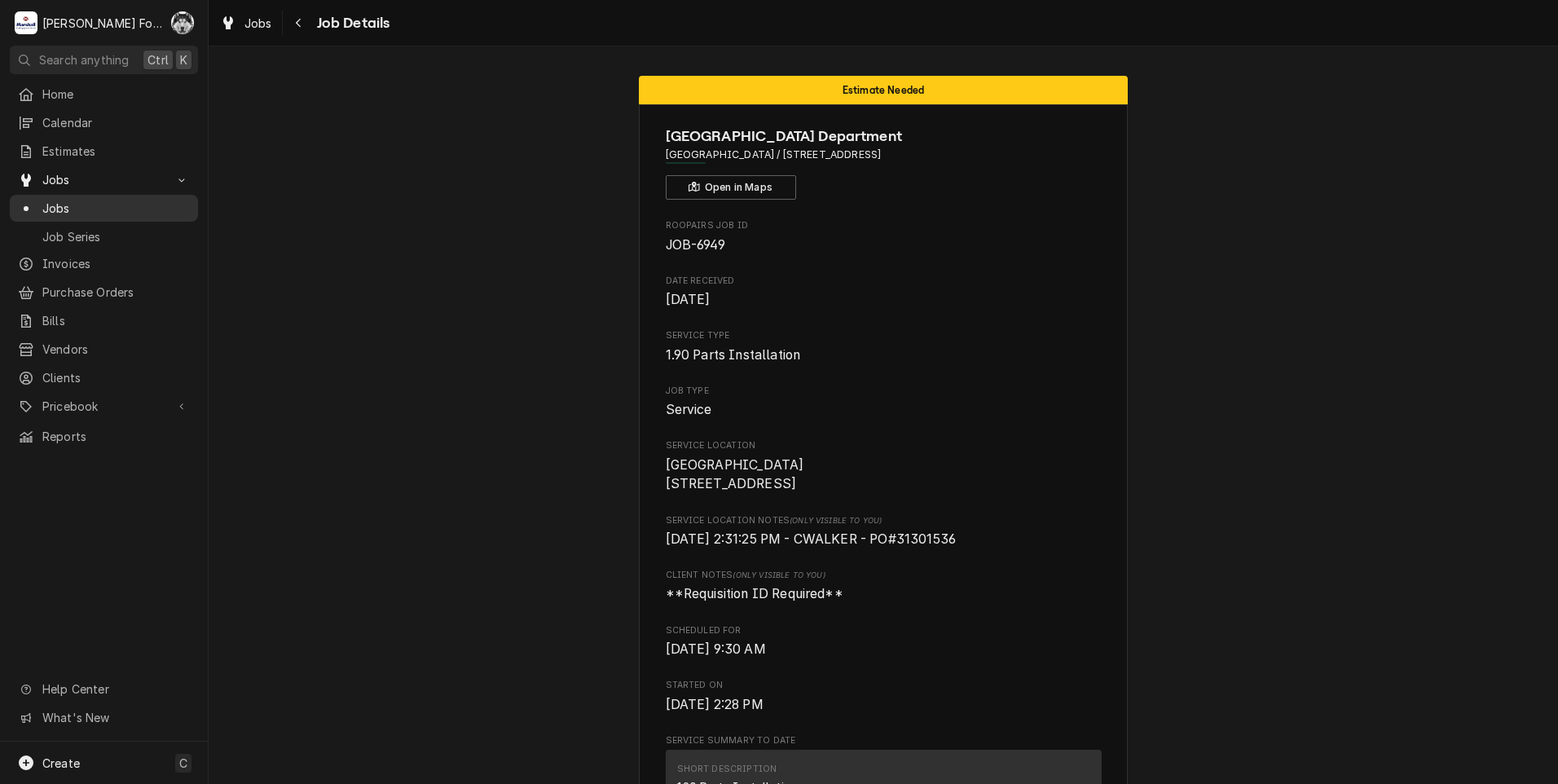
click at [61, 200] on span "Jobs" at bounding box center [116, 208] width 148 height 17
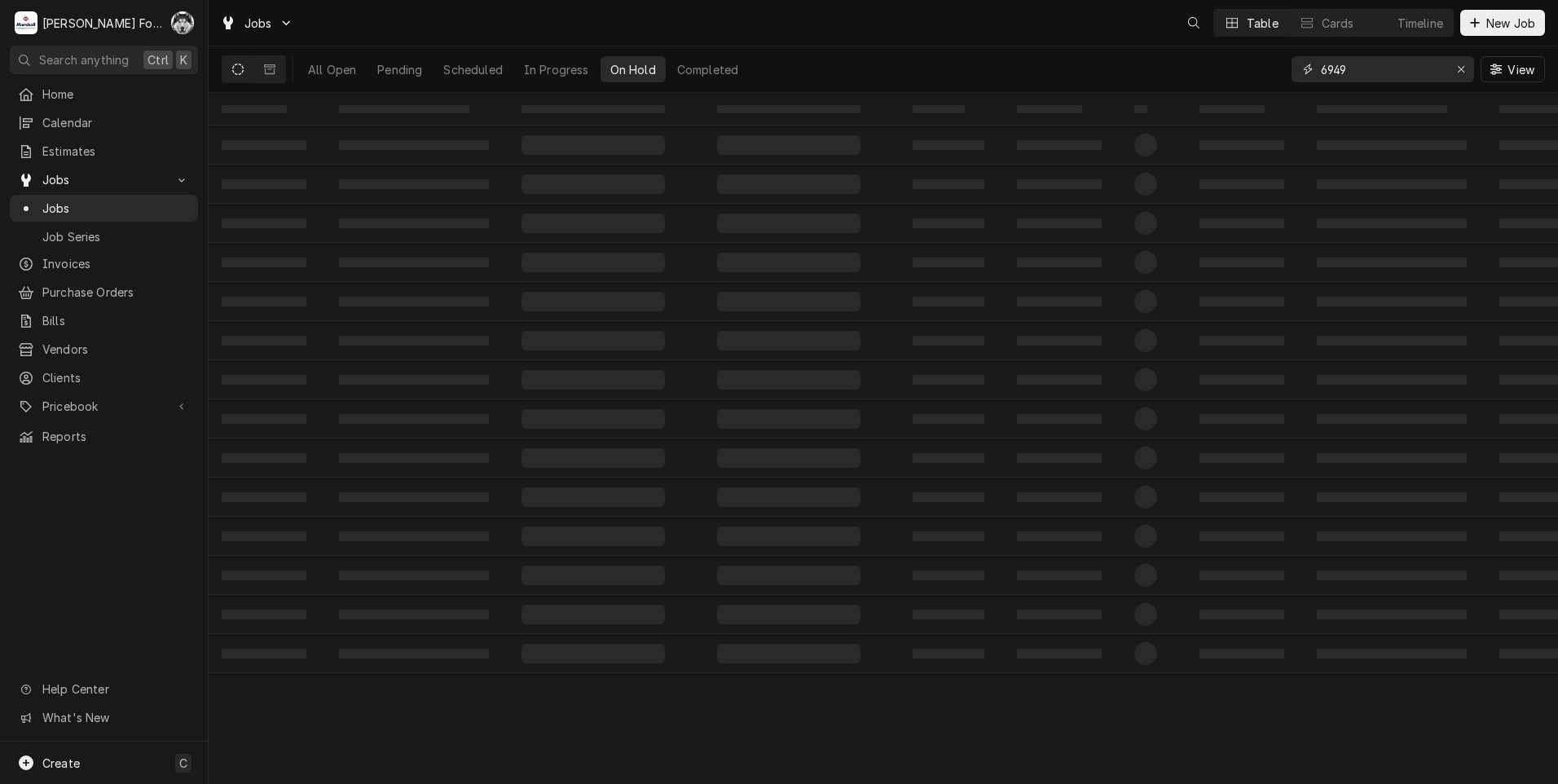
drag, startPoint x: 1376, startPoint y: 62, endPoint x: 1320, endPoint y: 78, distance: 58.2
click at [1321, 78] on input "6949" at bounding box center [1382, 69] width 122 height 26
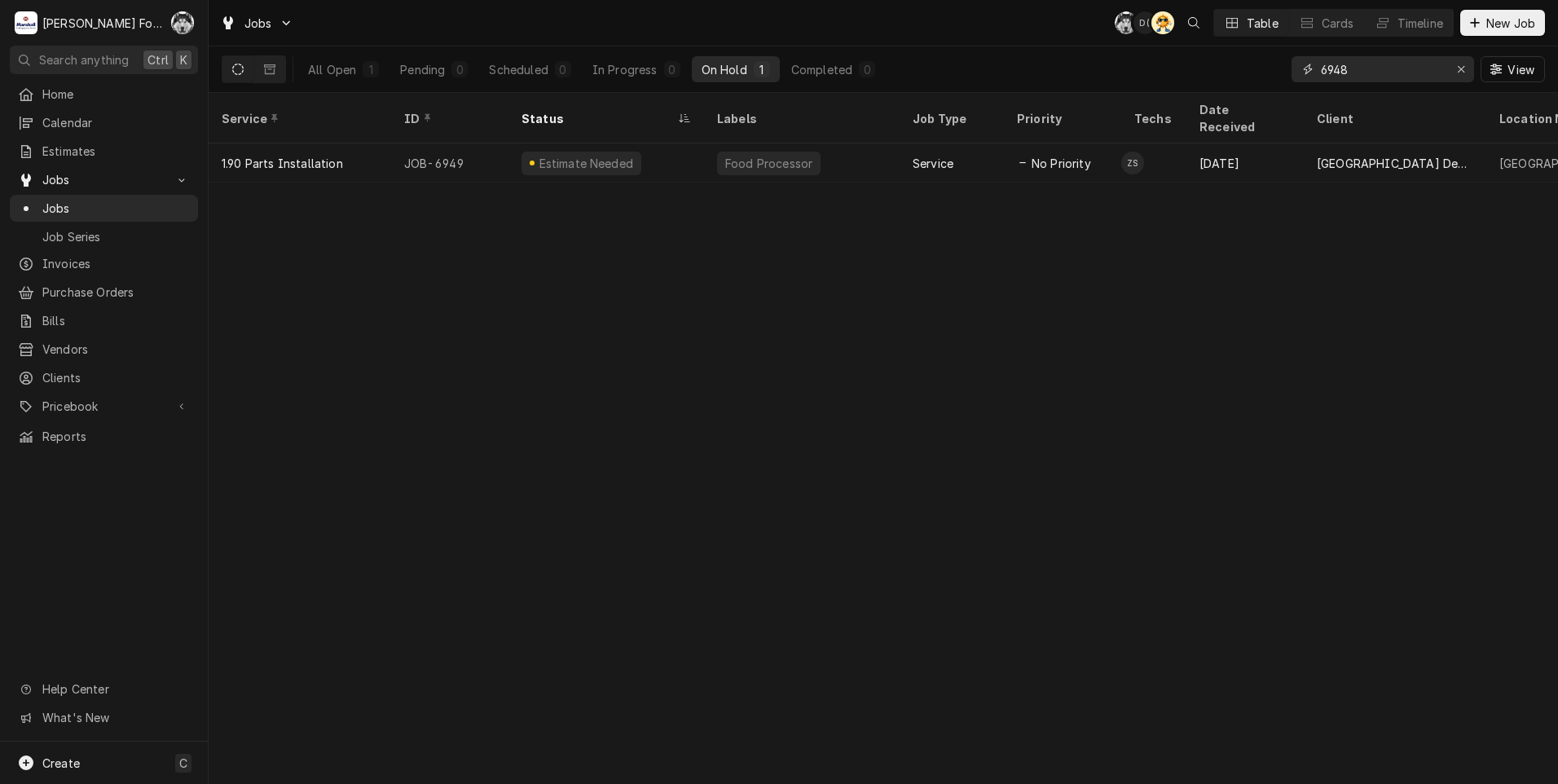
type input "6948"
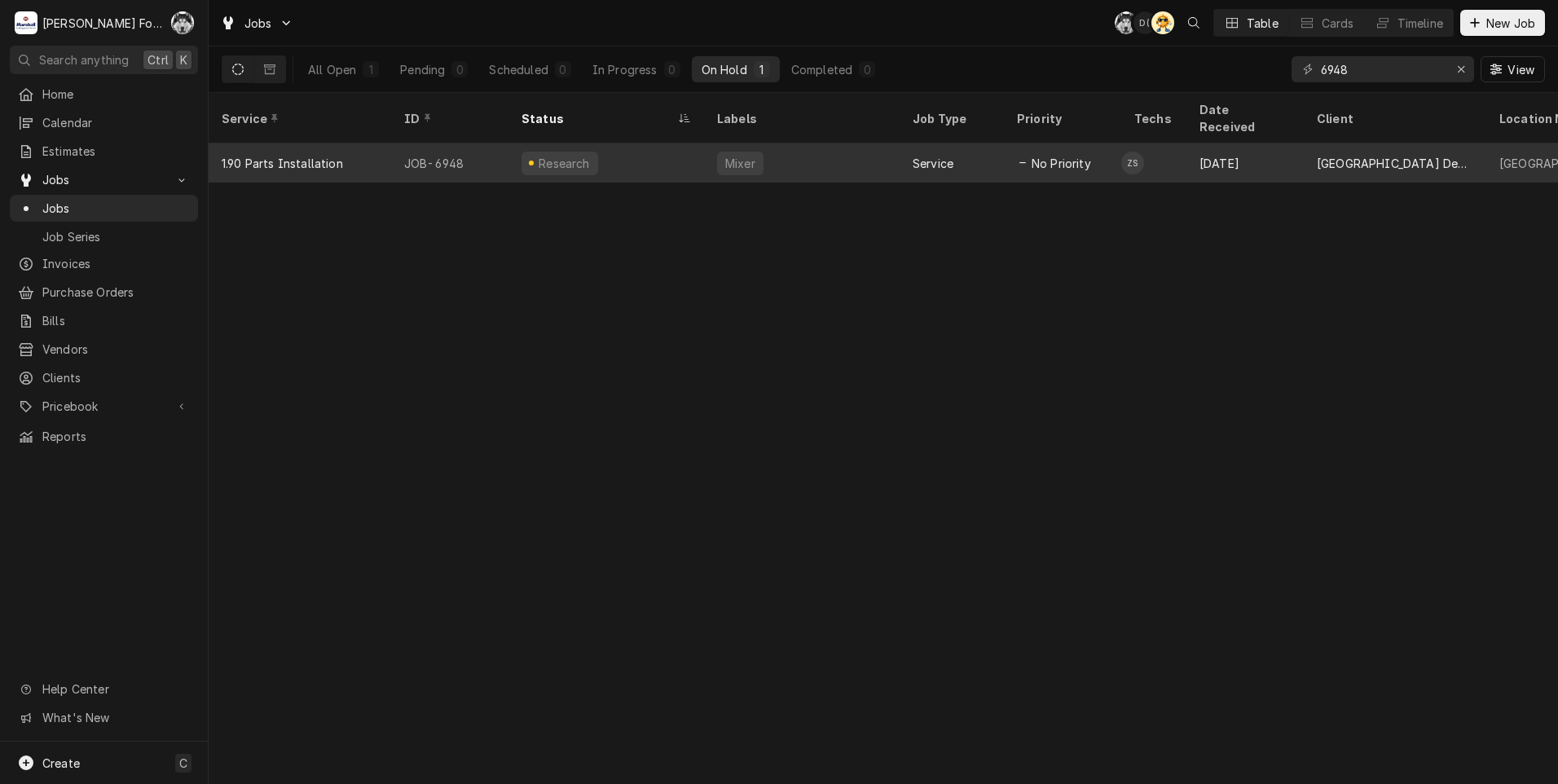
click at [692, 155] on div "Research" at bounding box center [606, 163] width 196 height 39
click at [693, 154] on div "Research" at bounding box center [606, 163] width 196 height 39
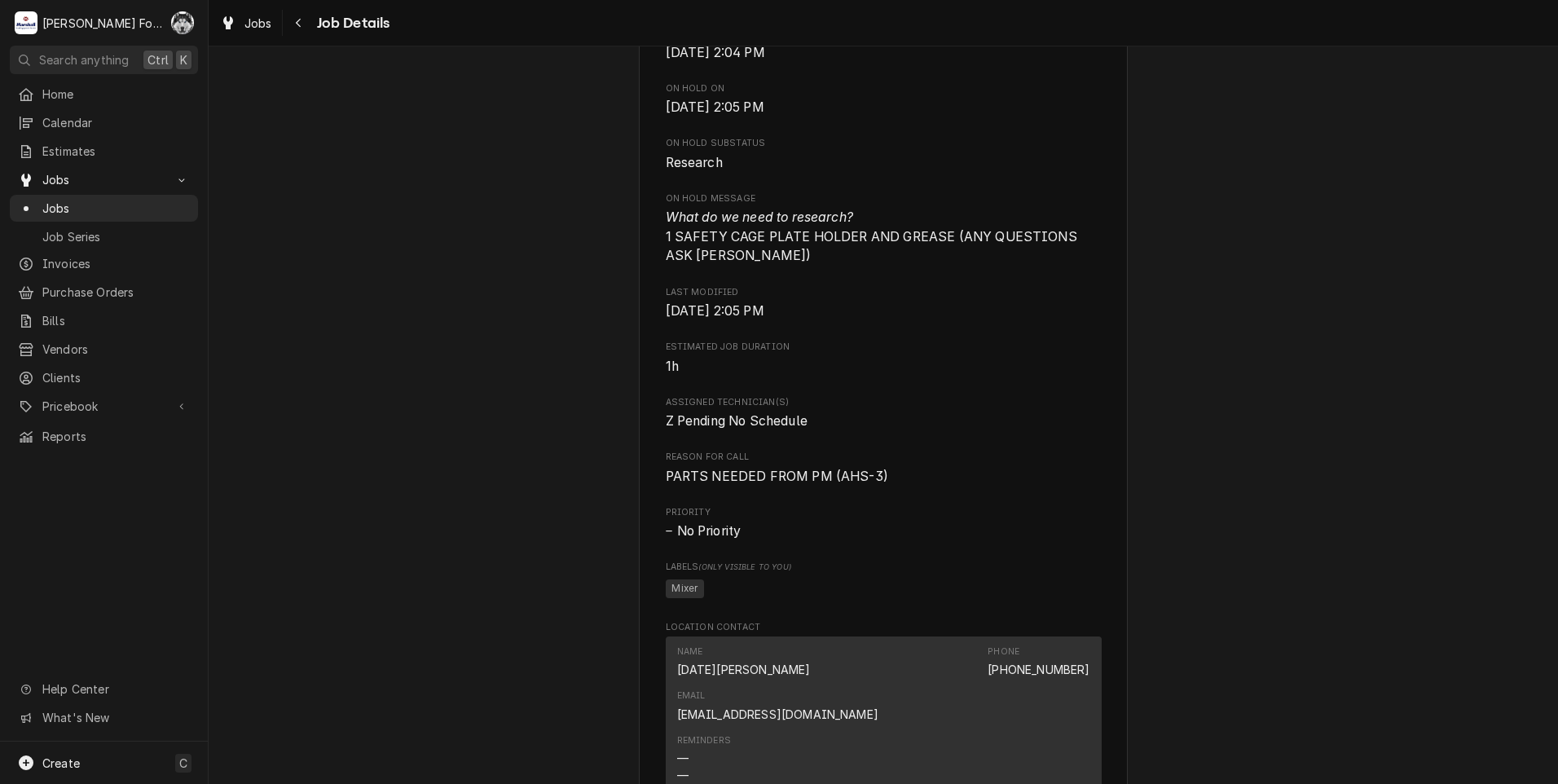
scroll to position [1536, 0]
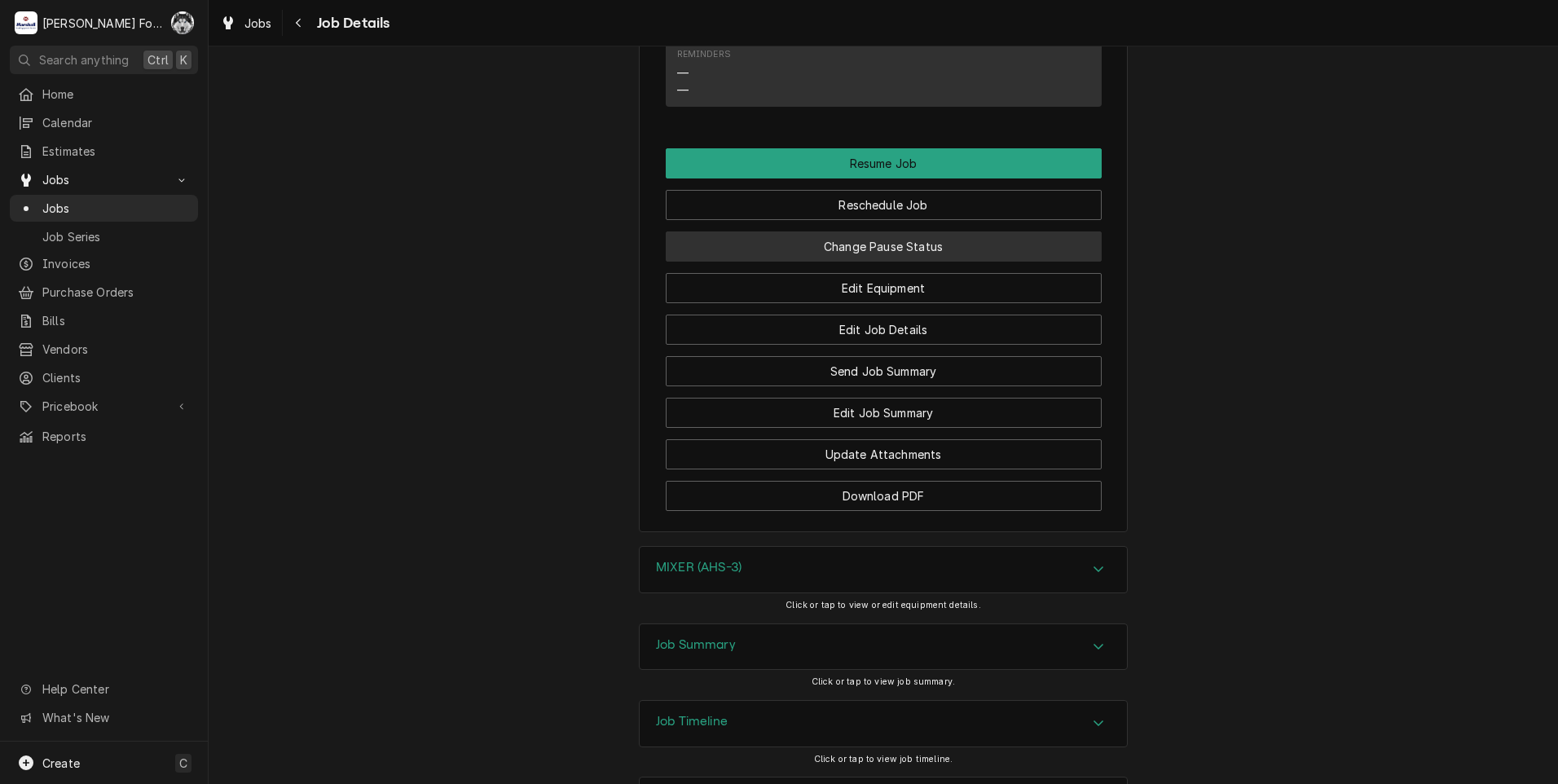
click at [902, 231] on button "Change Pause Status" at bounding box center [883, 246] width 436 height 31
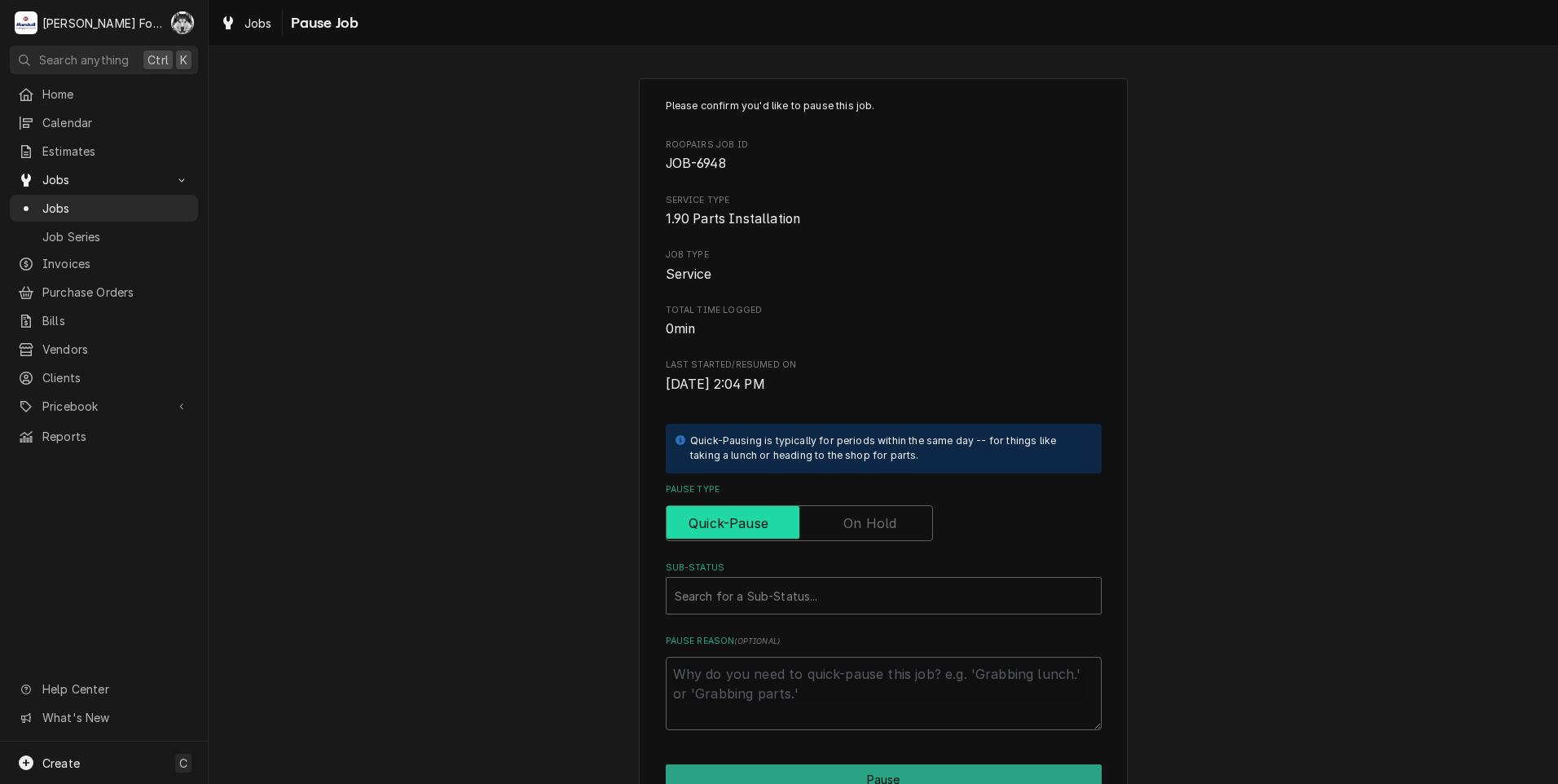
click at [874, 540] on input "Pause Type" at bounding box center [799, 522] width 253 height 35
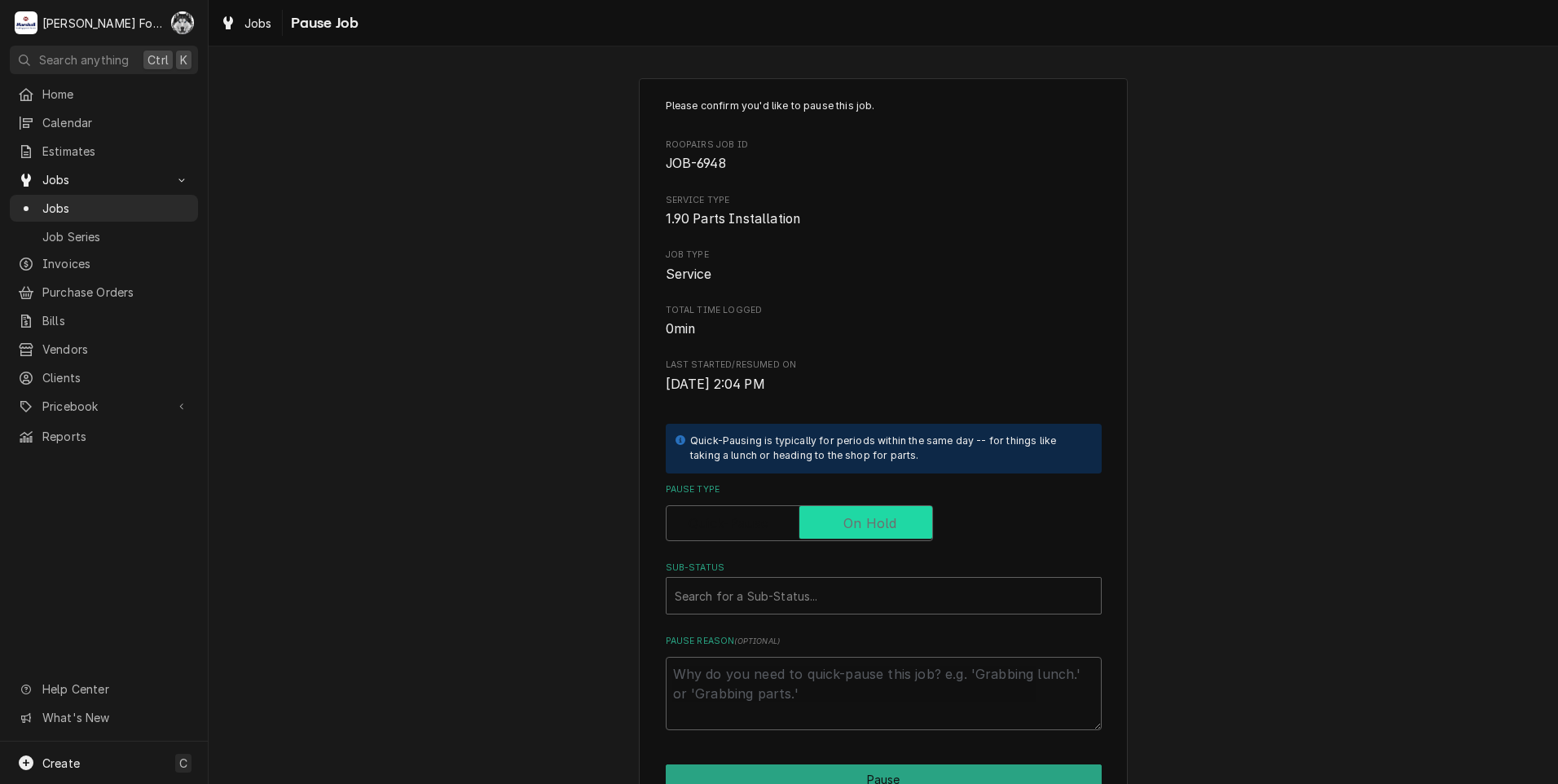
checkbox input "true"
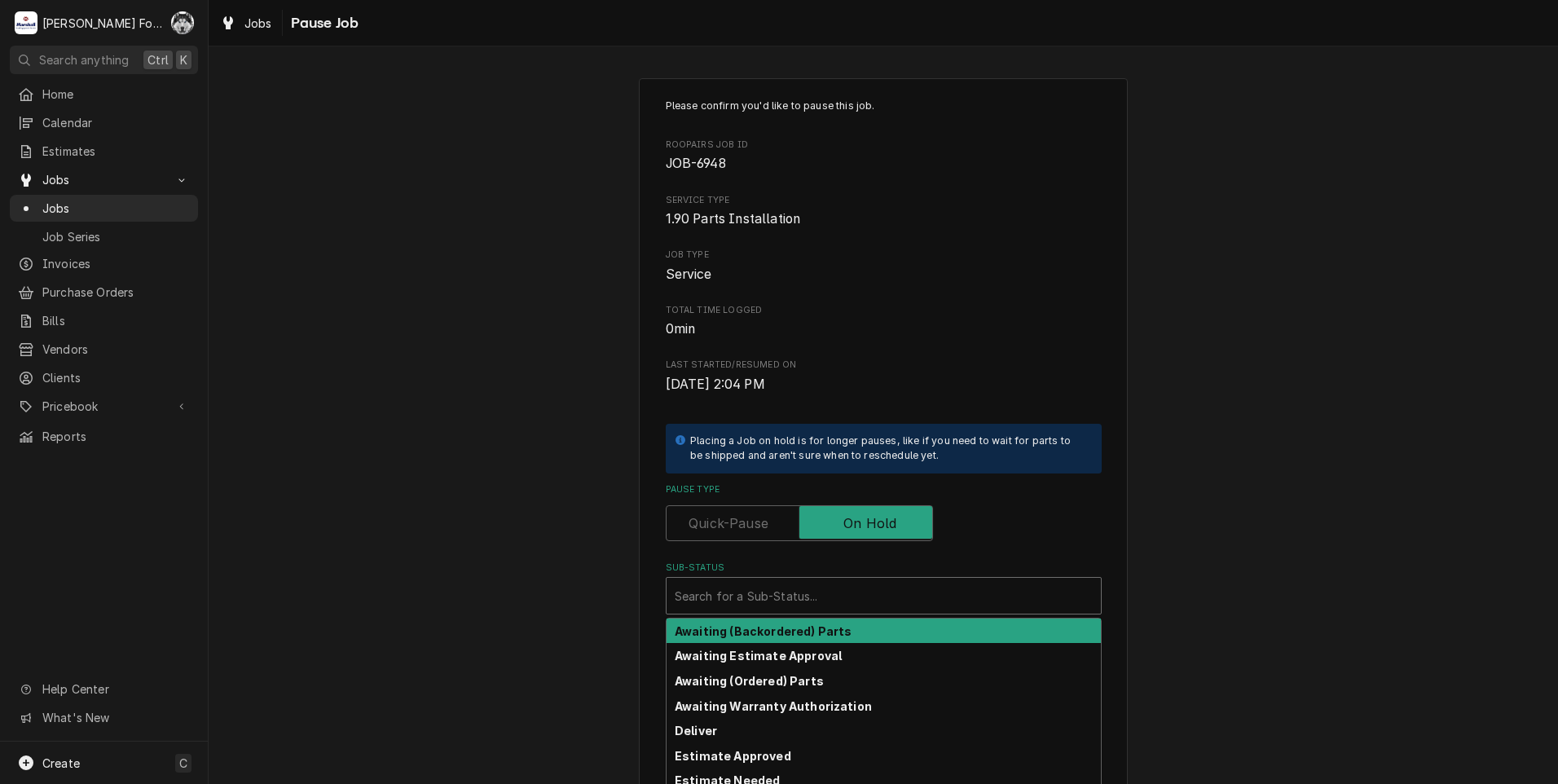
drag, startPoint x: 817, startPoint y: 587, endPoint x: 788, endPoint y: 675, distance: 92.7
click at [817, 588] on div "Sub-Status" at bounding box center [883, 596] width 418 height 30
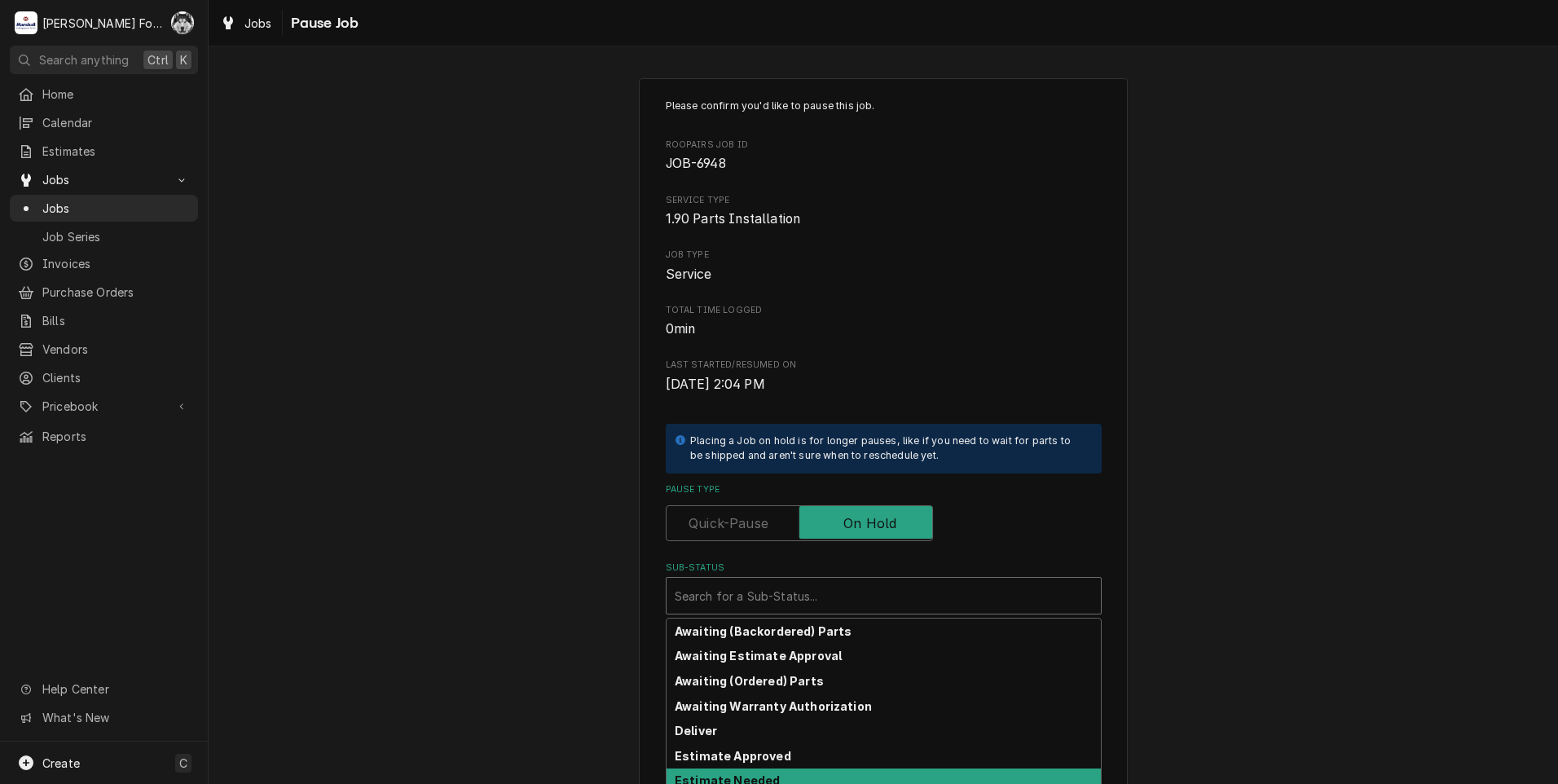
click at [774, 780] on div "Estimate Needed" at bounding box center [883, 781] width 434 height 26
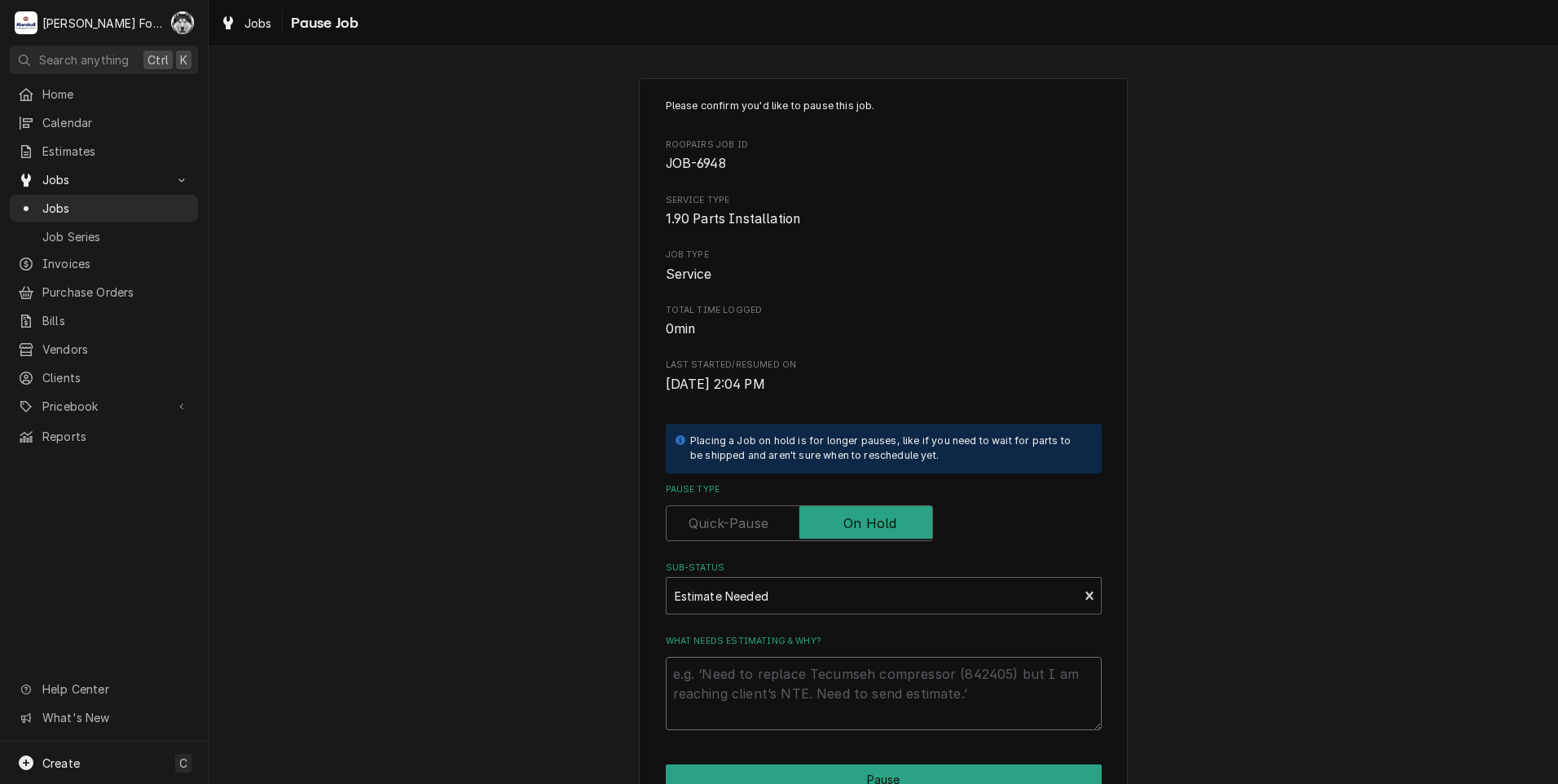
drag, startPoint x: 779, startPoint y: 678, endPoint x: 780, endPoint y: 649, distance: 29.0
click at [779, 660] on textarea "What needs estimating & why?" at bounding box center [883, 693] width 436 height 73
type textarea "x"
type textarea "P"
type textarea "x"
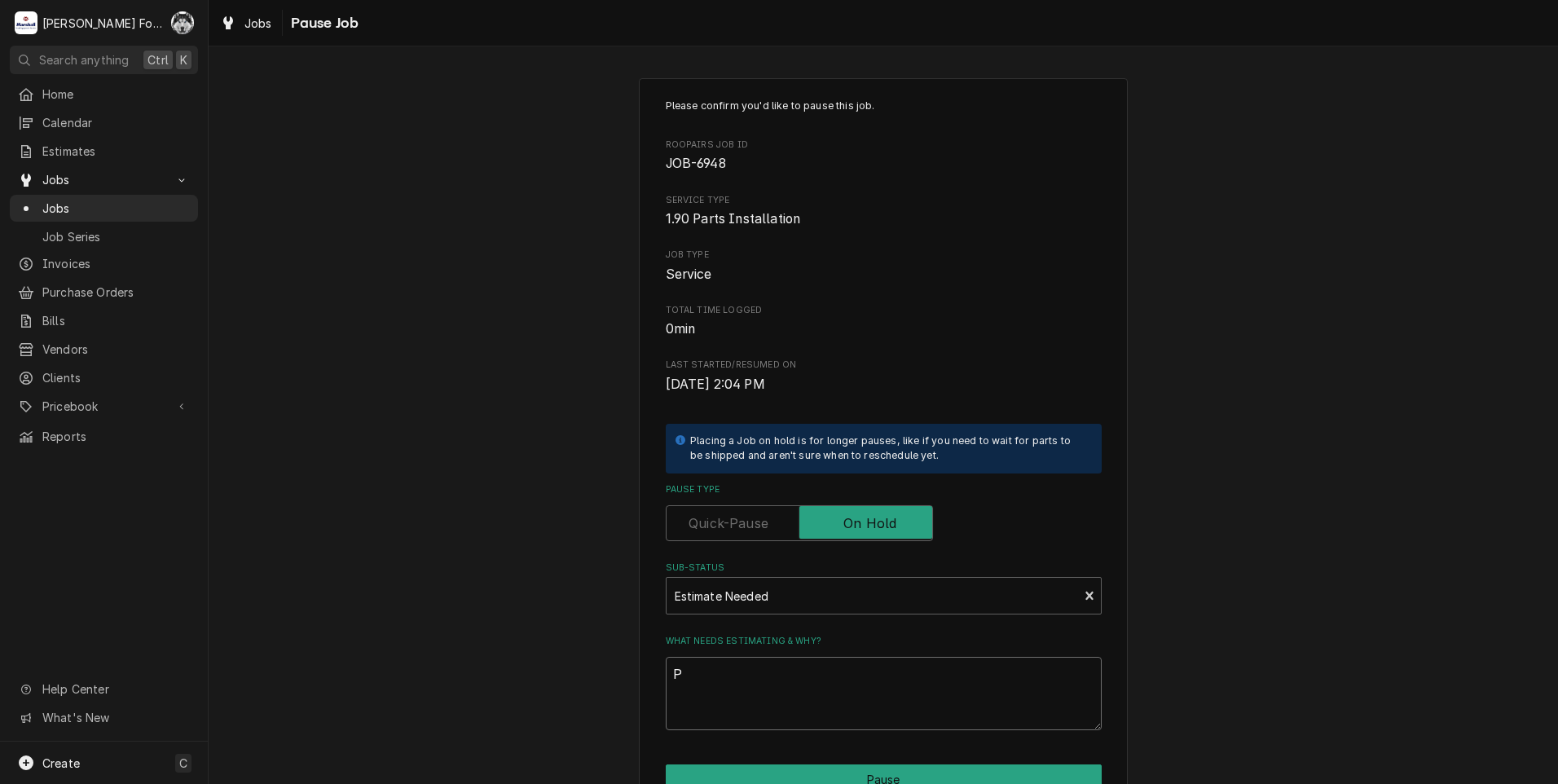
type textarea "PA"
type textarea "x"
type textarea "PAR"
type textarea "x"
type textarea "PART"
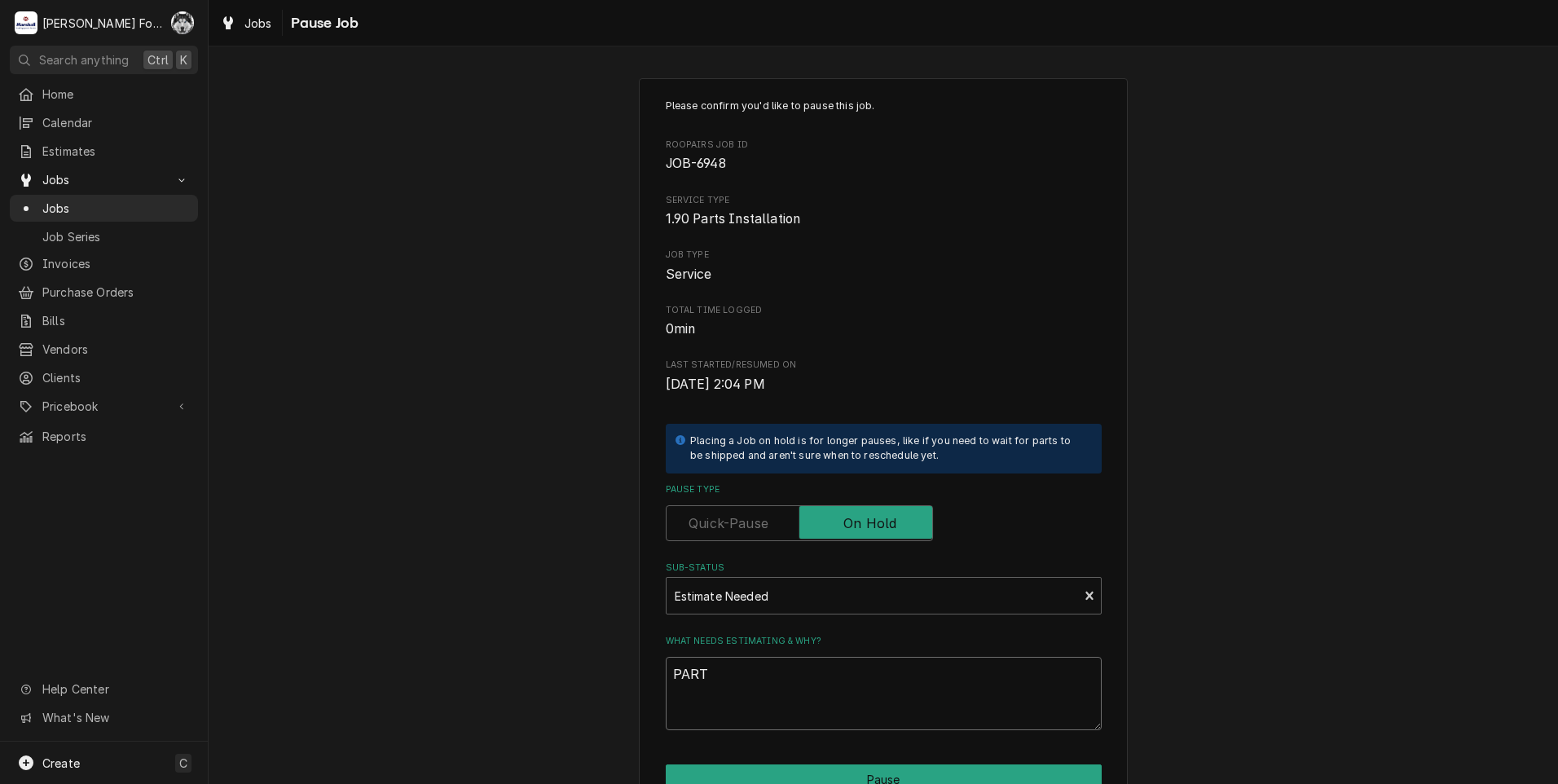
type textarea "x"
type textarea "PARTS"
click at [847, 776] on button "Pause" at bounding box center [883, 779] width 436 height 31
type textarea "x"
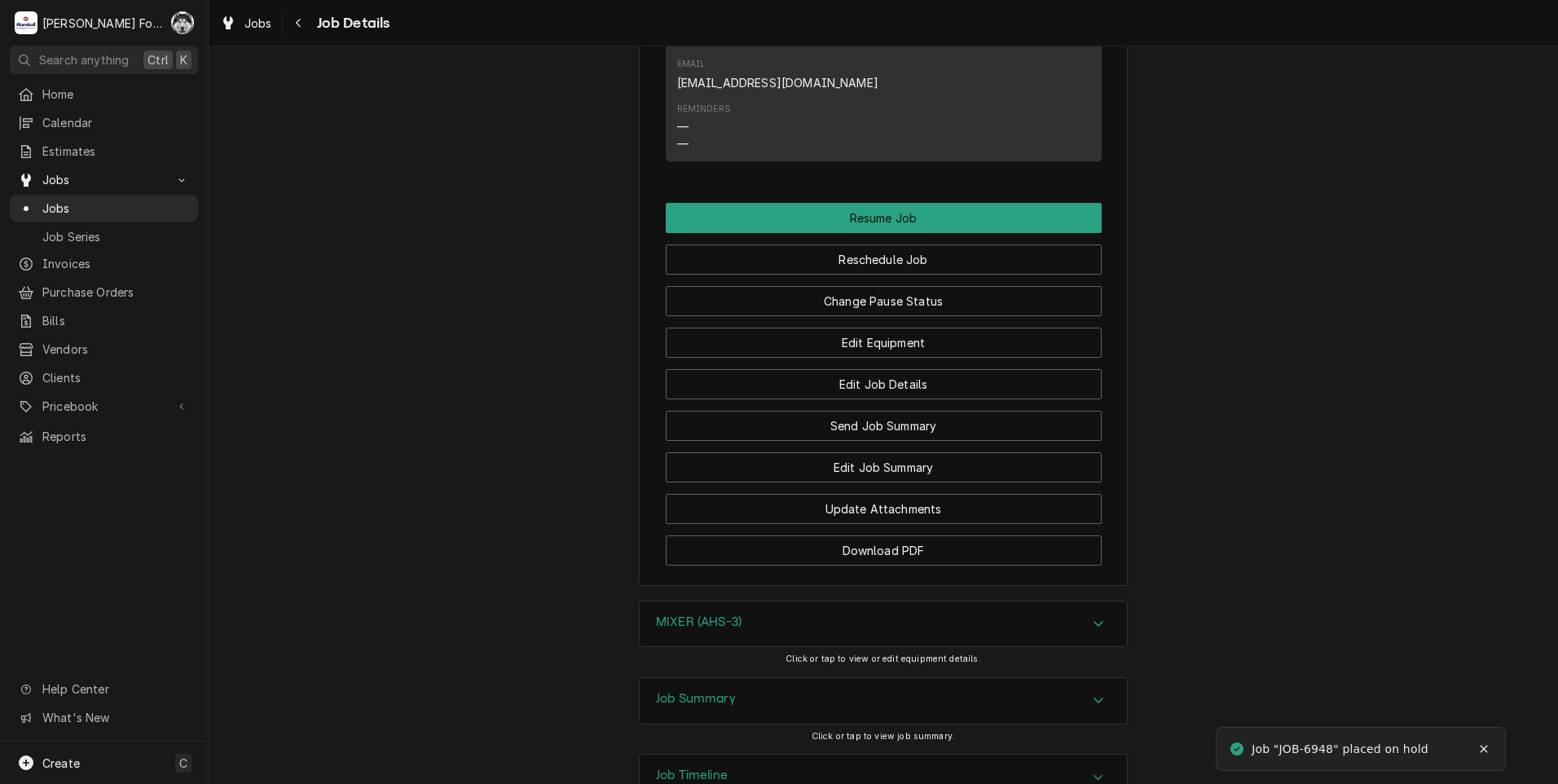
scroll to position [1517, 0]
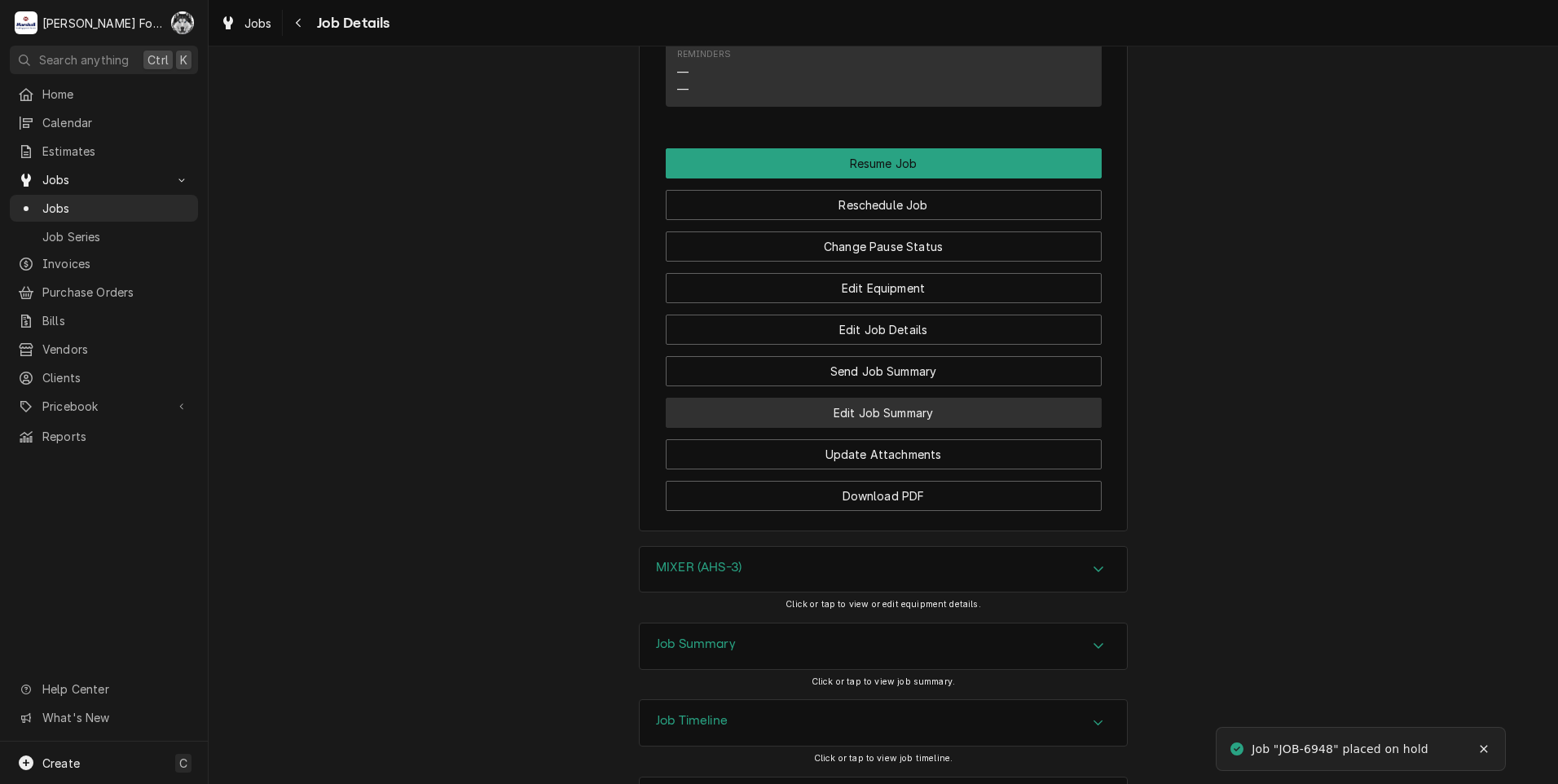
click at [853, 398] on button "Edit Job Summary" at bounding box center [883, 413] width 436 height 31
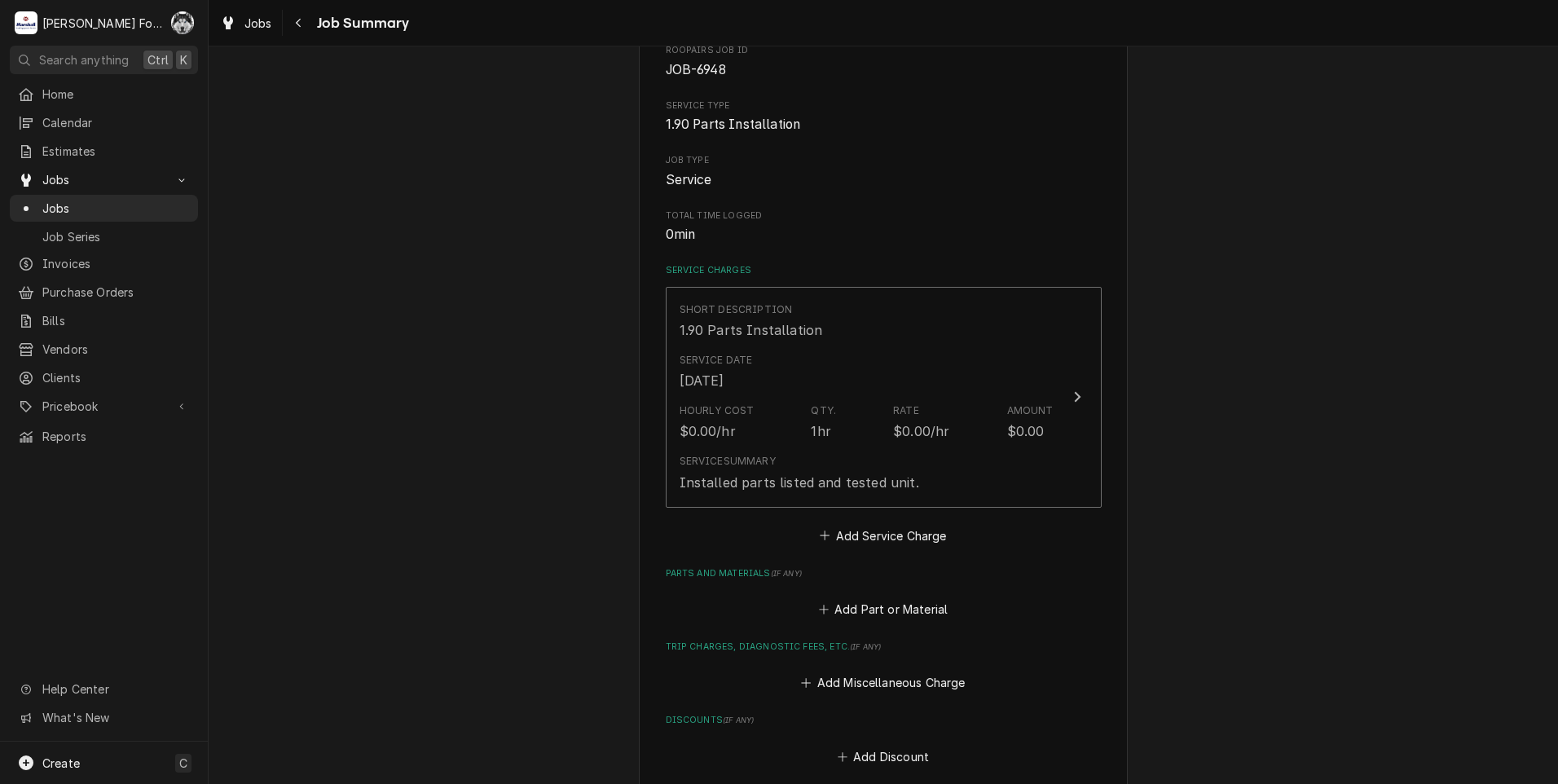
scroll to position [489, 0]
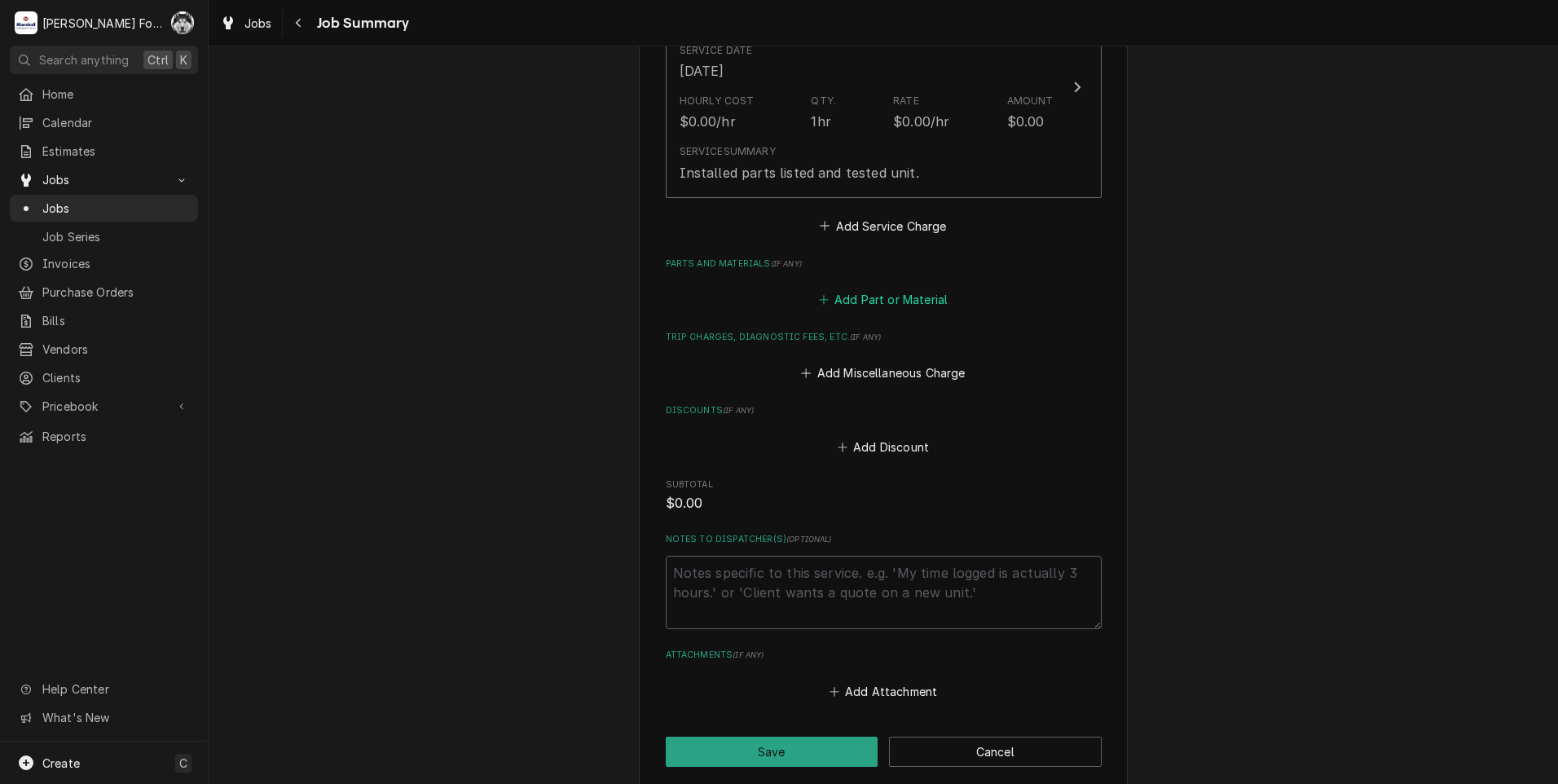
click at [853, 303] on button "Add Part or Material" at bounding box center [883, 300] width 135 height 23
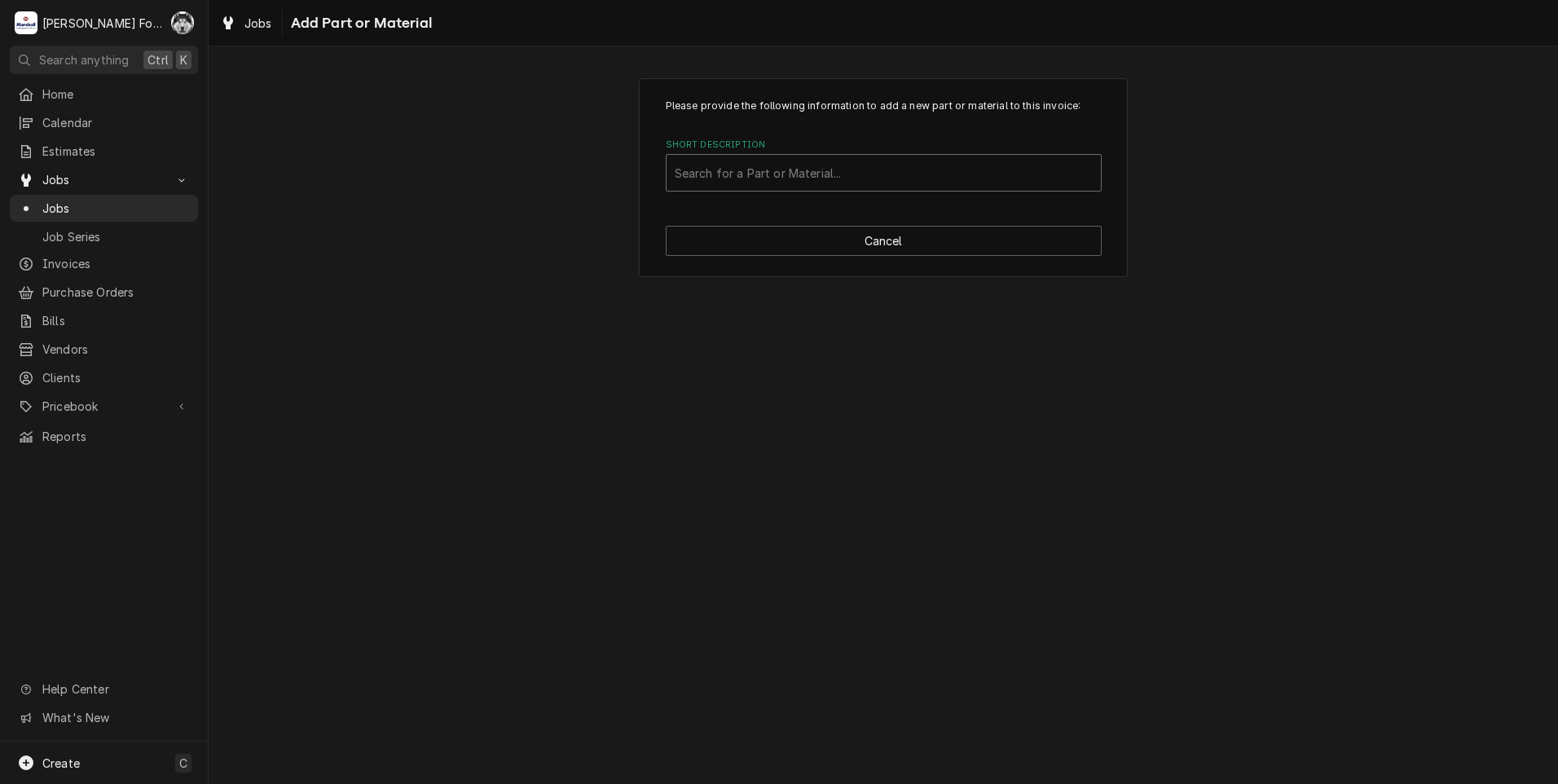
click at [911, 178] on div "Short Description" at bounding box center [883, 172] width 418 height 30
type input "00-917272"
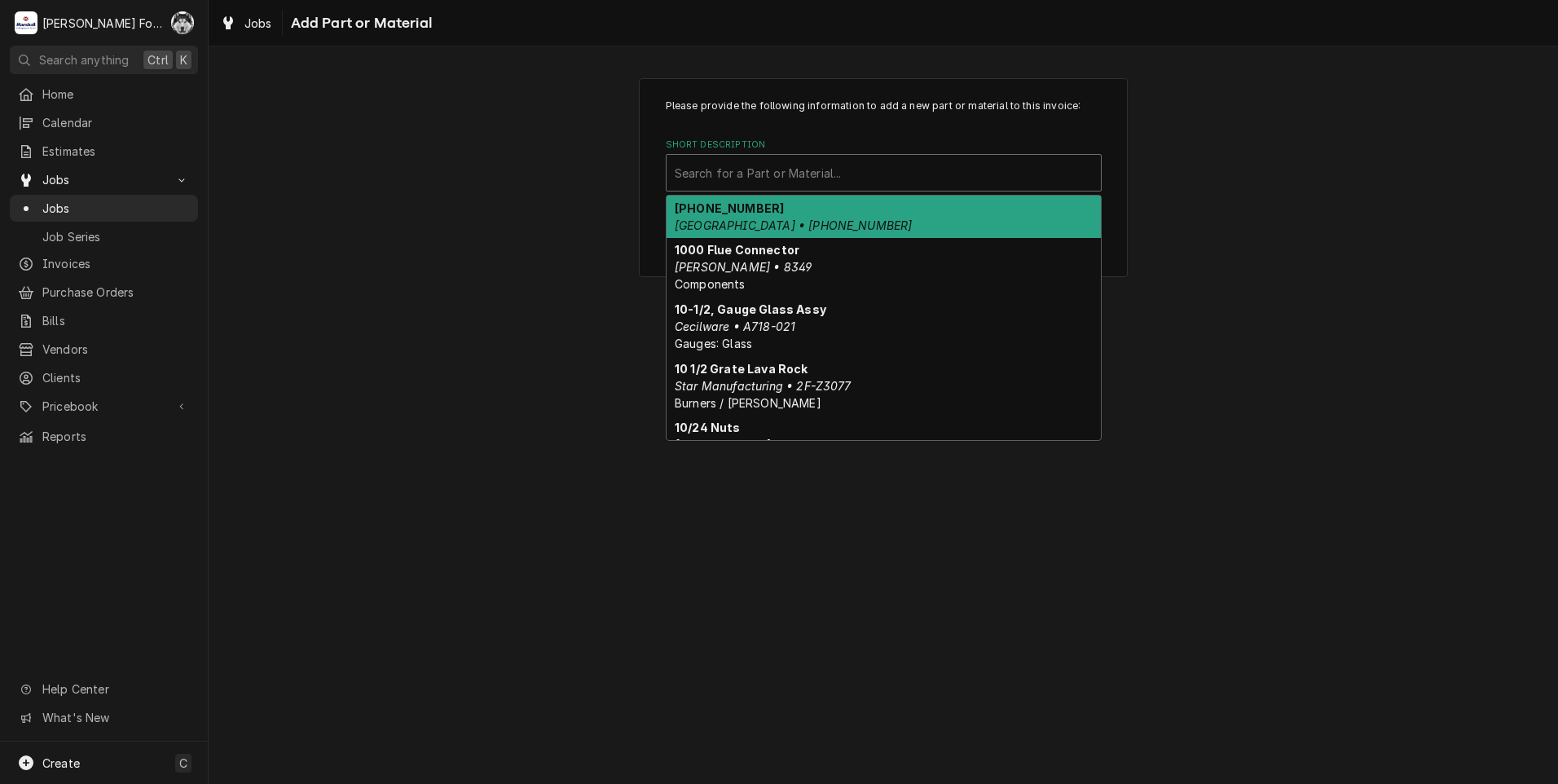
click at [859, 169] on div "Short Description" at bounding box center [883, 172] width 418 height 30
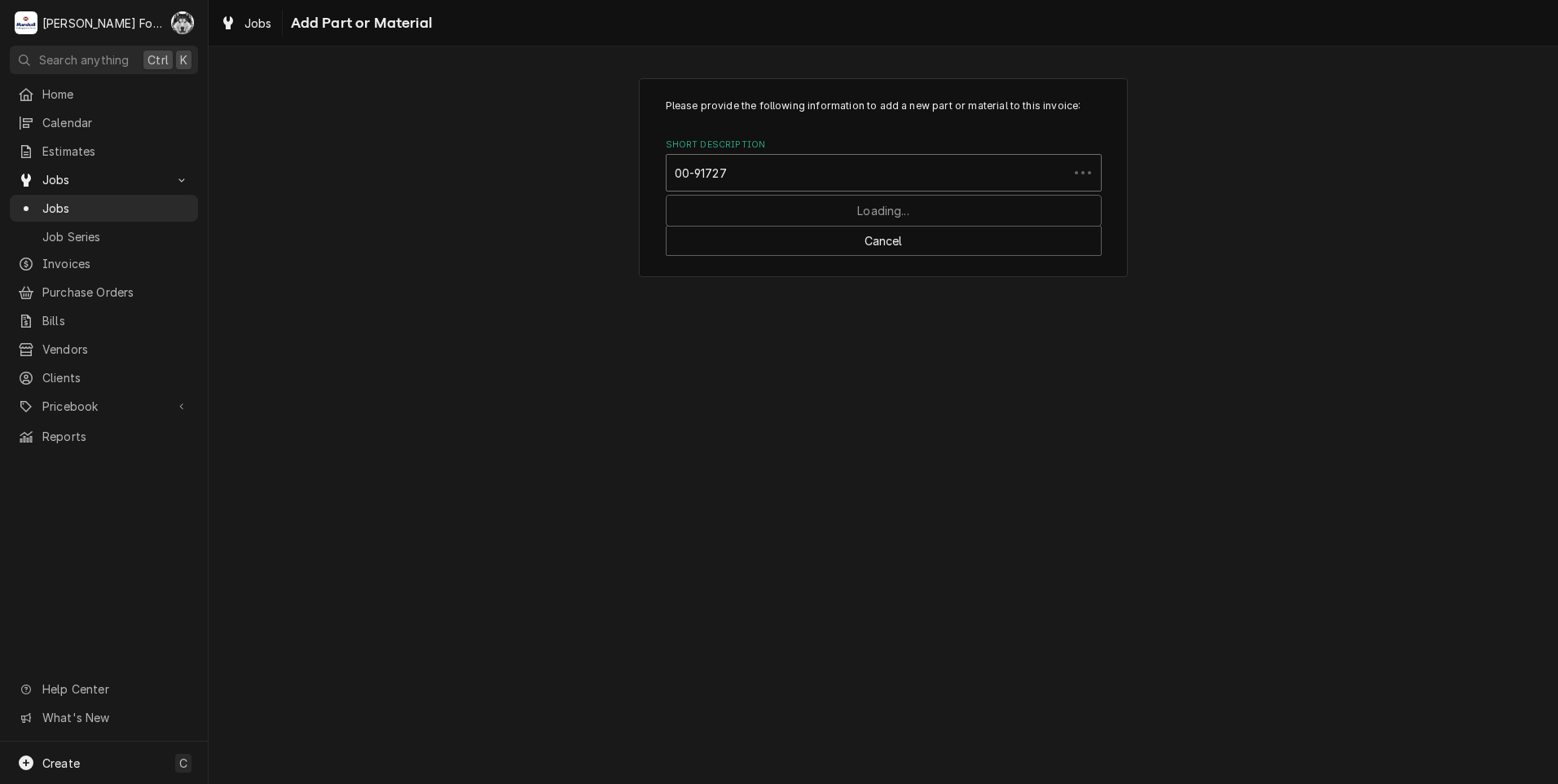
type input "00-917272"
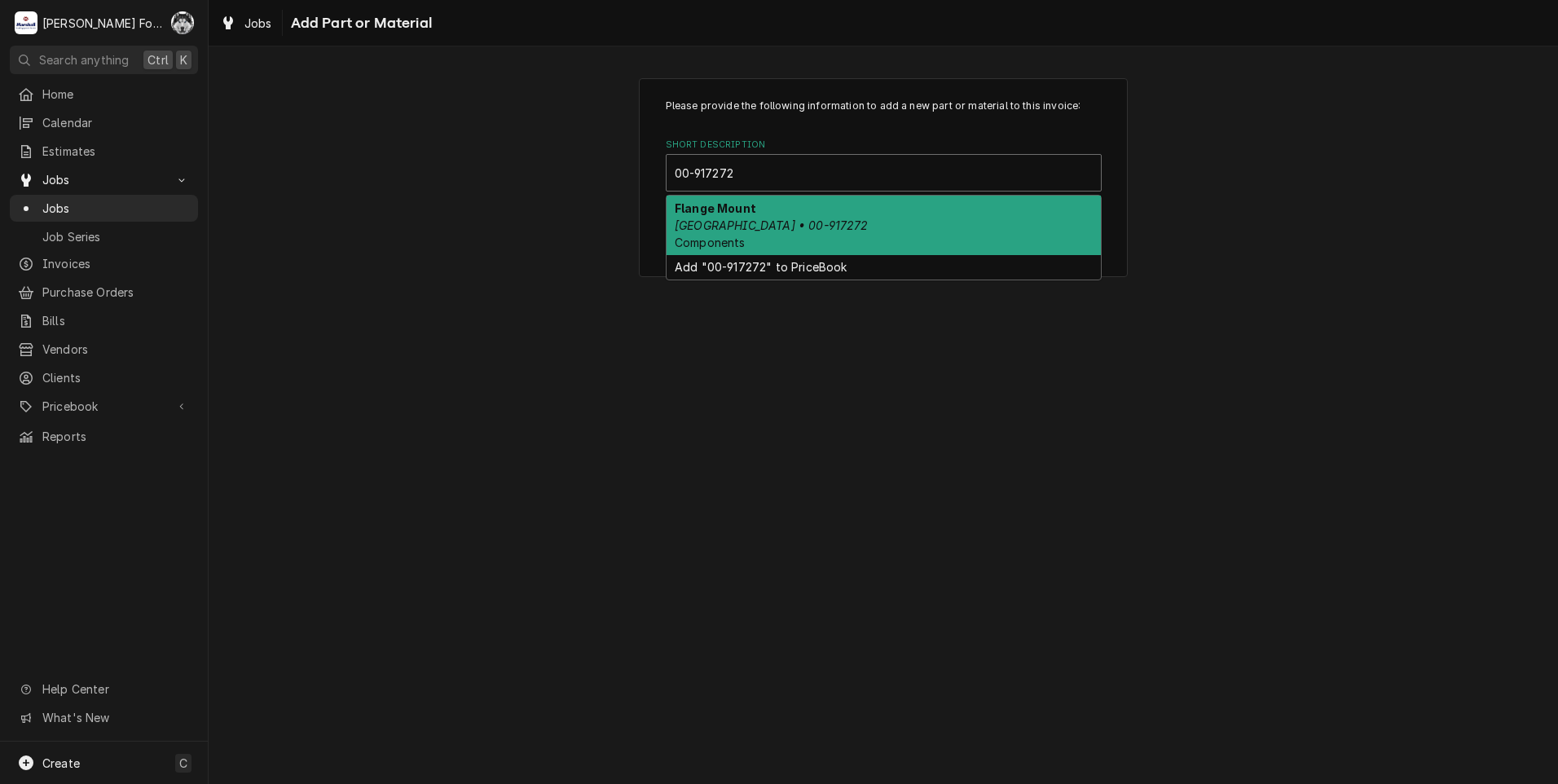
click at [798, 231] on div "Flange Mount Hobart • 00-917272 Components" at bounding box center [883, 225] width 434 height 59
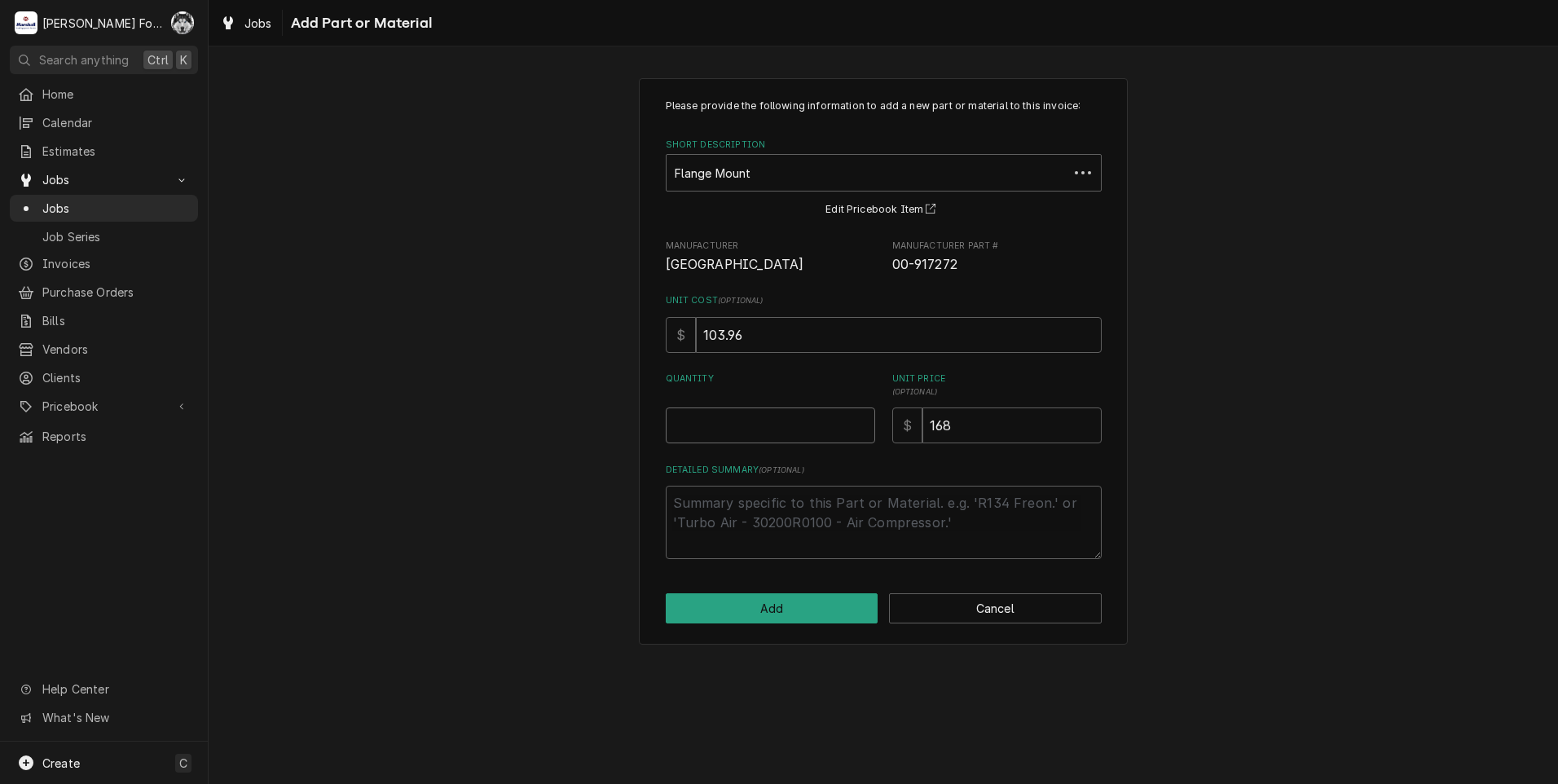
click at [861, 415] on input "Quantity" at bounding box center [770, 425] width 210 height 35
click at [861, 417] on input "Quantity" at bounding box center [770, 425] width 210 height 35
type textarea "x"
type input "0.5"
click at [859, 419] on input "0.5" at bounding box center [770, 425] width 210 height 35
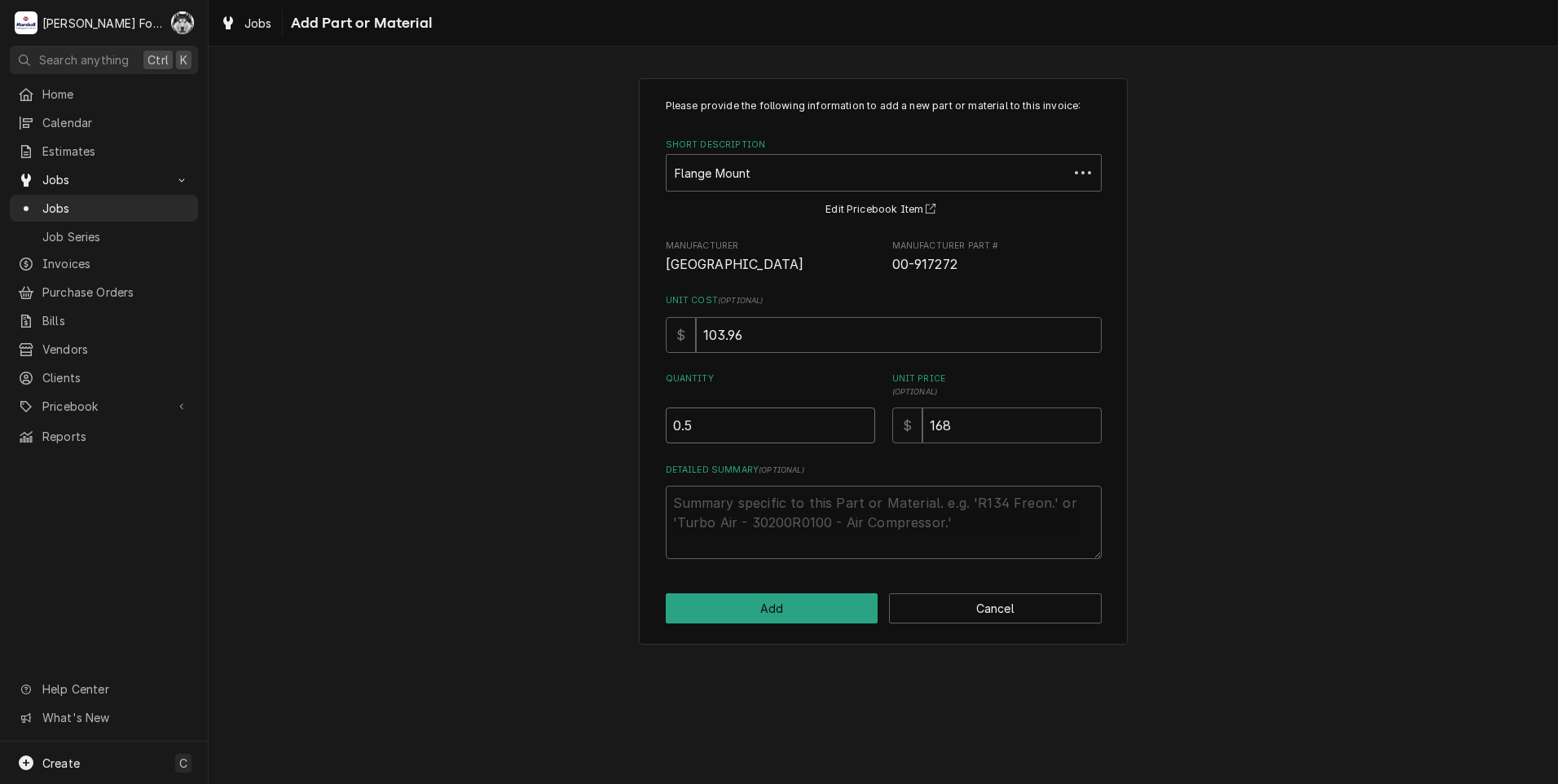
type textarea "x"
type input "1"
click at [859, 419] on input "1" at bounding box center [770, 425] width 210 height 35
click at [762, 604] on button "Add" at bounding box center [772, 608] width 213 height 31
type textarea "x"
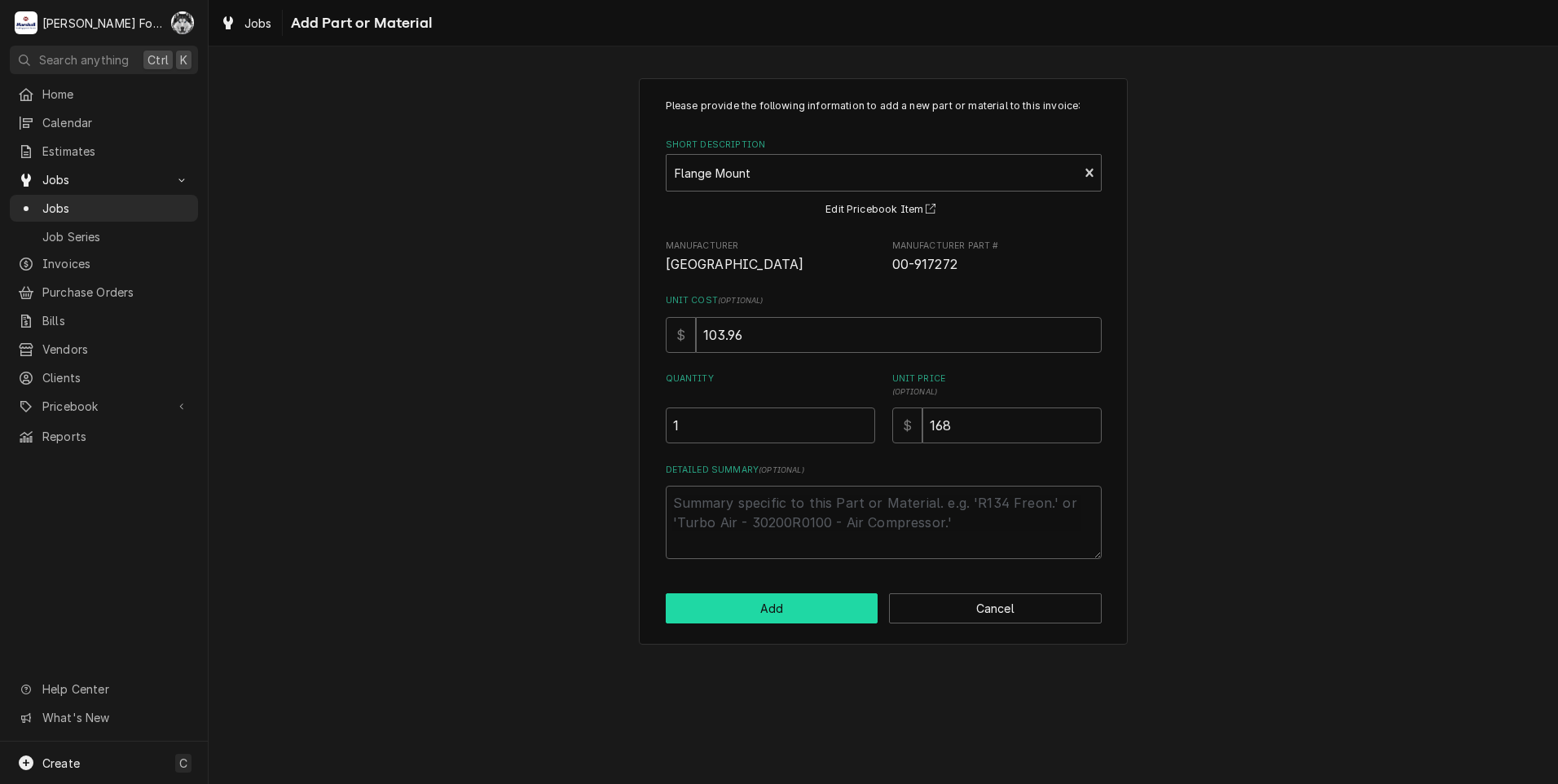
scroll to position [489, 0]
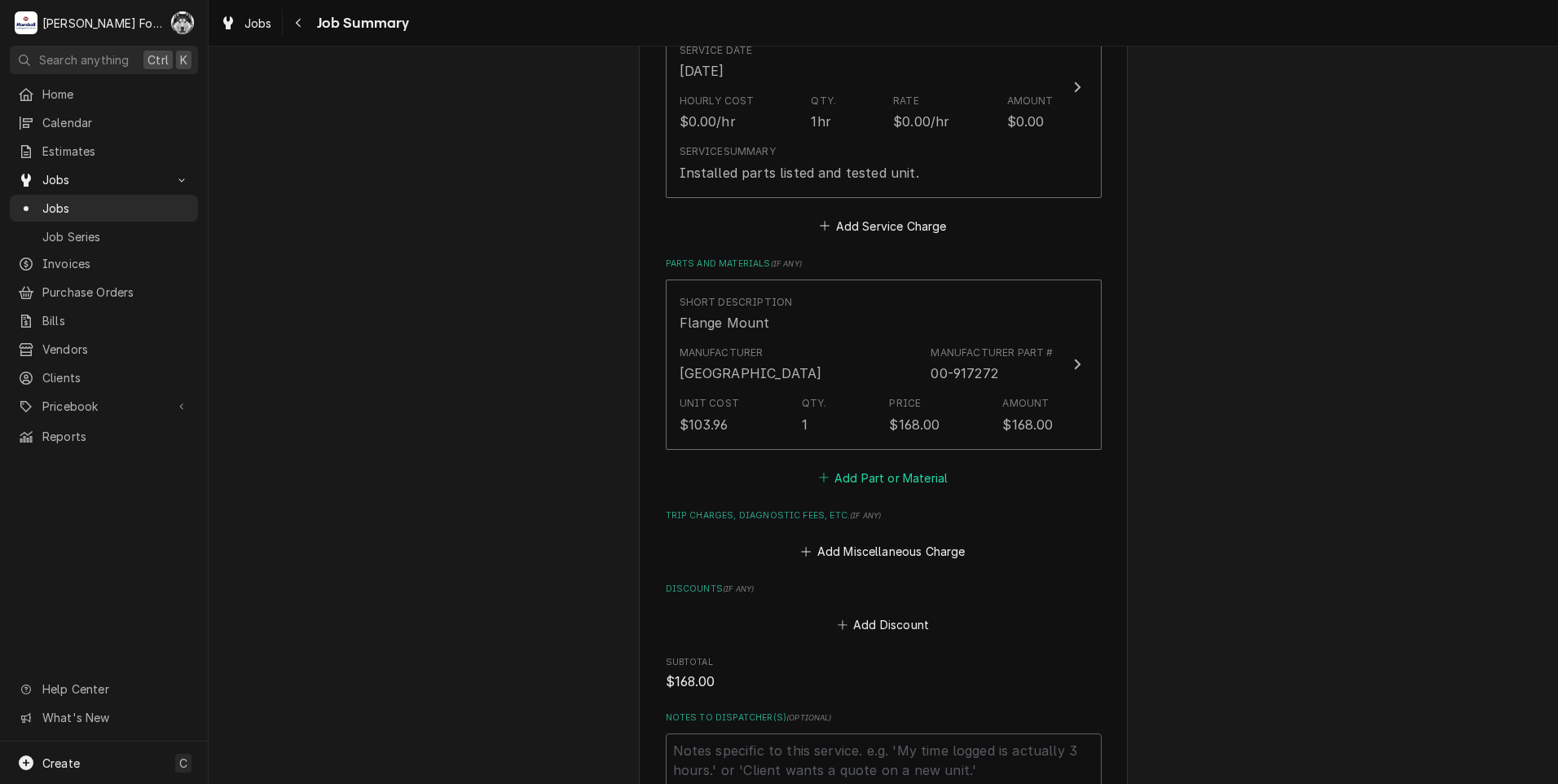
click at [889, 480] on button "Add Part or Material" at bounding box center [883, 478] width 135 height 23
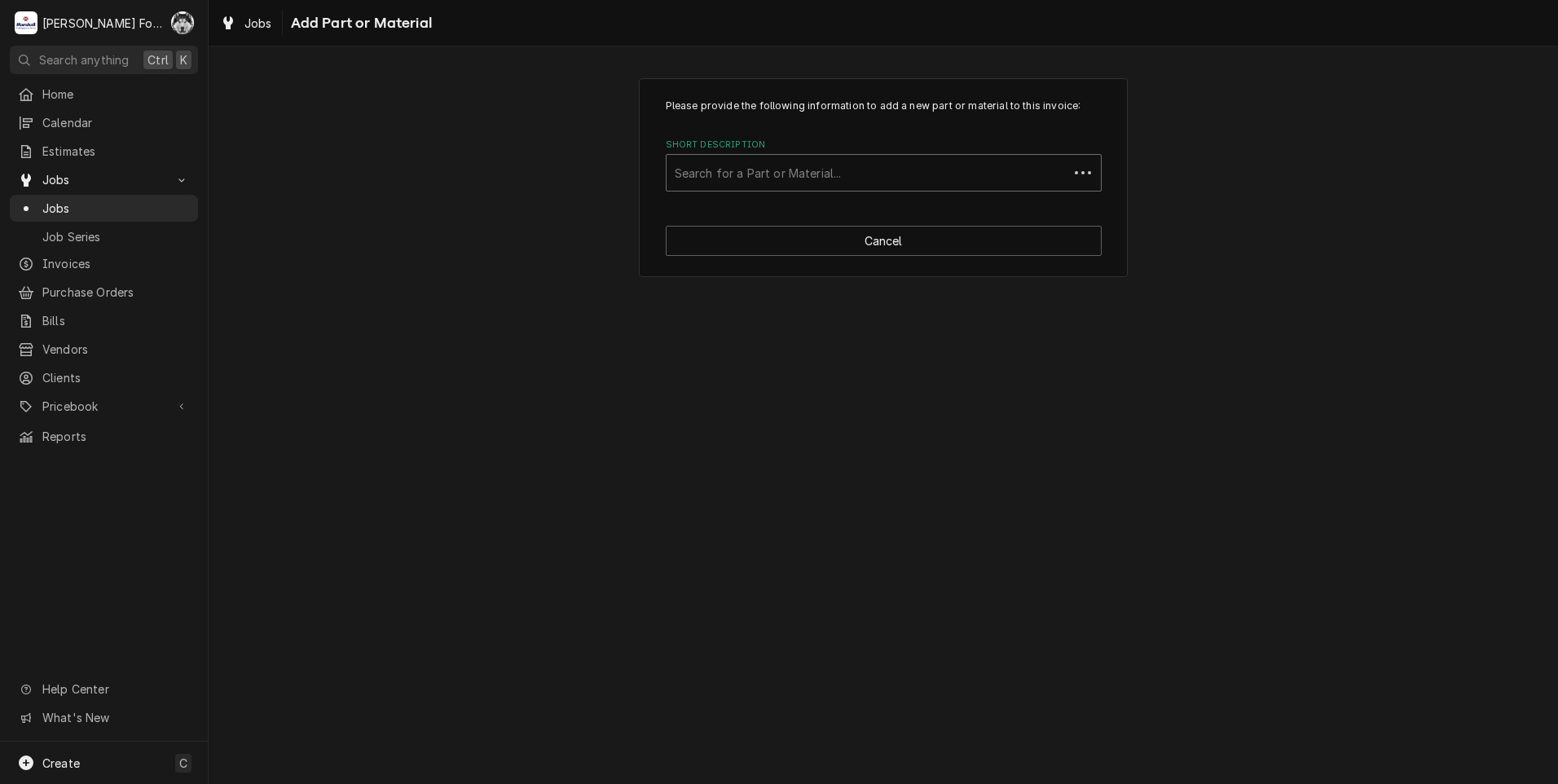
click at [860, 180] on div "Short Description" at bounding box center [867, 172] width 386 height 30
type input "GRE"
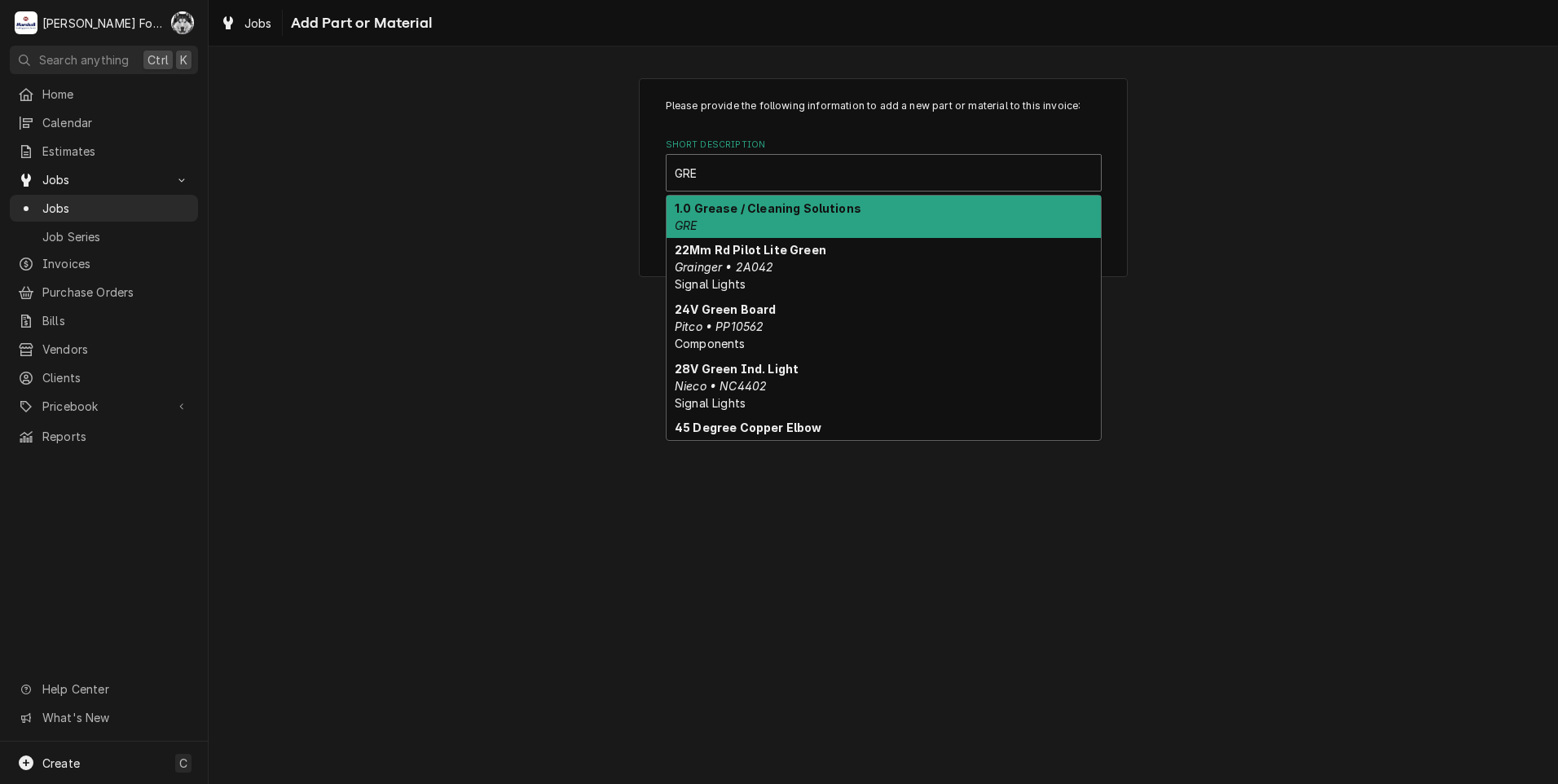
drag, startPoint x: 817, startPoint y: 208, endPoint x: 817, endPoint y: 228, distance: 20.0
click at [816, 208] on strong "1.0 Grease / Cleaning Solutions" at bounding box center [768, 208] width 187 height 14
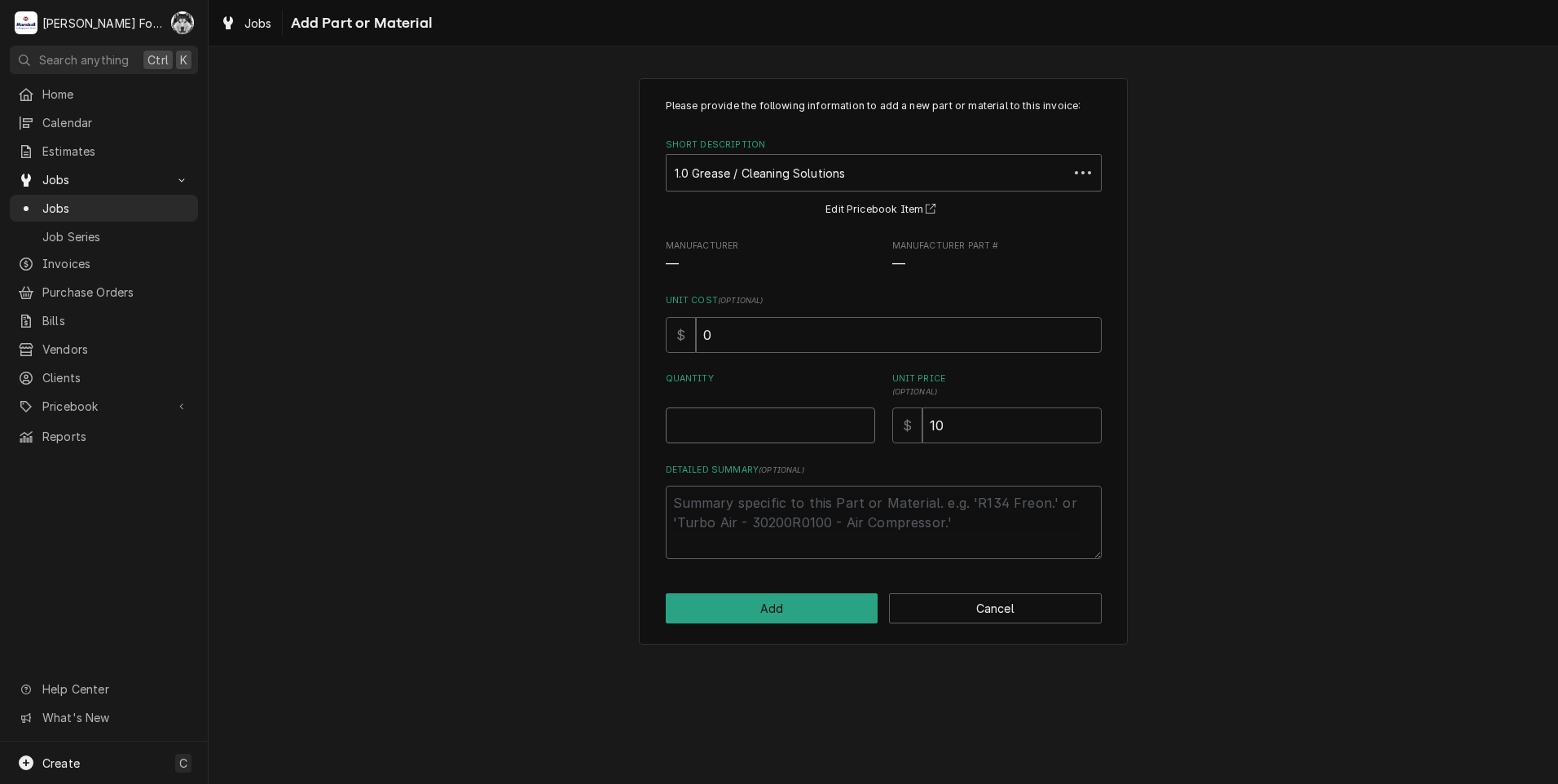
click at [856, 423] on input "Quantity" at bounding box center [770, 425] width 210 height 35
type textarea "x"
type input "0.5"
click at [860, 421] on input "0.5" at bounding box center [770, 425] width 210 height 35
type textarea "x"
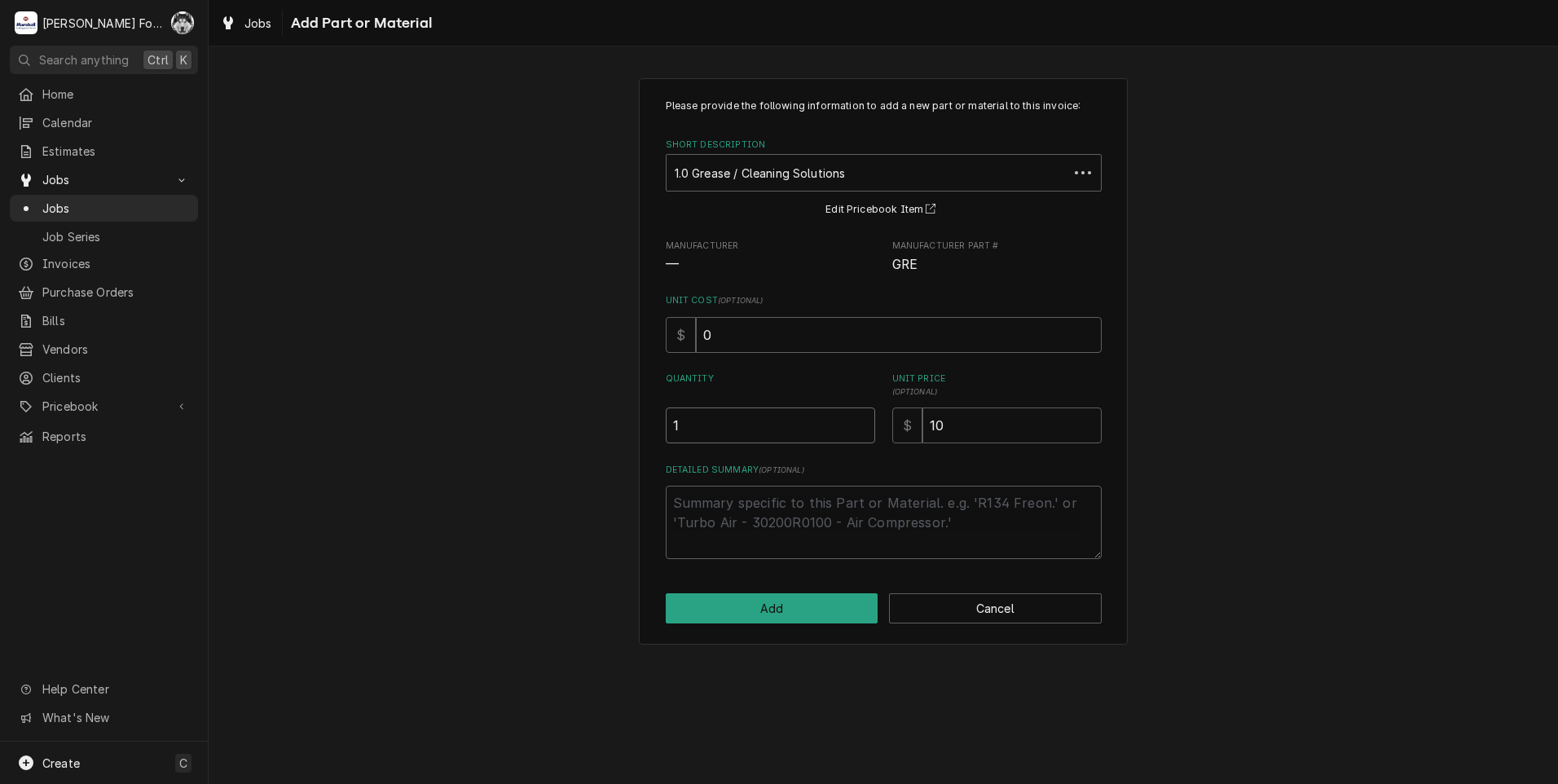
type input "1"
click at [860, 421] on input "1" at bounding box center [770, 425] width 210 height 35
drag, startPoint x: 954, startPoint y: 428, endPoint x: 867, endPoint y: 427, distance: 87.0
click at [873, 433] on div "Quantity 1 Unit Price ( optional ) $ 10" at bounding box center [883, 408] width 436 height 71
type textarea "x"
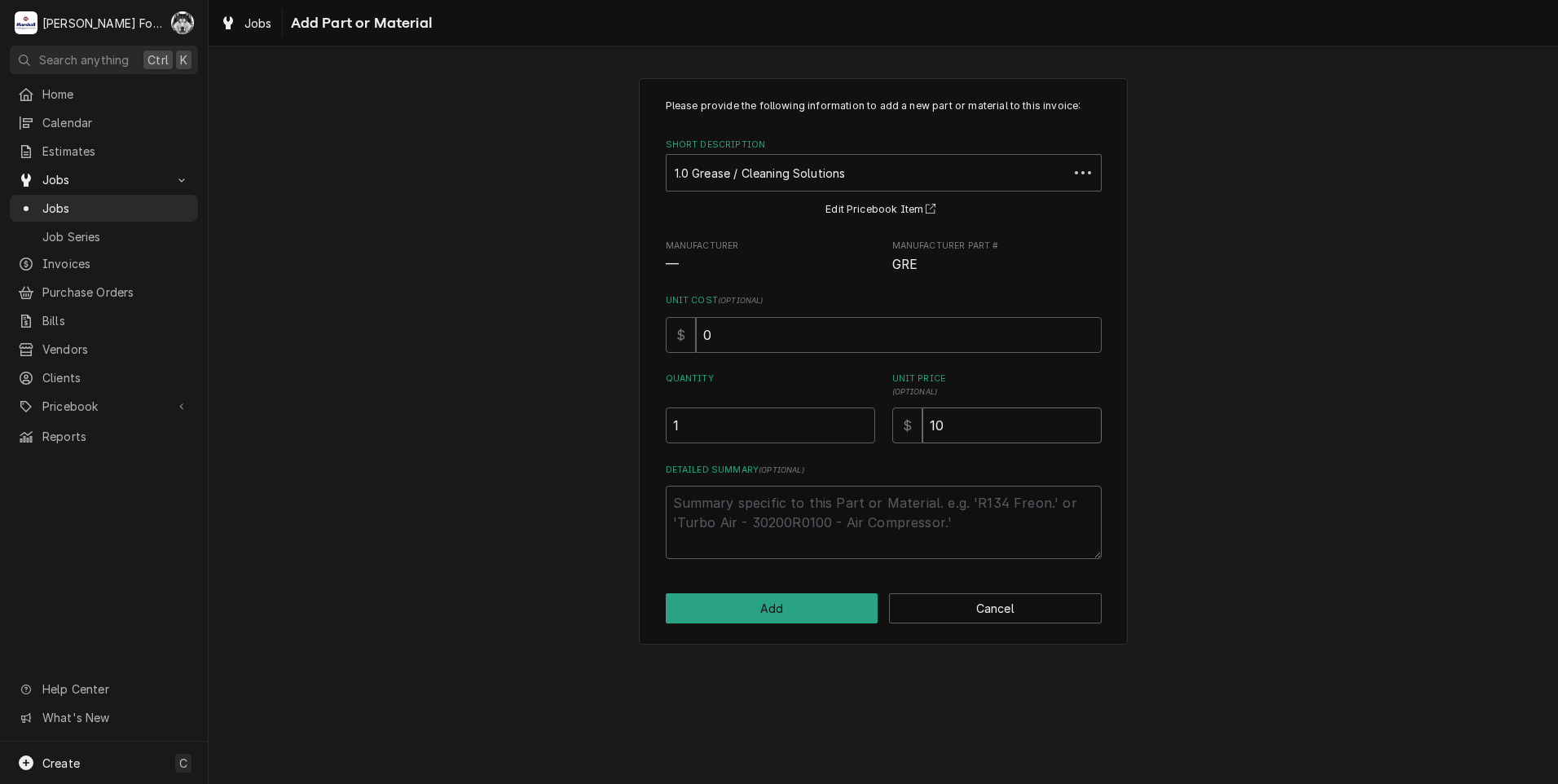
type input "5"
type textarea "x"
type input "56"
click at [797, 607] on button "Add" at bounding box center [772, 608] width 213 height 31
type textarea "x"
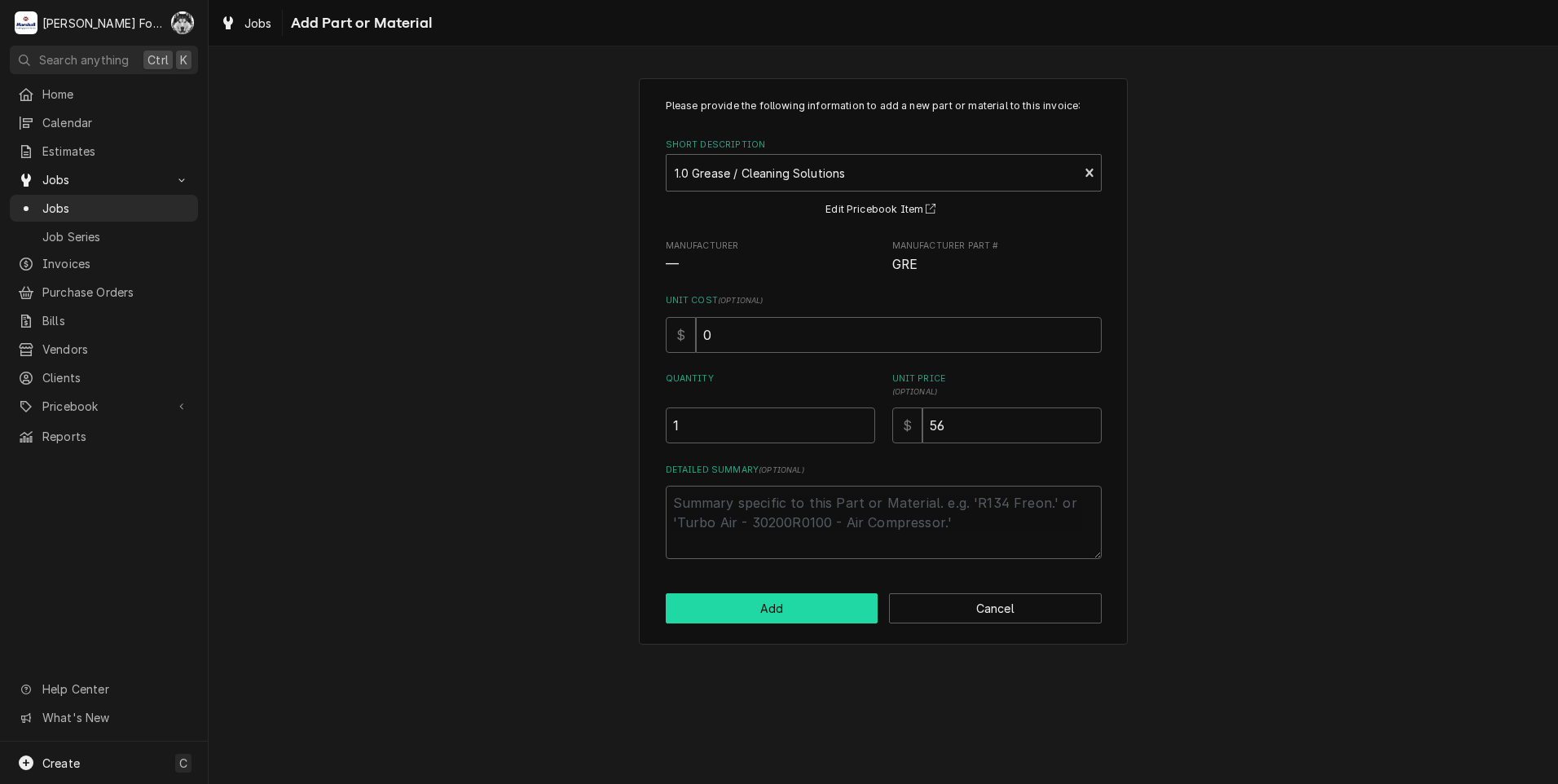
scroll to position [489, 0]
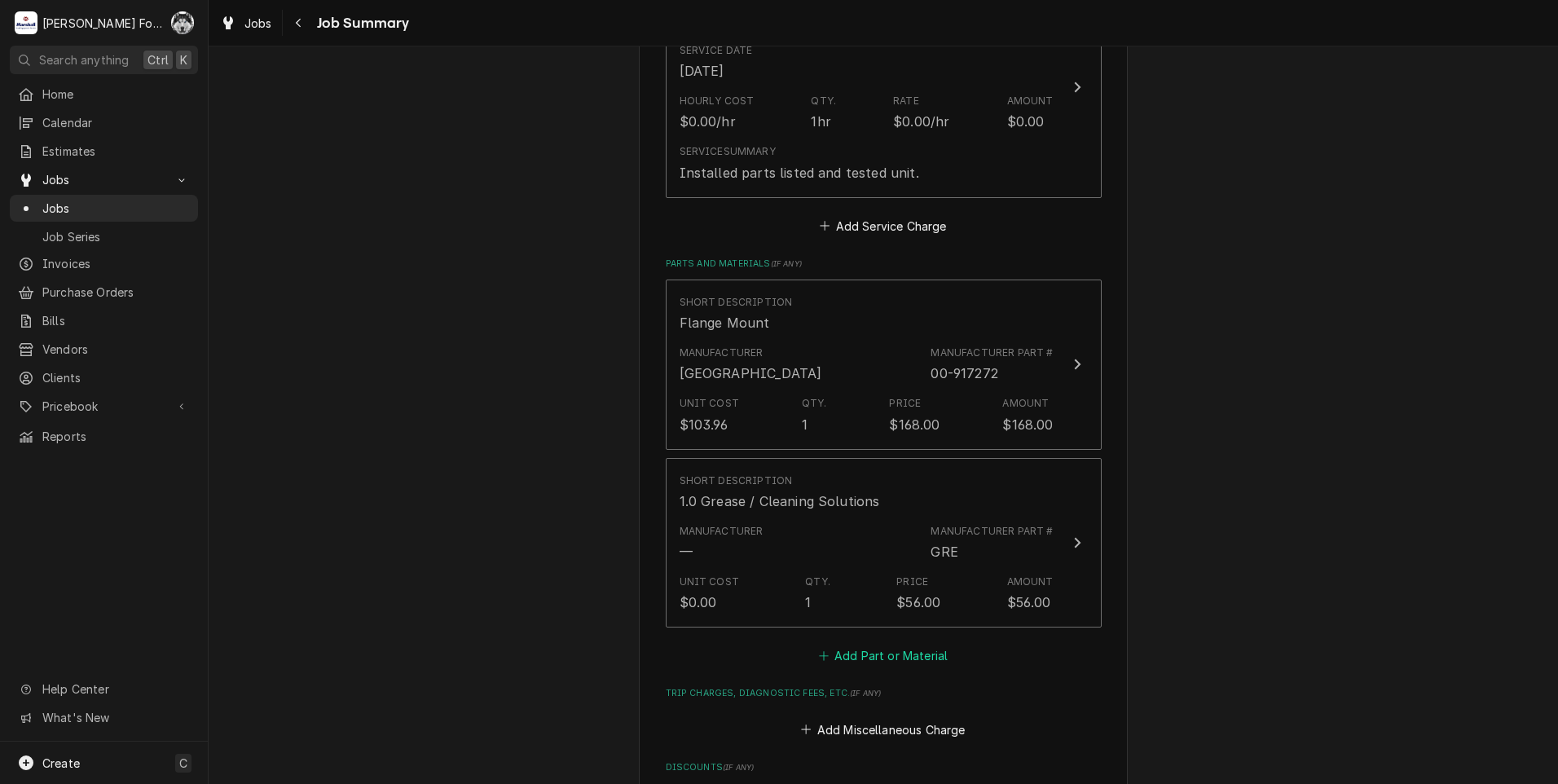
click at [876, 661] on div "Please provide a summary of the work you've done, the parts and materials you u…" at bounding box center [883, 369] width 436 height 1379
click at [876, 658] on button "Add Part or Material" at bounding box center [883, 656] width 135 height 23
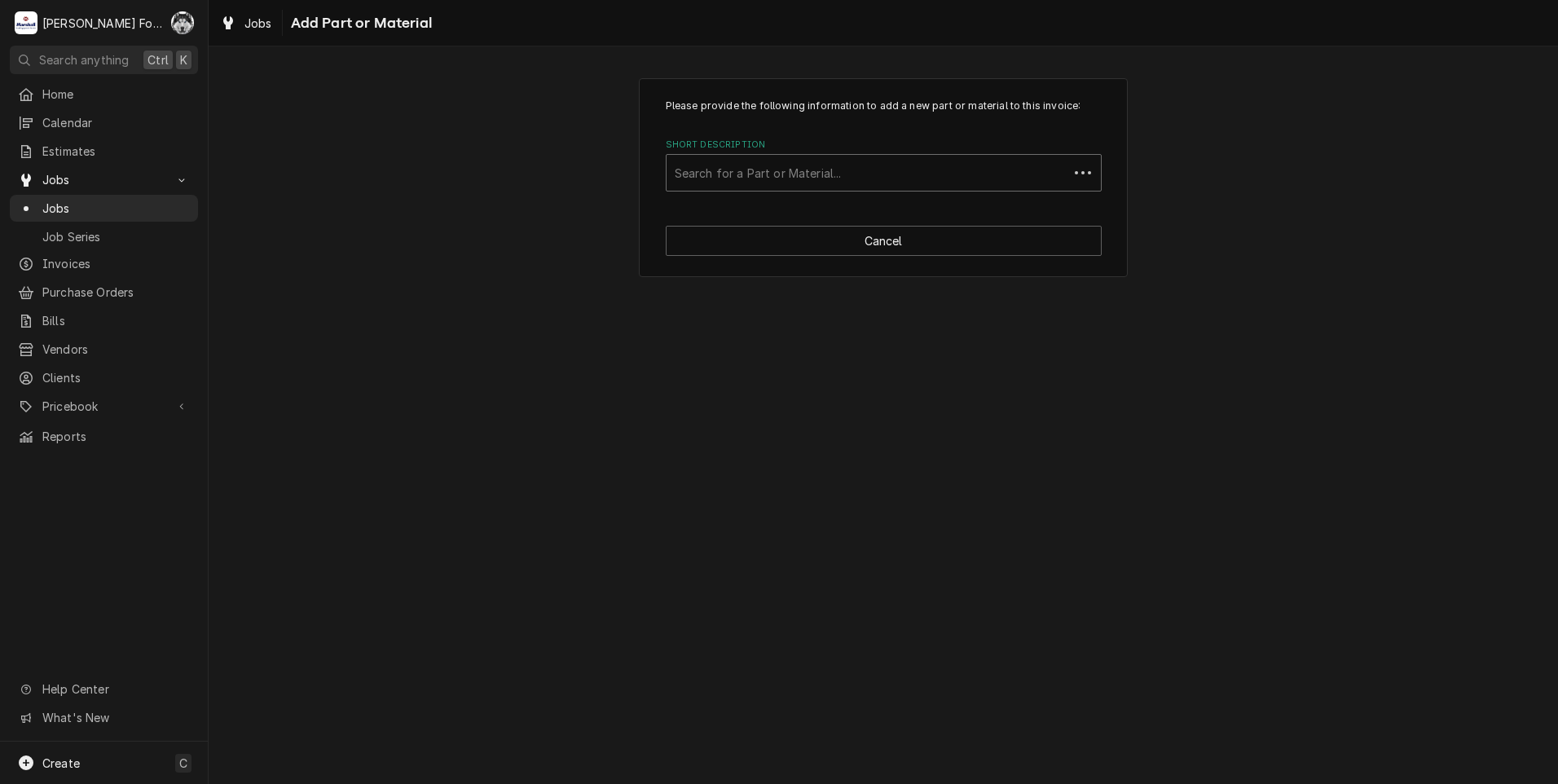
click at [899, 169] on div "Short Description" at bounding box center [867, 172] width 386 height 30
type input "SSDT"
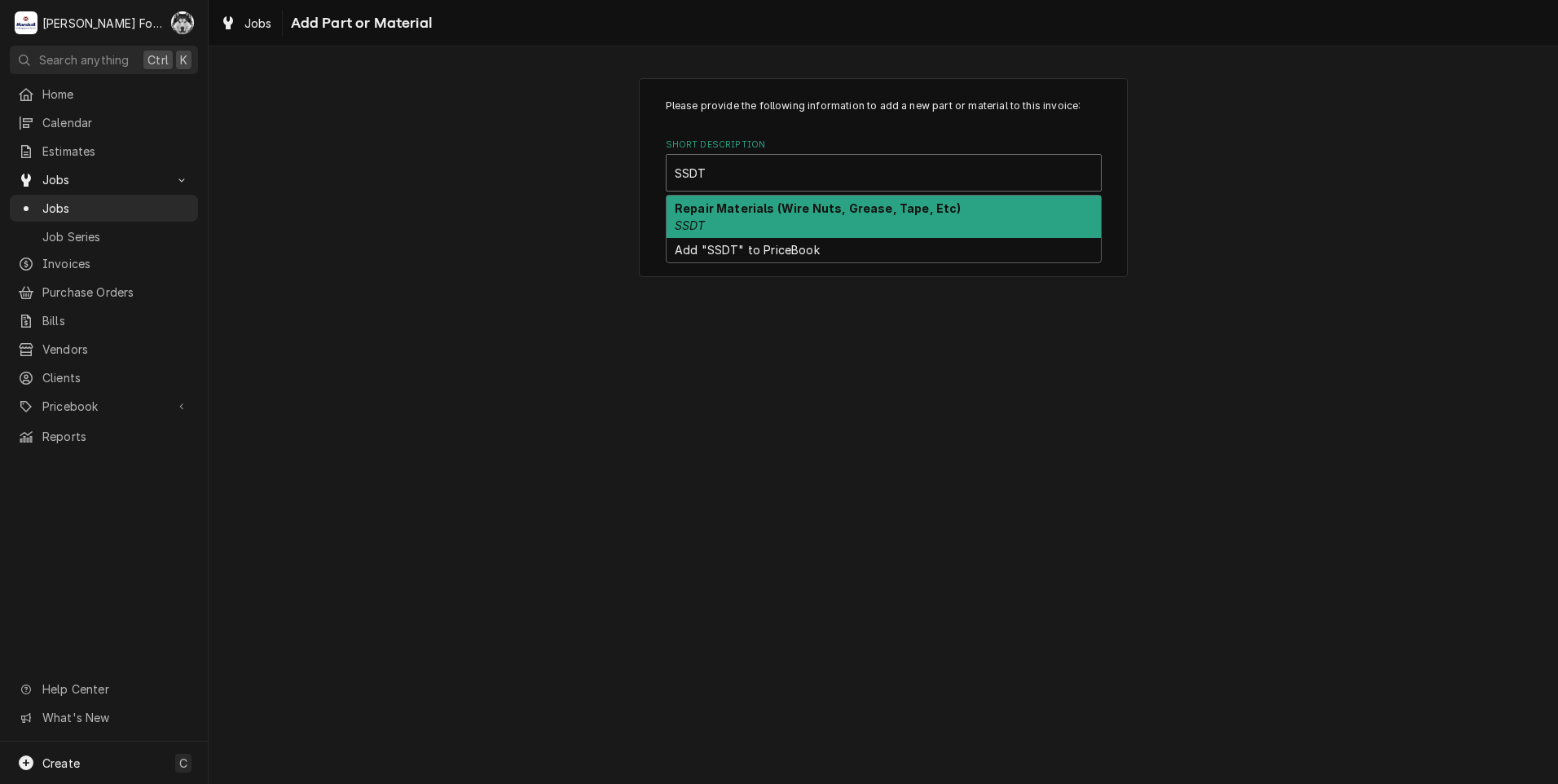
click at [743, 209] on strong "Repair Materials (Wire Nuts, Grease, Tape, Etc)" at bounding box center [817, 208] width 287 height 14
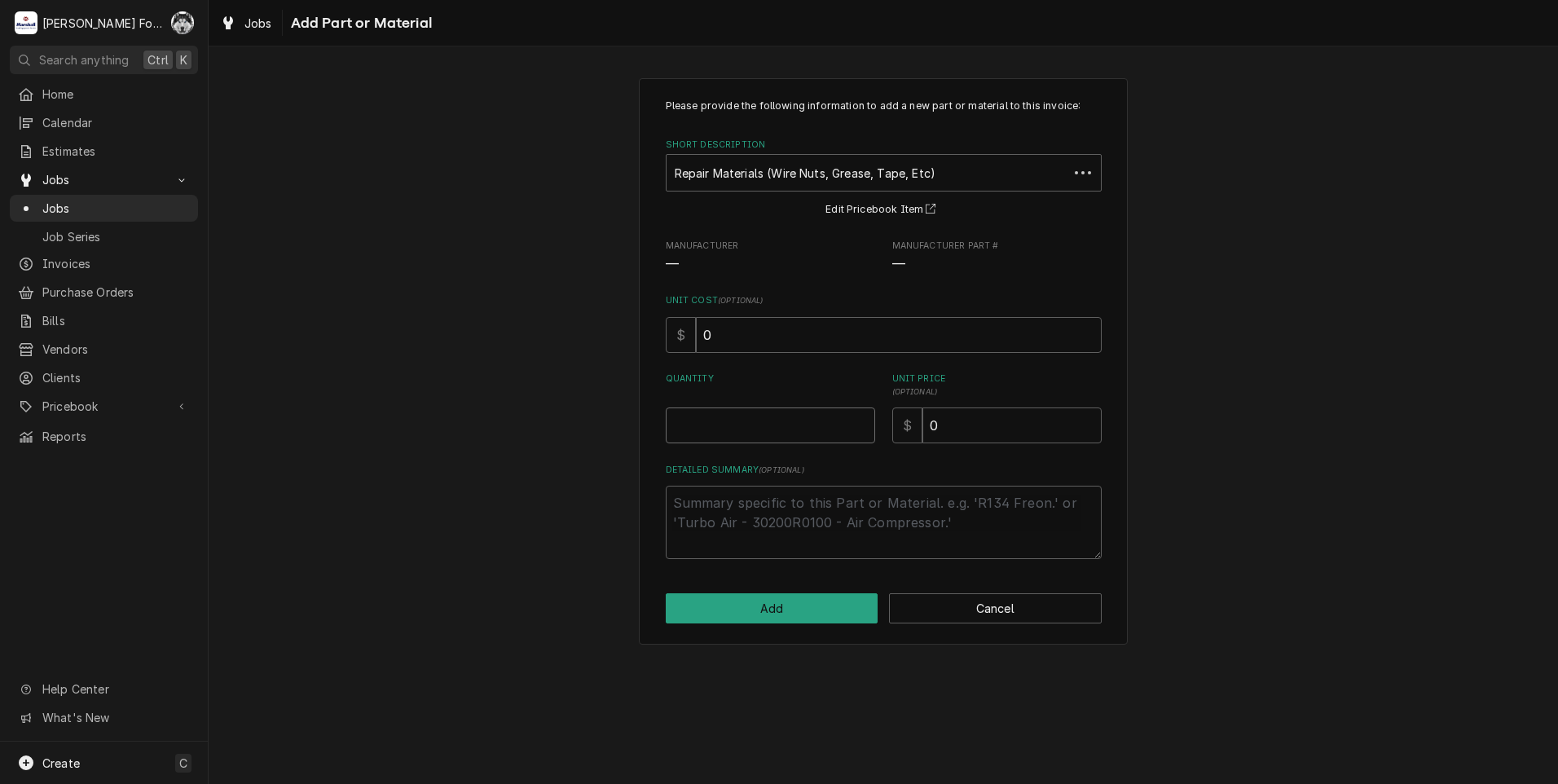
type textarea "x"
type input "0.5"
click at [862, 419] on input "0.5" at bounding box center [770, 425] width 210 height 35
type textarea "x"
type input "1"
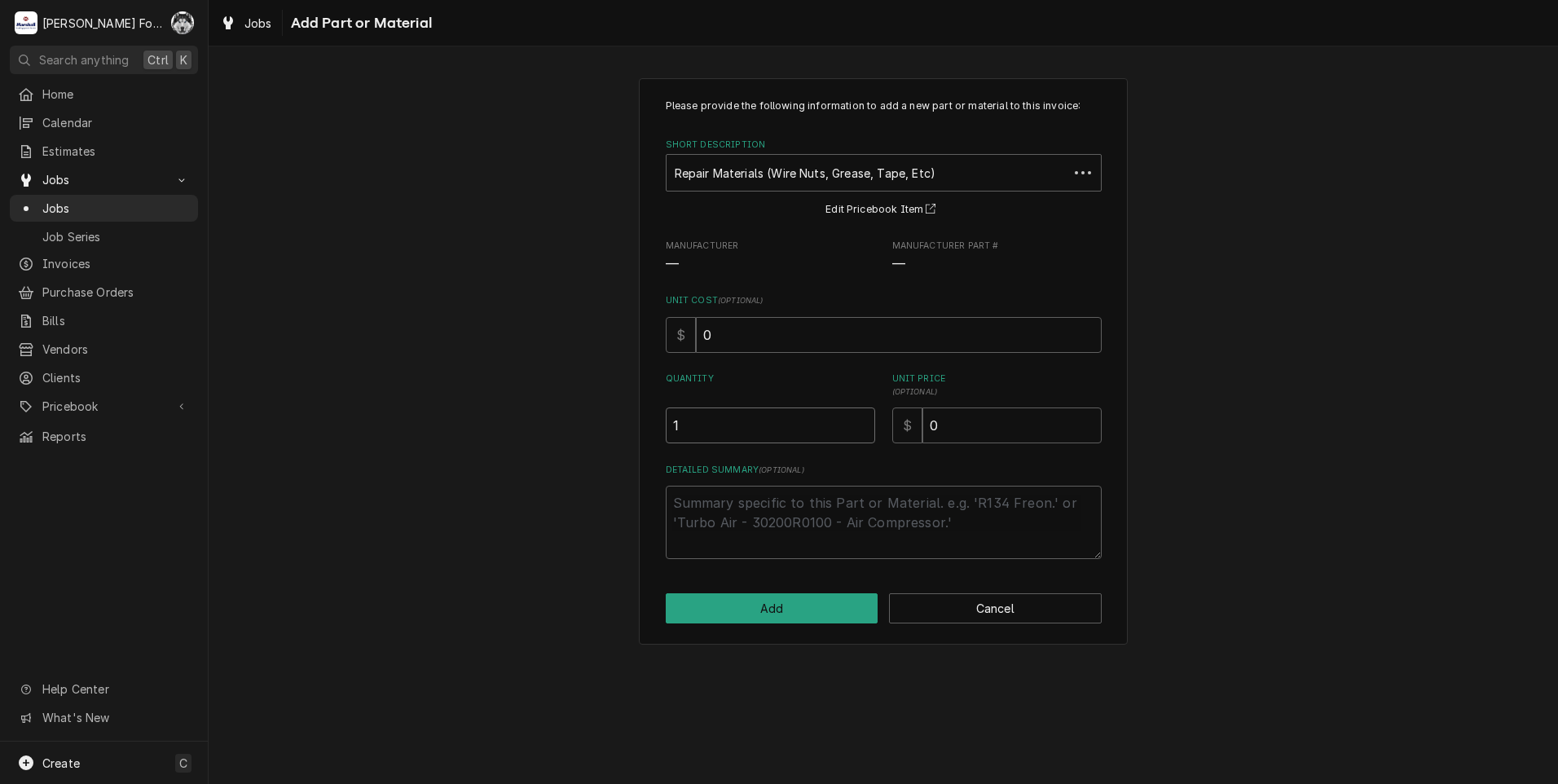
click at [862, 419] on input "1" at bounding box center [770, 425] width 210 height 35
drag, startPoint x: 975, startPoint y: 429, endPoint x: 801, endPoint y: 449, distance: 175.1
click at [807, 455] on div "Please provide the following information to add a new part or material to this …" at bounding box center [883, 328] width 436 height 460
type textarea "x"
type input "6"
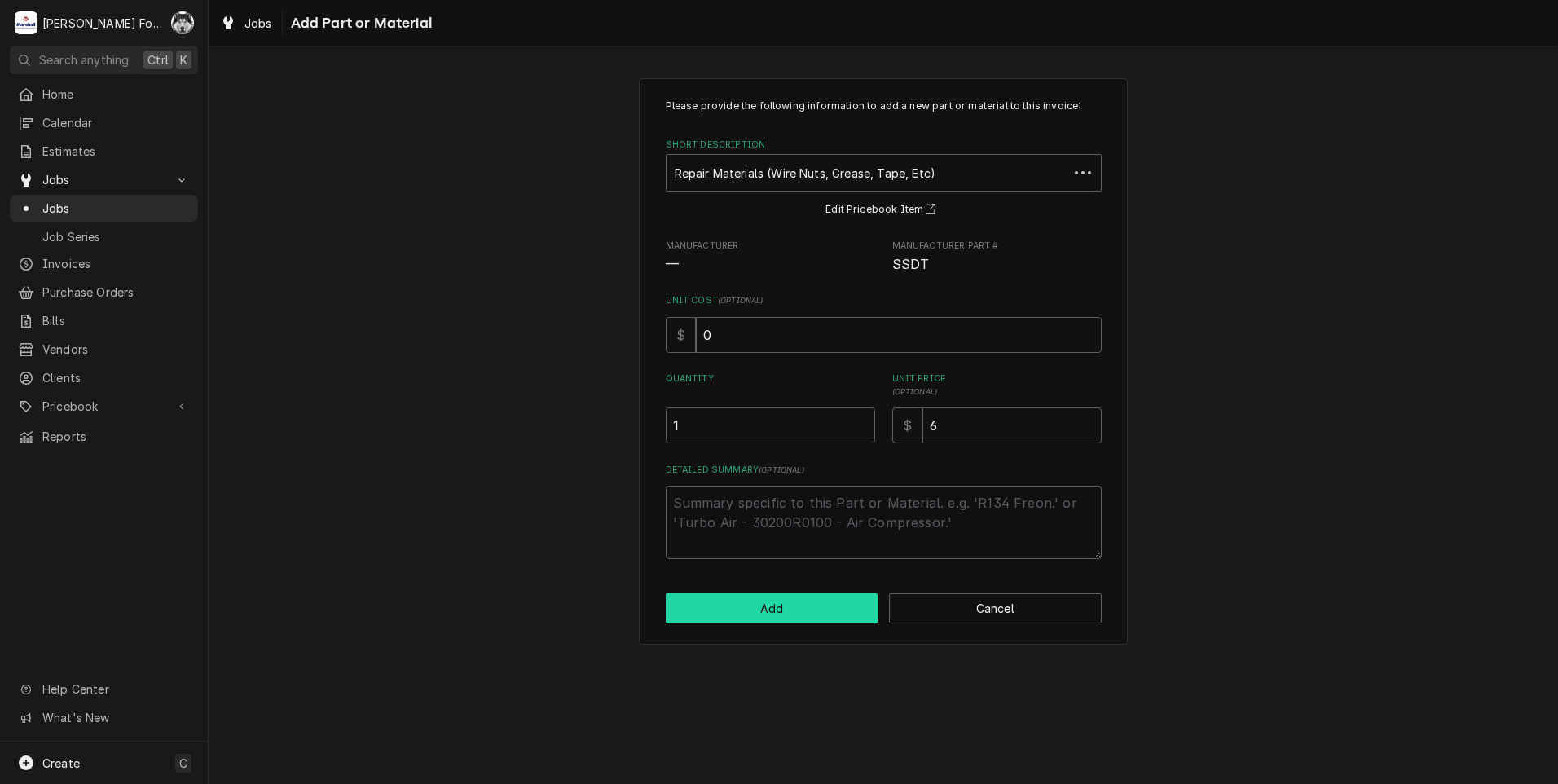
click at [779, 609] on button "Add" at bounding box center [772, 608] width 213 height 31
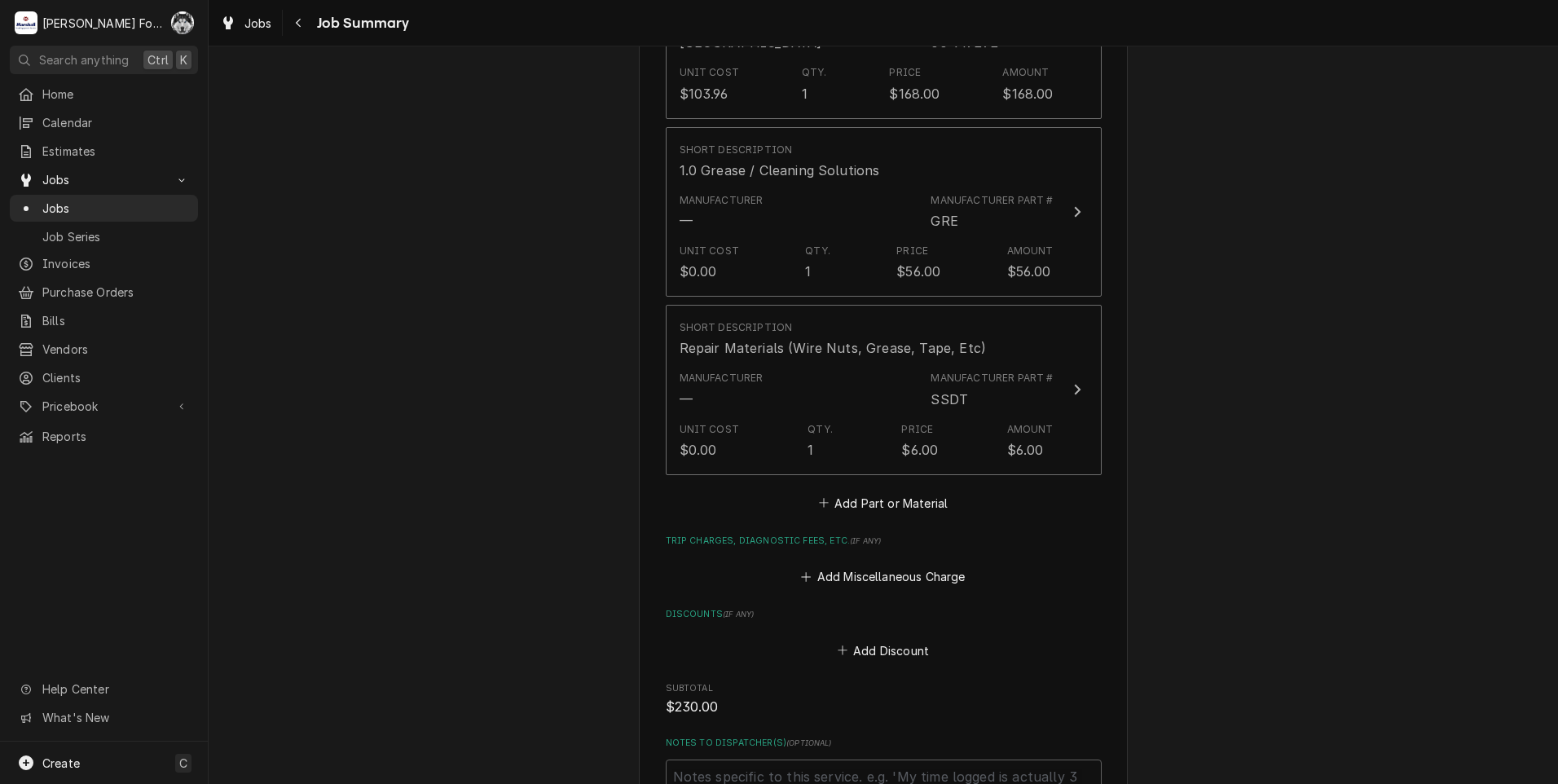
scroll to position [1195, 0]
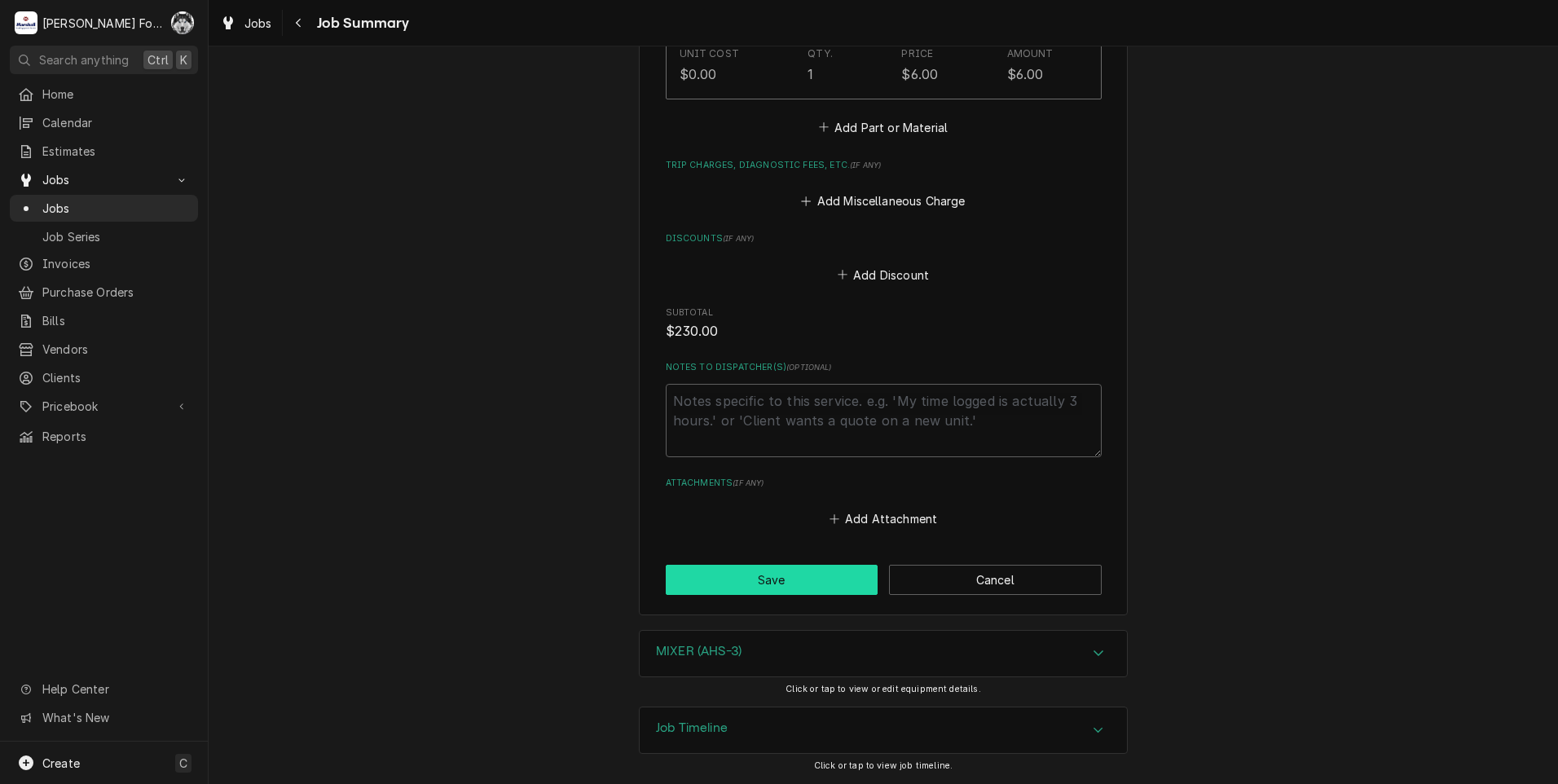
click at [807, 581] on button "Save" at bounding box center [772, 579] width 213 height 31
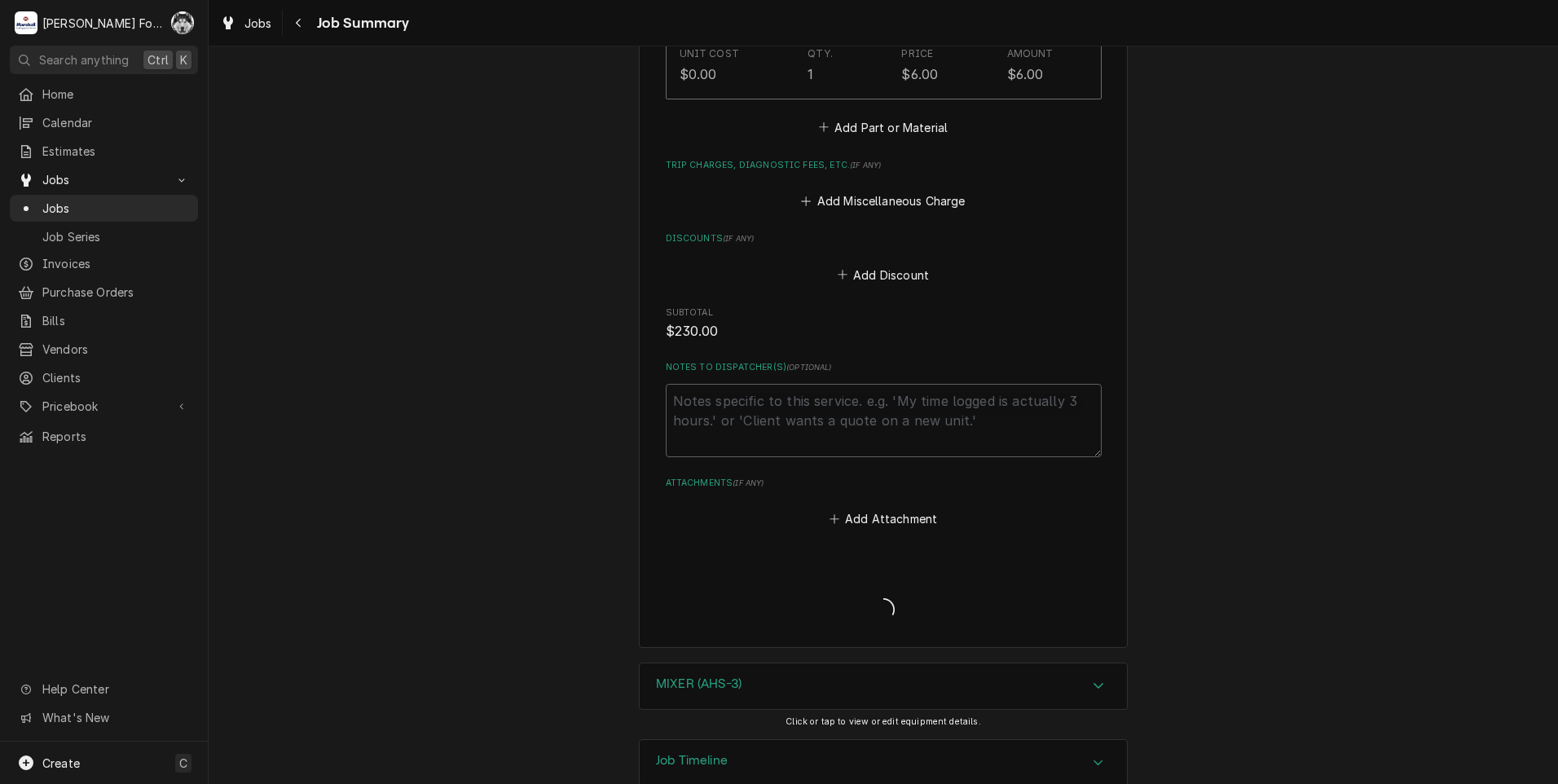
type textarea "x"
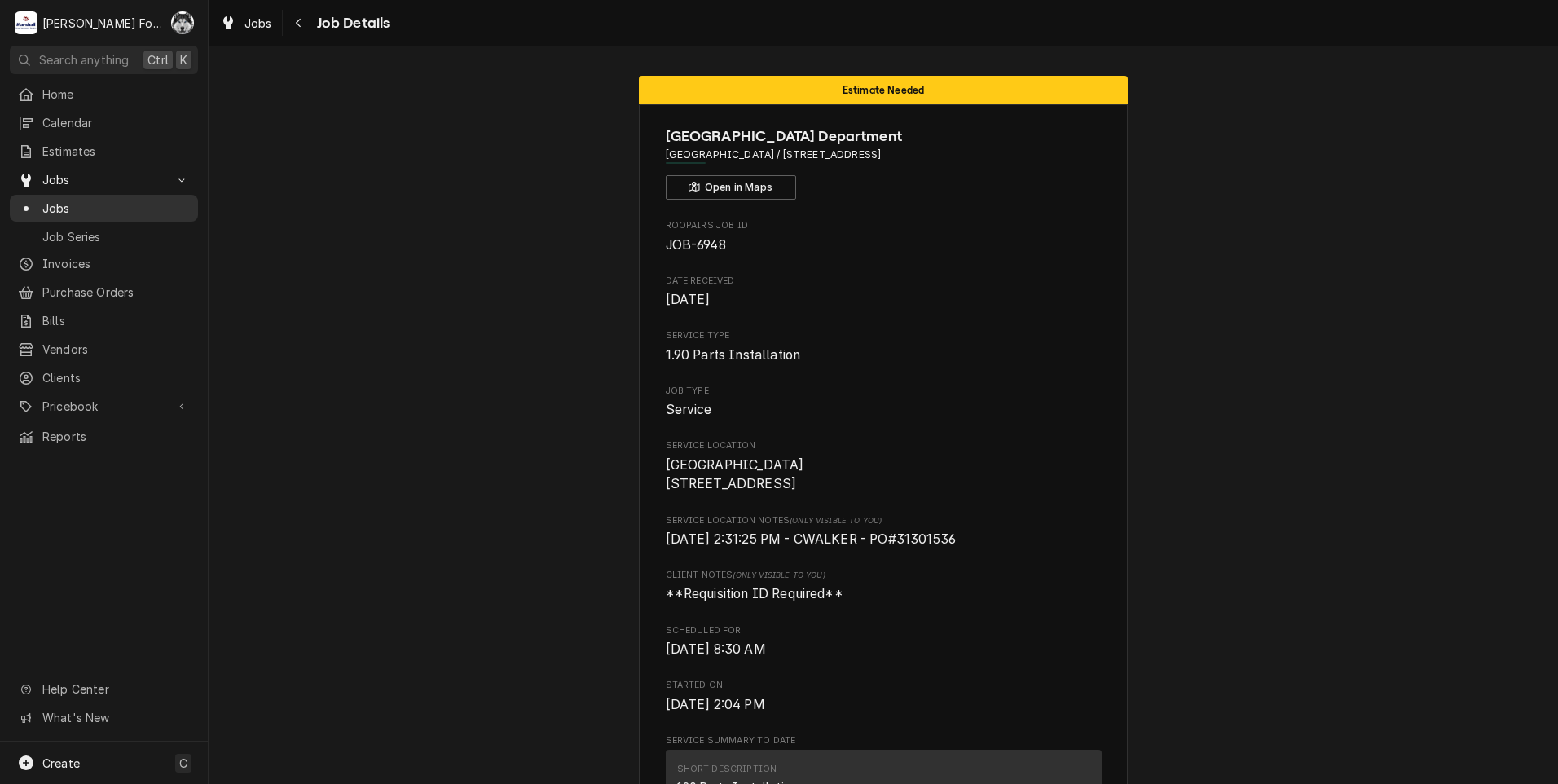
click at [64, 205] on span "Jobs" at bounding box center [116, 208] width 148 height 17
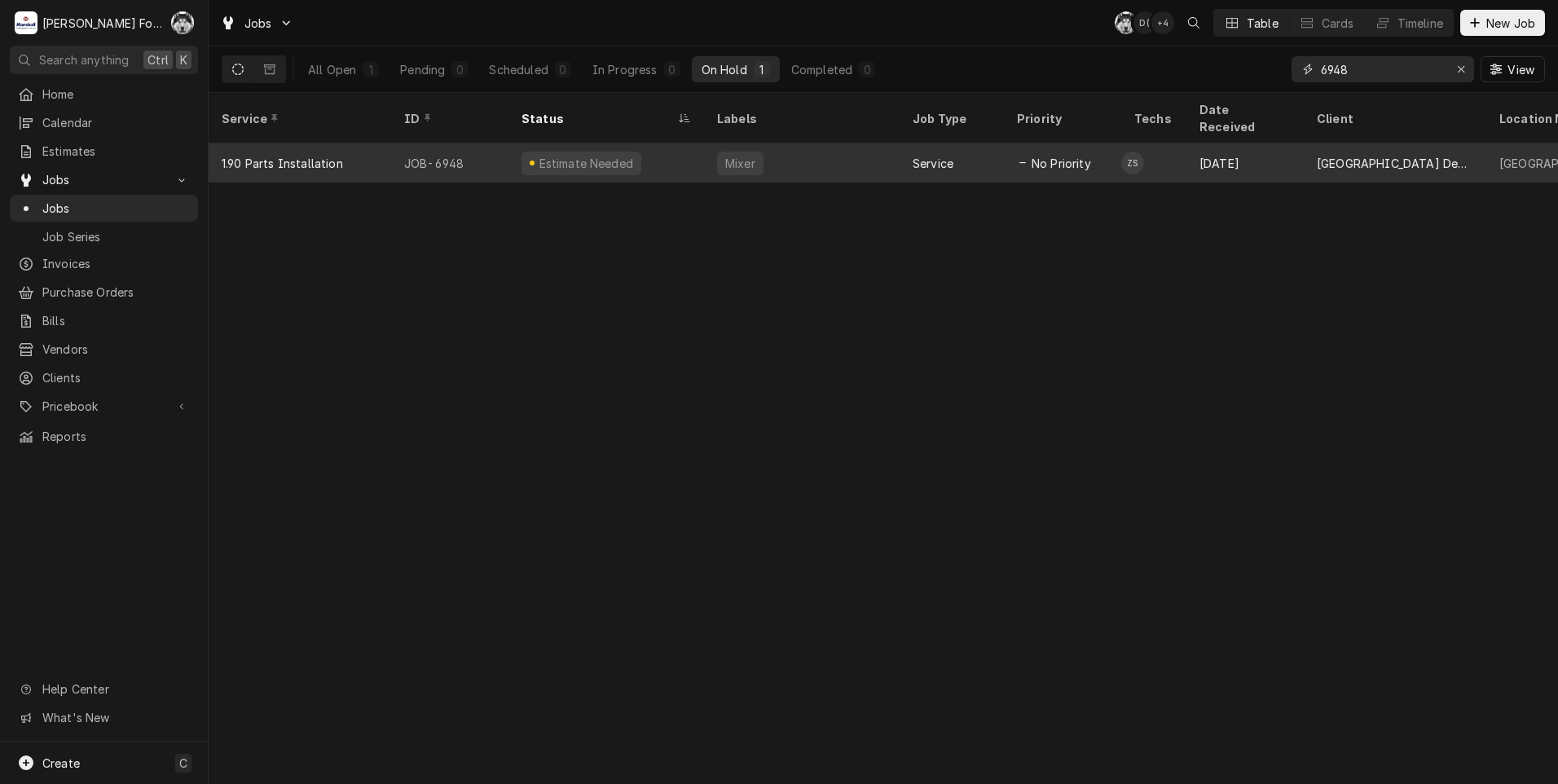
drag, startPoint x: 1360, startPoint y: 69, endPoint x: 1049, endPoint y: 133, distance: 317.5
click at [1053, 133] on div "Jobs C( D( + 4 Table Cards Timeline New Job All Open 1 Pending 0 Scheduled 0 In…" at bounding box center [883, 392] width 1350 height 784
type input "6822"
click at [541, 158] on div "Estimate Approved" at bounding box center [606, 163] width 196 height 39
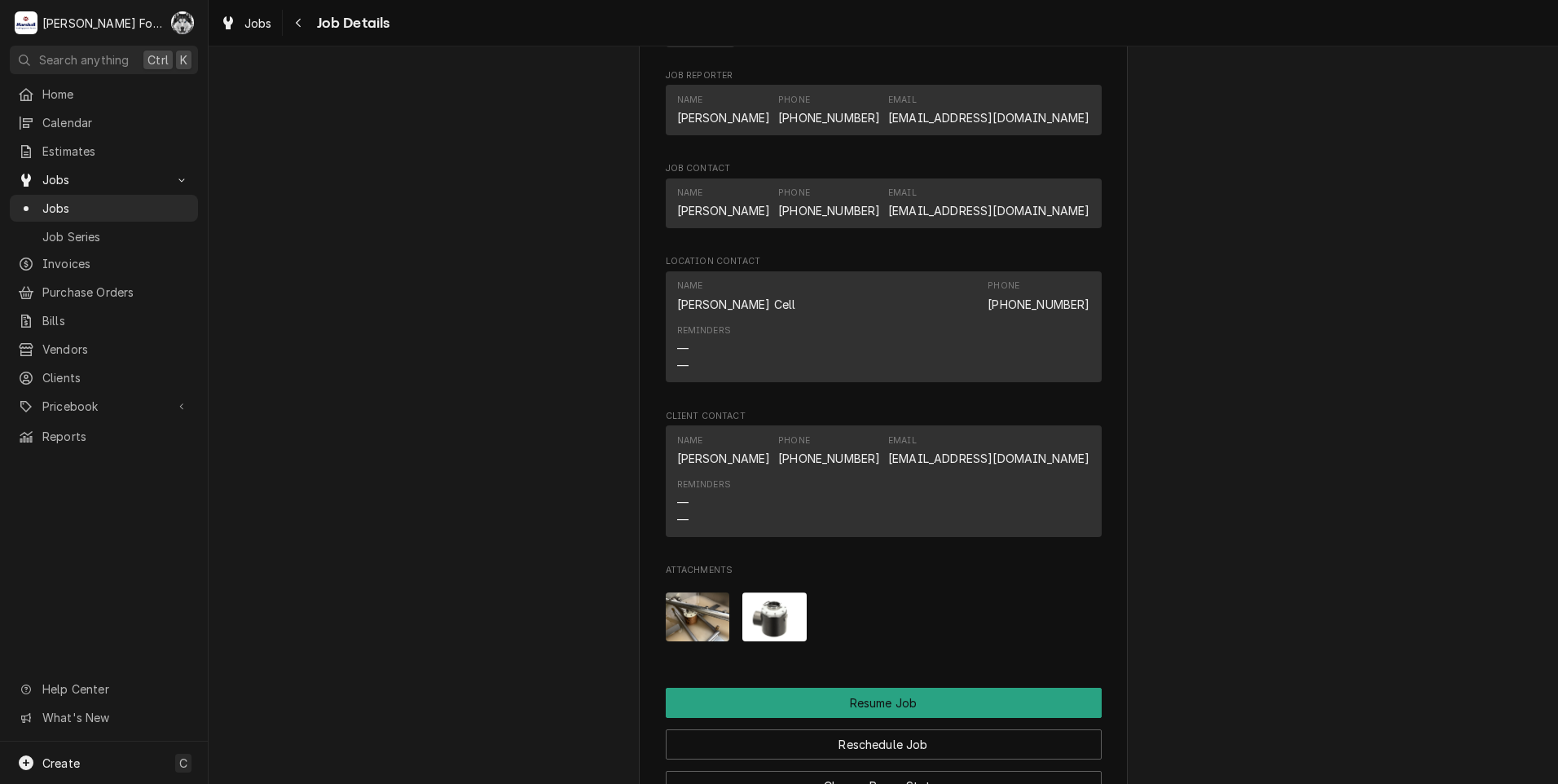
scroll to position [2101, 0]
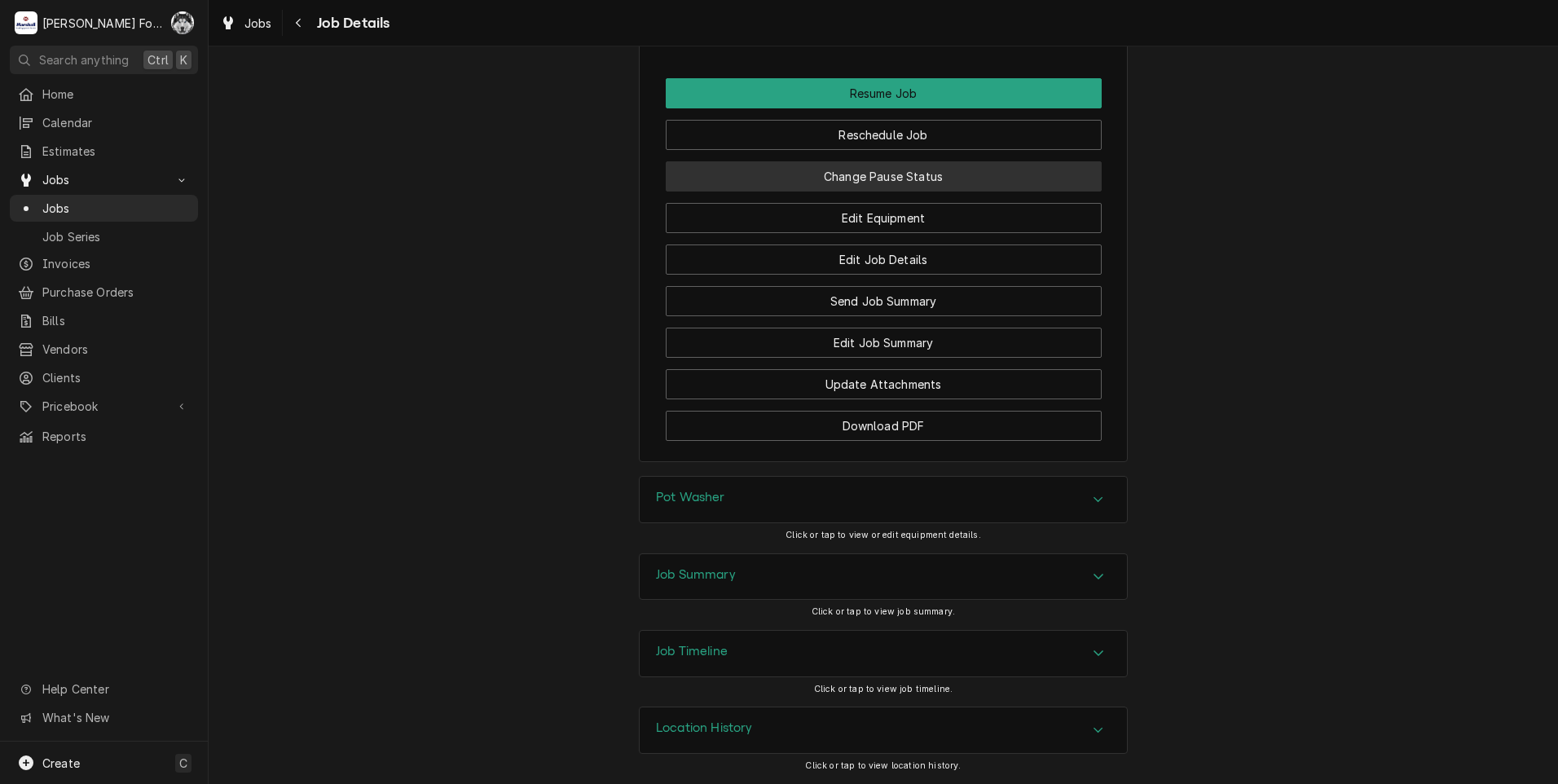
click at [858, 163] on button "Change Pause Status" at bounding box center [883, 176] width 436 height 31
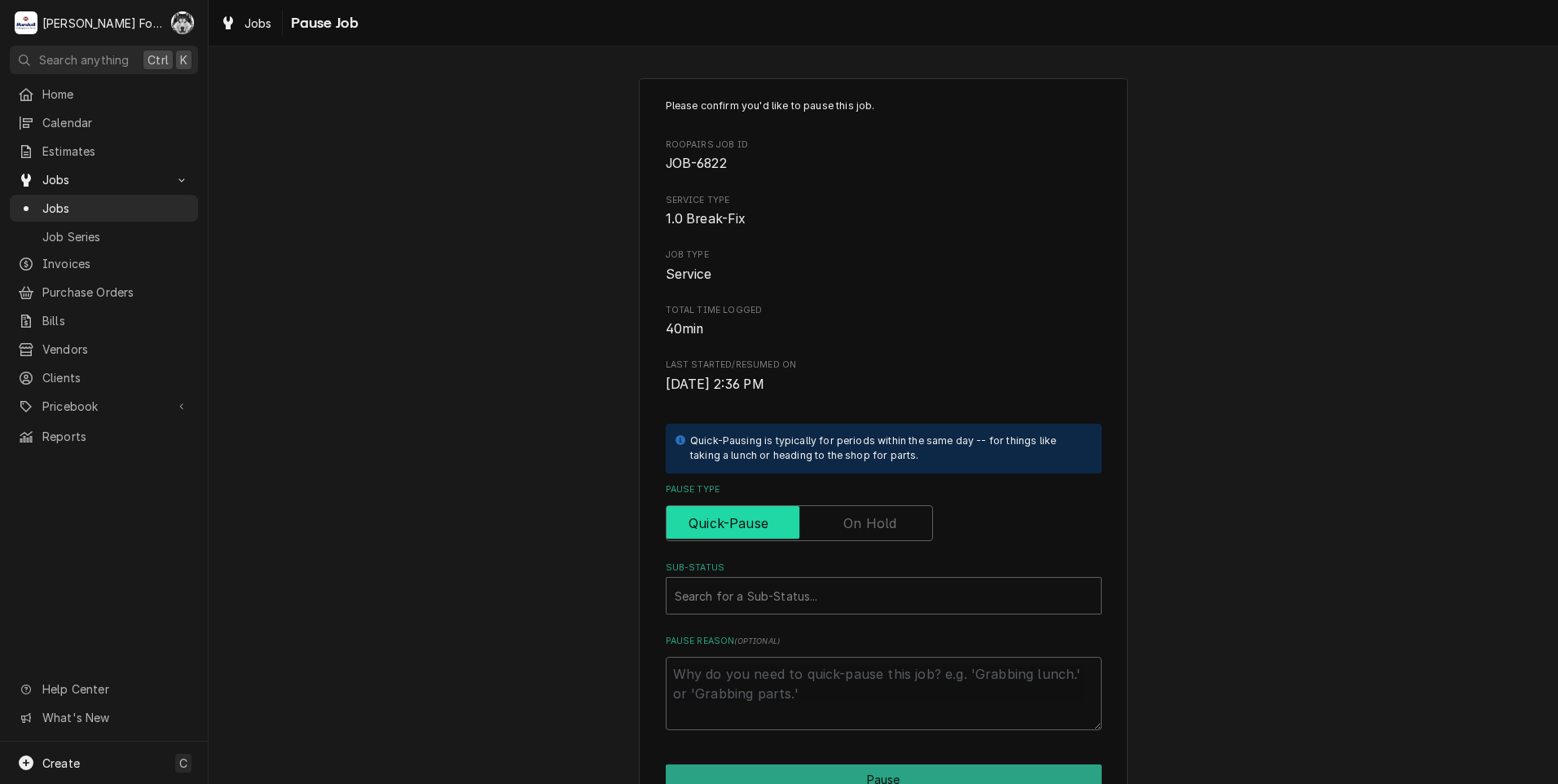
drag, startPoint x: 863, startPoint y: 536, endPoint x: 851, endPoint y: 550, distance: 18.4
click at [862, 536] on input "Pause Type" at bounding box center [799, 522] width 253 height 35
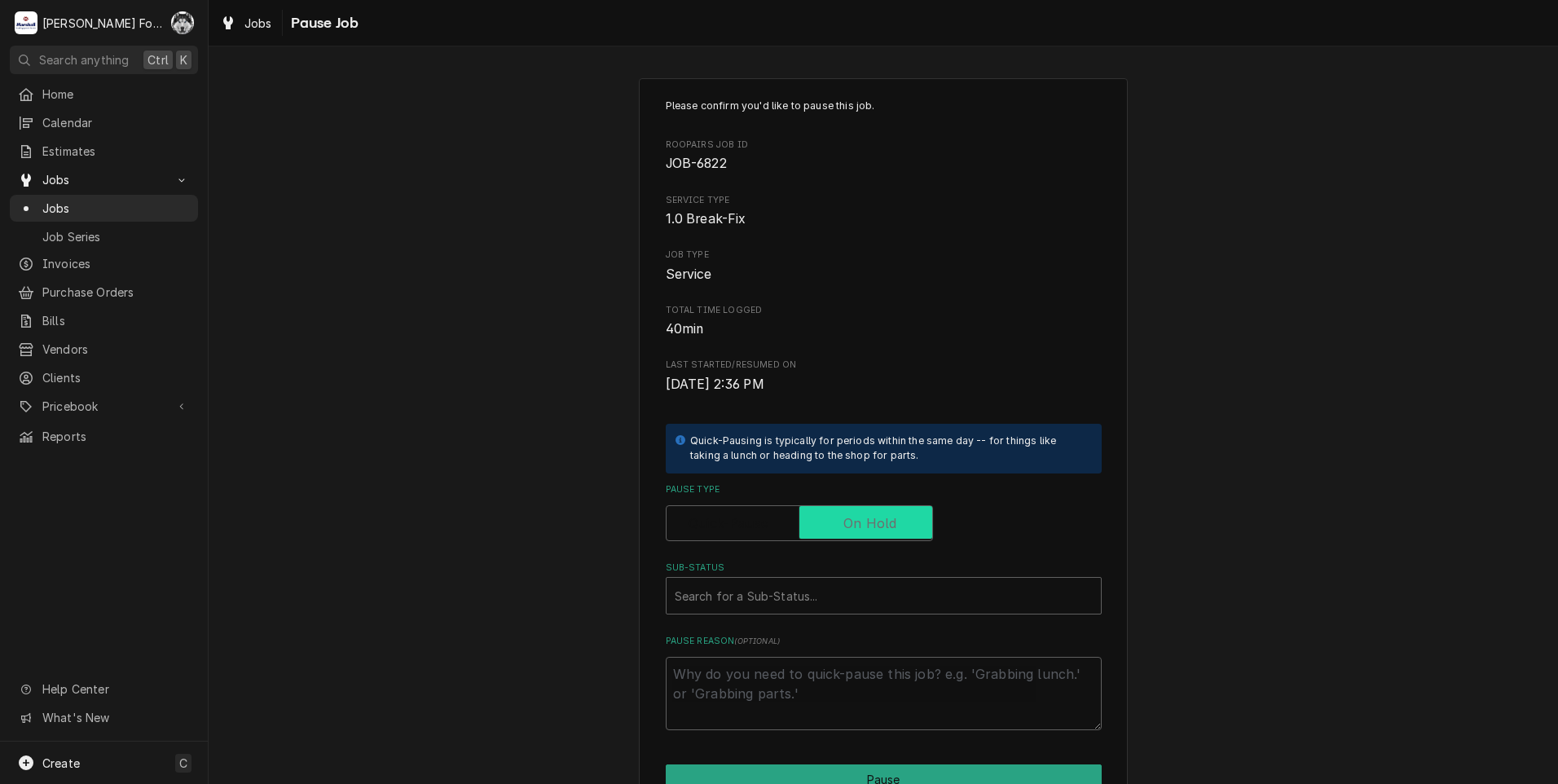
checkbox input "true"
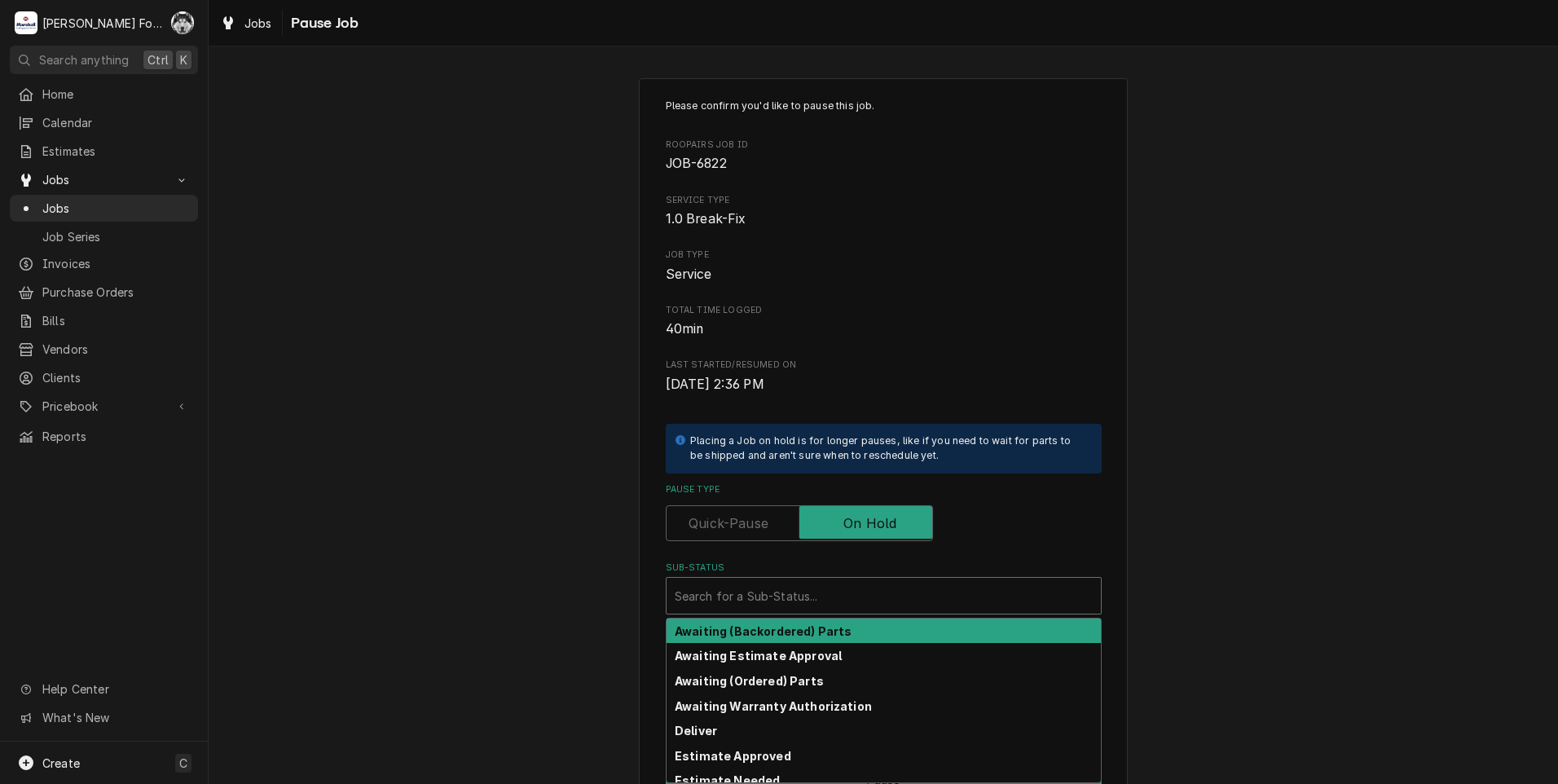
drag, startPoint x: 834, startPoint y: 580, endPoint x: 824, endPoint y: 629, distance: 50.0
click at [834, 581] on div "Search for a Sub-Status..." at bounding box center [883, 595] width 434 height 35
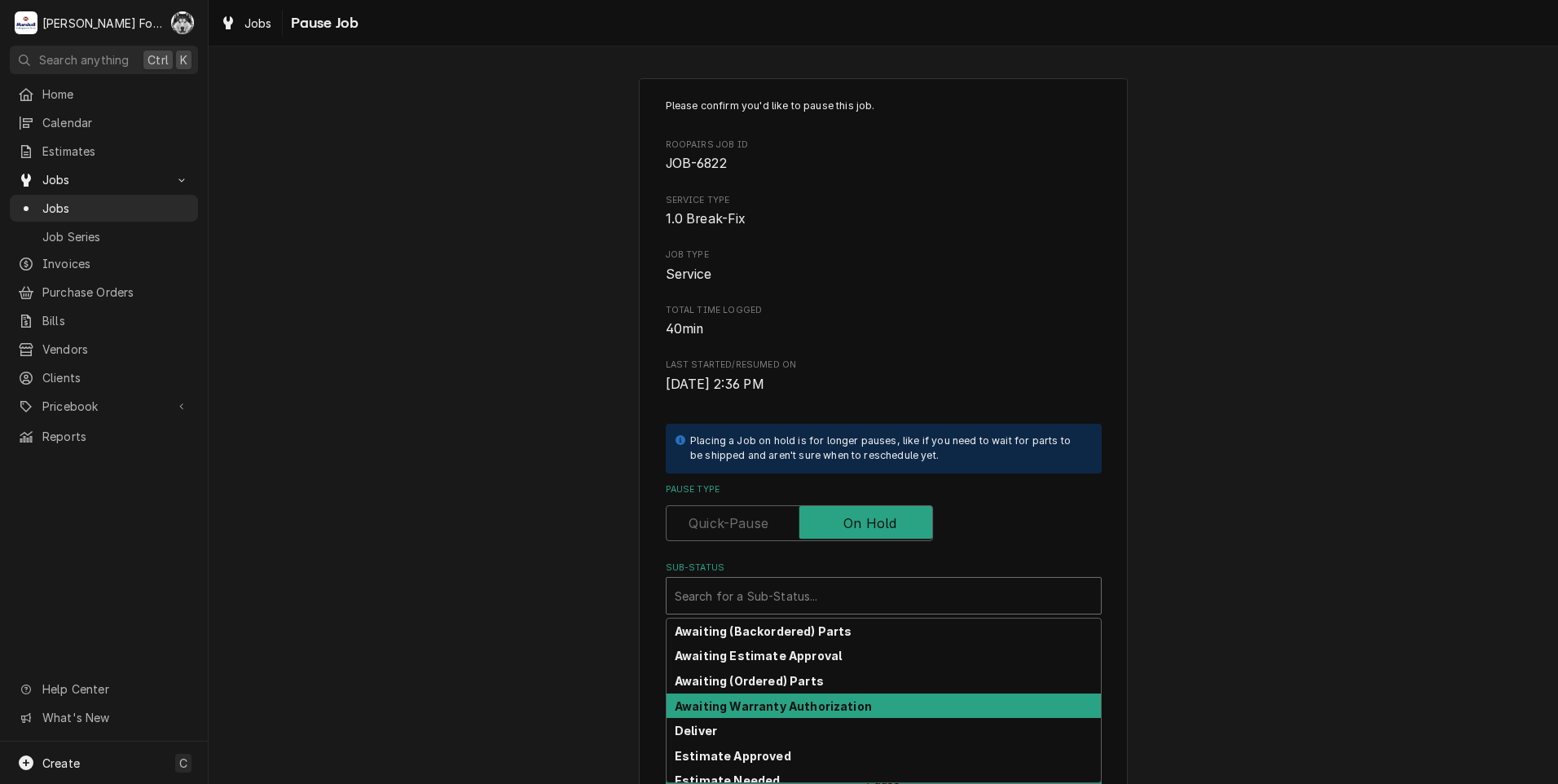
click at [771, 696] on div "Awaiting Warranty Authorization" at bounding box center [883, 706] width 434 height 26
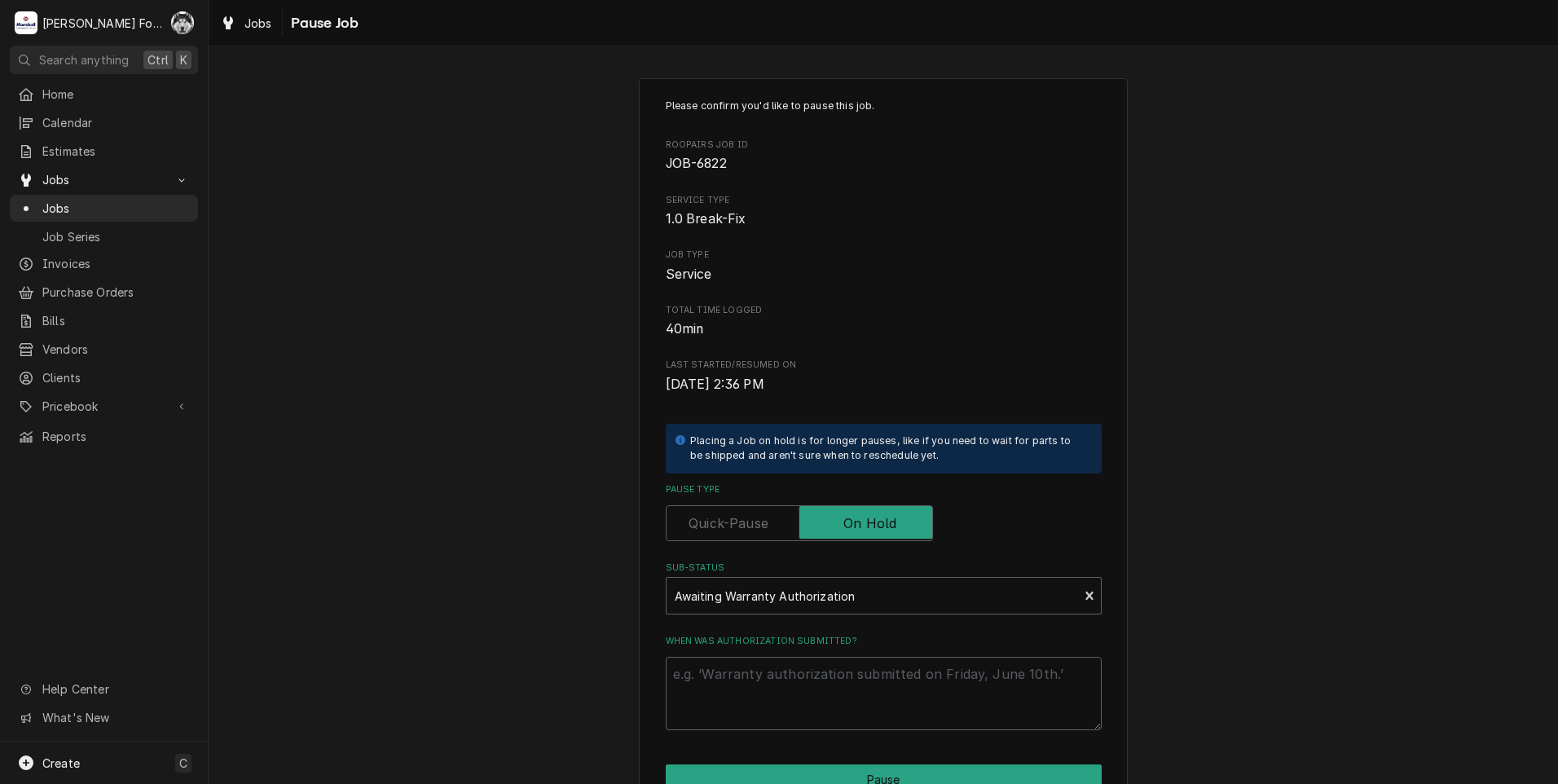
click at [771, 695] on textarea "When was authorization submitted?" at bounding box center [883, 693] width 436 height 73
click at [774, 604] on div "Sub-Status" at bounding box center [873, 596] width 396 height 30
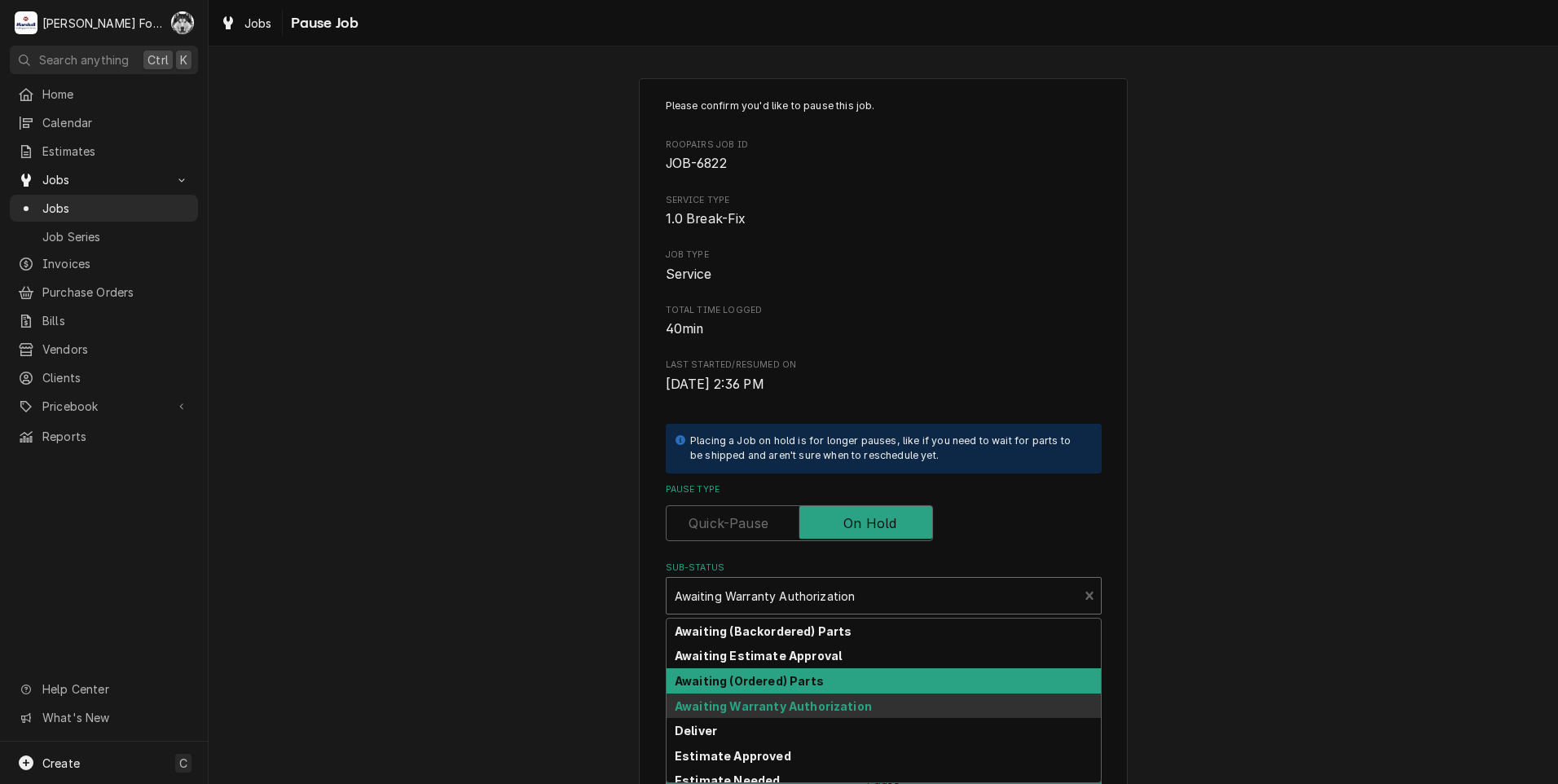
click at [763, 673] on strong "Awaiting (Ordered) Parts" at bounding box center [749, 680] width 149 height 14
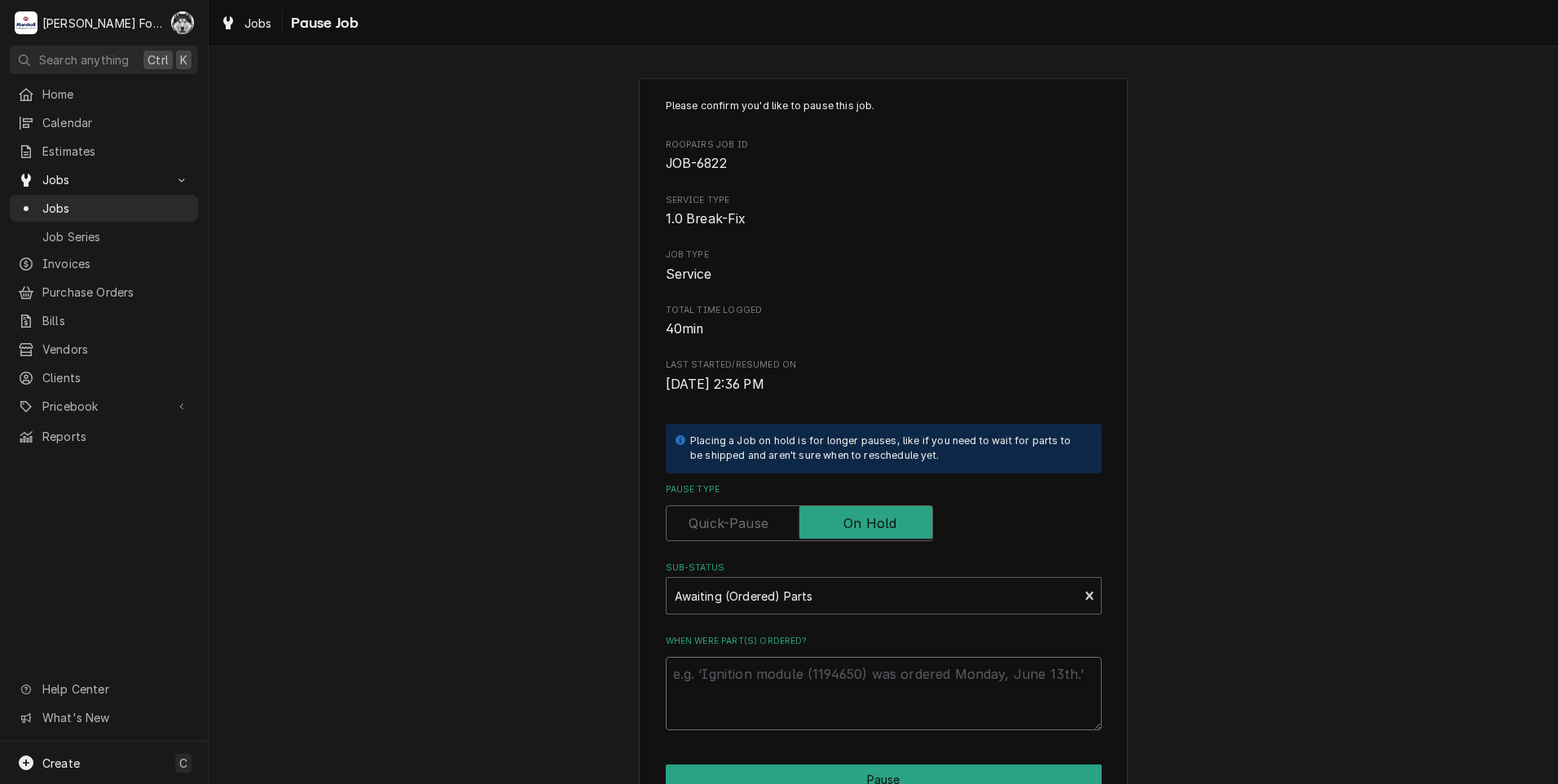
click at [755, 677] on textarea "When were part(s) ordered?" at bounding box center [883, 693] width 436 height 73
type textarea "x"
type textarea "8"
type textarea "x"
type textarea "8/"
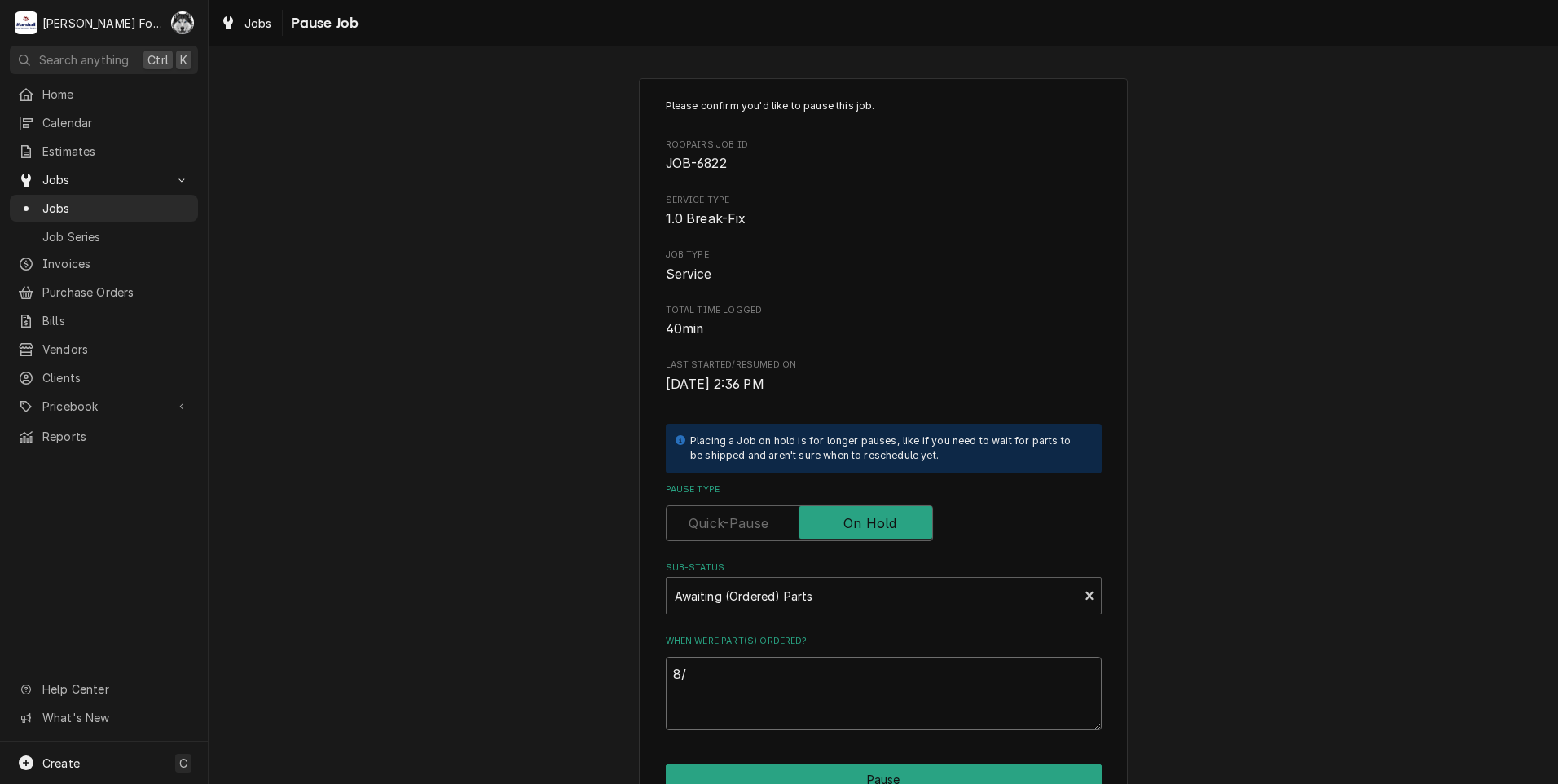
type textarea "x"
type textarea "8/1"
type textarea "x"
type textarea "8/18"
type textarea "x"
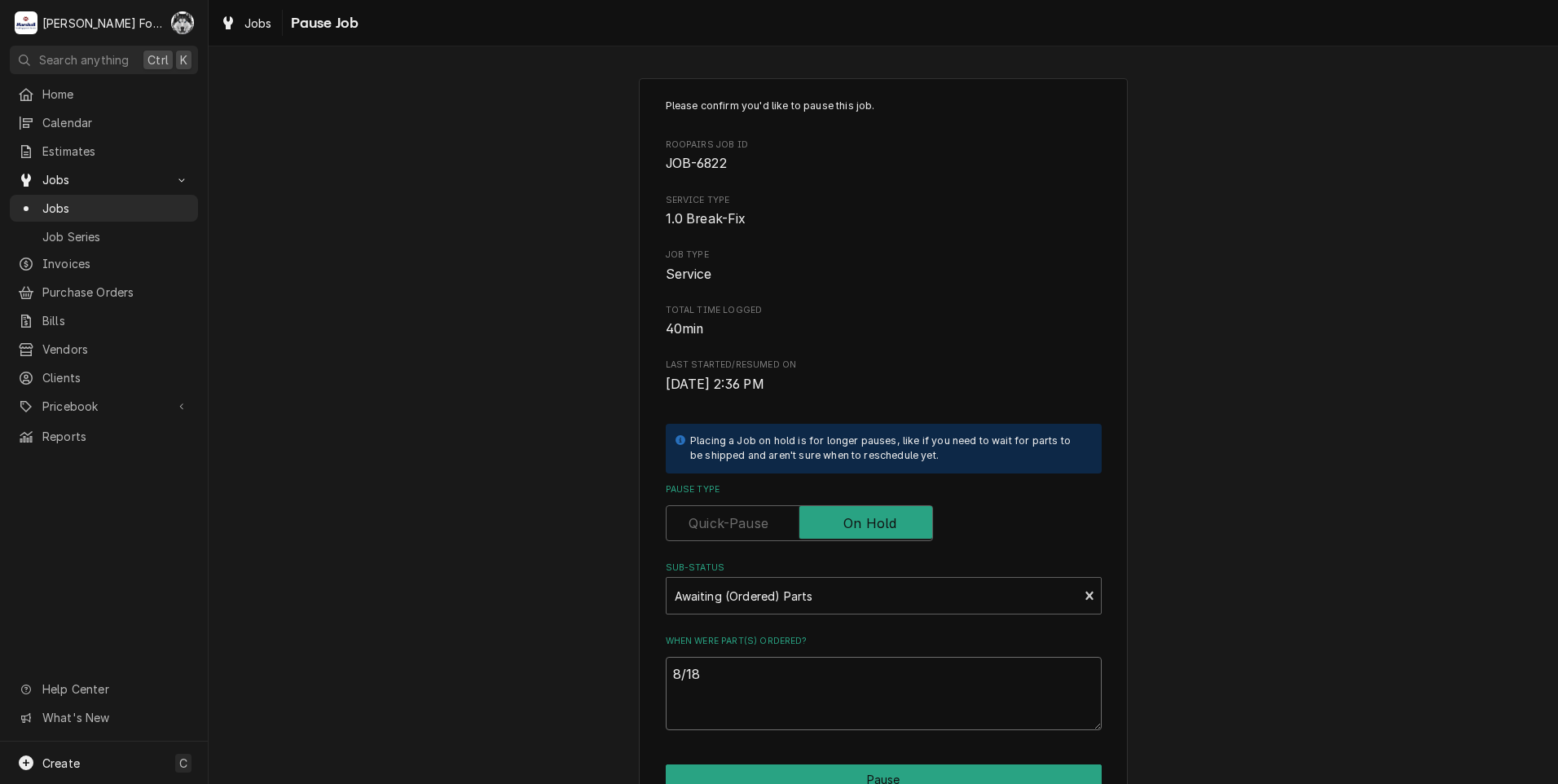
type textarea "8/18/"
type textarea "x"
type textarea "8/18/2"
type textarea "x"
type textarea "8/18/20"
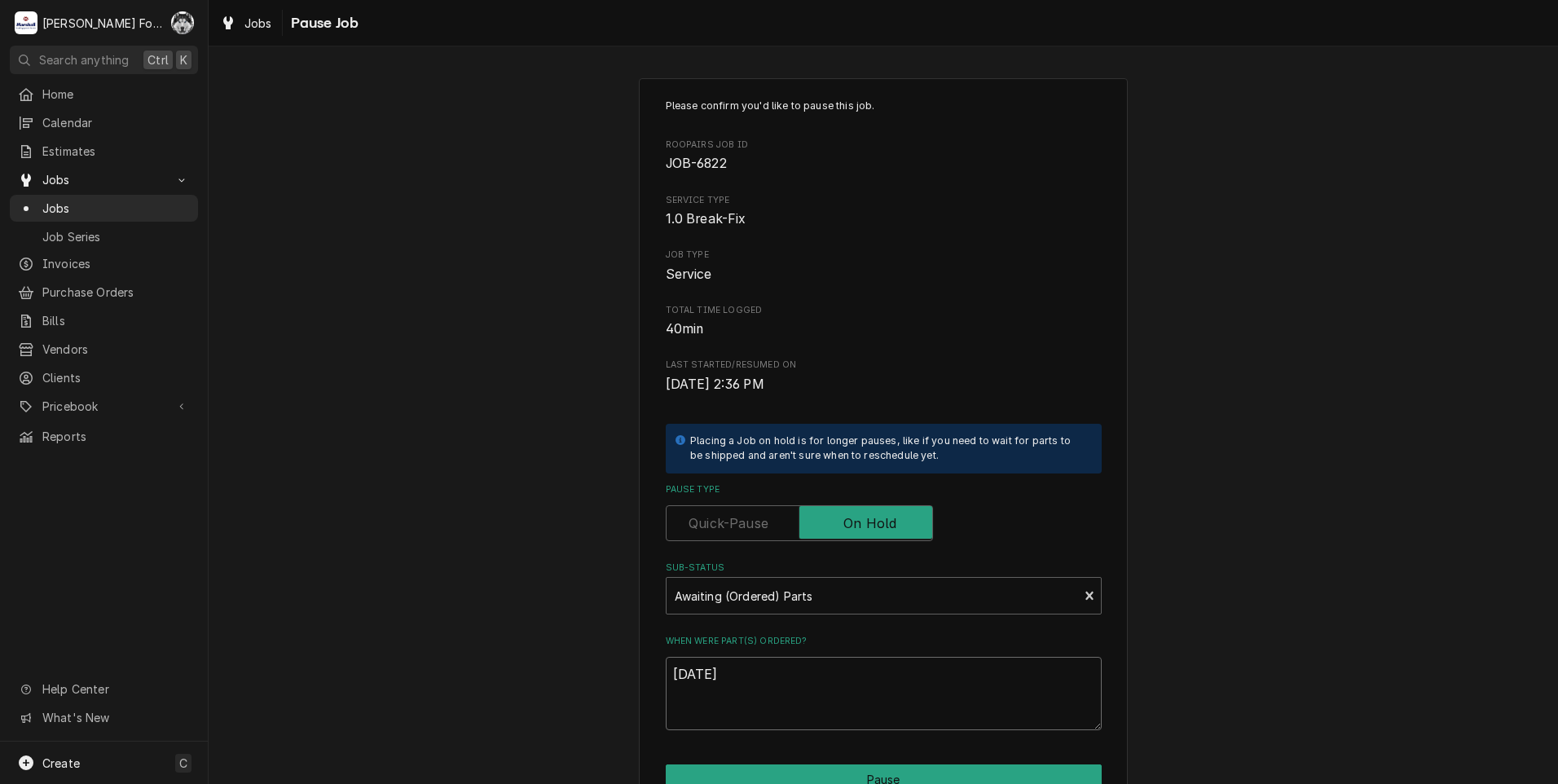
type textarea "x"
type textarea "8/18/202"
type textarea "x"
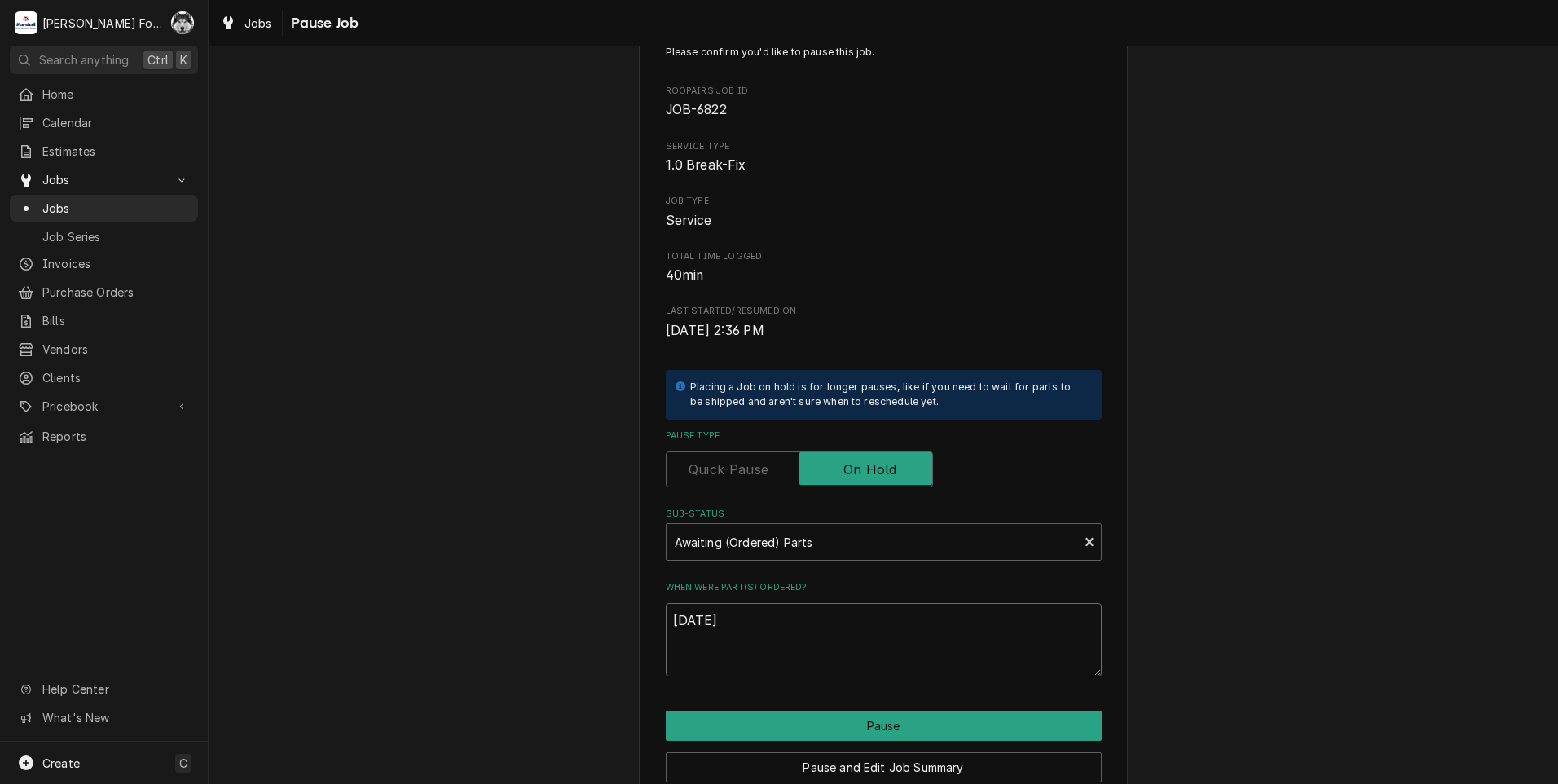
scroll to position [82, 0]
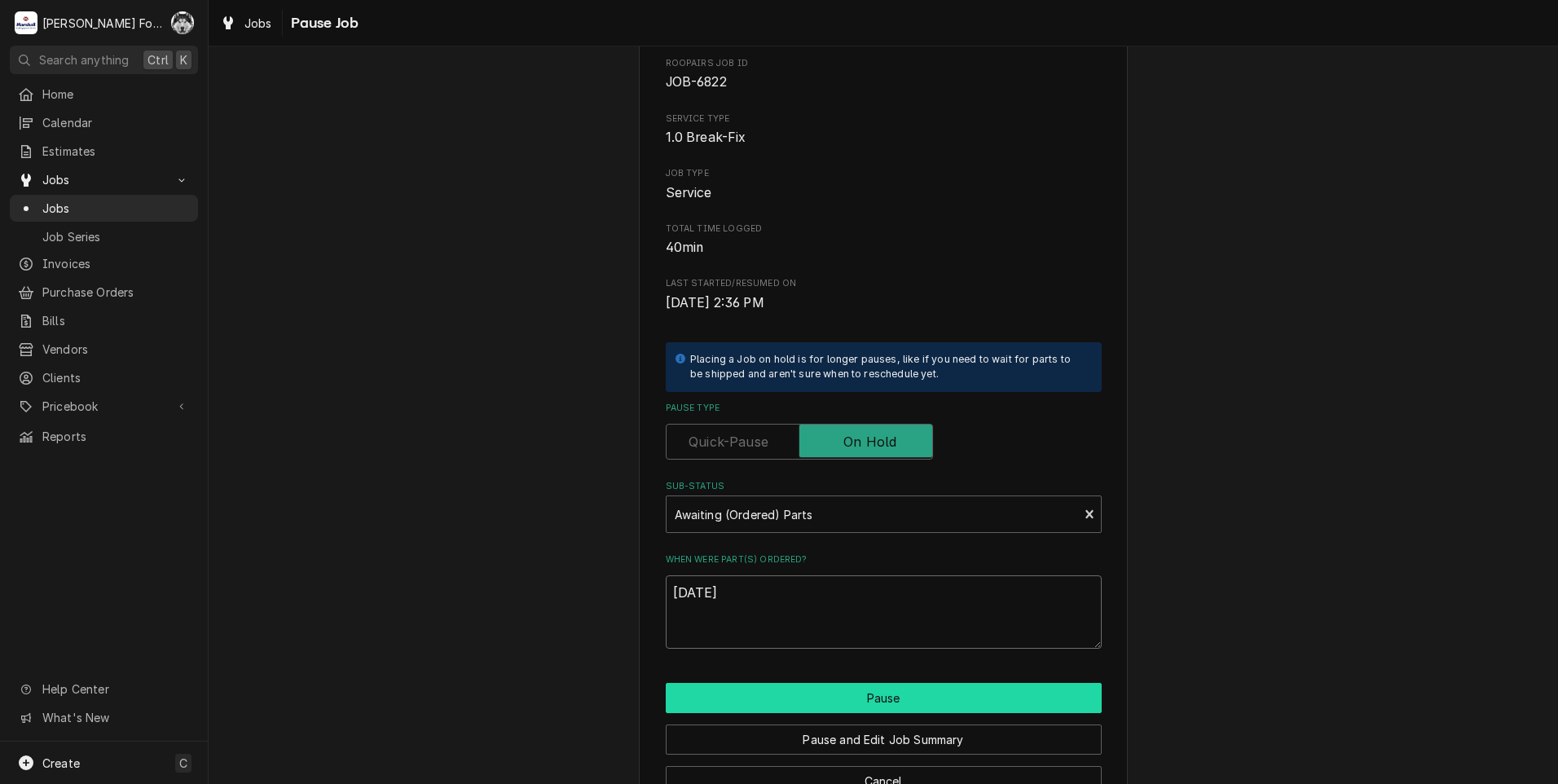
type textarea "8/18/2025"
click at [826, 699] on button "Pause" at bounding box center [883, 697] width 436 height 31
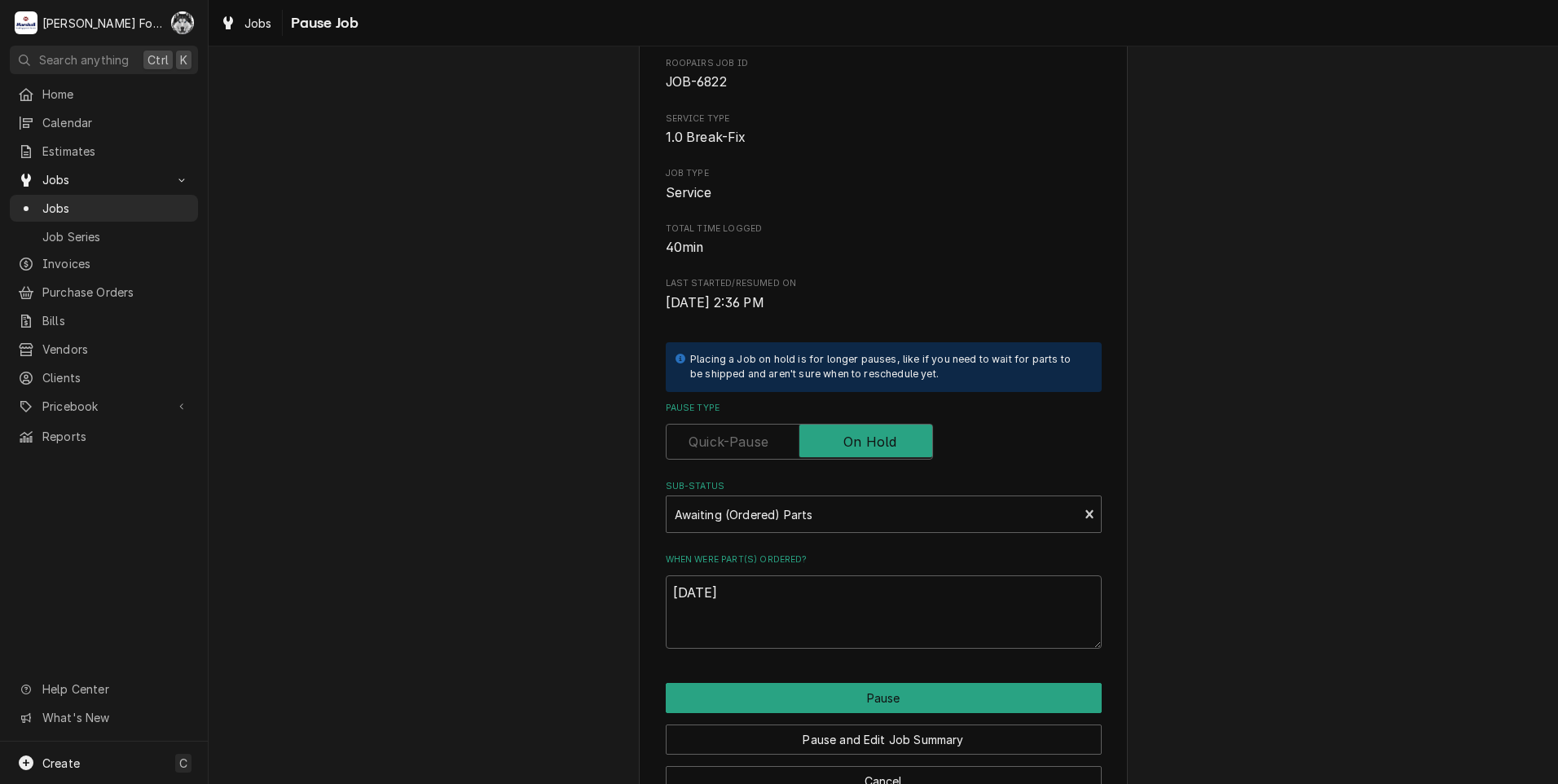
type textarea "x"
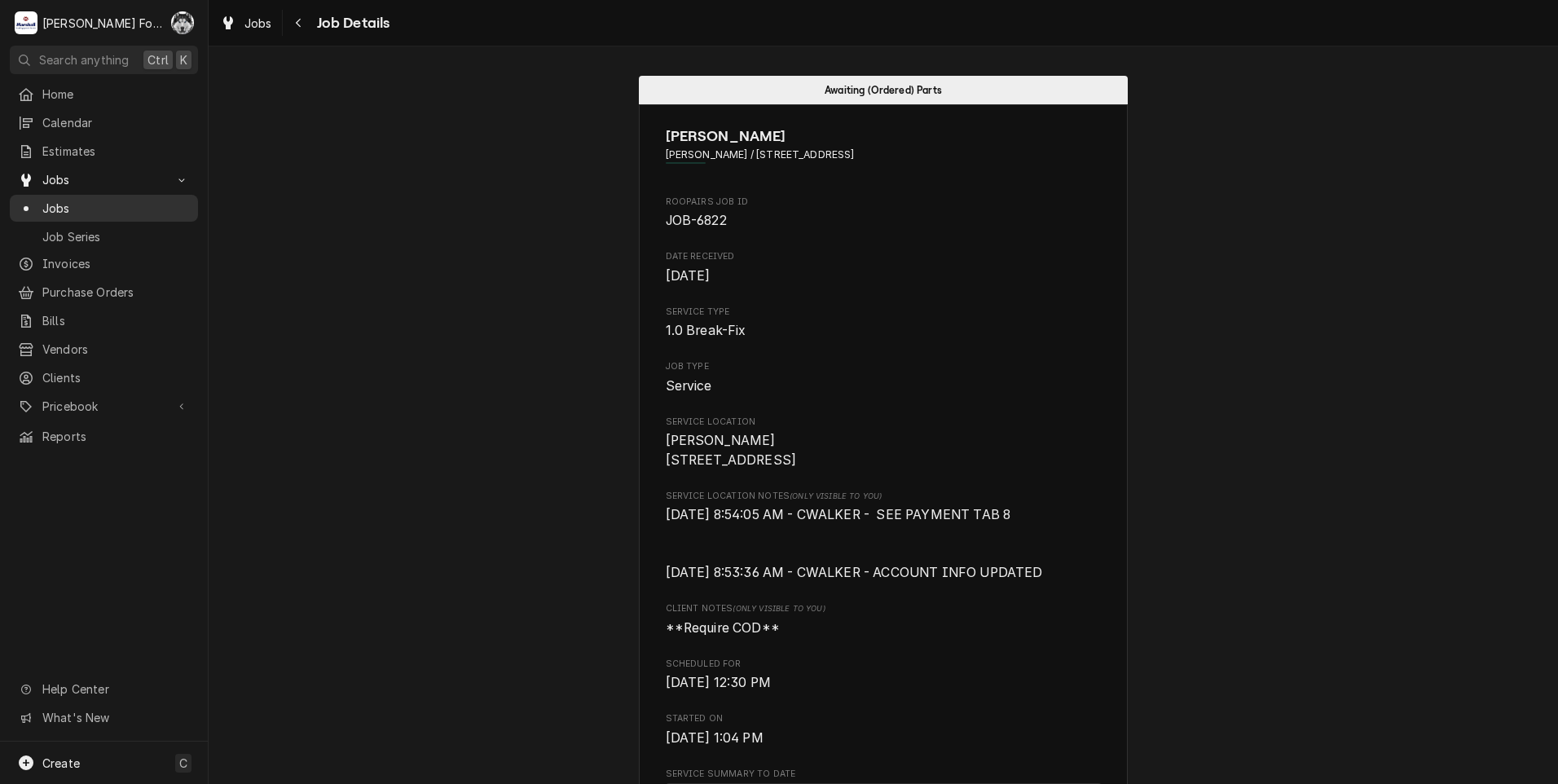
click at [64, 200] on span "Jobs" at bounding box center [116, 208] width 148 height 17
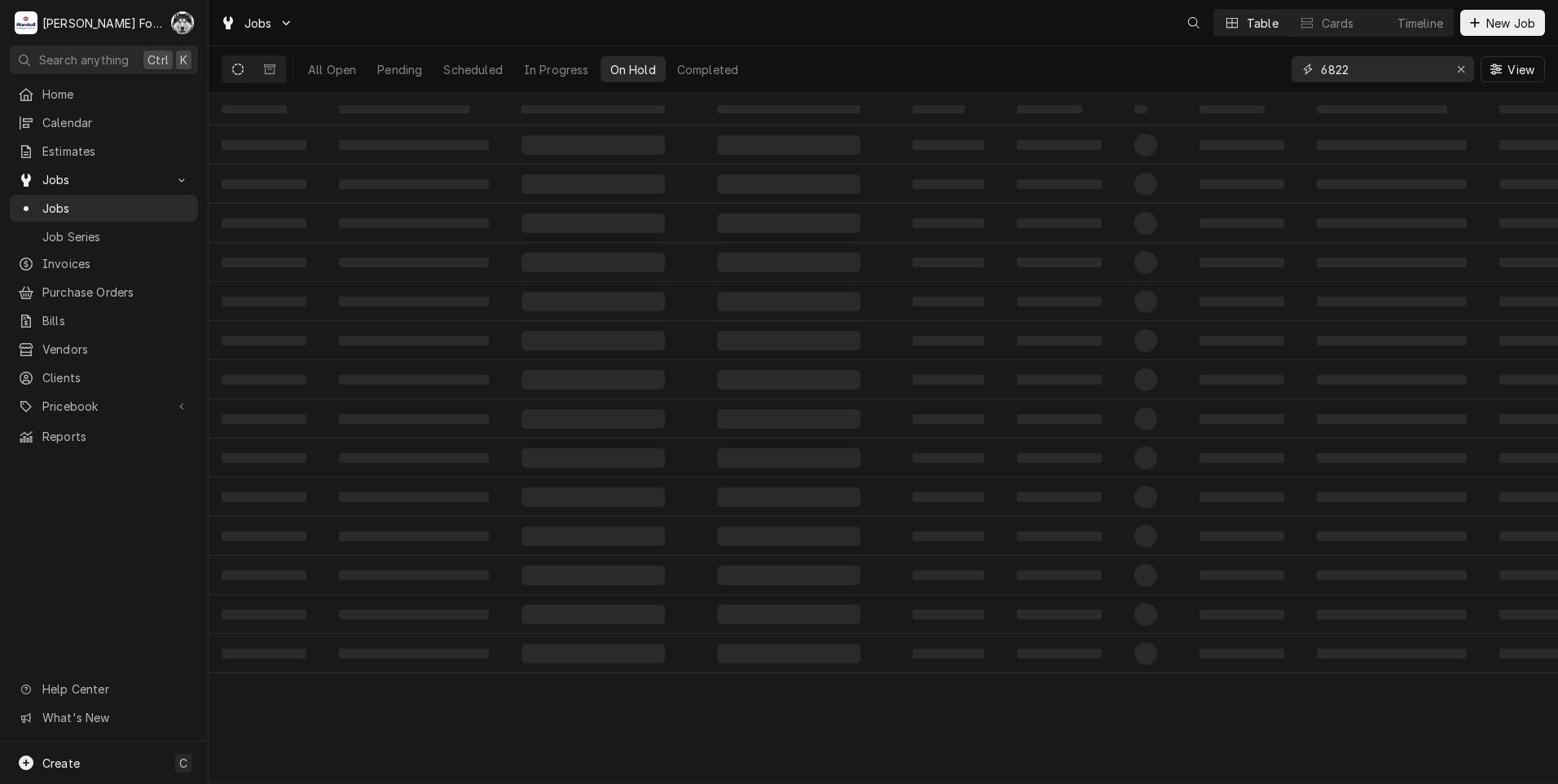
drag, startPoint x: 1375, startPoint y: 72, endPoint x: 1108, endPoint y: 122, distance: 271.6
click at [1109, 123] on div "Jobs Table Cards Timeline New Job All Open Pending Scheduled In Progress On Hol…" at bounding box center [883, 392] width 1350 height 784
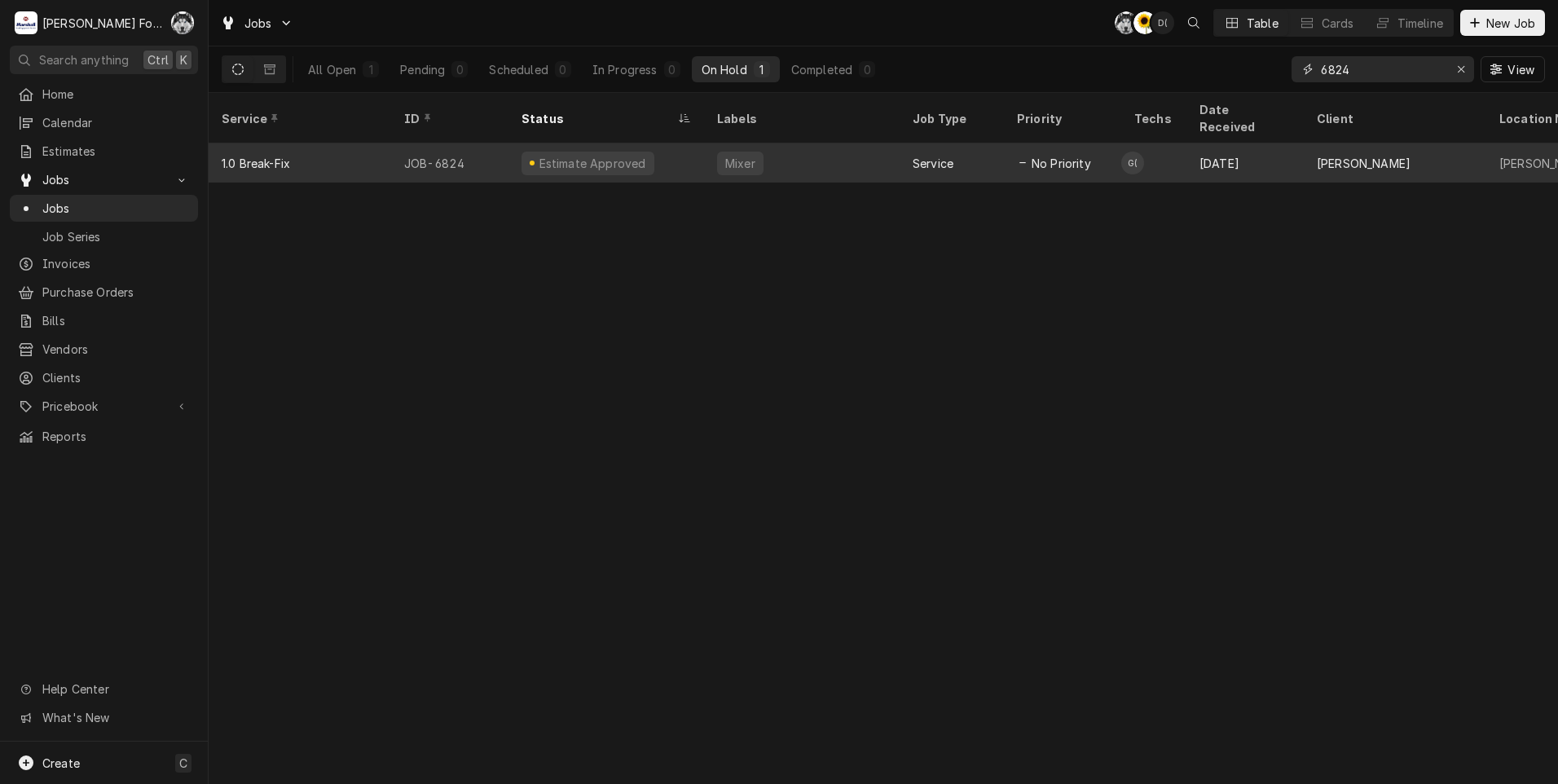
type input "6824"
click at [761, 153] on div "Mixer" at bounding box center [802, 163] width 196 height 39
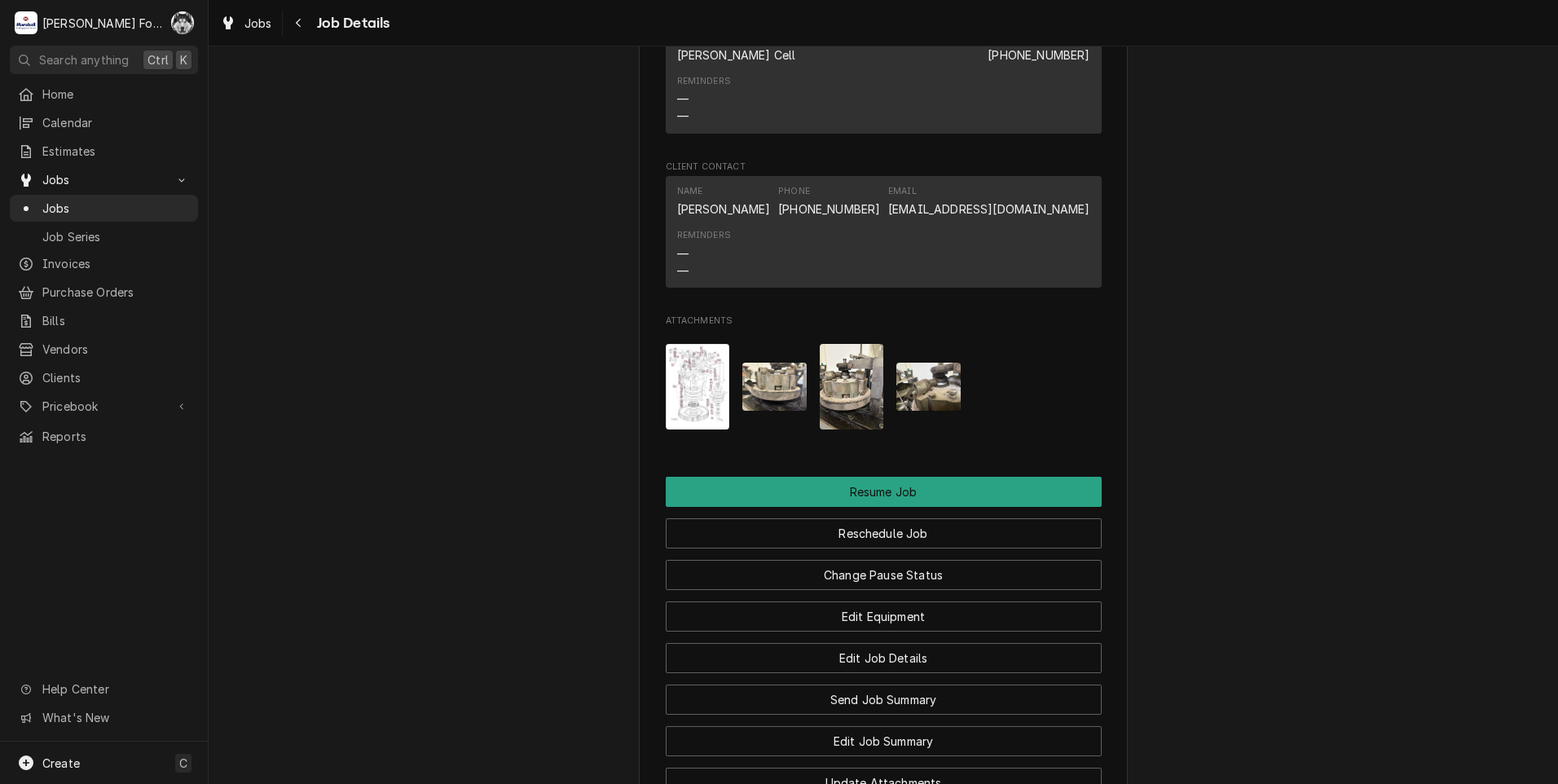
scroll to position [2196, 0]
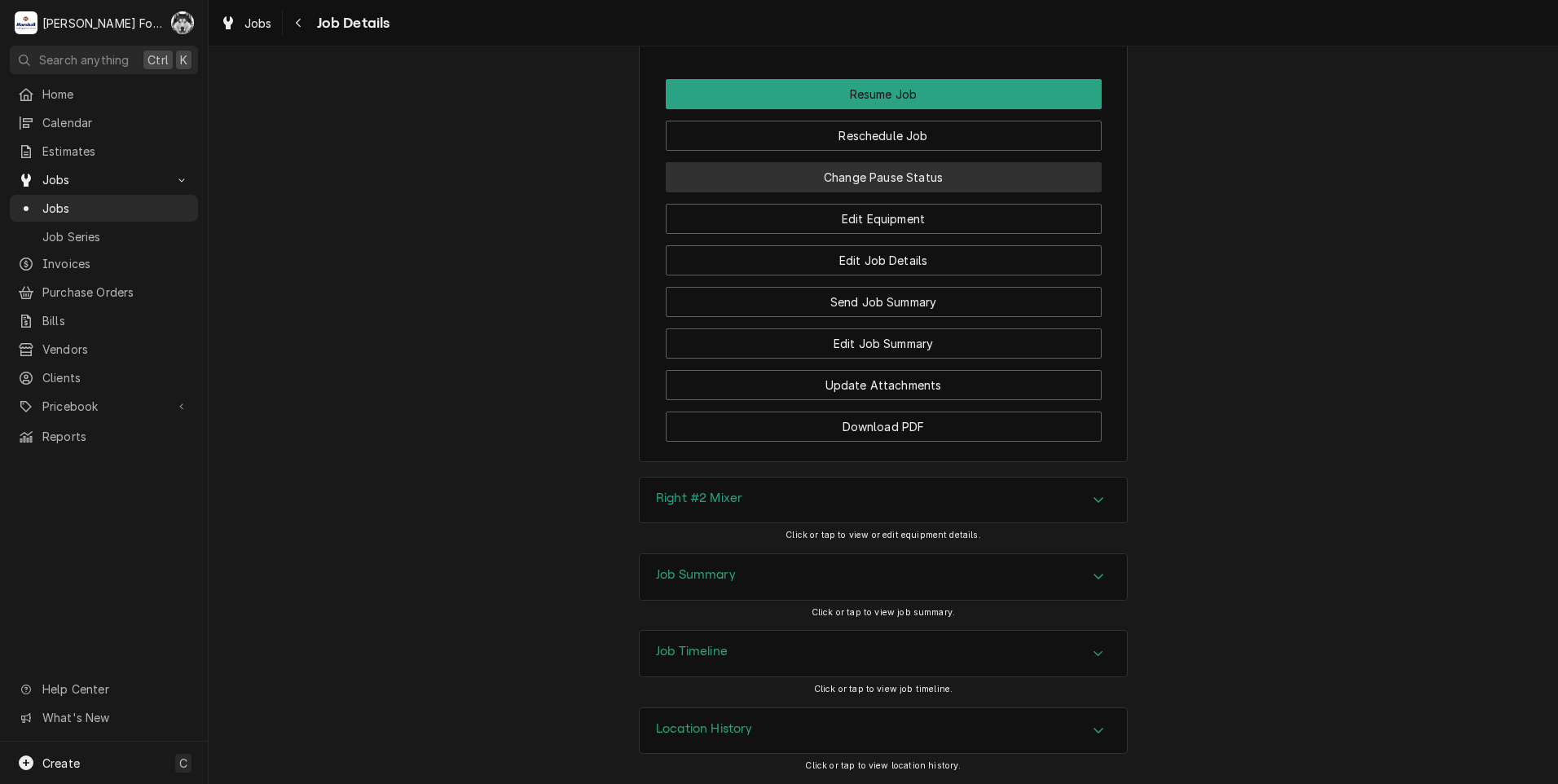
click at [874, 184] on button "Change Pause Status" at bounding box center [883, 177] width 436 height 31
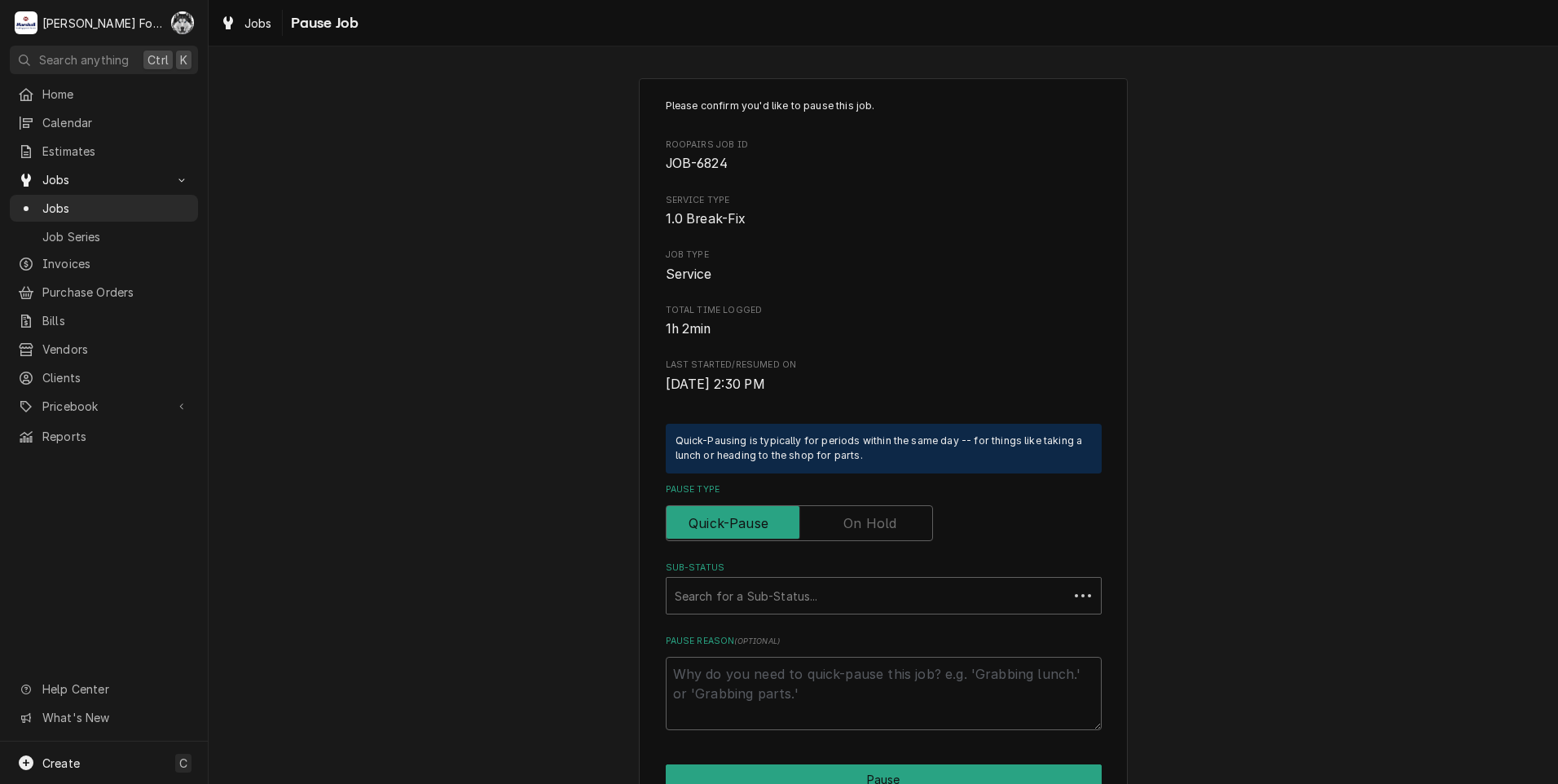
type textarea "x"
click at [867, 511] on input "Pause Type" at bounding box center [799, 522] width 253 height 35
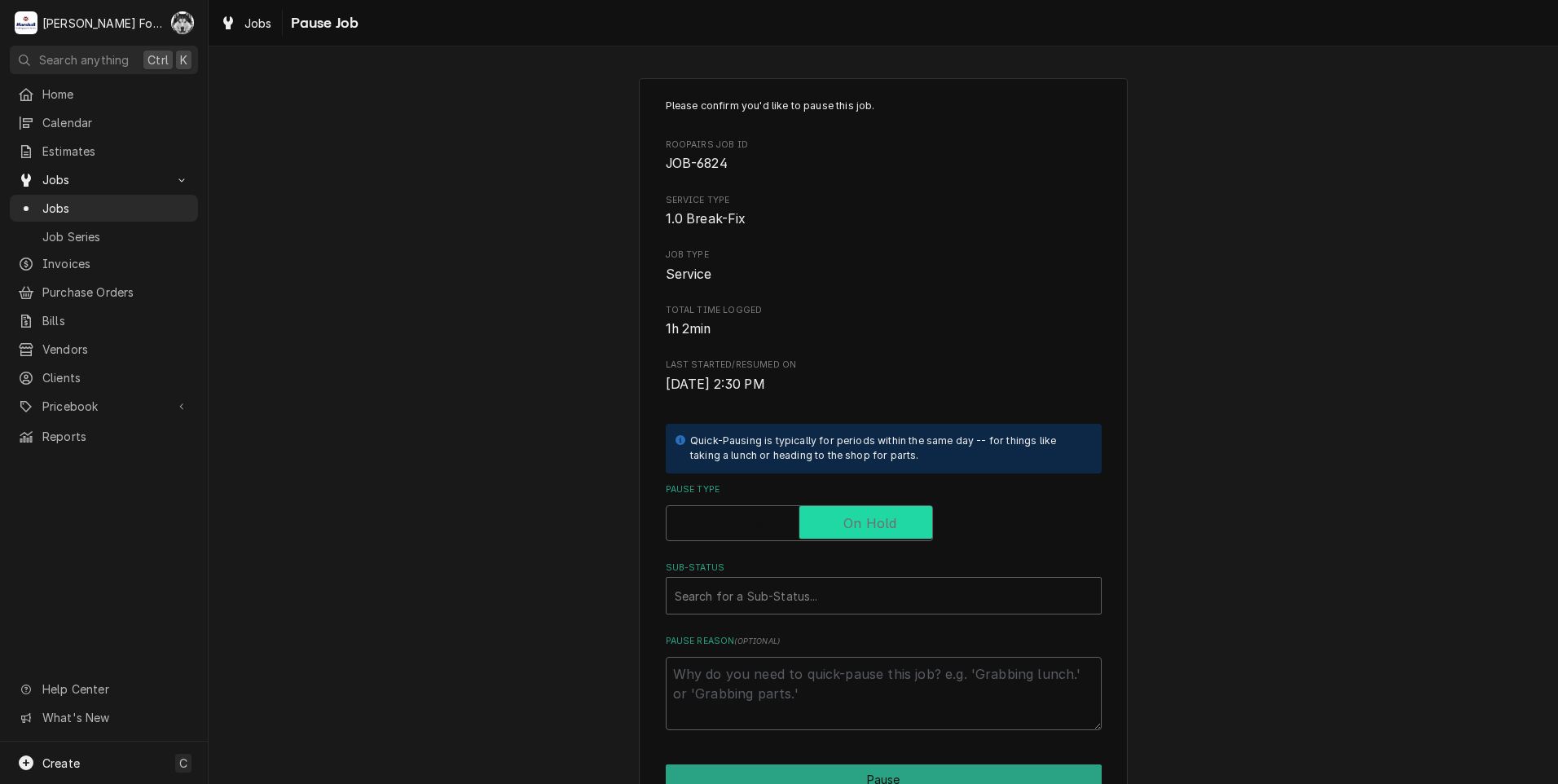
checkbox input "true"
click at [802, 609] on div "Sub-Status" at bounding box center [867, 596] width 386 height 30
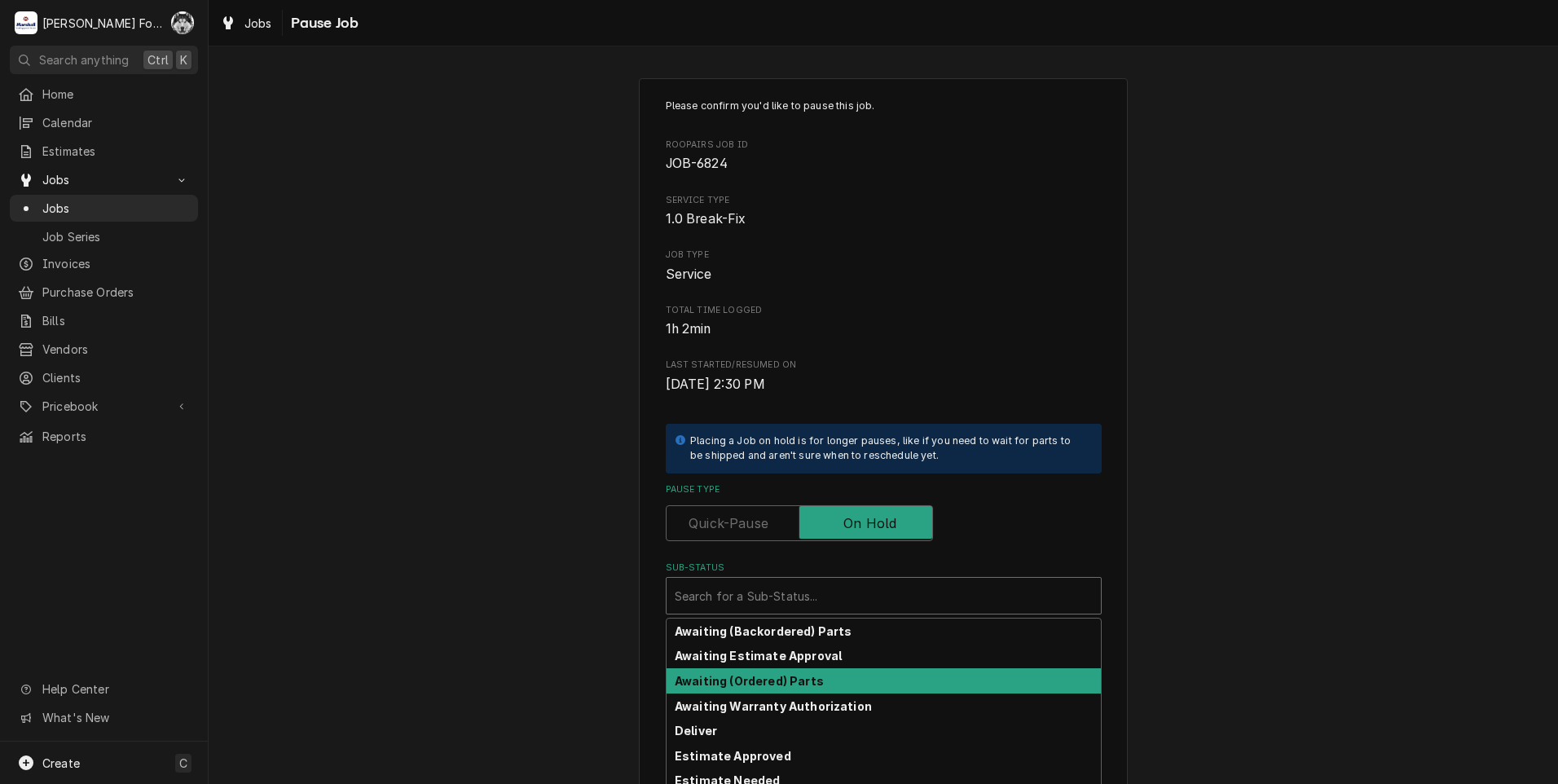
click at [771, 675] on strong "Awaiting (Ordered) Parts" at bounding box center [749, 680] width 149 height 14
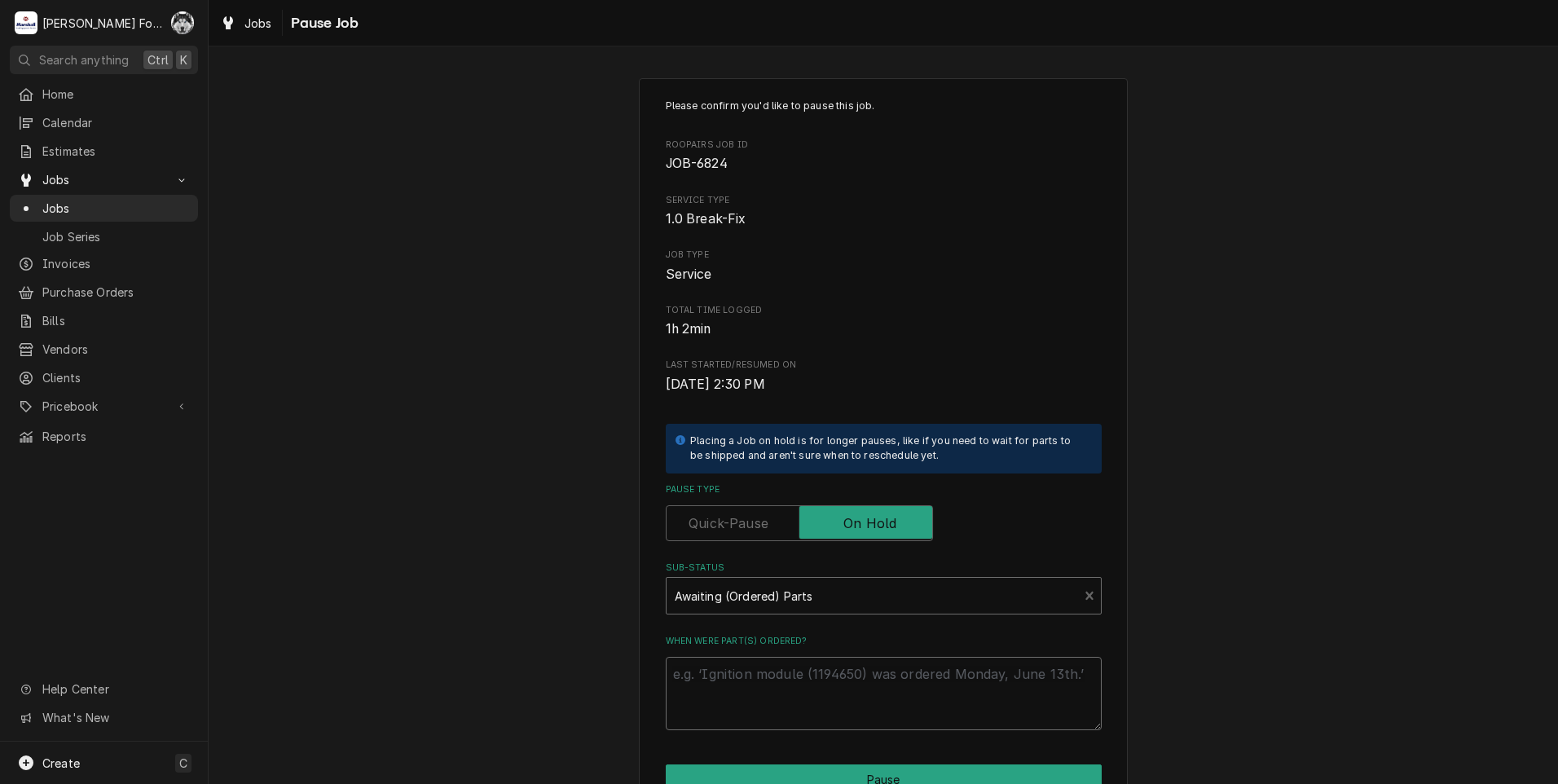
click at [766, 681] on textarea "When were part(s) ordered?" at bounding box center [883, 693] width 436 height 73
type textarea "x"
type textarea "8"
type textarea "x"
type textarea "8/"
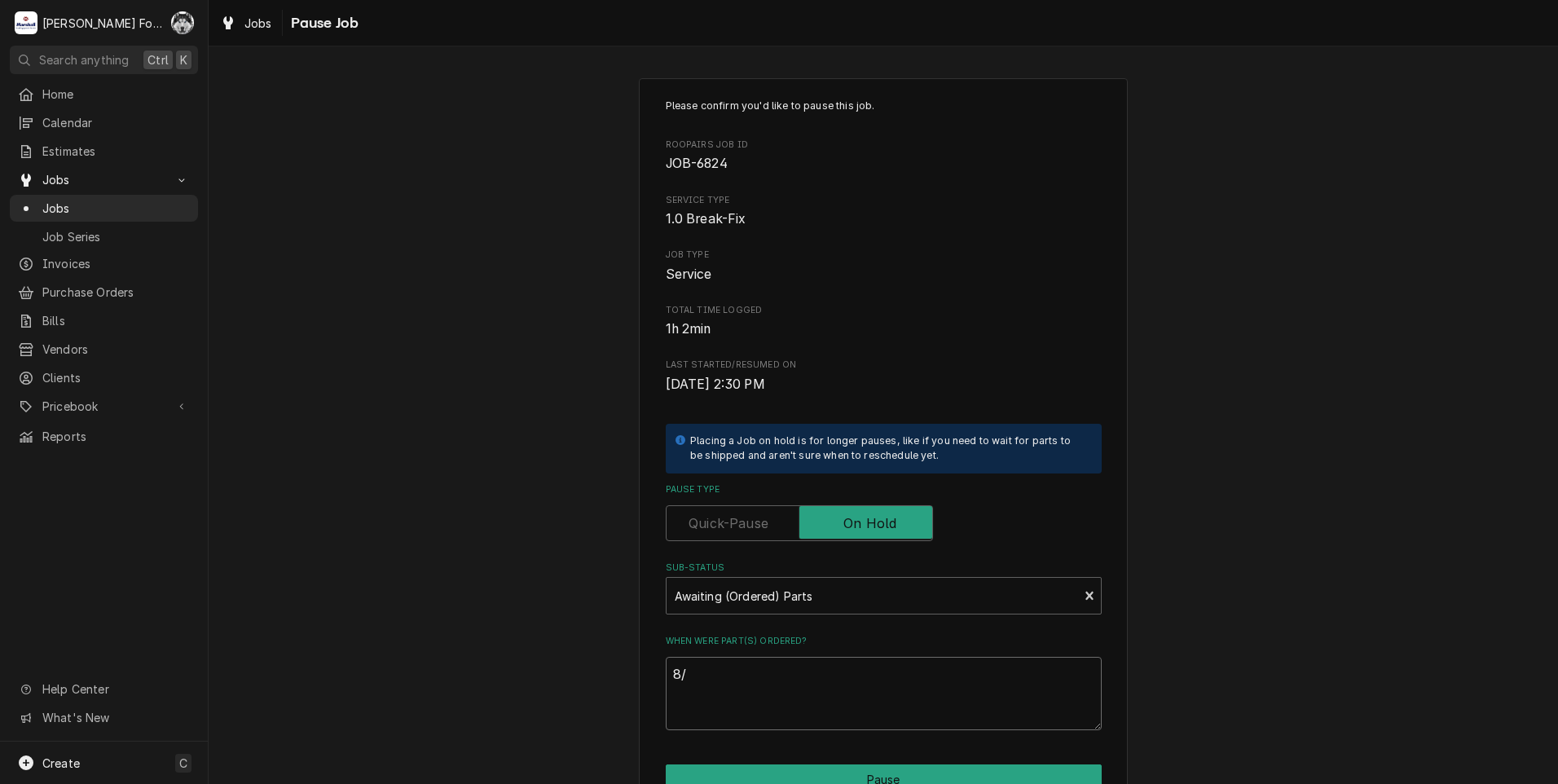
type textarea "x"
type textarea "8/1"
type textarea "x"
type textarea "8/18"
type textarea "x"
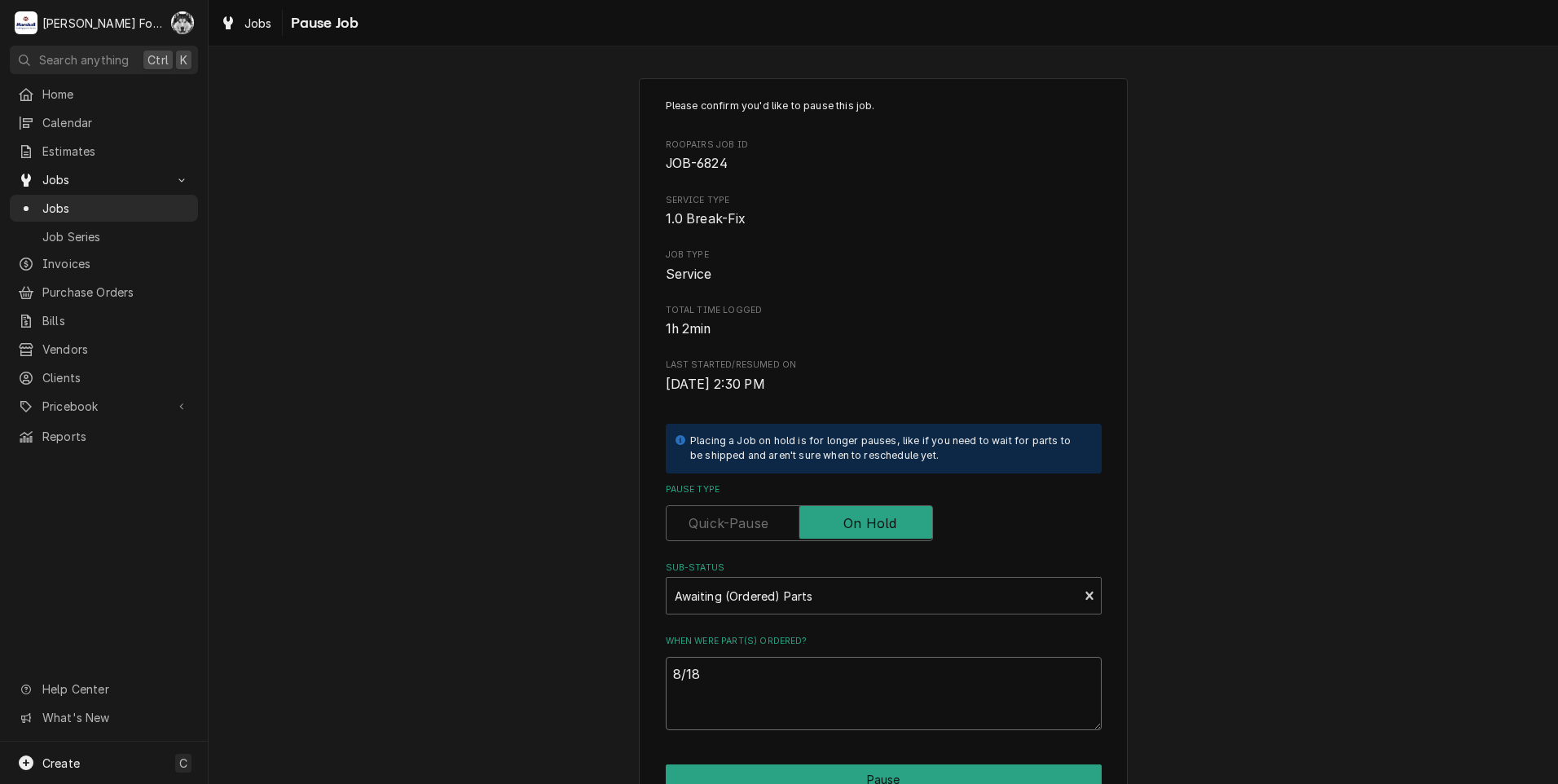
type textarea "8/18/"
type textarea "x"
type textarea "8/18/2"
type textarea "x"
type textarea "8/18/20"
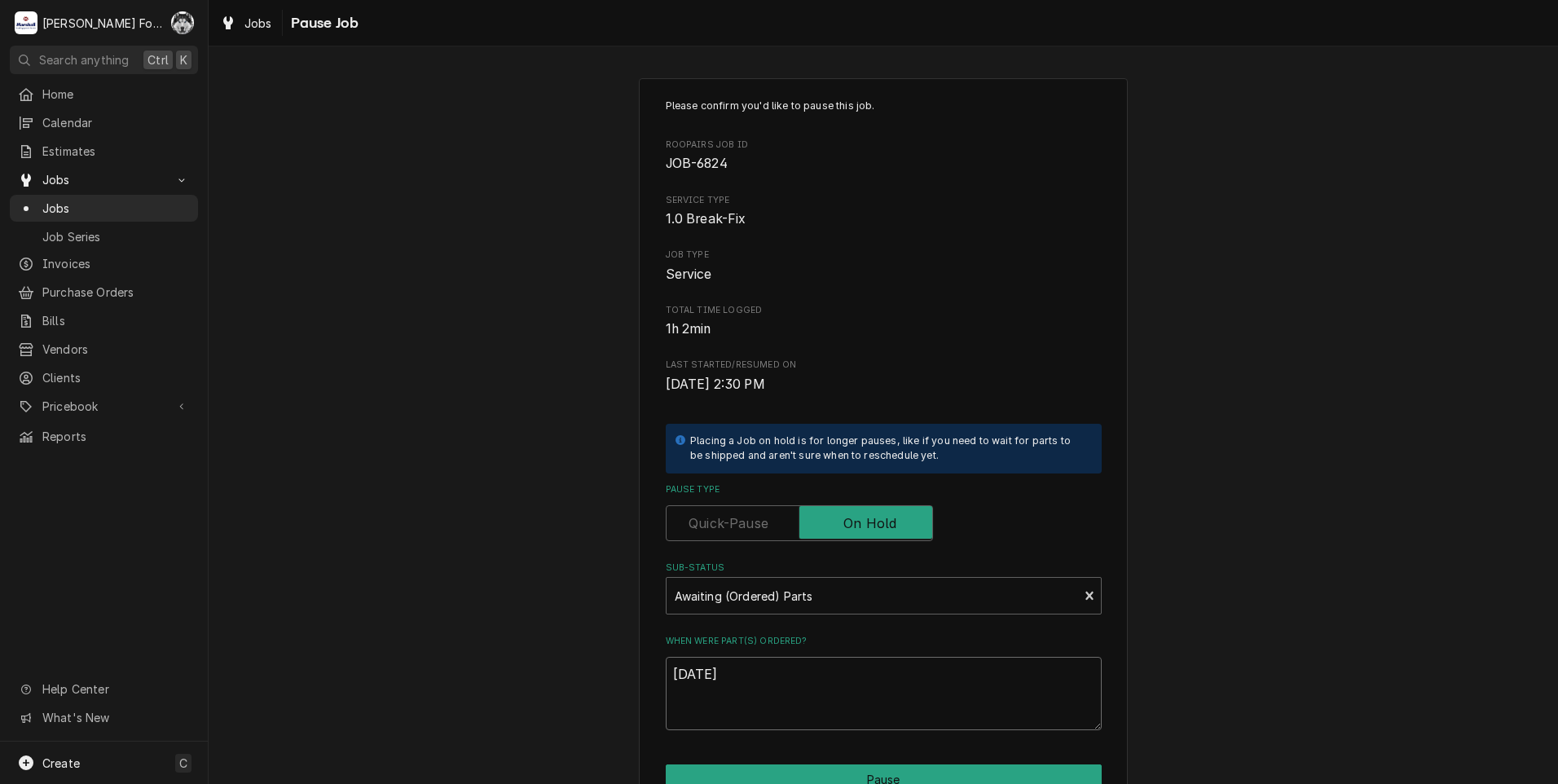
type textarea "x"
type textarea "8/18/202"
type textarea "x"
type textarea "8/18/2024"
type textarea "x"
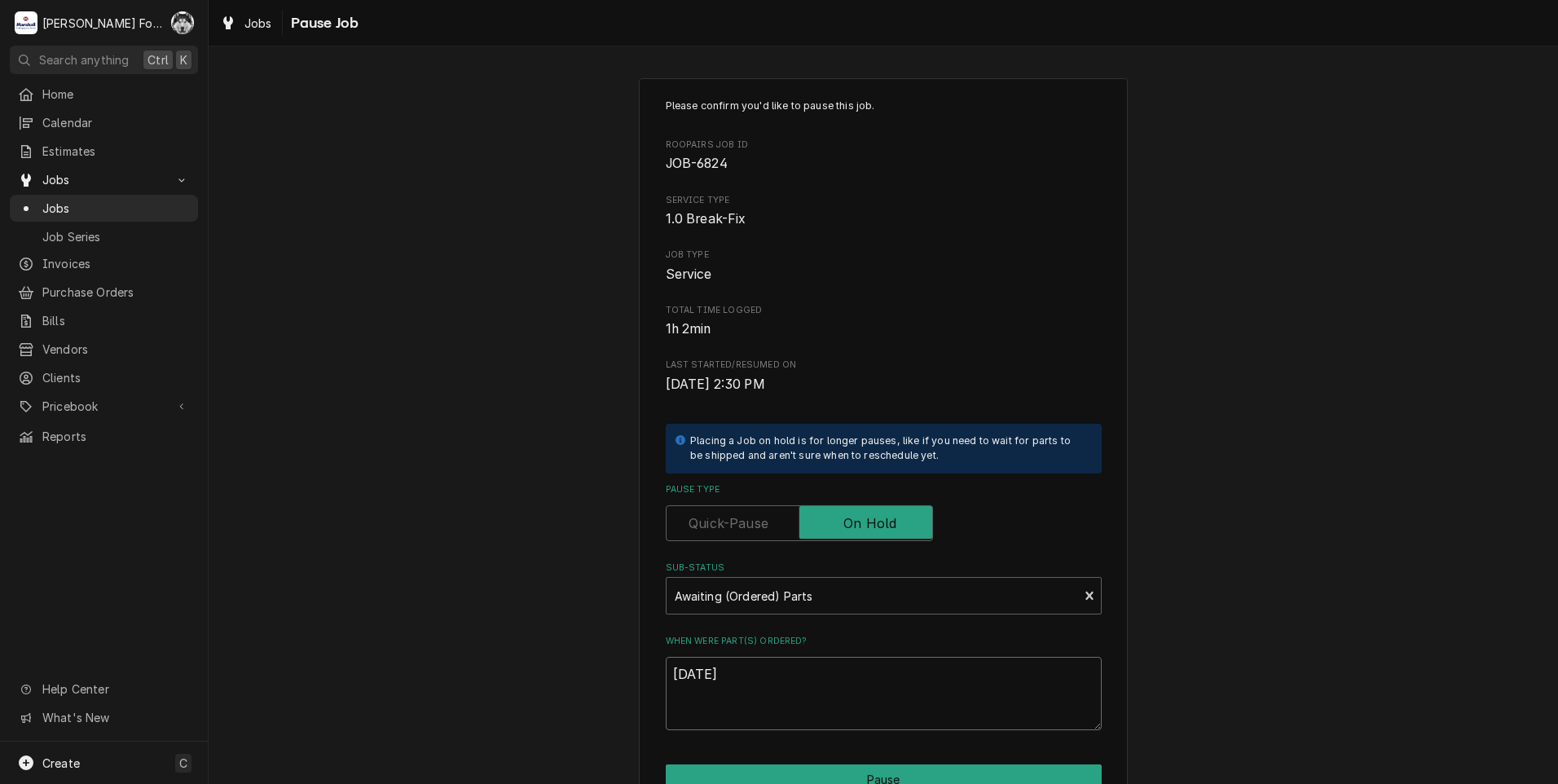
type textarea "8/18/202"
type textarea "x"
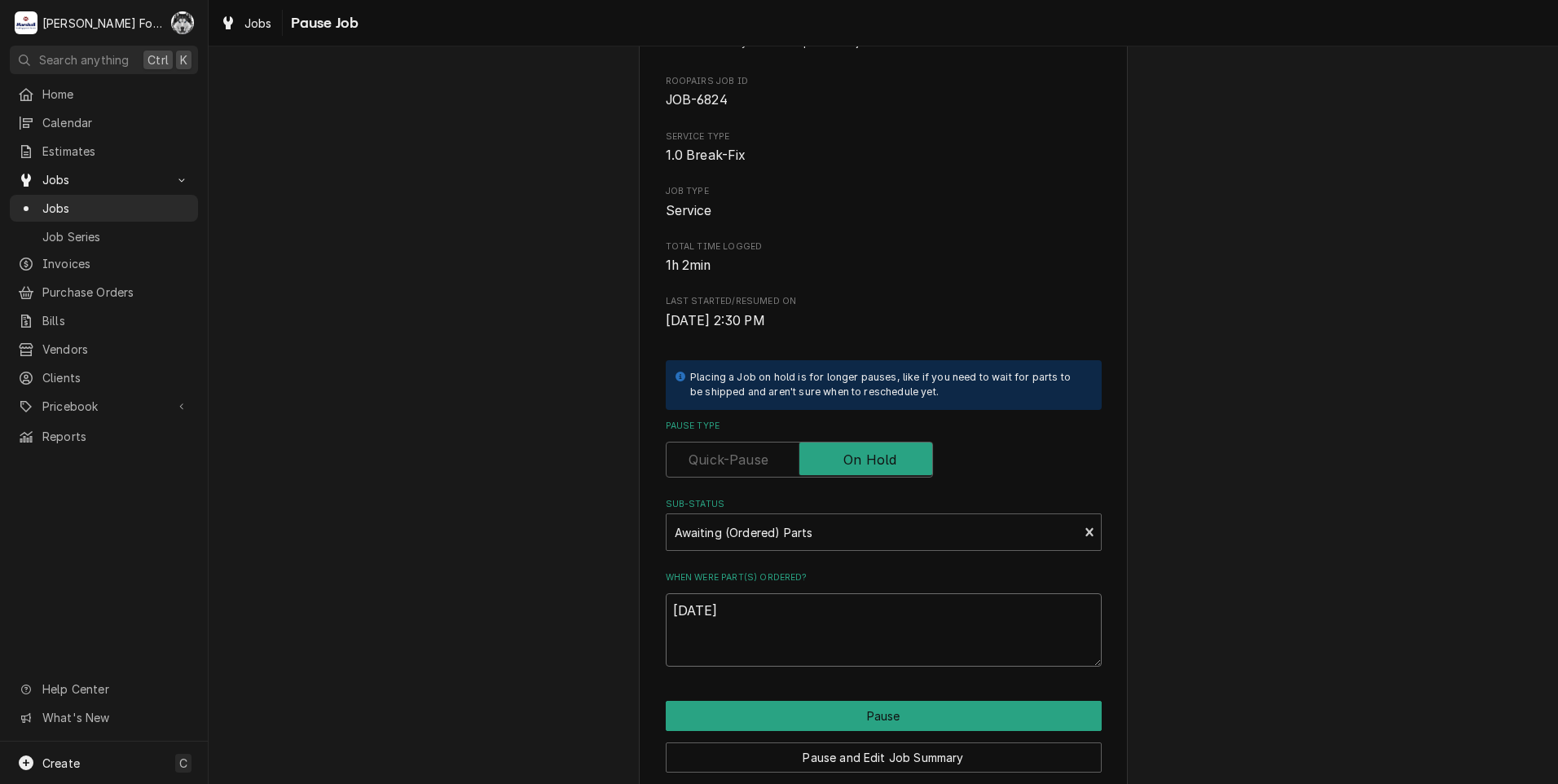
scroll to position [129, 0]
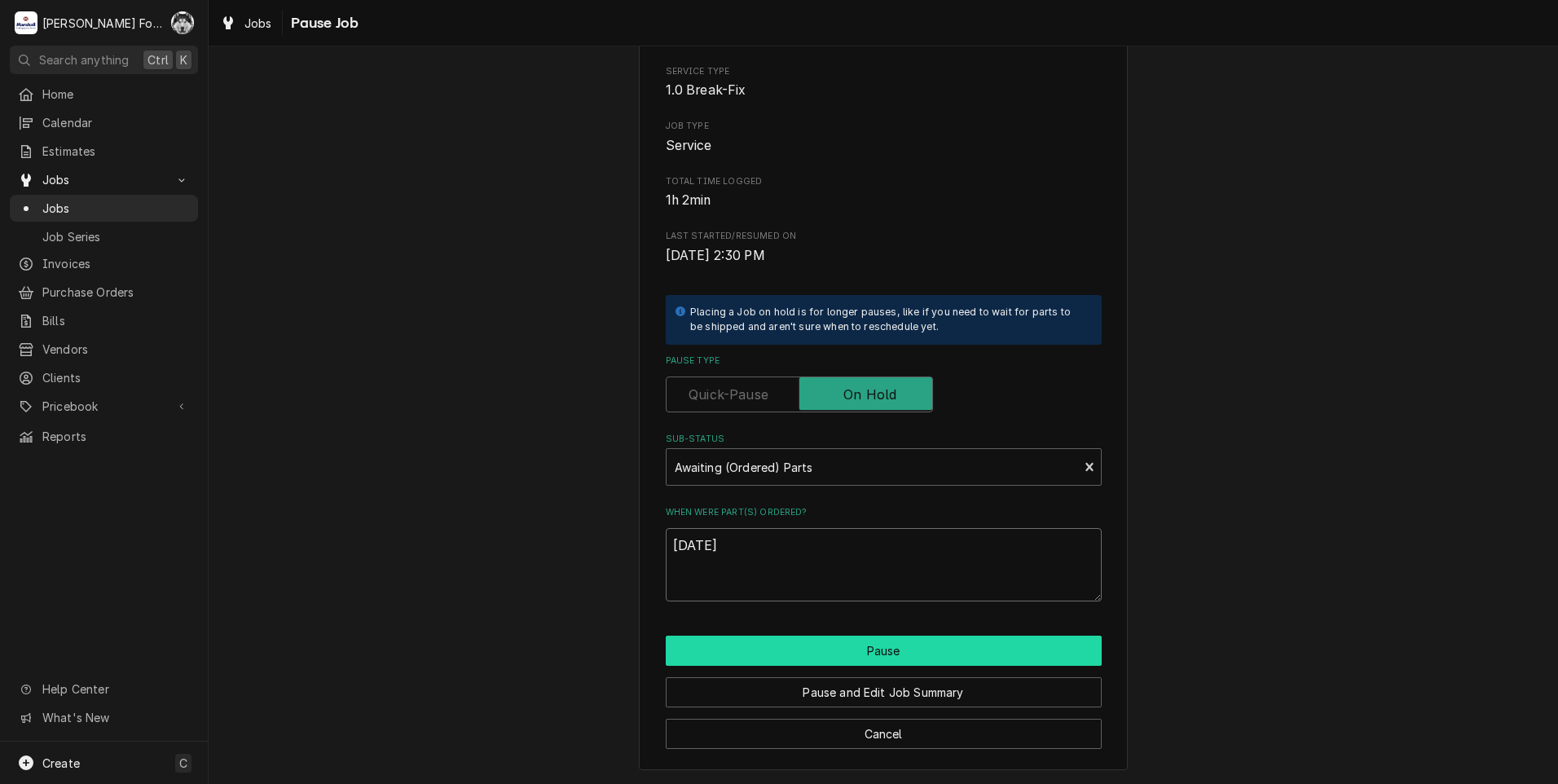
type textarea "[DATE]"
click at [846, 642] on button "Pause" at bounding box center [883, 650] width 436 height 31
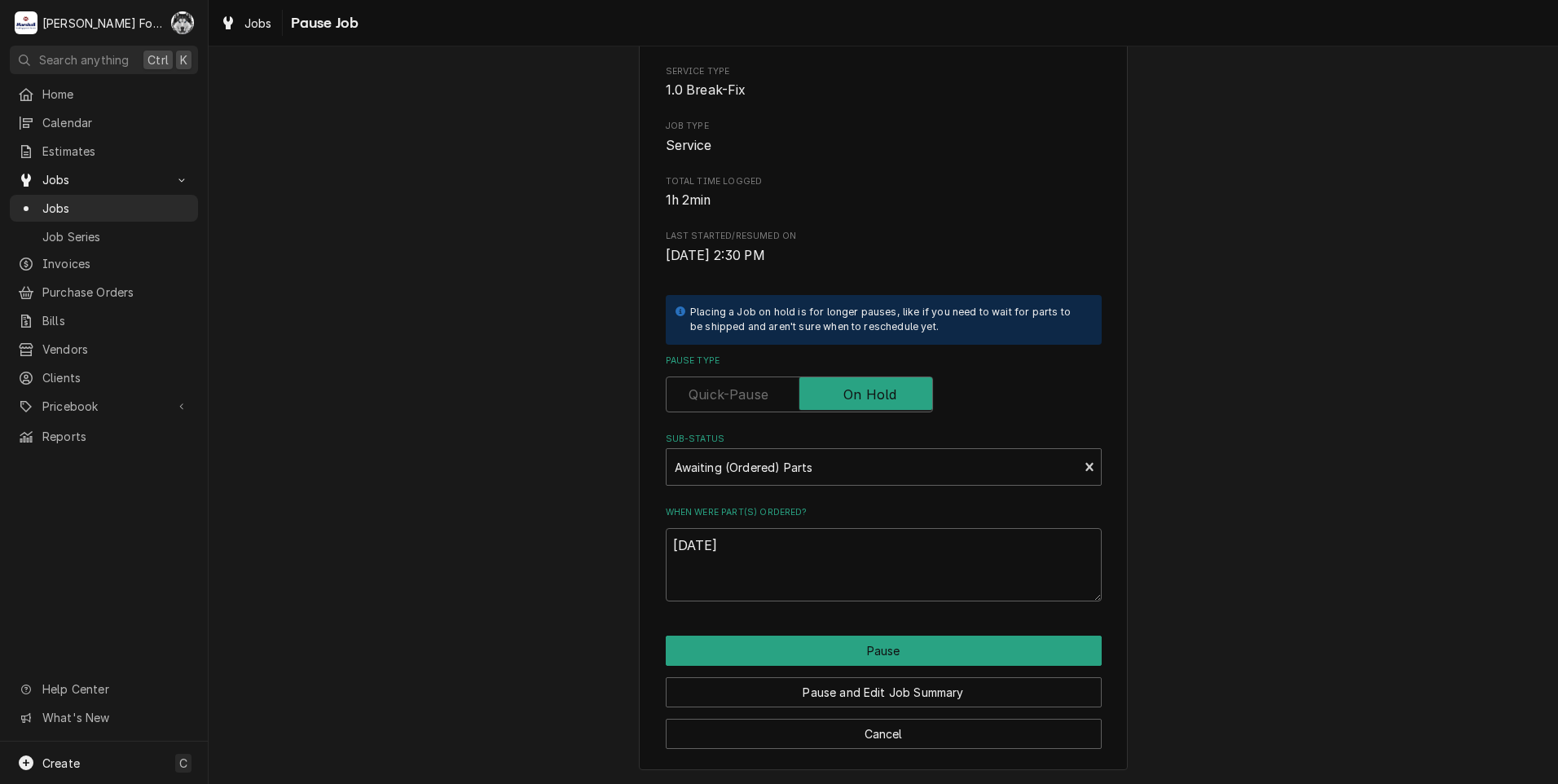
type textarea "x"
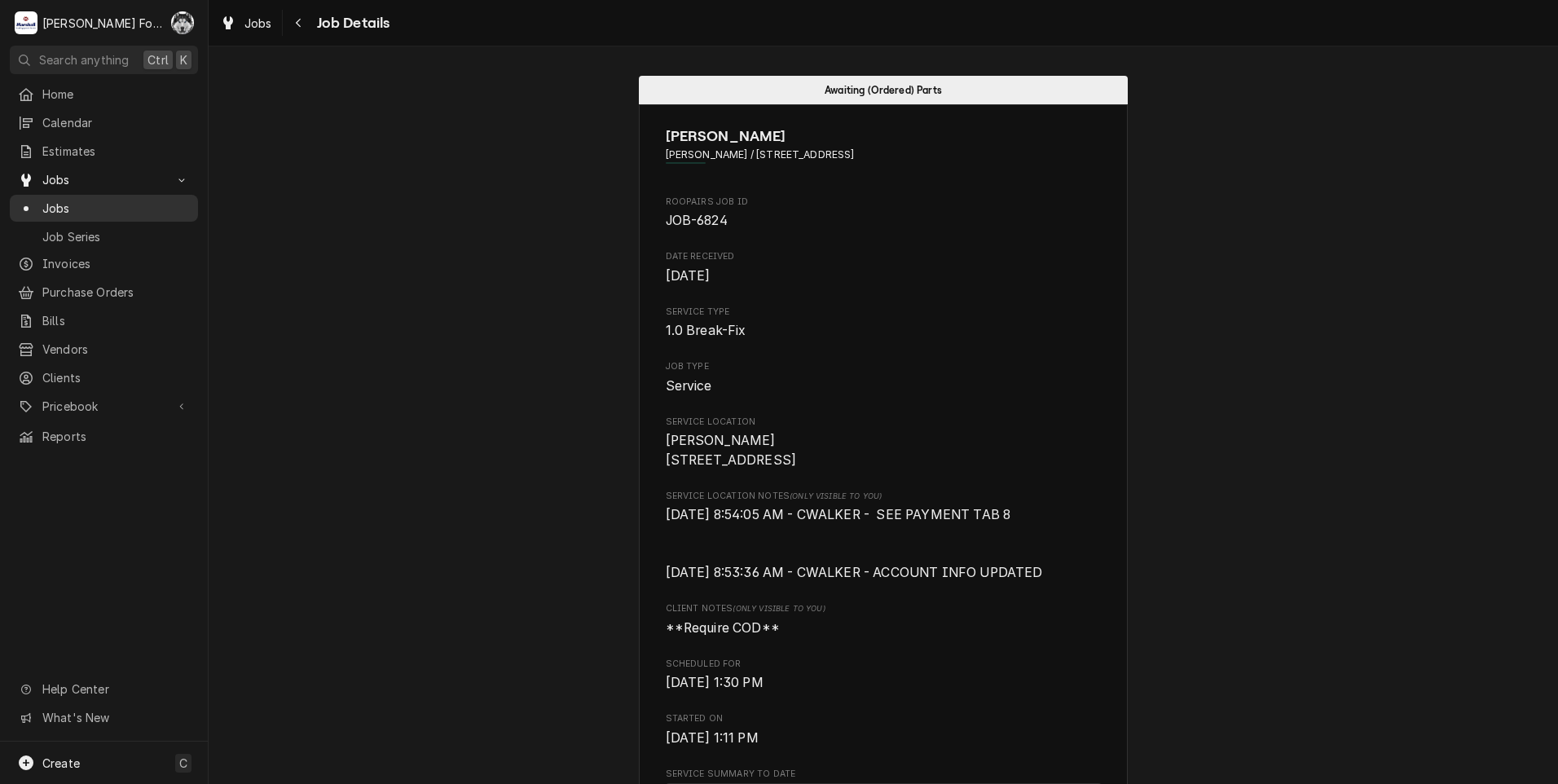
click at [63, 201] on span "Jobs" at bounding box center [116, 208] width 148 height 17
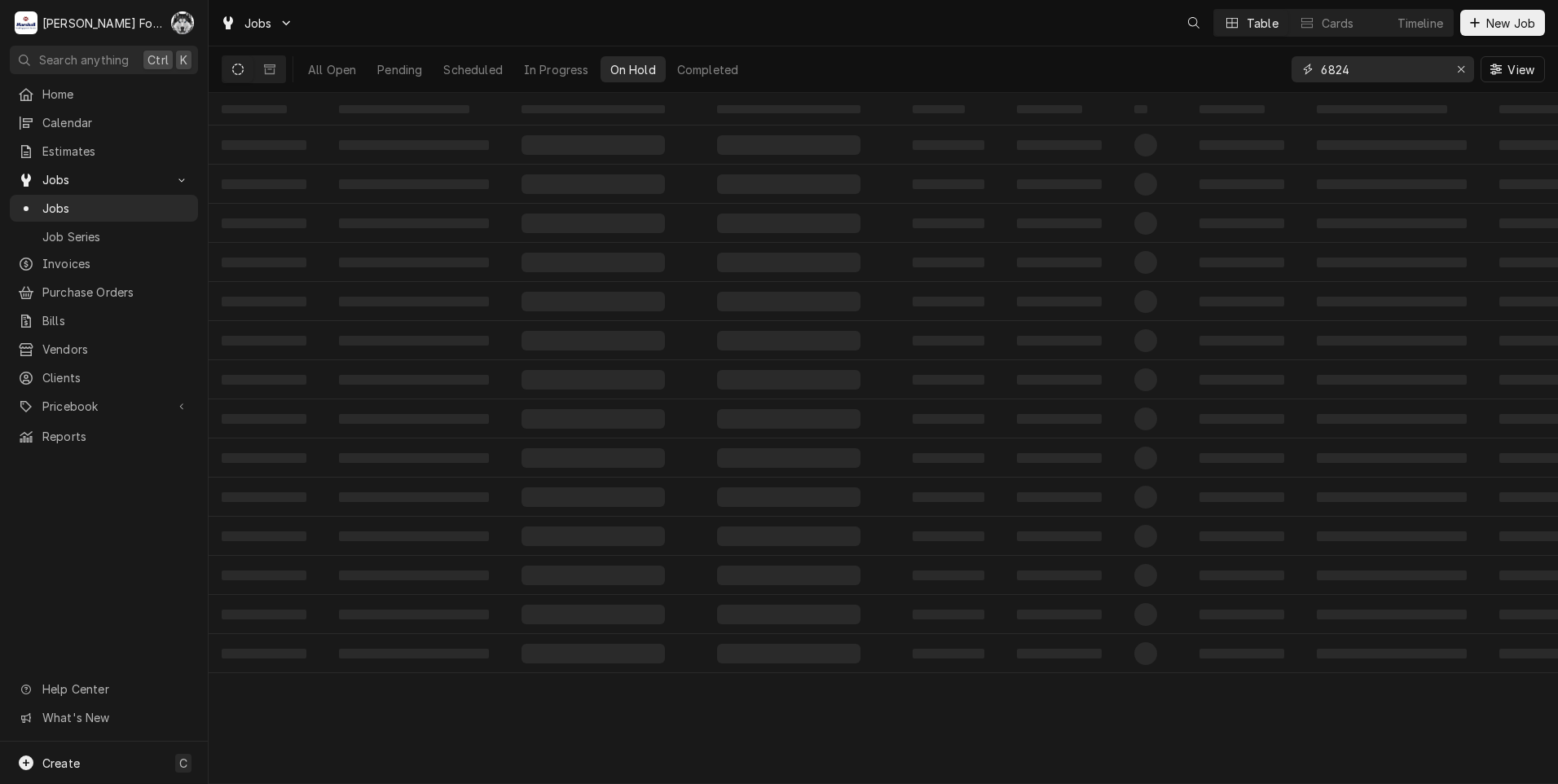
drag, startPoint x: 1376, startPoint y: 73, endPoint x: 1148, endPoint y: 112, distance: 231.3
click at [1151, 113] on div "Jobs Table Cards Timeline New Job All Open Pending Scheduled In Progress On Hol…" at bounding box center [883, 392] width 1350 height 784
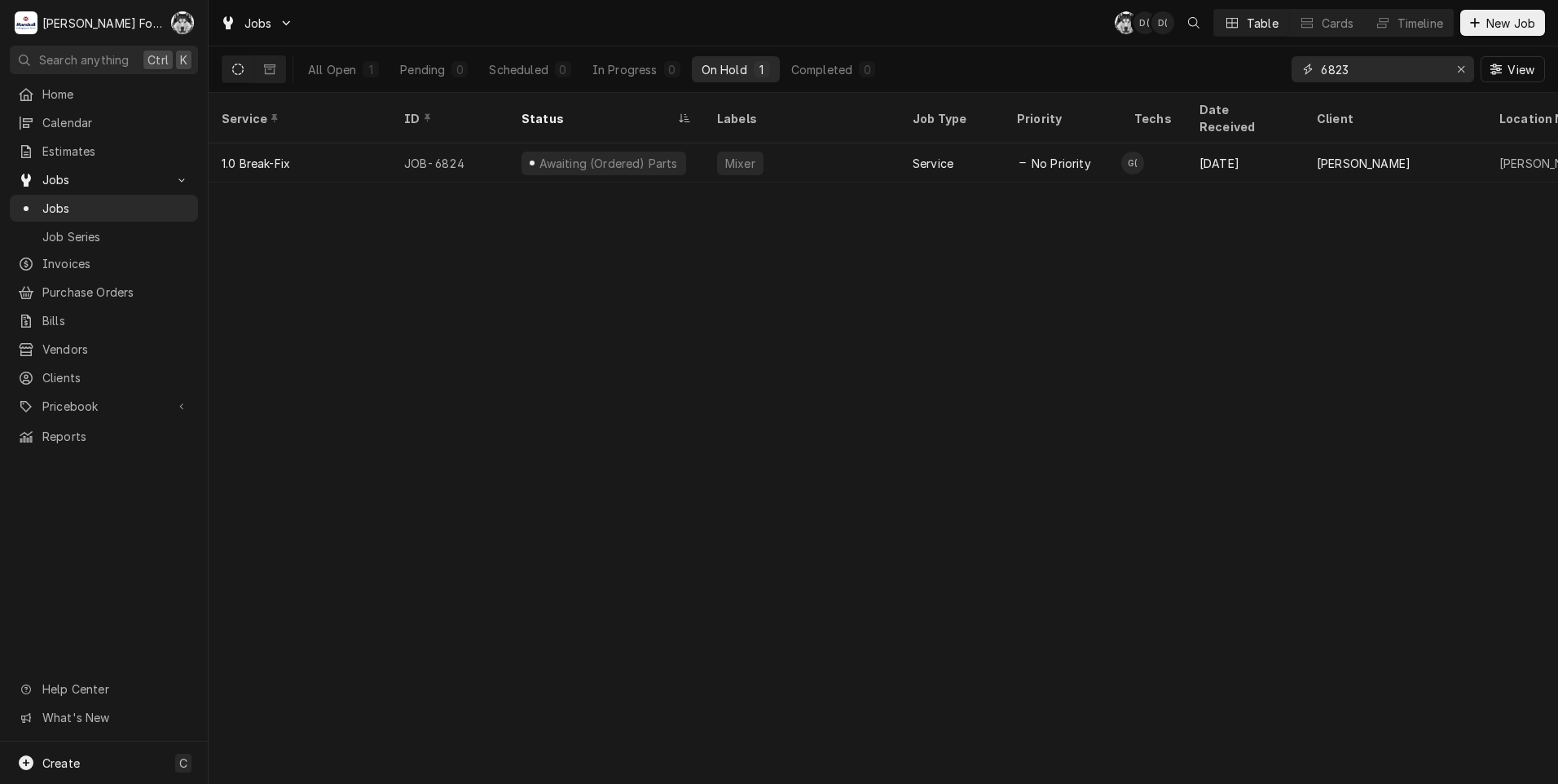
type input "6823"
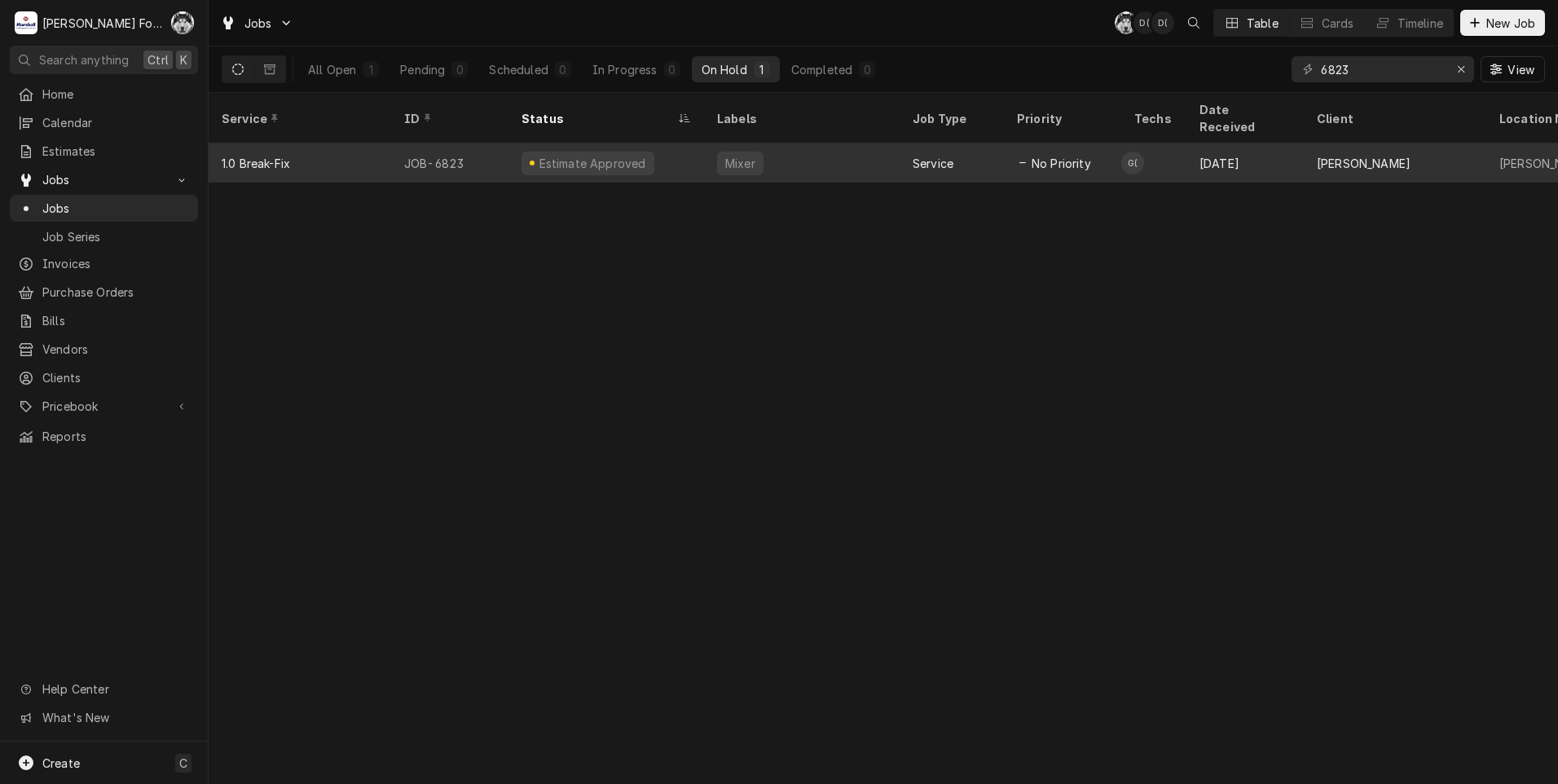
click at [709, 144] on div "Mixer" at bounding box center [802, 163] width 196 height 39
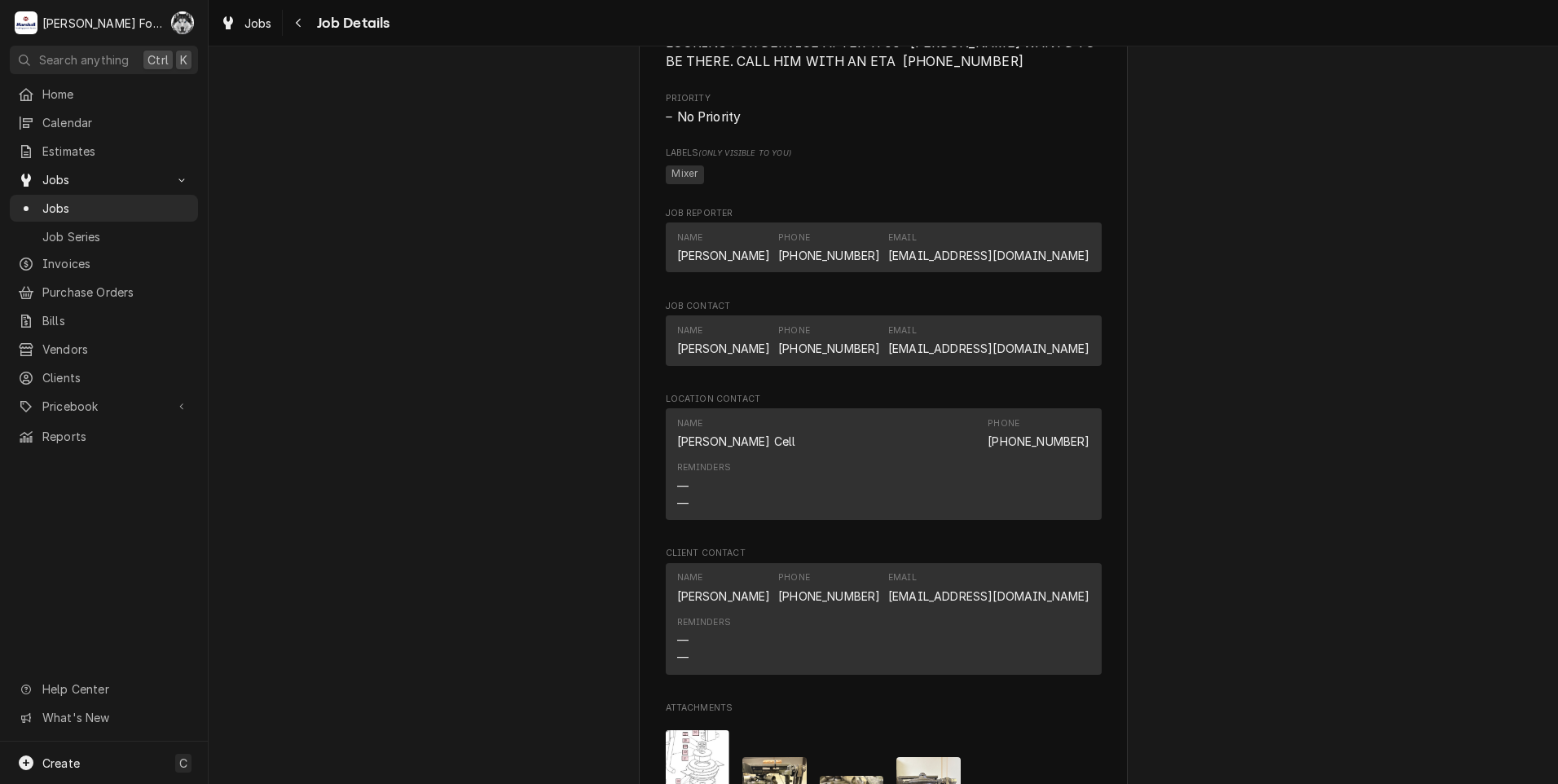
scroll to position [2230, 0]
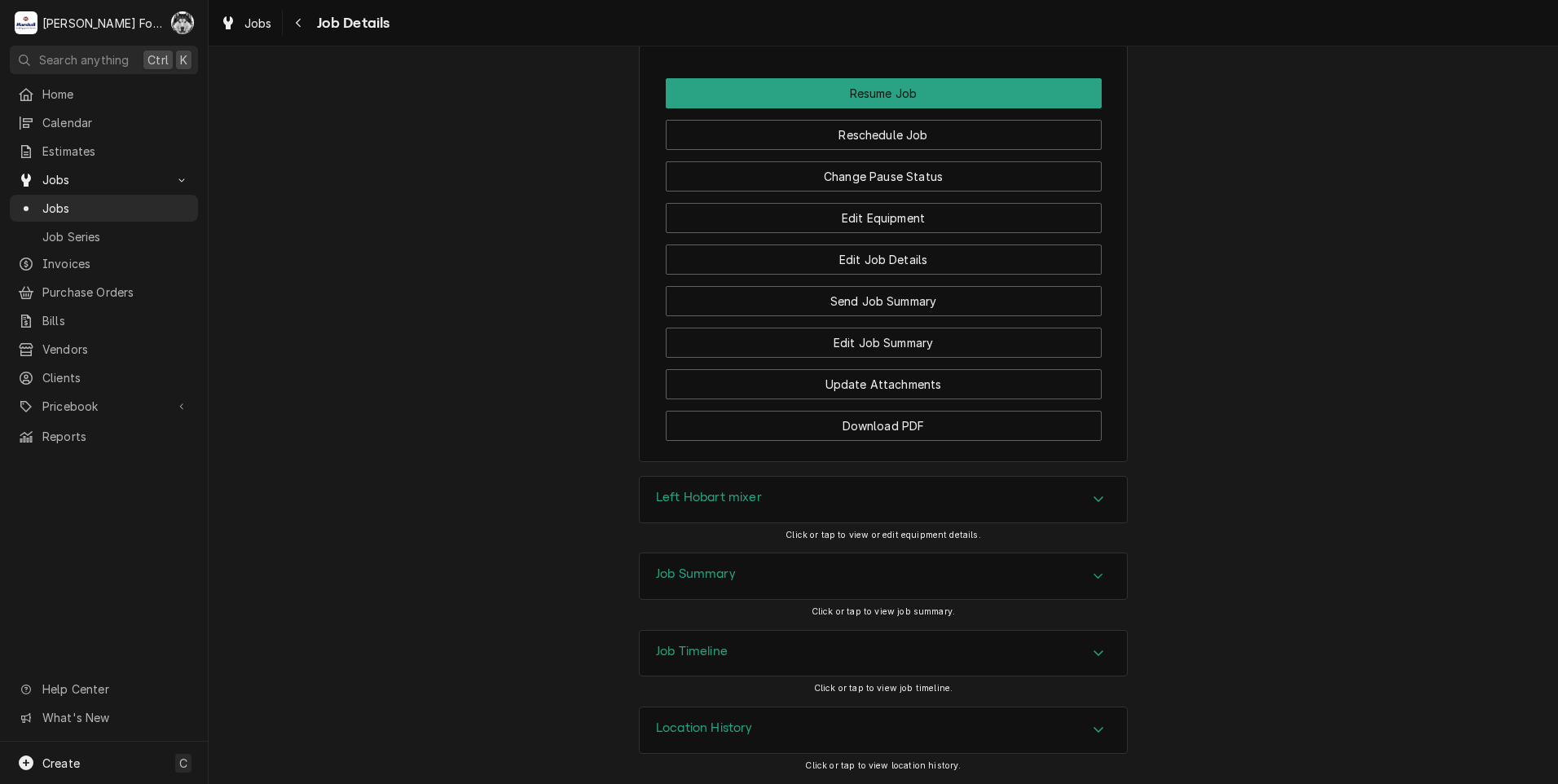
click at [904, 191] on div "Edit Equipment" at bounding box center [883, 212] width 436 height 41
click at [907, 184] on button "Change Pause Status" at bounding box center [883, 176] width 436 height 31
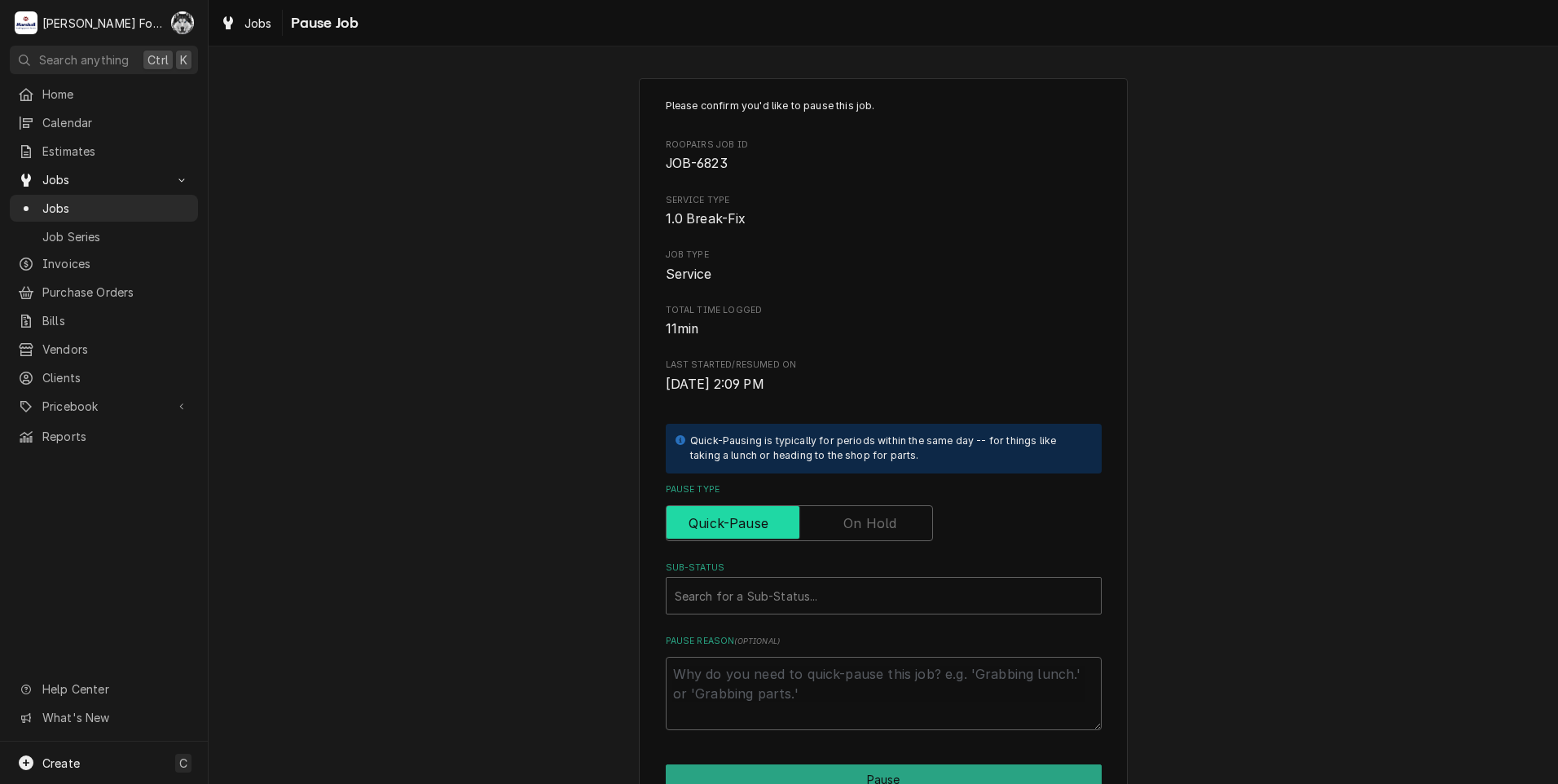
click at [858, 535] on input "Pause Type" at bounding box center [799, 522] width 253 height 35
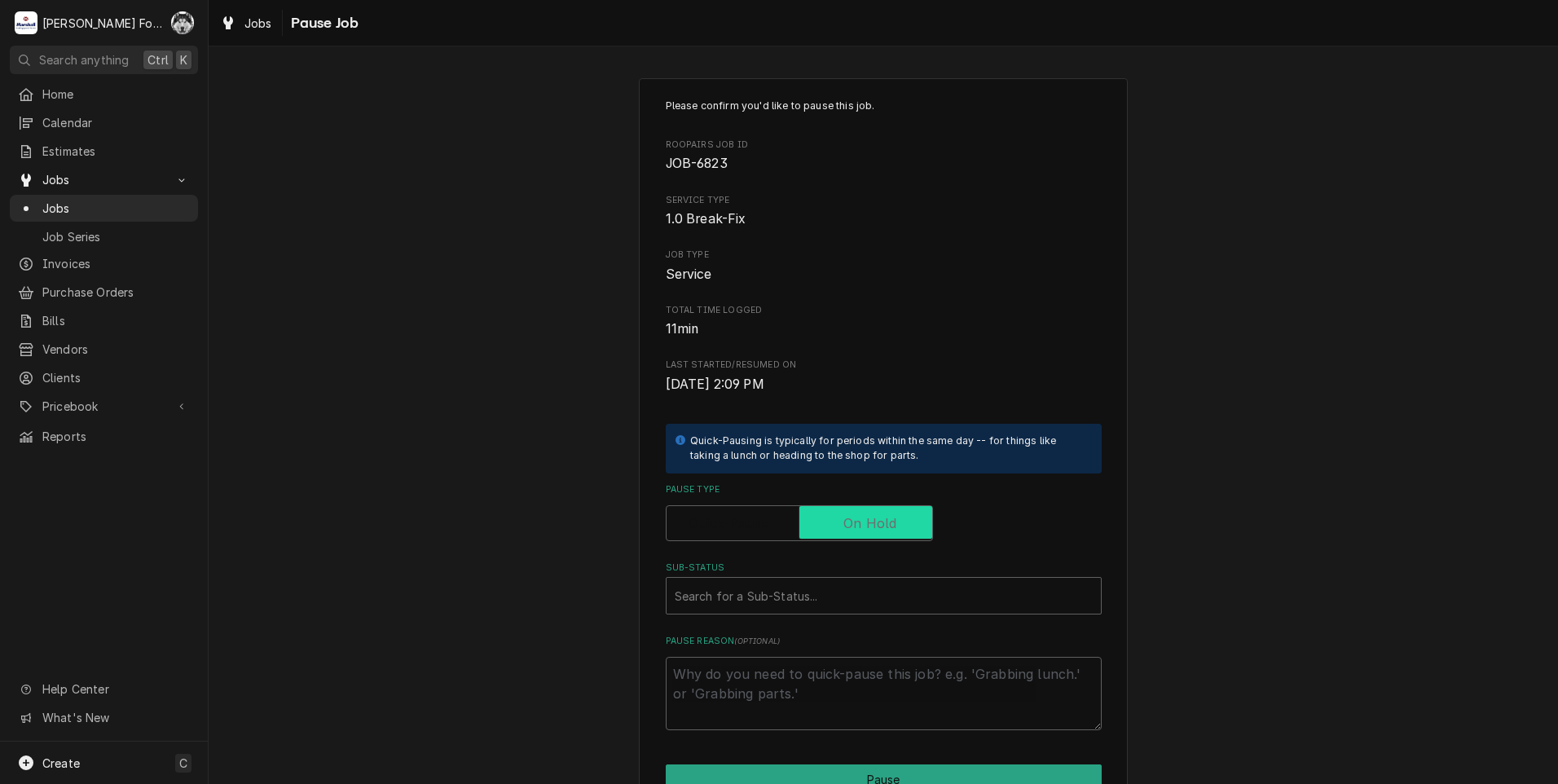
checkbox input "true"
click at [807, 591] on div "Sub-Status" at bounding box center [867, 596] width 386 height 30
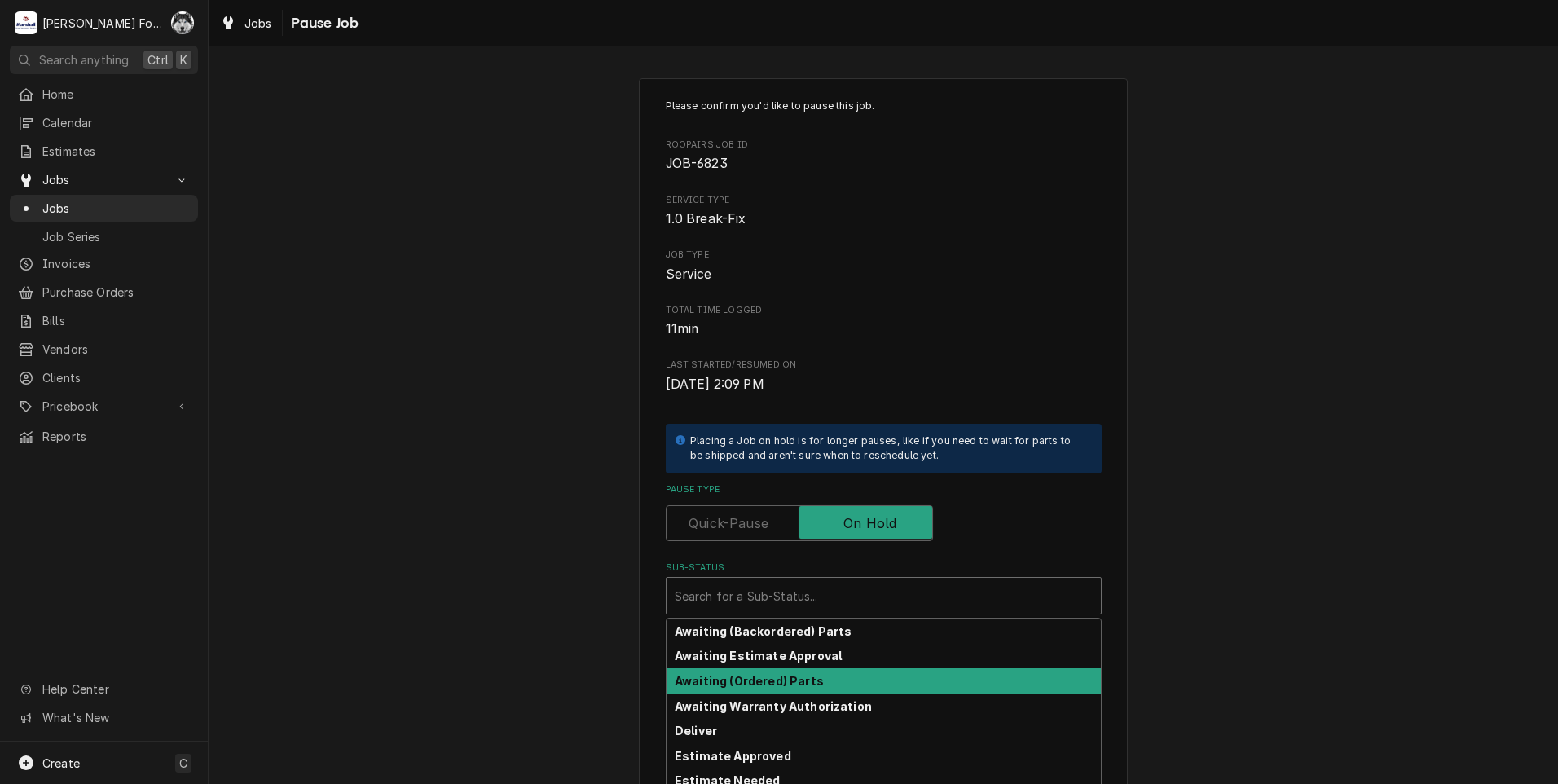
click at [774, 682] on strong "Awaiting (Ordered) Parts" at bounding box center [749, 680] width 149 height 14
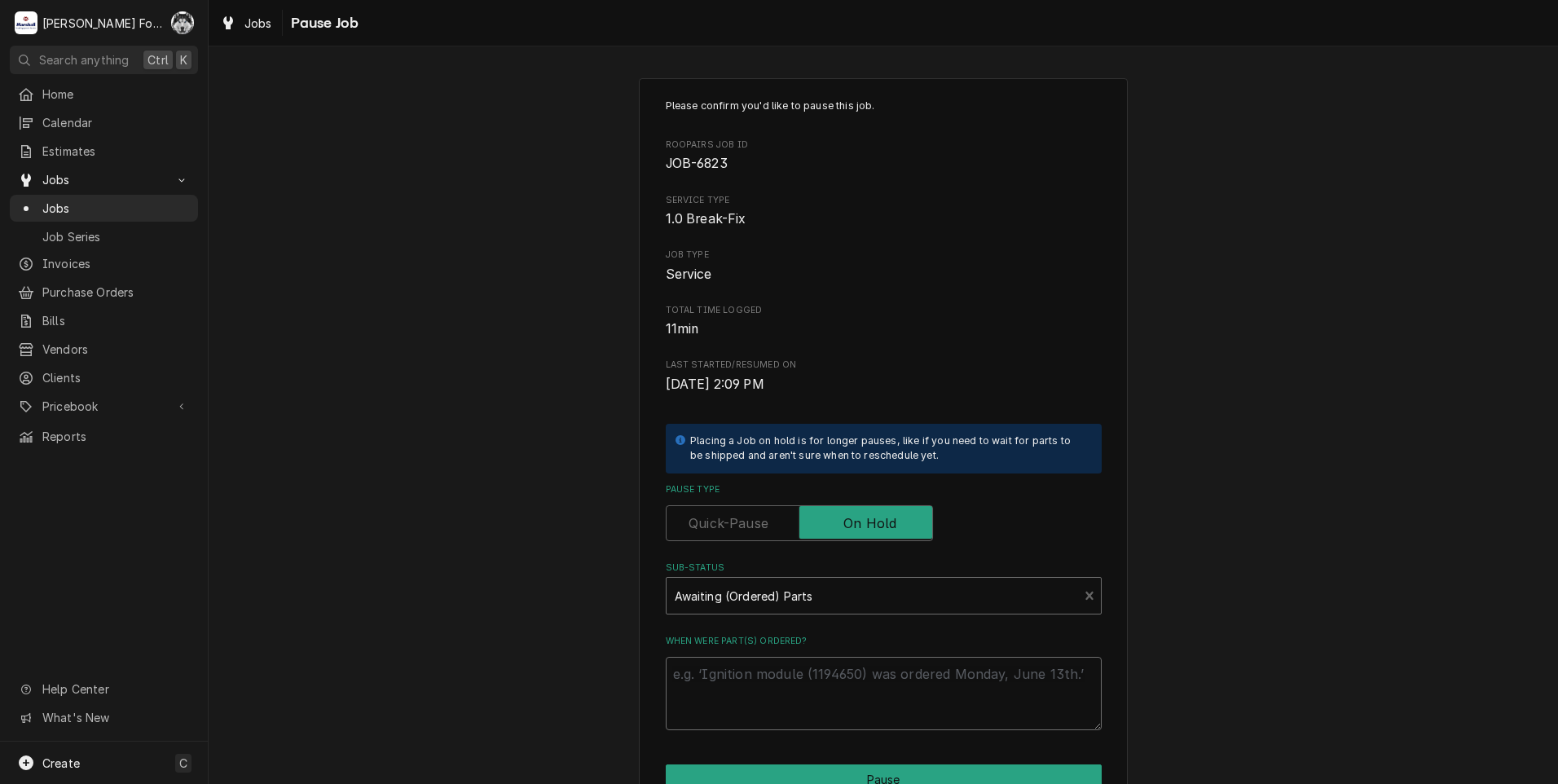
click at [774, 682] on textarea "When were part(s) ordered?" at bounding box center [883, 693] width 436 height 73
type textarea "x"
type textarea "8"
type textarea "x"
type textarea "8/"
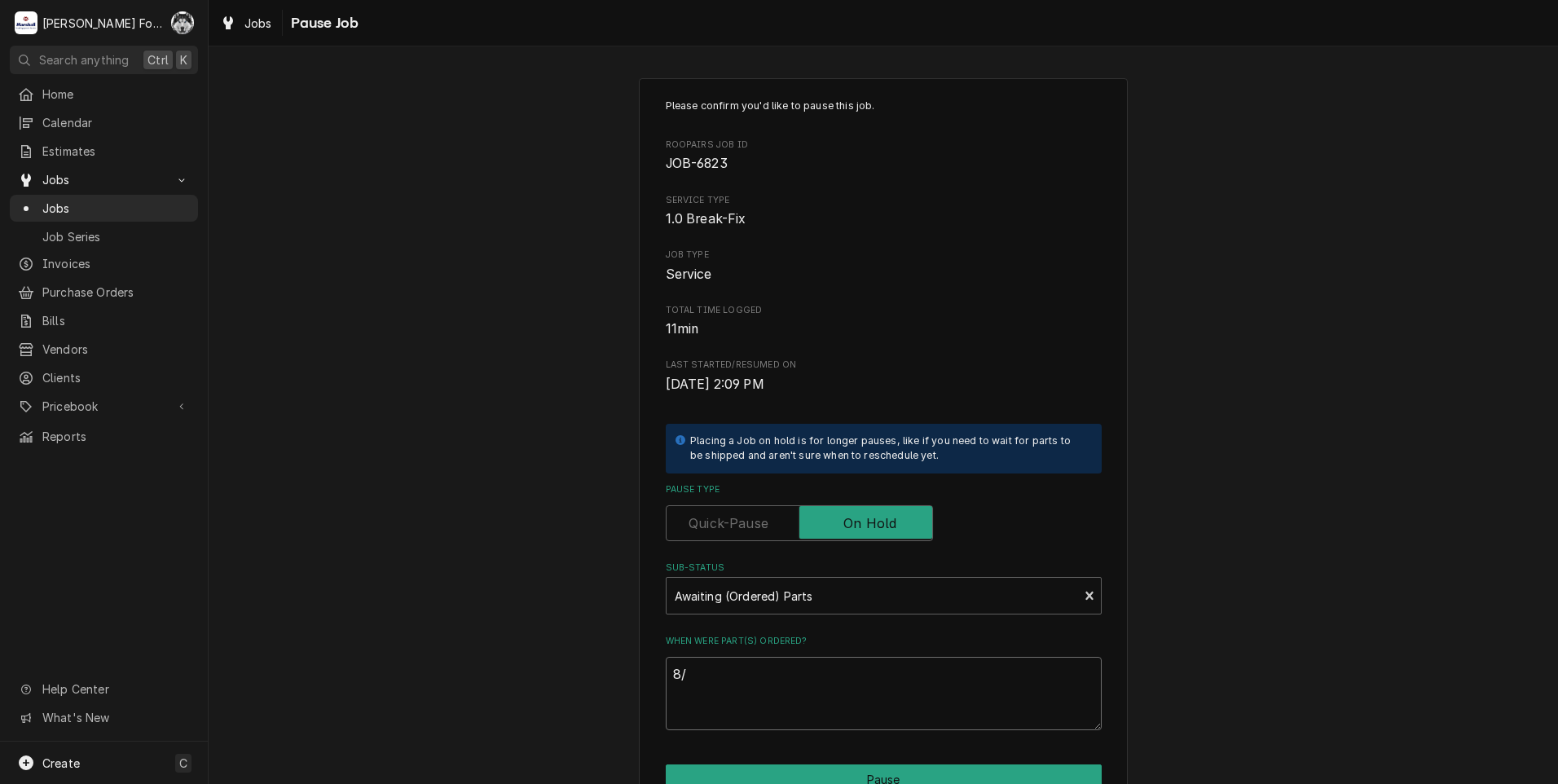
type textarea "x"
type textarea "8/1"
type textarea "x"
type textarea "8/18"
type textarea "x"
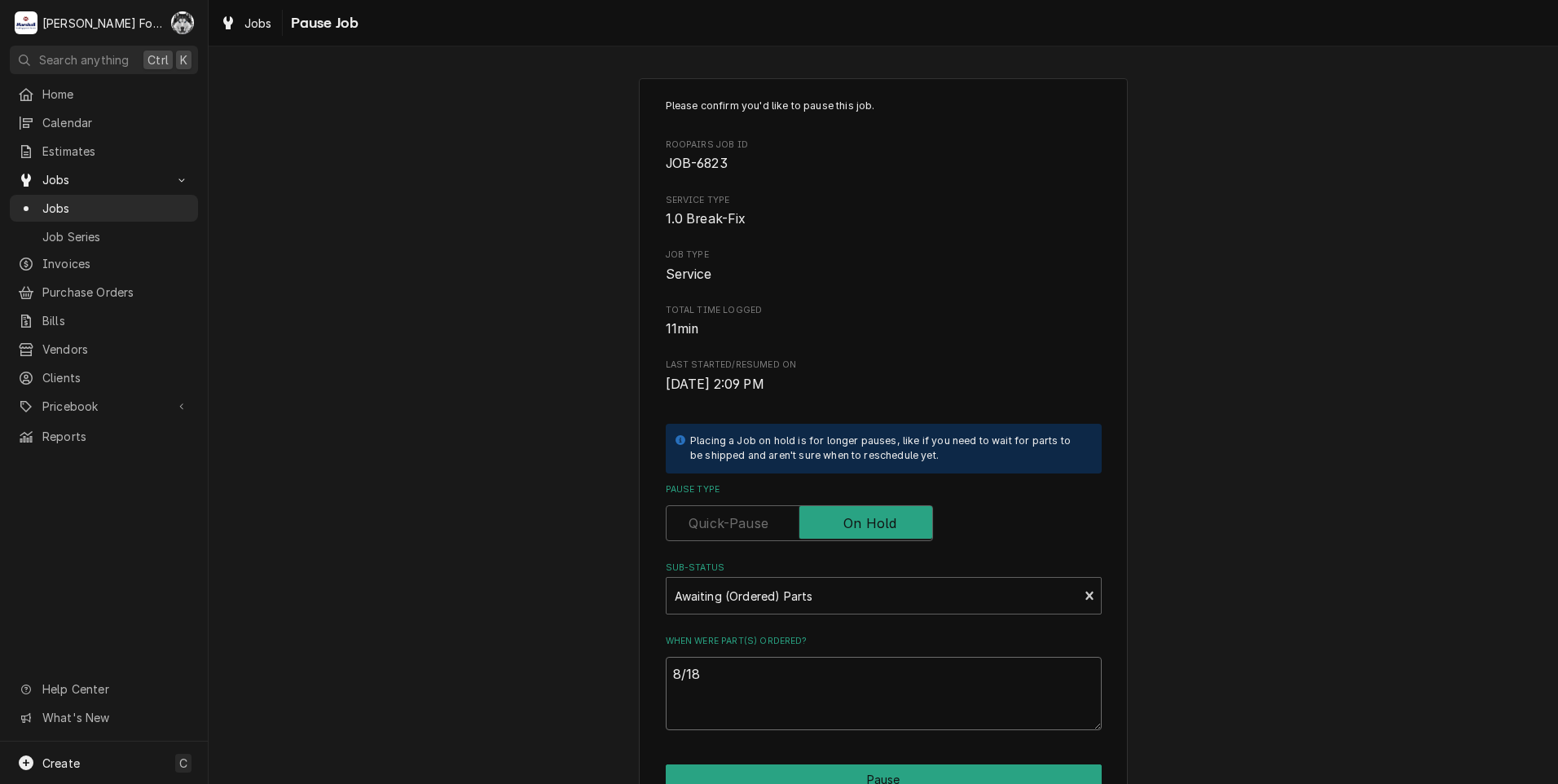
type textarea "8/18/"
type textarea "x"
type textarea "8/18/2"
type textarea "x"
type textarea "8/18/20"
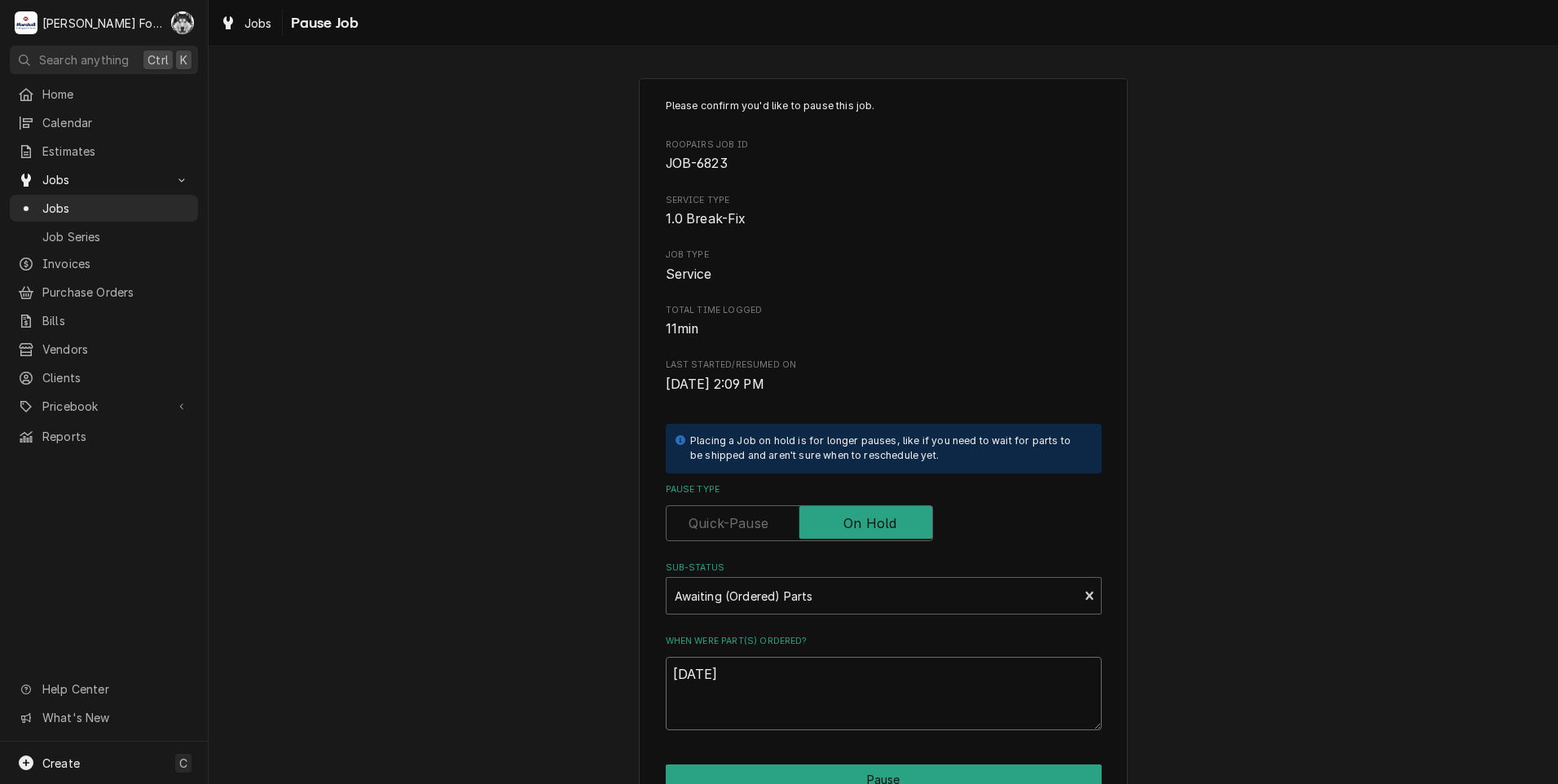
type textarea "x"
type textarea "8/18/202"
type textarea "x"
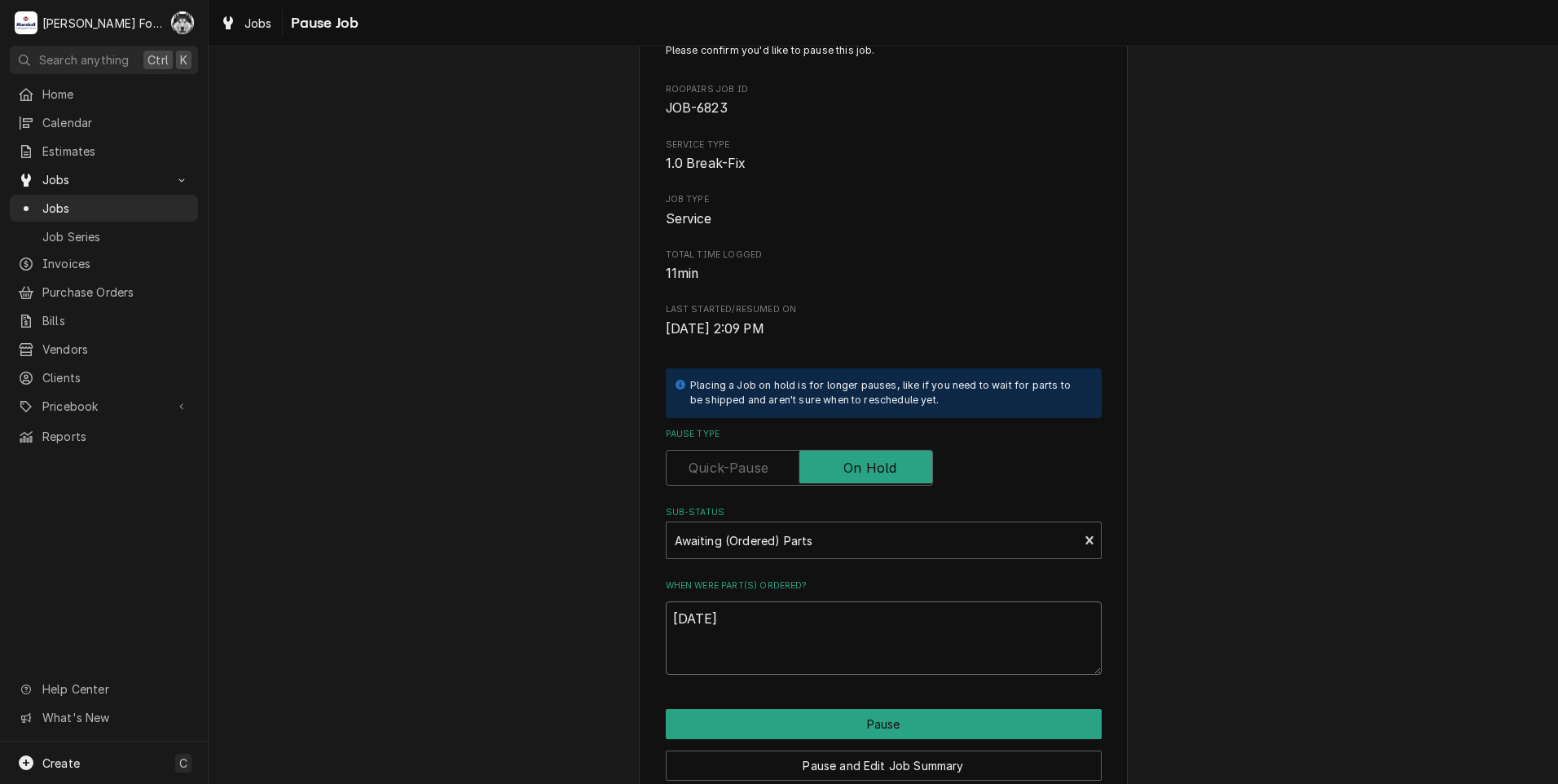
scroll to position [129, 0]
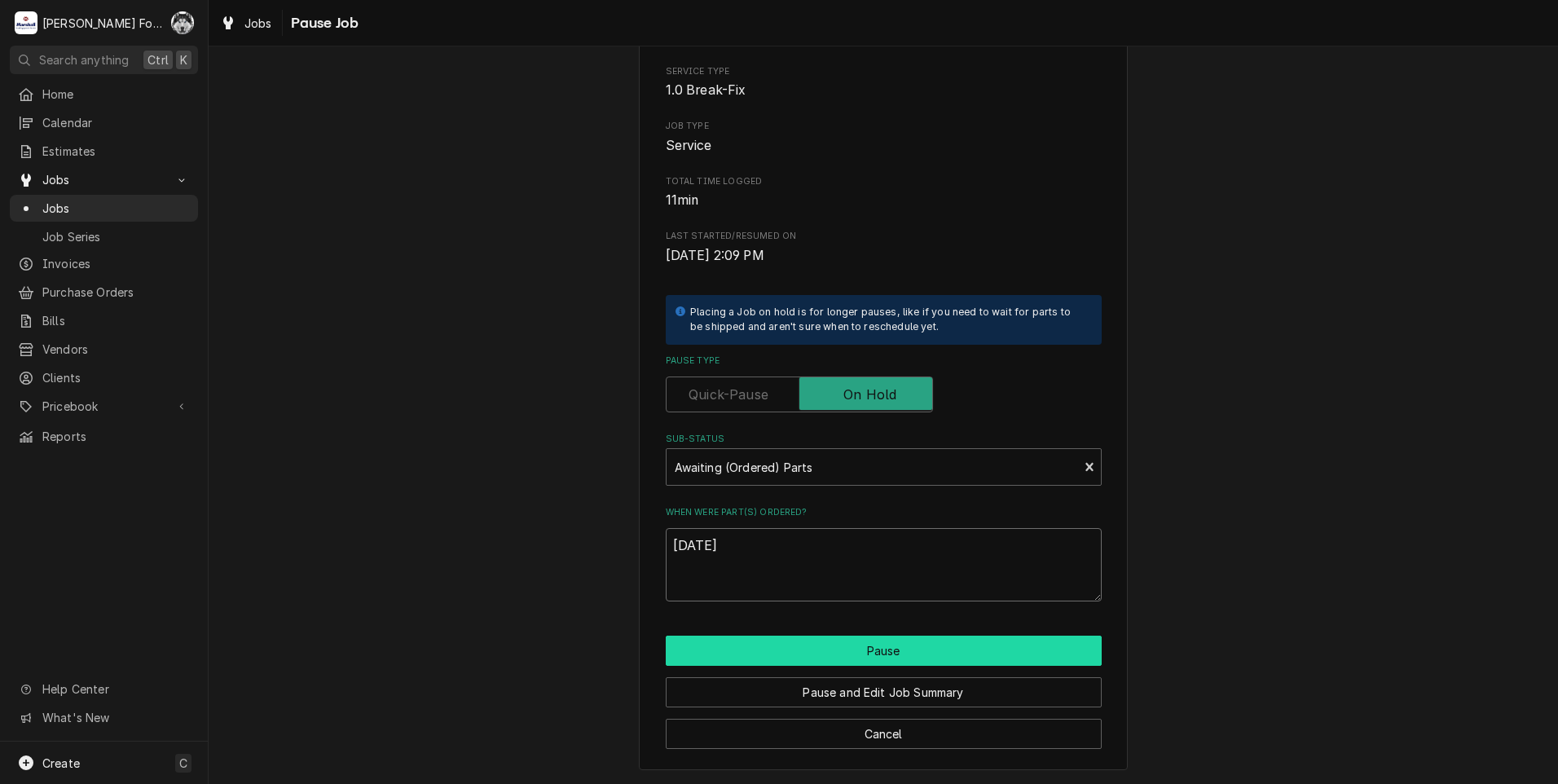
type textarea "8/18/2025"
click at [798, 647] on button "Pause" at bounding box center [883, 650] width 436 height 31
type textarea "x"
